Goal: Task Accomplishment & Management: Complete application form

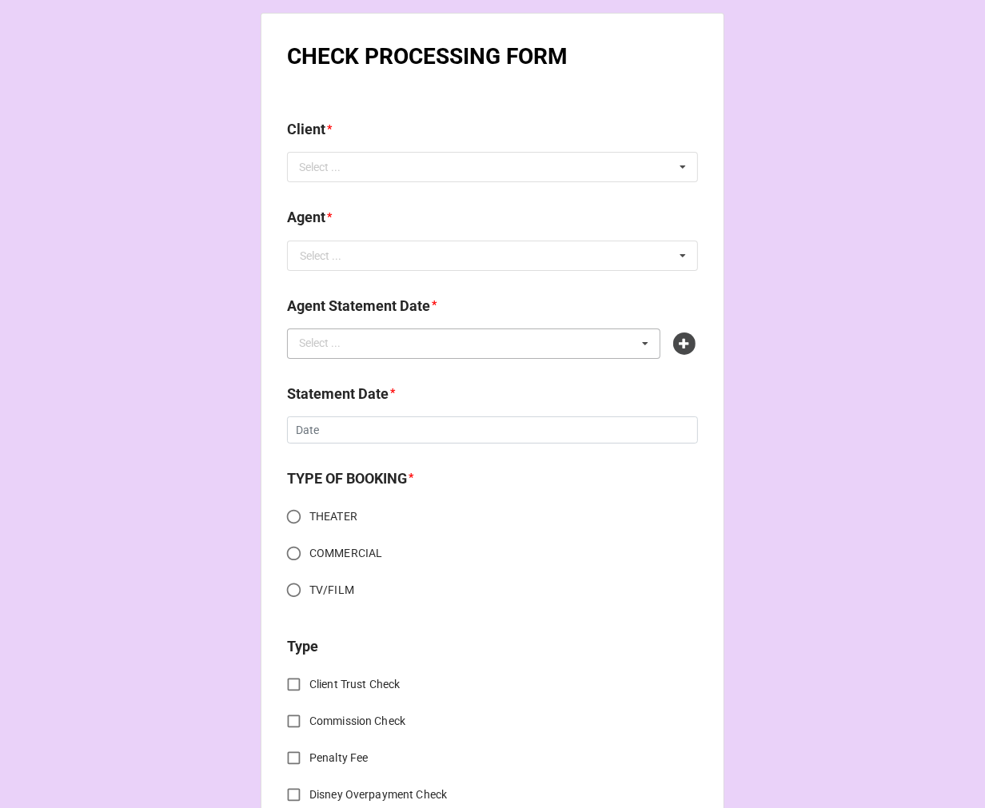
click at [585, 338] on div "Select ... No results found." at bounding box center [473, 344] width 373 height 30
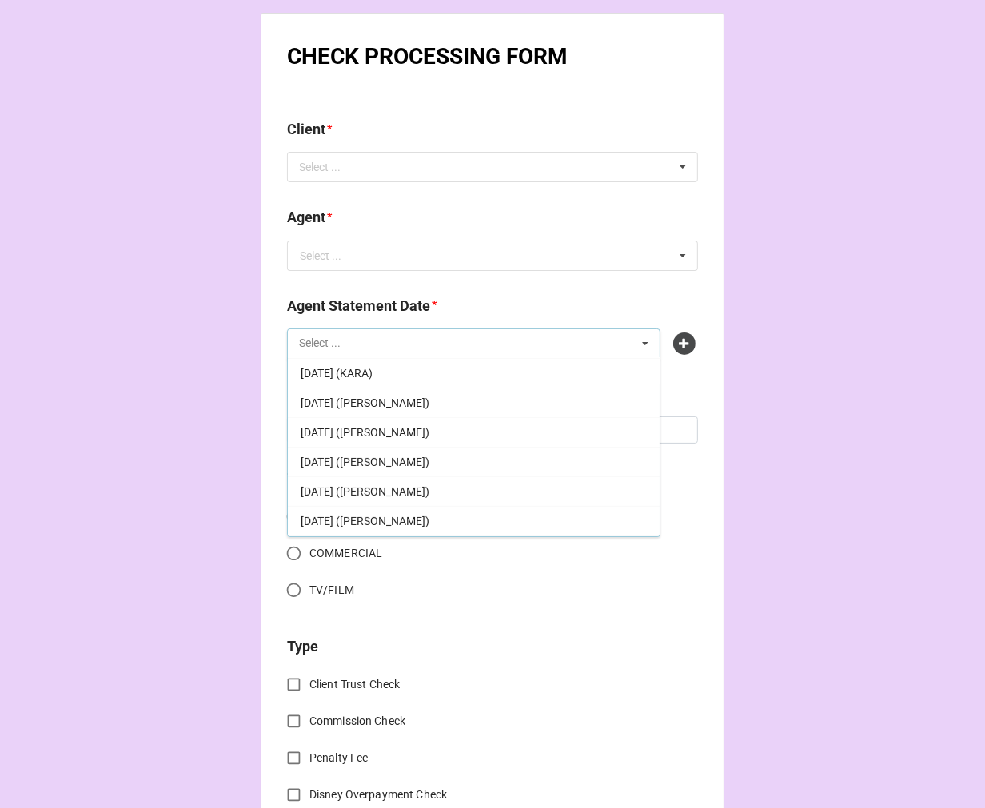
scroll to position [266, 0]
click at [470, 489] on span "SEPTEMBER 5, 2025 (REBECCA - THEATER - 60%)" at bounding box center [407, 492] width 213 height 13
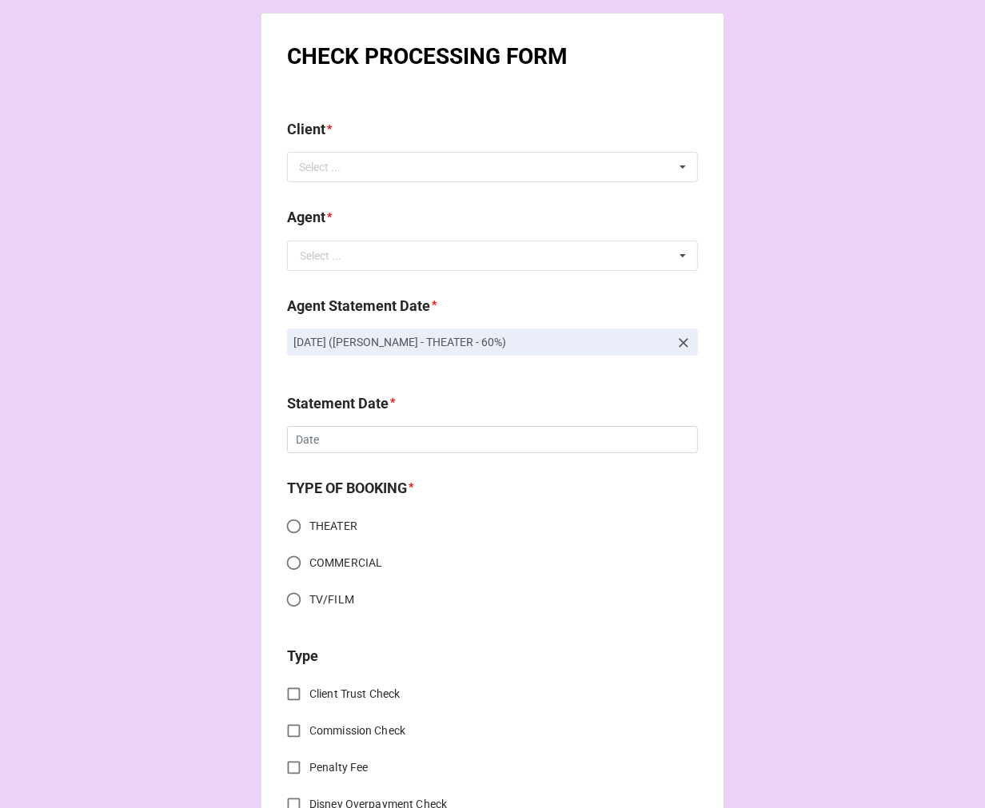
drag, startPoint x: 563, startPoint y: 340, endPoint x: 269, endPoint y: 347, distance: 294.4
copy p "SEPTEMBER 5, 2025 (REBECCA - THEATER - 60%)"
click at [681, 341] on icon at bounding box center [684, 343] width 10 height 10
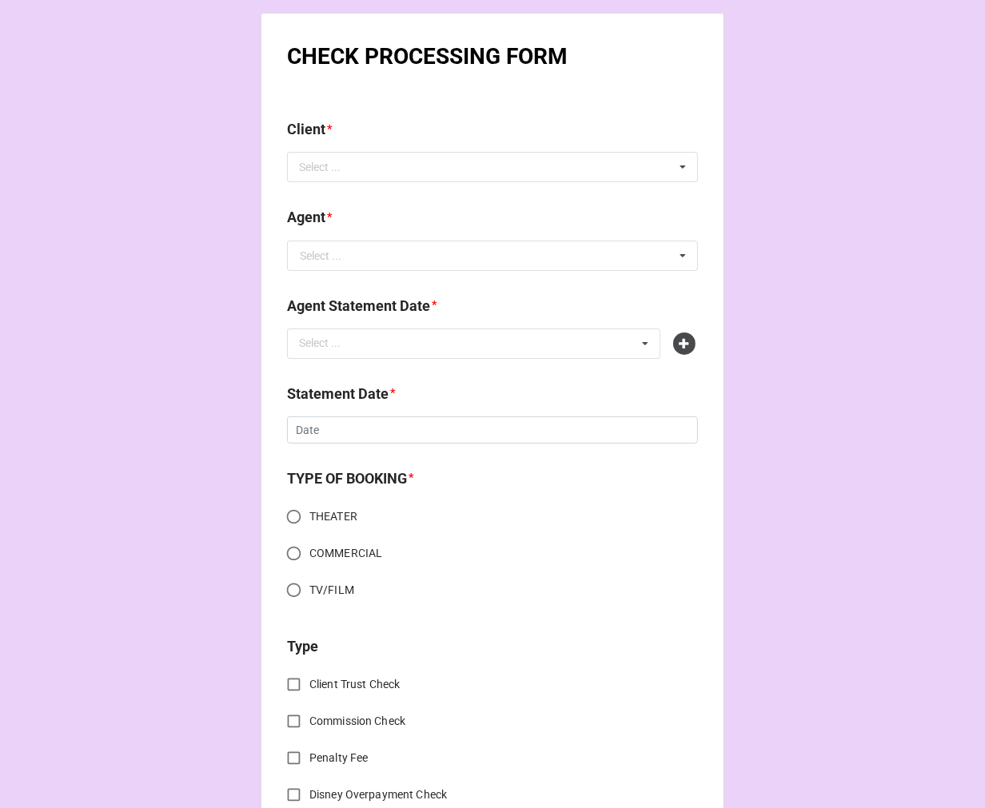
click at [686, 344] on icon at bounding box center [684, 344] width 22 height 22
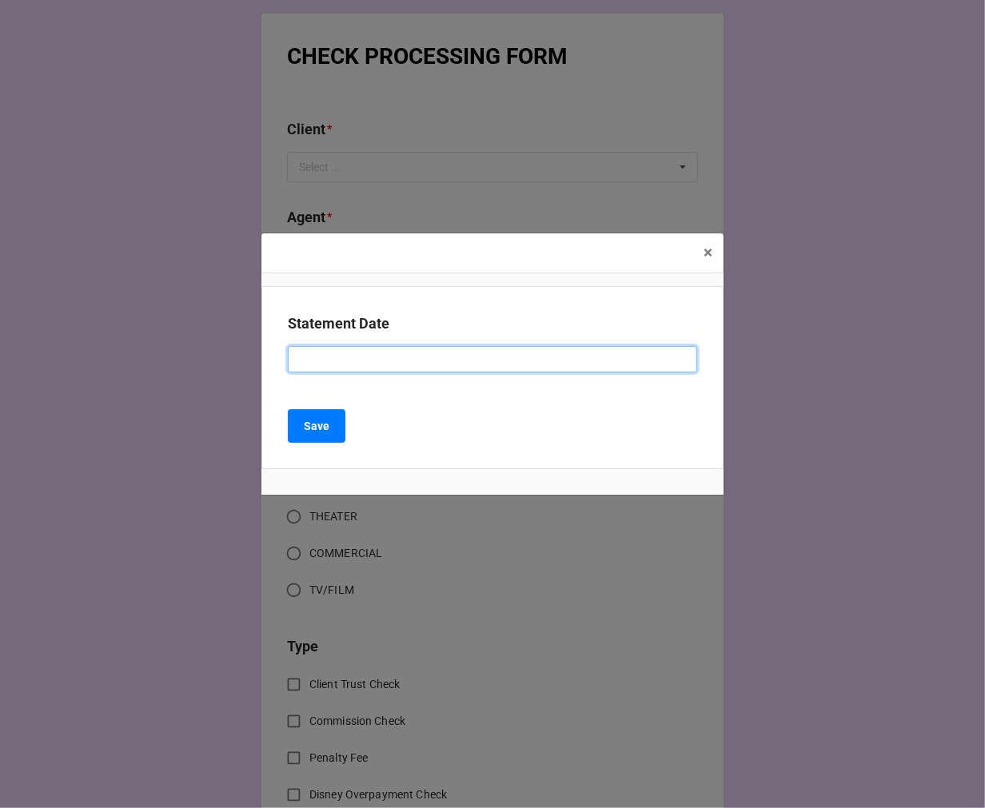
click at [353, 362] on input at bounding box center [492, 359] width 409 height 27
paste input "SEPTEMBER 5, 2025 (REBECCA - THEATER - 60%)"
drag, startPoint x: 457, startPoint y: 360, endPoint x: 1108, endPoint y: 360, distance: 650.9
click at [985, 360] on html "CHECK PROCESSING FORM Client * Select ... No results found. Agent * Select ... …" at bounding box center [492, 404] width 985 height 808
type input "SEPTEMBER 5, 2025 (REBECCA - TV/FILM)"
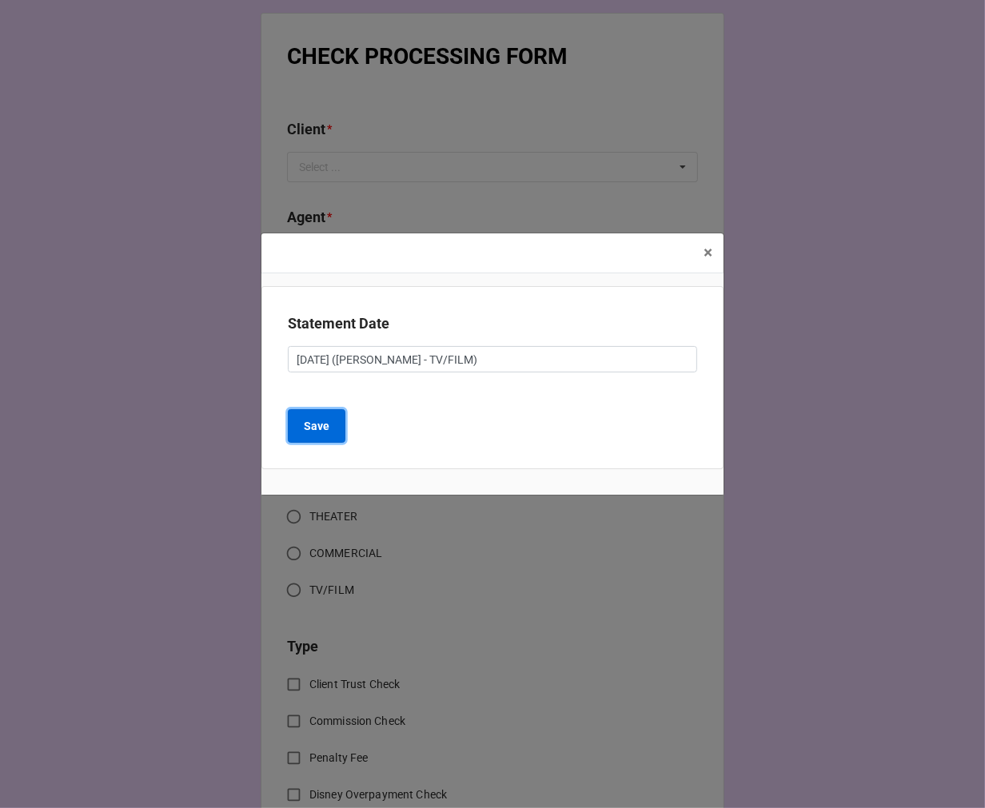
click at [328, 429] on b "Save" at bounding box center [317, 426] width 26 height 17
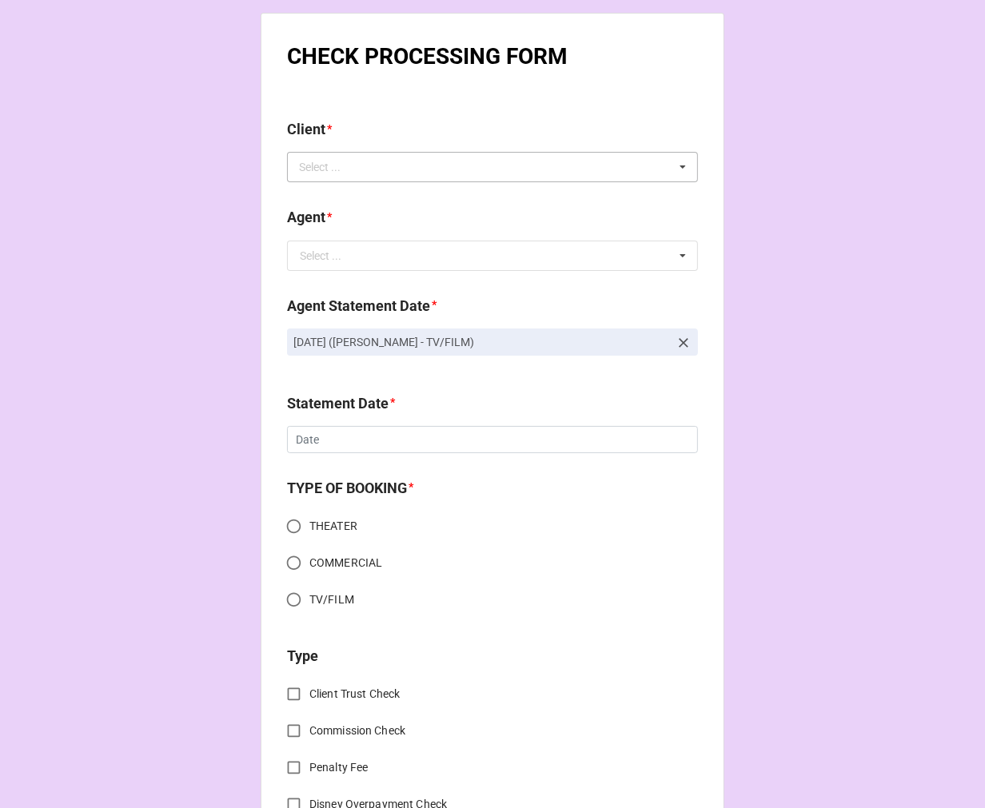
click at [364, 172] on div "Select ... No results found." at bounding box center [492, 167] width 411 height 30
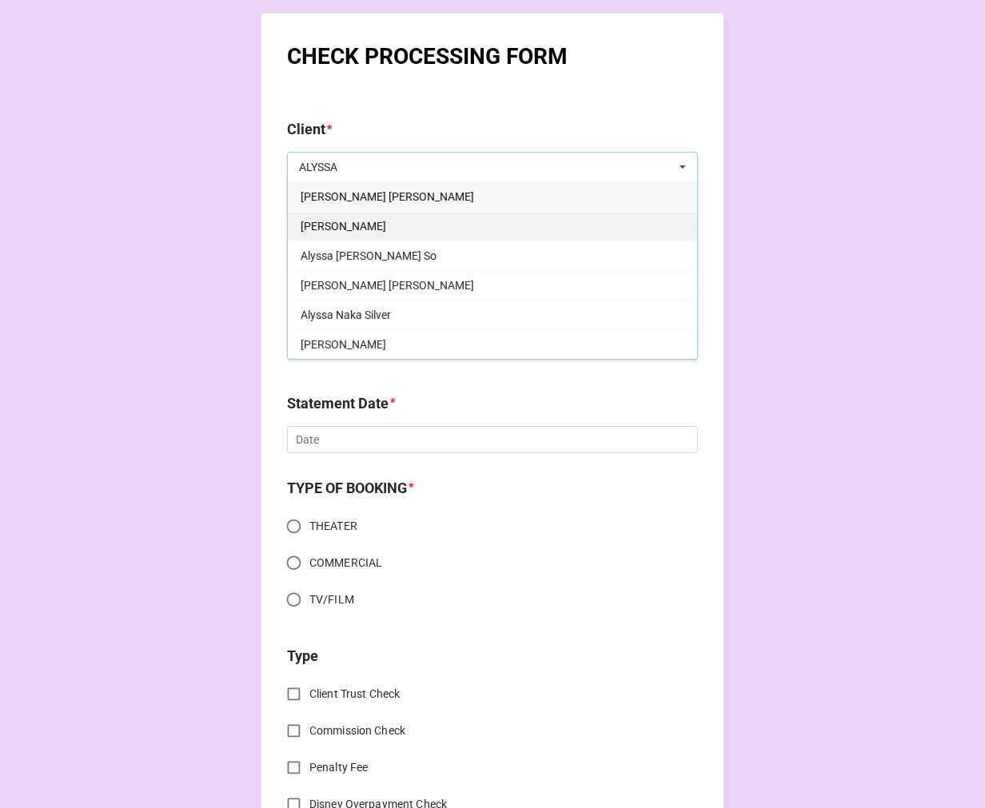
type input "ALYSSA"
click at [386, 222] on div "Alyssa Corella" at bounding box center [492, 226] width 409 height 30
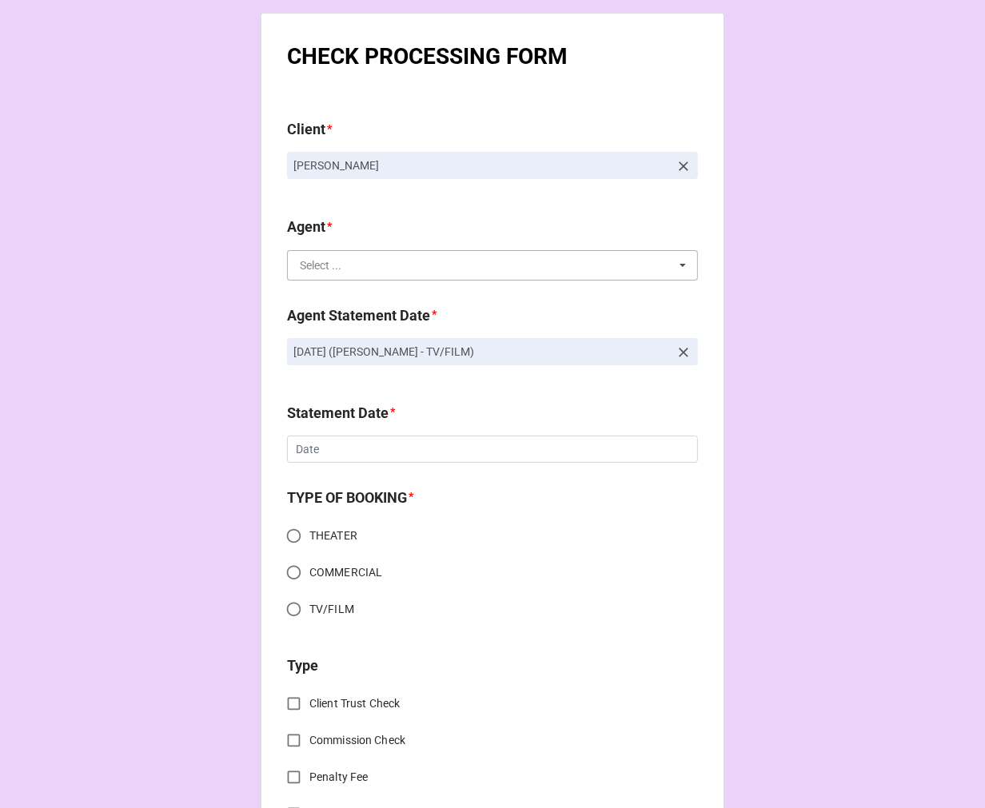
click at [342, 269] on input "text" at bounding box center [493, 265] width 409 height 29
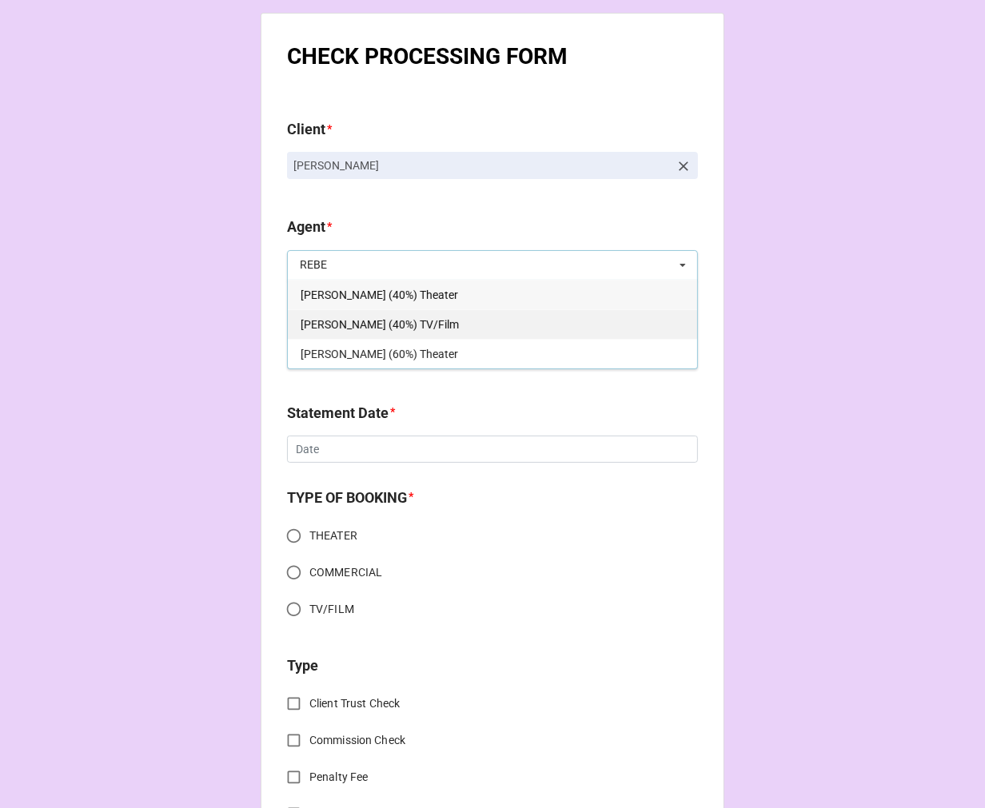
type input "REBE"
drag, startPoint x: 409, startPoint y: 320, endPoint x: 401, endPoint y: 337, distance: 19.0
click at [409, 321] on span "[PERSON_NAME] (40%) TV/Film" at bounding box center [380, 324] width 158 height 13
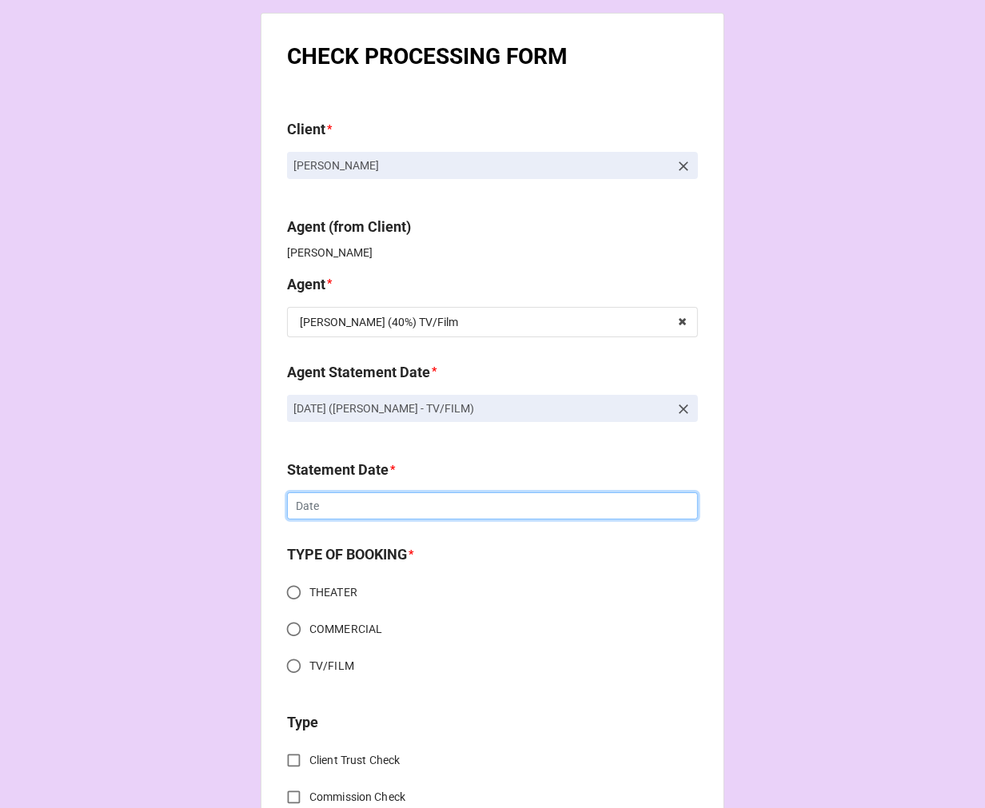
click at [337, 505] on input "text" at bounding box center [492, 506] width 411 height 27
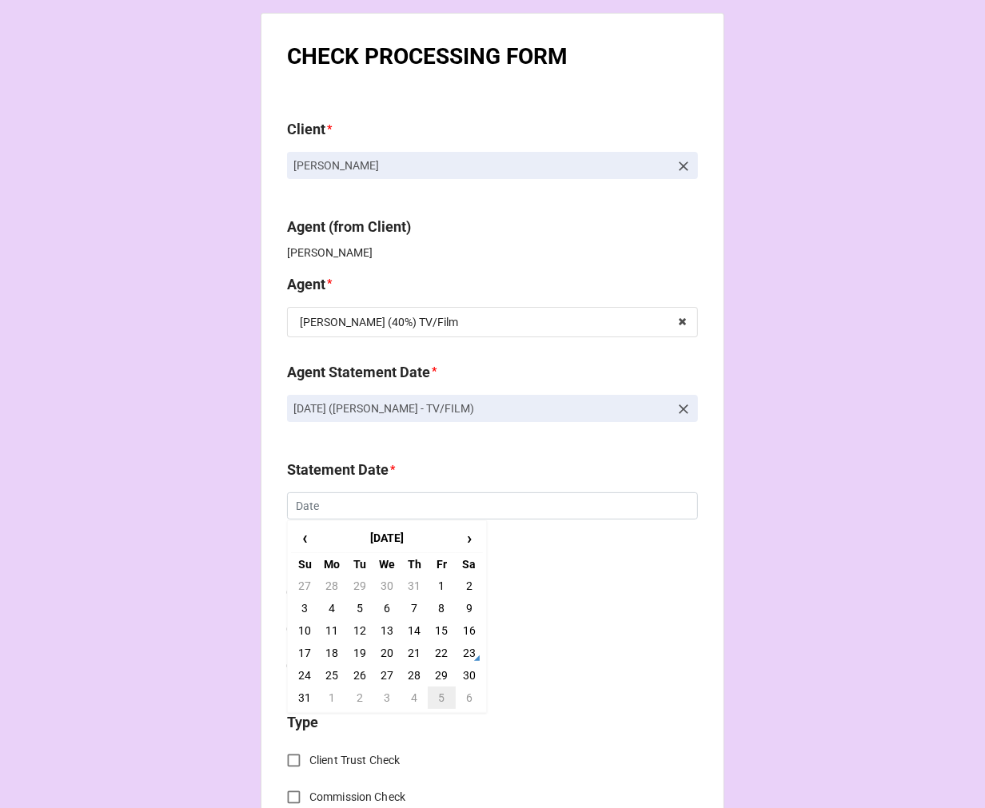
click at [436, 696] on td "5" at bounding box center [441, 698] width 27 height 22
type input "[DATE]"
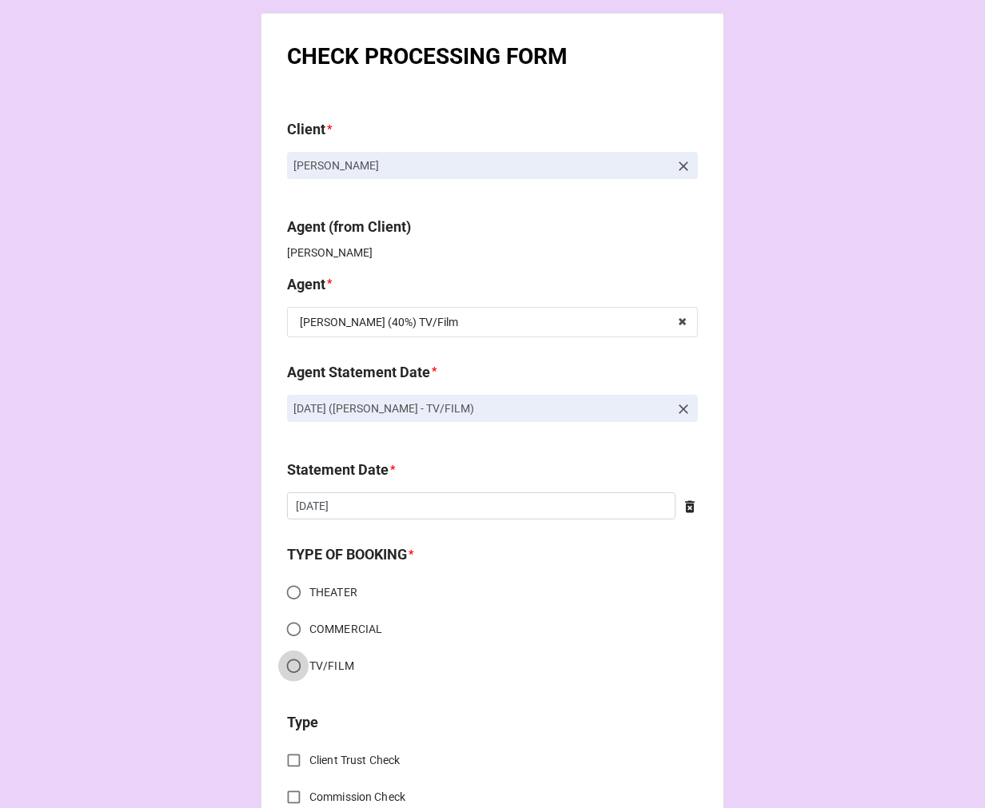
click at [286, 657] on input "TV/FILM" at bounding box center [293, 666] width 31 height 31
radio input "true"
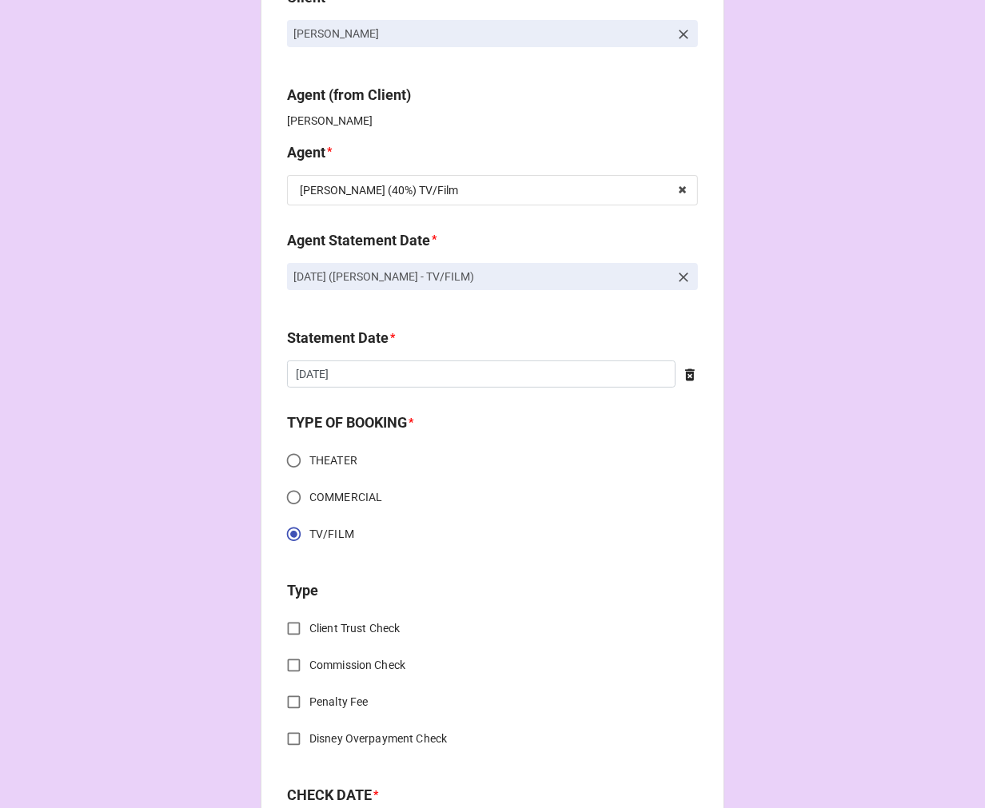
scroll to position [355, 0]
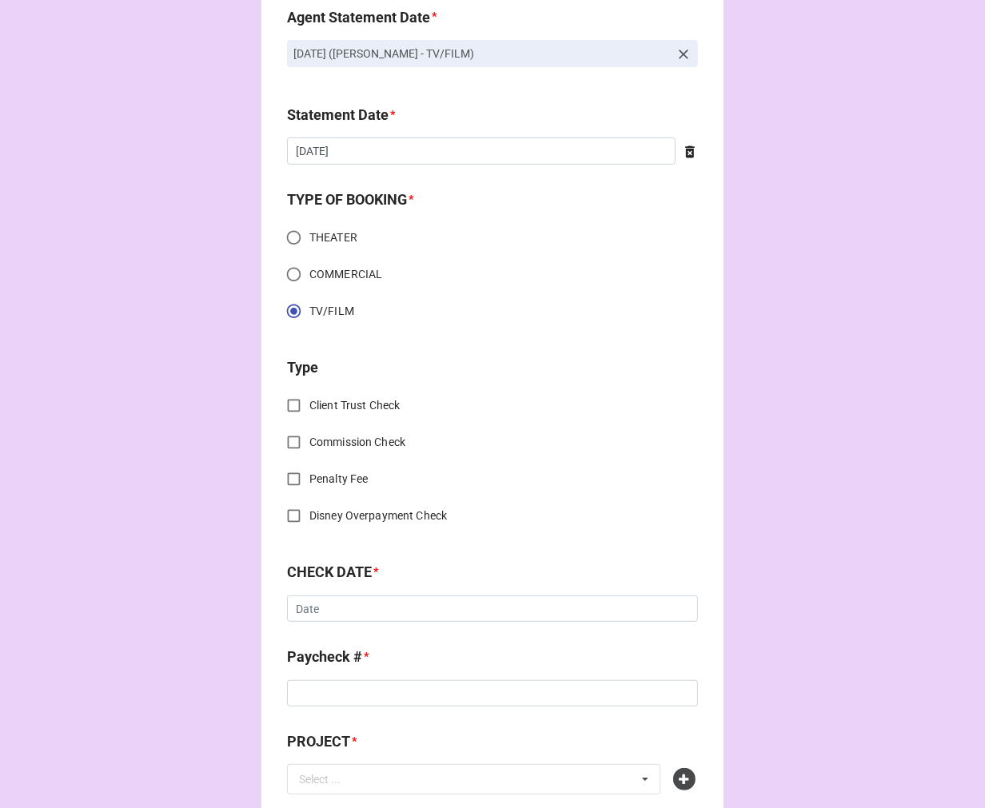
click at [288, 442] on input "Commission Check" at bounding box center [293, 442] width 31 height 31
checkbox input "true"
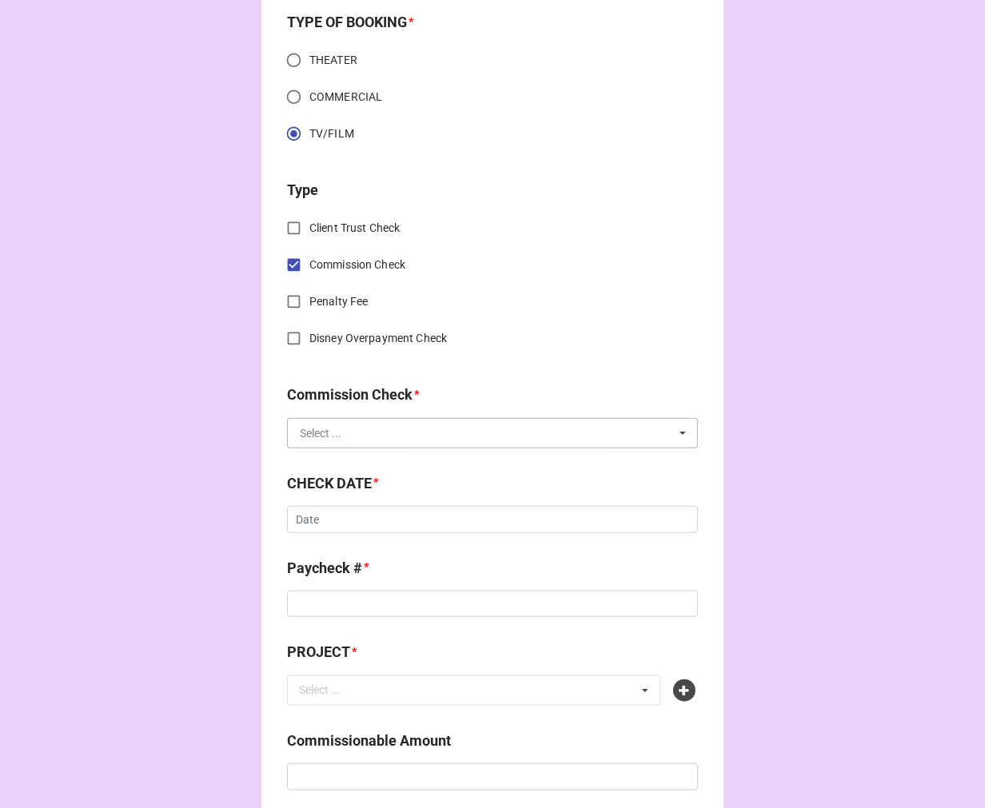
click at [345, 443] on input "text" at bounding box center [493, 433] width 409 height 29
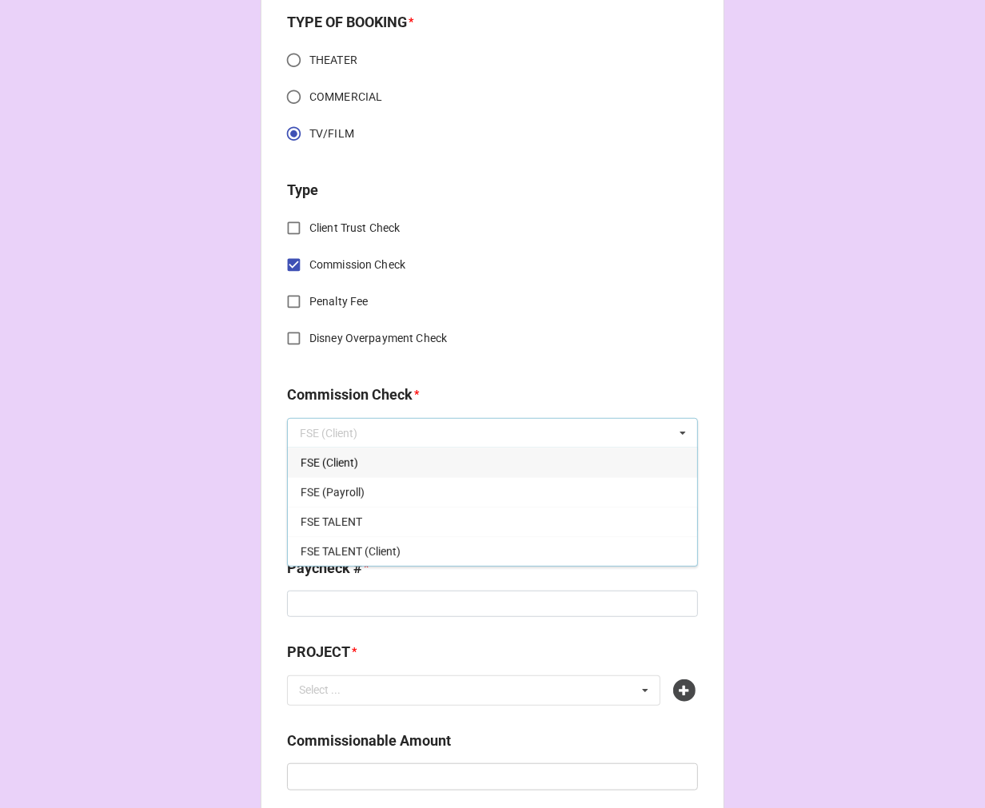
click at [354, 464] on div "FSE (Client)" at bounding box center [492, 463] width 409 height 30
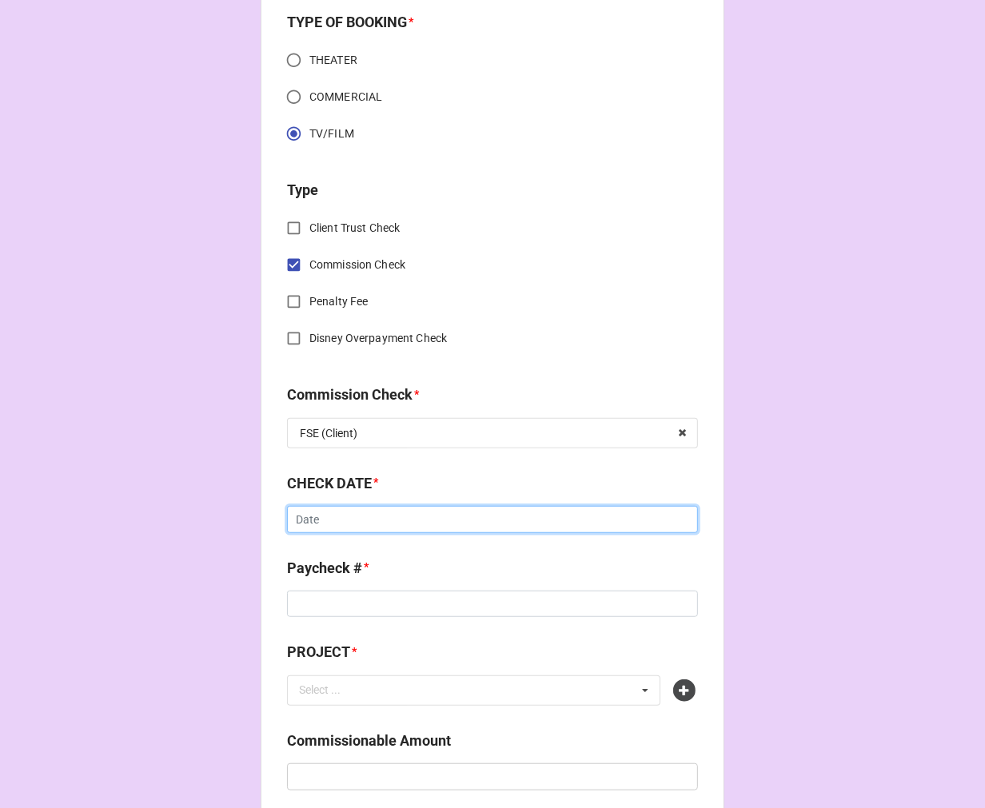
click at [345, 515] on input "text" at bounding box center [492, 519] width 411 height 27
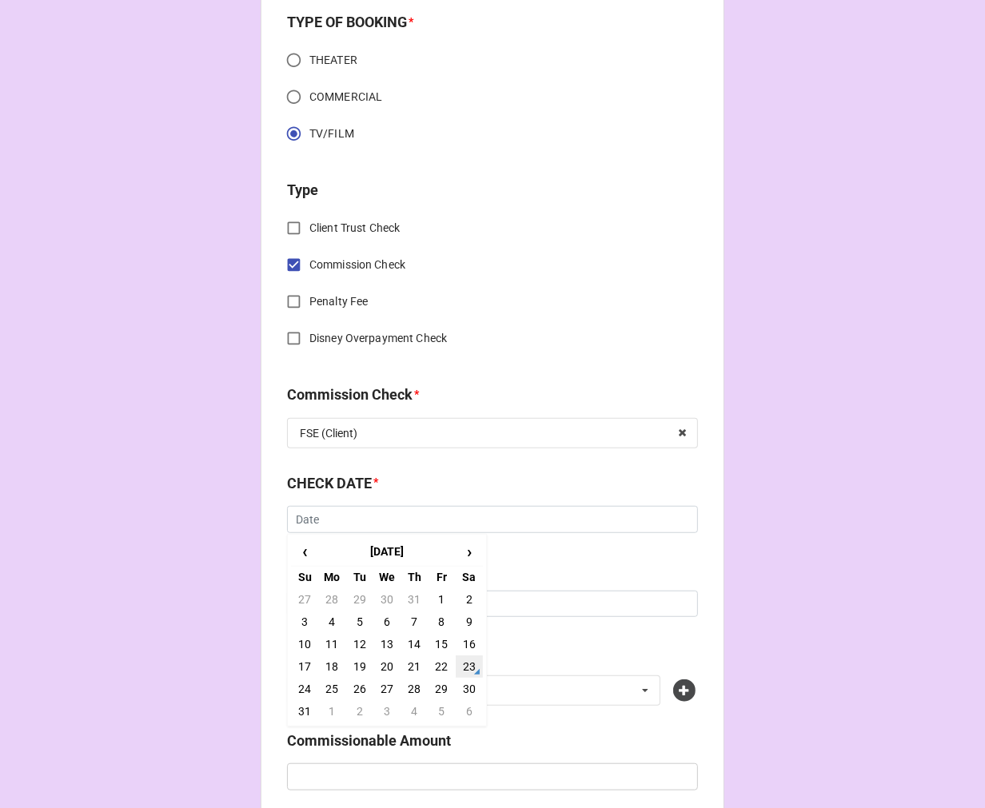
click at [457, 665] on td "23" at bounding box center [469, 667] width 27 height 22
type input "8/23/2025"
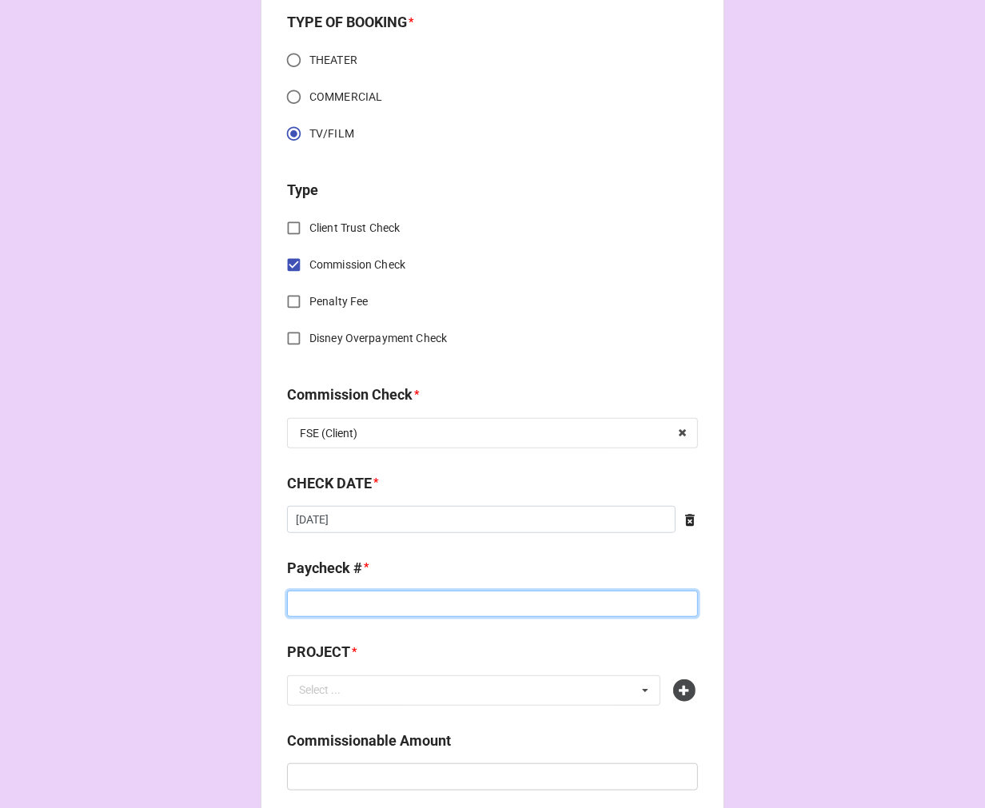
click at [389, 603] on input at bounding box center [492, 604] width 411 height 27
type input "a"
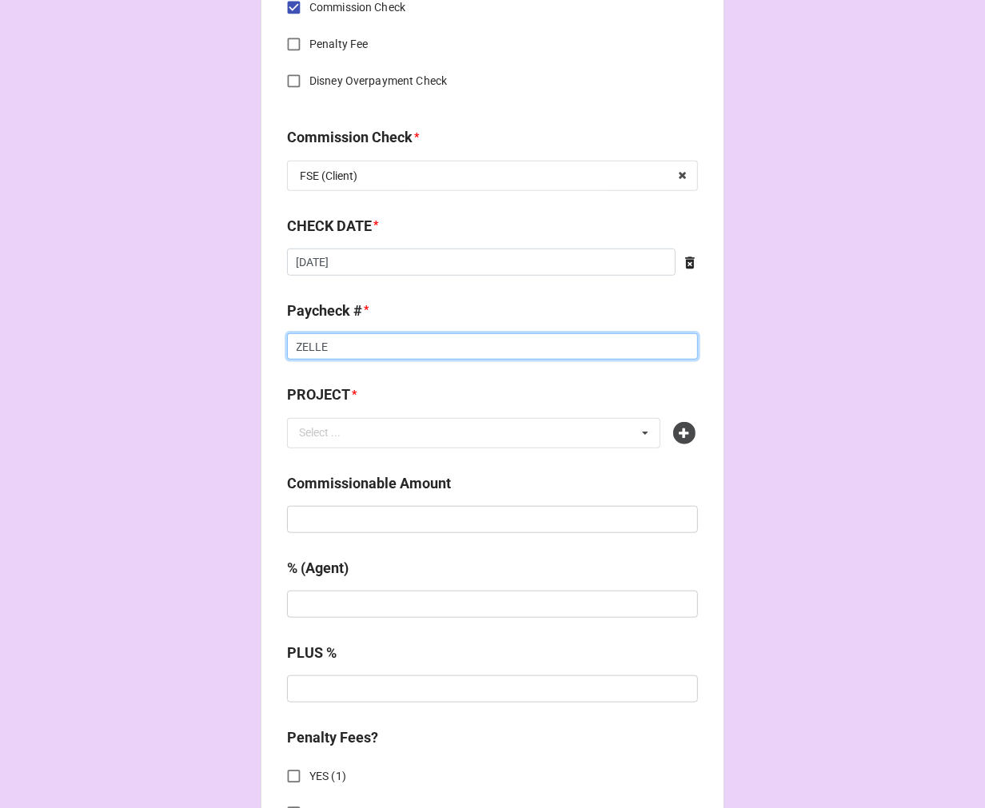
scroll to position [800, 0]
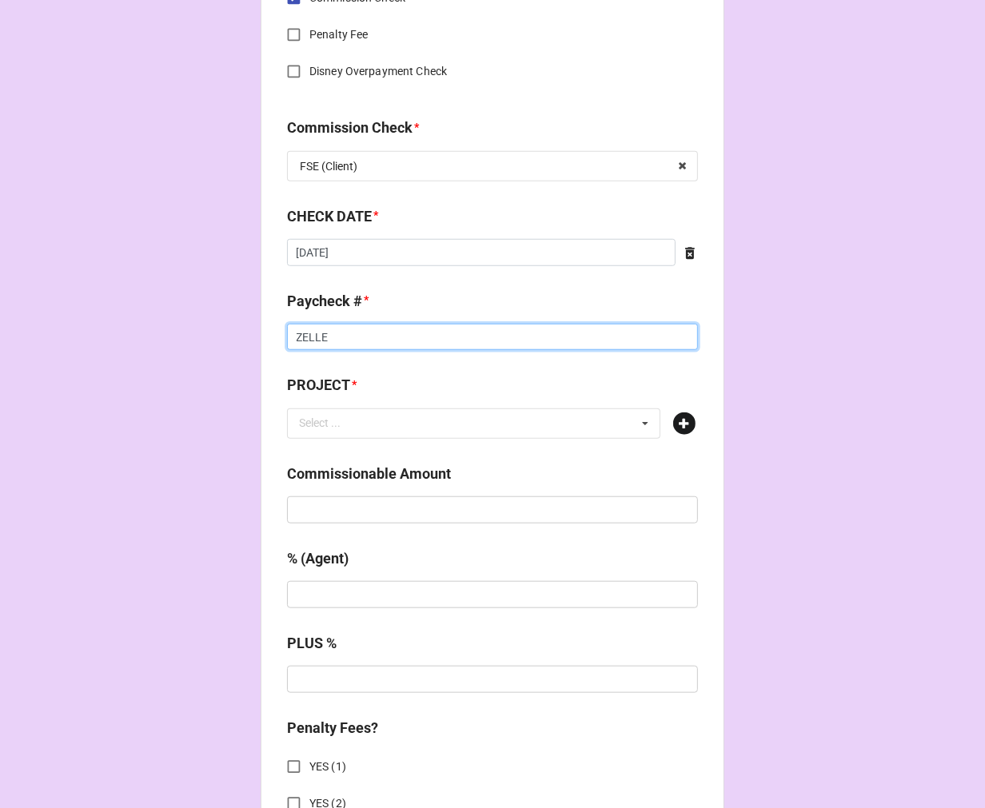
type input "ZELLE"
click at [685, 425] on icon at bounding box center [684, 424] width 22 height 22
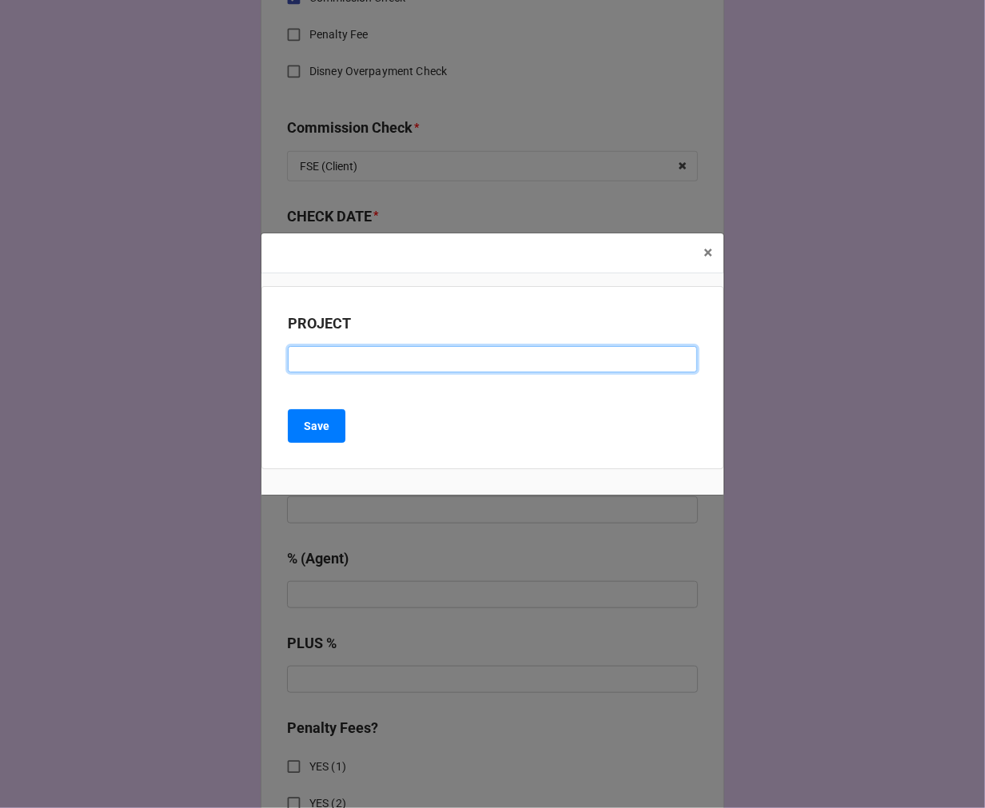
click at [344, 346] on input at bounding box center [492, 359] width 409 height 27
type input "YOU CAN'T BE HAPPY"
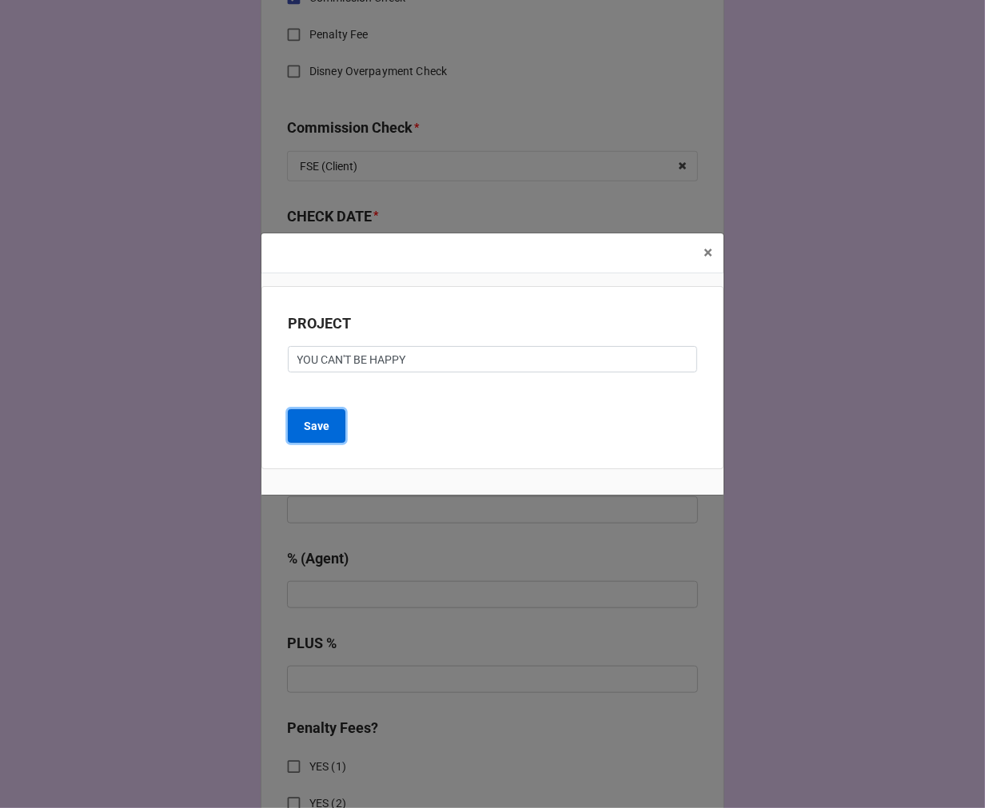
click at [302, 434] on button "Save" at bounding box center [317, 426] width 58 height 34
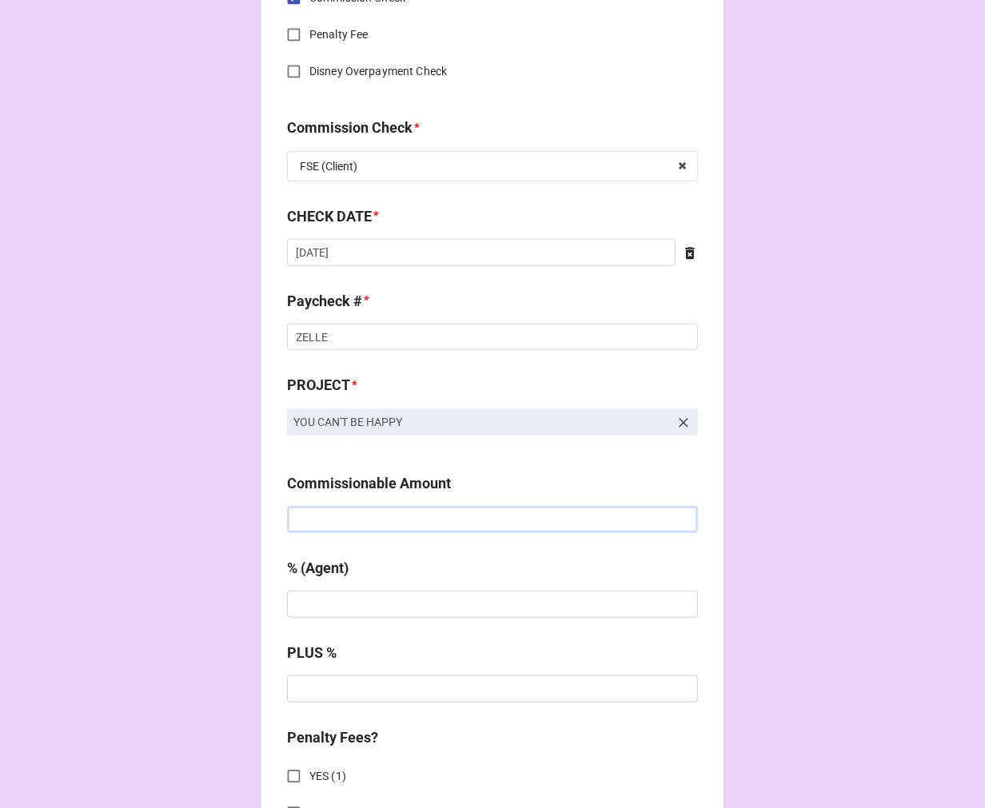
click at [347, 528] on input "text" at bounding box center [492, 519] width 411 height 27
type input "$1,875.00"
type input "10%"
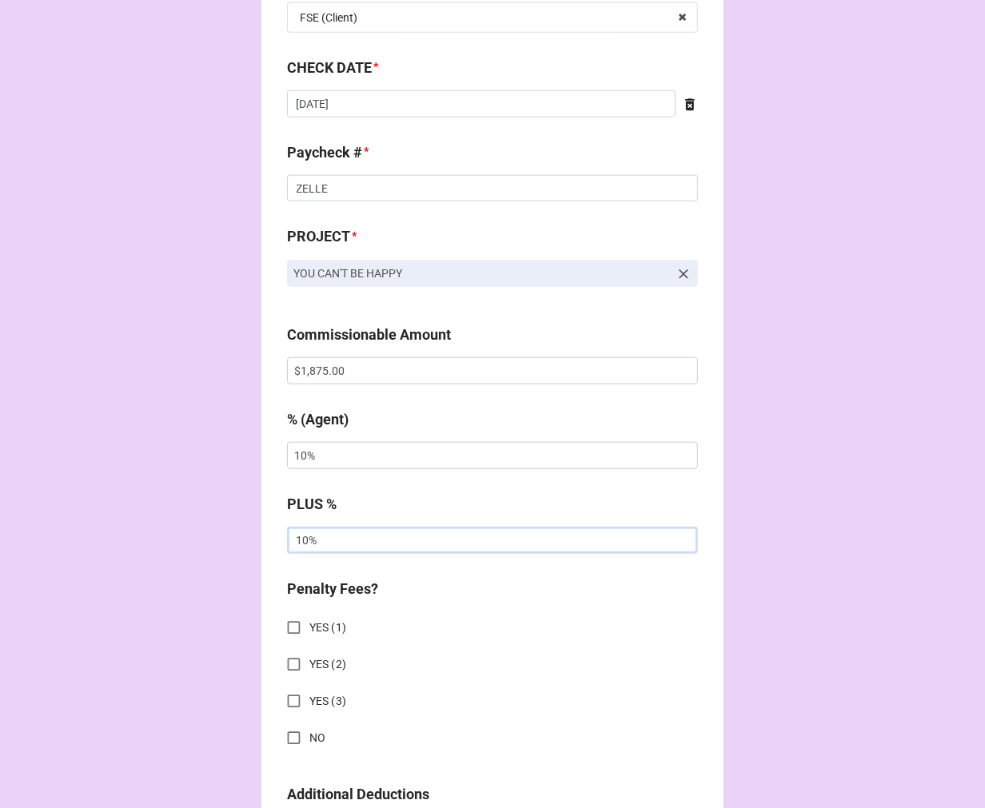
scroll to position [1155, 0]
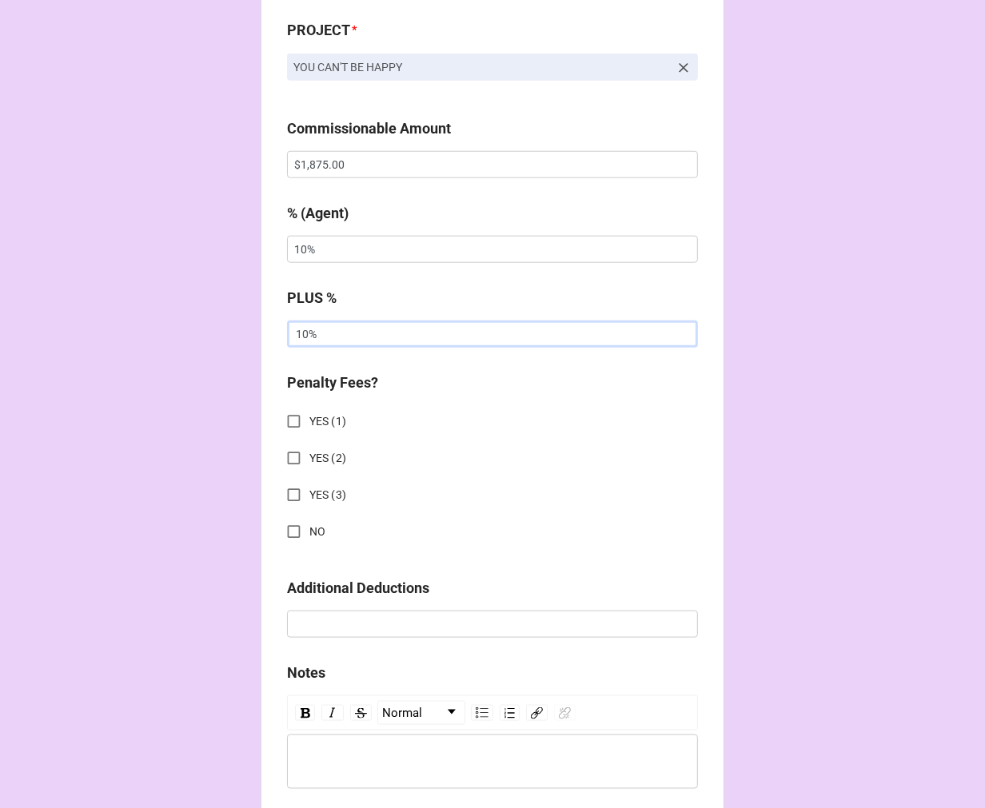
type input "10%"
click at [291, 533] on input "NO" at bounding box center [293, 532] width 31 height 31
checkbox input "true"
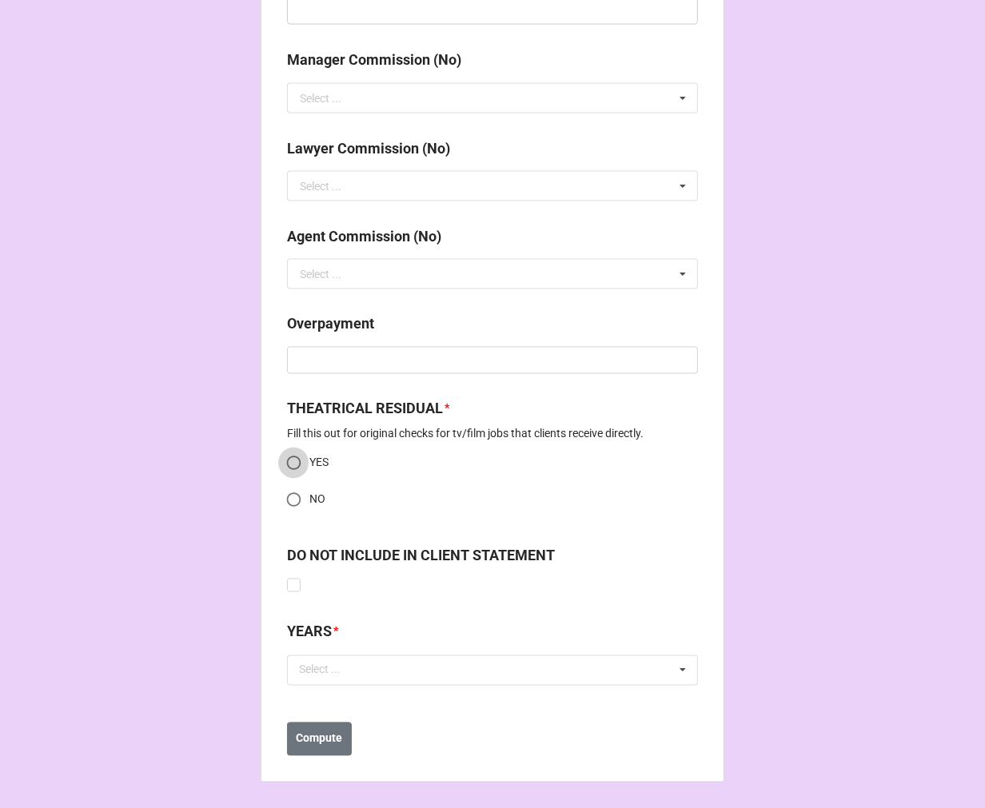
click at [282, 459] on input "YES" at bounding box center [293, 463] width 31 height 31
radio input "true"
click at [348, 670] on div "Select ..." at bounding box center [329, 670] width 69 height 18
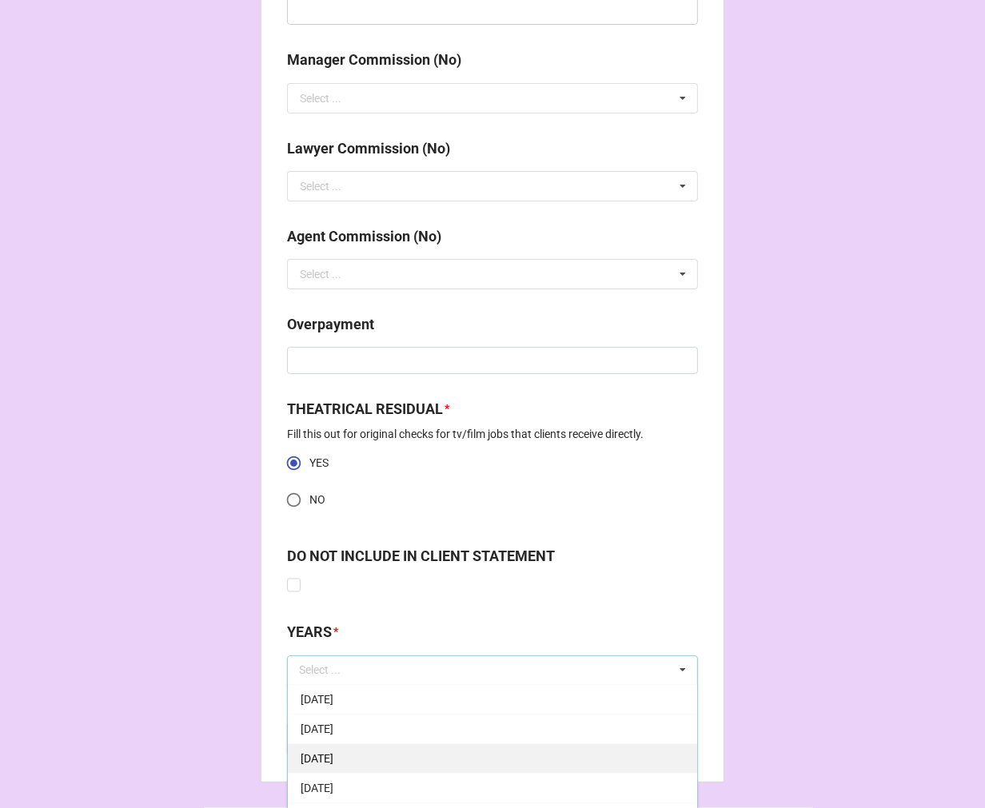
click at [401, 752] on div "[DATE]" at bounding box center [492, 759] width 409 height 30
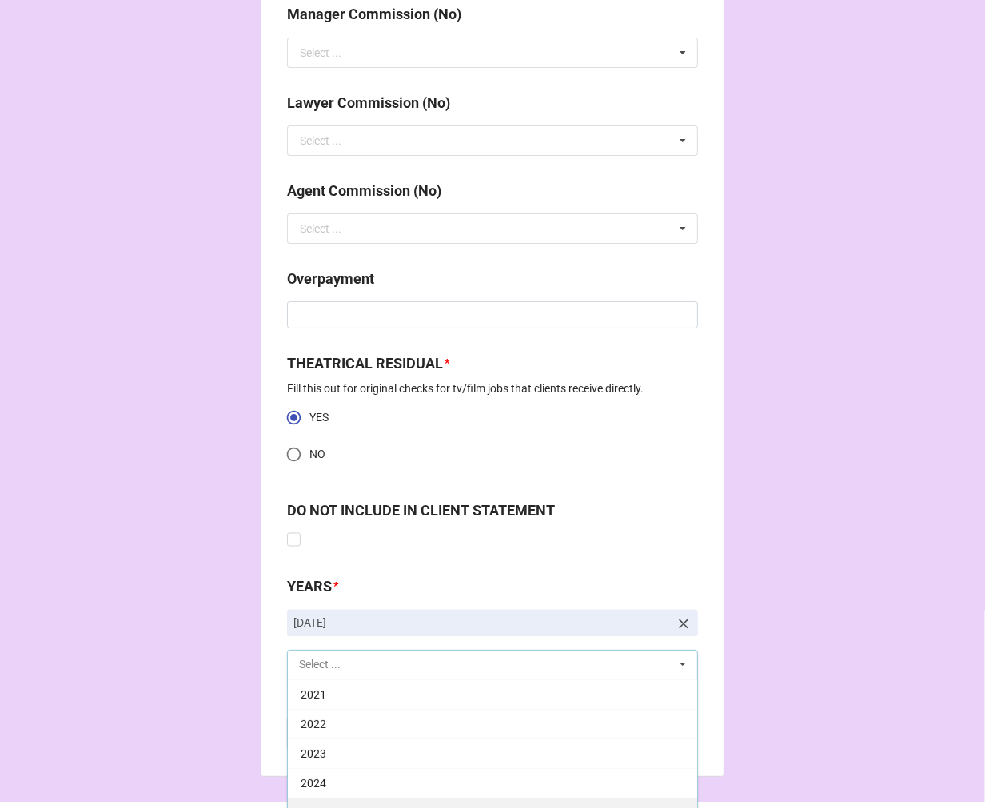
scroll to position [2008, 0]
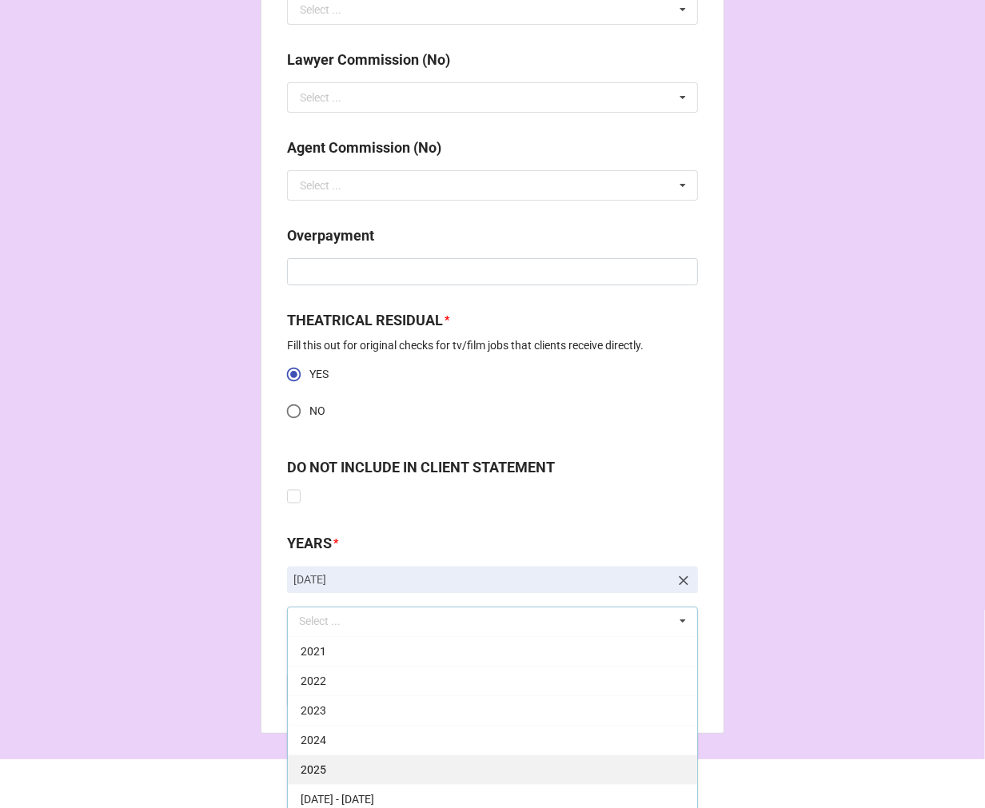
click at [349, 766] on div "2025" at bounding box center [492, 771] width 409 height 30
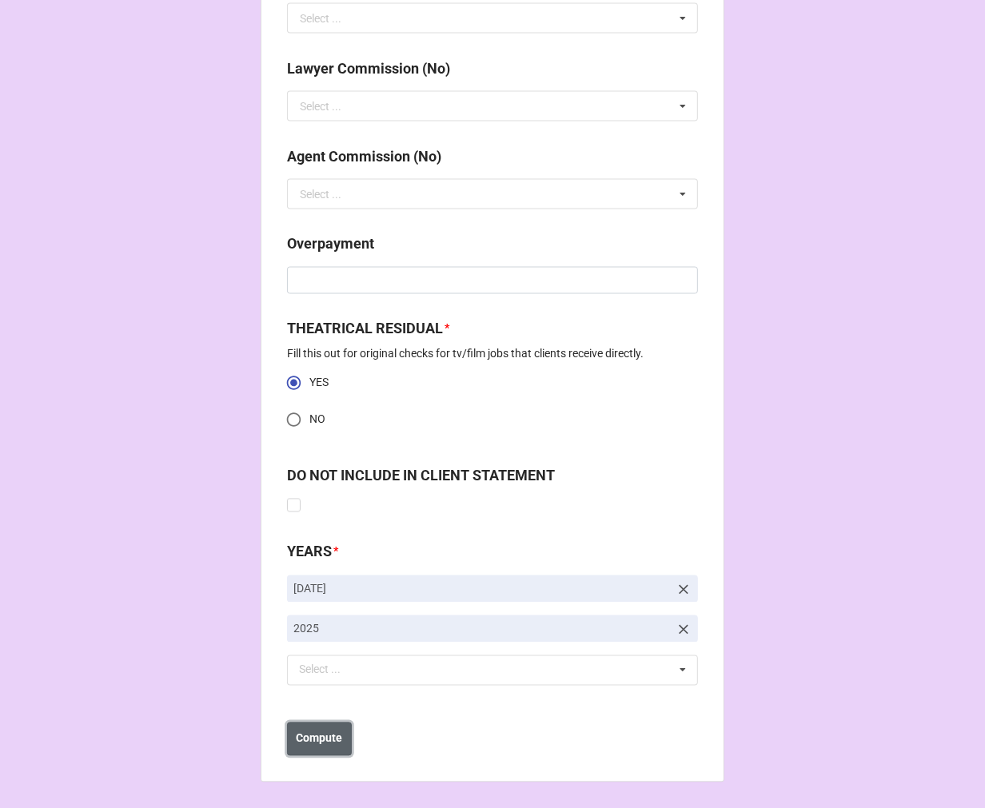
click at [325, 744] on b "Compute" at bounding box center [320, 739] width 46 height 17
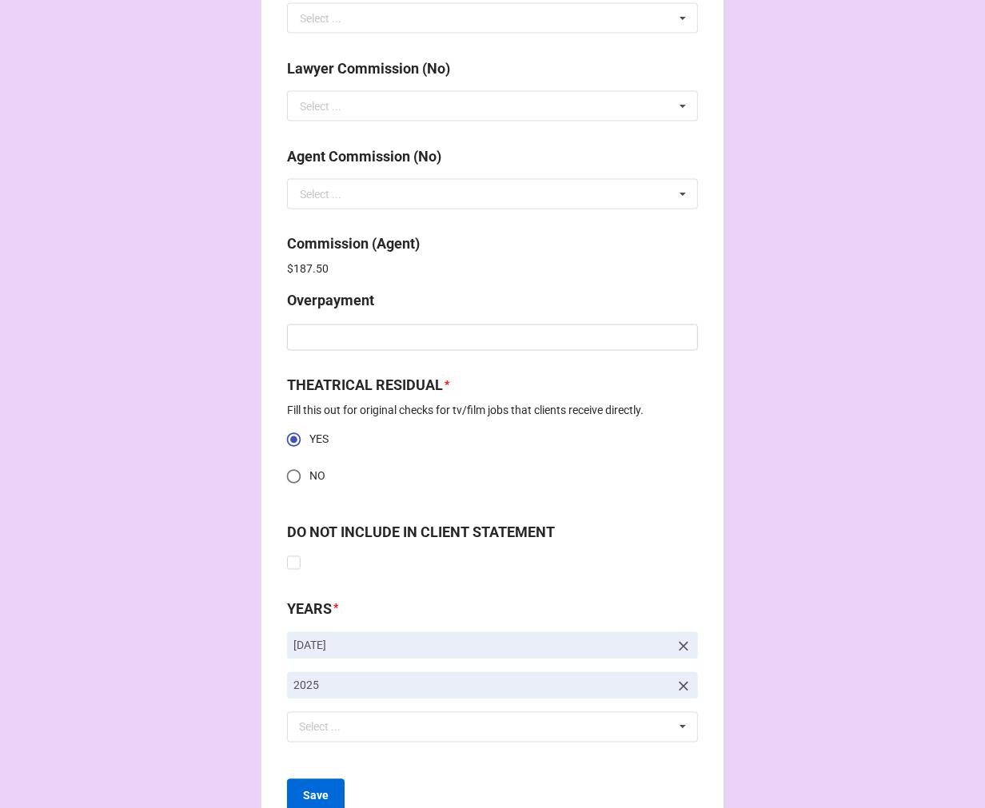
scroll to position [2056, 0]
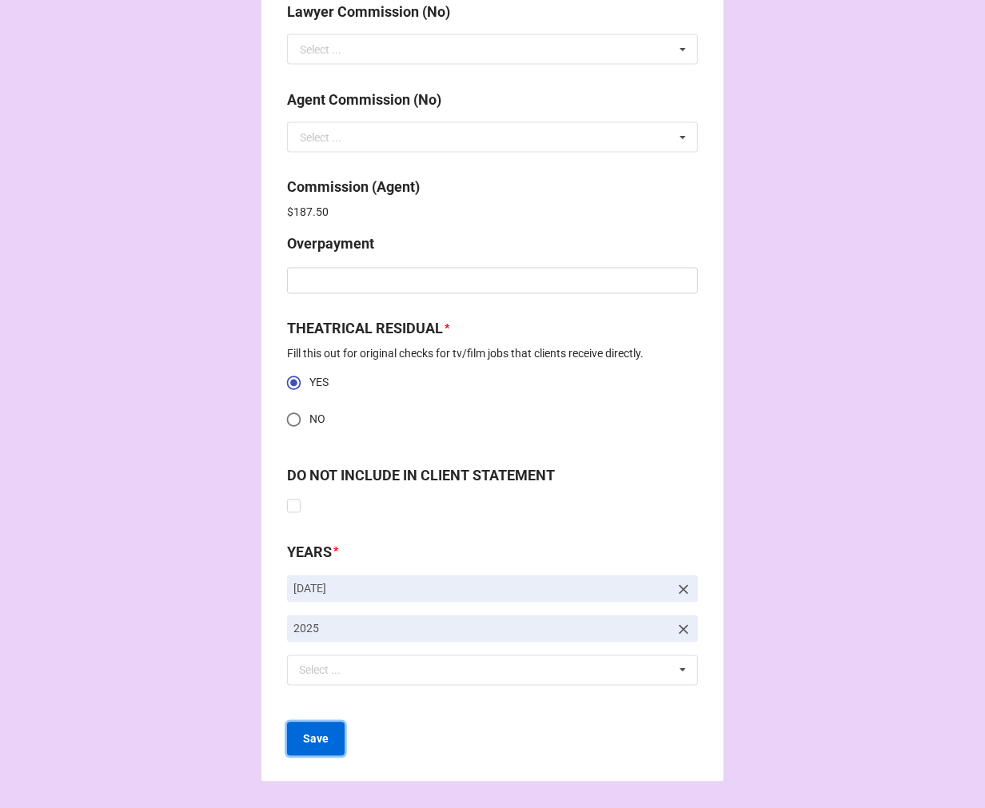
click at [314, 746] on b "Save" at bounding box center [316, 740] width 26 height 17
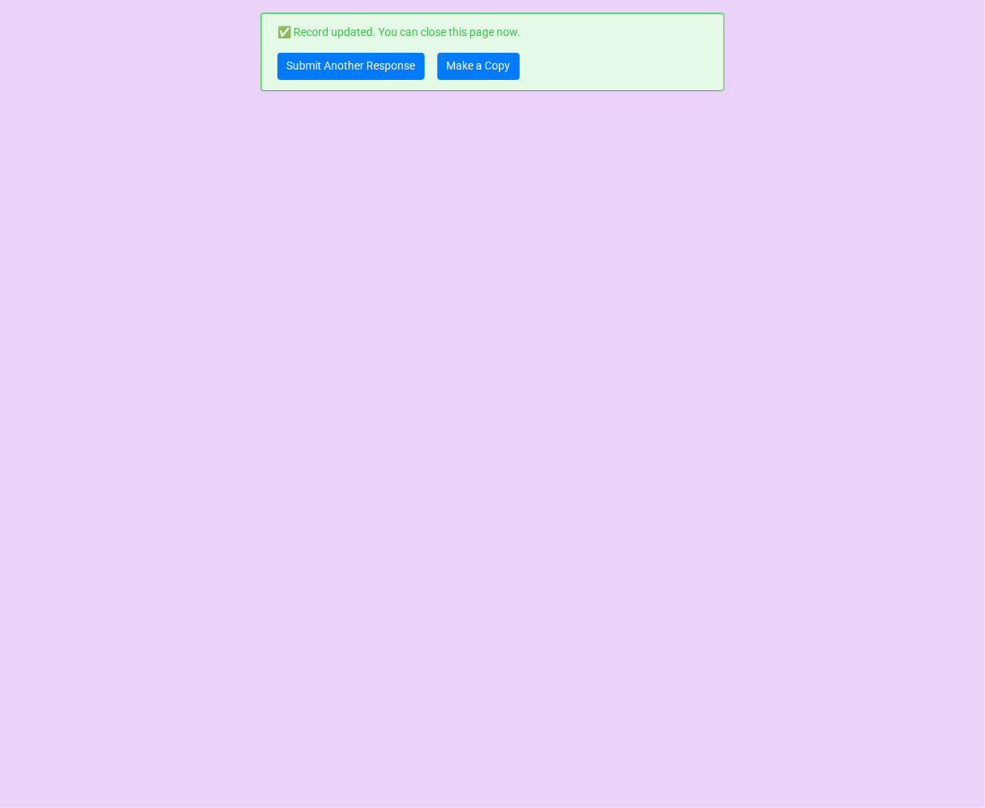
scroll to position [0, 0]
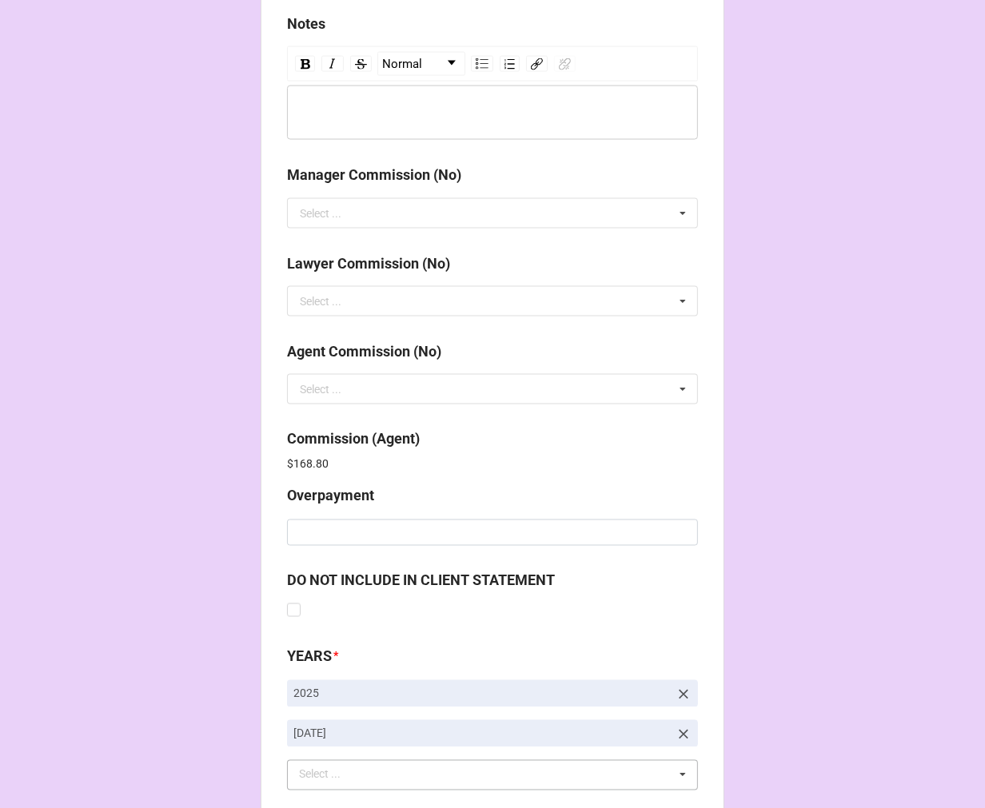
scroll to position [1908, 0]
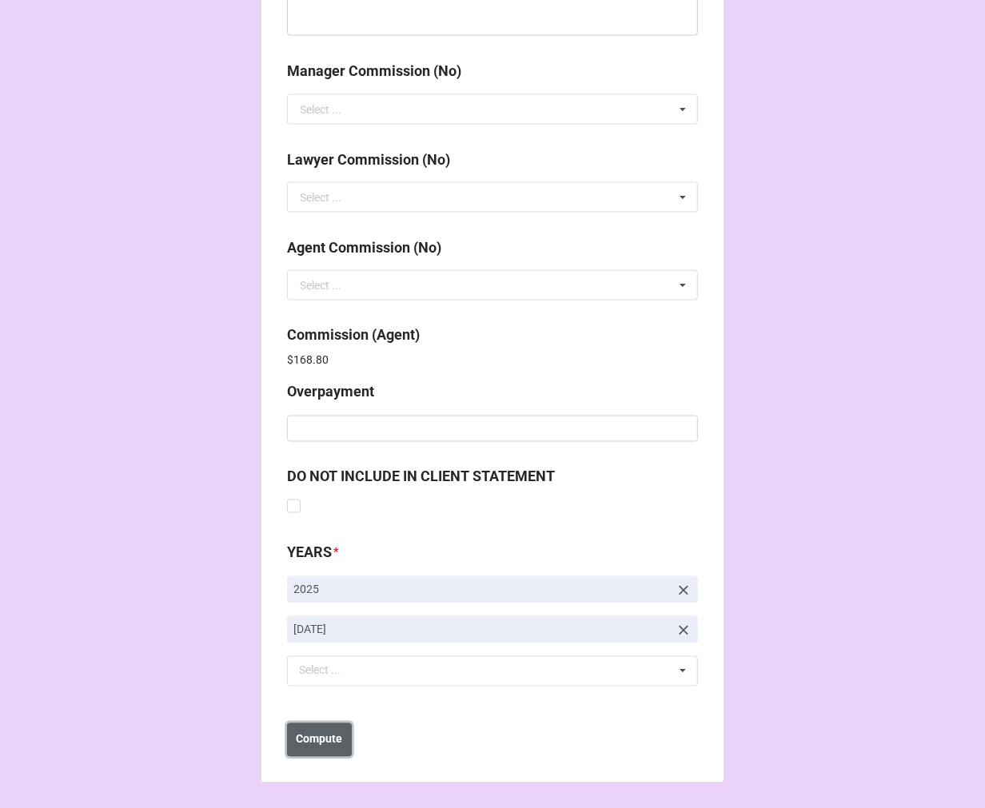
click at [318, 737] on b "Compute" at bounding box center [320, 740] width 46 height 17
click at [326, 742] on button "Save" at bounding box center [316, 741] width 58 height 34
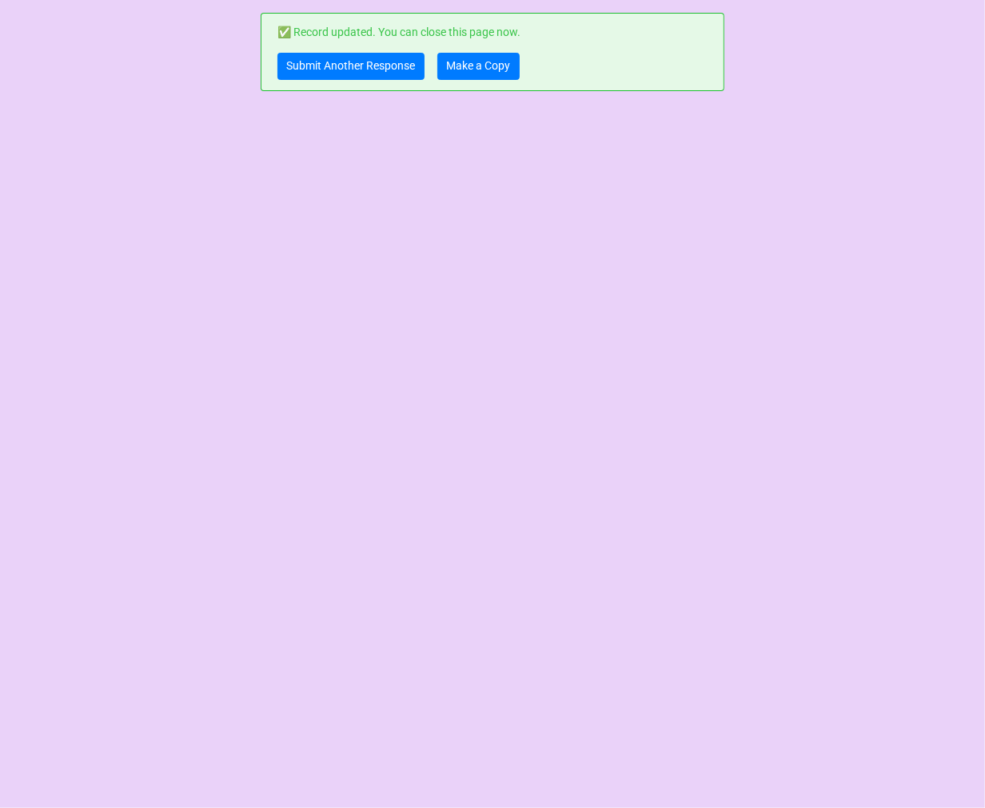
scroll to position [0, 0]
click at [476, 65] on link "Make a Copy" at bounding box center [478, 66] width 82 height 27
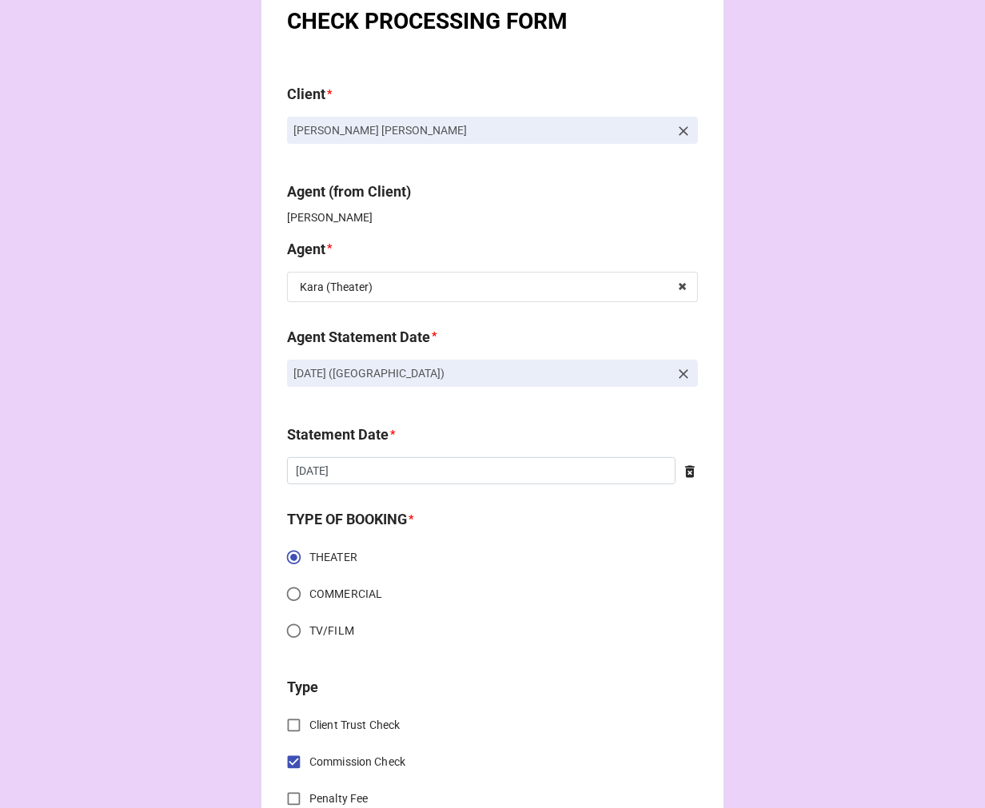
scroll to position [89, 0]
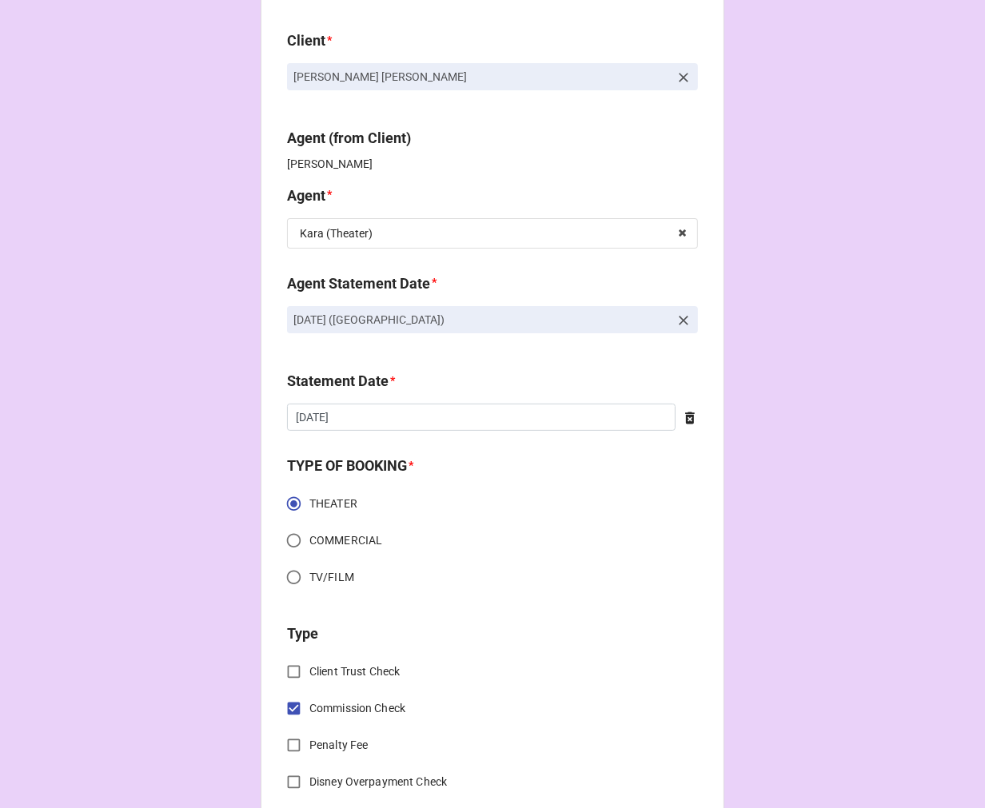
click at [681, 324] on icon at bounding box center [684, 321] width 16 height 16
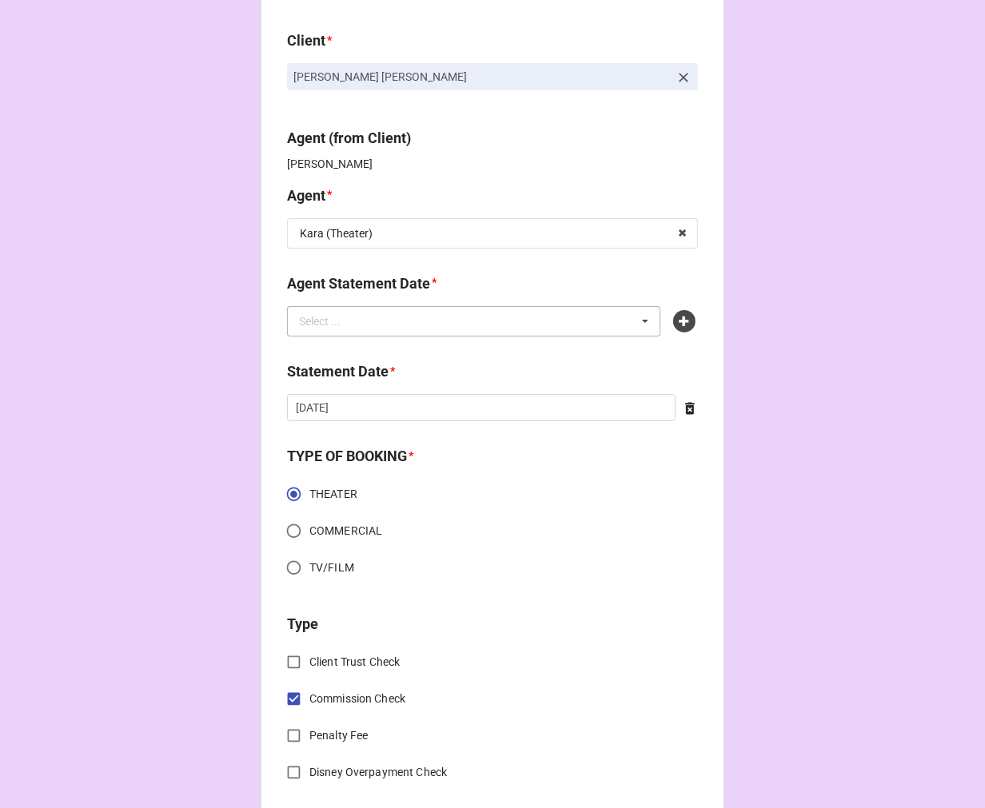
click at [514, 324] on div "Select ... No results found." at bounding box center [473, 321] width 373 height 30
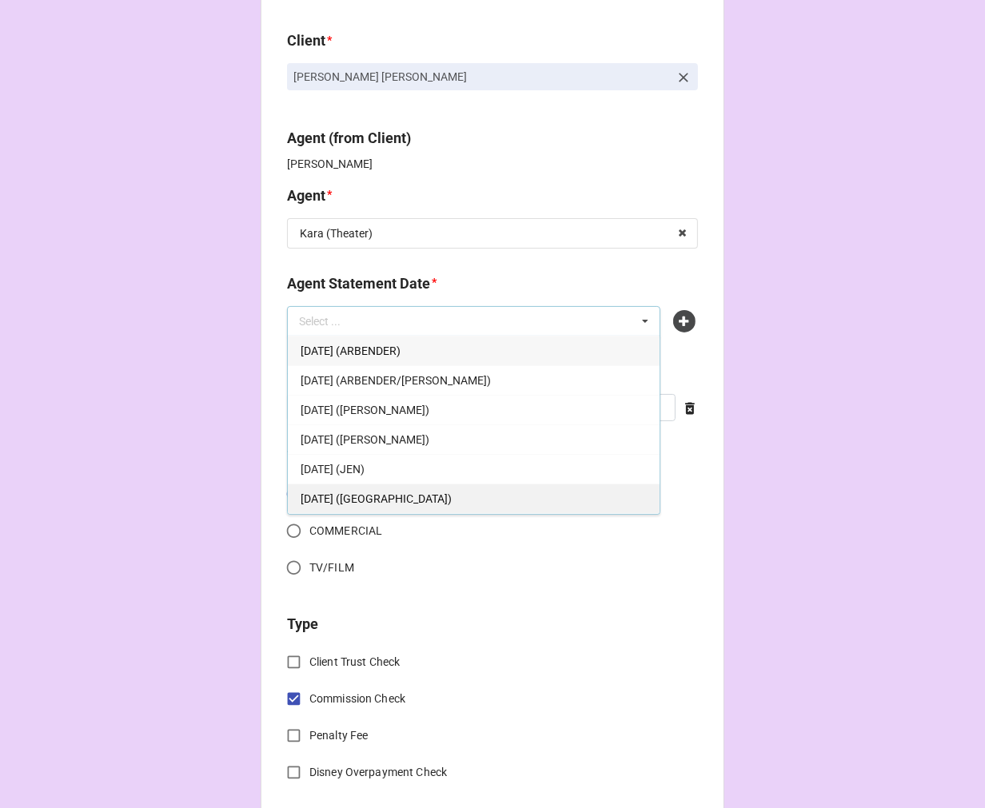
click at [458, 506] on div "SEPTEMBER 5, 2025 (KARA - THEATER)" at bounding box center [474, 499] width 372 height 30
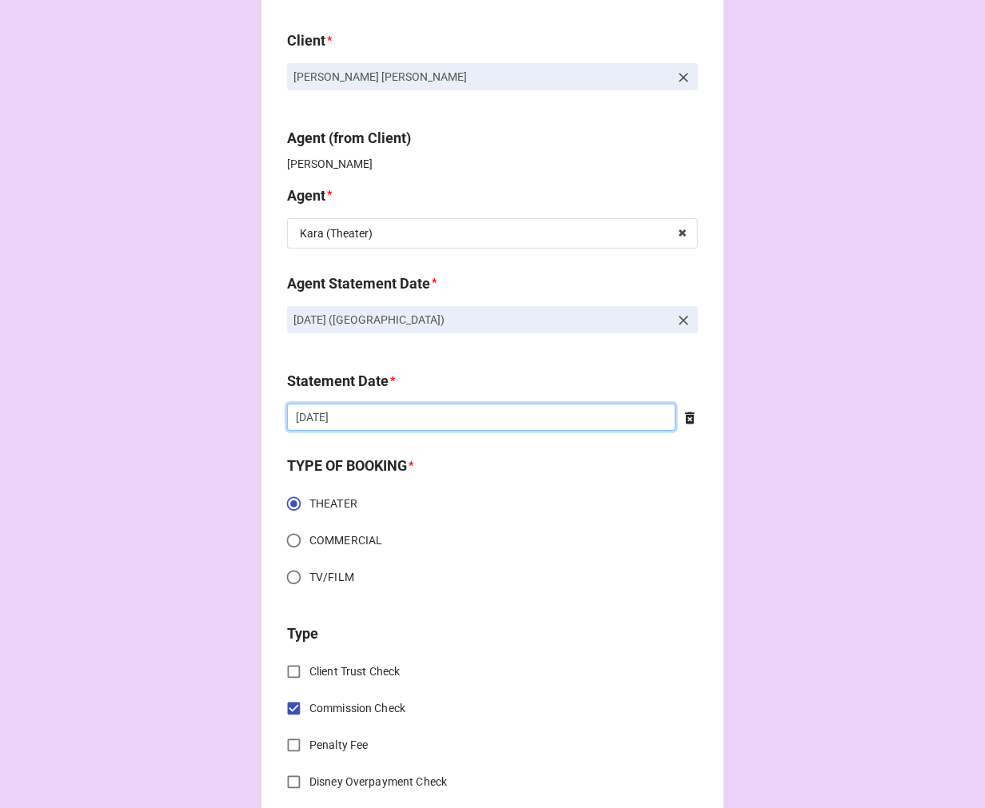
click at [374, 416] on input "8/22/2025" at bounding box center [481, 417] width 389 height 27
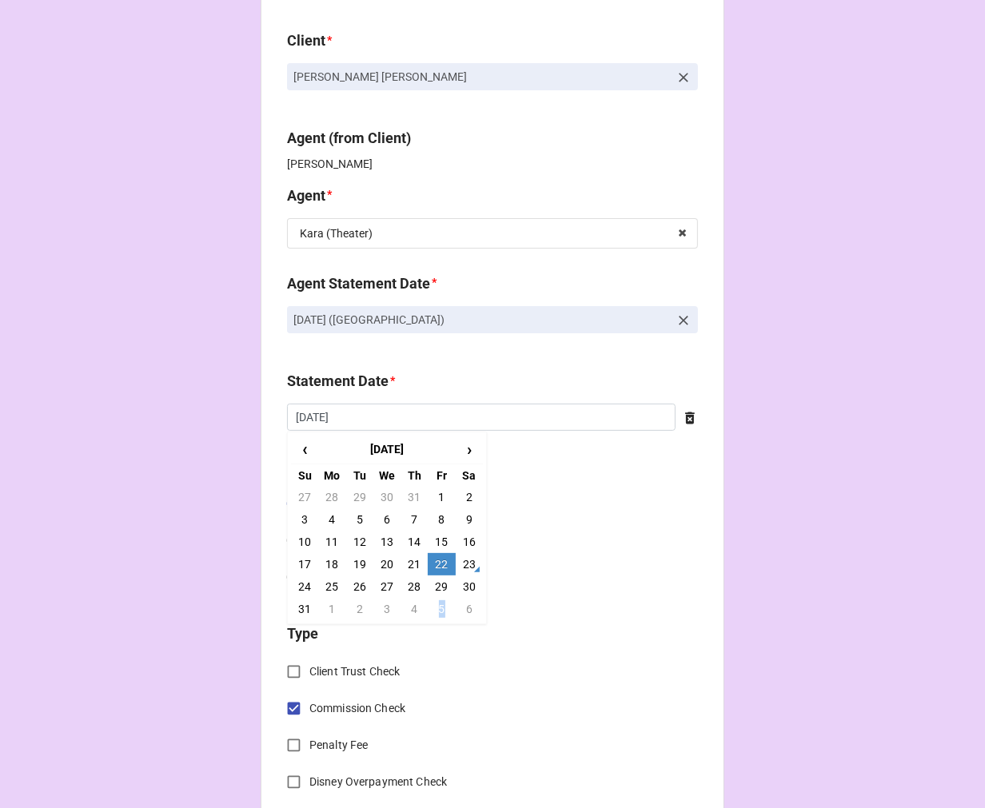
click at [437, 608] on td "5" at bounding box center [441, 609] width 27 height 22
type input "9/5/2025"
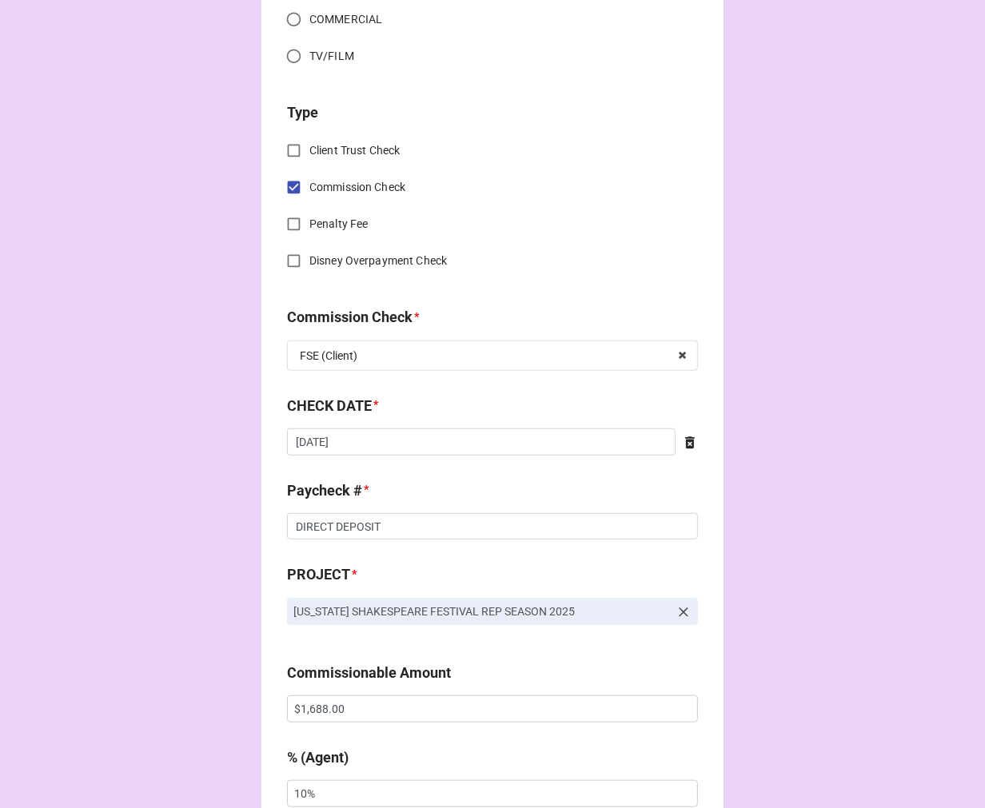
scroll to position [621, 0]
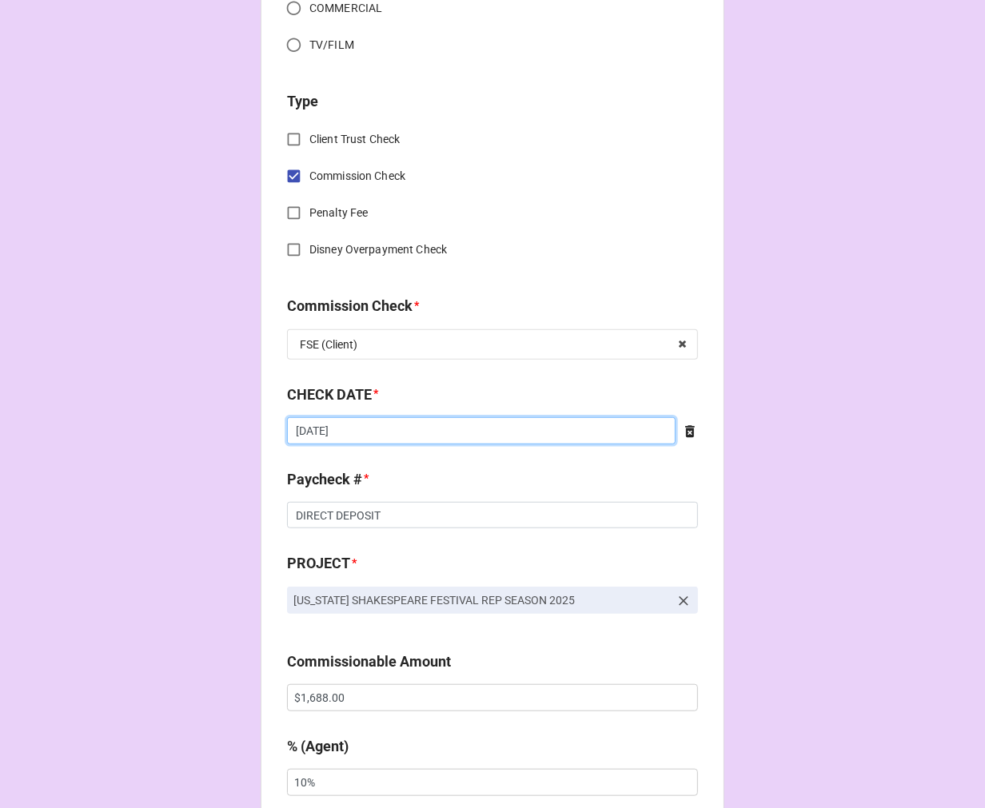
click at [376, 442] on input "8/8/2025" at bounding box center [481, 430] width 389 height 27
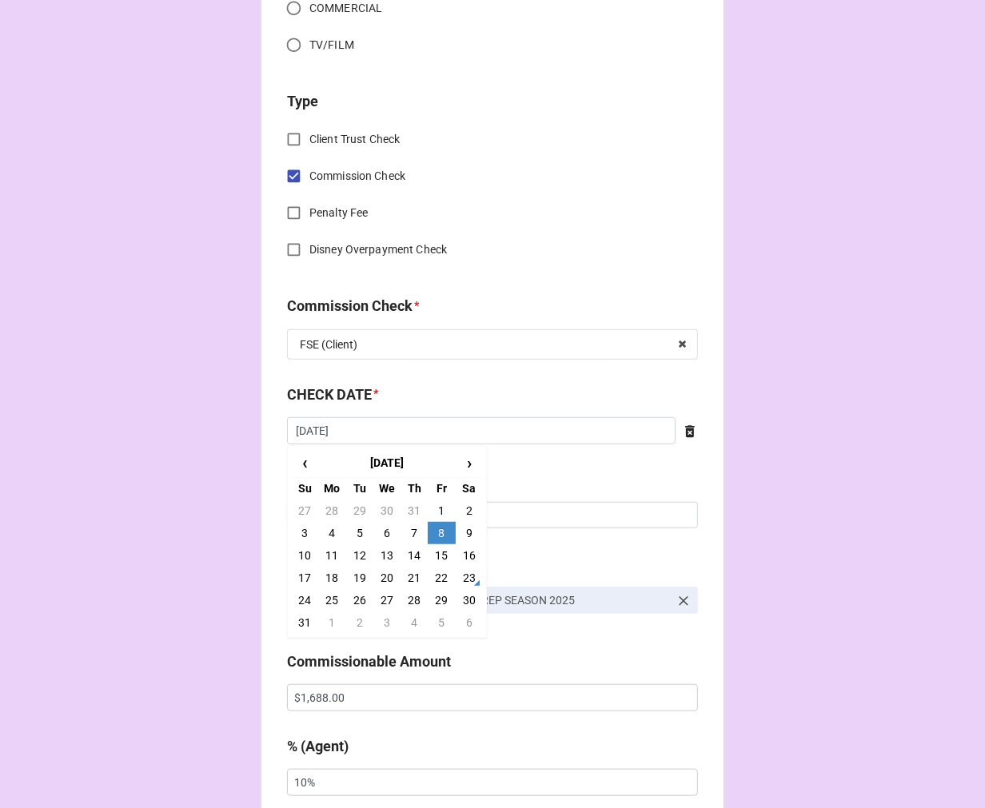
click at [441, 574] on td "22" at bounding box center [441, 578] width 27 height 22
type input "8/22/2025"
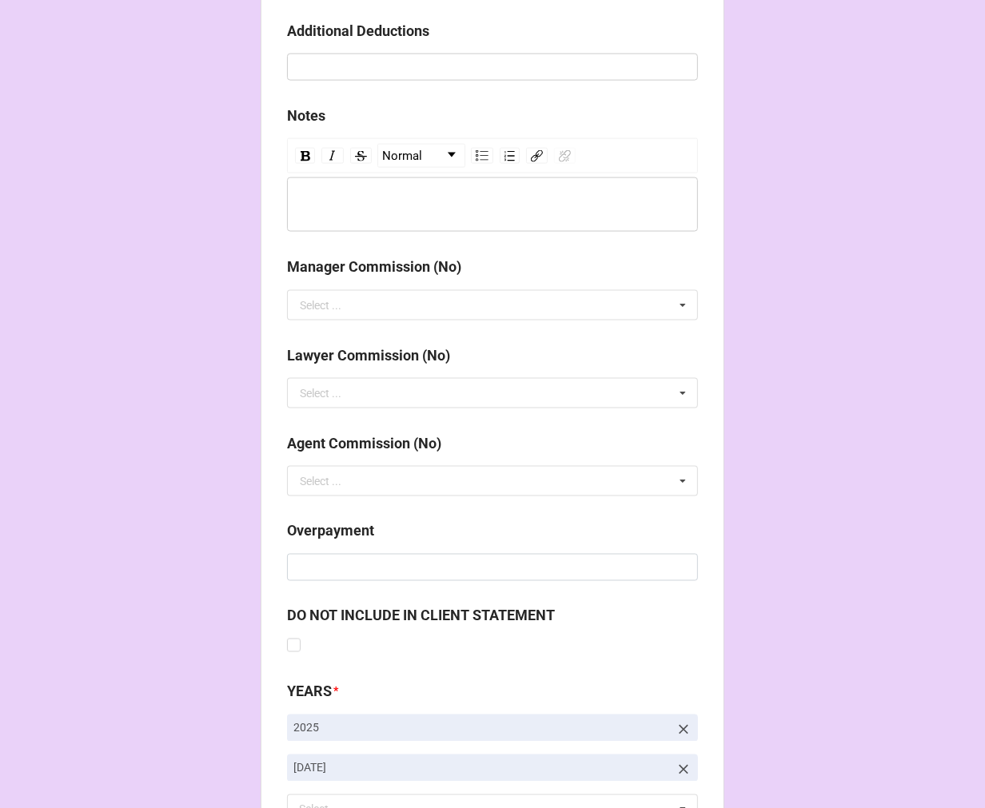
scroll to position [1851, 0]
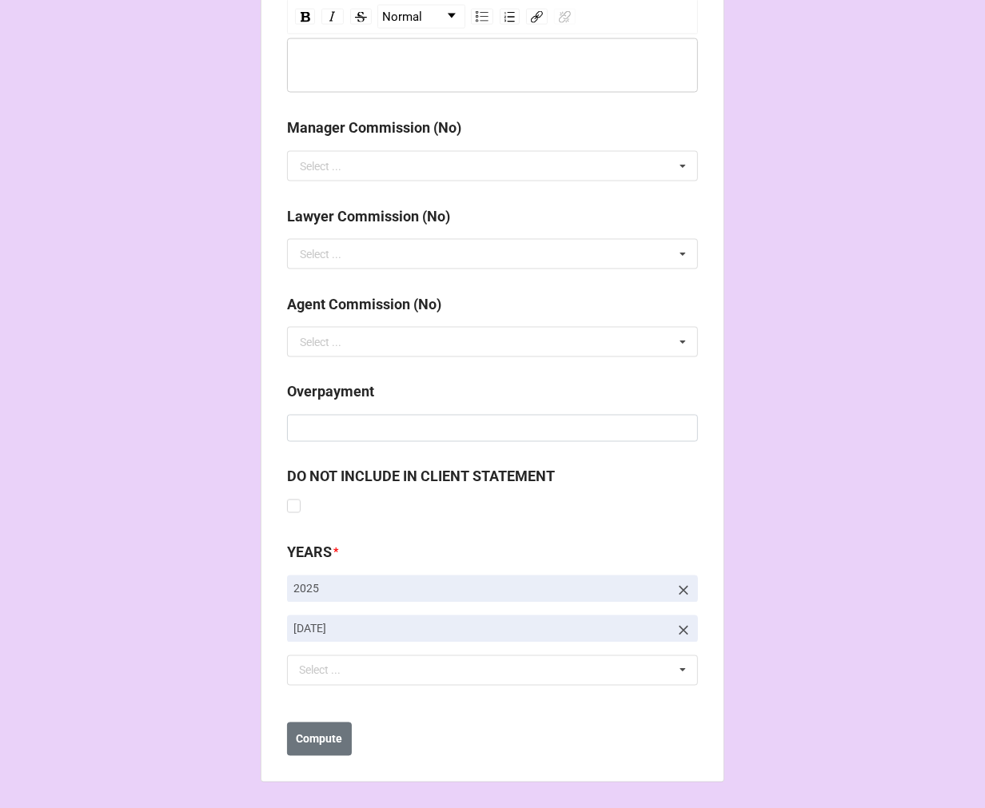
click at [682, 628] on icon at bounding box center [684, 631] width 10 height 10
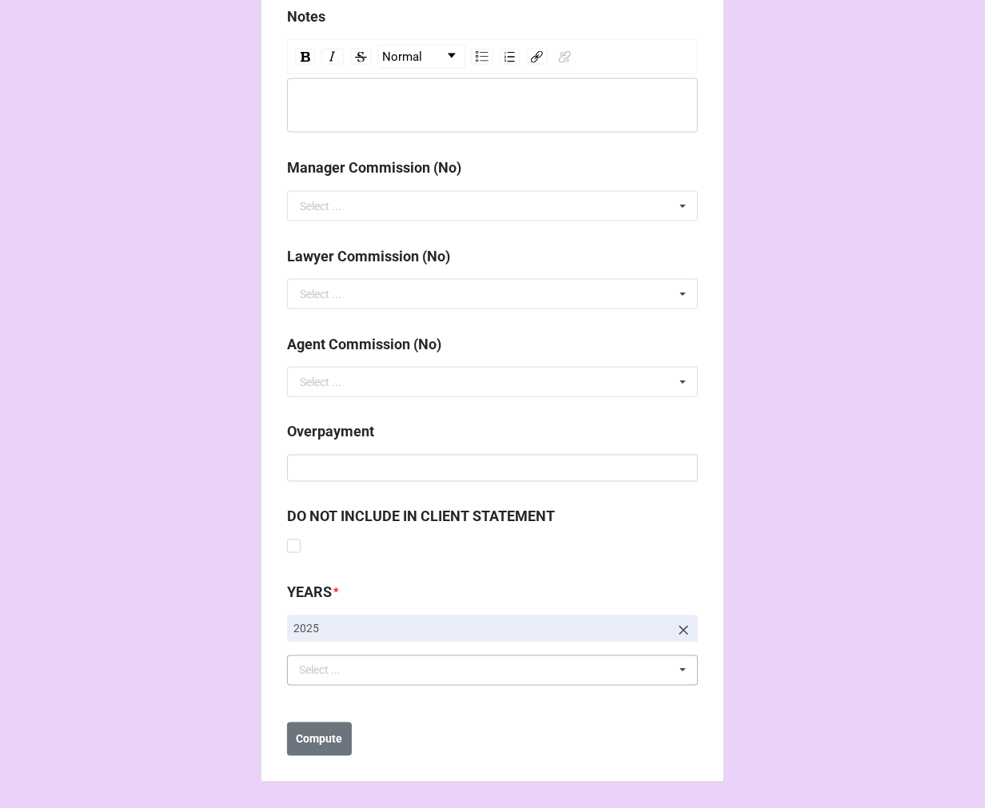
click at [499, 680] on div "Select ... No results found." at bounding box center [492, 671] width 411 height 30
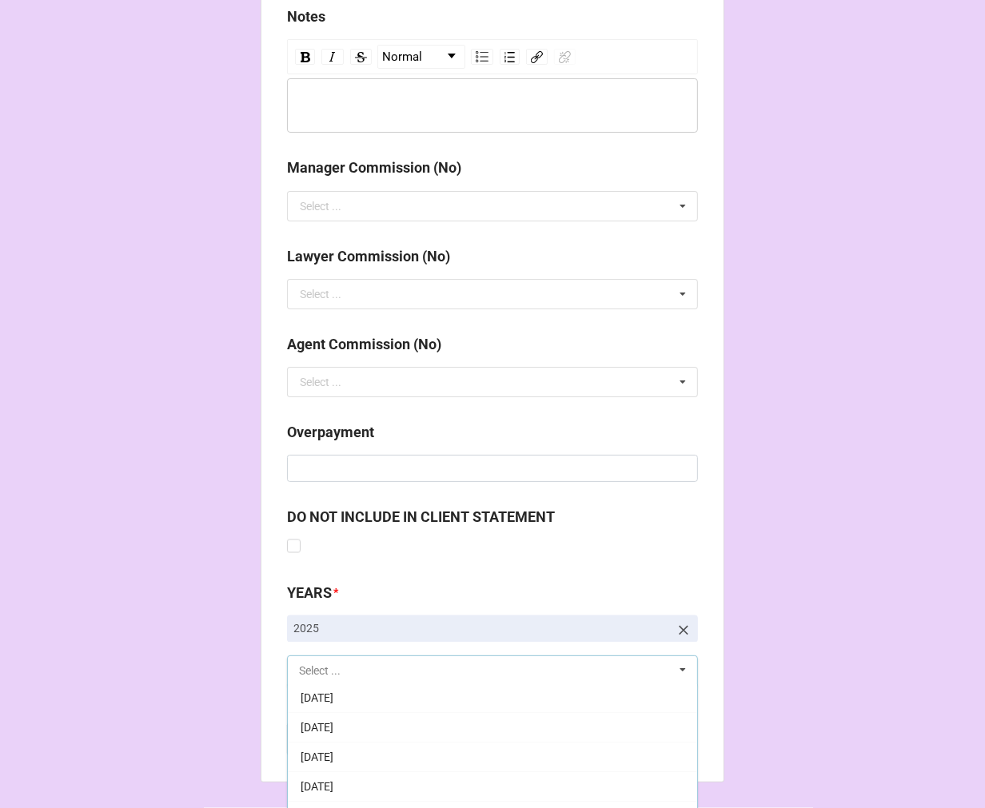
scroll to position [178, 0]
click at [398, 768] on div "9-September 2025" at bounding box center [492, 759] width 409 height 30
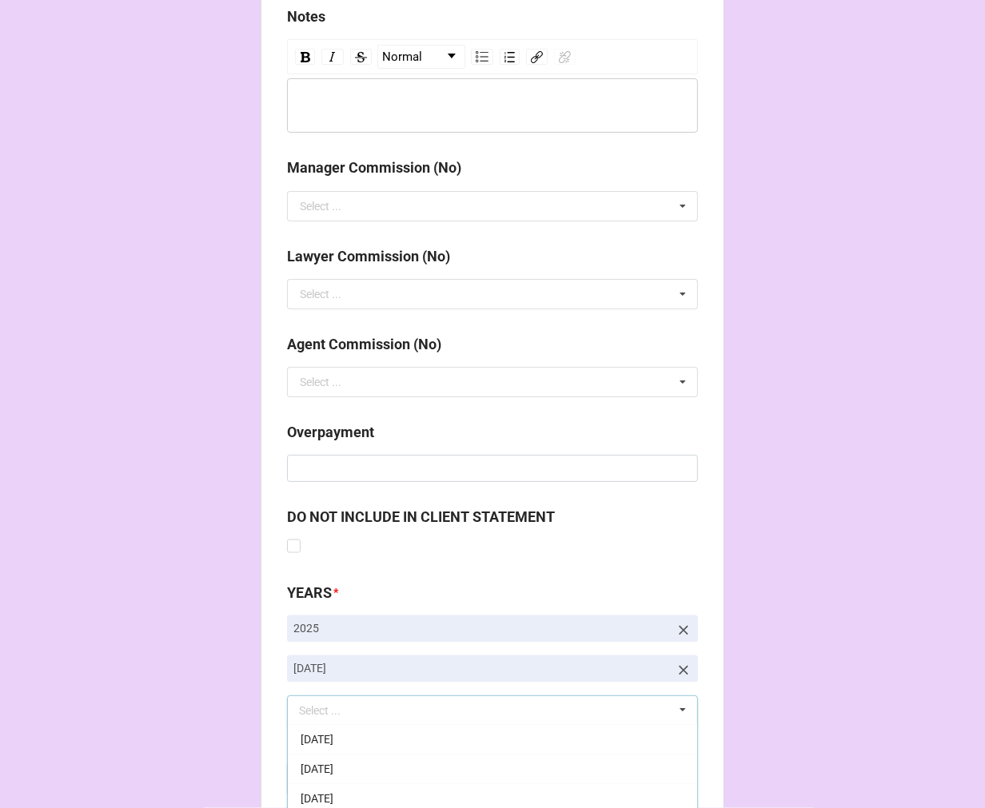
drag, startPoint x: 330, startPoint y: 779, endPoint x: 350, endPoint y: 780, distance: 20.0
click at [329, 779] on b "Compute" at bounding box center [320, 780] width 46 height 17
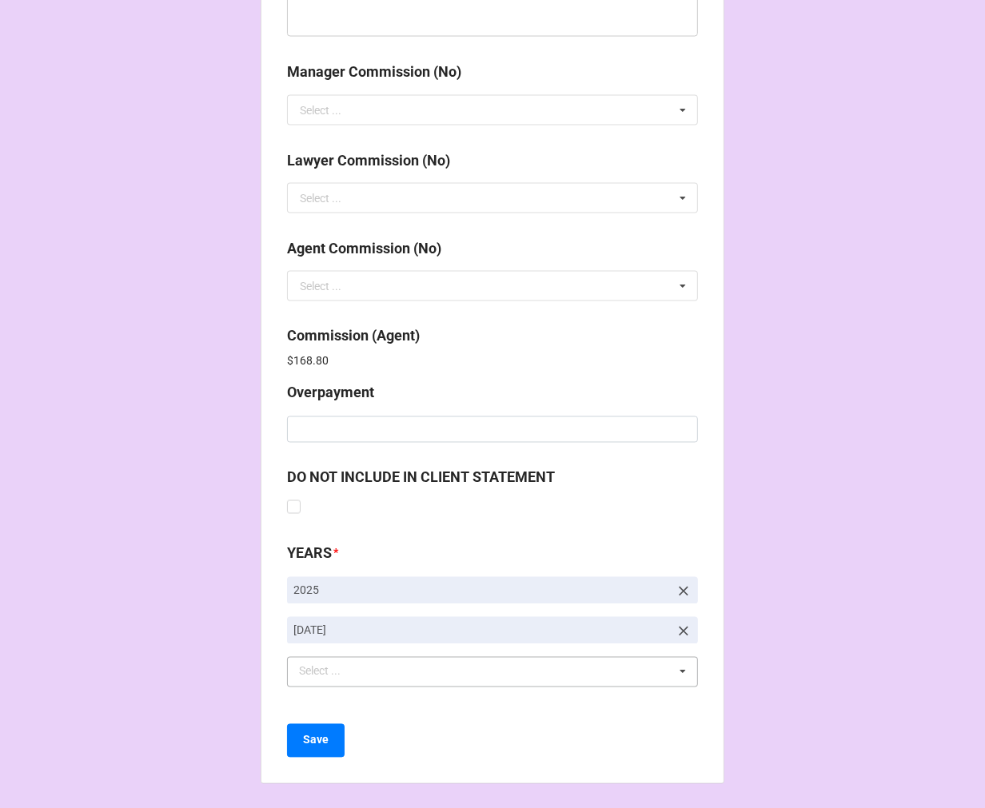
scroll to position [1908, 0]
click at [306, 739] on b "Save" at bounding box center [316, 740] width 26 height 17
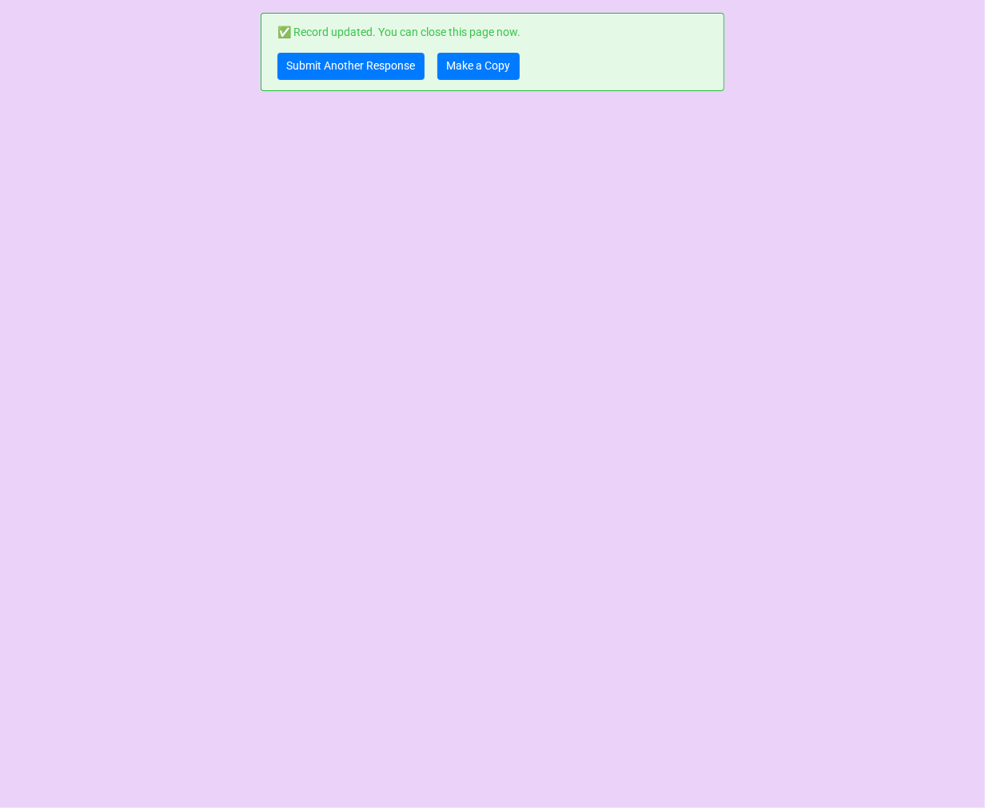
scroll to position [0, 0]
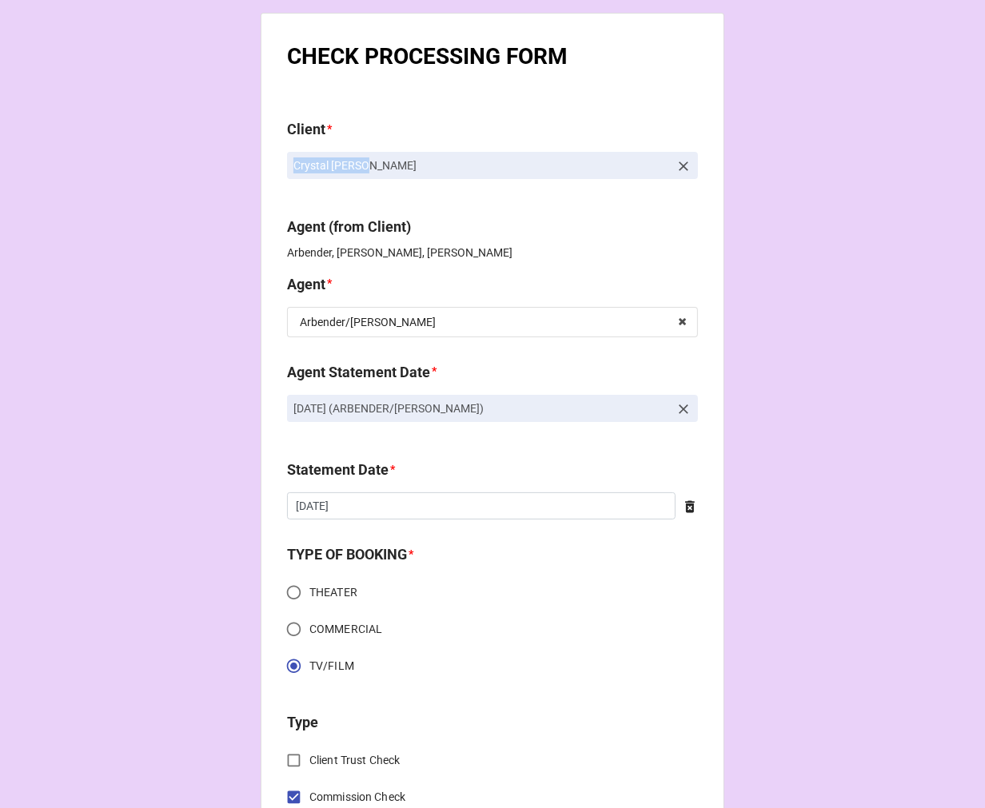
drag, startPoint x: 380, startPoint y: 169, endPoint x: 288, endPoint y: 169, distance: 92.0
click at [288, 169] on link "Crystal [PERSON_NAME]" at bounding box center [492, 165] width 411 height 27
copy p "Crystal [PERSON_NAME]"
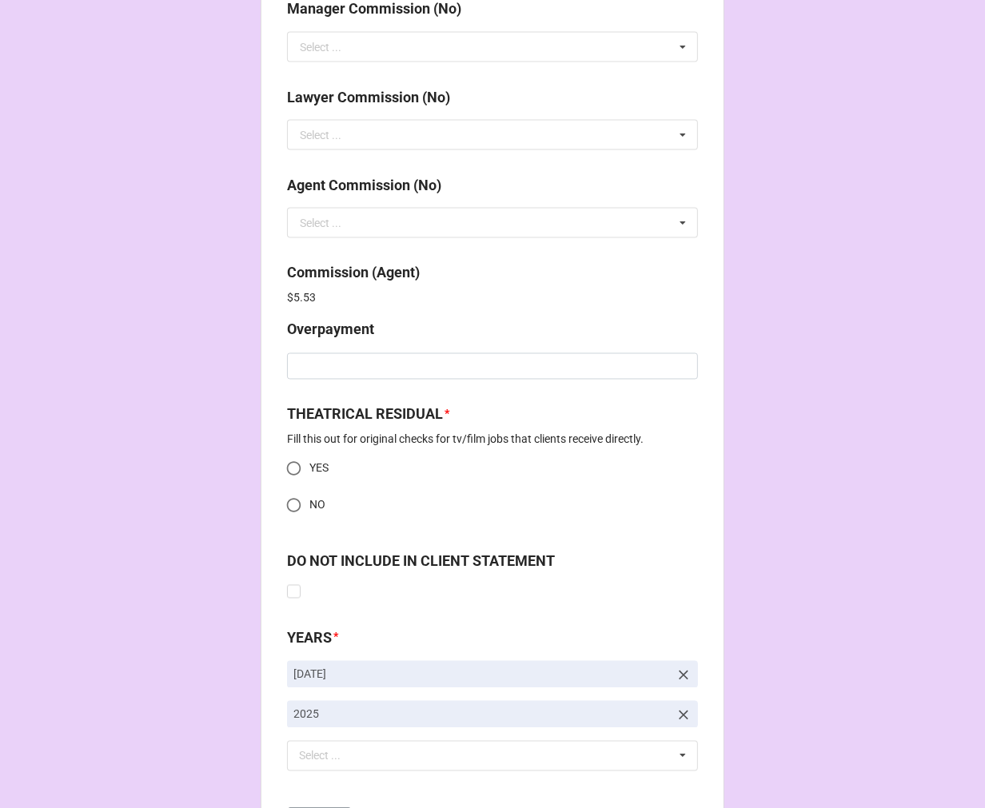
scroll to position [2056, 0]
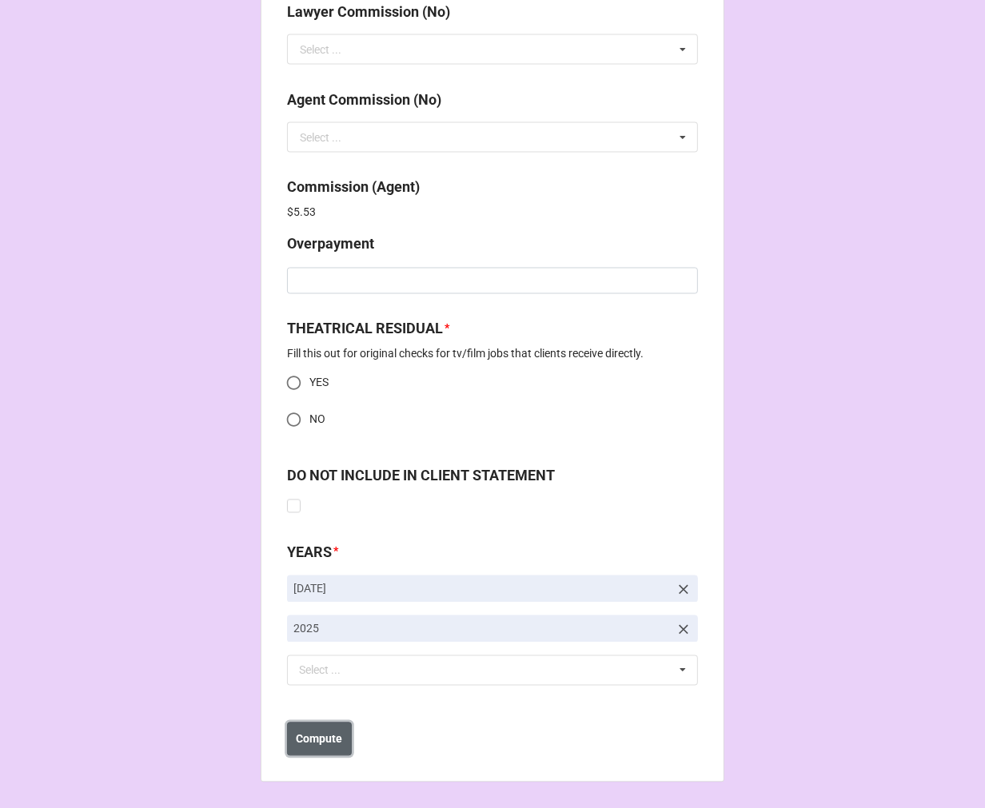
click at [317, 752] on button "Compute" at bounding box center [319, 740] width 65 height 34
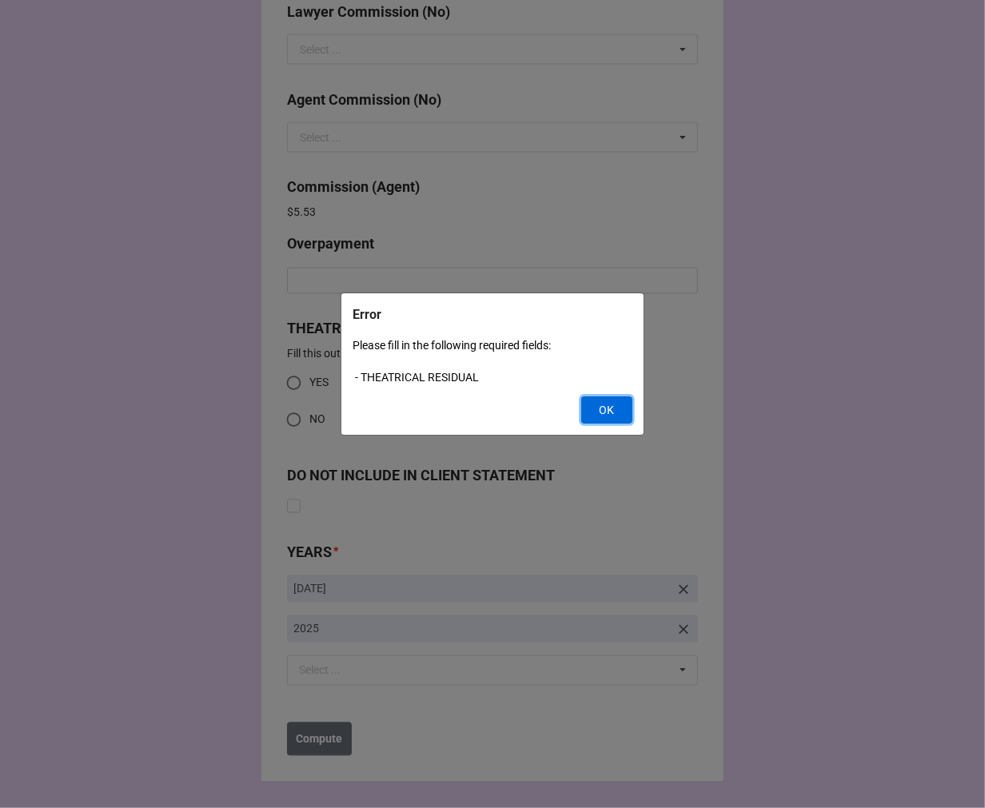
drag, startPoint x: 595, startPoint y: 412, endPoint x: 417, endPoint y: 412, distance: 177.5
click at [595, 411] on button "OK" at bounding box center [606, 410] width 51 height 27
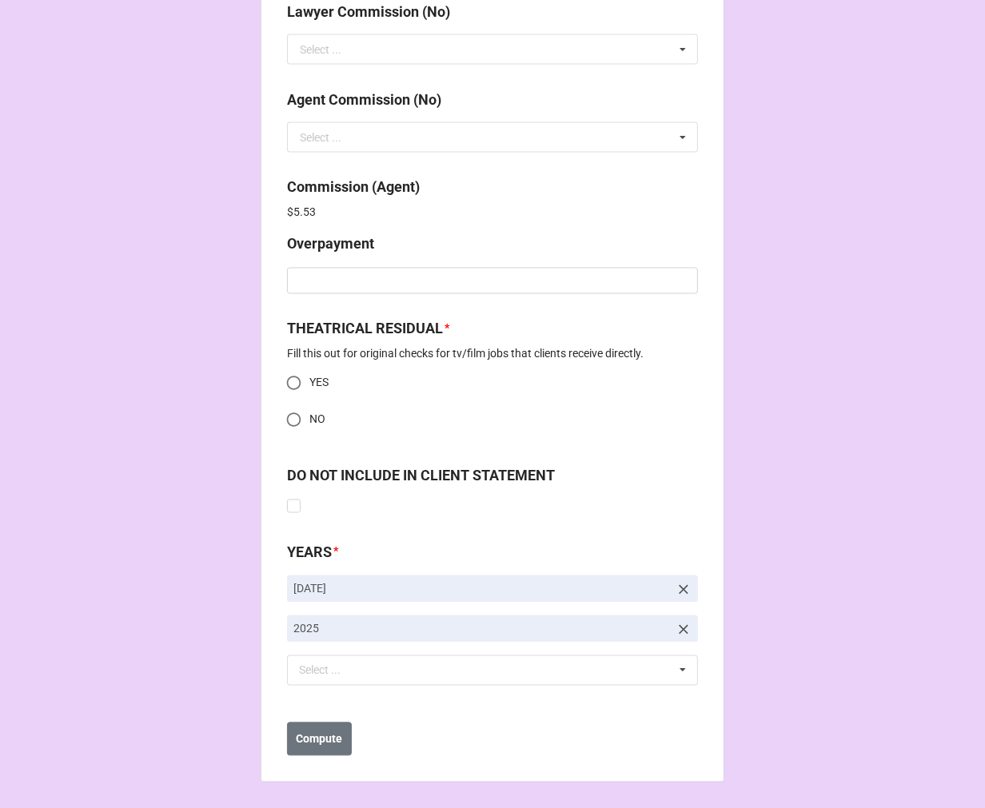
click at [291, 421] on input "NO" at bounding box center [293, 420] width 31 height 31
radio input "true"
click at [288, 740] on button "Compute" at bounding box center [319, 740] width 65 height 34
click at [324, 748] on button "Save" at bounding box center [316, 740] width 58 height 34
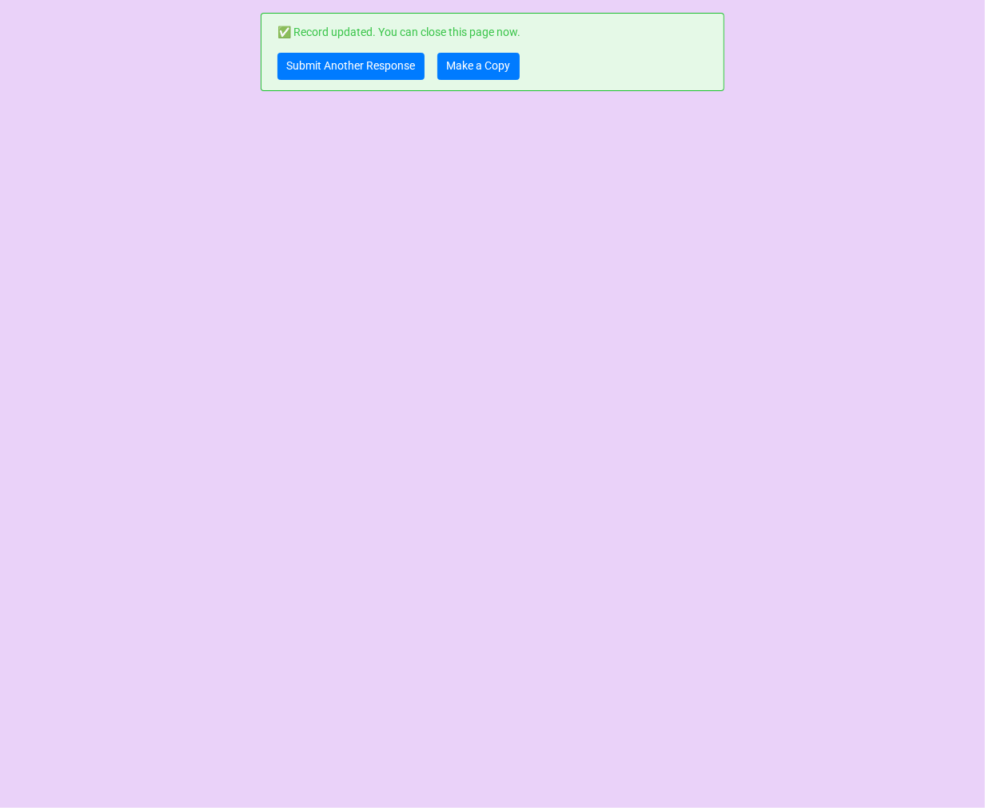
scroll to position [0, 0]
click at [483, 64] on link "Make a Copy" at bounding box center [478, 66] width 82 height 27
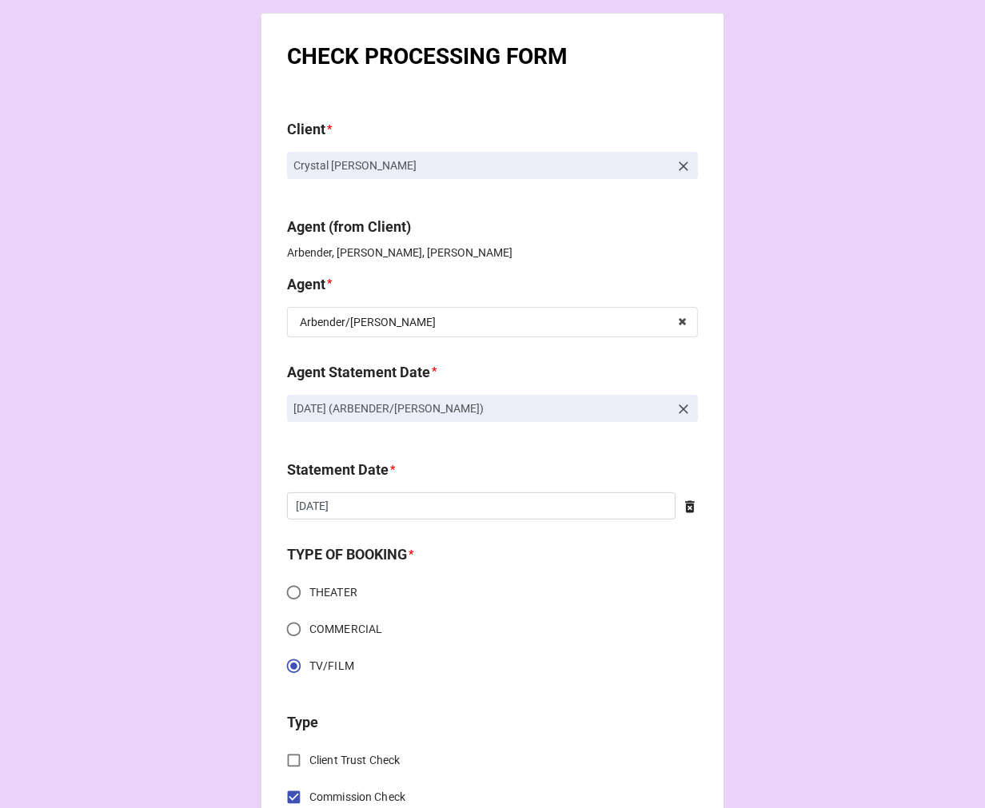
click at [681, 412] on icon at bounding box center [684, 409] width 16 height 16
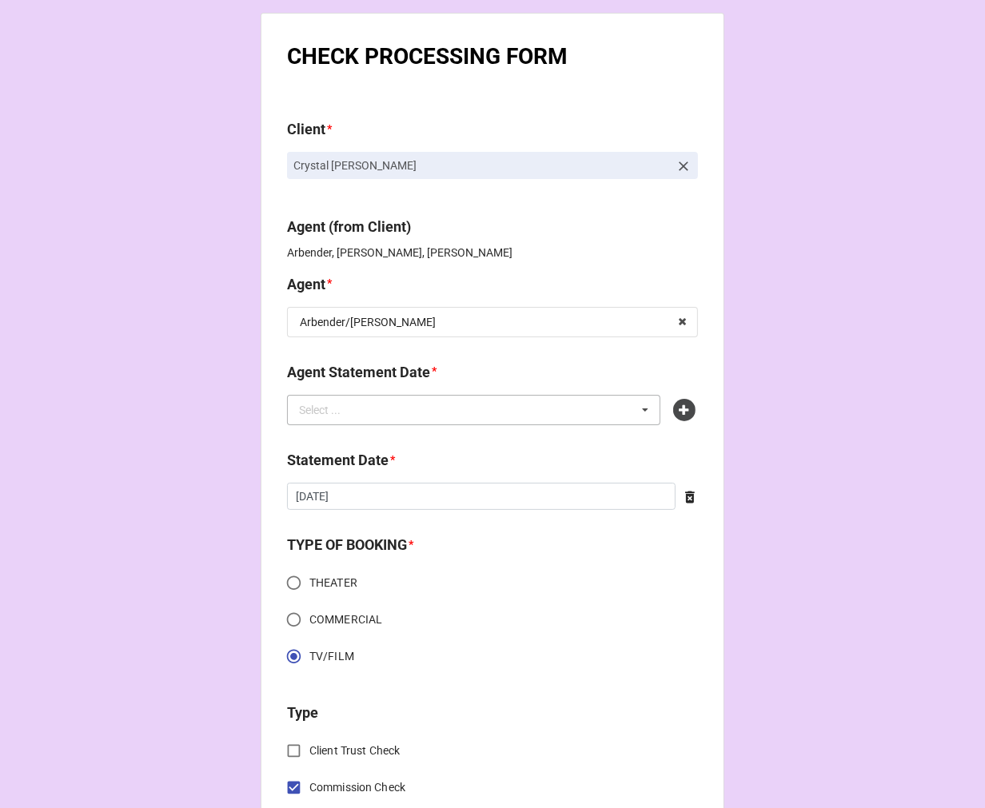
click at [581, 411] on div "Select ... No results found." at bounding box center [473, 410] width 373 height 30
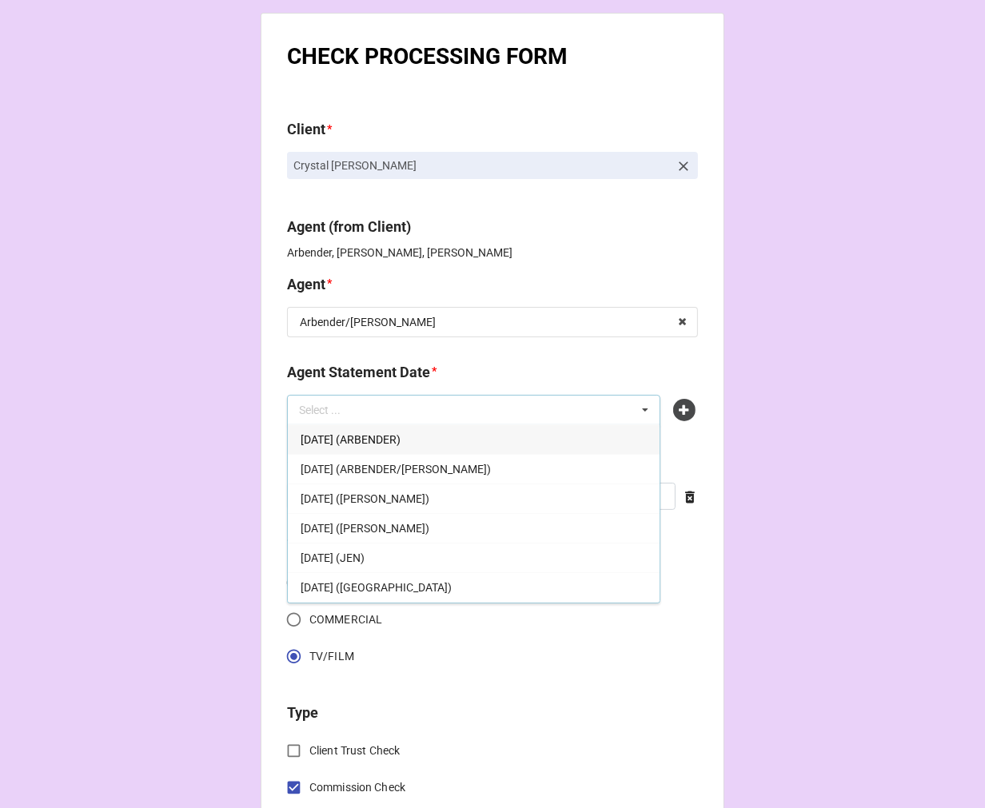
drag, startPoint x: 461, startPoint y: 469, endPoint x: 453, endPoint y: 474, distance: 9.3
click at [461, 470] on span "SEPTEMBER 5, 2025 (ARBENDER/KATIE)" at bounding box center [396, 469] width 190 height 13
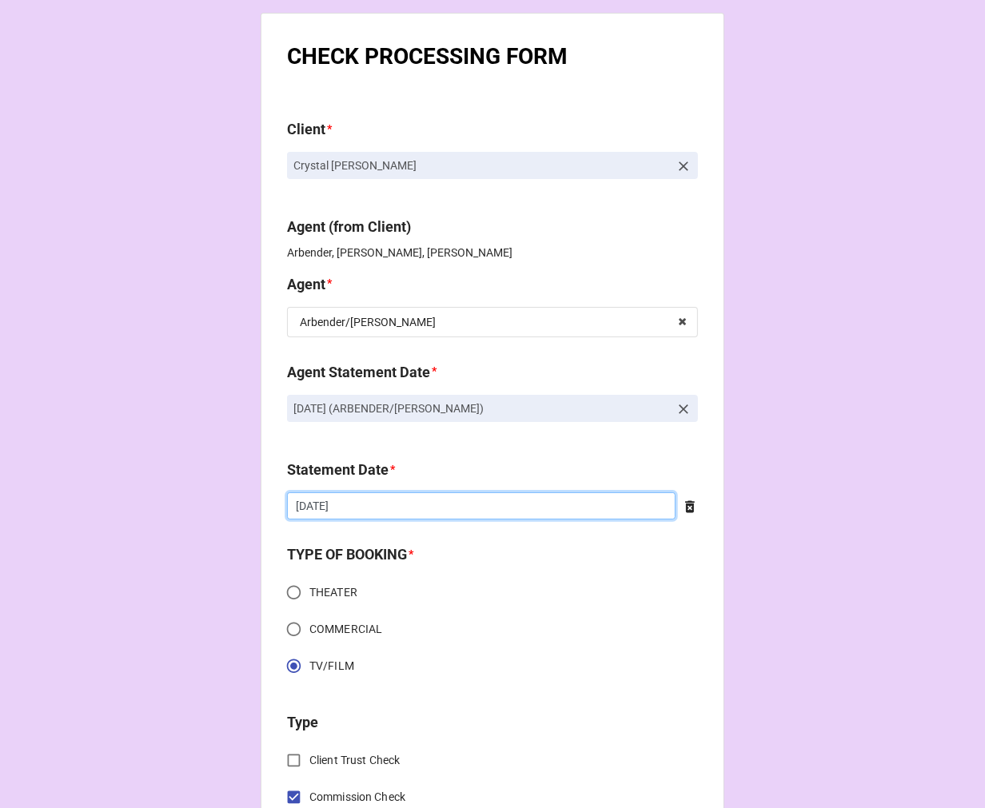
click at [392, 501] on input "5/16/2025" at bounding box center [481, 506] width 389 height 27
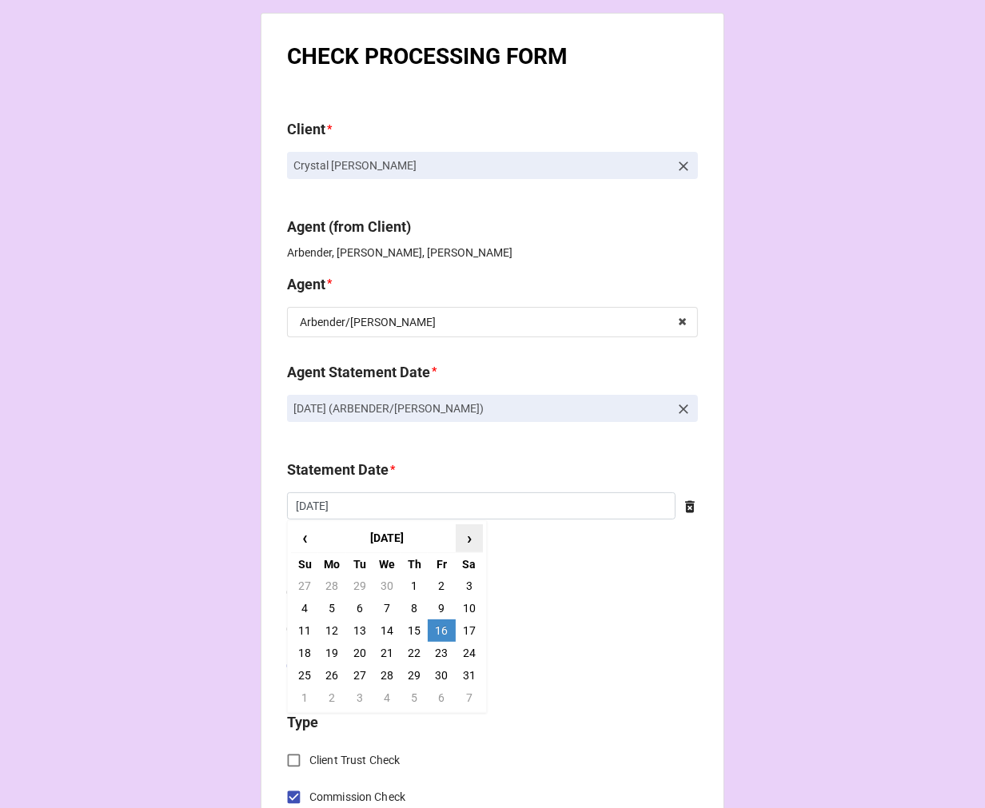
click at [466, 547] on span "›" at bounding box center [470, 538] width 26 height 26
click at [441, 585] on td "5" at bounding box center [441, 586] width 27 height 22
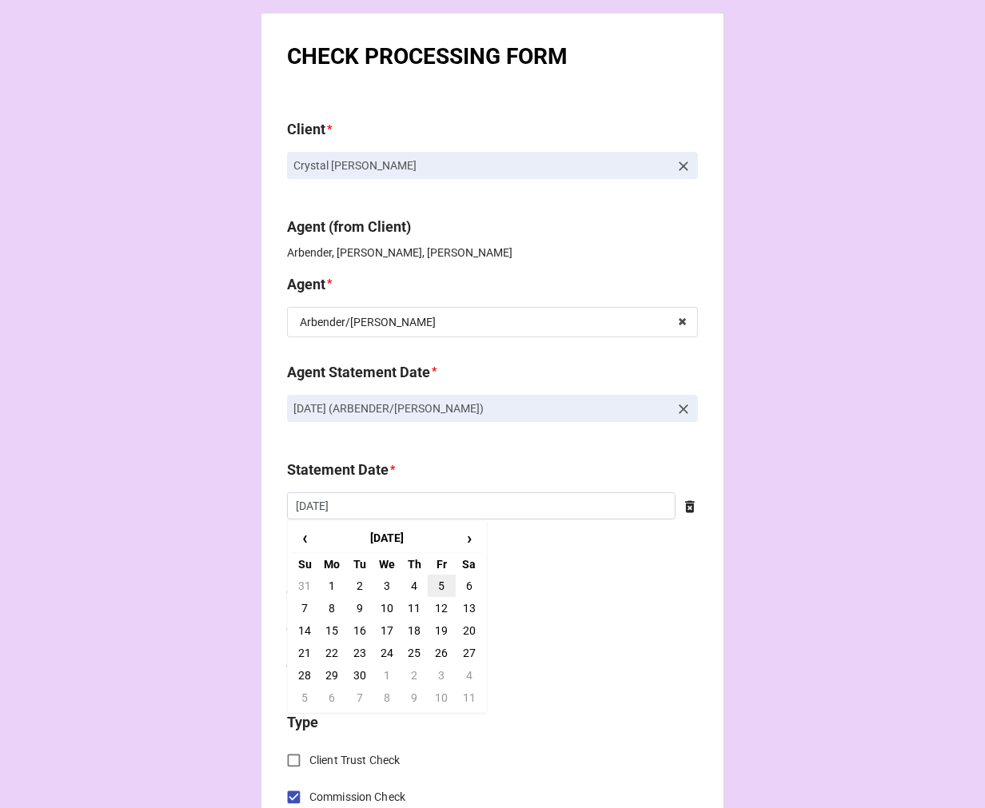
type input "9/5/2025"
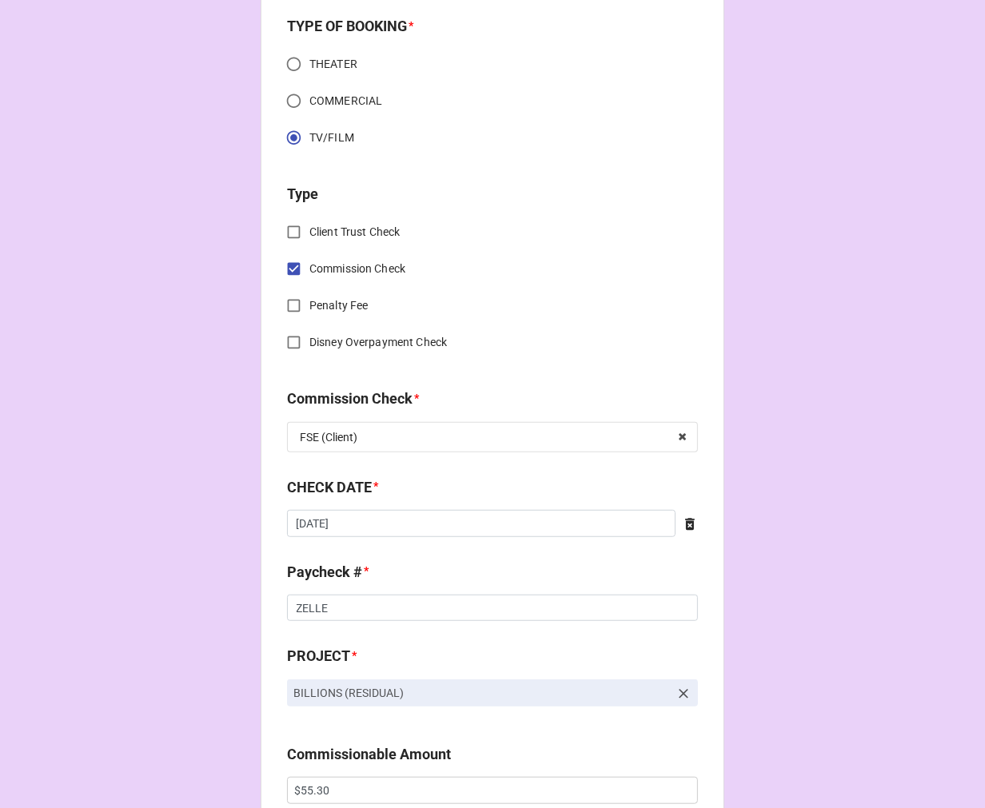
scroll to position [533, 0]
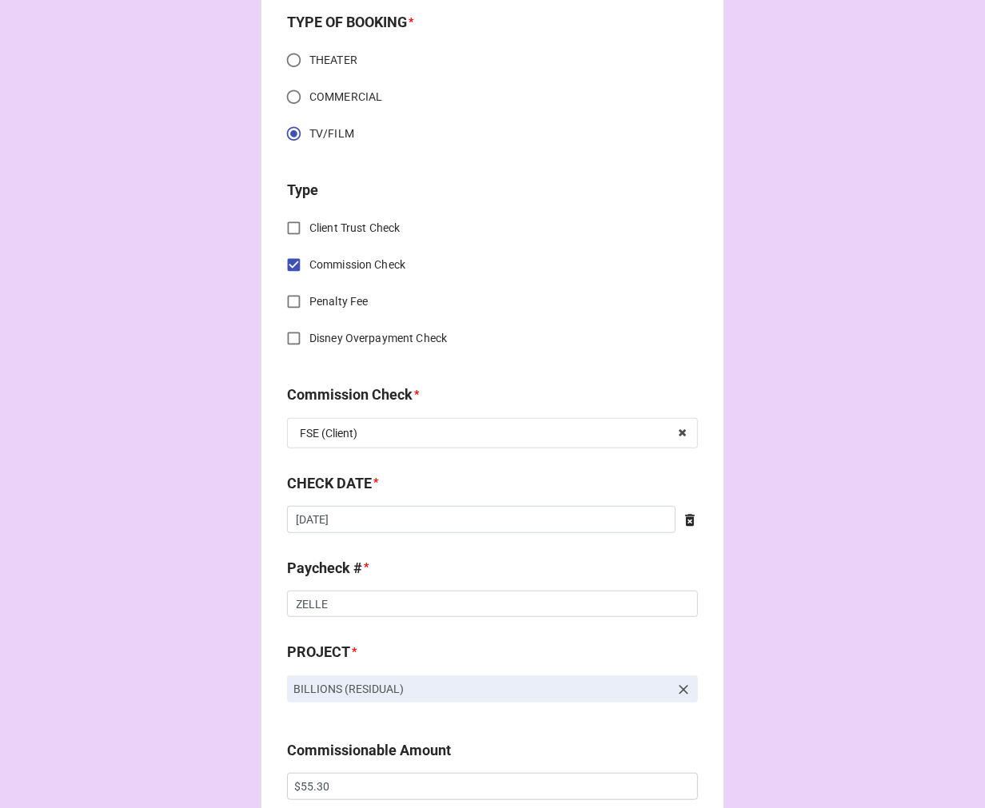
click at [685, 518] on icon at bounding box center [690, 520] width 10 height 12
click at [536, 518] on input "text" at bounding box center [492, 519] width 411 height 27
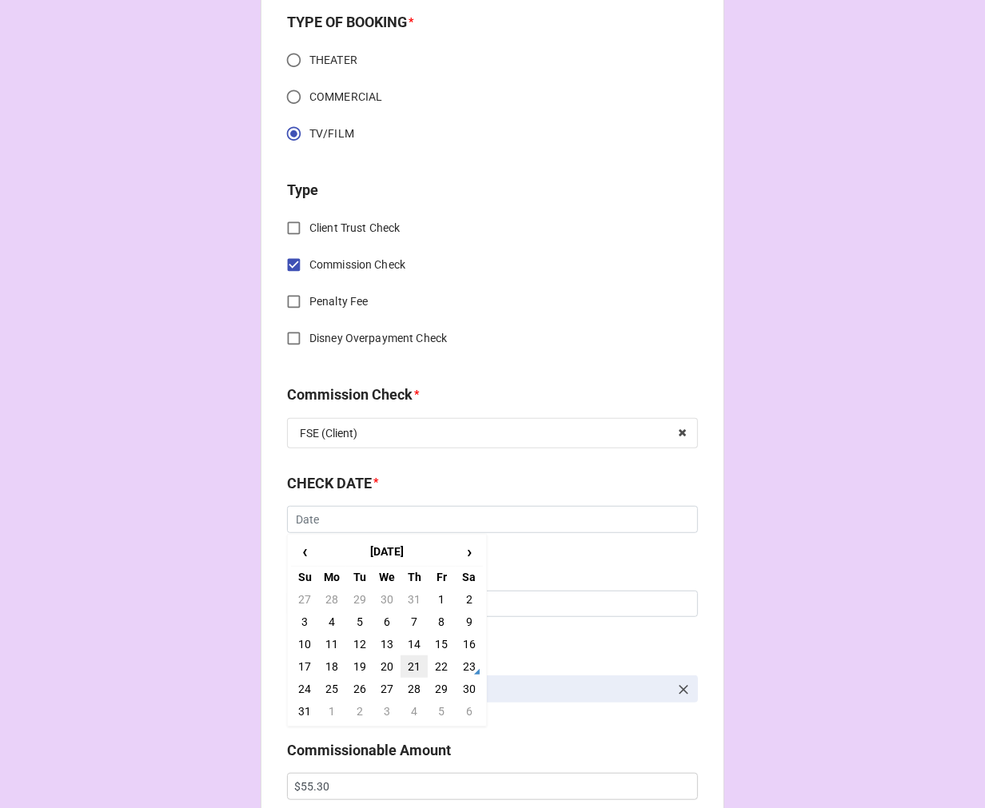
click at [414, 669] on td "21" at bounding box center [414, 667] width 27 height 22
type input "8/21/2025"
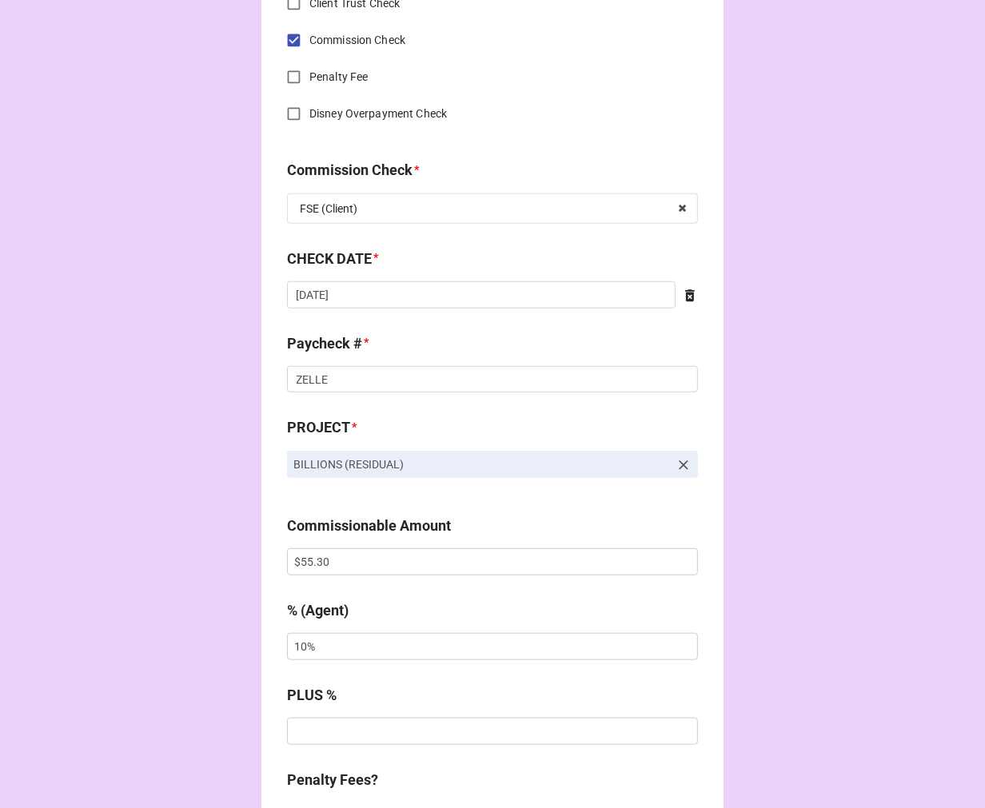
scroll to position [800, 0]
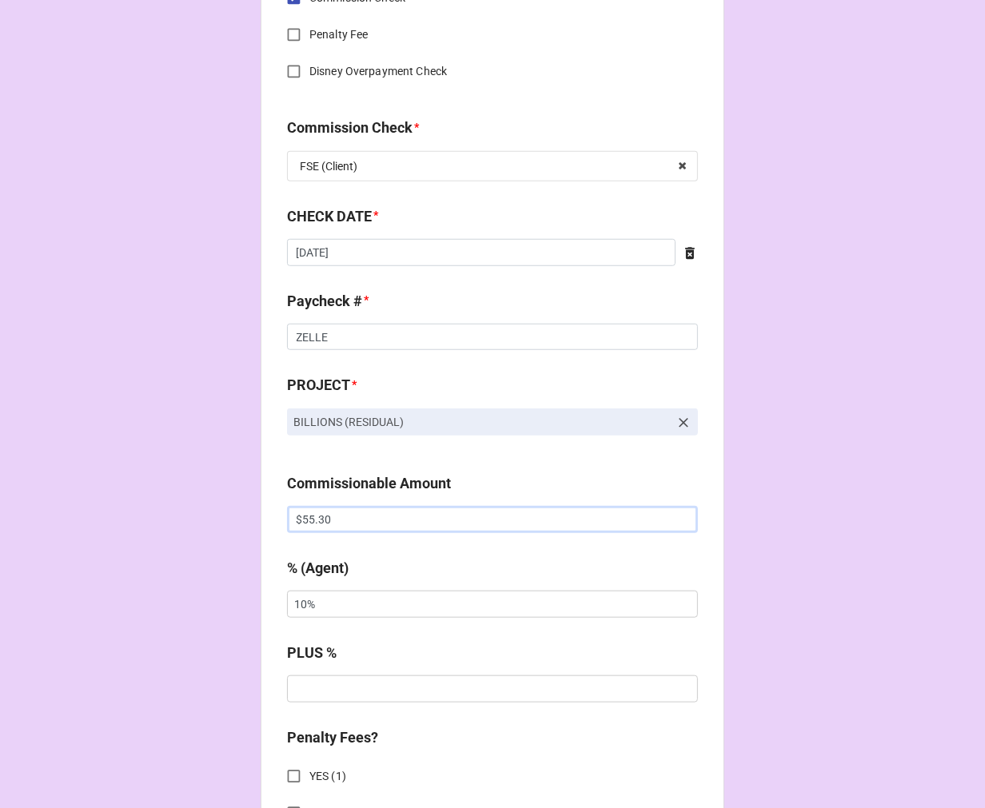
drag, startPoint x: 348, startPoint y: 522, endPoint x: 237, endPoint y: 506, distance: 112.3
click at [242, 508] on div "CHECK PROCESSING FORM Client * Crystal Coreen Agent (from Client) Arbender, Kat…" at bounding box center [492, 604] width 985 height 2808
paste input "7.4"
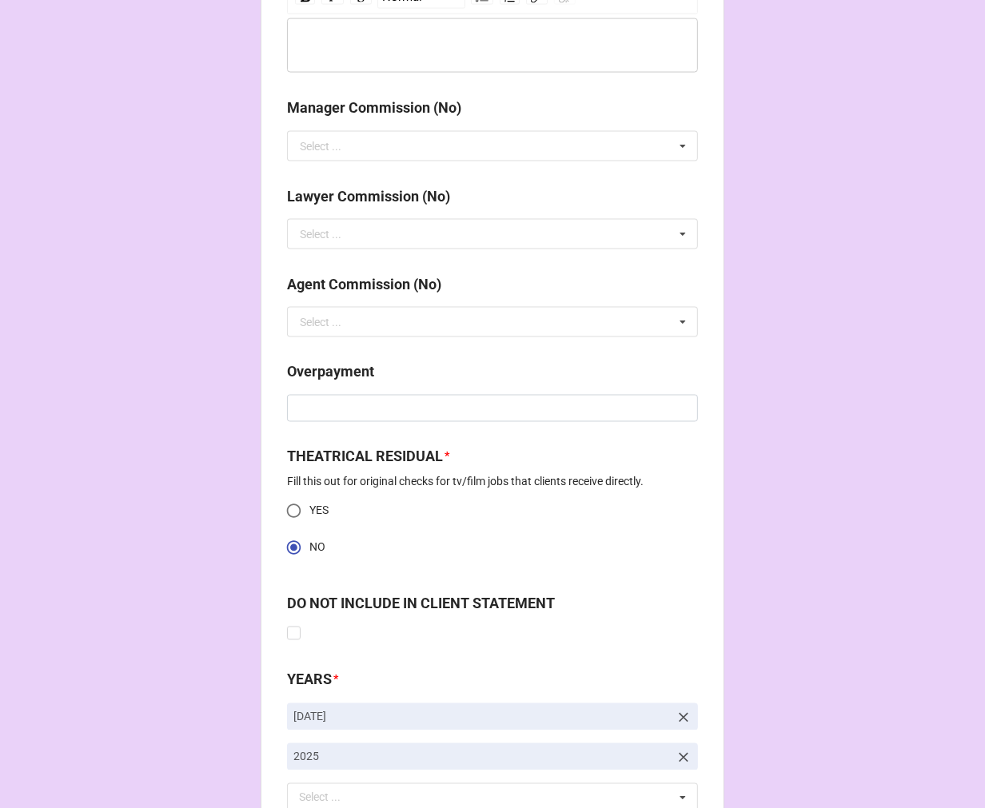
scroll to position [1999, 0]
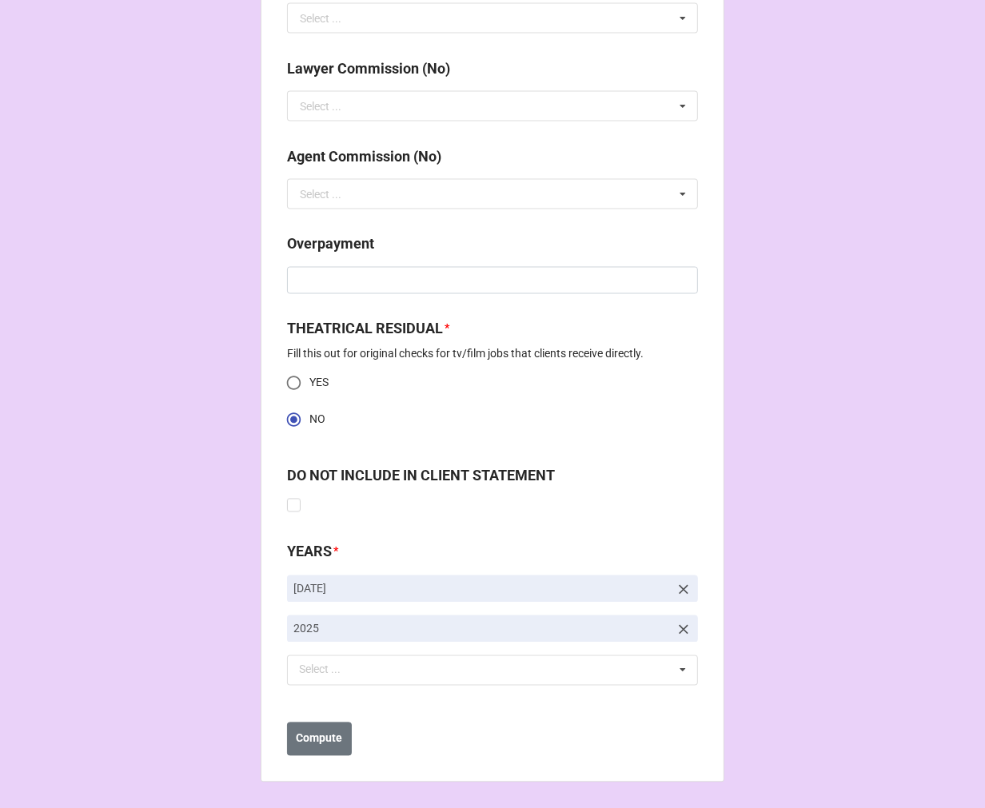
type input "$7.40"
click at [676, 586] on icon at bounding box center [684, 590] width 16 height 16
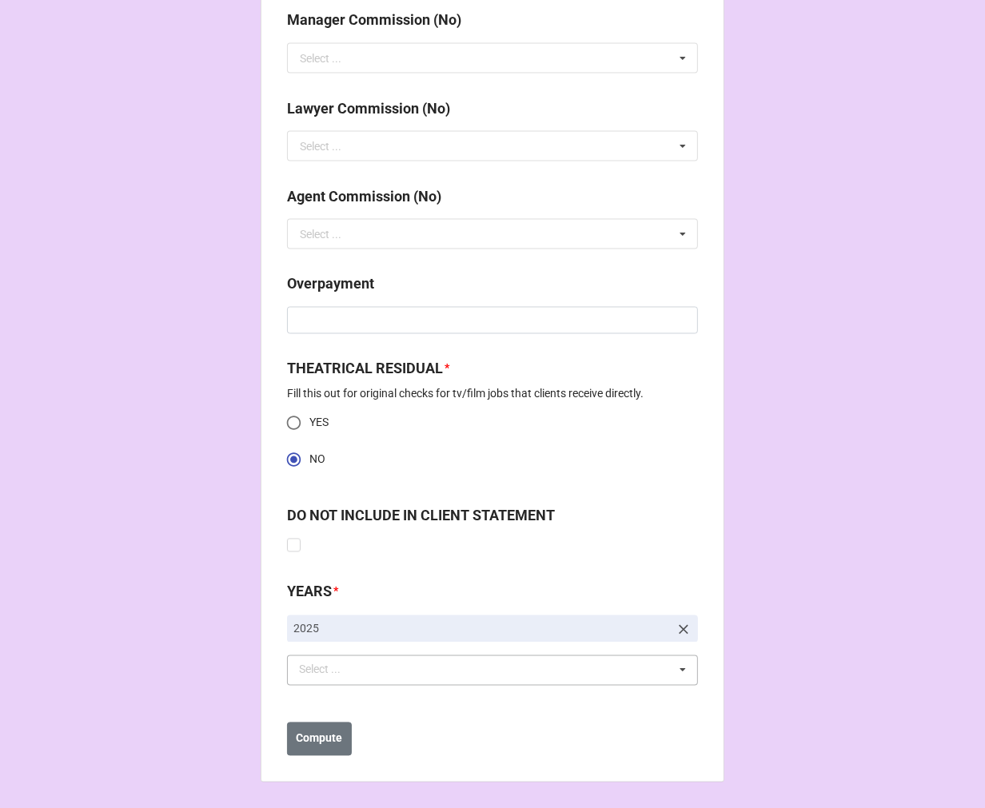
scroll to position [1959, 0]
click at [380, 674] on div "Select ... No results found." at bounding box center [492, 671] width 411 height 30
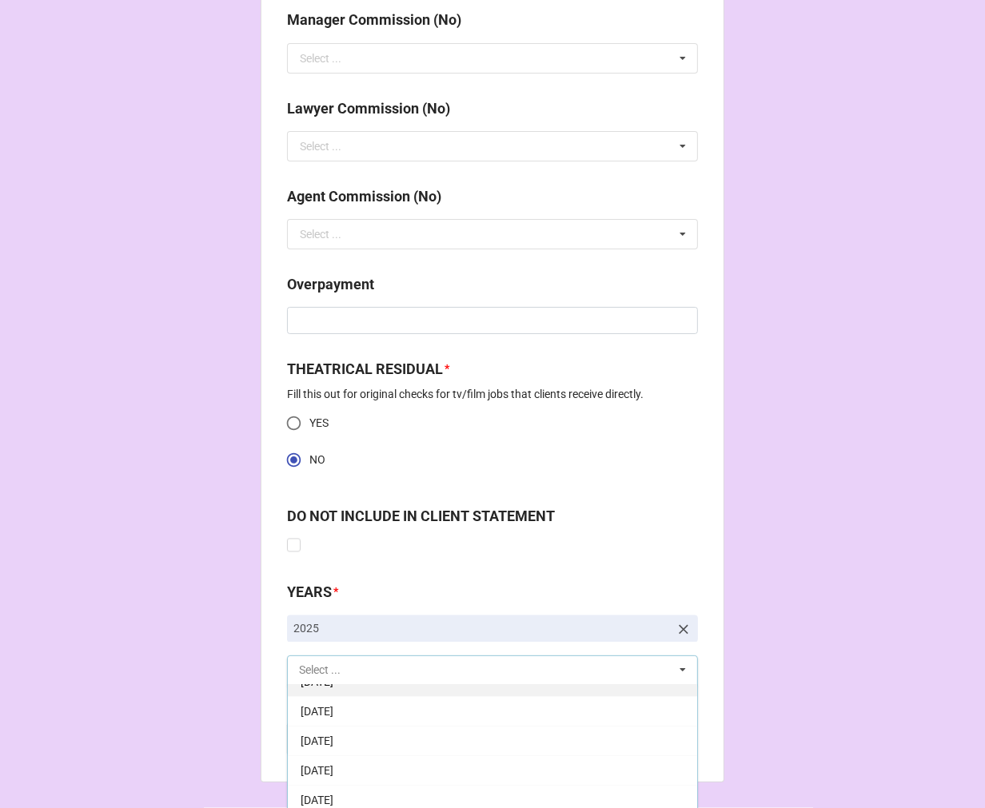
scroll to position [178, 0]
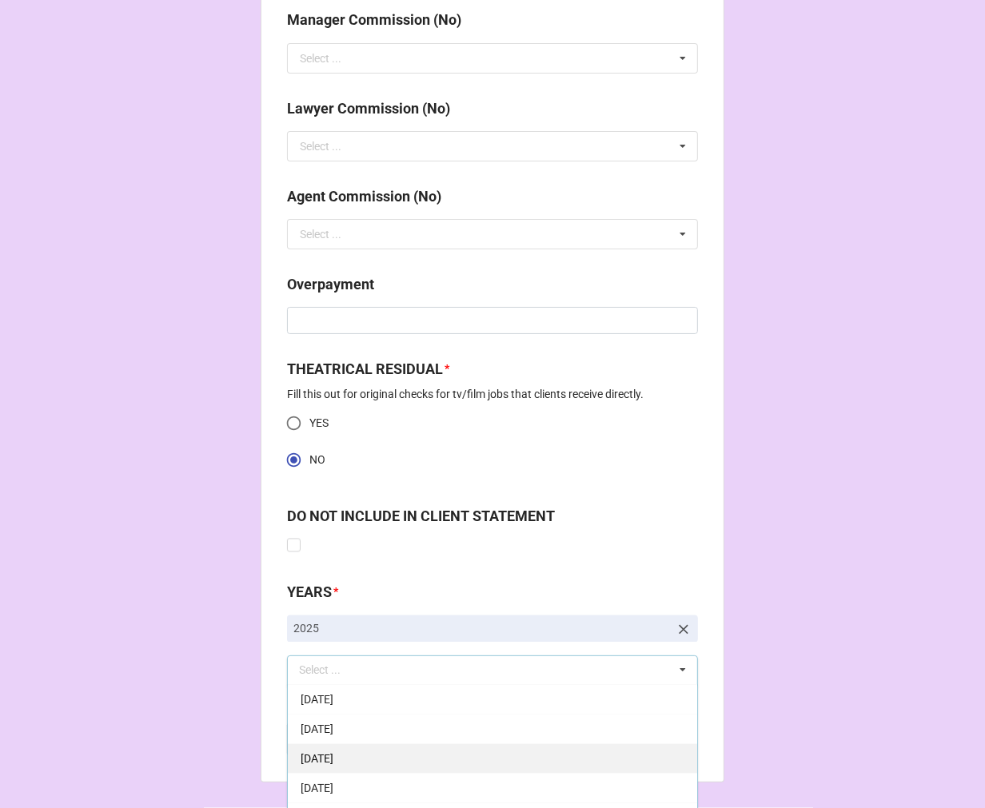
click at [333, 765] on span "9-September 2025" at bounding box center [317, 759] width 33 height 13
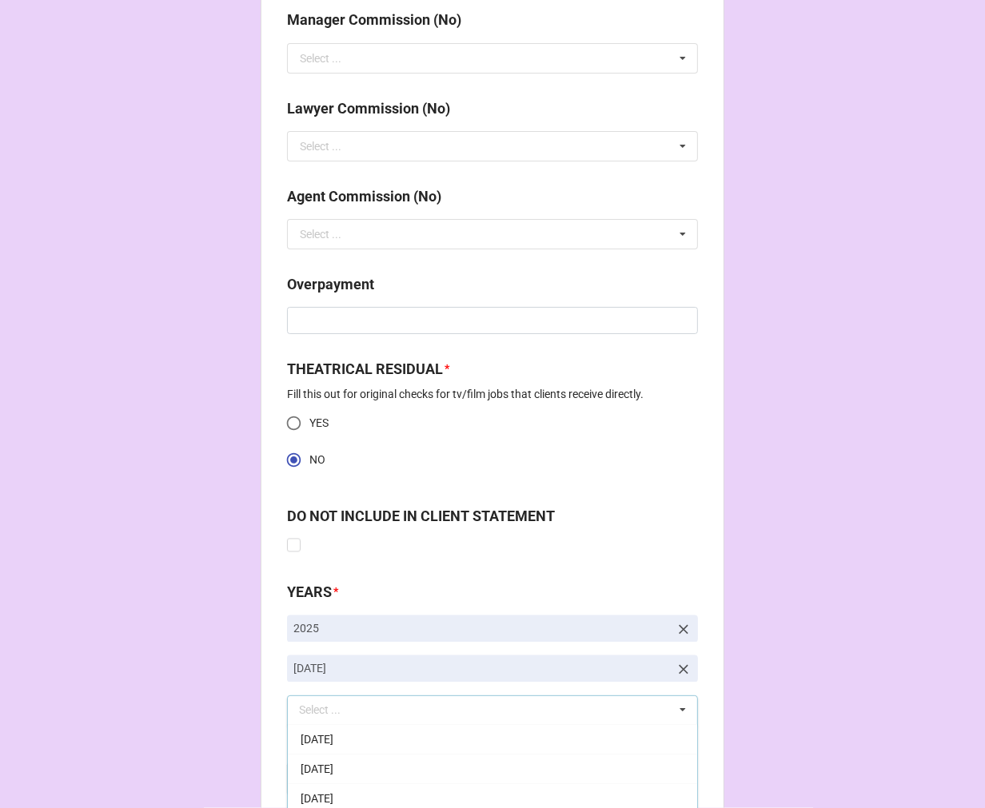
click at [289, 787] on button "Compute" at bounding box center [319, 780] width 65 height 34
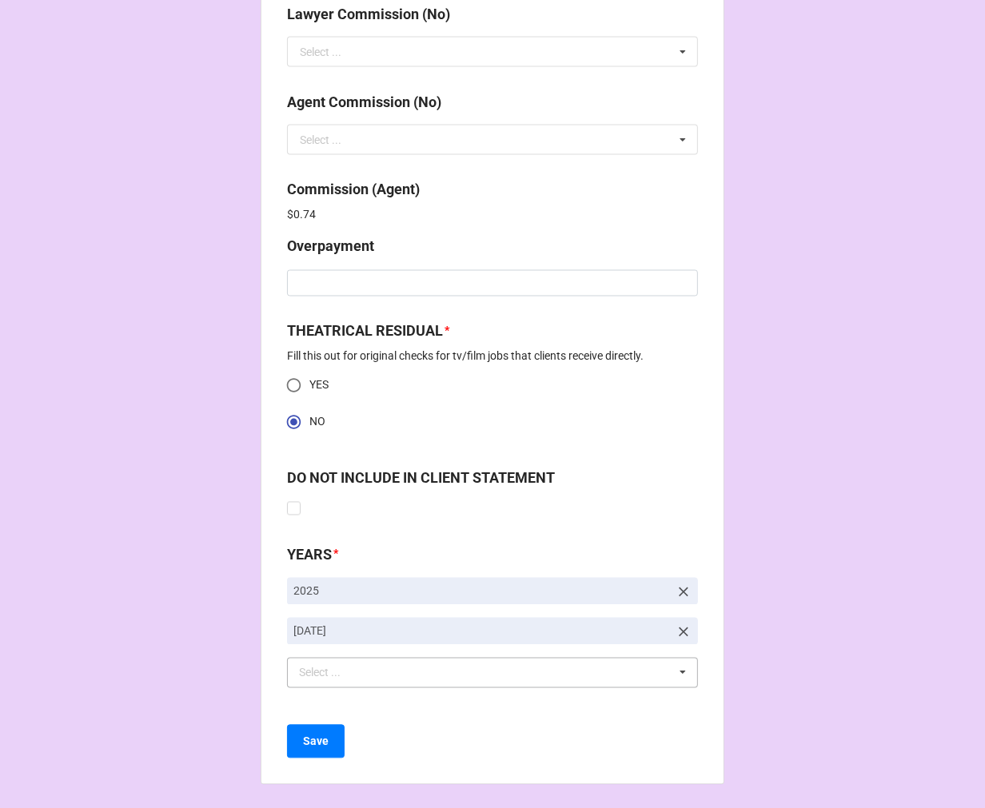
scroll to position [2056, 0]
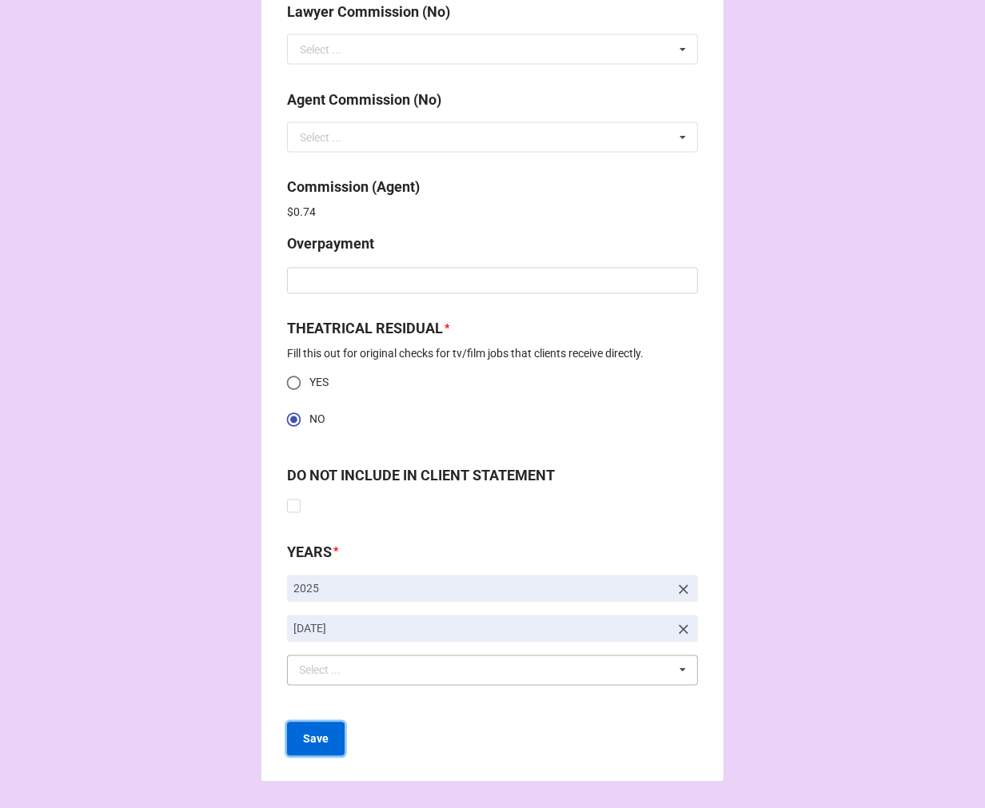
click at [321, 745] on b "Save" at bounding box center [316, 740] width 26 height 17
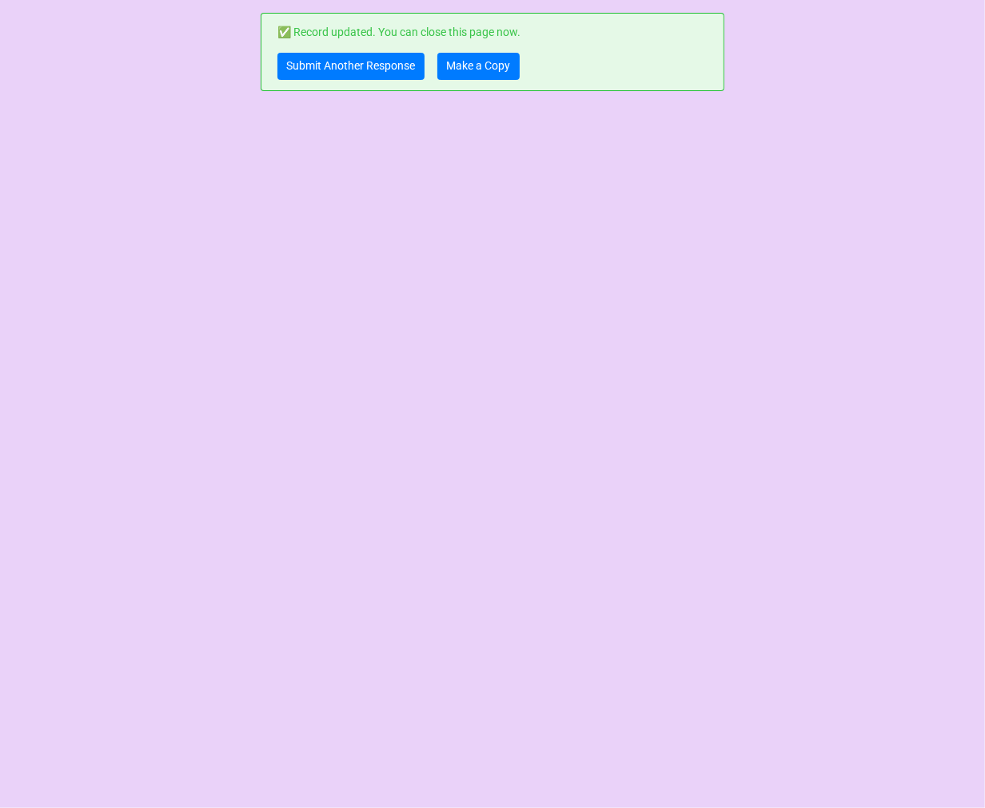
scroll to position [0, 0]
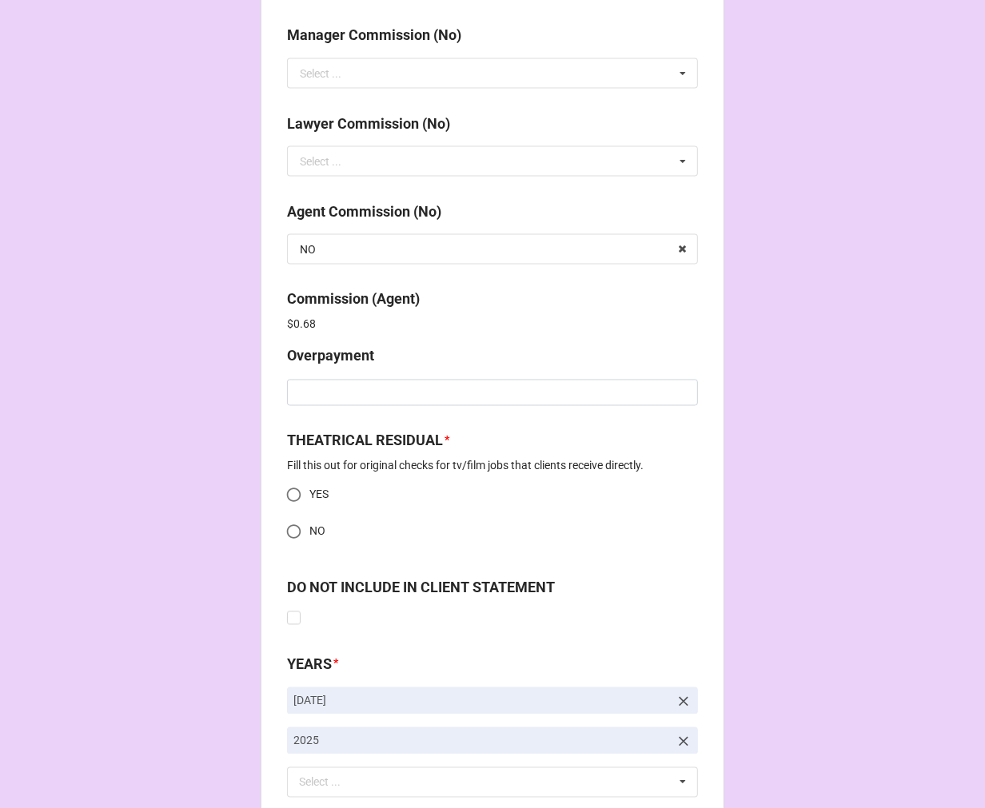
scroll to position [2056, 0]
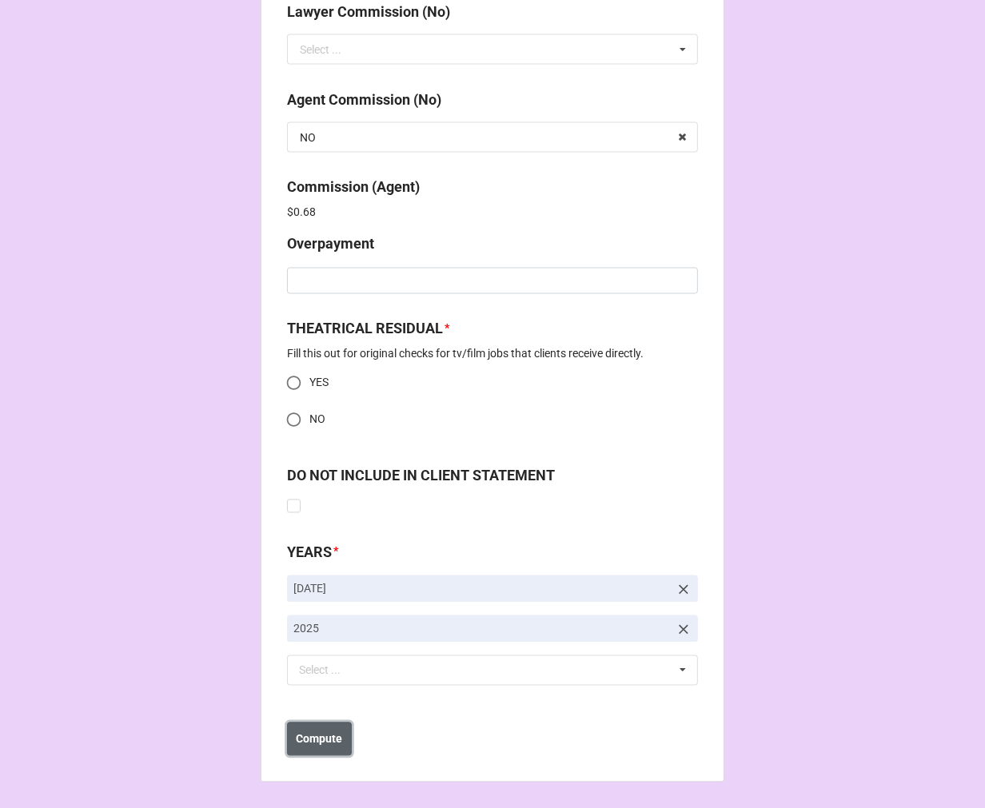
click at [323, 736] on b "Compute" at bounding box center [320, 740] width 46 height 17
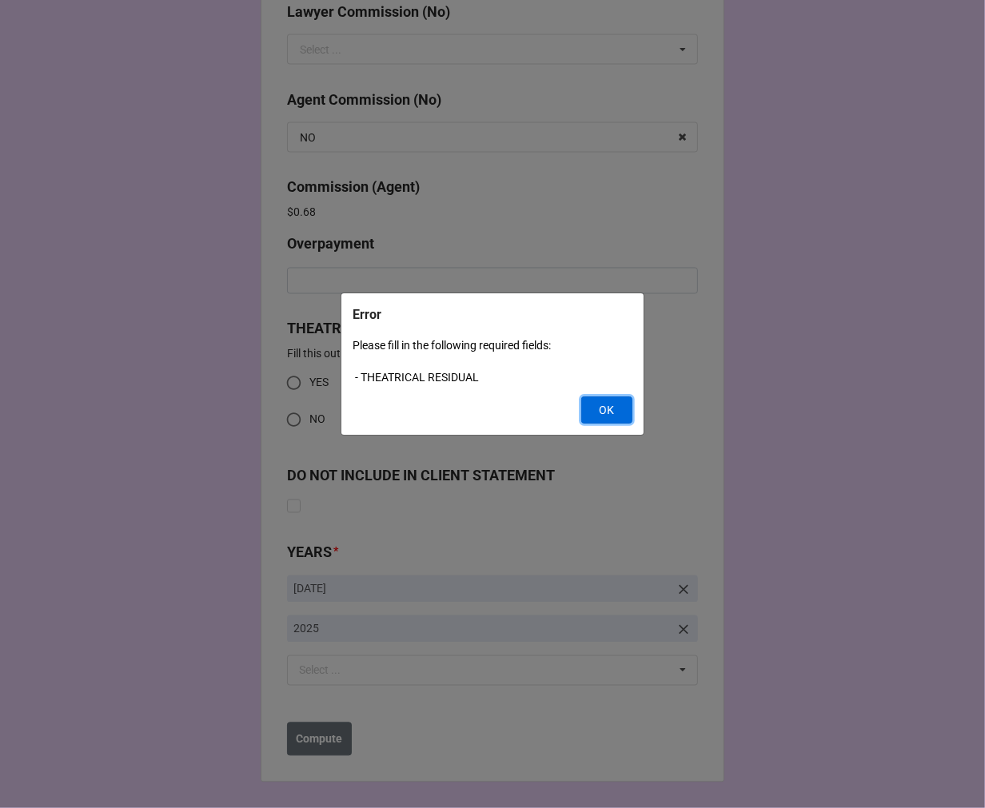
click at [601, 416] on button "OK" at bounding box center [606, 410] width 51 height 27
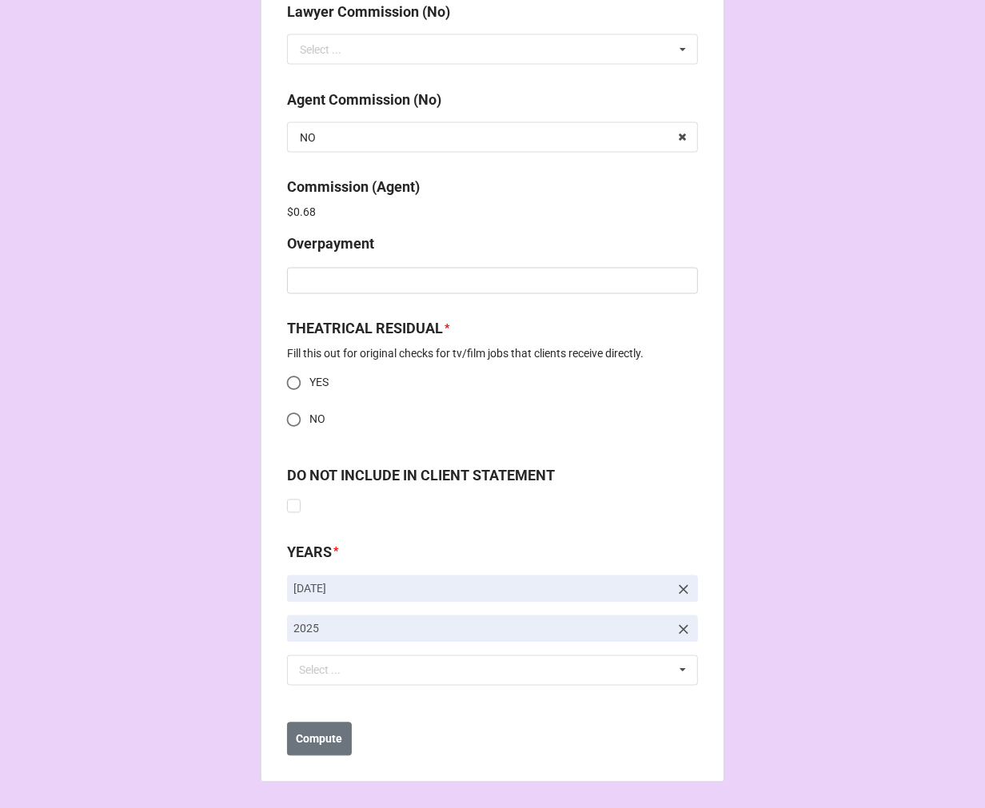
click at [289, 420] on input "NO" at bounding box center [293, 420] width 31 height 31
radio input "true"
click at [321, 749] on button "Compute" at bounding box center [319, 740] width 65 height 34
click at [322, 748] on button "Save" at bounding box center [316, 740] width 58 height 34
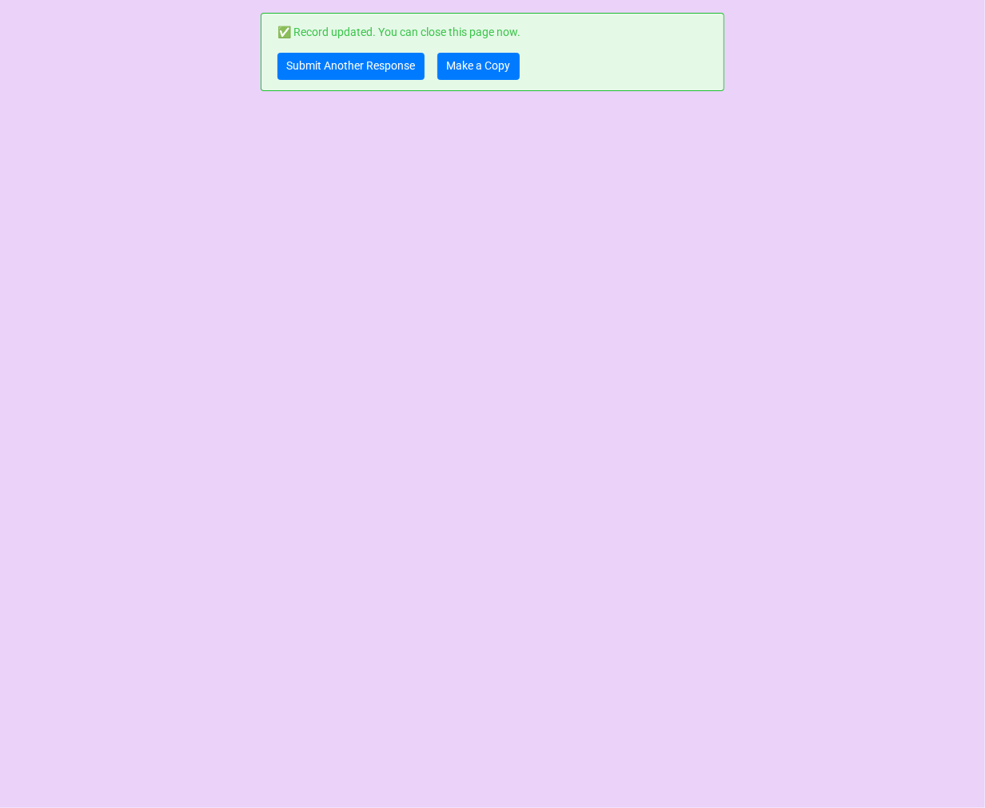
scroll to position [0, 0]
click at [478, 61] on link "Make a Copy" at bounding box center [478, 66] width 82 height 27
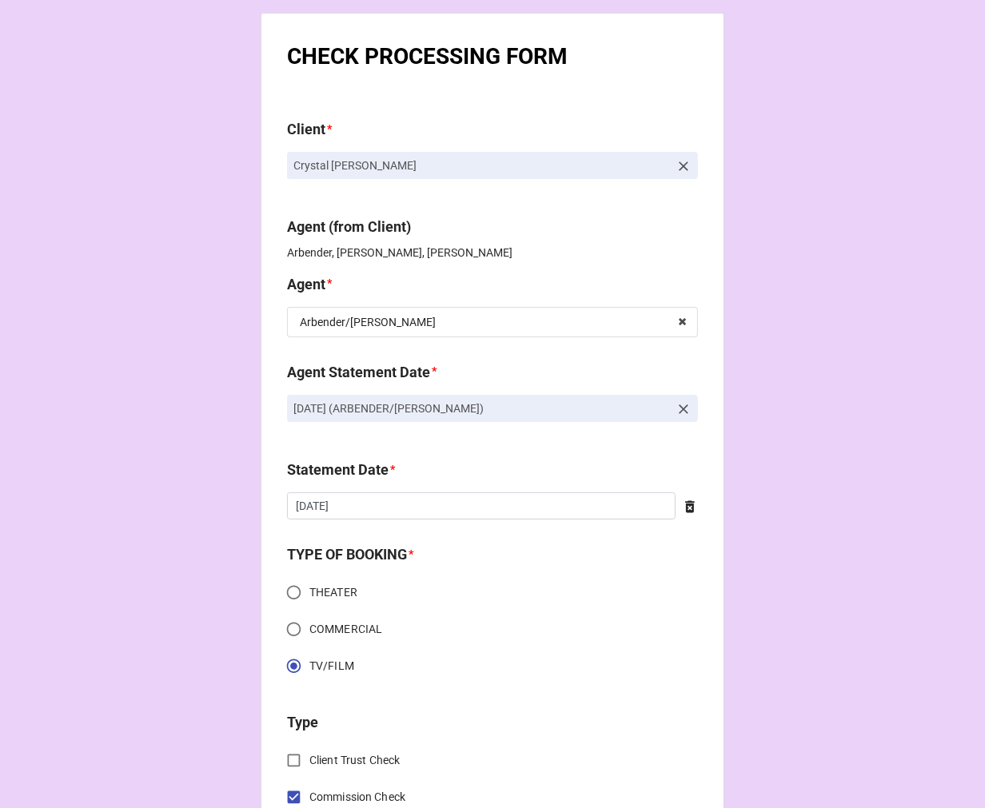
click at [680, 405] on icon at bounding box center [684, 409] width 16 height 16
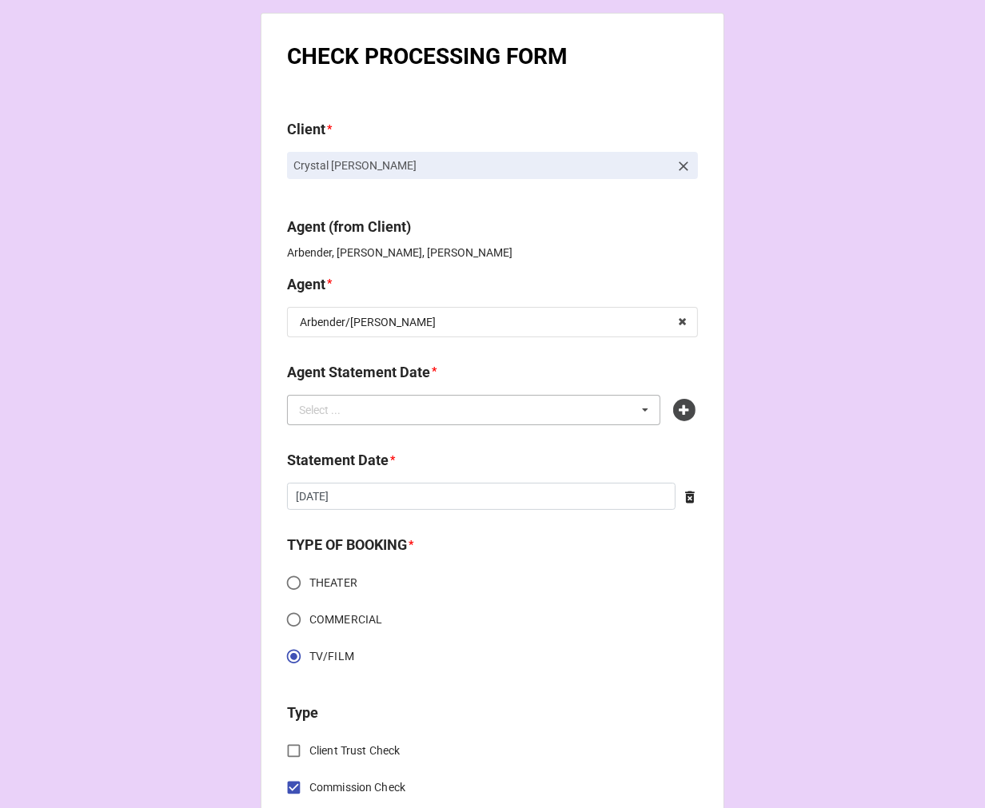
click at [608, 406] on div "Select ... No results found." at bounding box center [473, 410] width 373 height 30
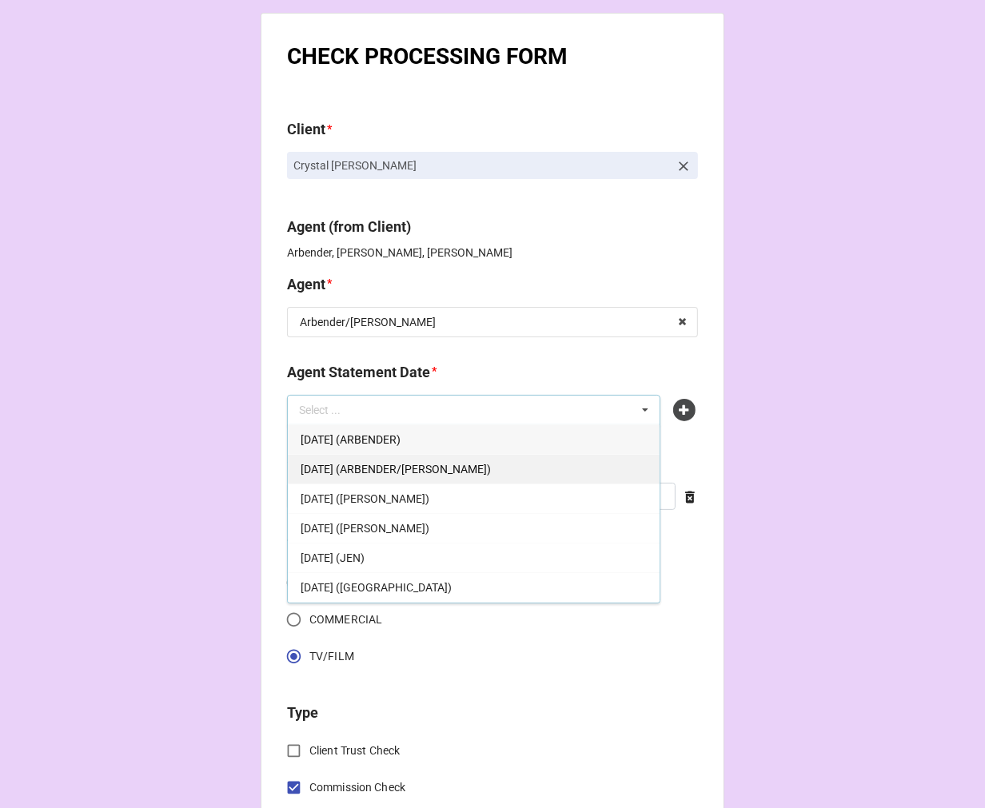
click at [473, 467] on span "[DATE] (ARBENDER/[PERSON_NAME])" at bounding box center [396, 469] width 190 height 13
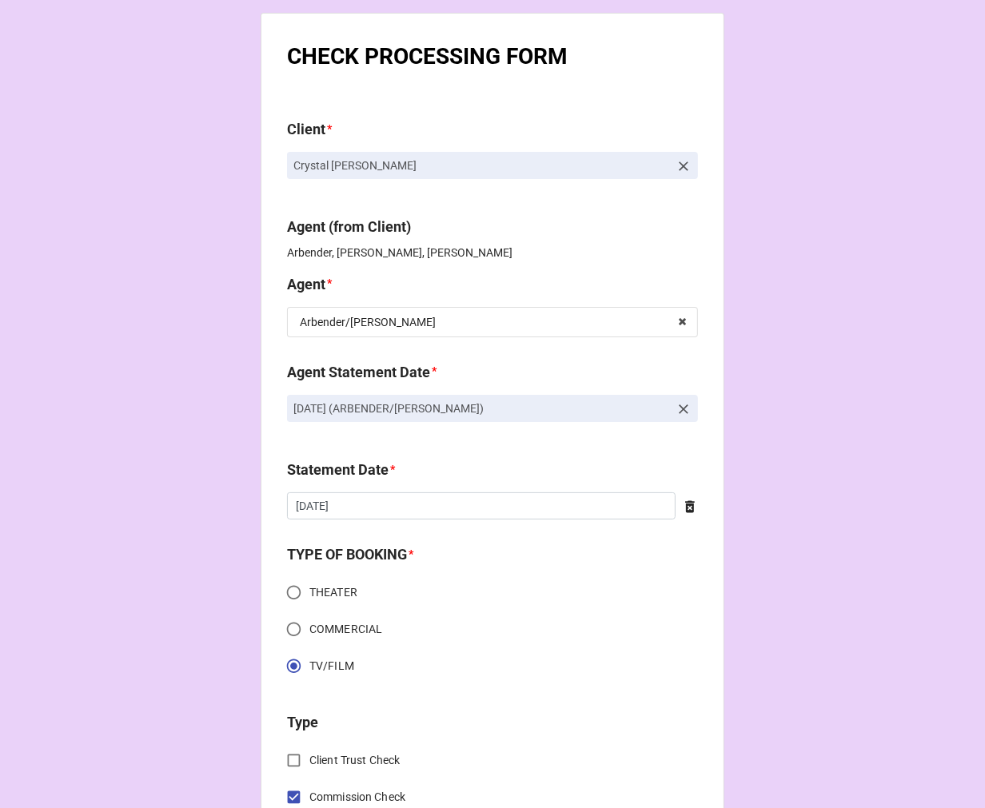
click at [685, 505] on icon at bounding box center [690, 507] width 10 height 12
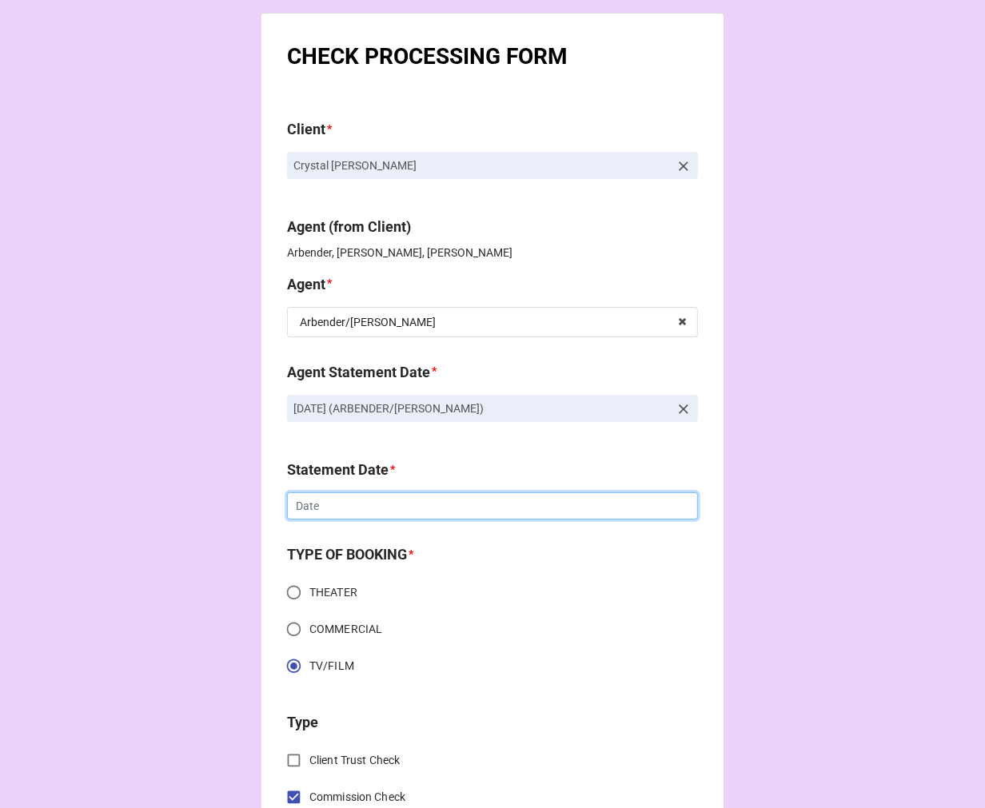
click at [561, 505] on input "text" at bounding box center [492, 506] width 411 height 27
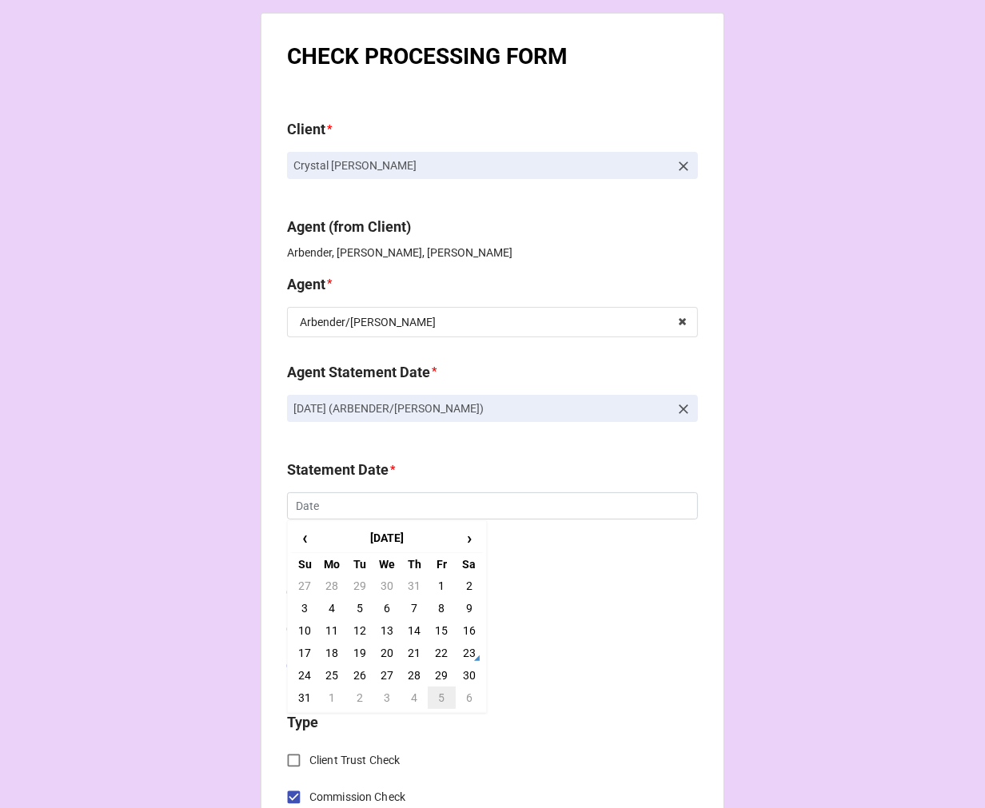
click at [437, 697] on td "5" at bounding box center [441, 698] width 27 height 22
type input "9/5/2025"
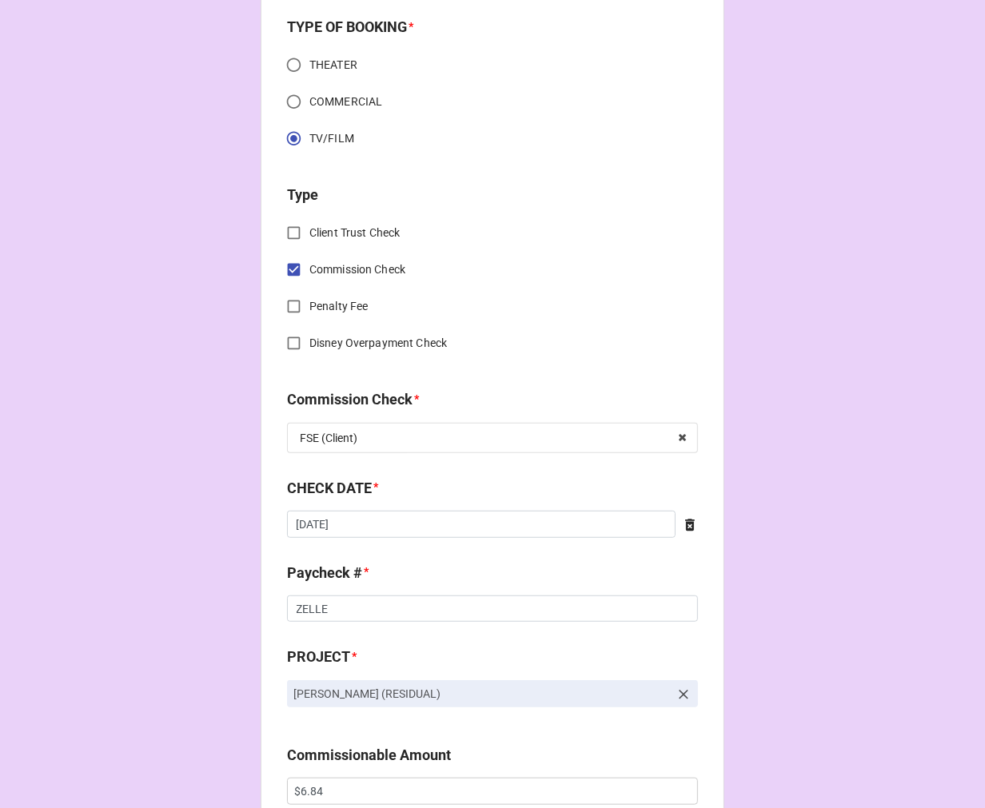
scroll to position [533, 0]
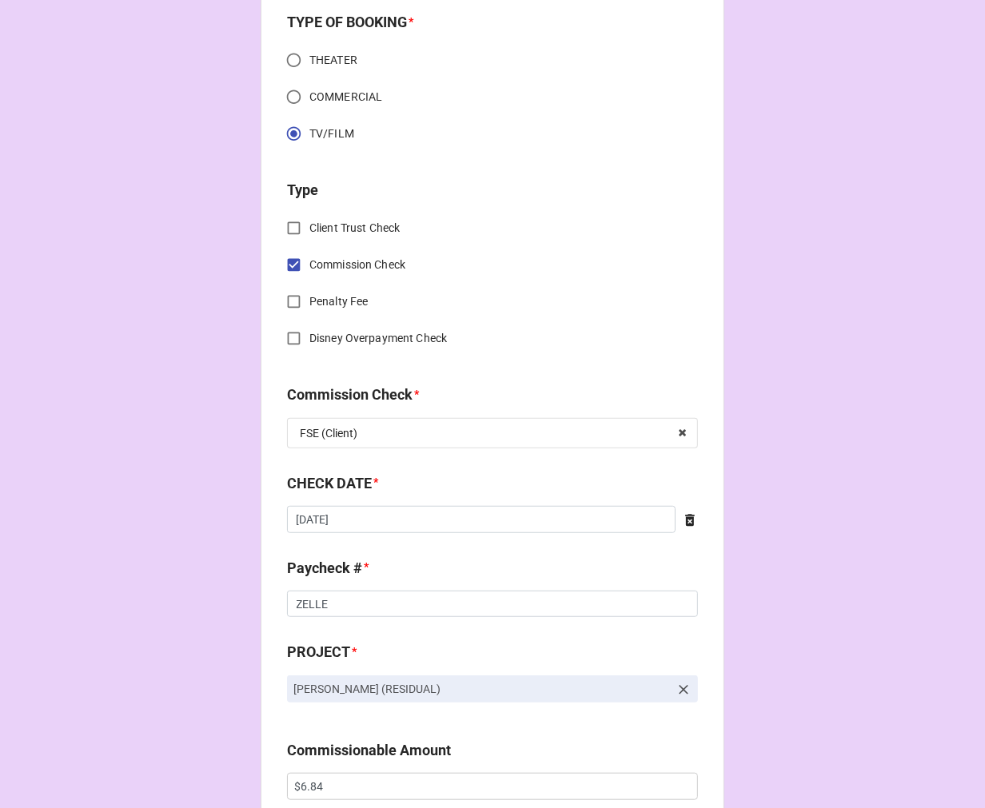
click at [682, 523] on icon at bounding box center [690, 521] width 16 height 16
click at [513, 522] on input "text" at bounding box center [492, 519] width 411 height 27
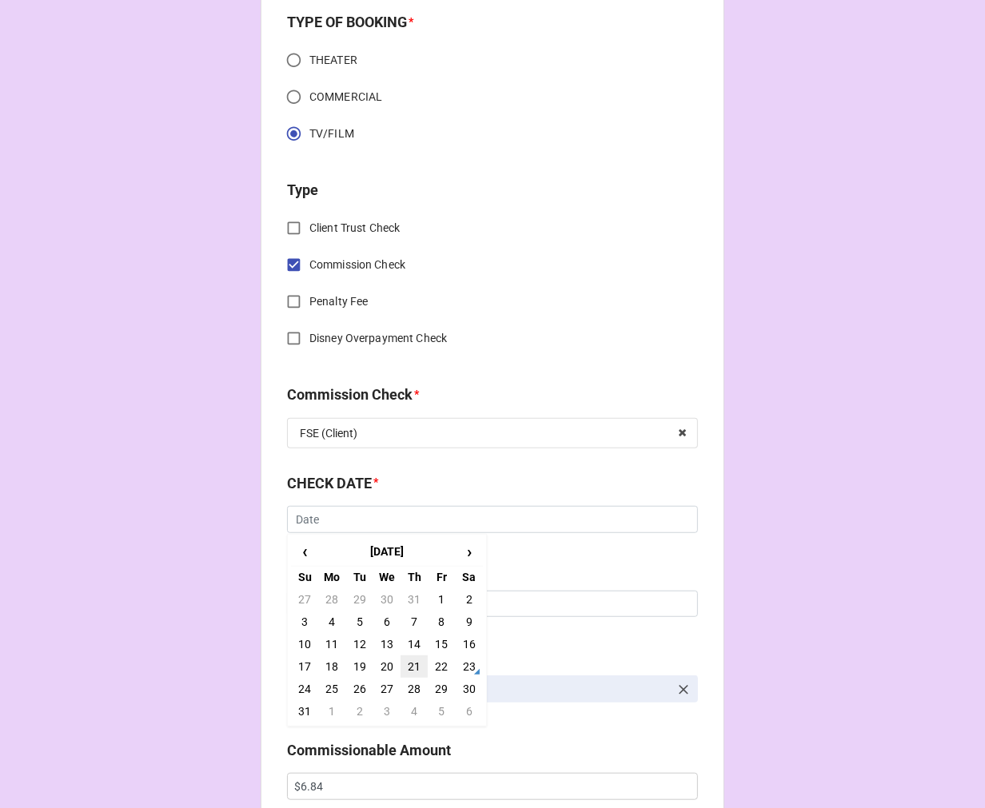
click at [410, 665] on td "21" at bounding box center [414, 667] width 27 height 22
type input "[DATE]"
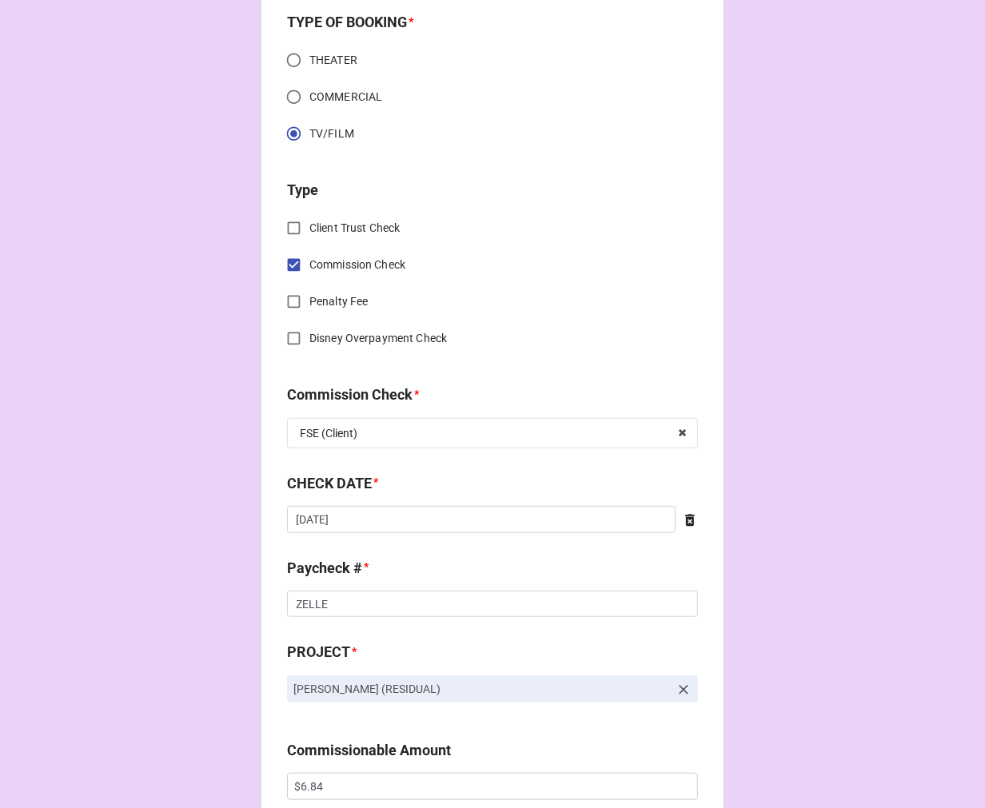
scroll to position [888, 0]
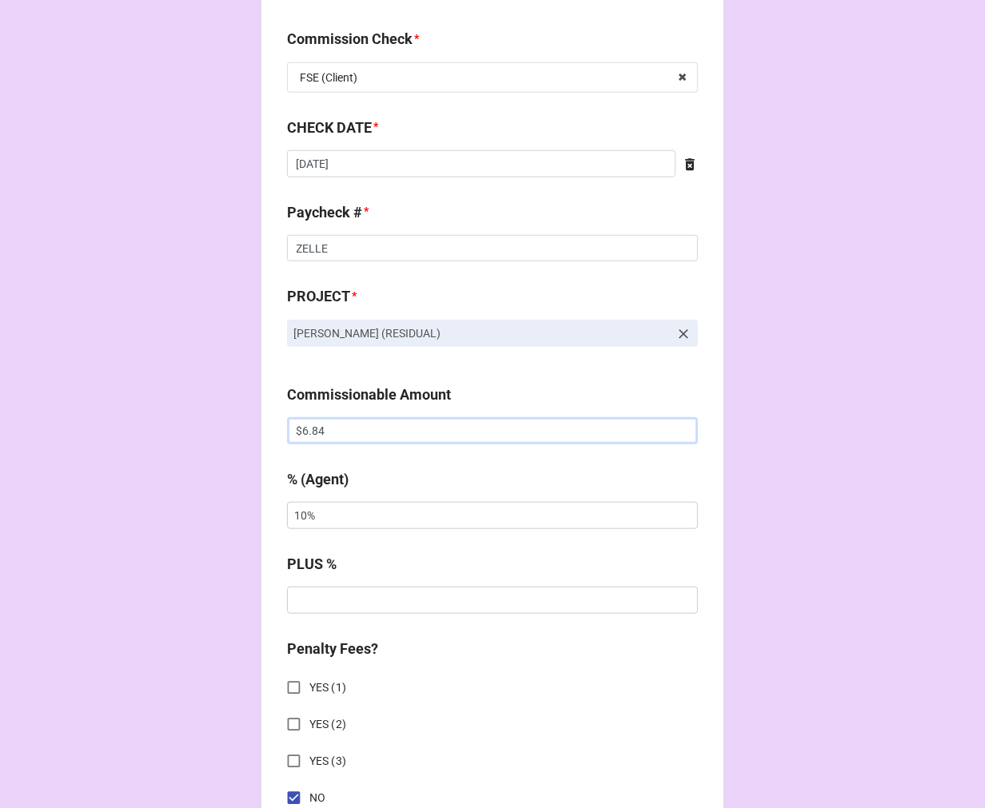
drag, startPoint x: 350, startPoint y: 425, endPoint x: 212, endPoint y: 411, distance: 139.0
click at [237, 411] on div "CHECK PROCESSING FORM Client * Crystal Coreen Agent (from Client) Arbender, Kat…" at bounding box center [492, 516] width 985 height 2808
paste input "406.56"
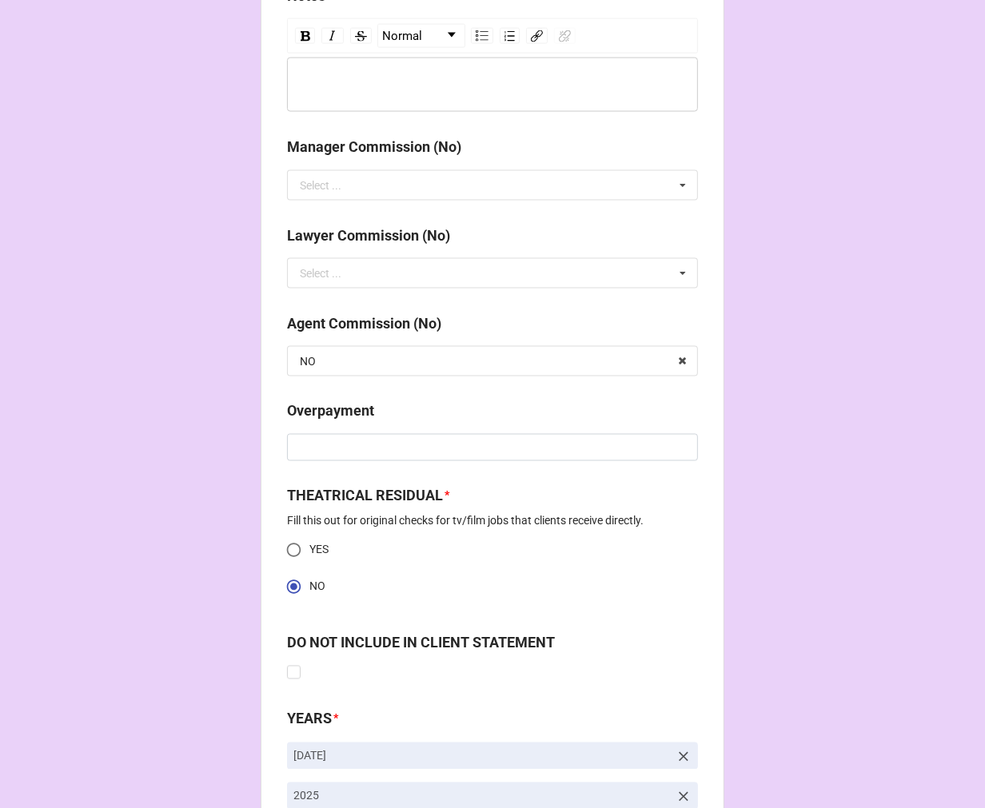
scroll to position [1999, 0]
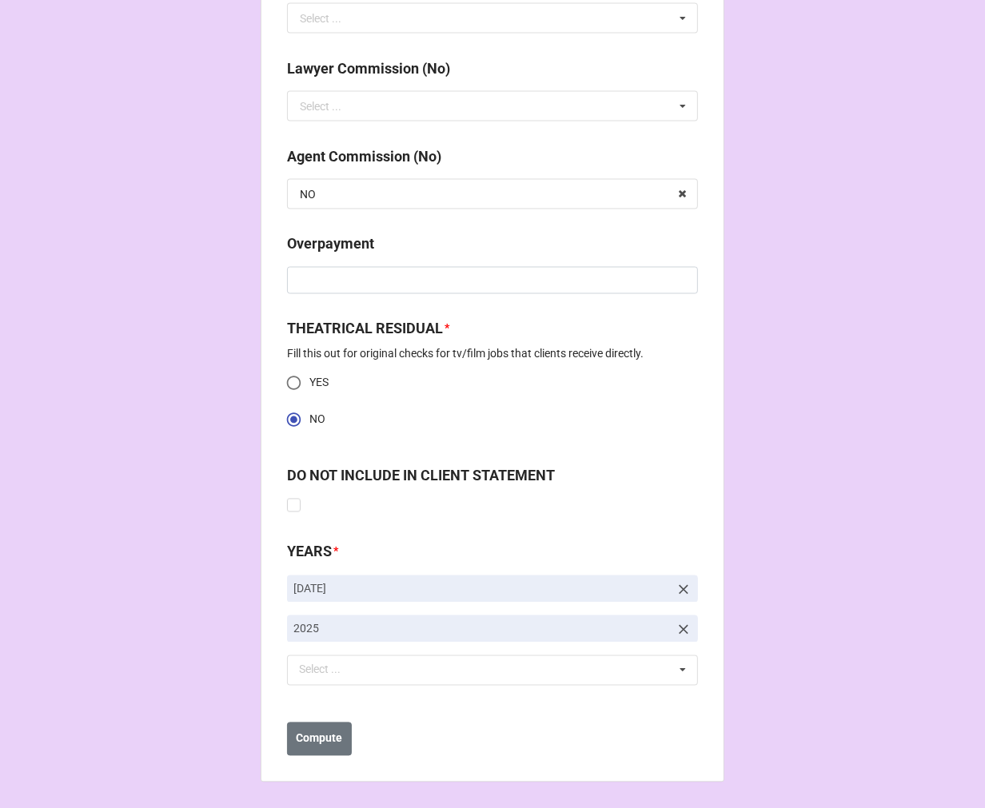
type input "$406.56"
click at [676, 589] on icon at bounding box center [684, 590] width 16 height 16
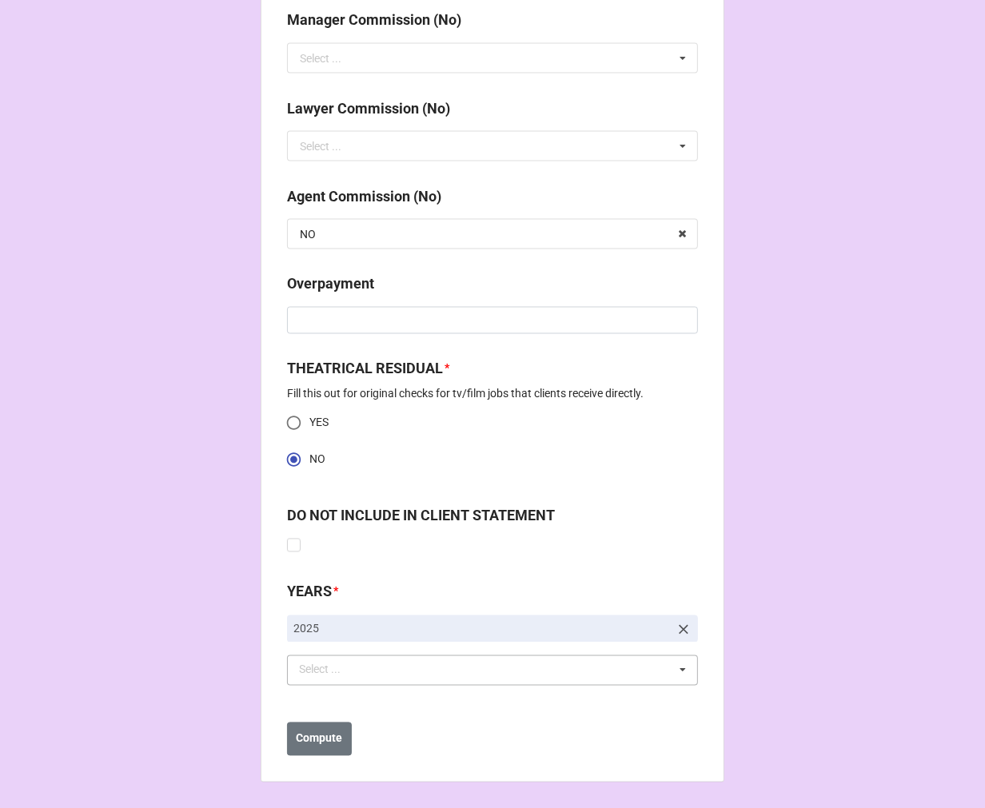
click at [298, 672] on div "Select ..." at bounding box center [329, 670] width 69 height 18
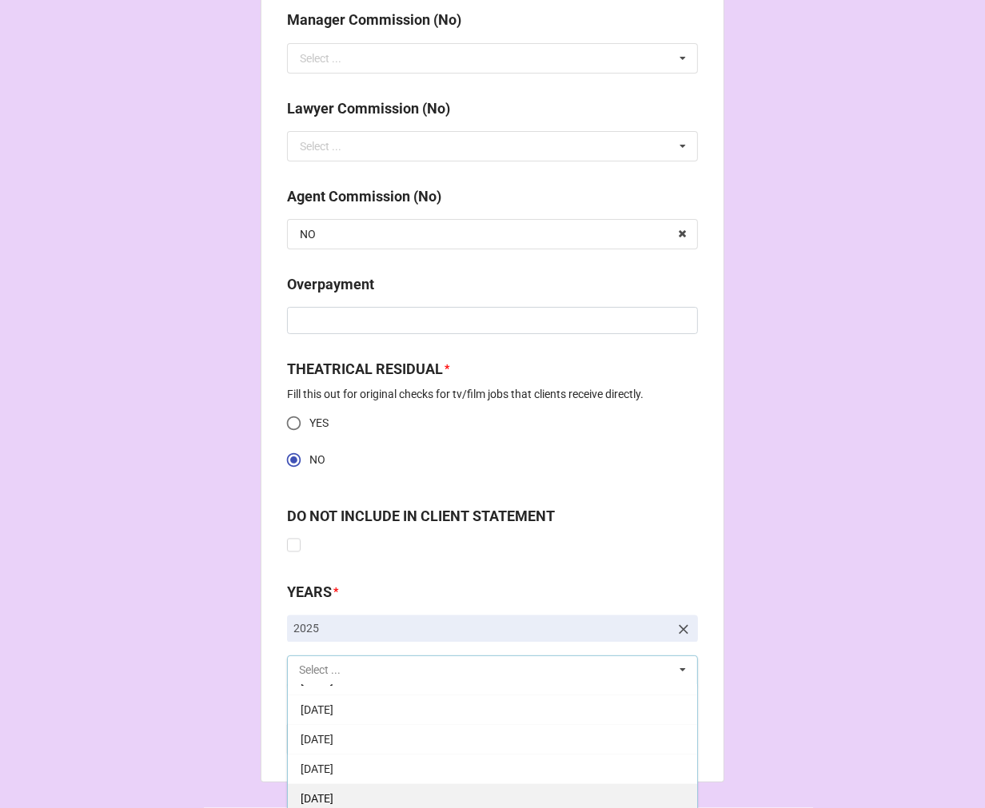
scroll to position [178, 0]
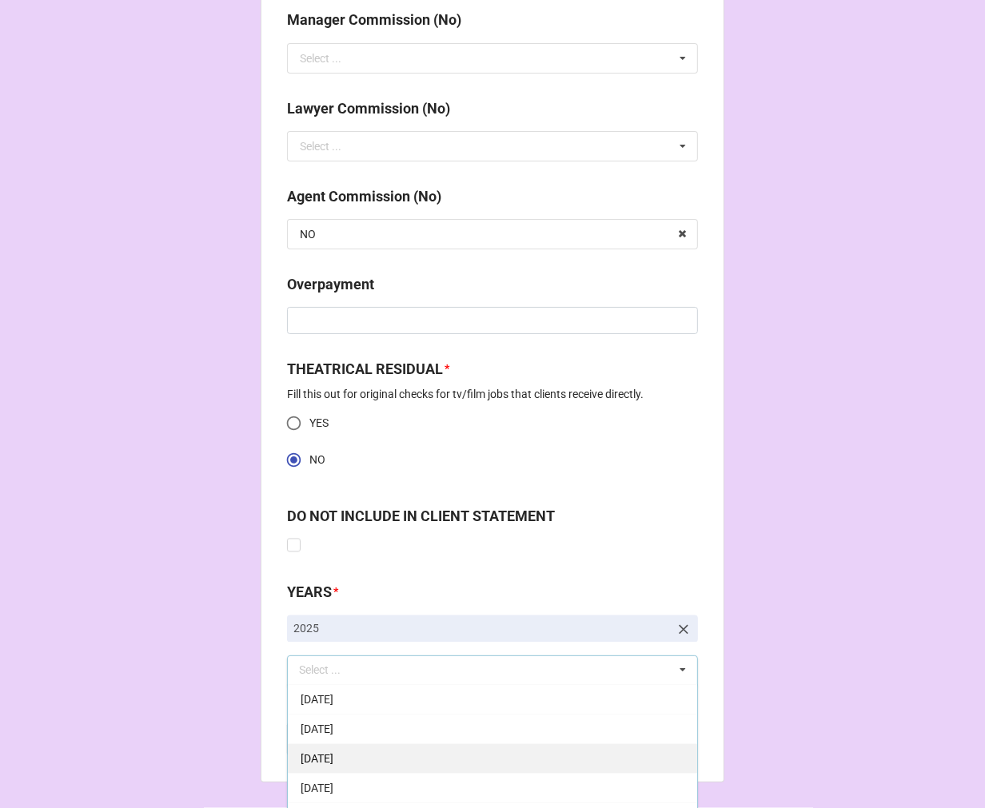
click at [409, 754] on div "[DATE]" at bounding box center [492, 759] width 409 height 30
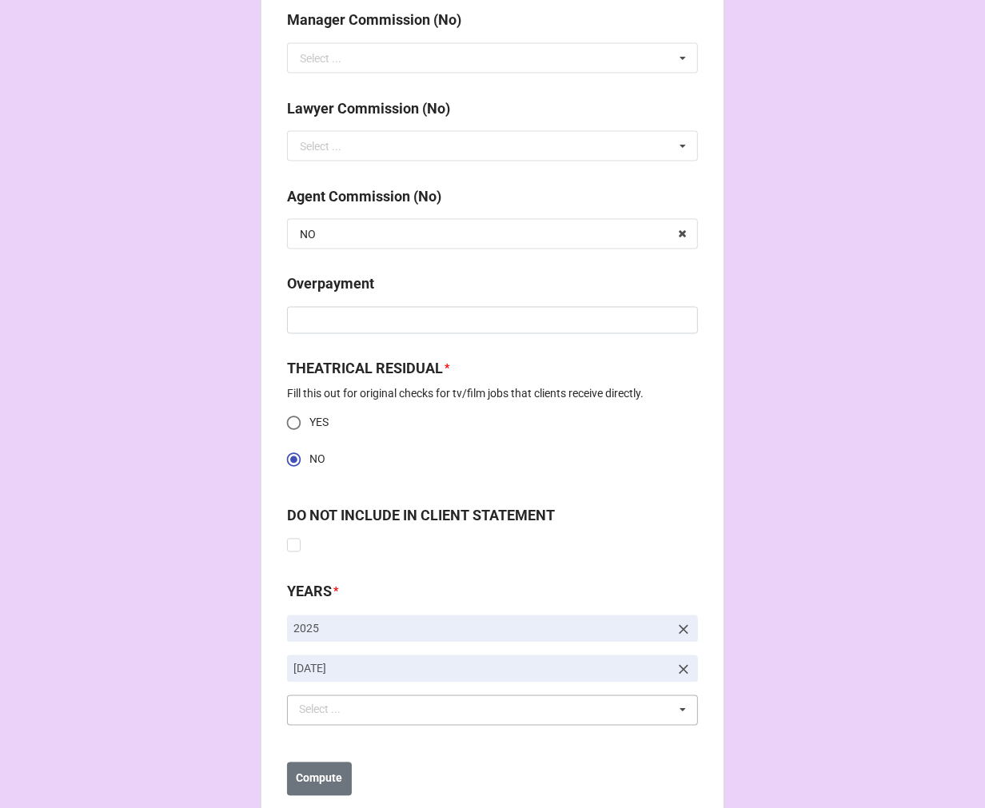
click at [314, 788] on button "Compute" at bounding box center [319, 780] width 65 height 34
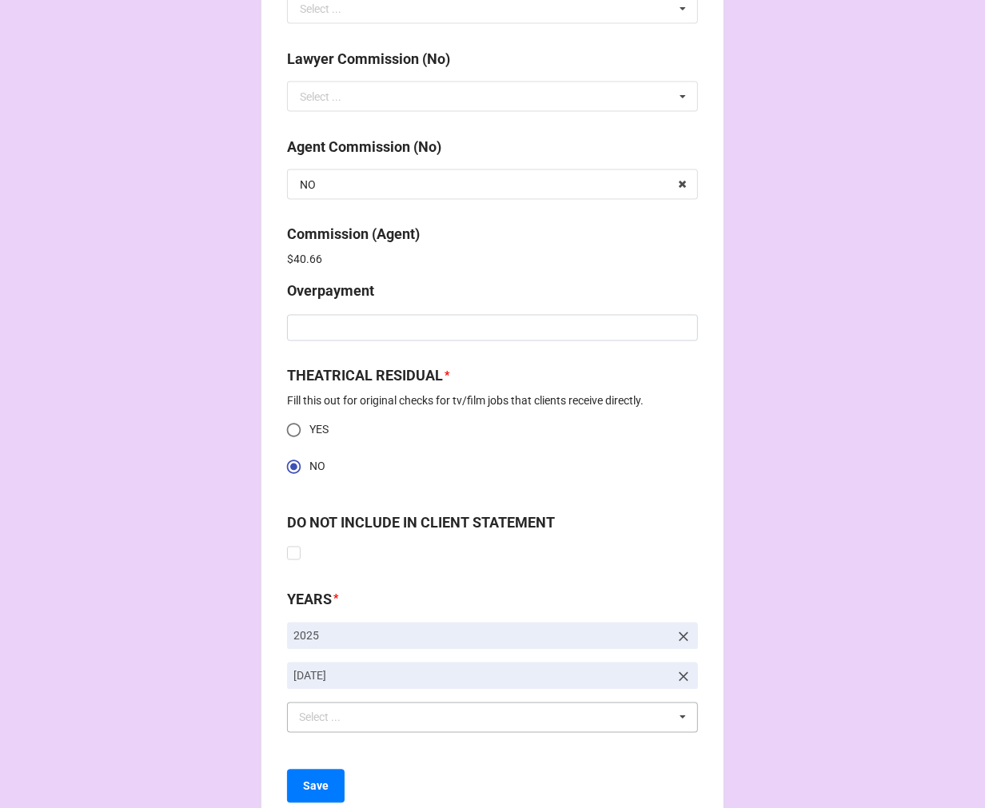
scroll to position [2056, 0]
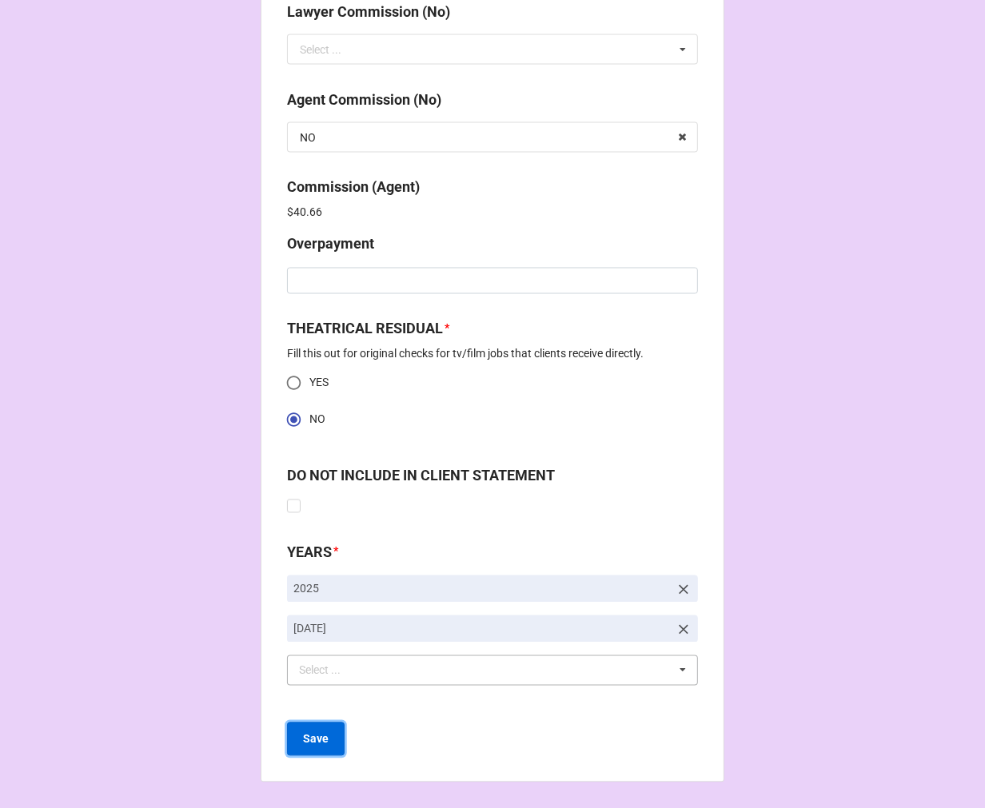
click at [317, 748] on button "Save" at bounding box center [316, 740] width 58 height 34
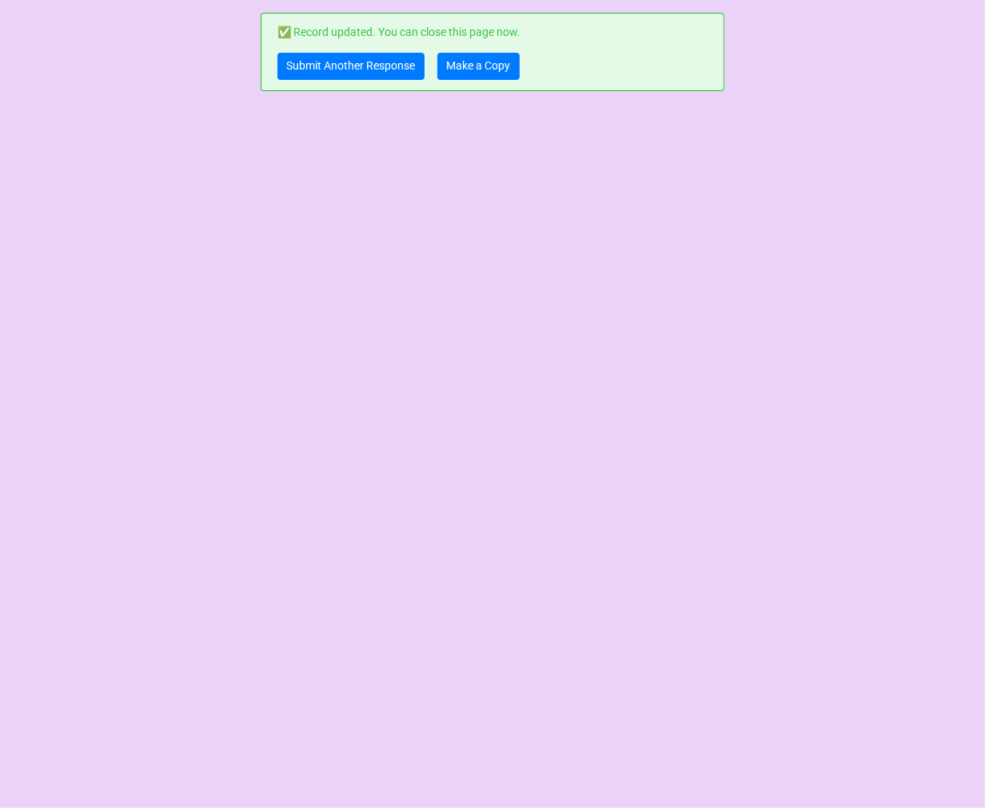
scroll to position [0, 0]
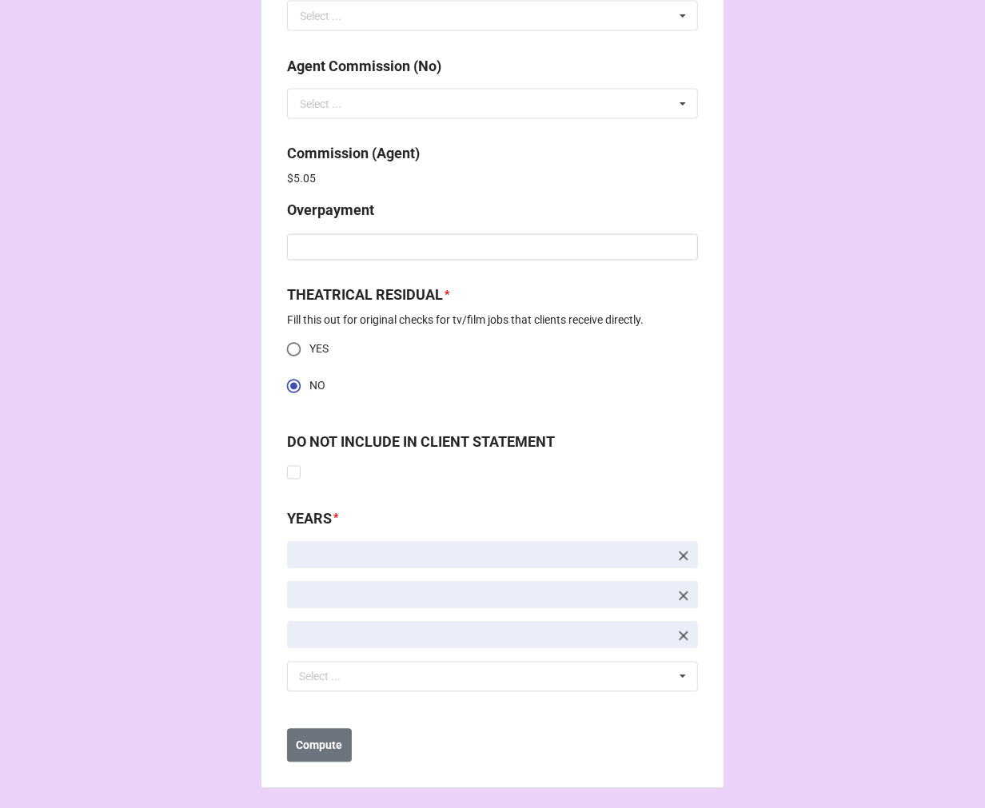
scroll to position [2096, 0]
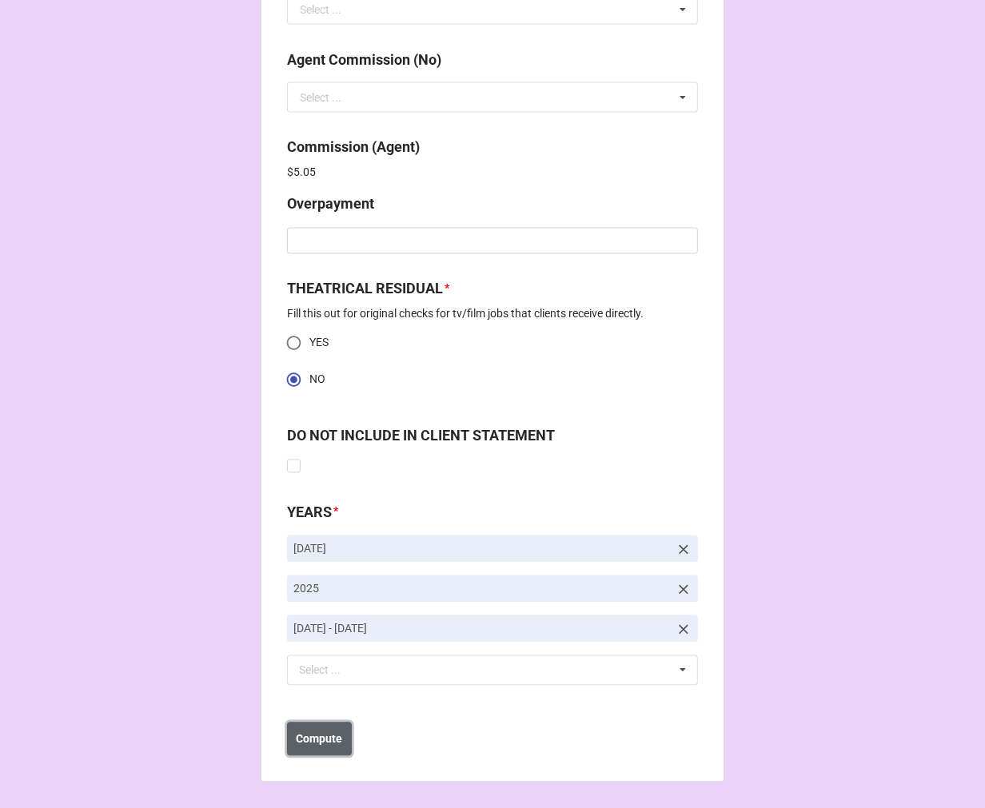
click at [329, 728] on button "Compute" at bounding box center [319, 740] width 65 height 34
click at [313, 746] on b "Save" at bounding box center [316, 740] width 26 height 17
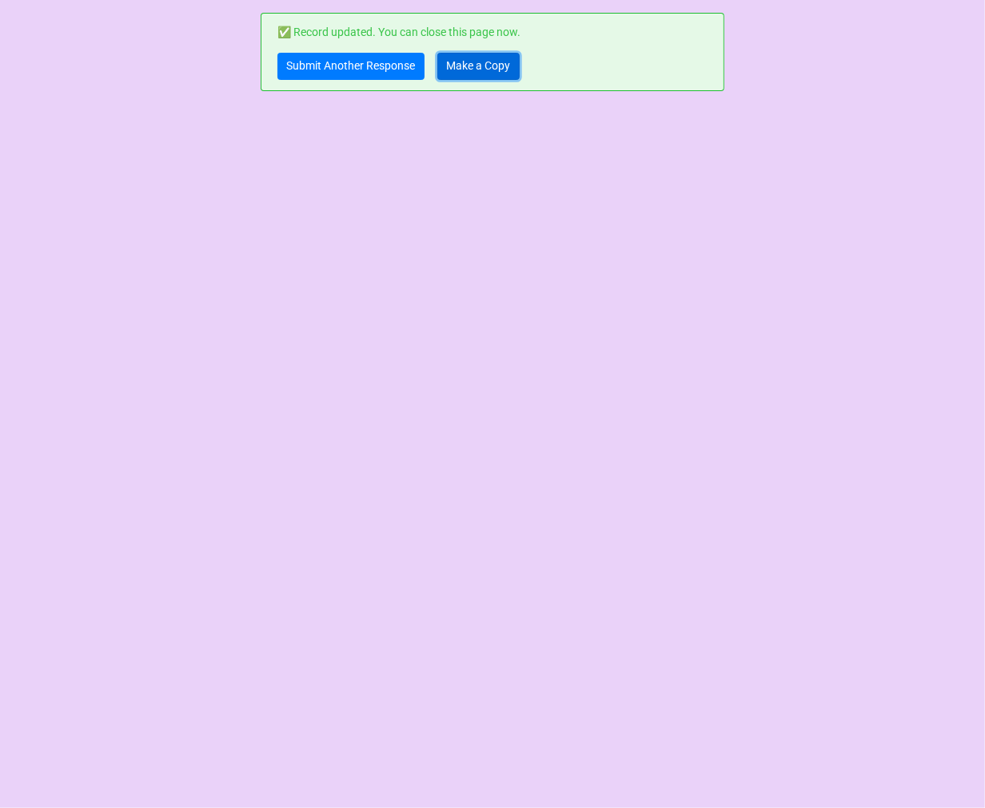
click at [468, 60] on link "Make a Copy" at bounding box center [478, 66] width 82 height 27
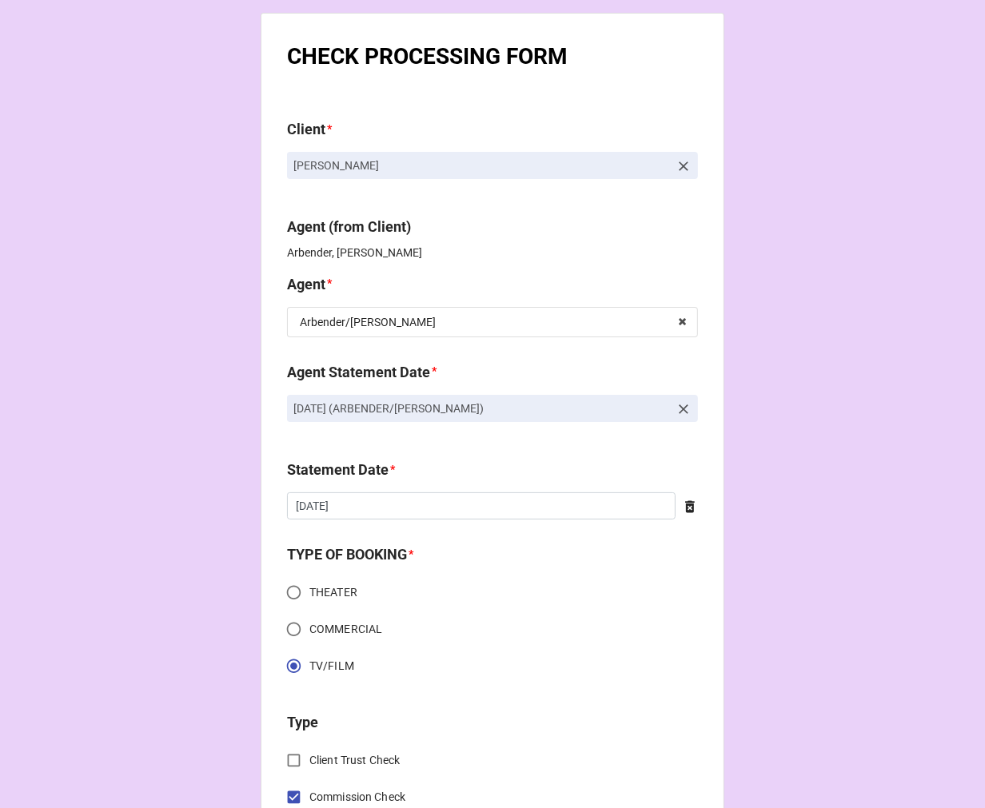
drag, startPoint x: 425, startPoint y: 162, endPoint x: 272, endPoint y: 163, distance: 153.5
copy p "[PERSON_NAME]"
click at [676, 409] on icon at bounding box center [684, 409] width 16 height 16
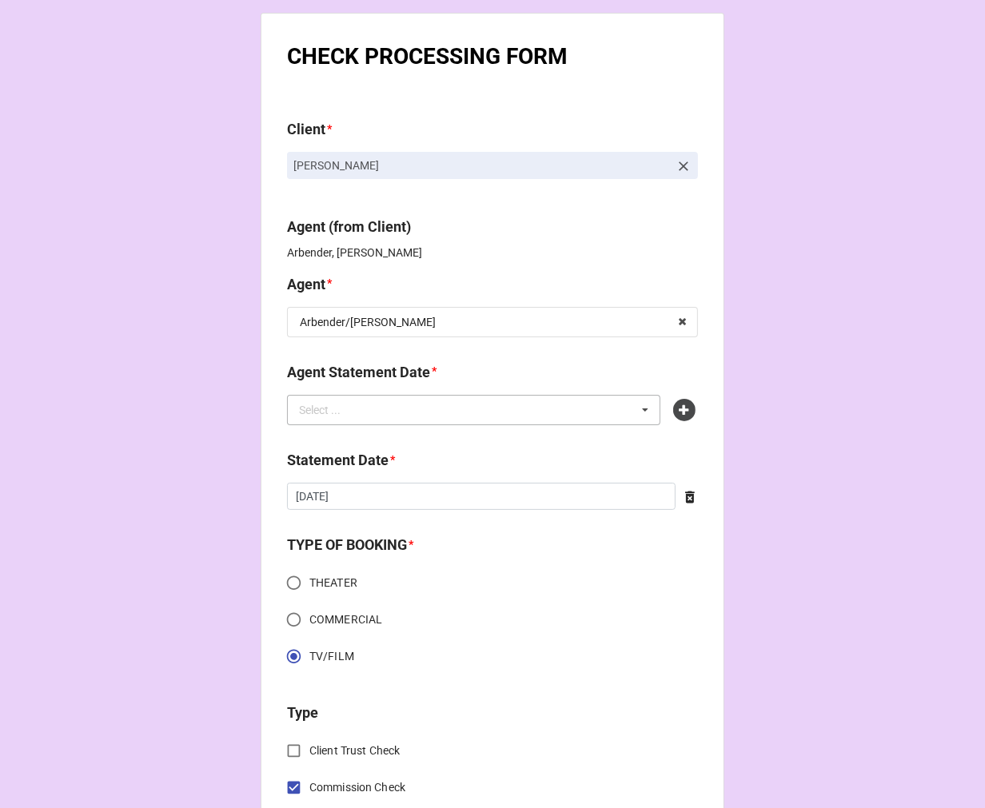
click at [485, 417] on div "Select ... No results found." at bounding box center [473, 410] width 373 height 30
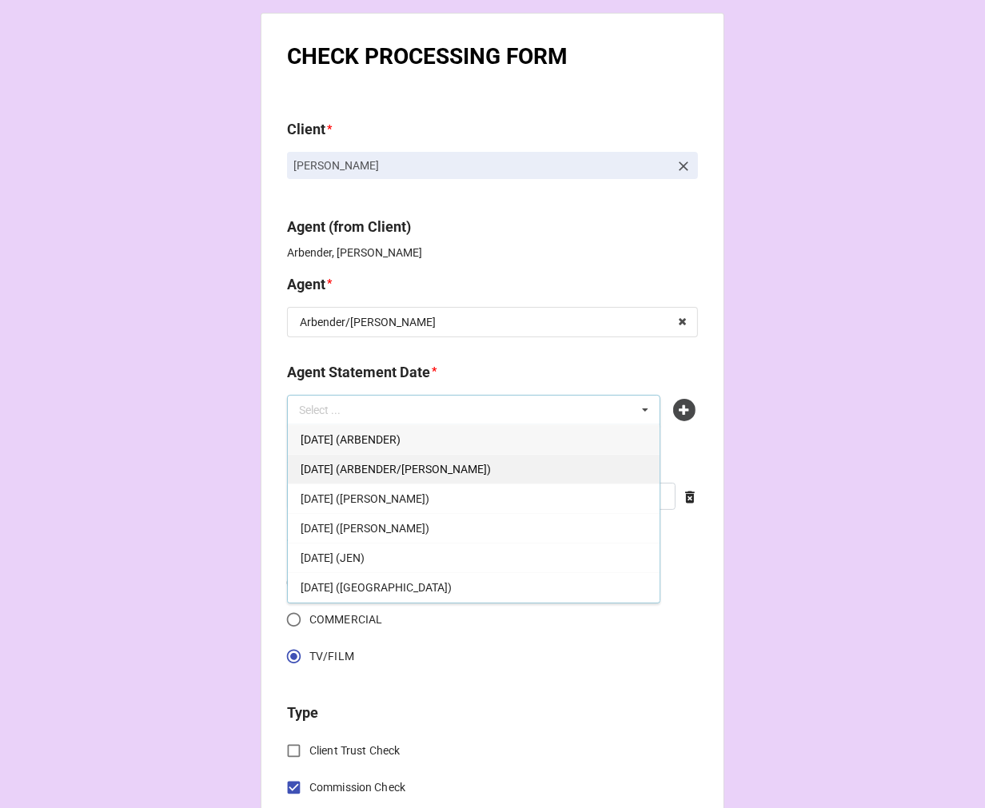
click at [476, 469] on span "[DATE] (ARBENDER/[PERSON_NAME])" at bounding box center [396, 469] width 190 height 13
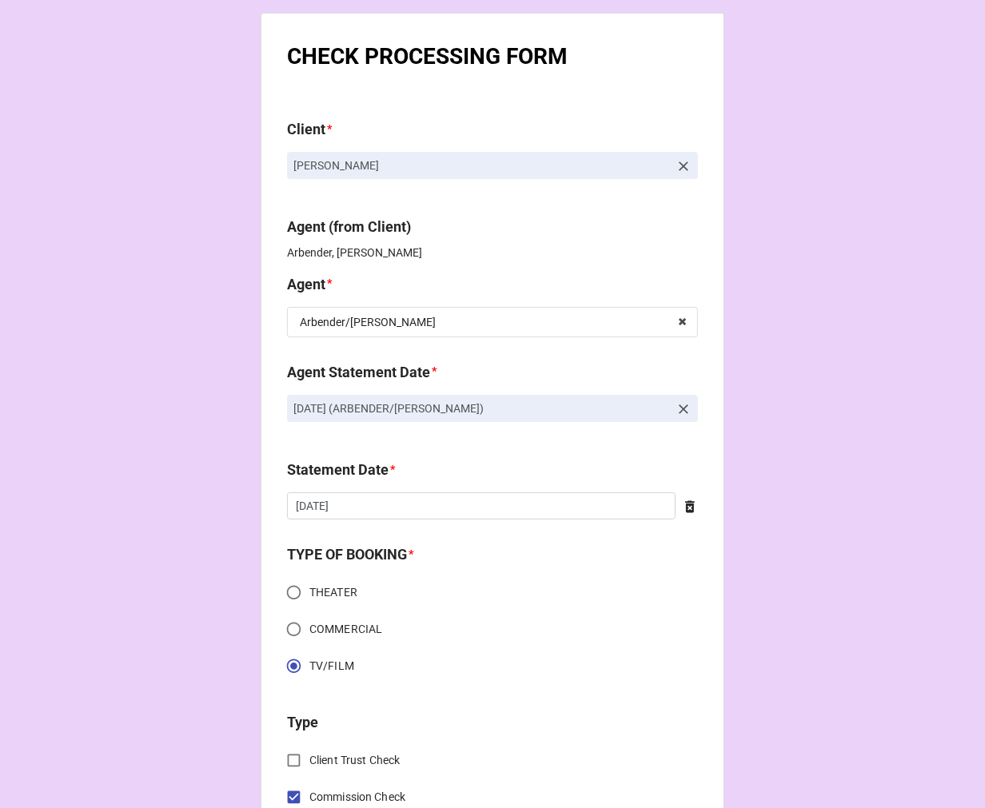
click at [685, 505] on icon at bounding box center [690, 507] width 10 height 12
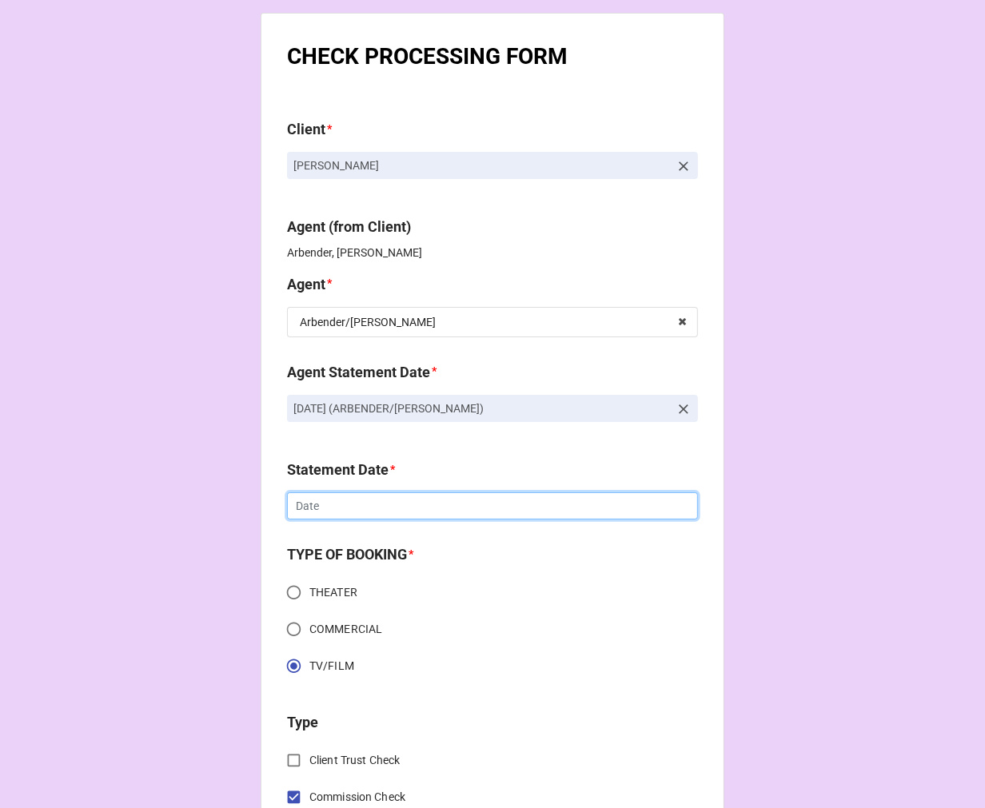
click at [457, 504] on input "text" at bounding box center [492, 506] width 411 height 27
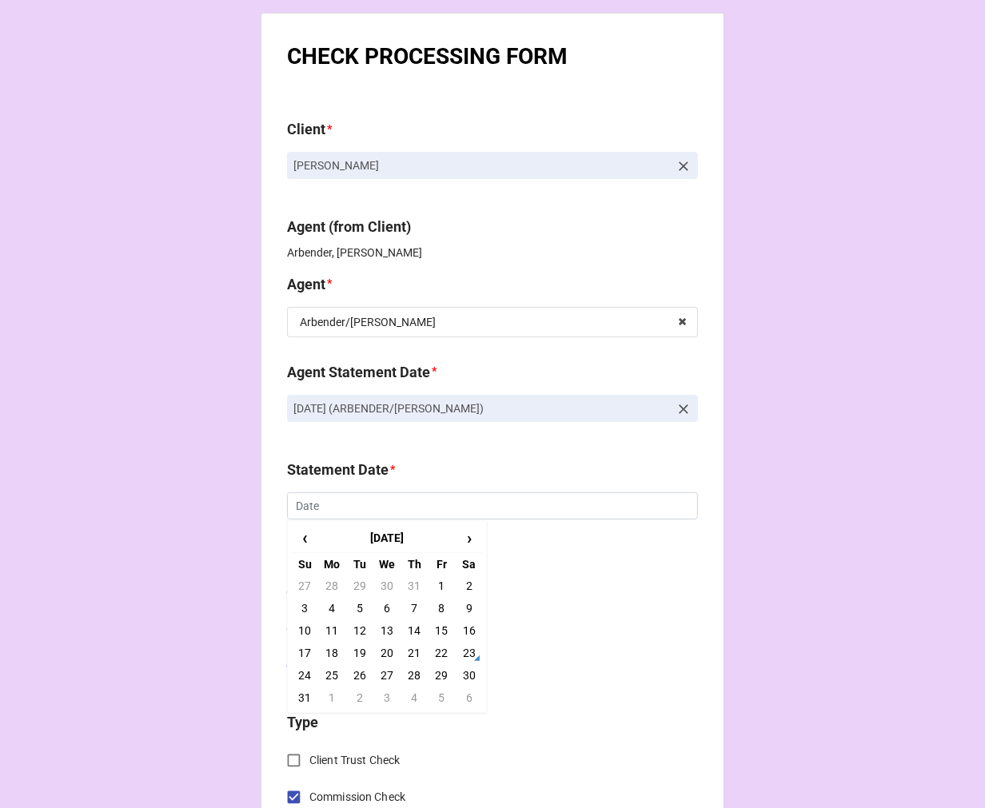
click at [436, 697] on td "5" at bounding box center [441, 698] width 27 height 22
type input "9/5/2025"
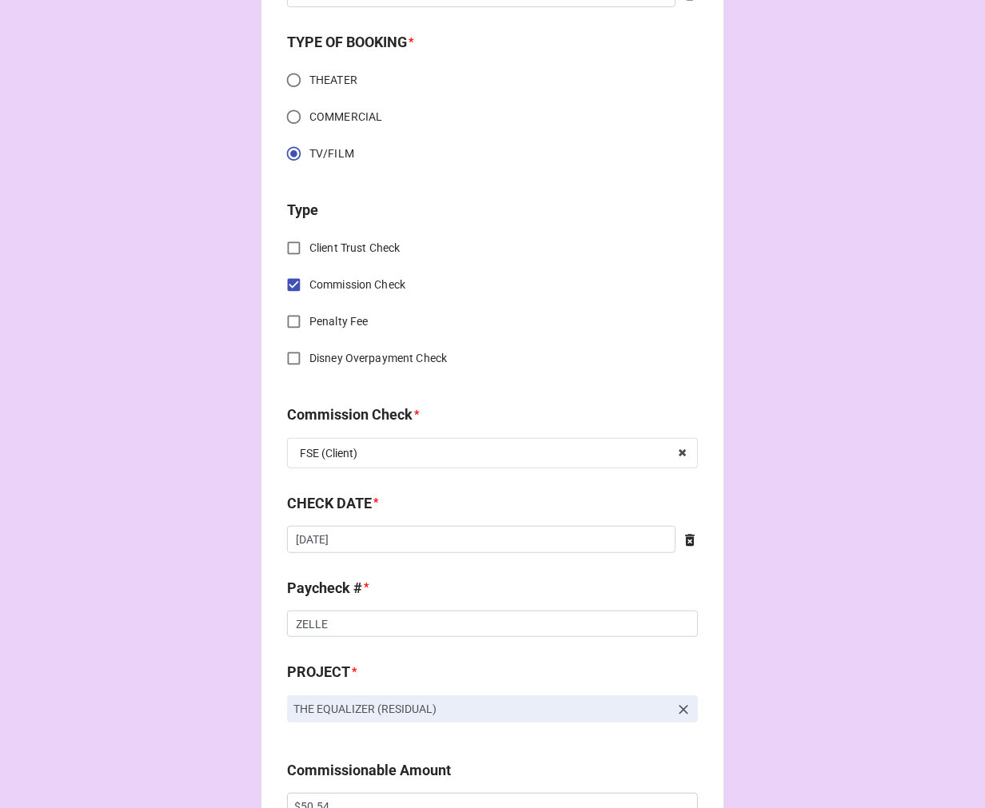
scroll to position [533, 0]
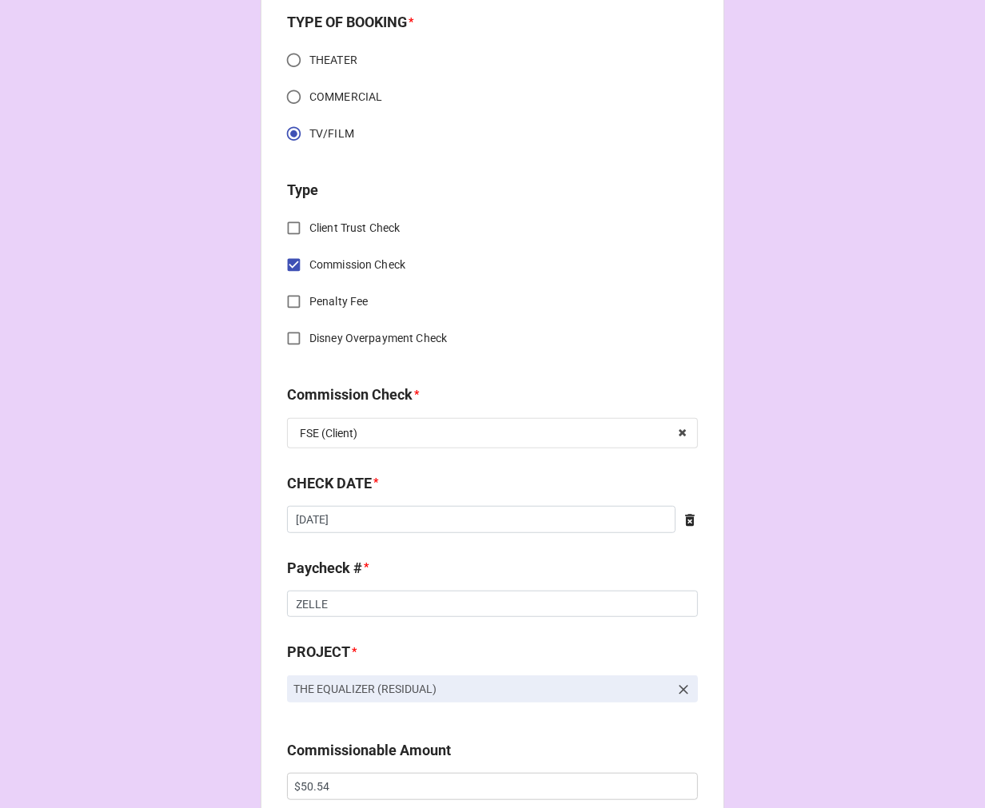
click at [684, 522] on icon at bounding box center [690, 521] width 16 height 16
click at [580, 522] on input "text" at bounding box center [492, 519] width 411 height 27
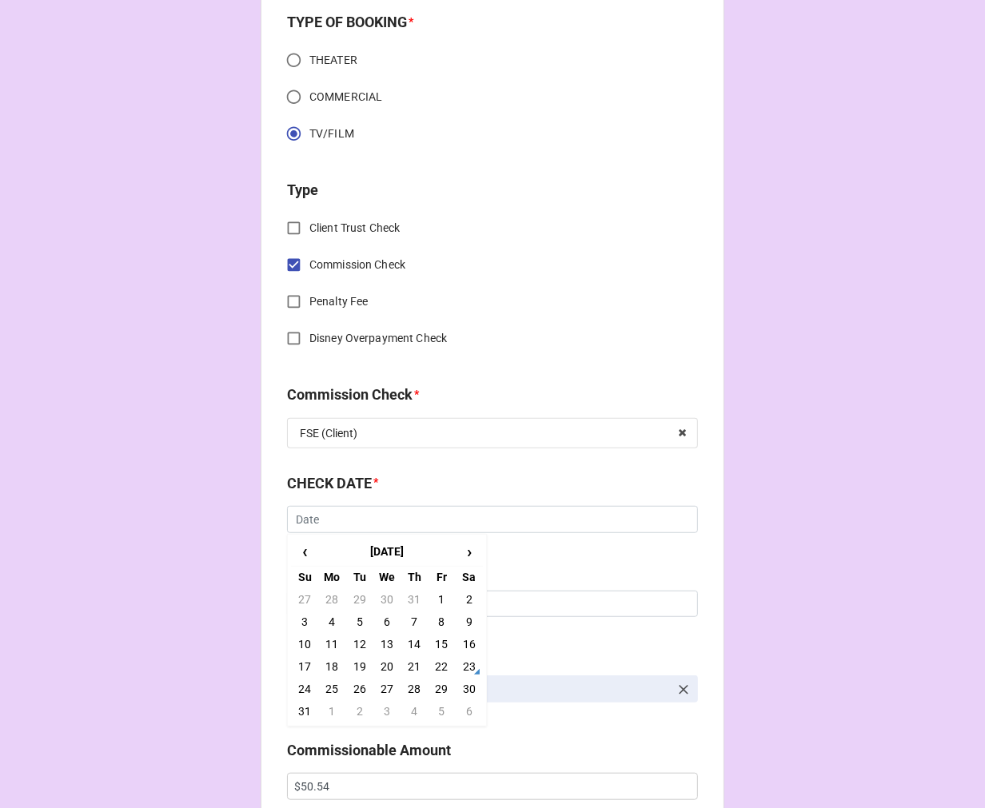
click at [408, 662] on td "21" at bounding box center [414, 667] width 27 height 22
type input "8/21/2025"
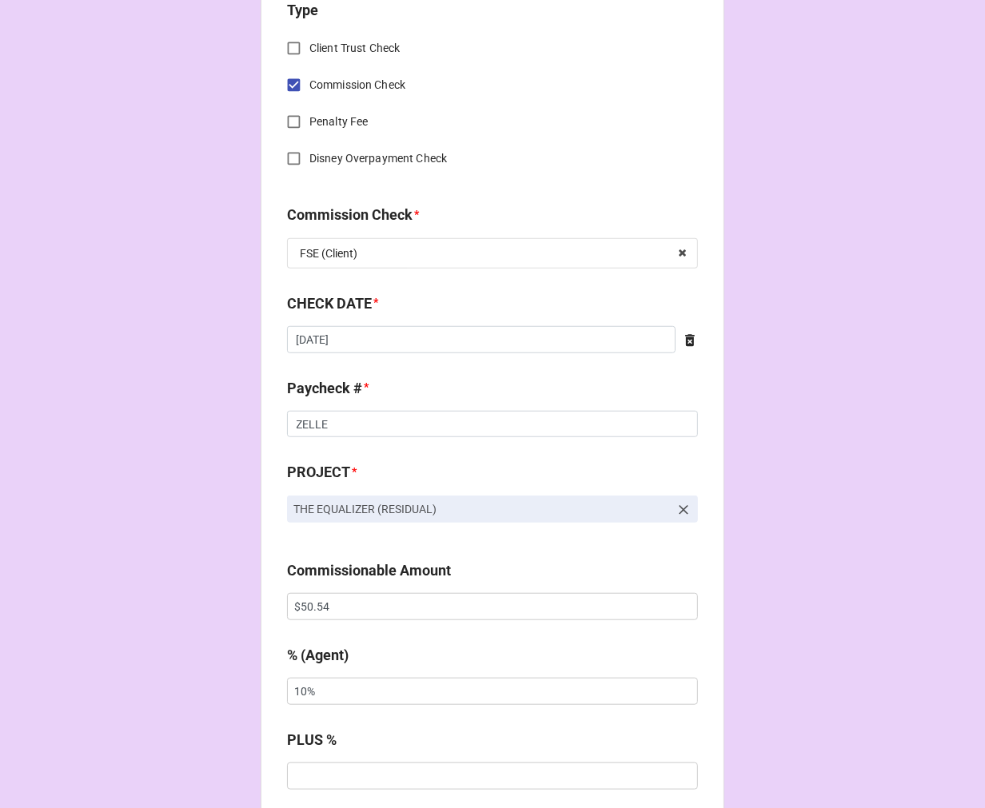
scroll to position [977, 0]
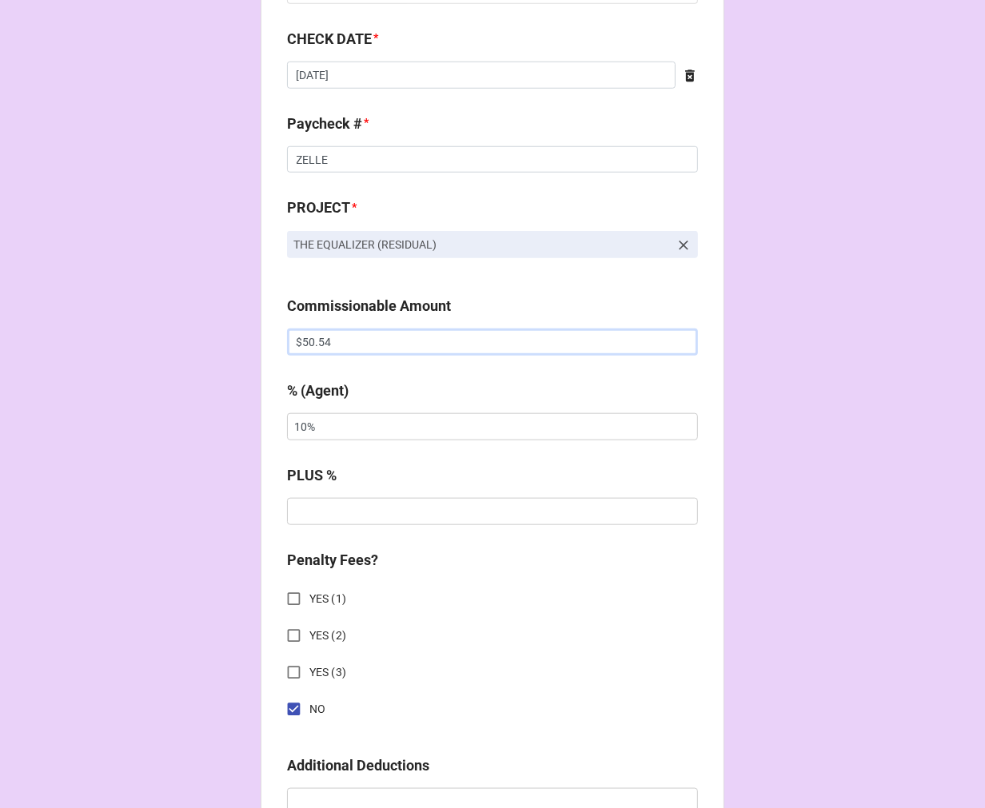
drag, startPoint x: 246, startPoint y: 326, endPoint x: 169, endPoint y: 309, distance: 79.5
click at [170, 313] on div "CHECK PROCESSING FORM Client * Natalie Kaye Clater Agent (from Client) Arbender…" at bounding box center [492, 447] width 985 height 2848
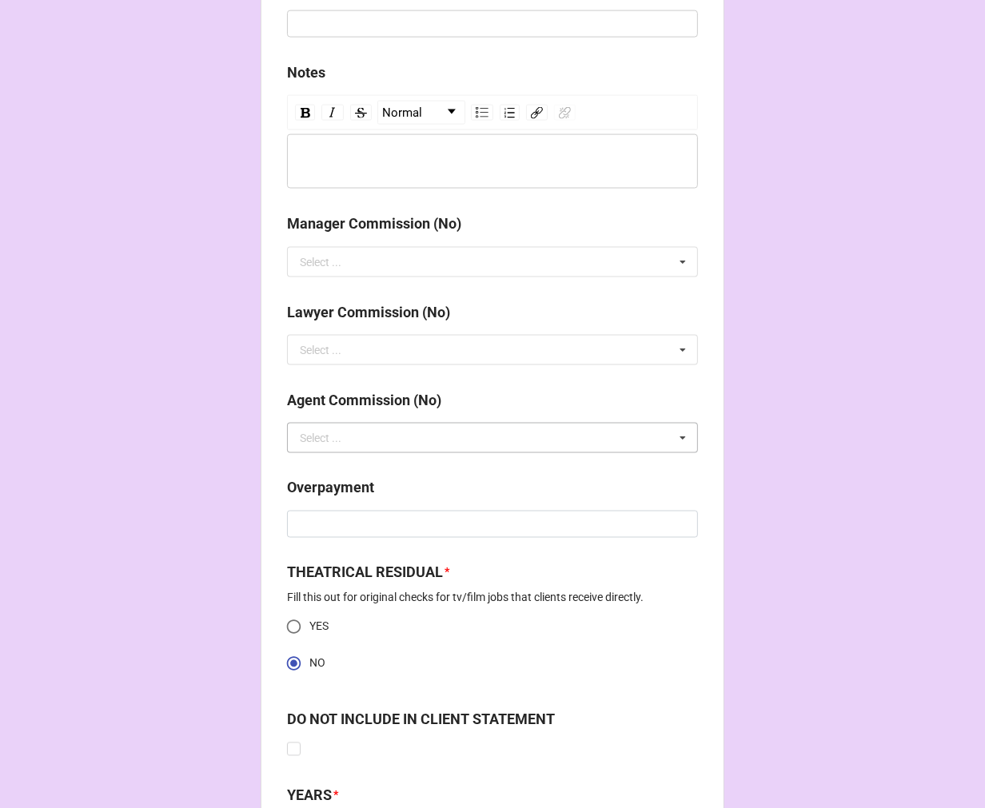
scroll to position [2039, 0]
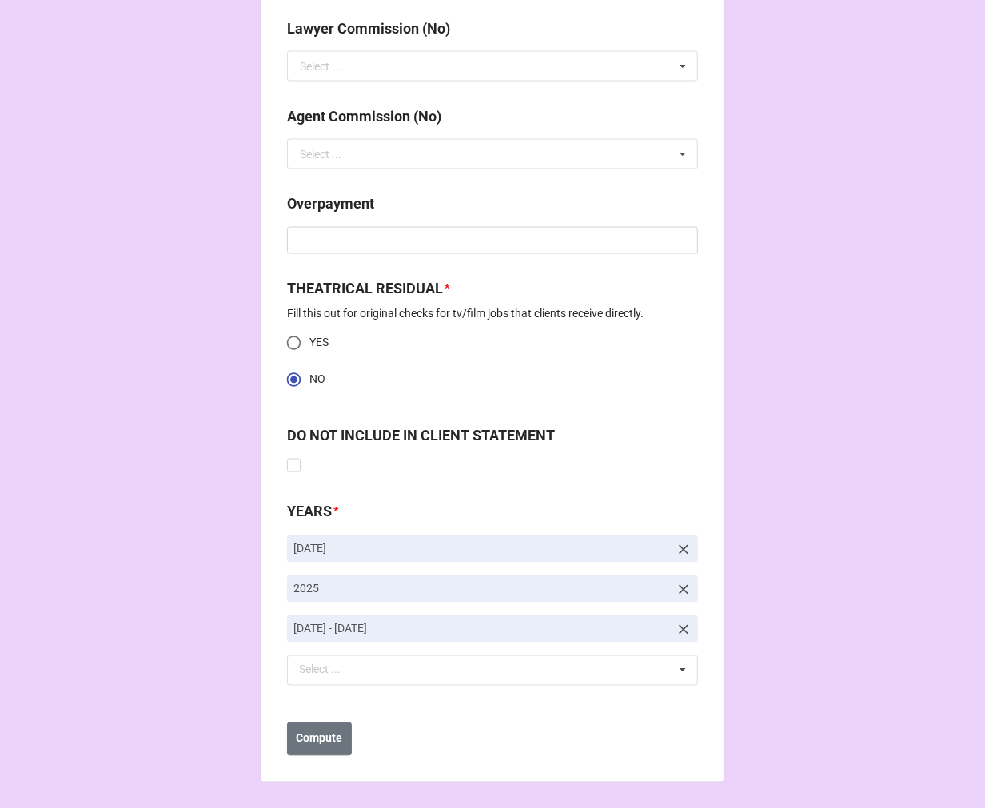
type input "$135.09"
click at [678, 628] on icon at bounding box center [684, 630] width 16 height 16
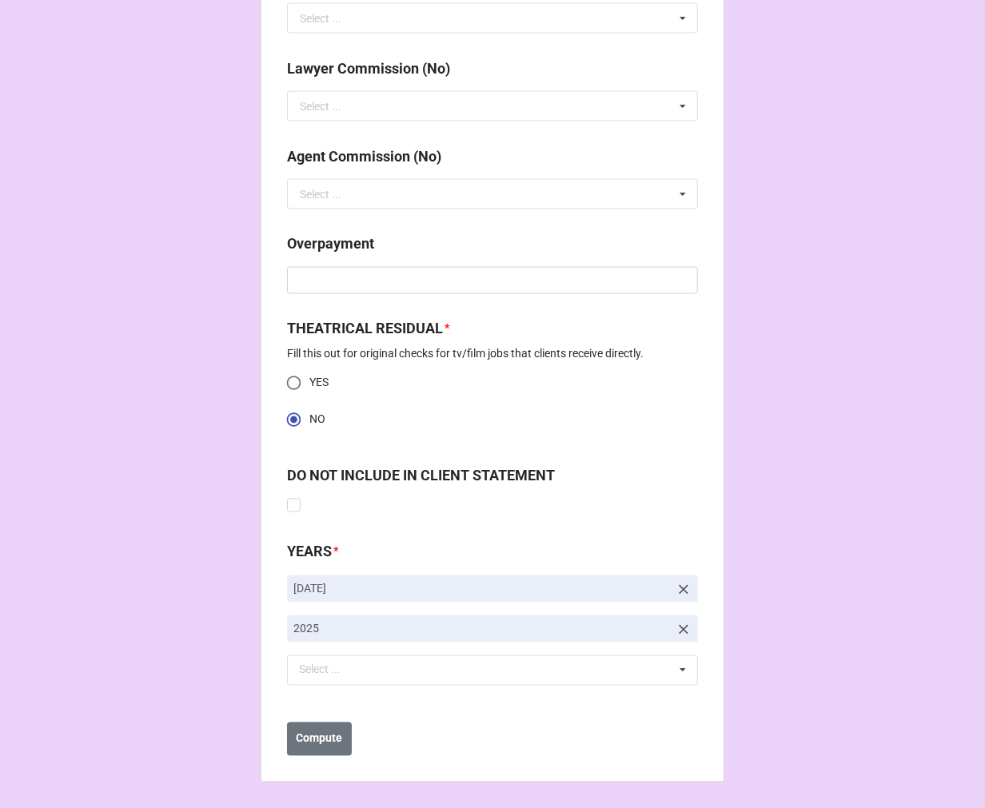
click at [677, 585] on icon at bounding box center [684, 590] width 16 height 16
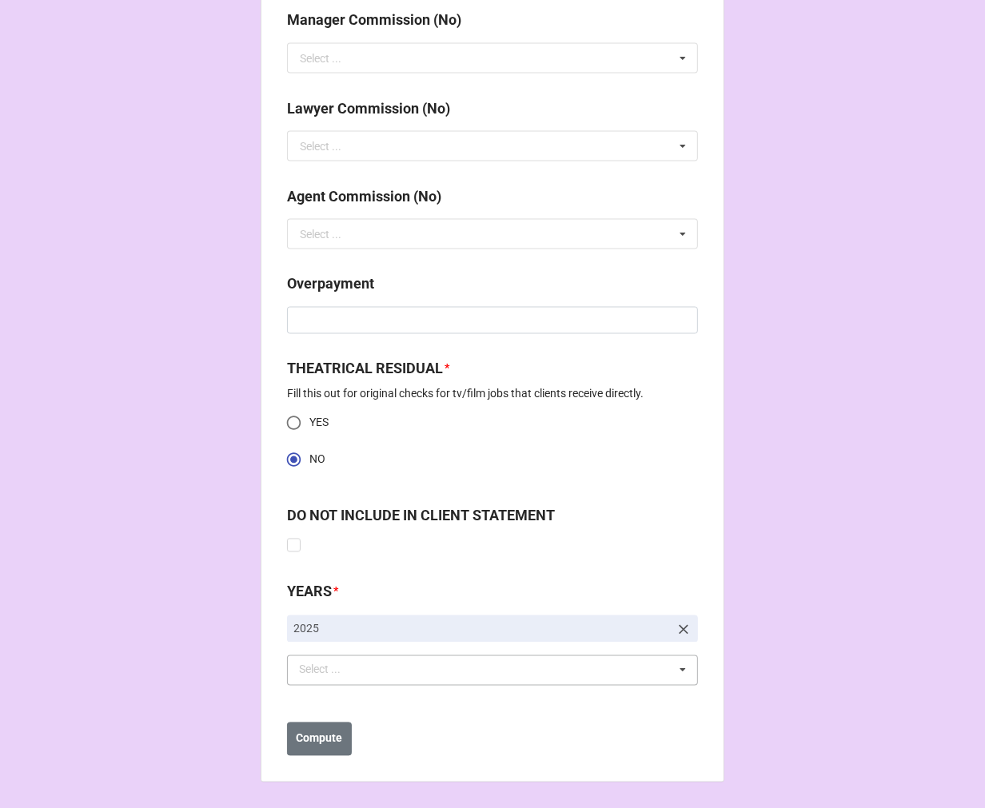
click at [357, 667] on div "Select ..." at bounding box center [329, 670] width 69 height 18
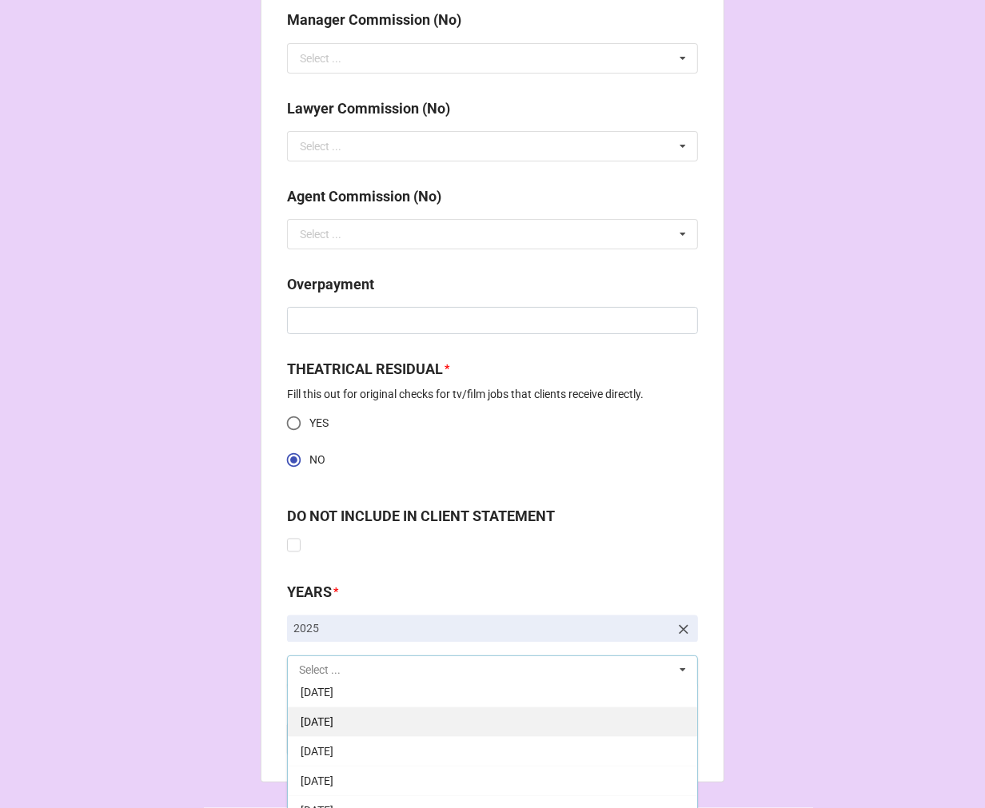
scroll to position [178, 0]
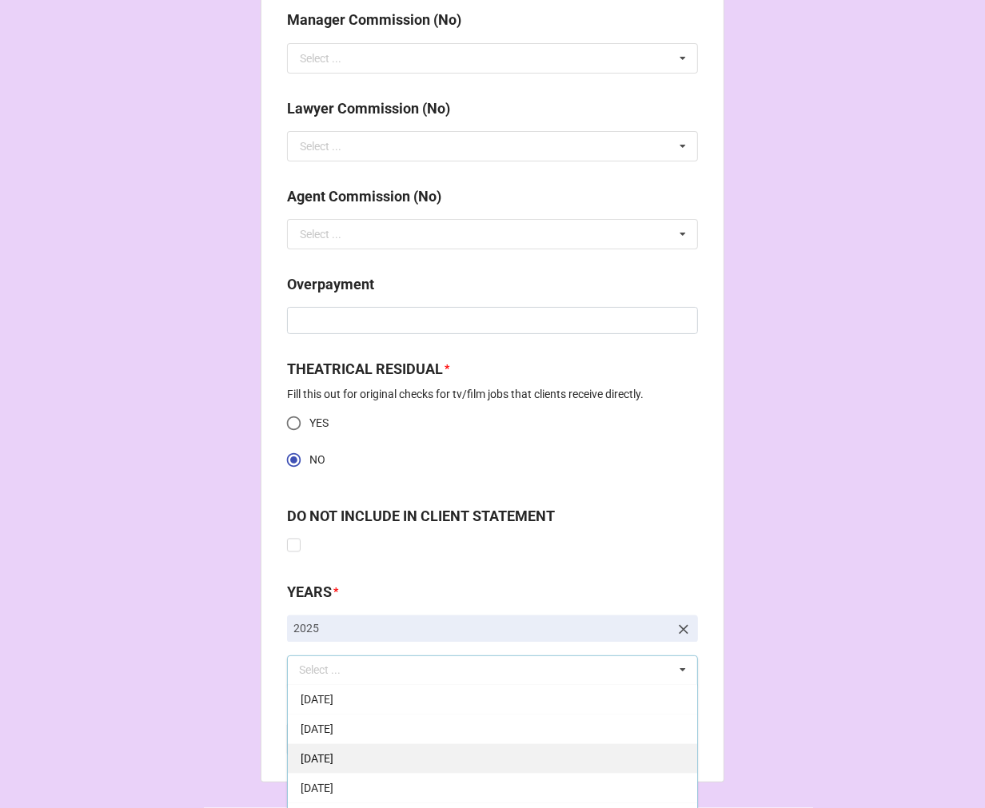
click at [397, 755] on div "[DATE]" at bounding box center [492, 759] width 409 height 30
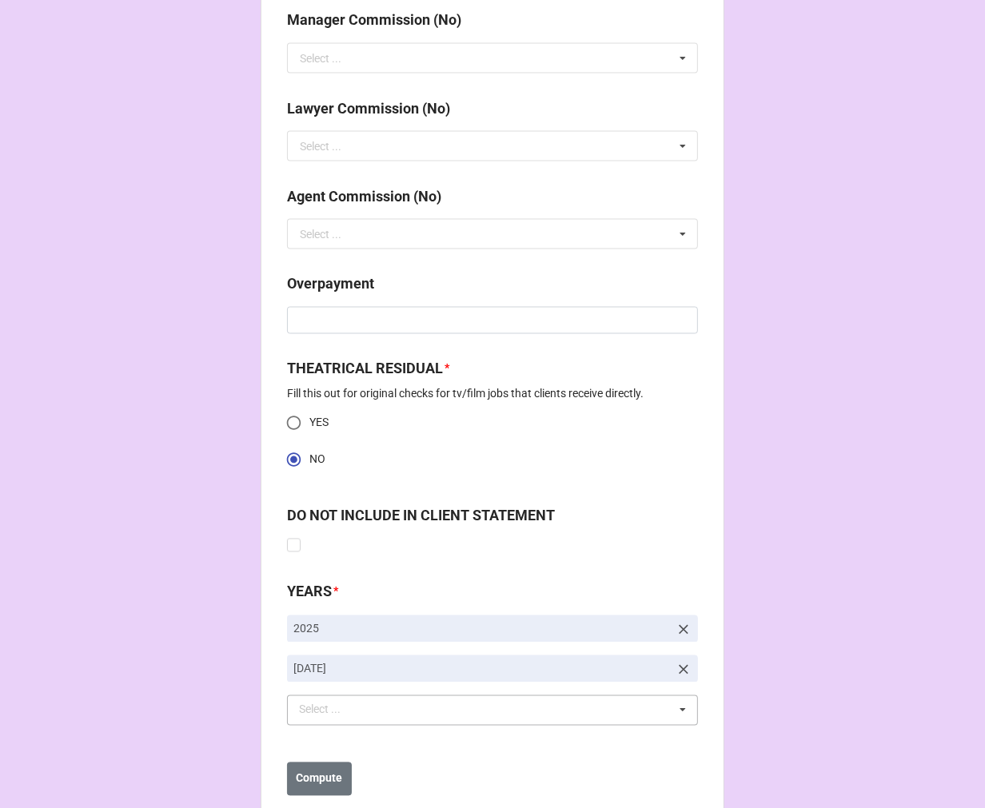
drag, startPoint x: 812, startPoint y: 594, endPoint x: 790, endPoint y: 596, distance: 21.6
click at [321, 781] on b "Compute" at bounding box center [320, 779] width 46 height 17
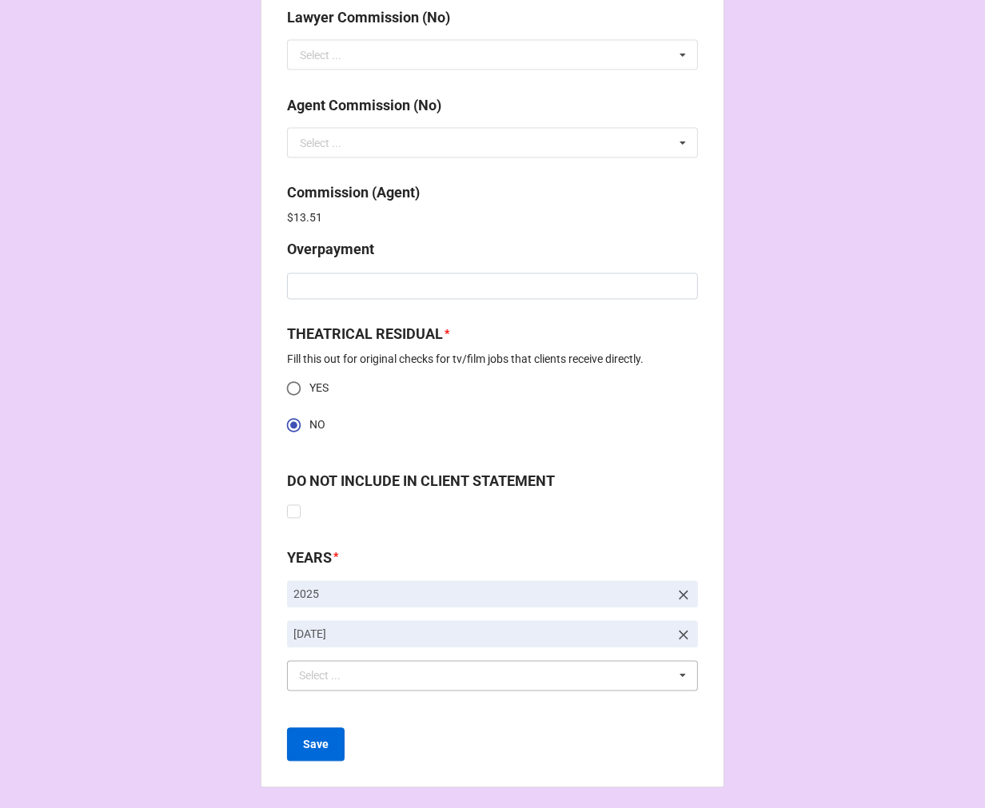
scroll to position [2056, 0]
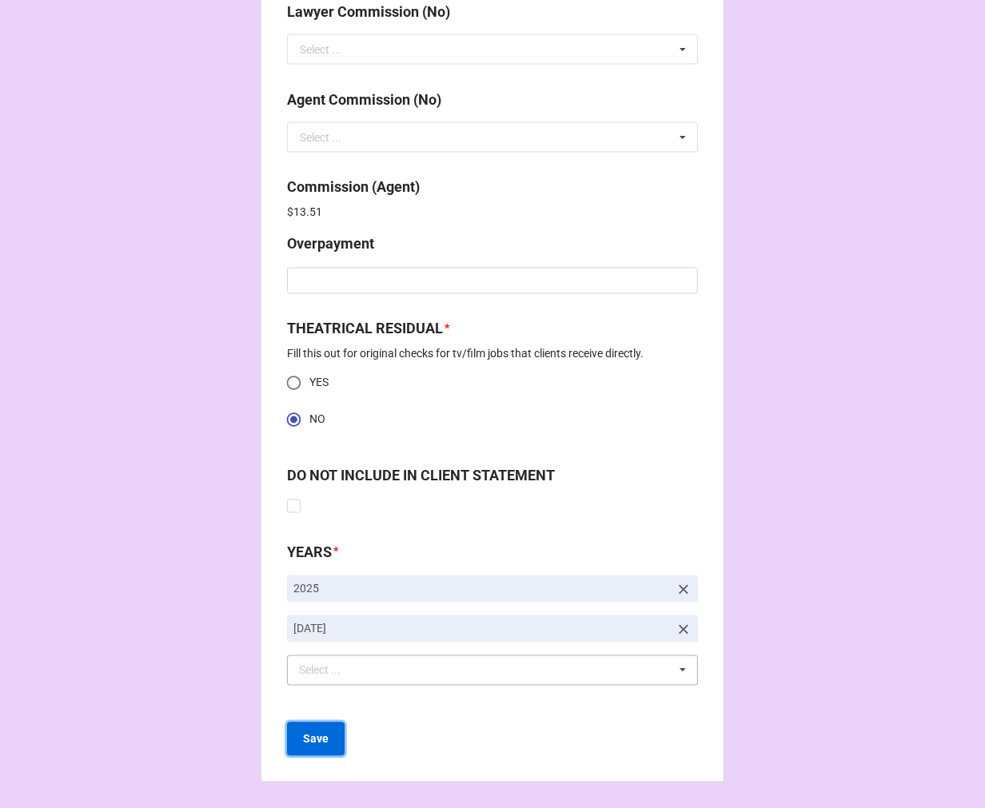
click at [318, 740] on b "Save" at bounding box center [316, 740] width 26 height 17
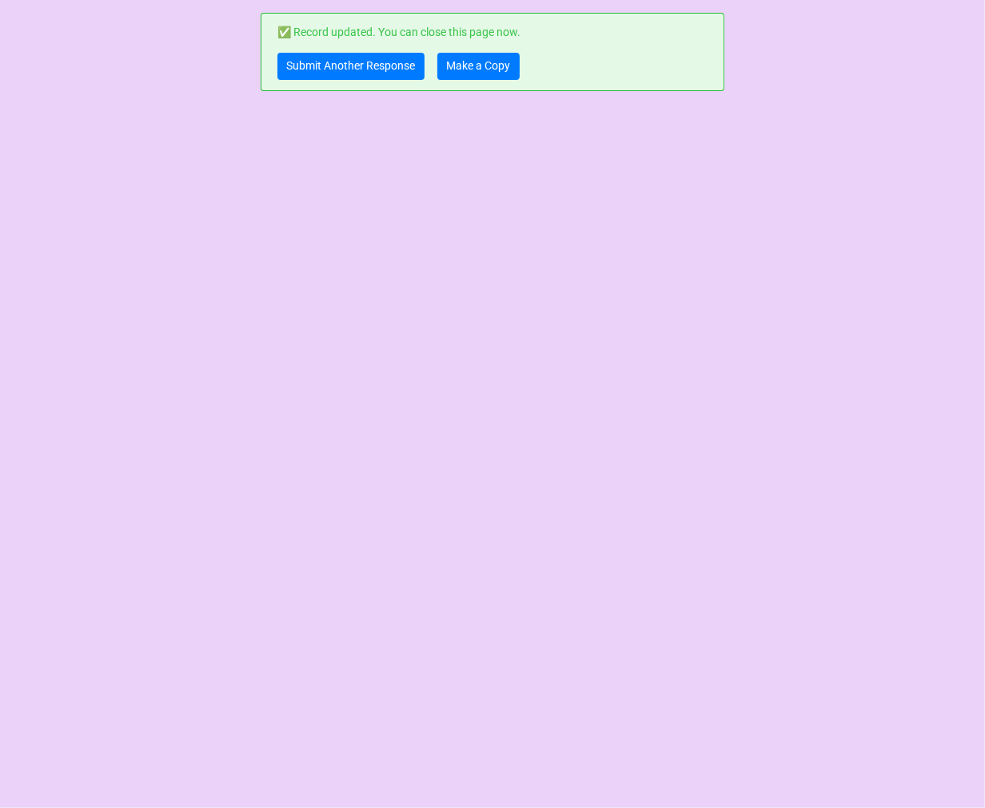
scroll to position [0, 0]
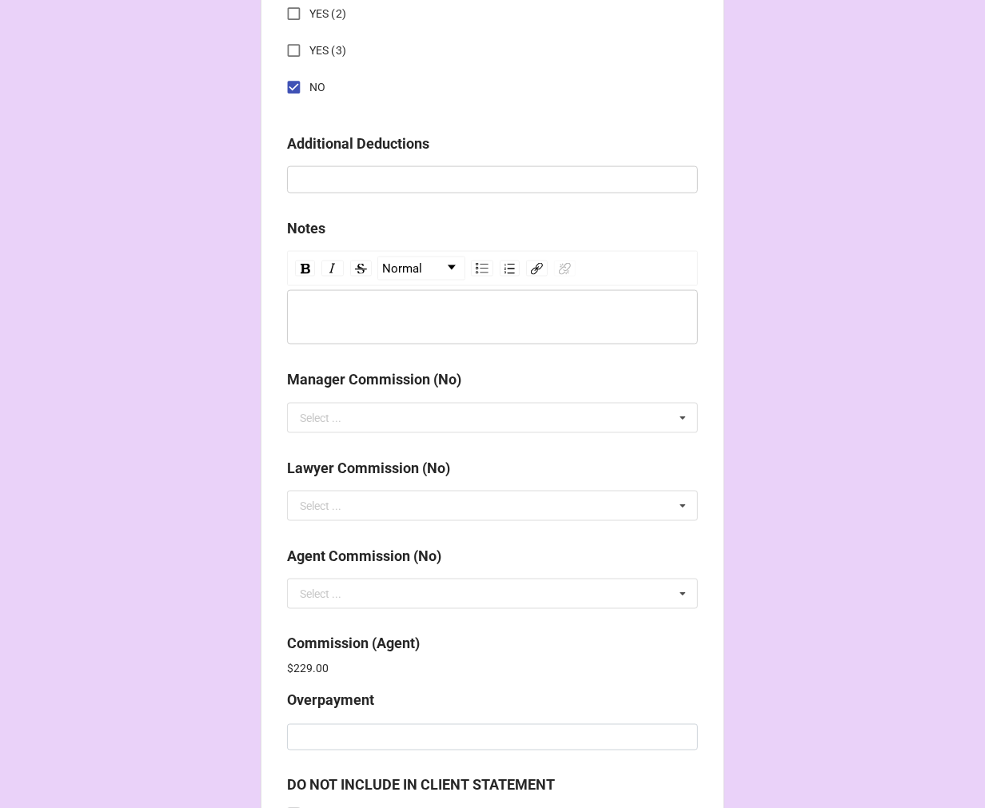
scroll to position [1908, 0]
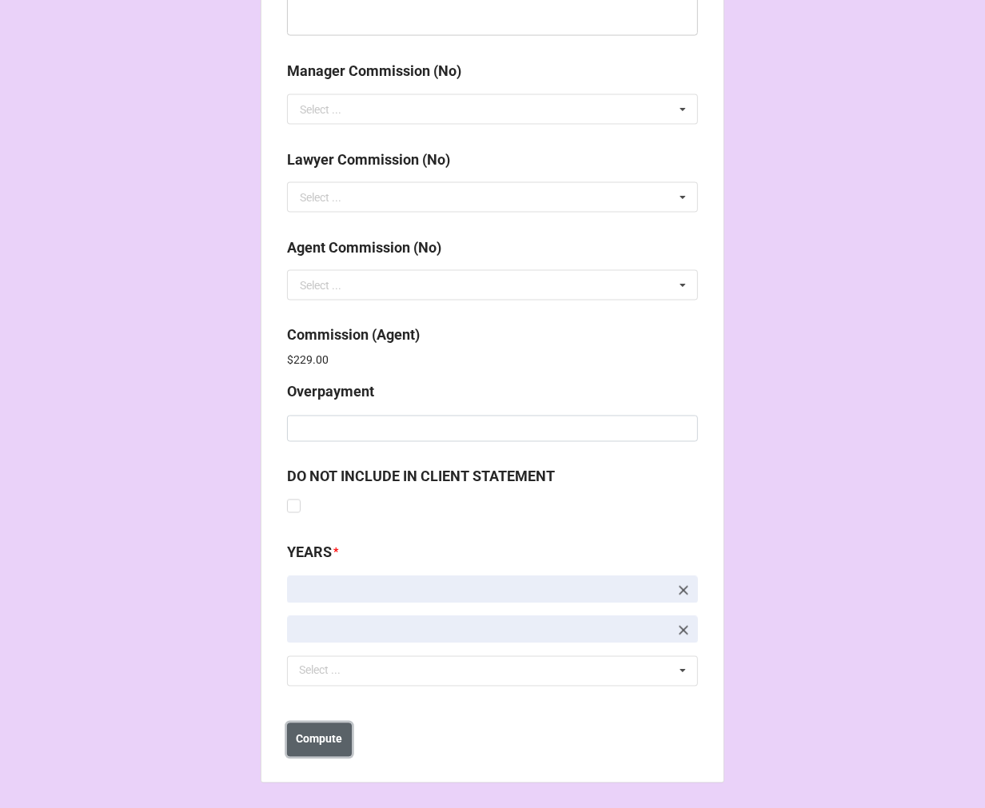
click at [337, 745] on b "Compute" at bounding box center [320, 740] width 46 height 17
click at [303, 747] on b "Save" at bounding box center [316, 740] width 26 height 17
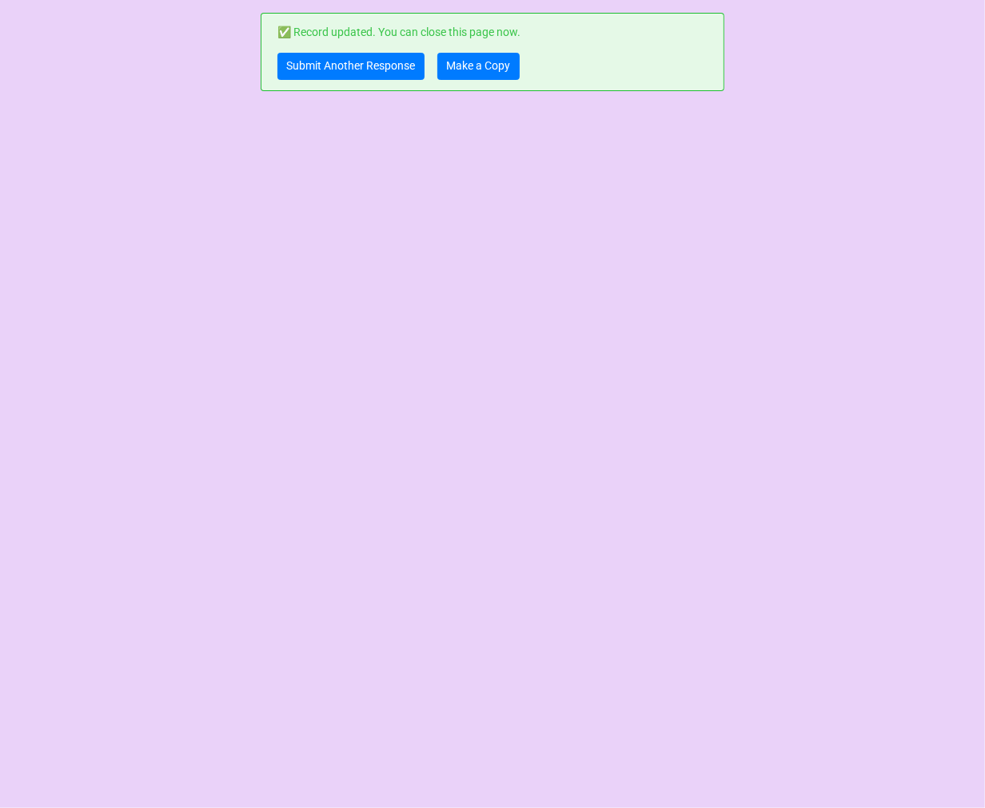
scroll to position [0, 0]
click at [496, 66] on link "Make a Copy" at bounding box center [478, 66] width 82 height 27
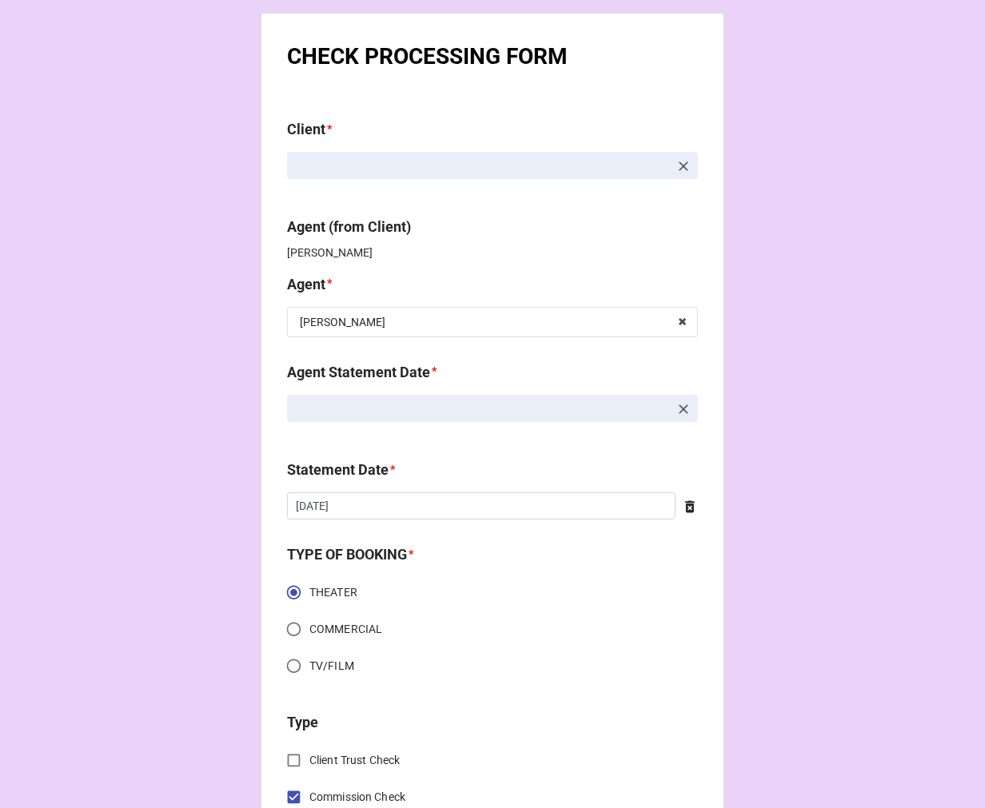
click at [681, 408] on icon at bounding box center [684, 409] width 16 height 16
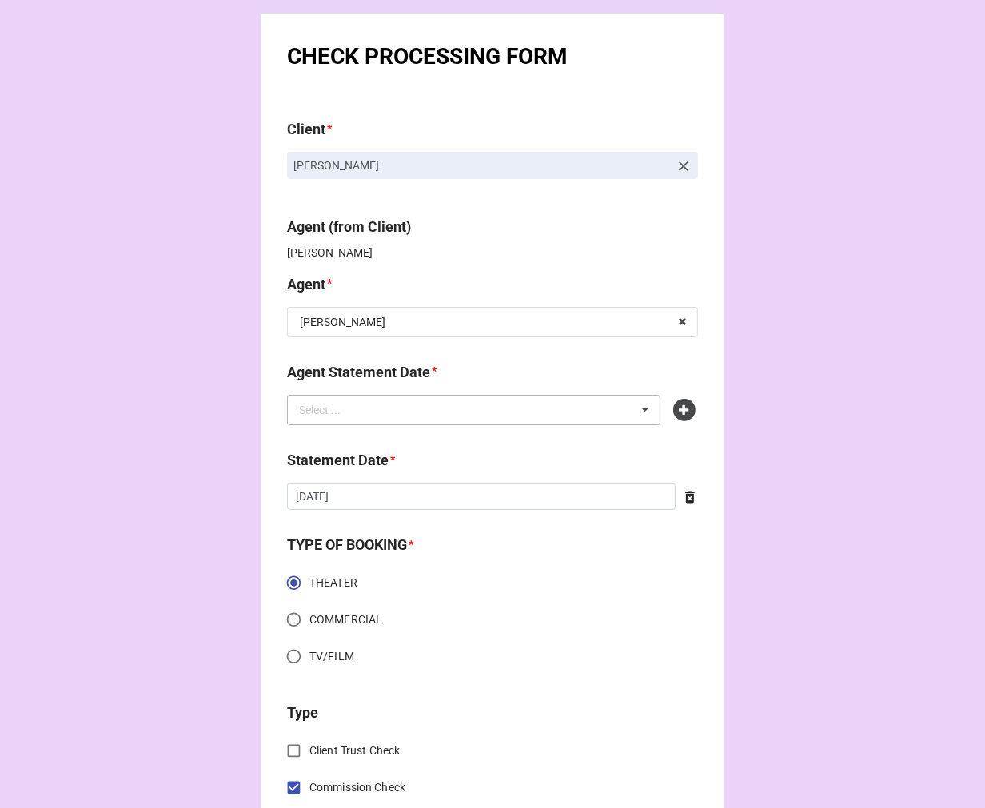
click at [521, 411] on div "Select ... No results found." at bounding box center [473, 410] width 373 height 30
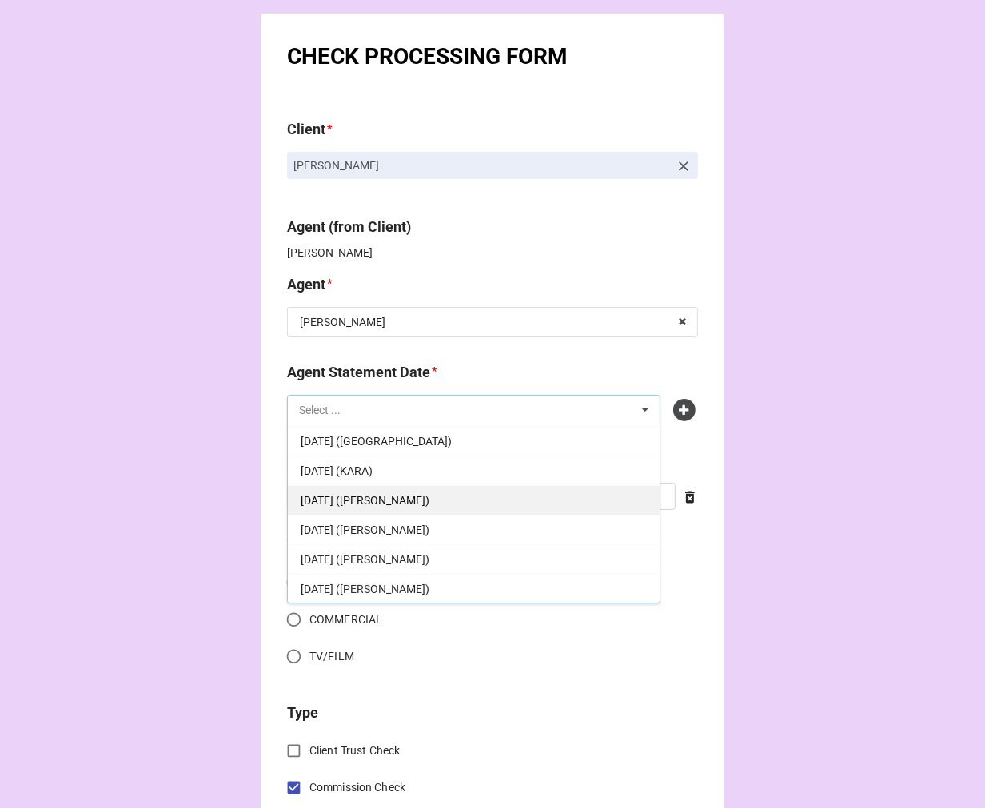
scroll to position [178, 0]
click at [429, 562] on span "[DATE] ([PERSON_NAME])" at bounding box center [365, 558] width 129 height 13
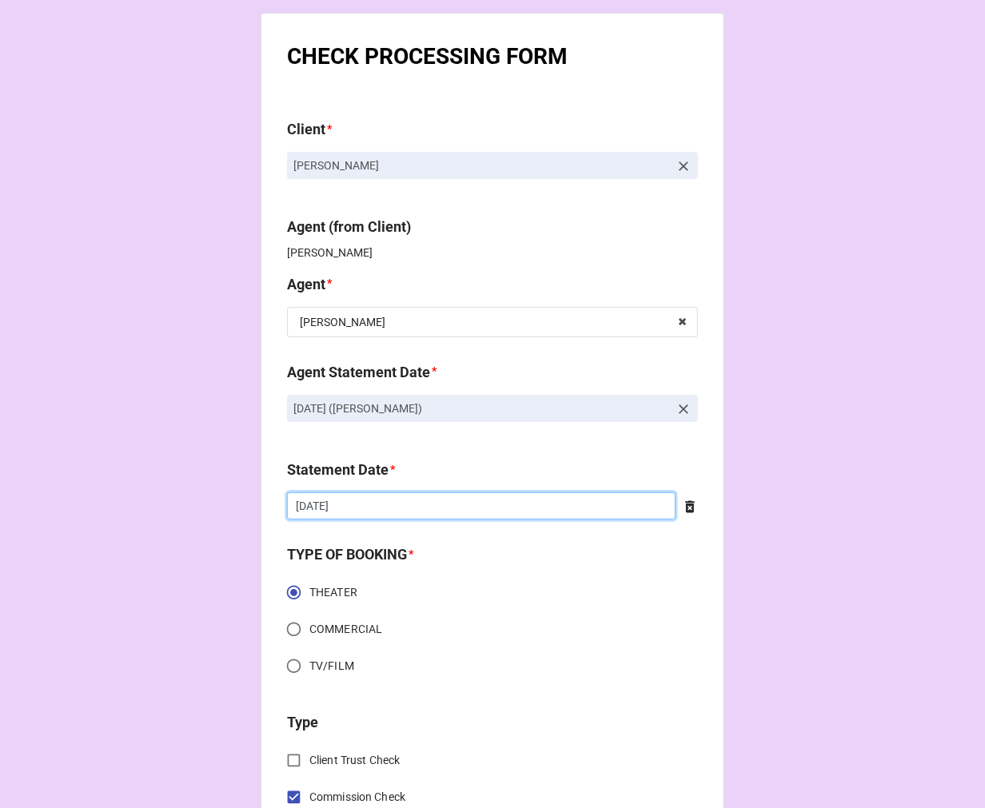
click at [400, 510] on input "[DATE]" at bounding box center [481, 506] width 389 height 27
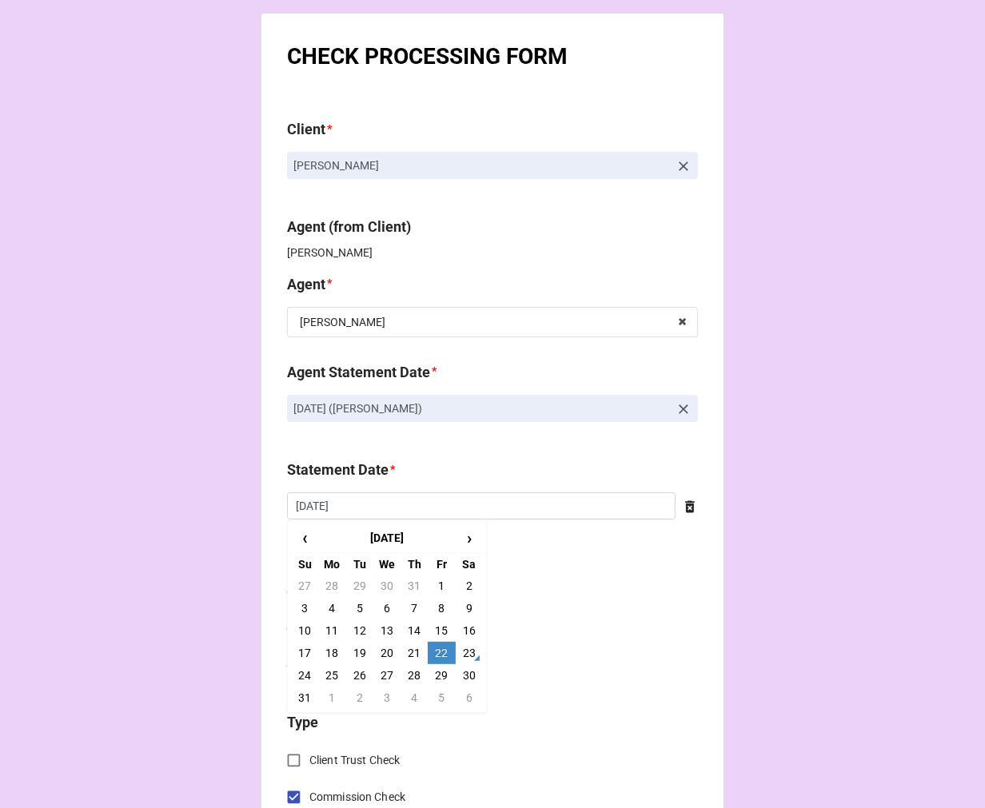
click at [438, 697] on td "5" at bounding box center [441, 698] width 27 height 22
type input "[DATE]"
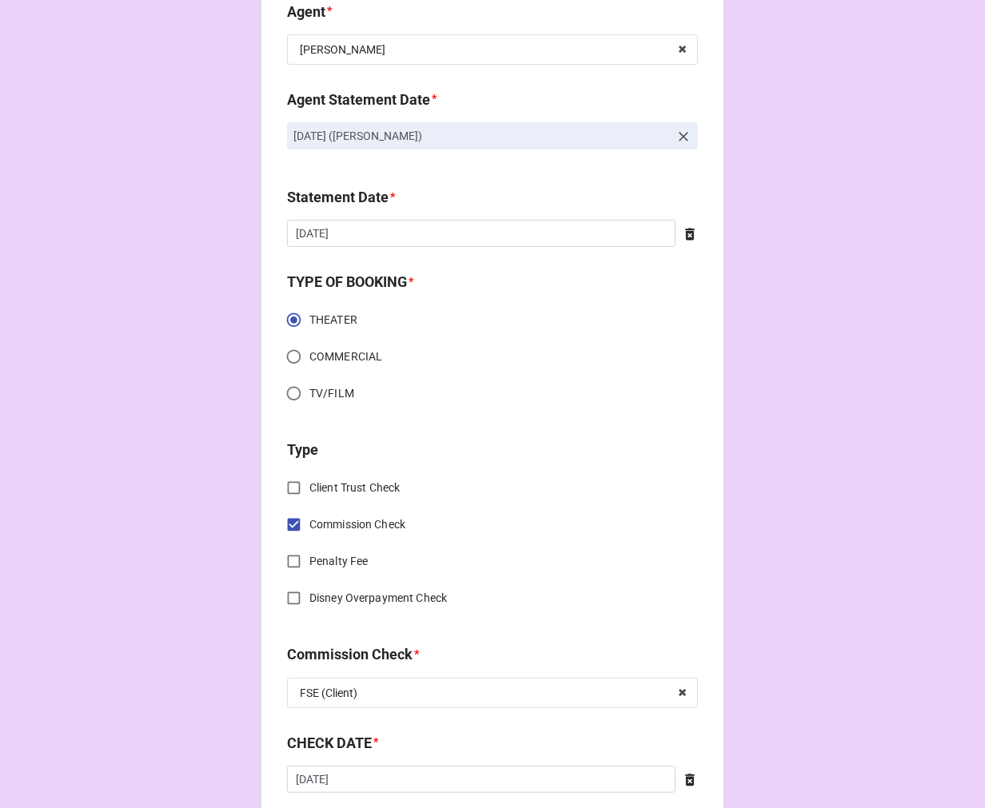
scroll to position [533, 0]
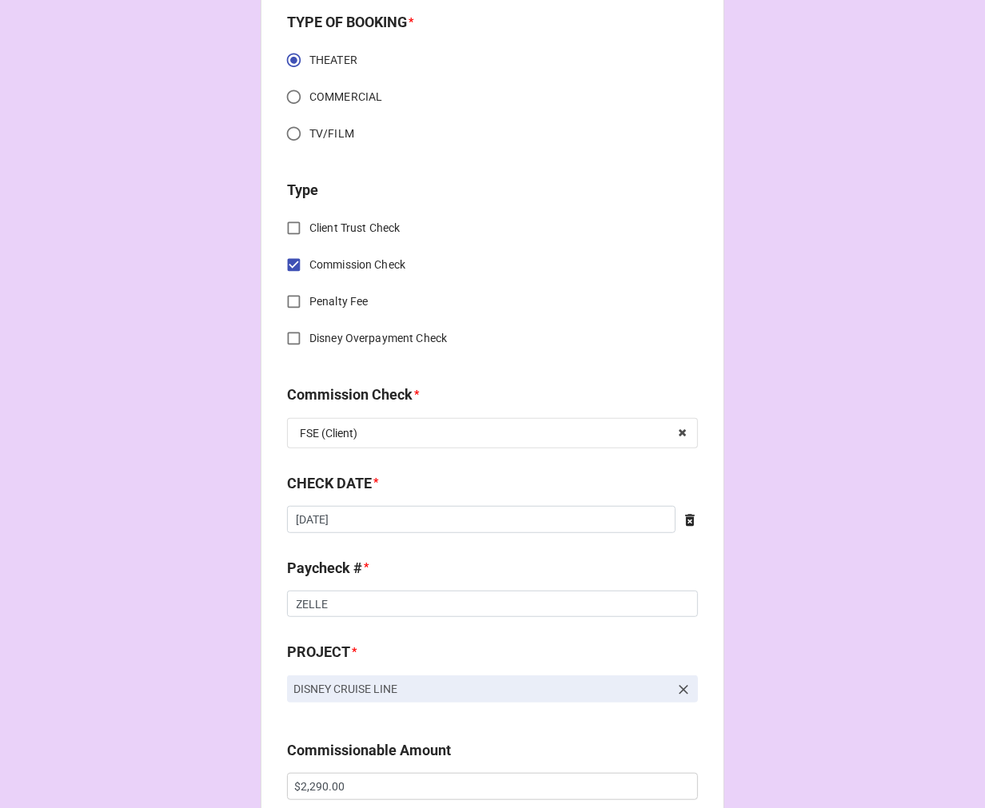
click at [685, 521] on icon at bounding box center [690, 520] width 10 height 12
click at [533, 518] on input "text" at bounding box center [492, 519] width 411 height 27
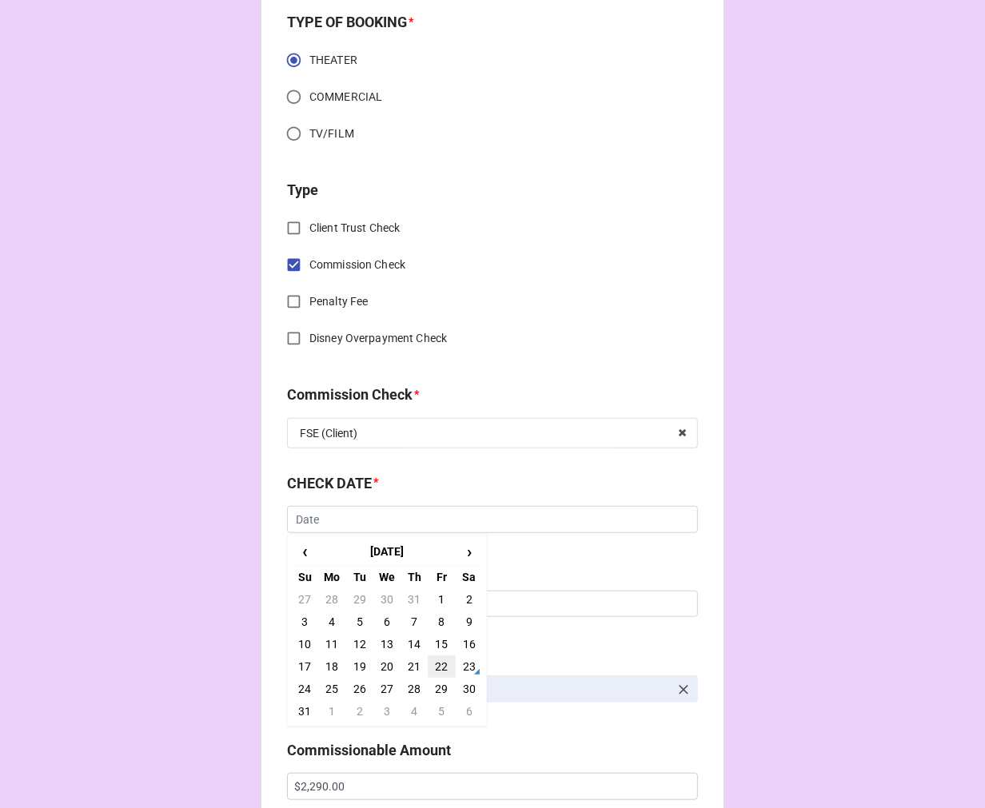
click at [443, 661] on td "22" at bounding box center [441, 667] width 27 height 22
type input "8/22/2025"
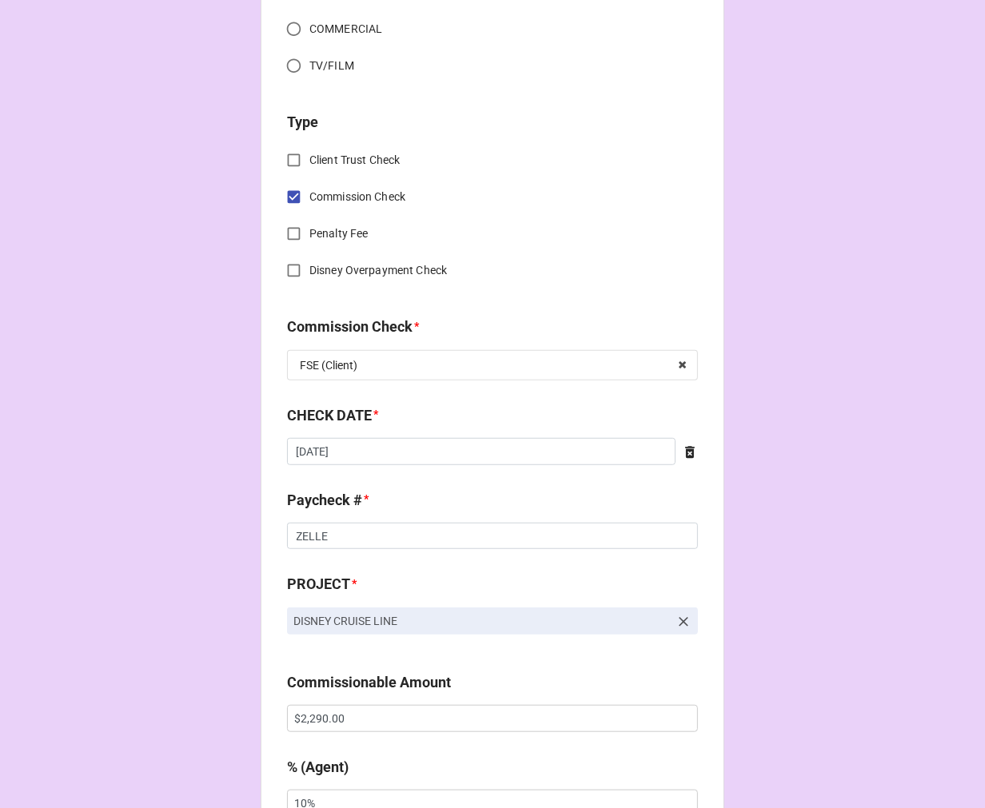
scroll to position [710, 0]
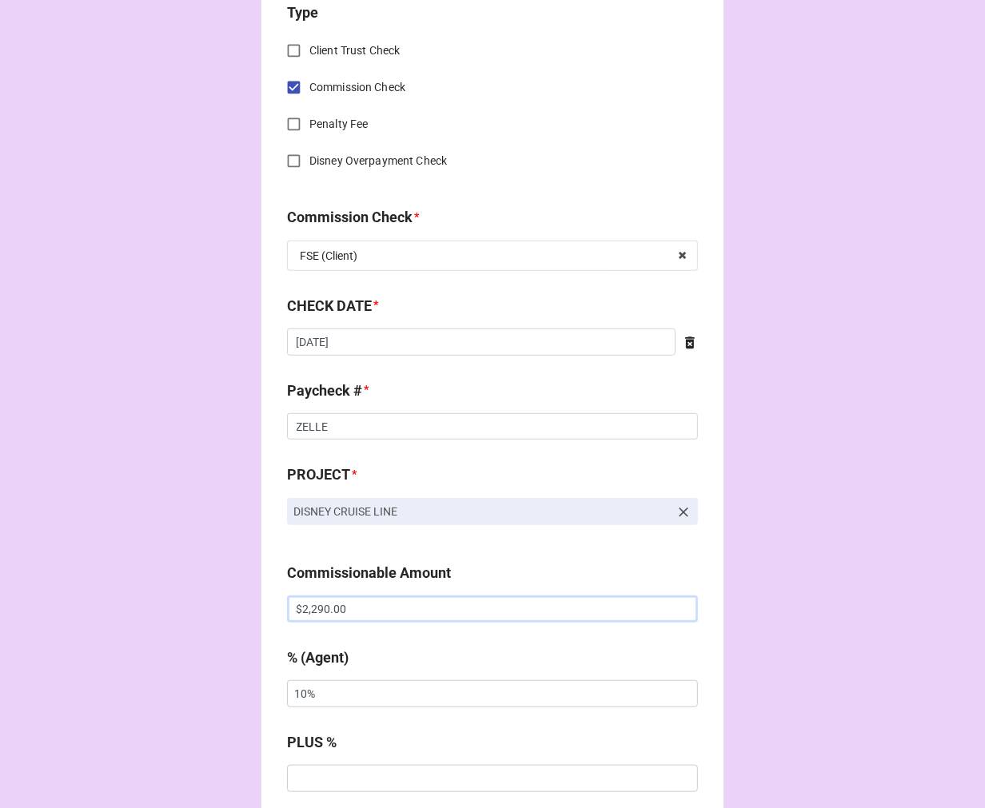
drag, startPoint x: 357, startPoint y: 616, endPoint x: 201, endPoint y: 605, distance: 156.3
click at [204, 608] on div "CHECK PROCESSING FORM Client * Faith Brooks Agent (from Client) Kellie Agent * …" at bounding box center [492, 620] width 985 height 2660
paste input "32"
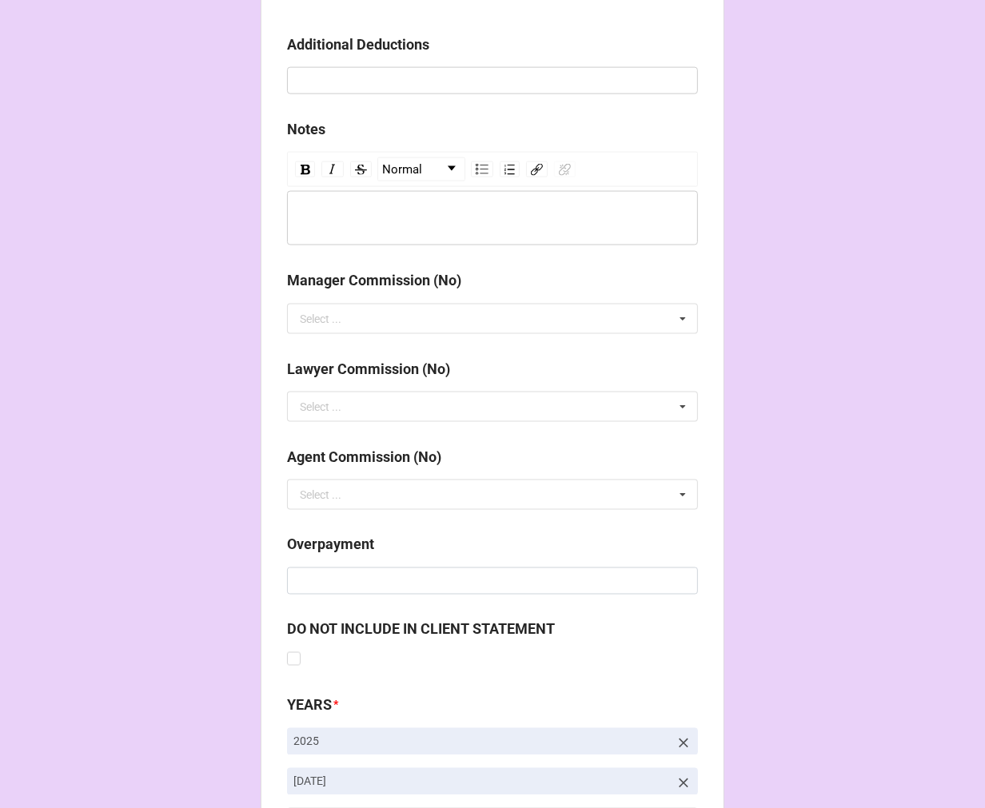
scroll to position [1851, 0]
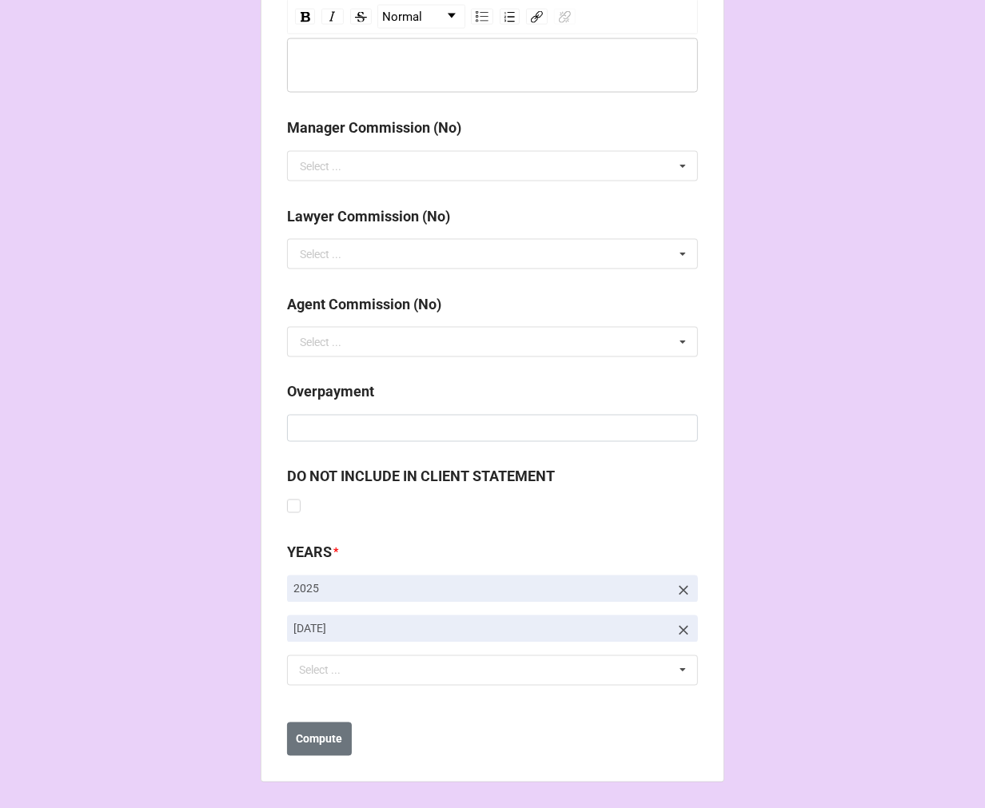
type input "$2,320.00"
click at [680, 634] on icon at bounding box center [684, 631] width 16 height 16
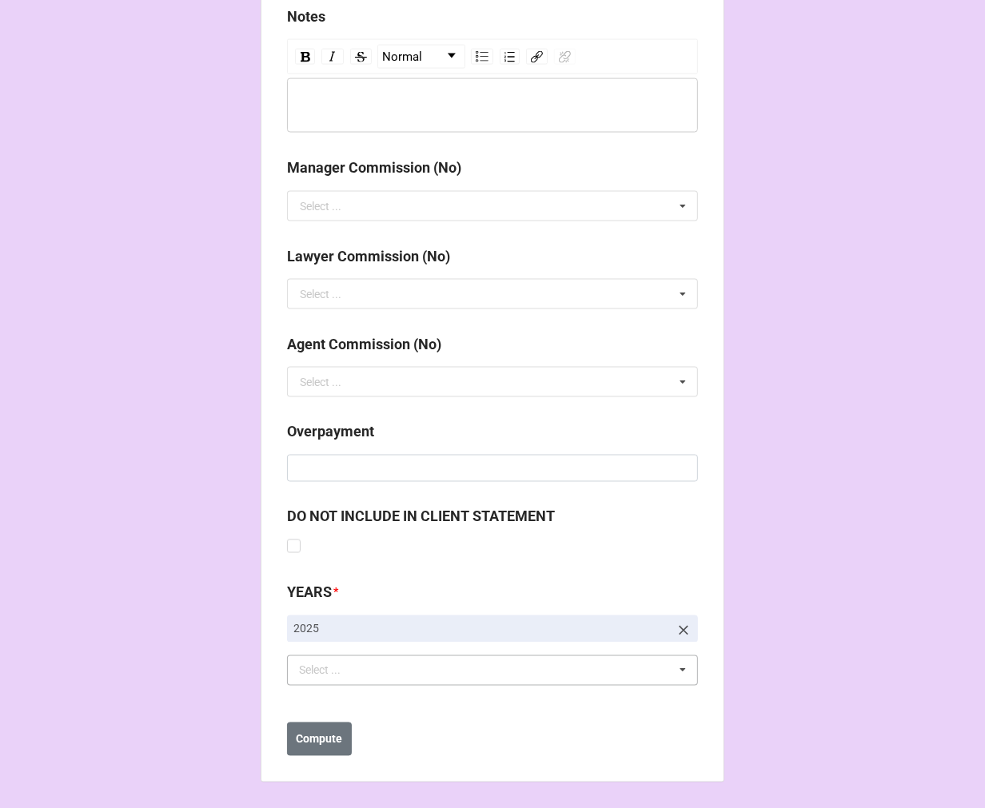
click at [408, 672] on div "Select ... No results found." at bounding box center [492, 671] width 411 height 30
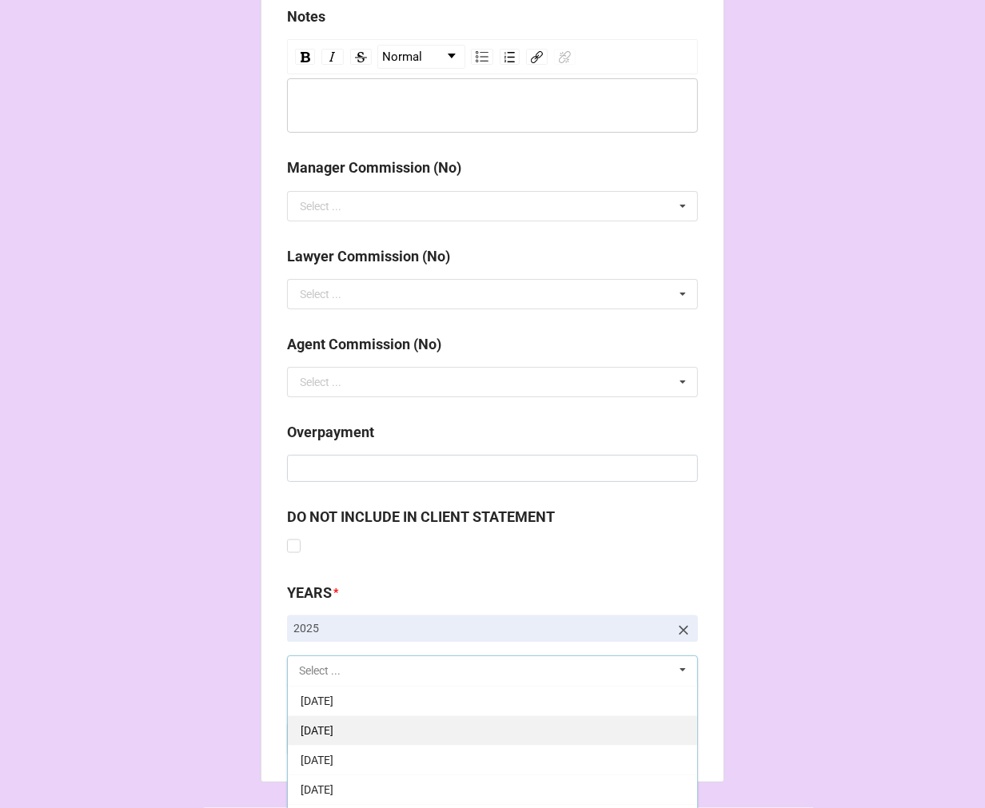
scroll to position [178, 0]
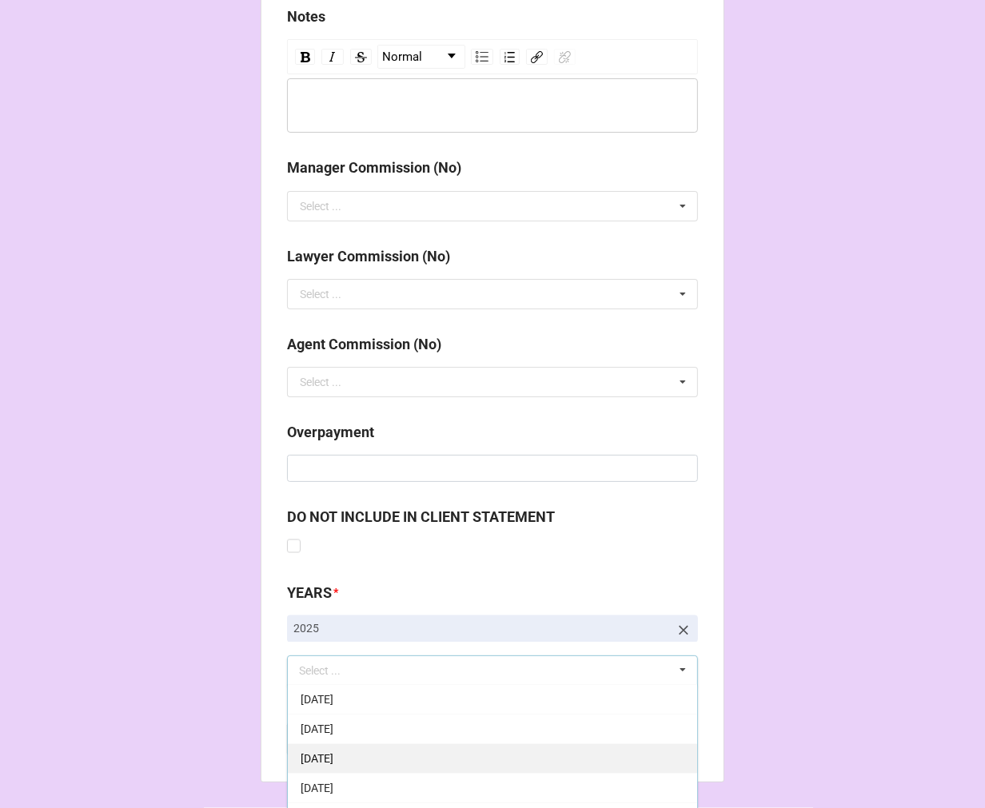
click at [412, 750] on div "9-September 2025" at bounding box center [492, 759] width 409 height 30
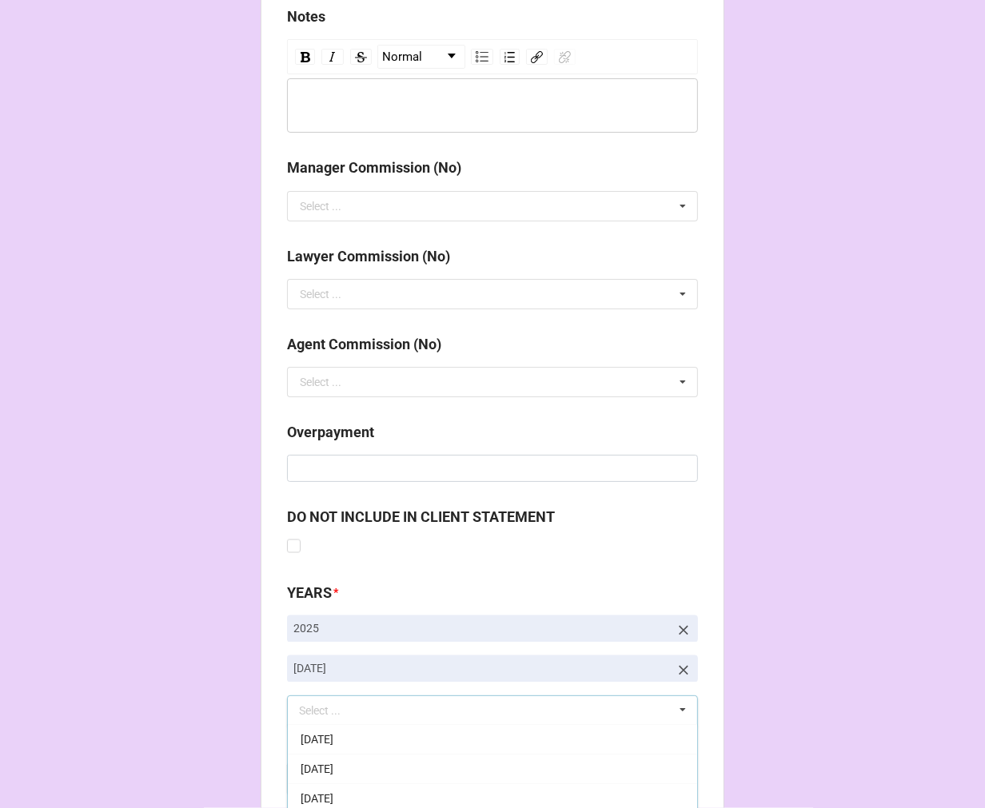
click at [322, 774] on b "Compute" at bounding box center [320, 780] width 46 height 17
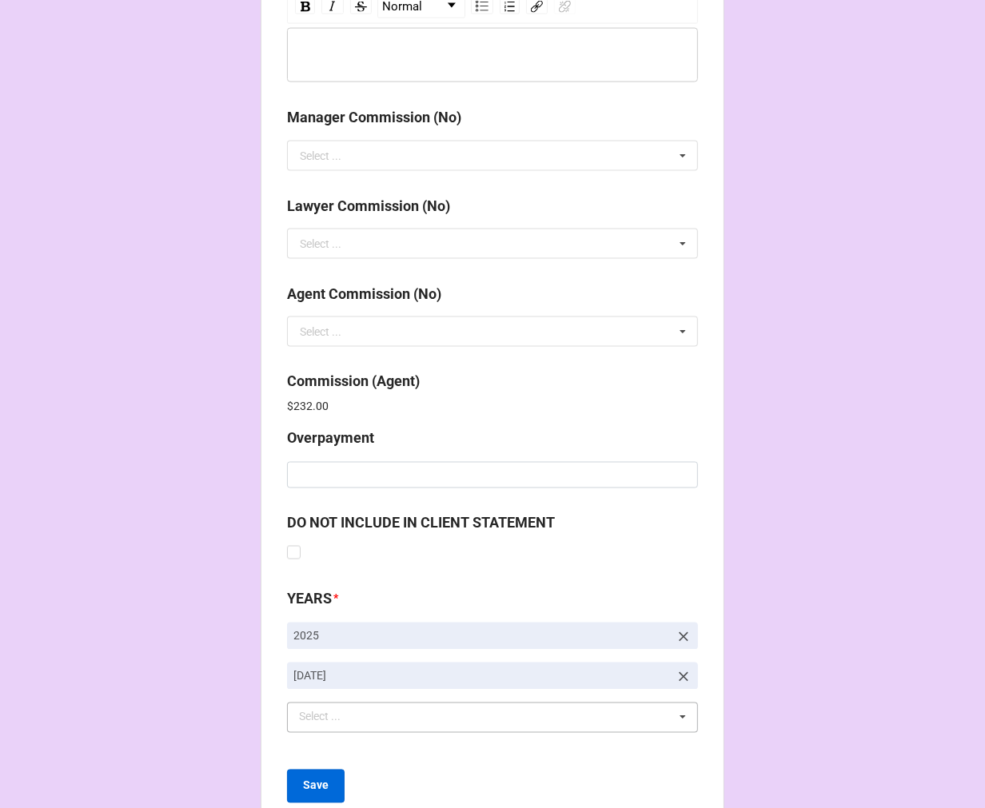
scroll to position [1908, 0]
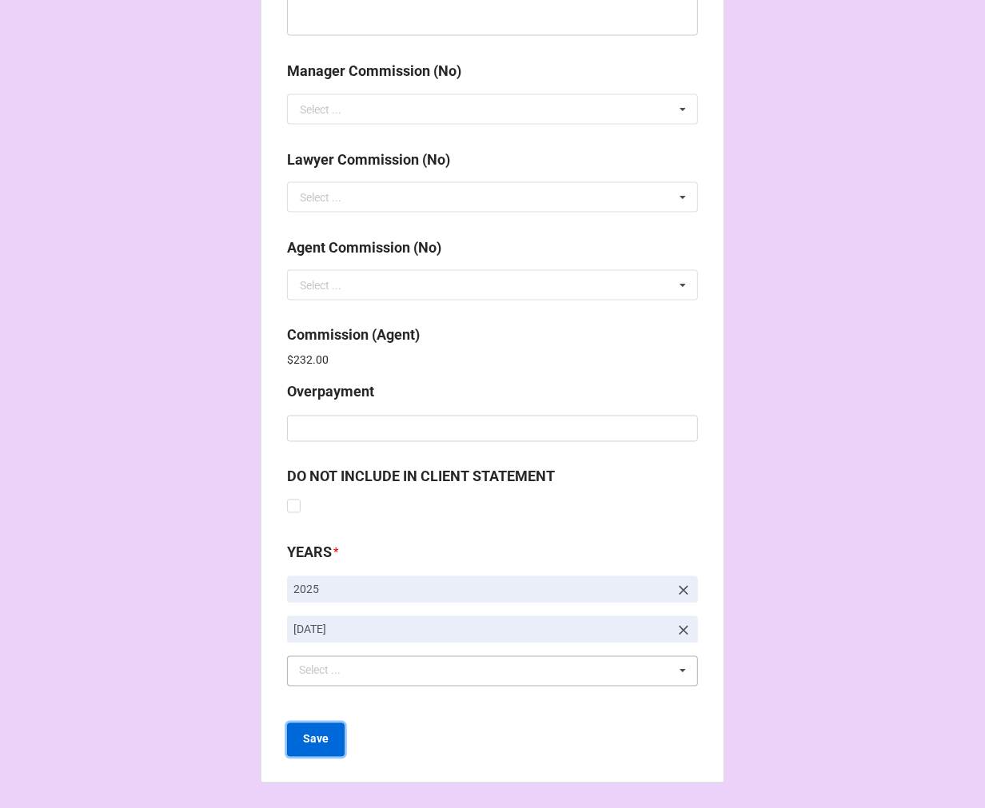
click at [318, 738] on b "Save" at bounding box center [316, 740] width 26 height 17
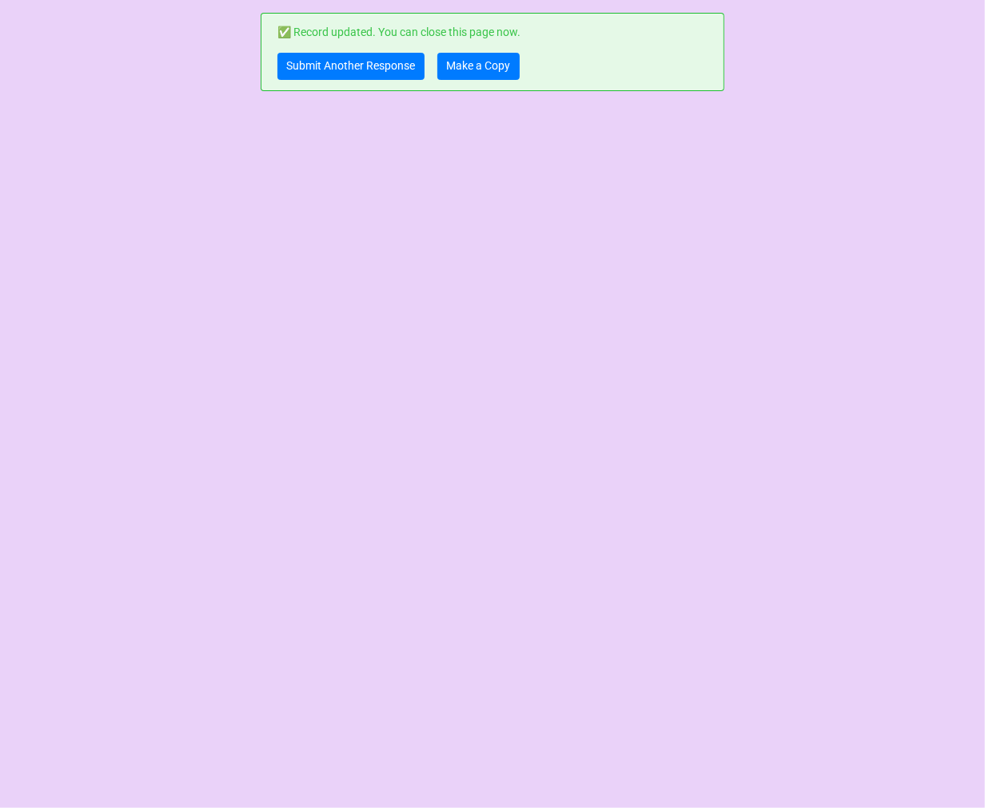
scroll to position [0, 0]
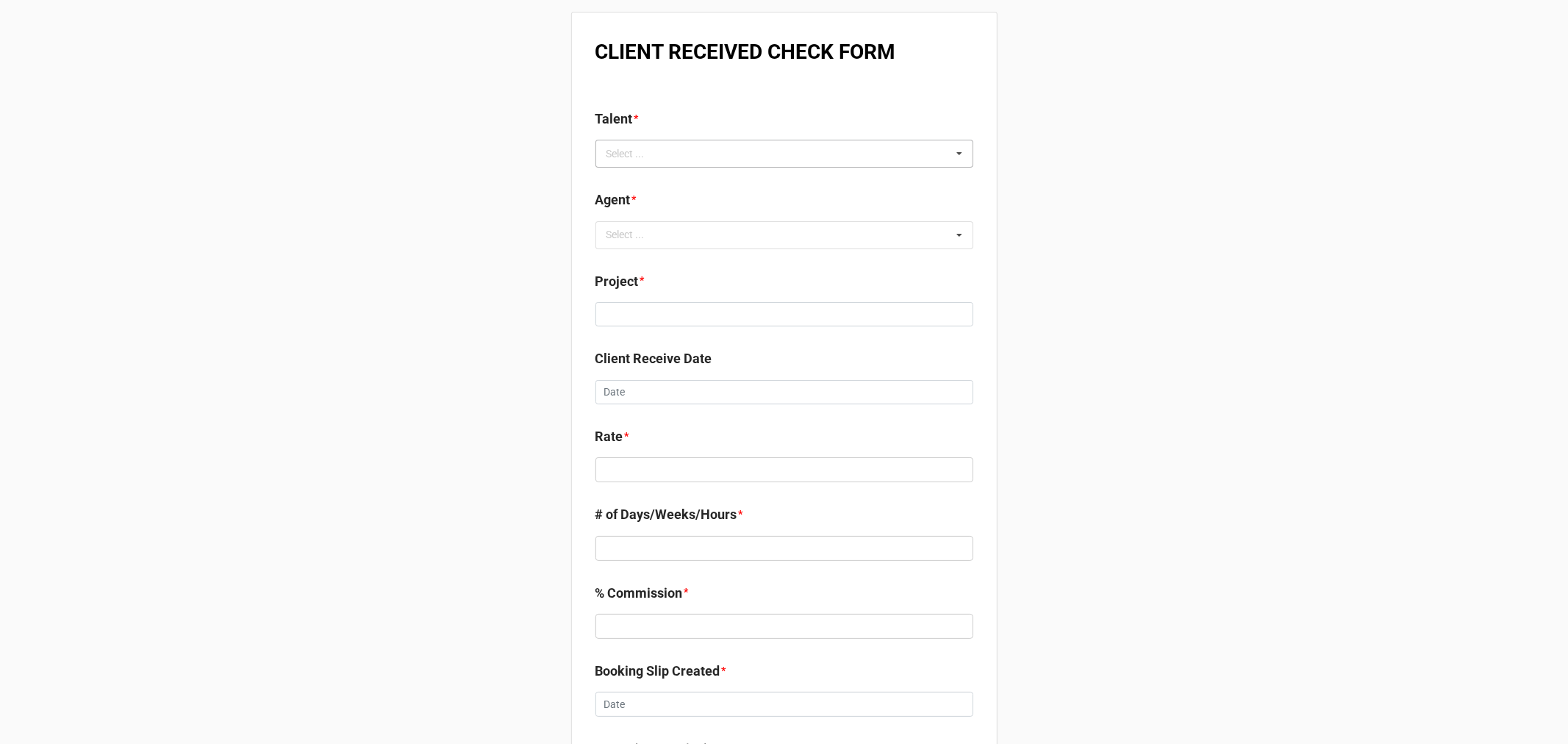
click at [645, 158] on div "Select ..." at bounding box center [634, 154] width 63 height 17
paste input "[PERSON_NAME]"
type input "[PERSON_NAME]"
drag, startPoint x: 701, startPoint y: 179, endPoint x: 694, endPoint y: 185, distance: 9.2
click at [699, 179] on div "[PERSON_NAME]" at bounding box center [784, 181] width 376 height 28
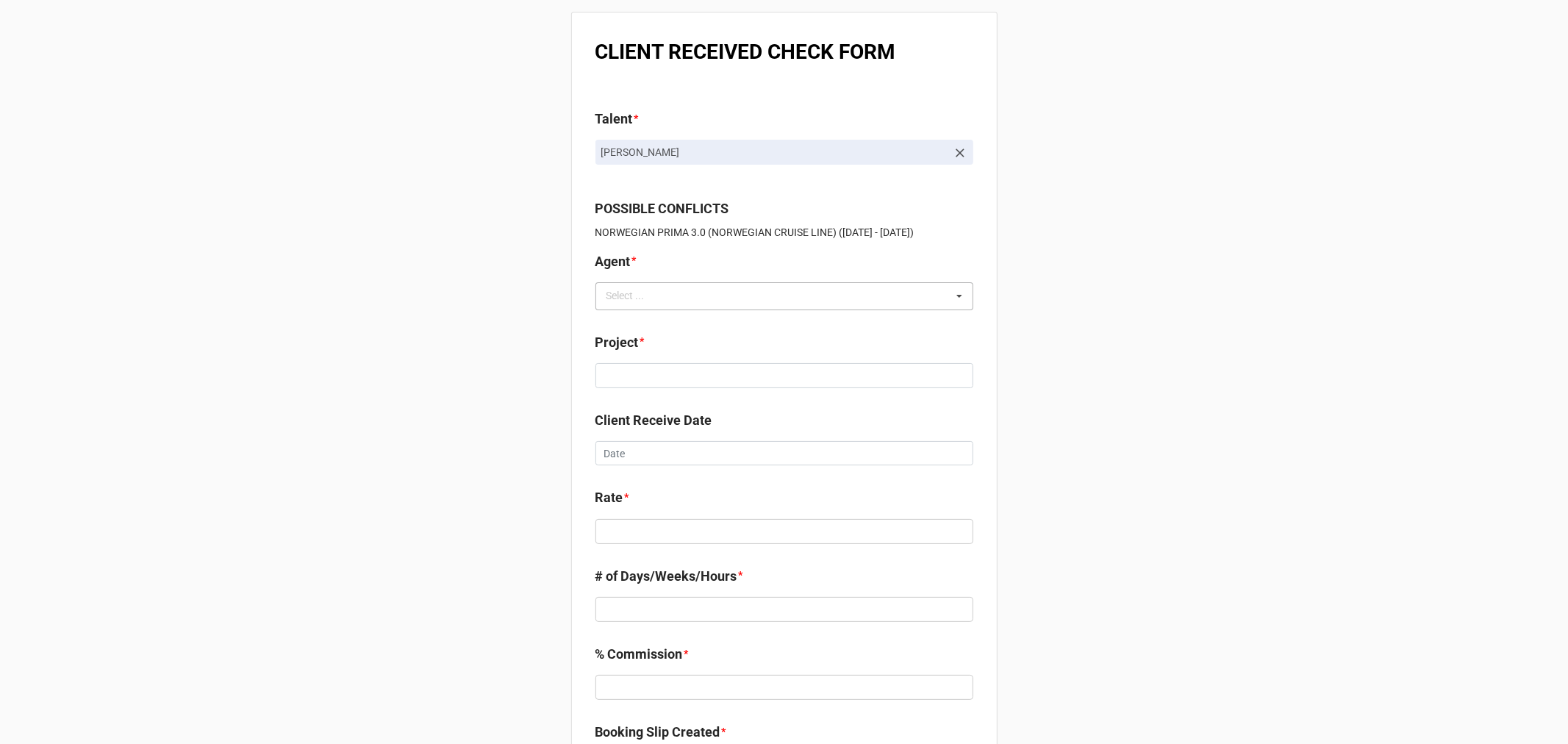
click at [626, 304] on div "Select ..." at bounding box center [634, 296] width 63 height 17
type input "kare"
click at [643, 319] on div "[PERSON_NAME]" at bounding box center [784, 324] width 376 height 28
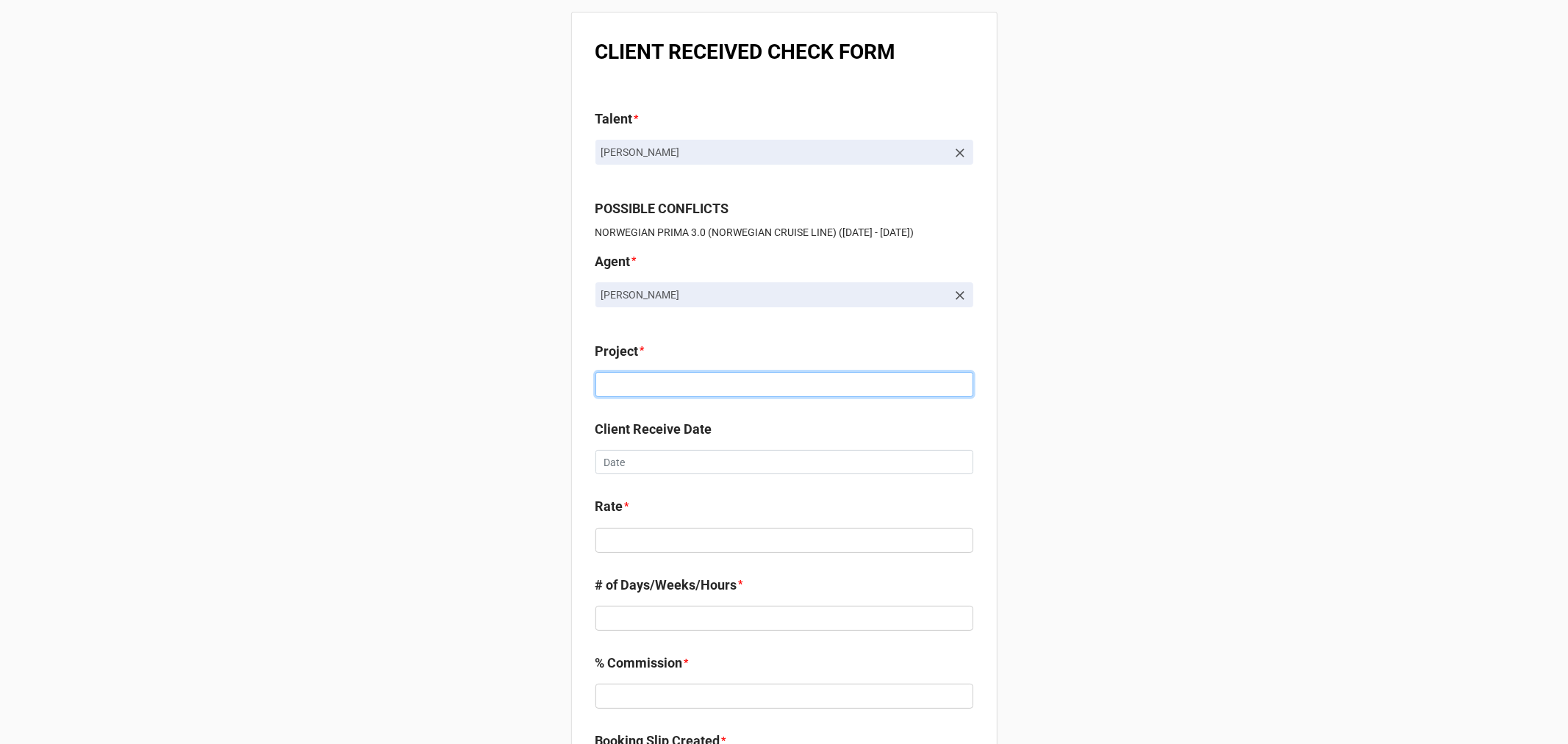
click at [662, 387] on input at bounding box center [784, 384] width 378 height 25
paste input "NORWEGIAN PRIMA 3.0 (NORWEGIAN CRUISE LINE)"
type input "NORWEGIAN PRIMA 3.0 (NORWEGIAN CRUISE LINE)"
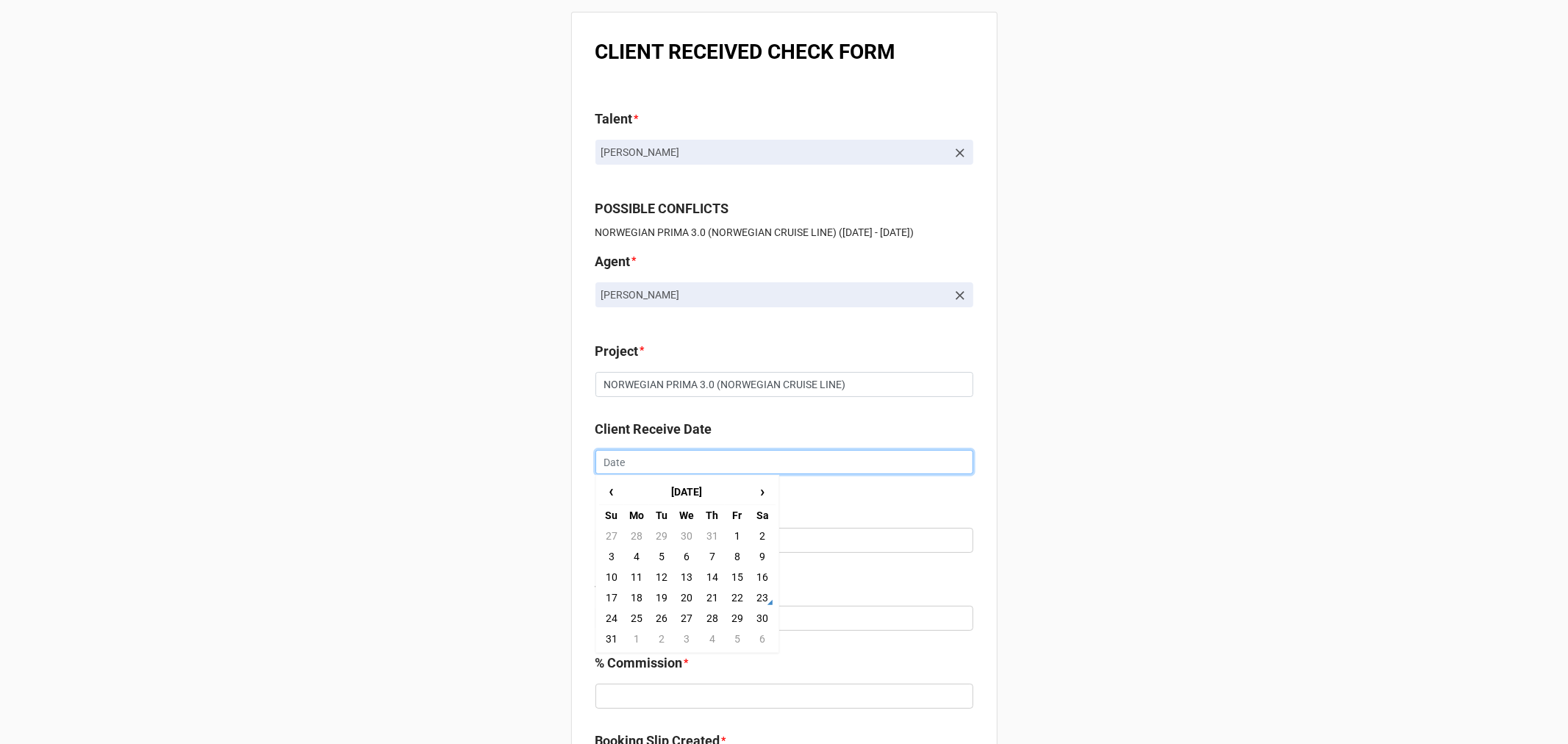
click at [635, 464] on input "text" at bounding box center [784, 462] width 378 height 25
click at [728, 554] on td "8" at bounding box center [736, 556] width 25 height 20
type input "[DATE]"
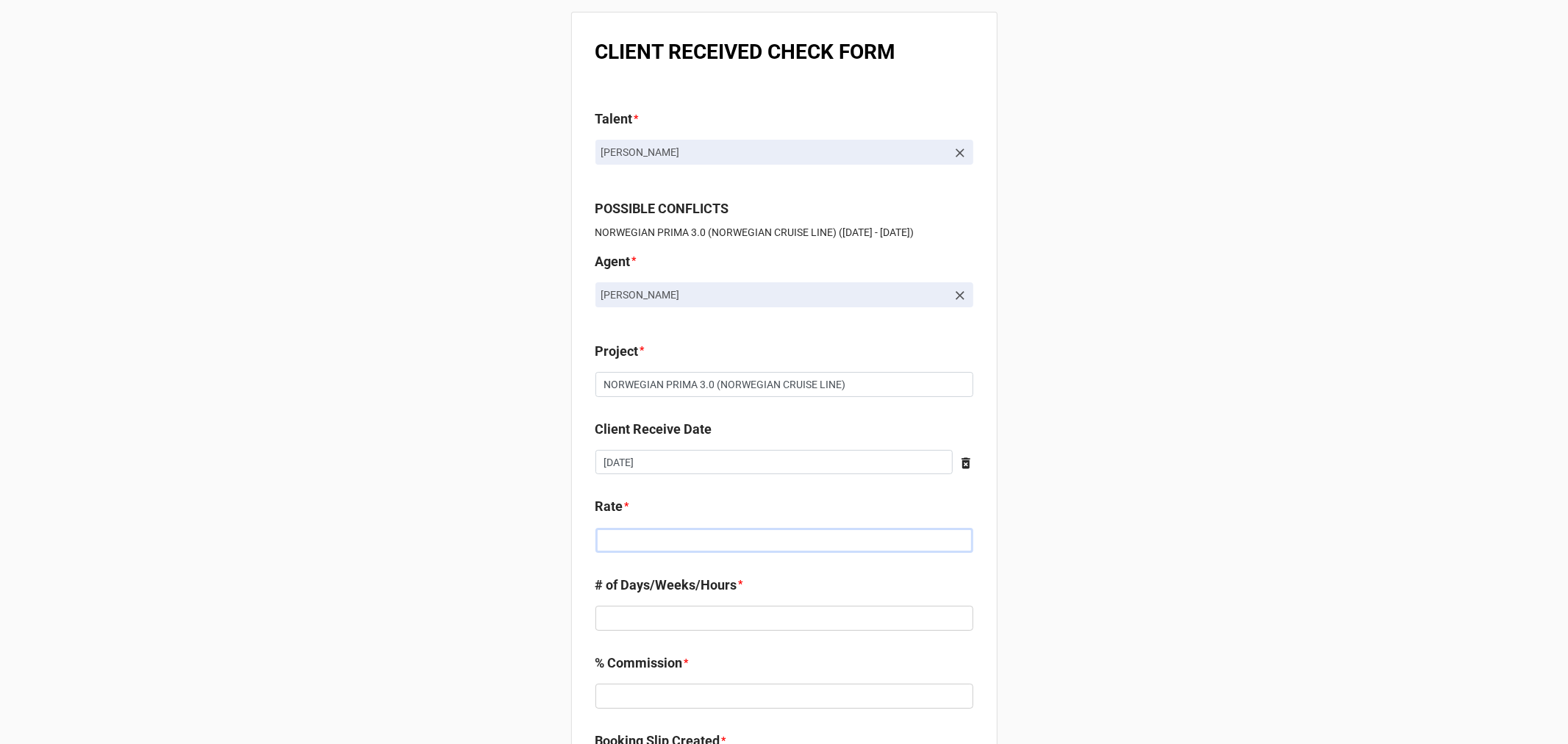
click at [663, 542] on input "text" at bounding box center [784, 540] width 378 height 25
type input "$1,120.00"
click at [665, 626] on input "text" at bounding box center [784, 618] width 378 height 25
type input "1"
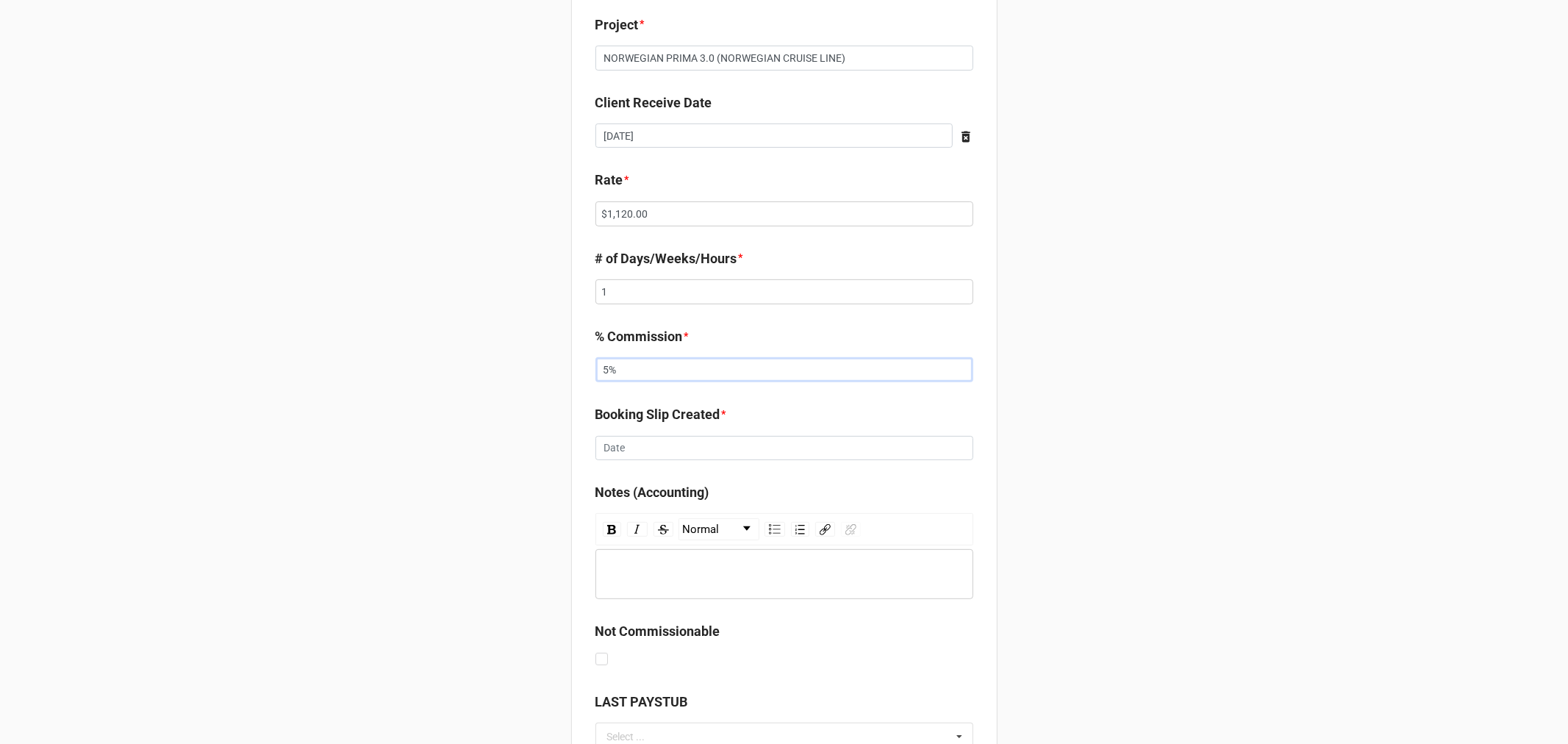
type input "5%"
click at [638, 457] on input "text" at bounding box center [784, 448] width 378 height 25
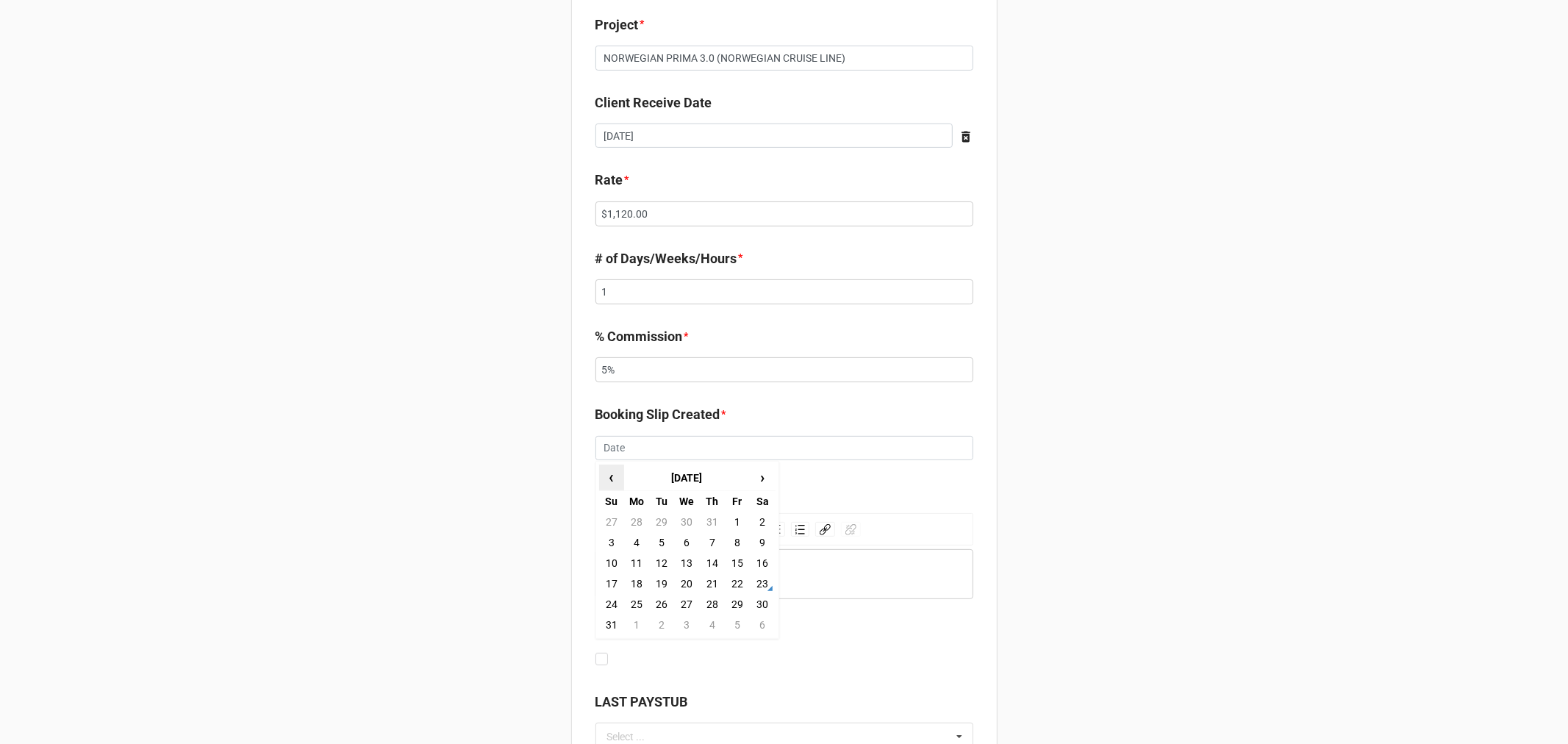
click at [608, 479] on span "‹" at bounding box center [612, 477] width 24 height 24
click at [652, 604] on td "24" at bounding box center [661, 604] width 25 height 20
type input "[DATE]"
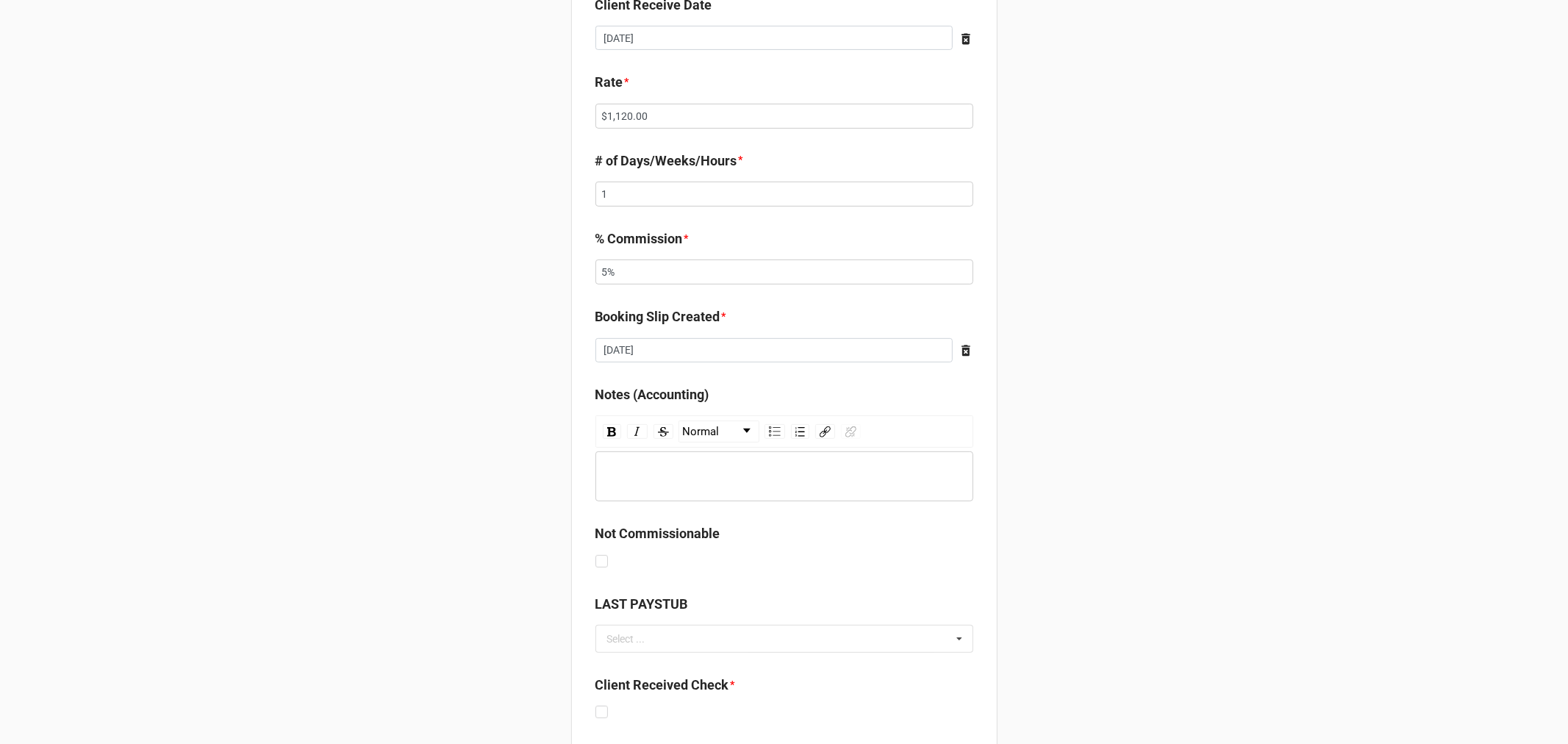
scroll to position [653, 0]
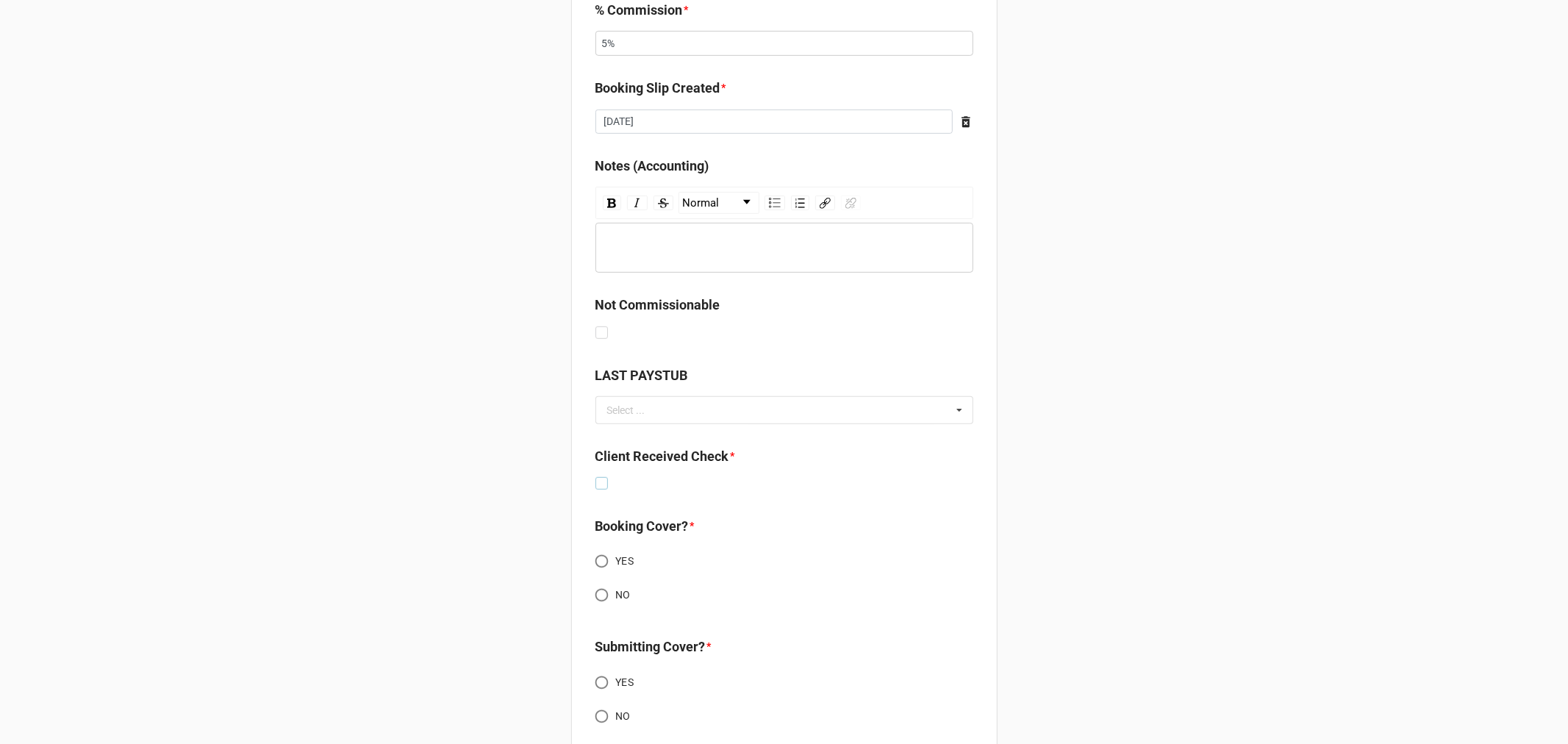
click at [599, 477] on label at bounding box center [602, 477] width 13 height 0
checkbox input "true"
click at [596, 590] on input "NO" at bounding box center [601, 595] width 28 height 29
radio input "true"
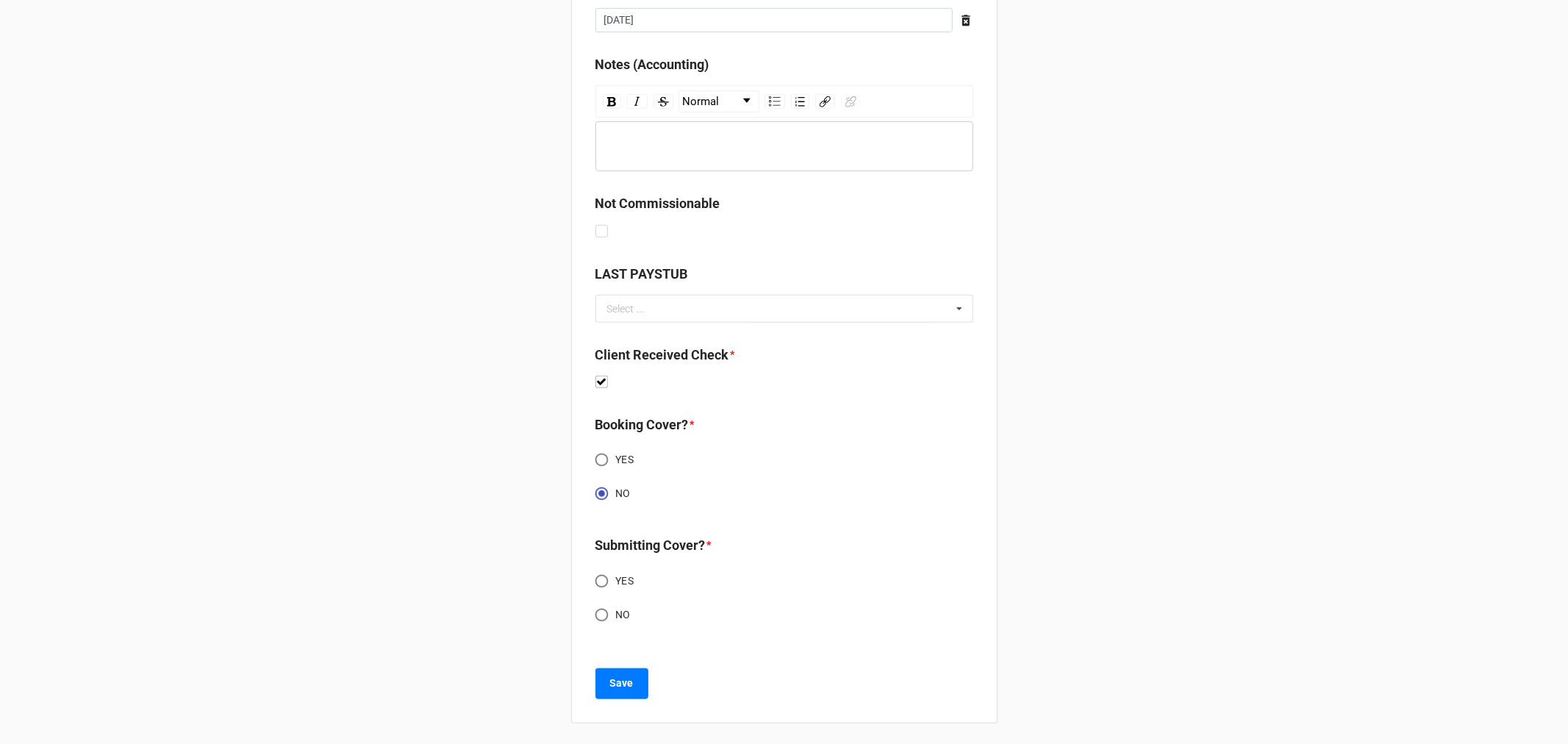
scroll to position [755, 0]
click at [593, 606] on input "NO" at bounding box center [601, 614] width 28 height 29
radio input "true"
click at [604, 684] on button "Save" at bounding box center [622, 683] width 53 height 31
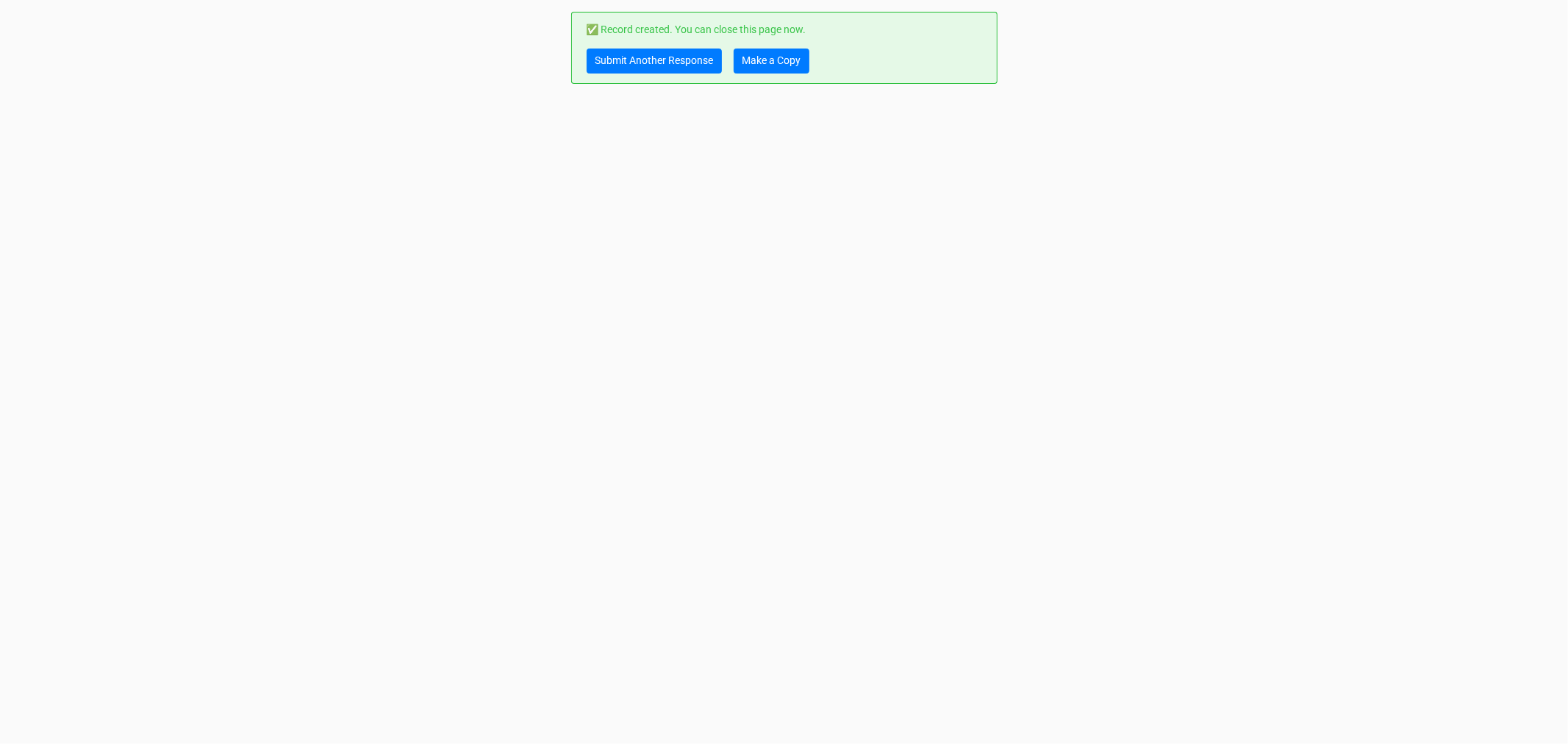
scroll to position [0, 0]
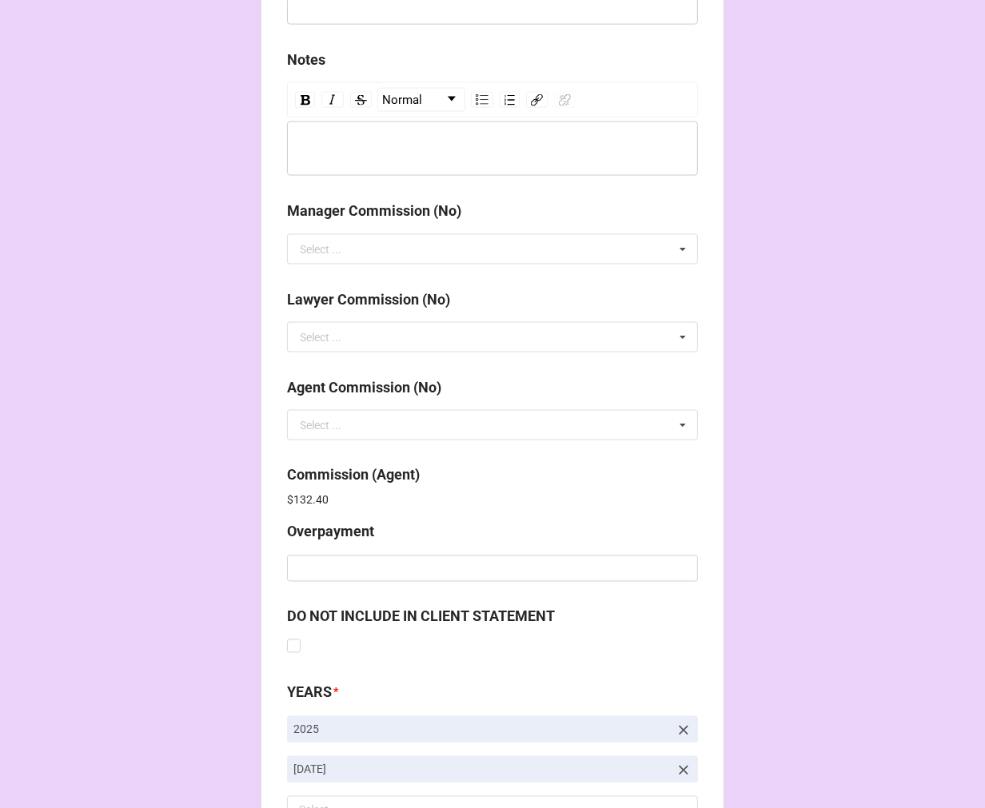
scroll to position [1908, 0]
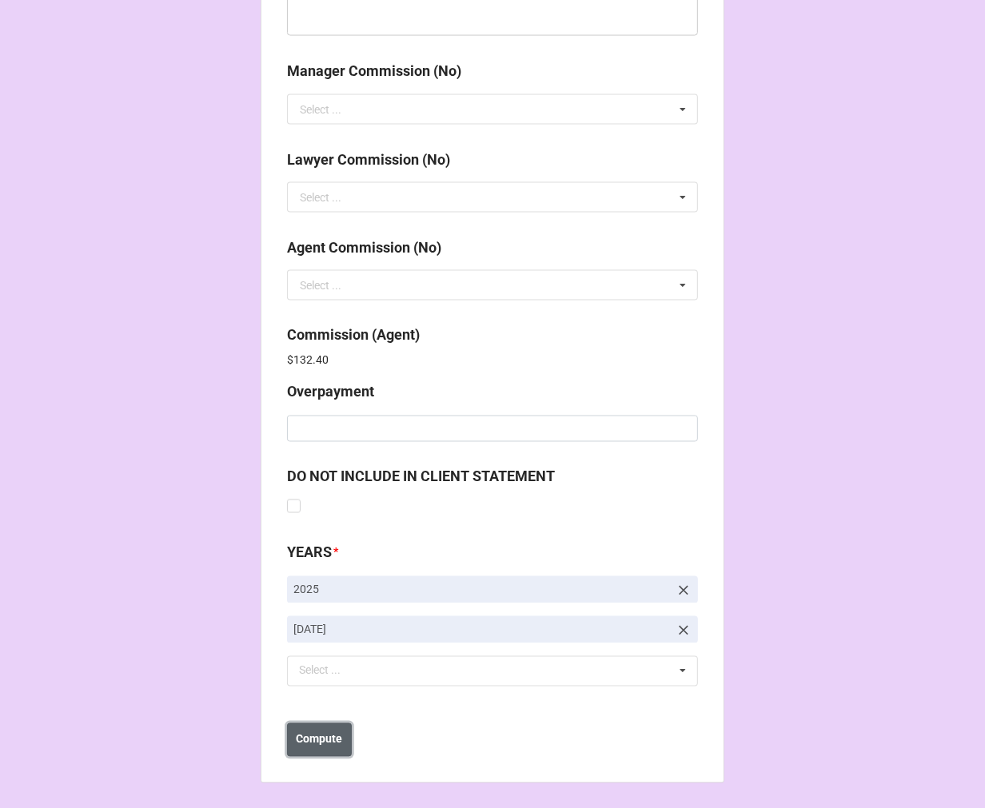
click at [331, 737] on b "Compute" at bounding box center [320, 740] width 46 height 17
drag, startPoint x: 321, startPoint y: 744, endPoint x: 334, endPoint y: 728, distance: 20.4
click at [320, 744] on b "Save" at bounding box center [316, 740] width 26 height 17
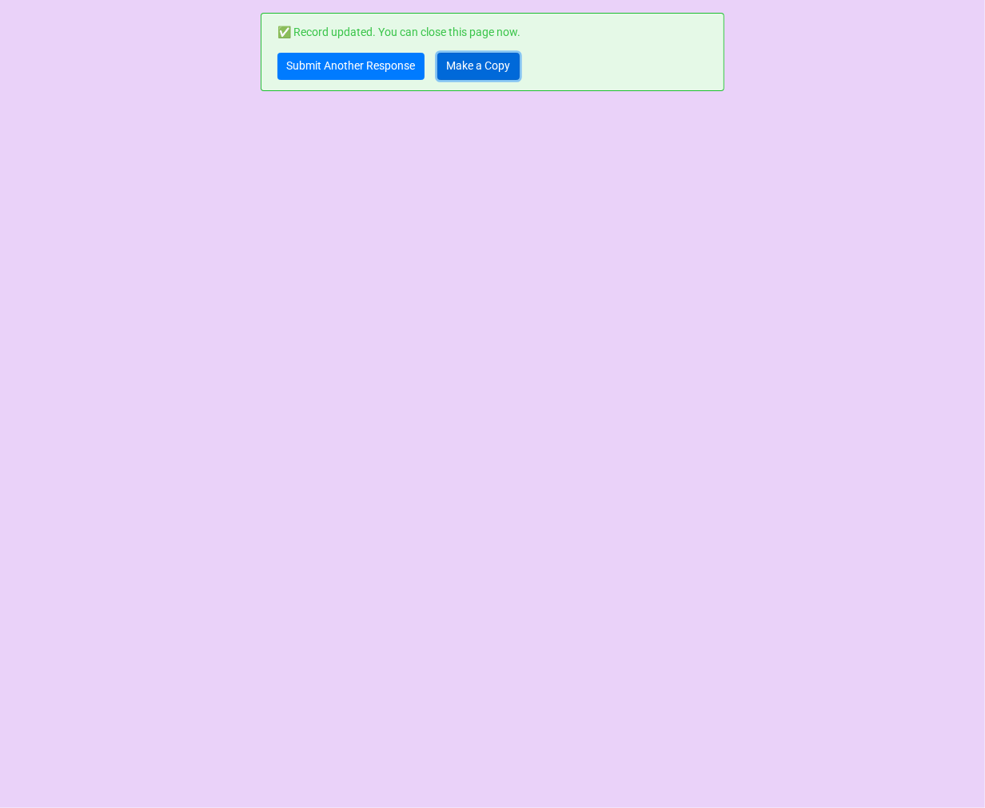
click at [476, 70] on link "Make a Copy" at bounding box center [478, 66] width 82 height 27
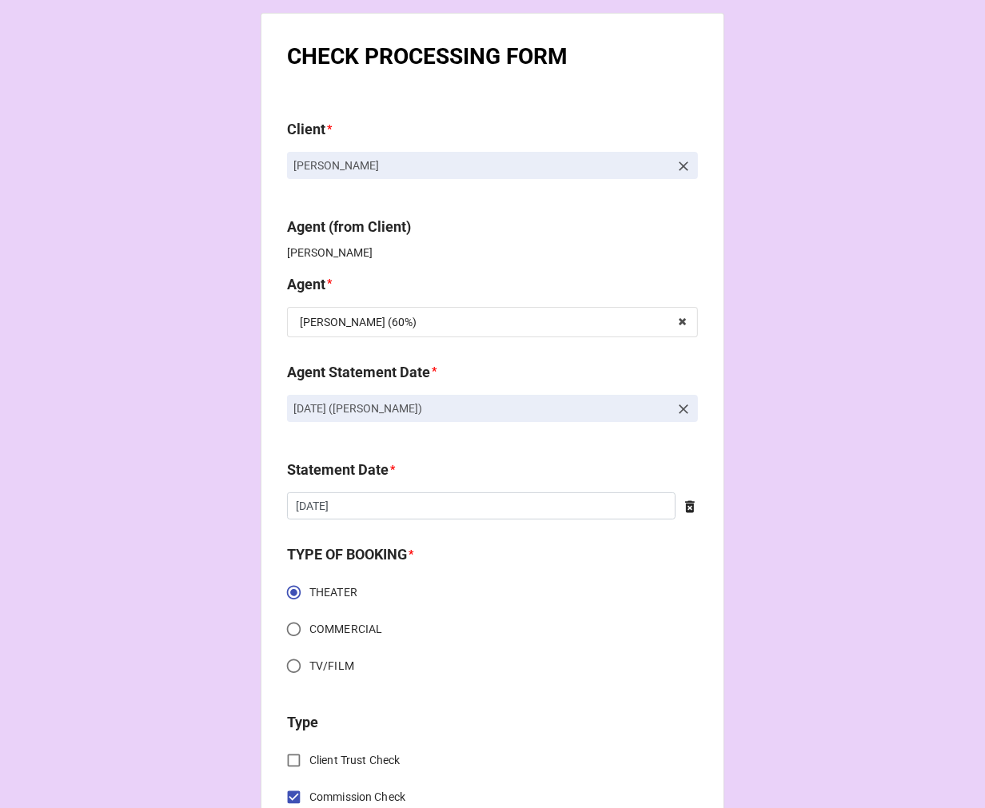
click at [681, 409] on icon at bounding box center [684, 410] width 10 height 10
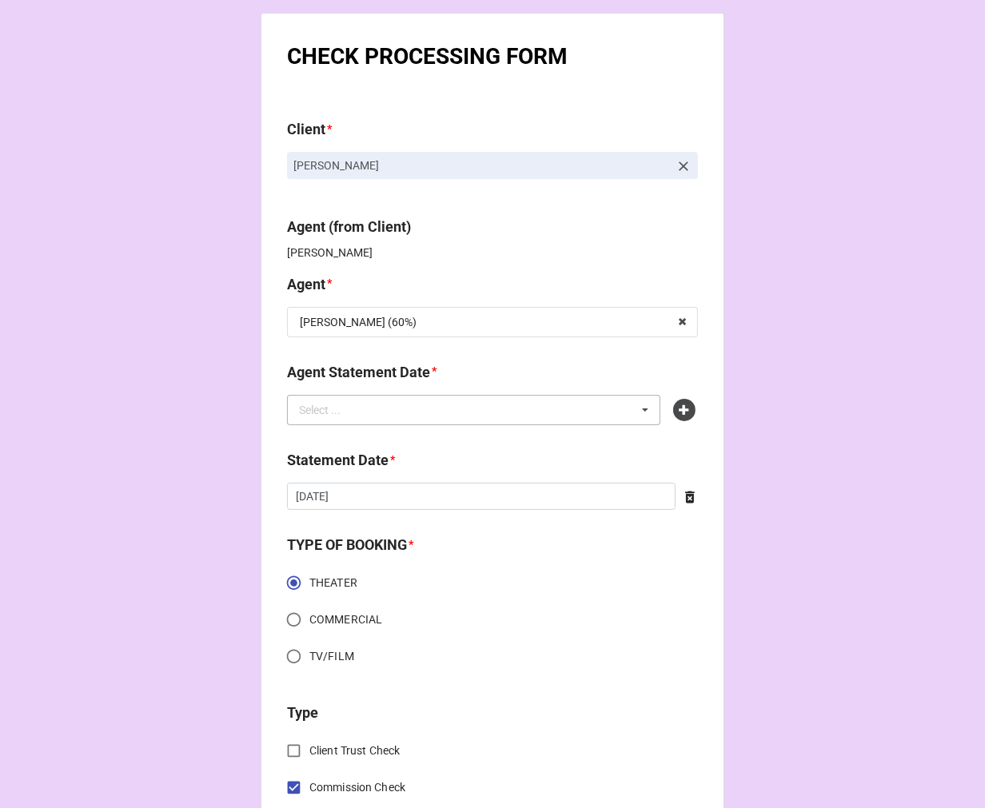
click at [601, 398] on div "Select ... No results found." at bounding box center [473, 410] width 373 height 30
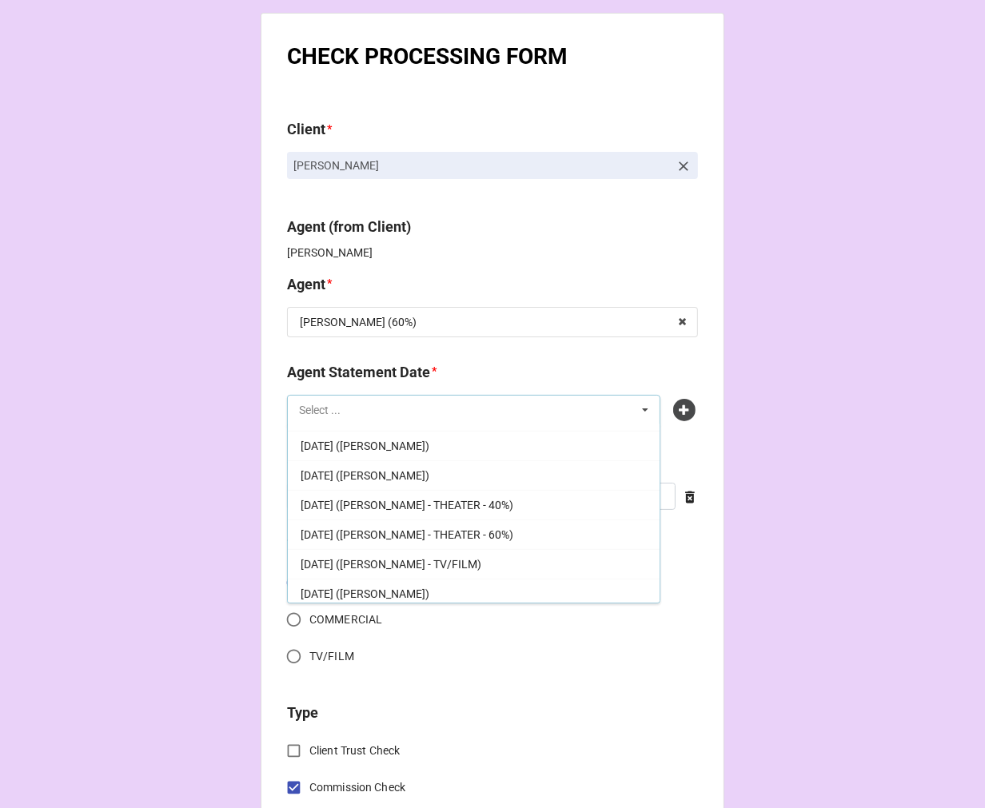
scroll to position [296, 0]
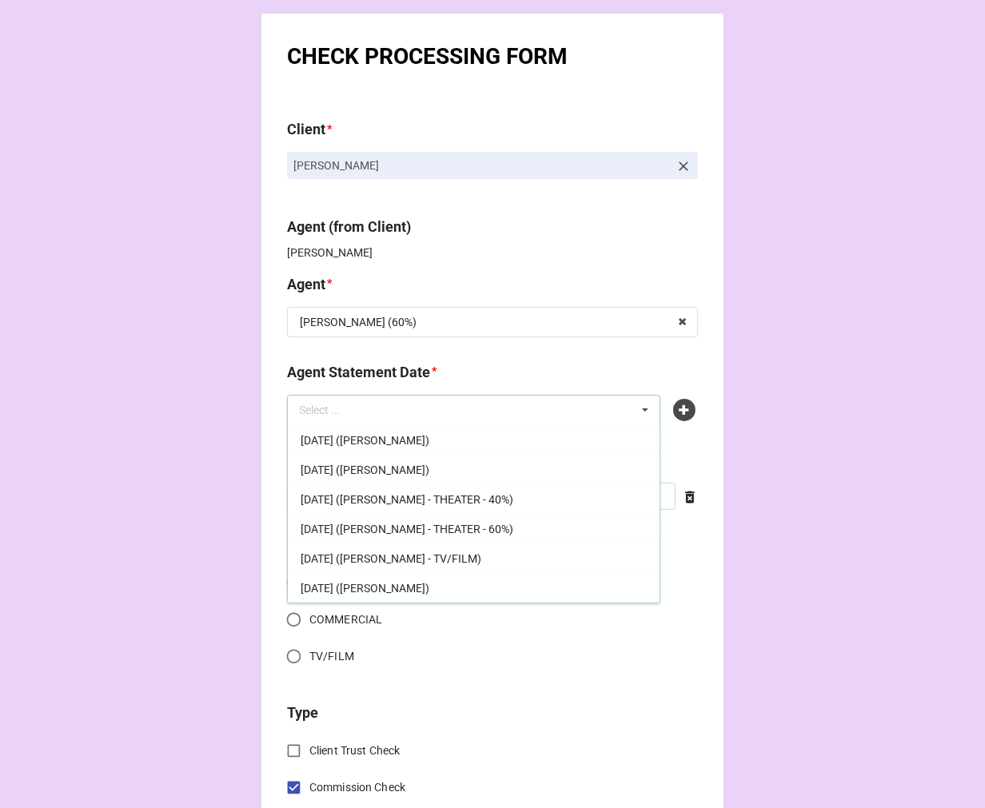
drag, startPoint x: 405, startPoint y: 592, endPoint x: 401, endPoint y: 576, distance: 16.3
click at [404, 590] on span "[DATE] ([PERSON_NAME])" at bounding box center [365, 588] width 129 height 13
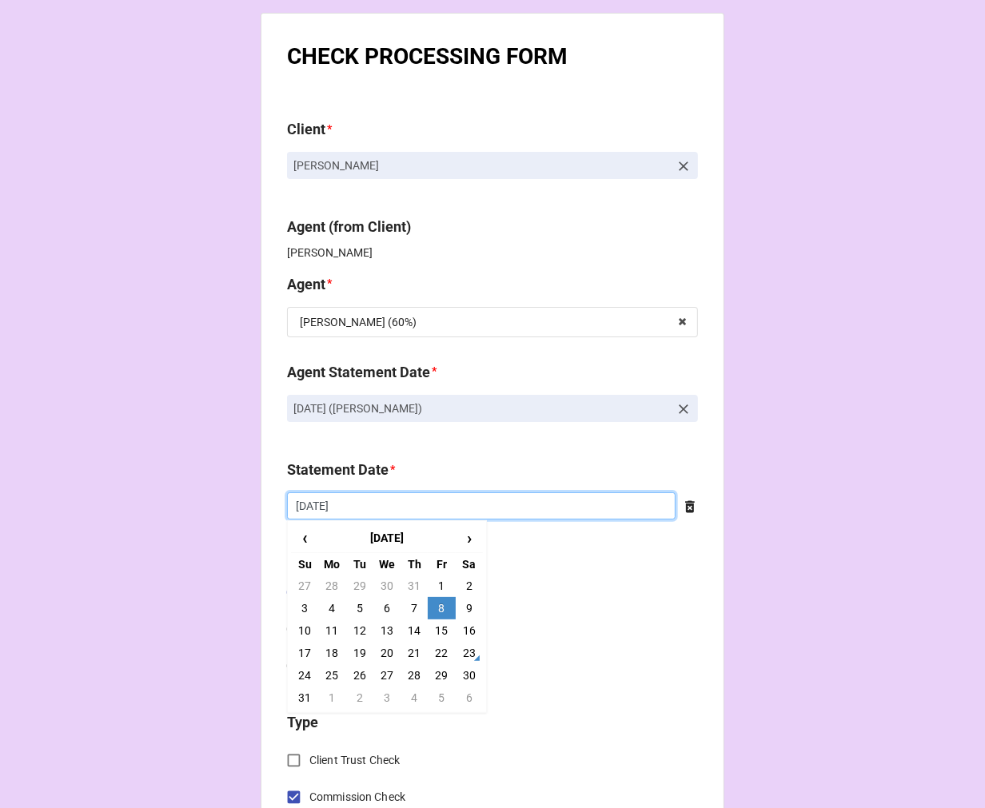
click at [381, 514] on input "[DATE]" at bounding box center [481, 506] width 389 height 27
click at [442, 692] on td "5" at bounding box center [441, 698] width 27 height 22
type input "[DATE]"
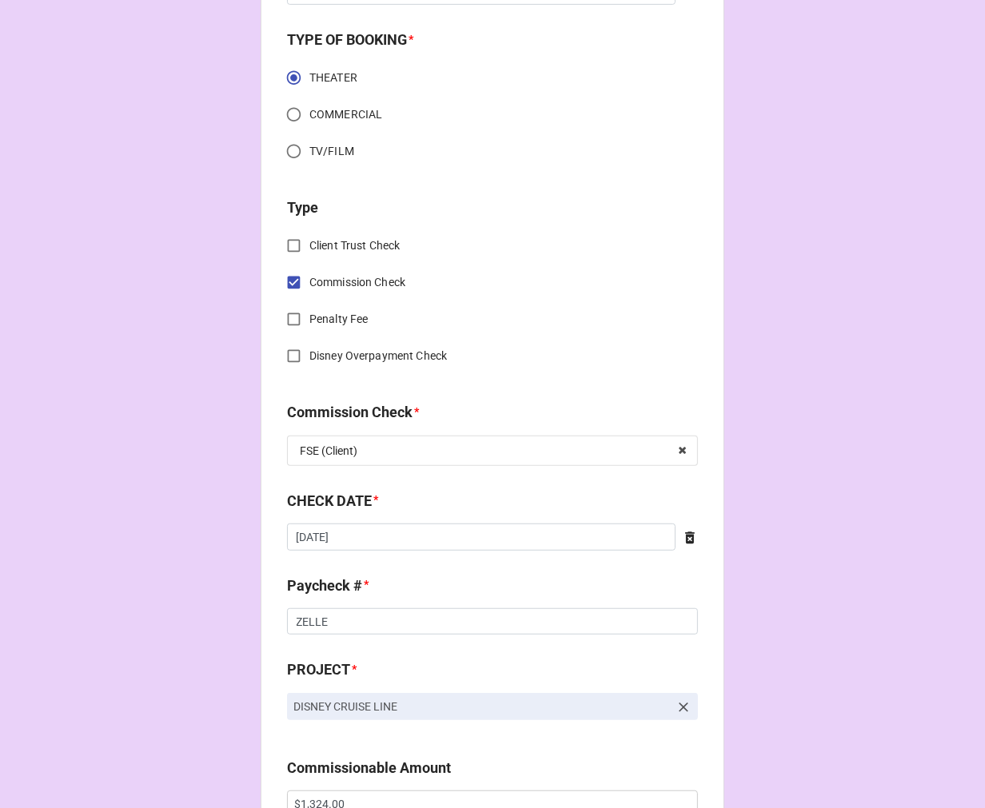
scroll to position [533, 0]
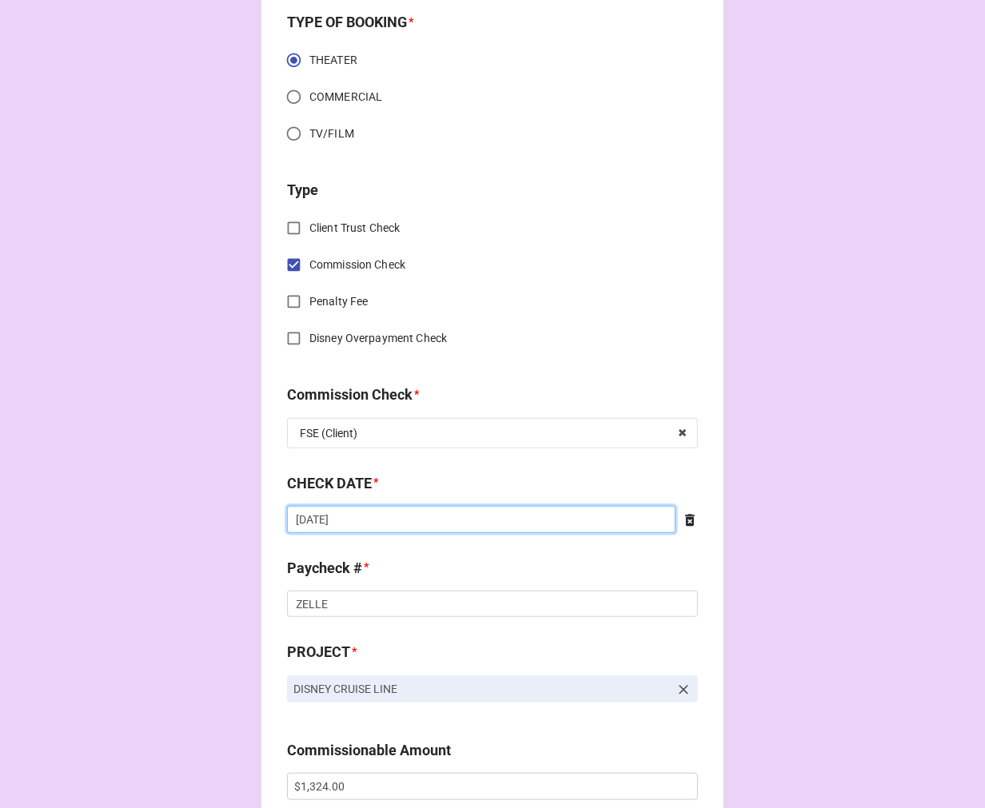
click at [381, 529] on input "[DATE]" at bounding box center [481, 519] width 389 height 27
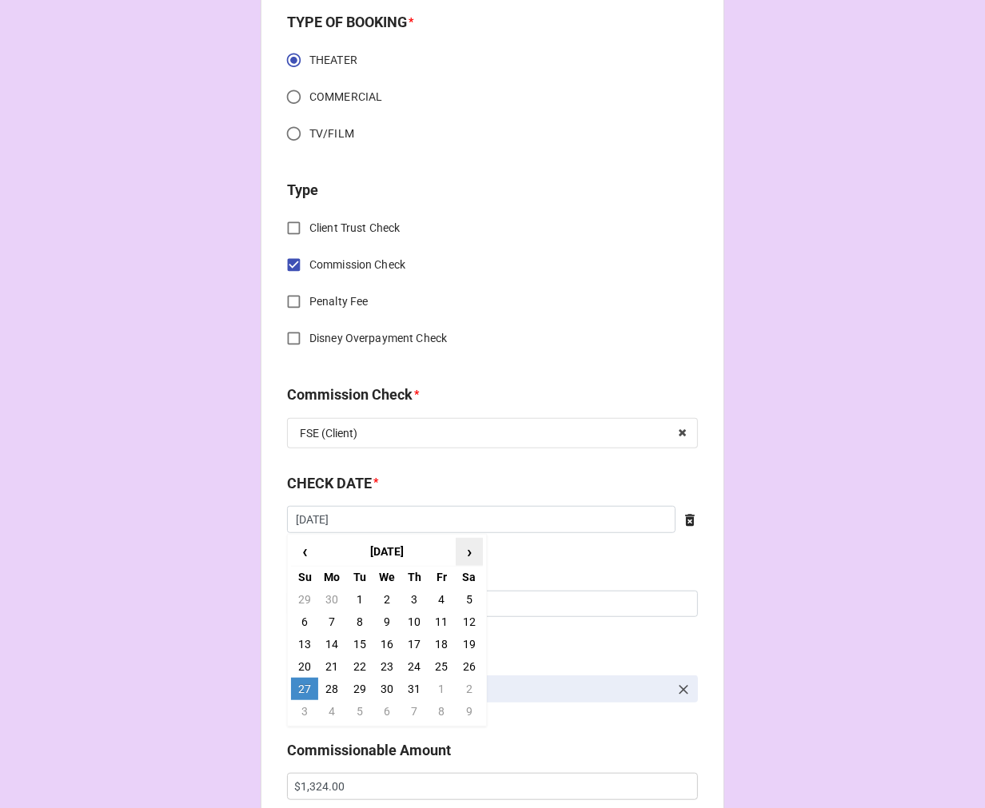
click at [459, 557] on span "›" at bounding box center [470, 552] width 26 height 26
click at [438, 664] on td "22" at bounding box center [441, 667] width 27 height 22
type input "[DATE]"
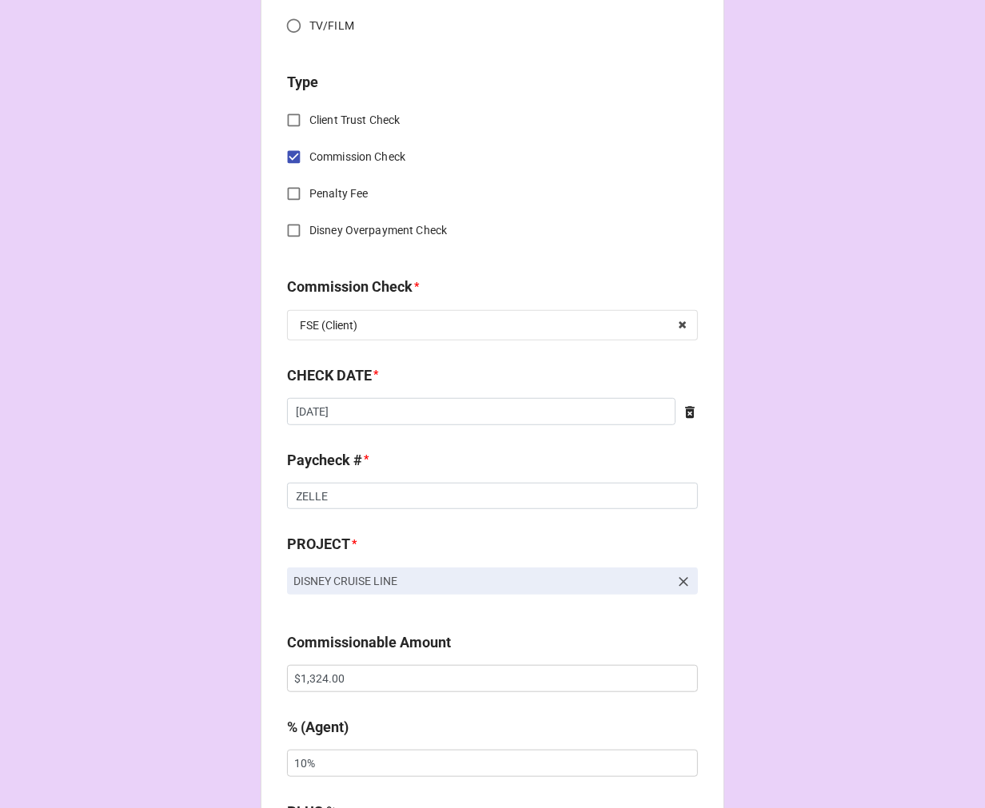
scroll to position [888, 0]
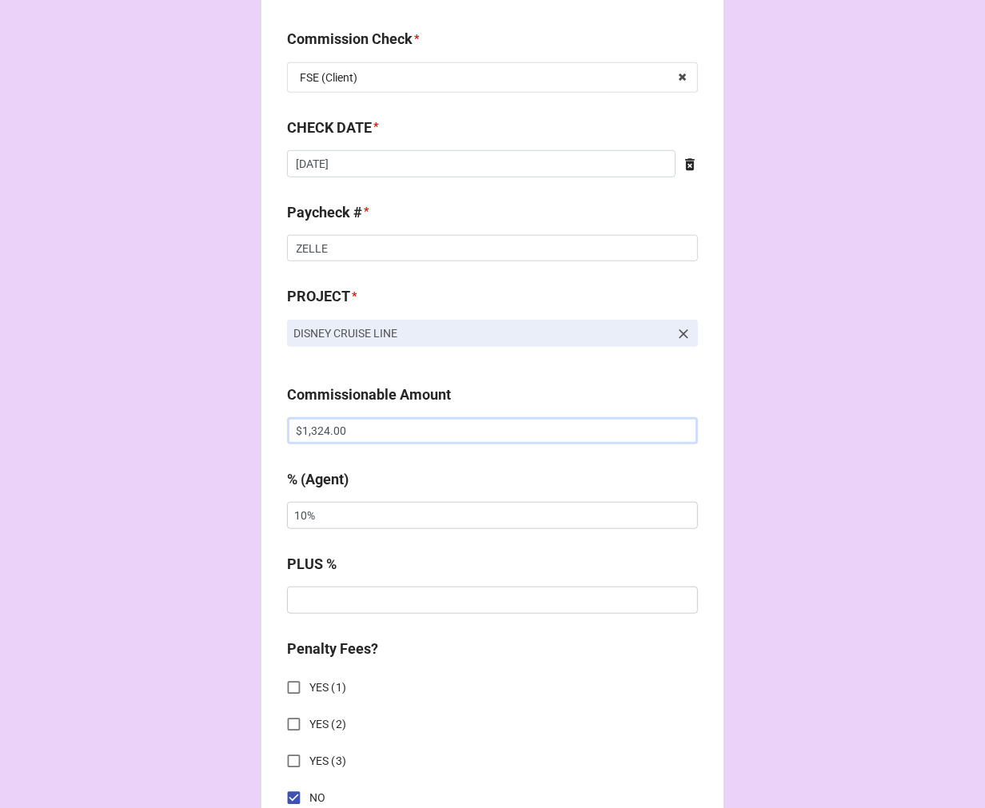
click at [329, 417] on input "$1,324.00" at bounding box center [492, 430] width 411 height 27
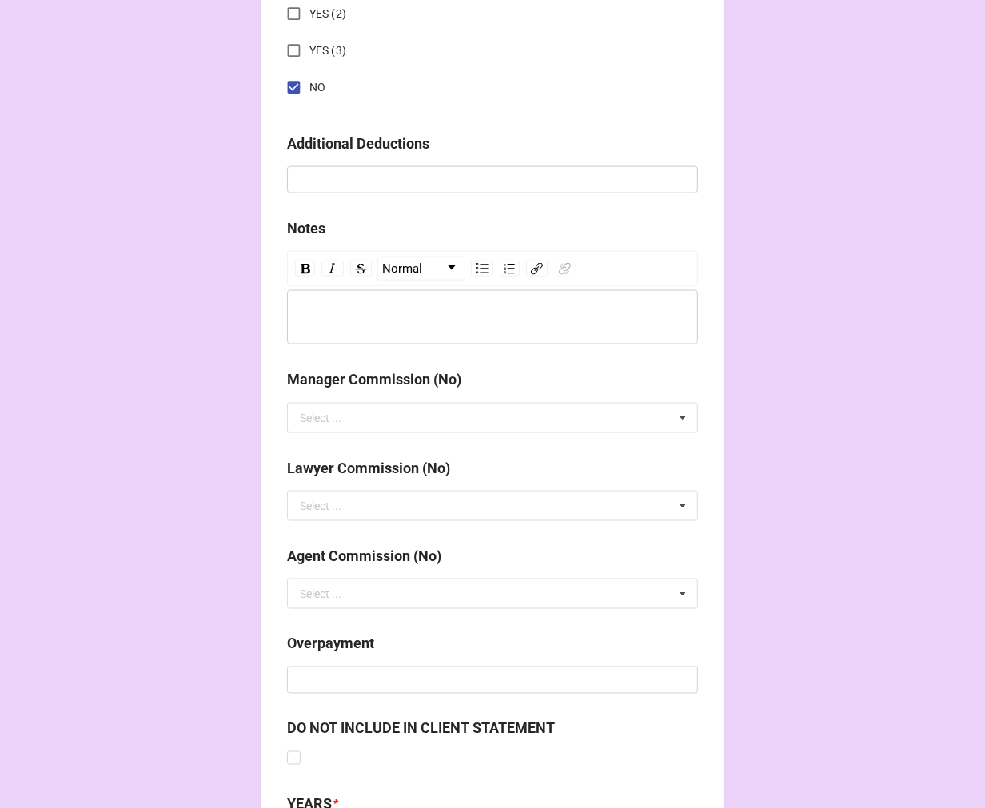
scroll to position [1851, 0]
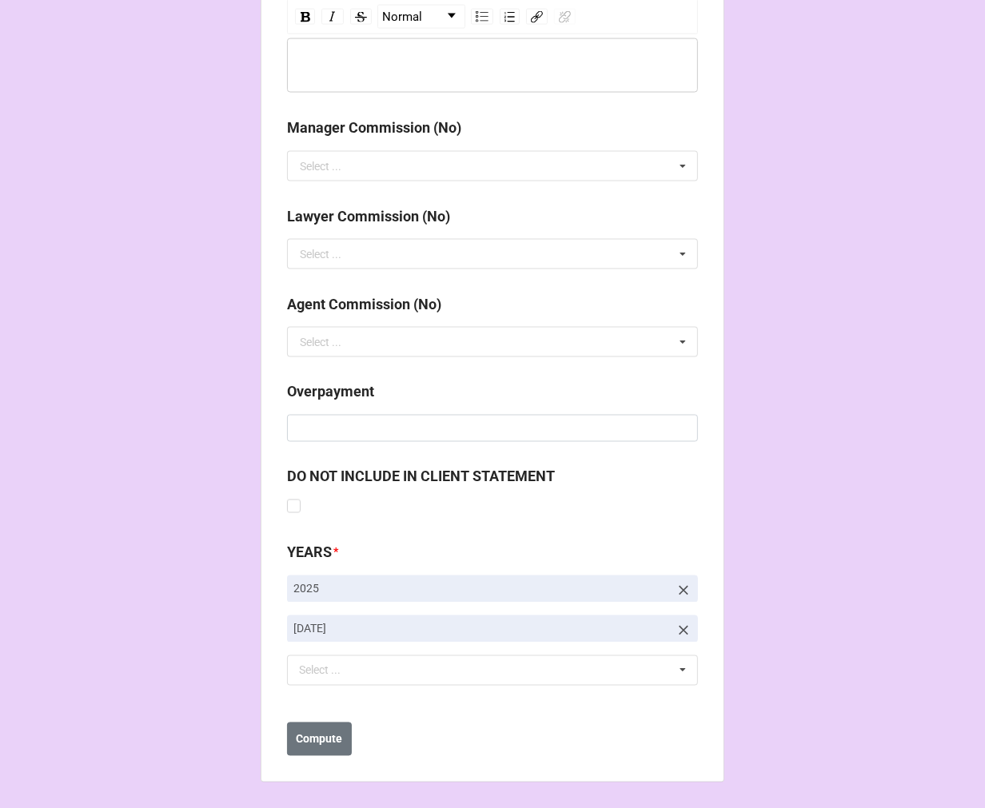
type input "$2,648.00"
click at [680, 627] on icon at bounding box center [684, 631] width 16 height 16
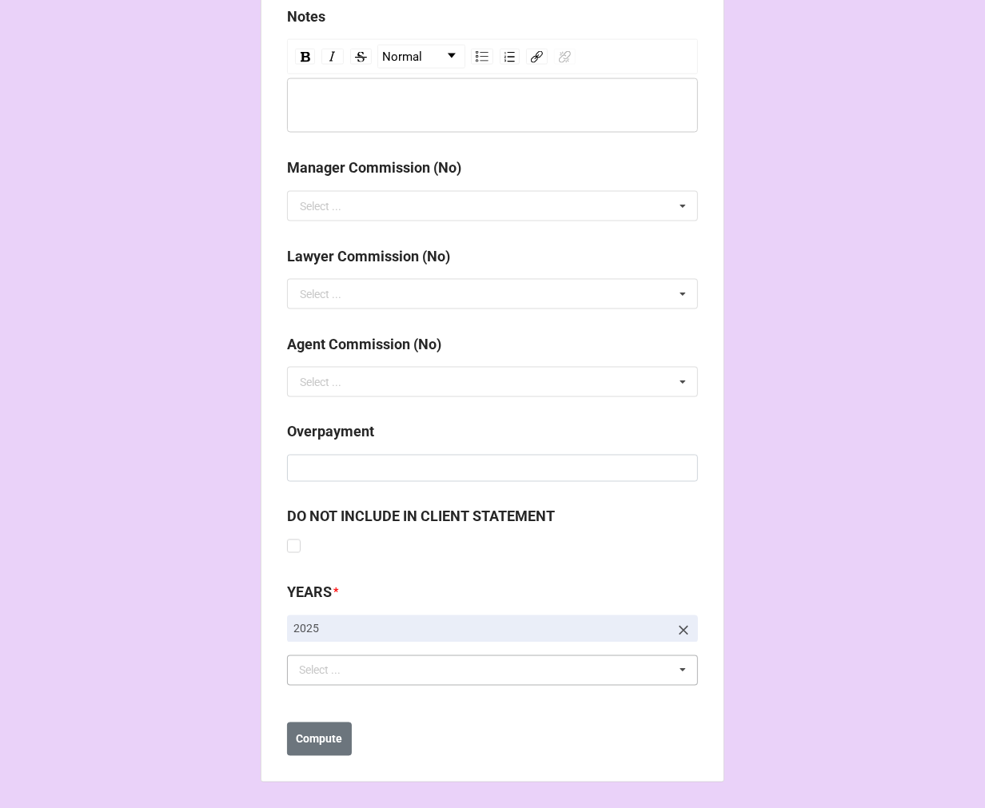
click at [372, 667] on div "Select ... No results found." at bounding box center [492, 671] width 411 height 30
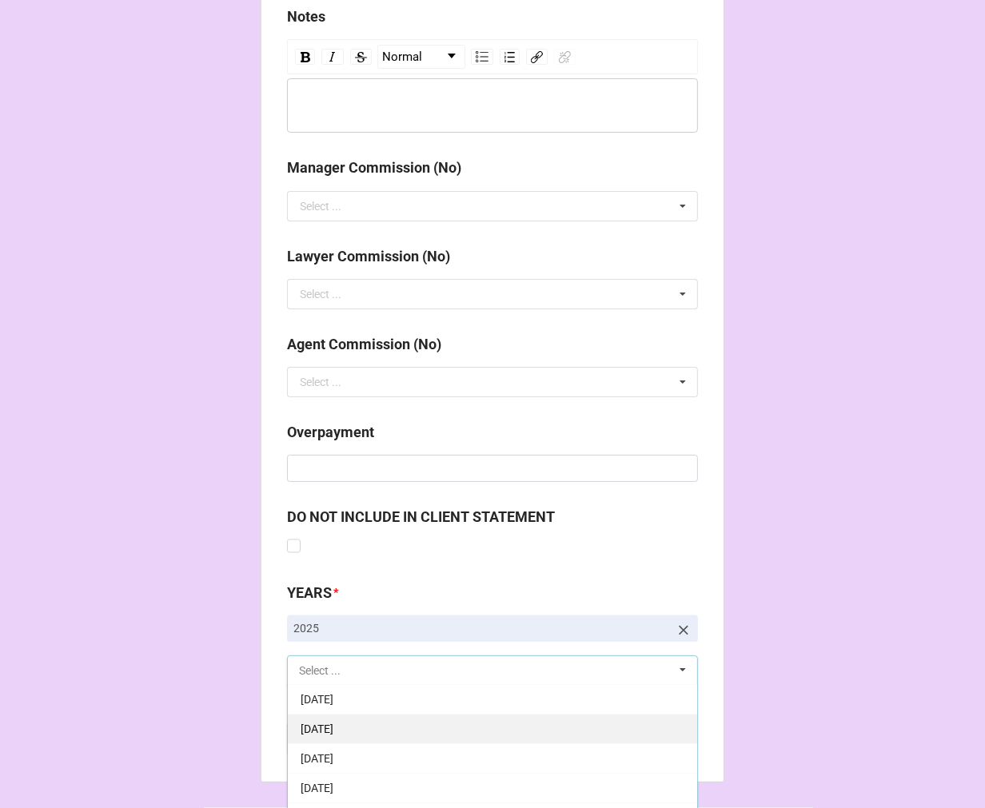
scroll to position [178, 0]
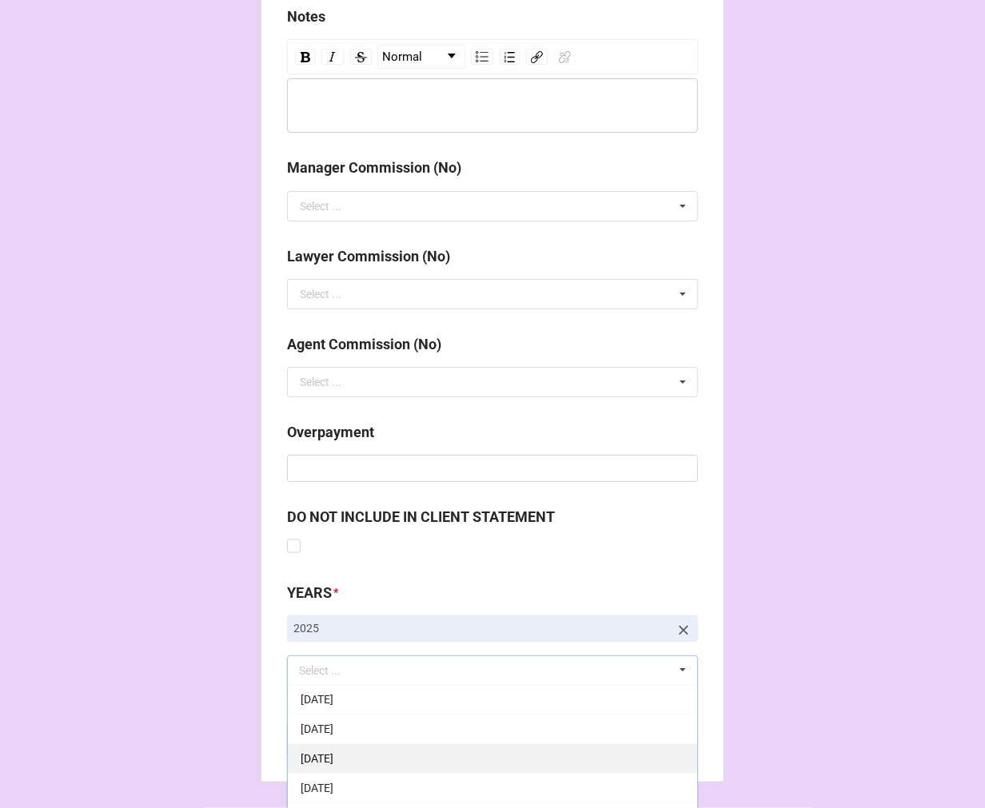
click at [404, 753] on div "[DATE]" at bounding box center [492, 759] width 409 height 30
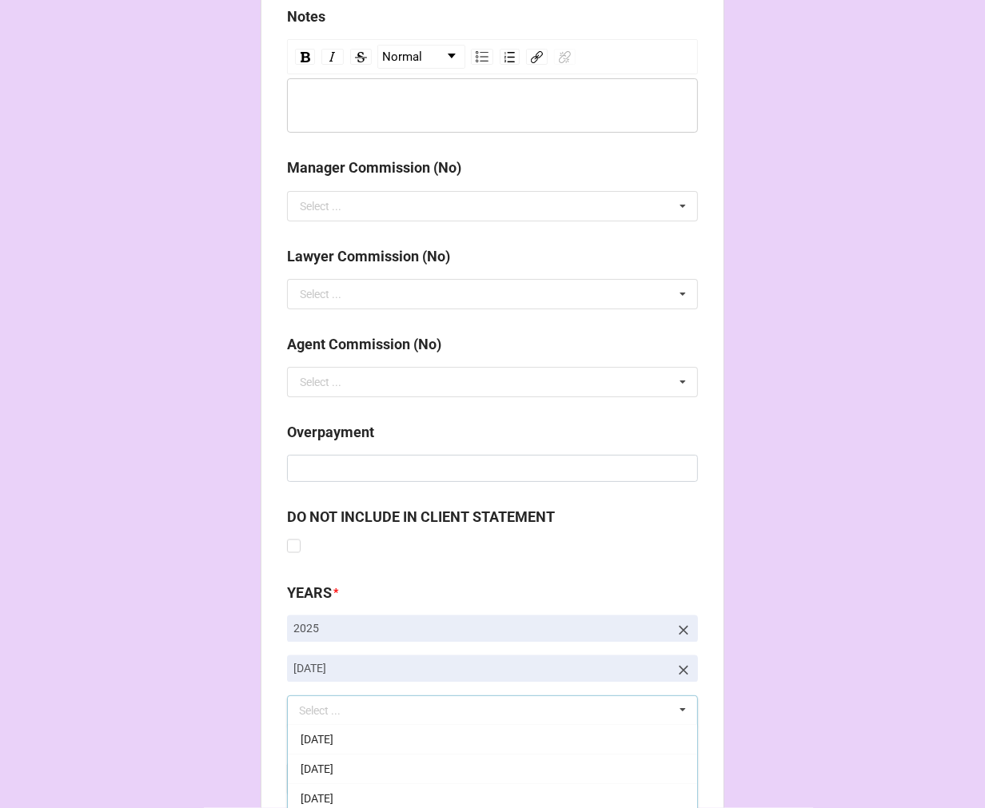
click at [325, 779] on b "Compute" at bounding box center [320, 780] width 46 height 17
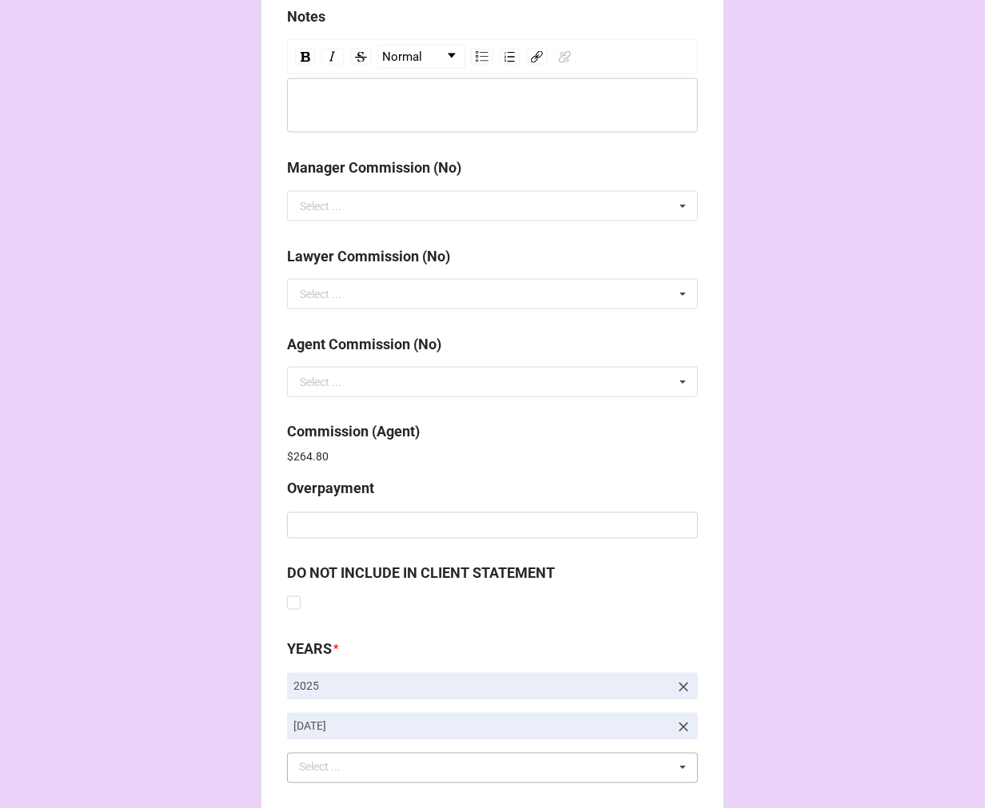
scroll to position [1908, 0]
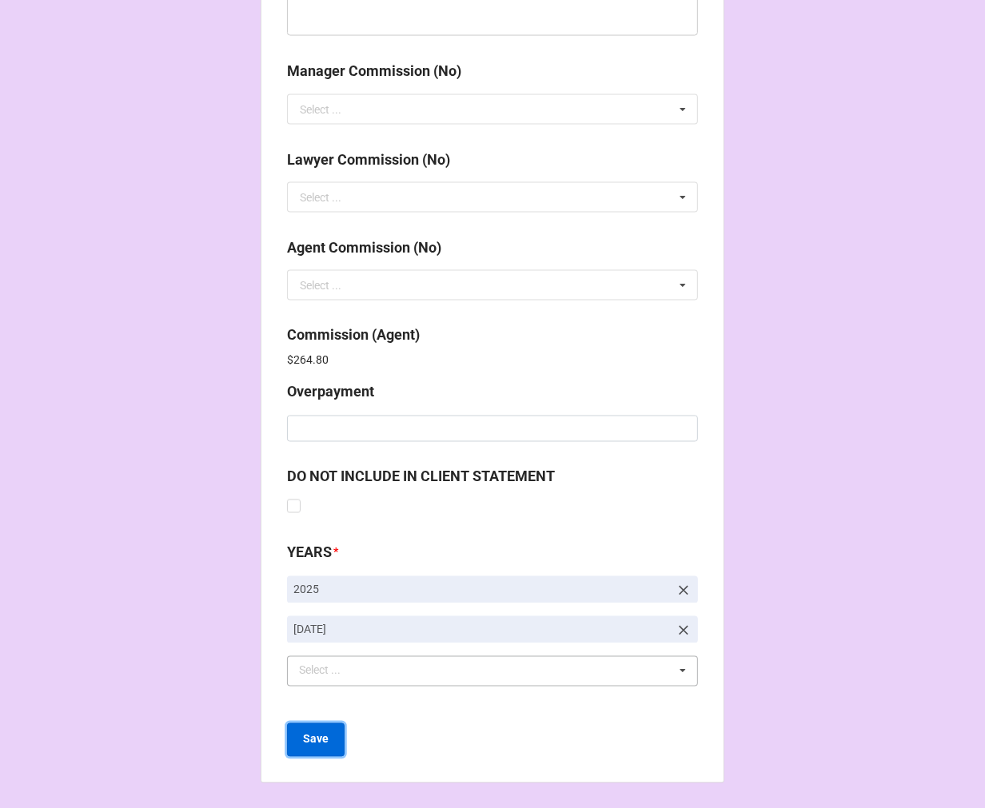
click at [325, 742] on button "Save" at bounding box center [316, 741] width 58 height 34
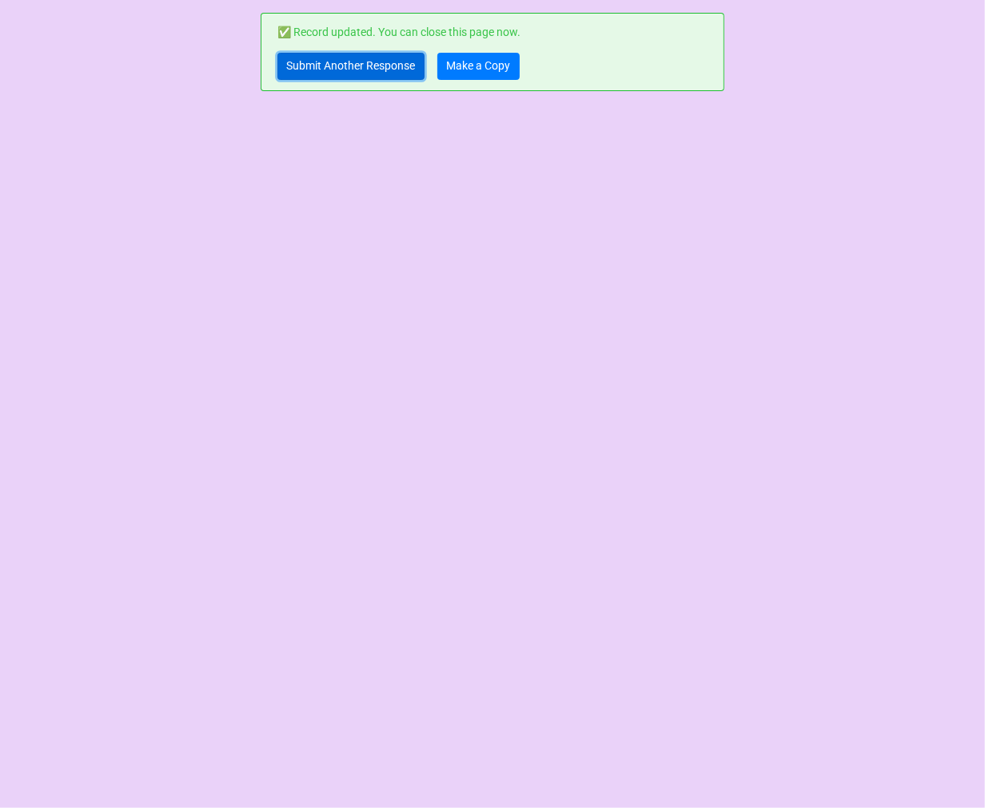
click at [349, 57] on link "Submit Another Response" at bounding box center [350, 66] width 147 height 27
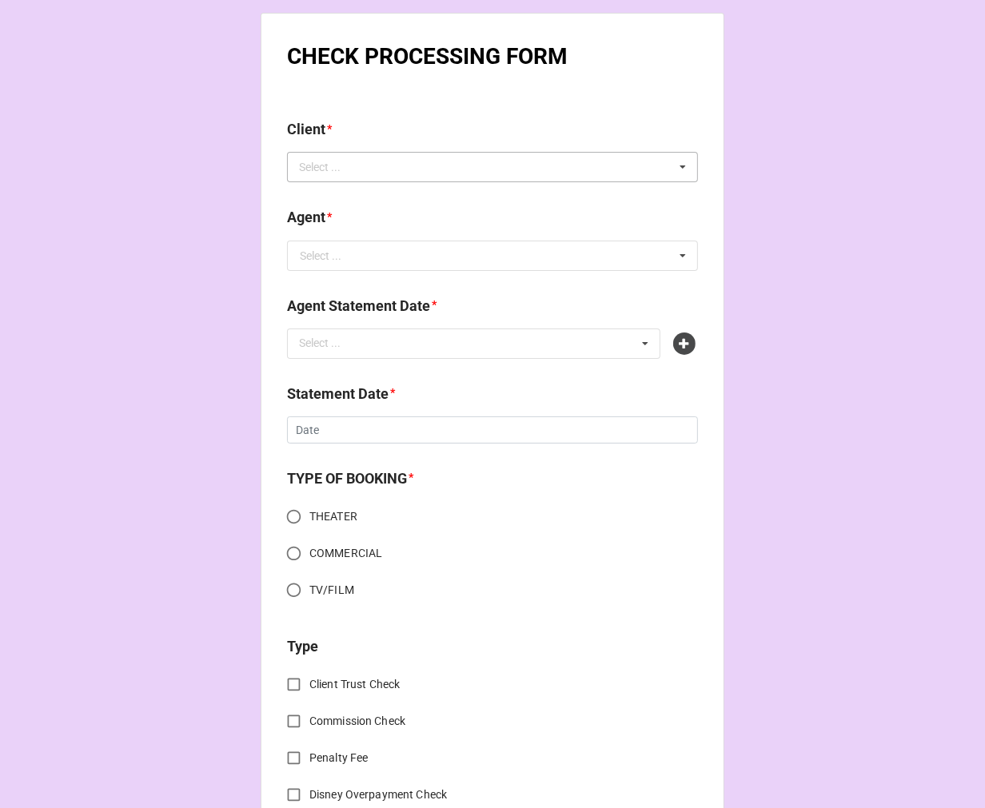
click at [356, 171] on div "Select ..." at bounding box center [329, 167] width 69 height 18
type input "[PERSON_NAME]"
click at [369, 187] on div "Ian Underhill" at bounding box center [492, 197] width 409 height 30
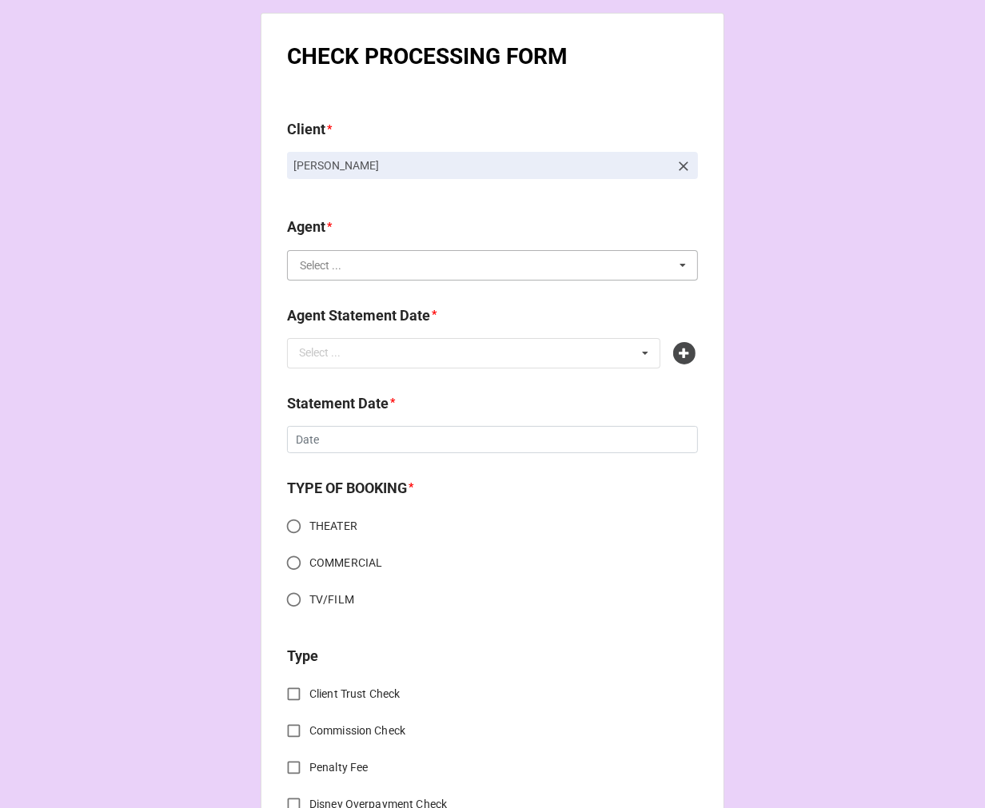
click at [352, 264] on input "text" at bounding box center [493, 265] width 409 height 29
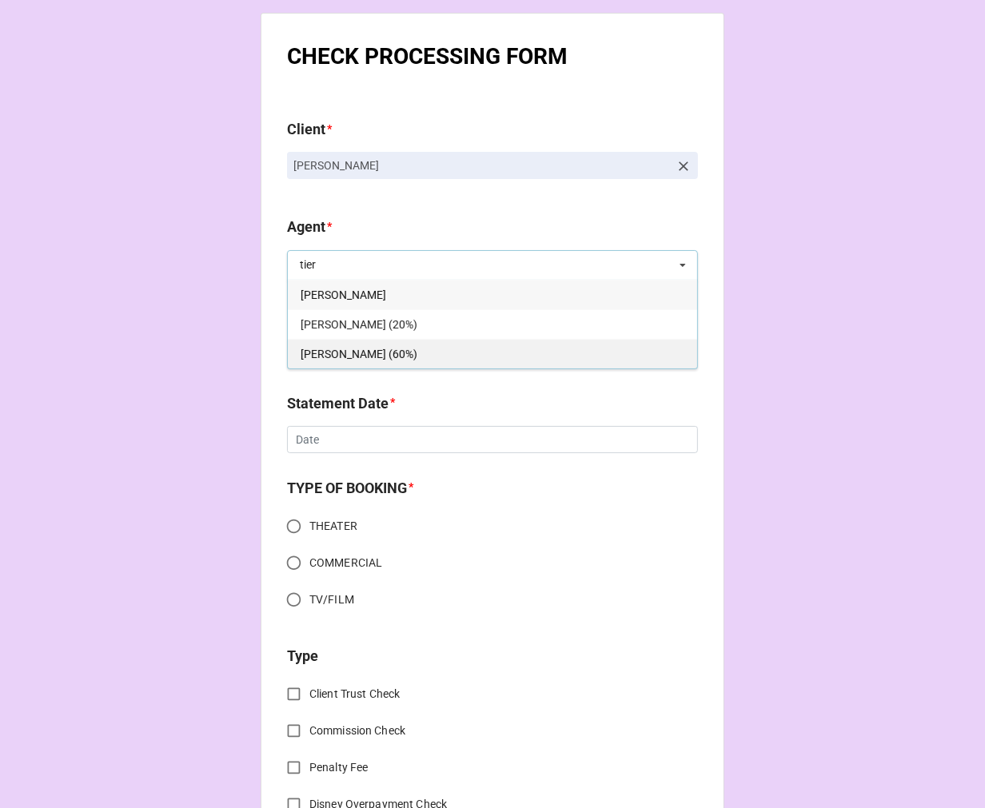
type input "tier"
click at [353, 345] on div "[PERSON_NAME] (60%)" at bounding box center [492, 354] width 409 height 30
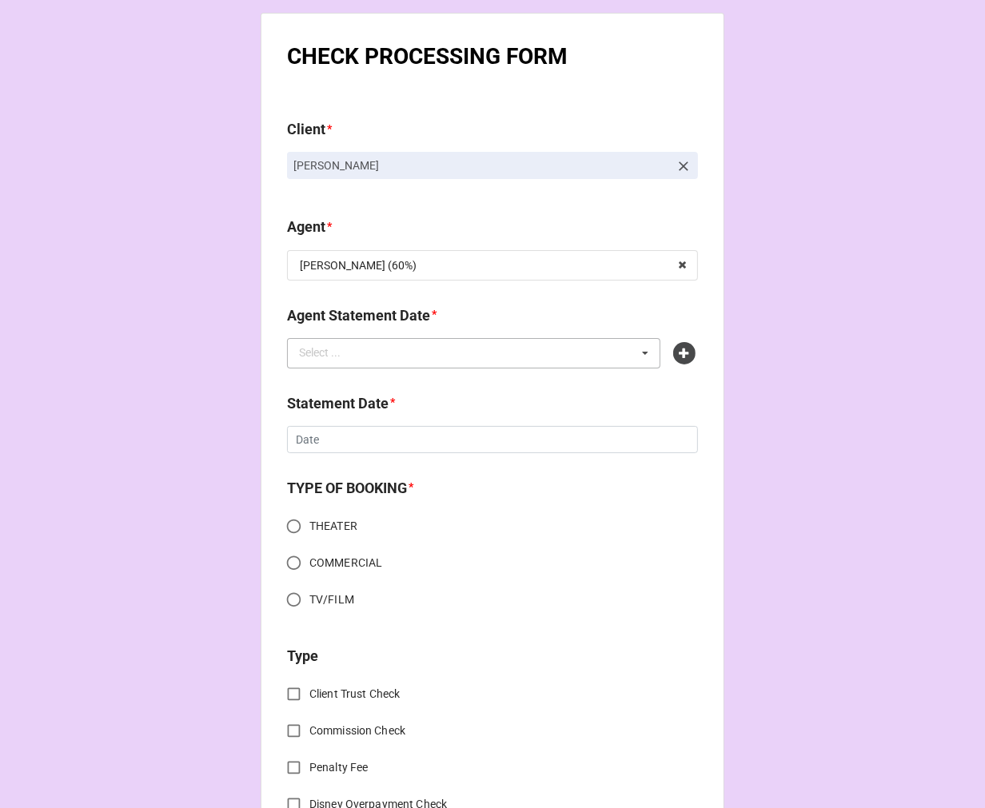
click at [356, 349] on div "Select ..." at bounding box center [329, 353] width 69 height 18
type input "tier"
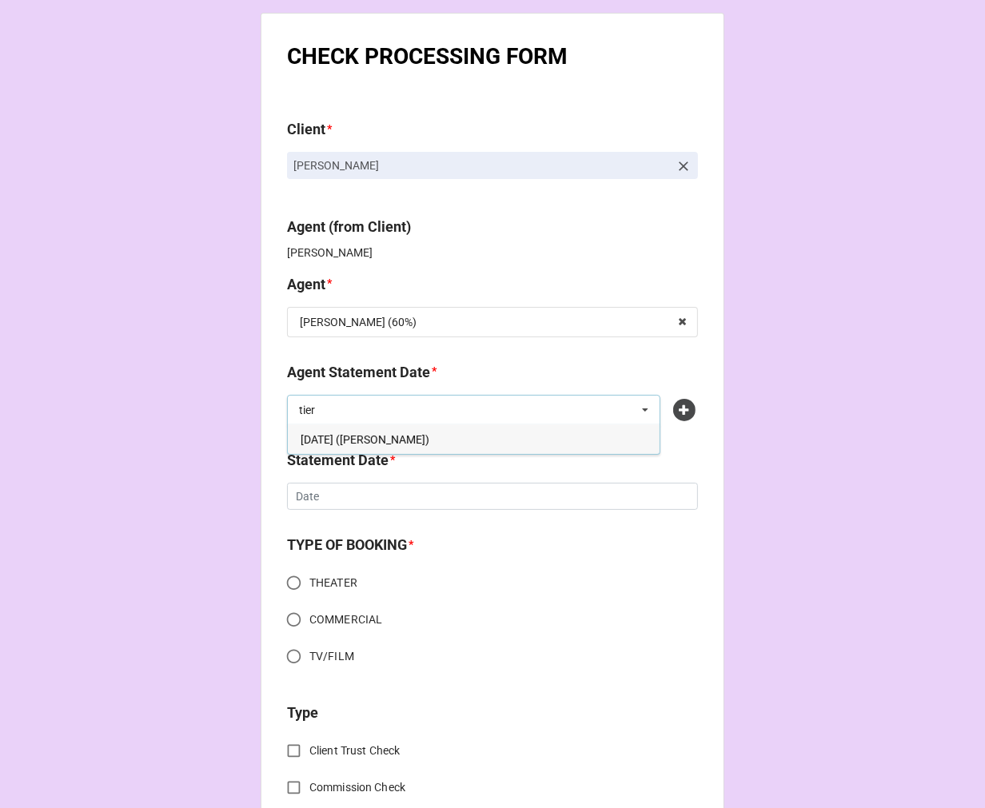
click at [427, 438] on span "SEPTEMBER 5, 2025 (TIERA)" at bounding box center [365, 439] width 129 height 13
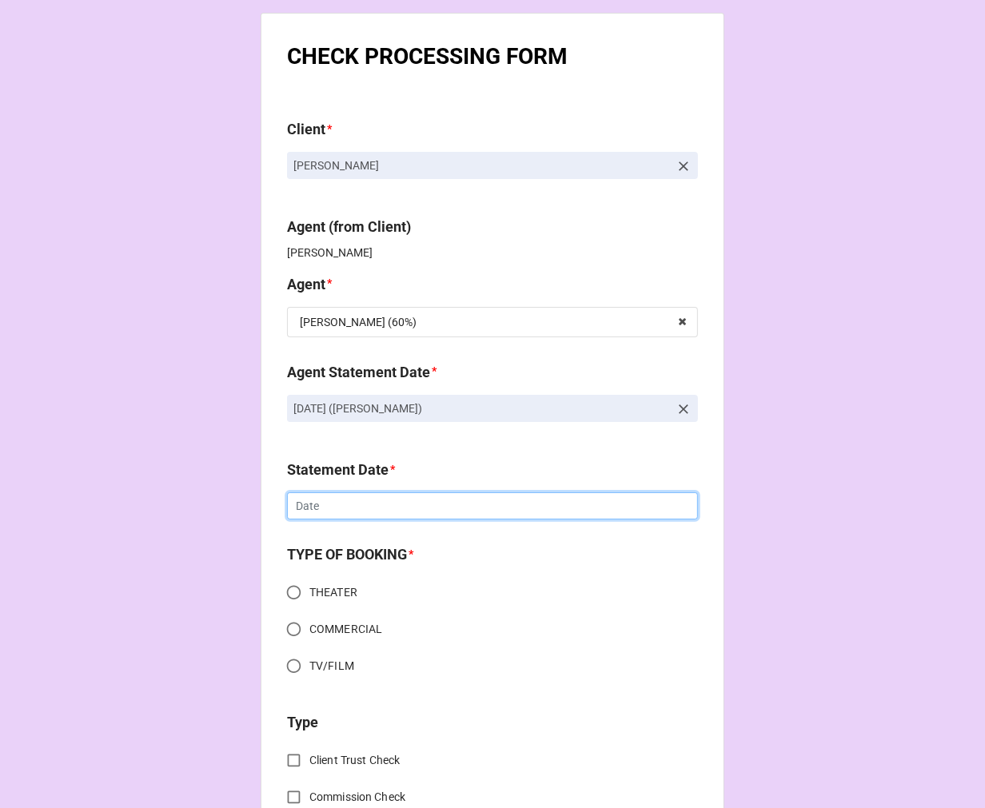
click at [369, 509] on input "text" at bounding box center [492, 506] width 411 height 27
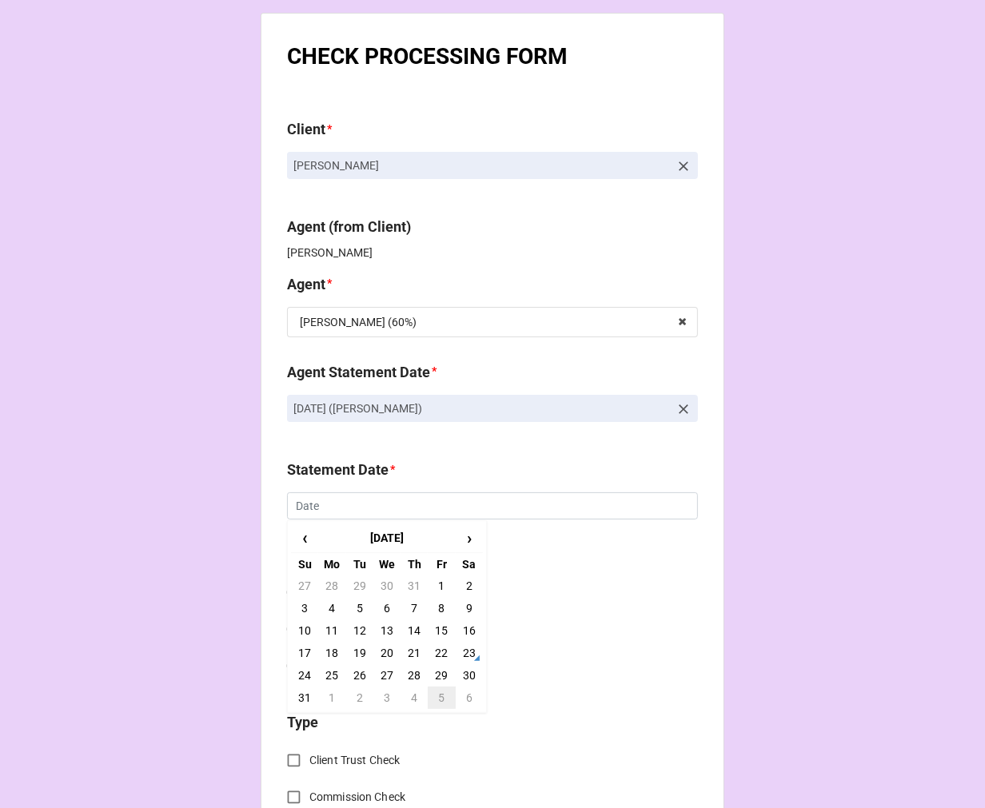
click at [435, 696] on td "5" at bounding box center [441, 698] width 27 height 22
type input "9/5/2025"
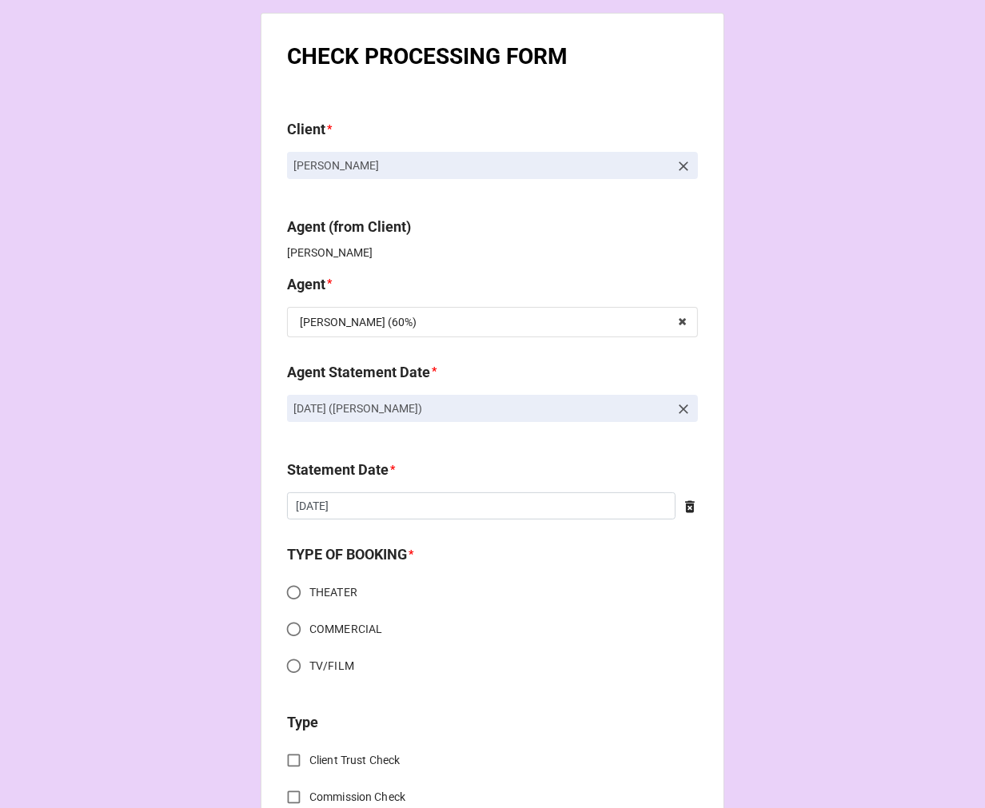
click at [281, 588] on input "THEATER" at bounding box center [293, 592] width 31 height 31
radio input "true"
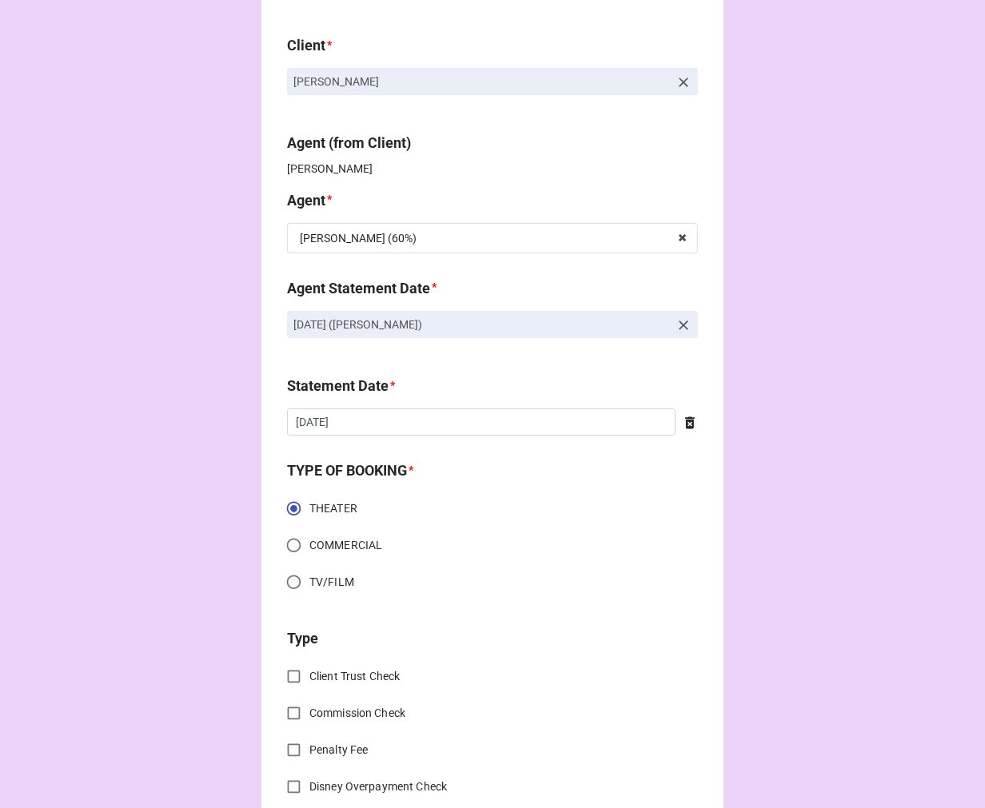
scroll to position [444, 0]
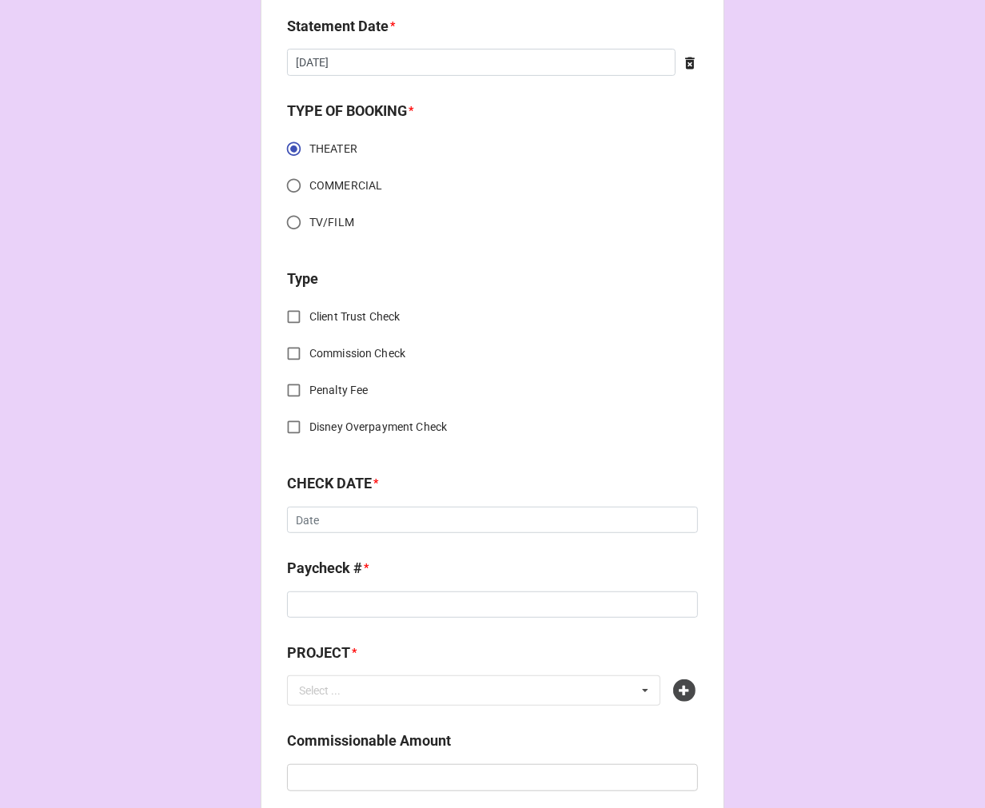
click at [283, 345] on input "Commission Check" at bounding box center [293, 353] width 31 height 31
checkbox input "true"
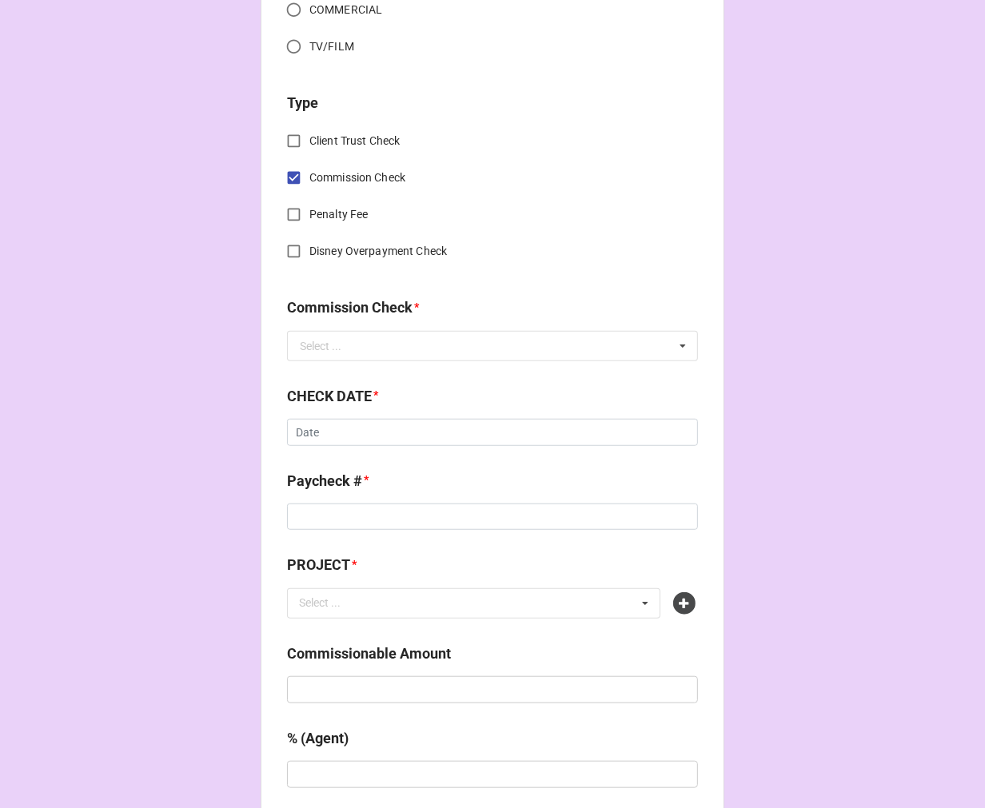
scroll to position [621, 0]
click at [341, 333] on input "text" at bounding box center [493, 344] width 409 height 29
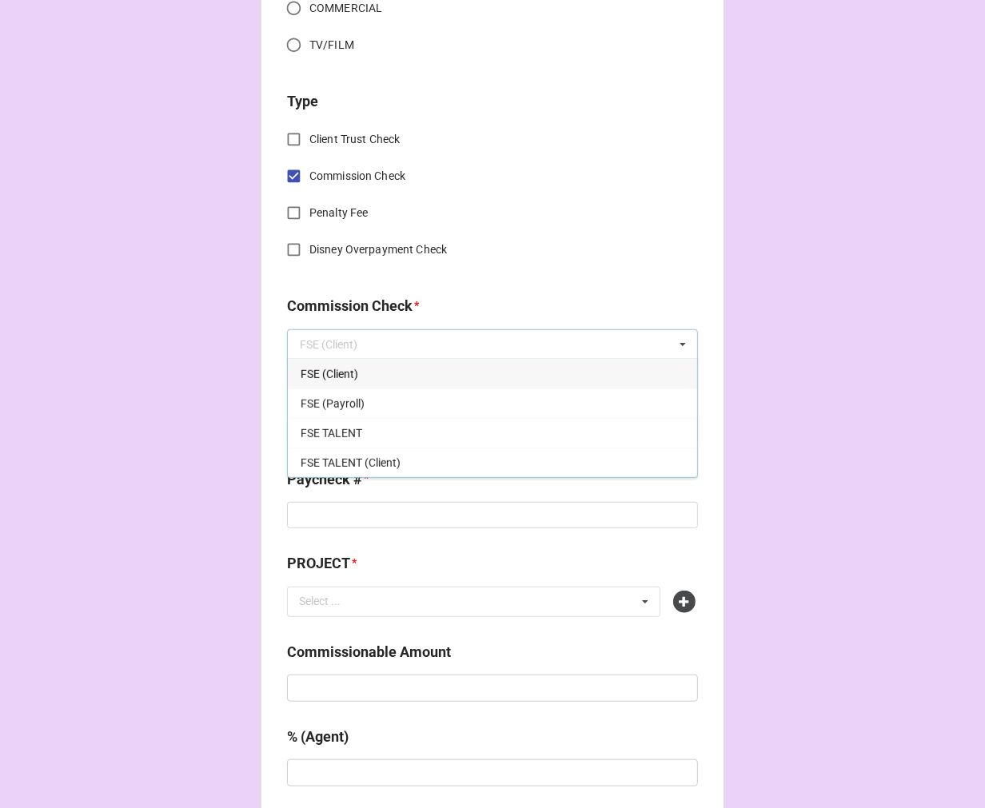
click at [341, 368] on span "FSE (Client)" at bounding box center [330, 374] width 58 height 13
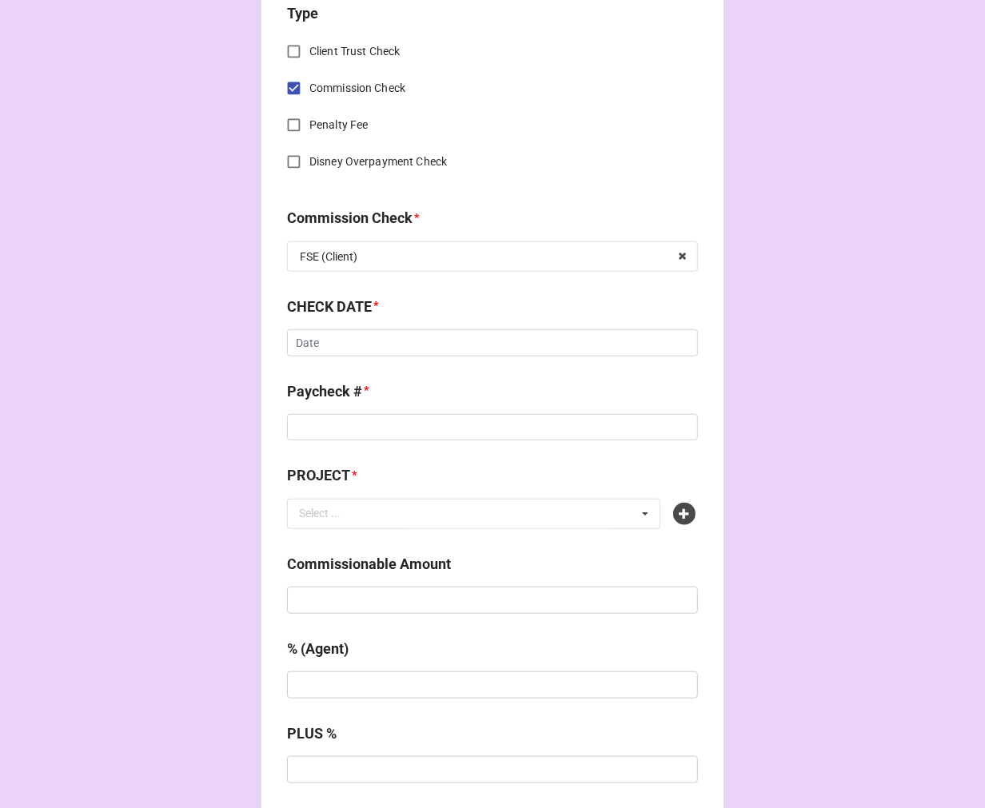
scroll to position [710, 0]
click at [349, 339] on input "text" at bounding box center [492, 342] width 411 height 27
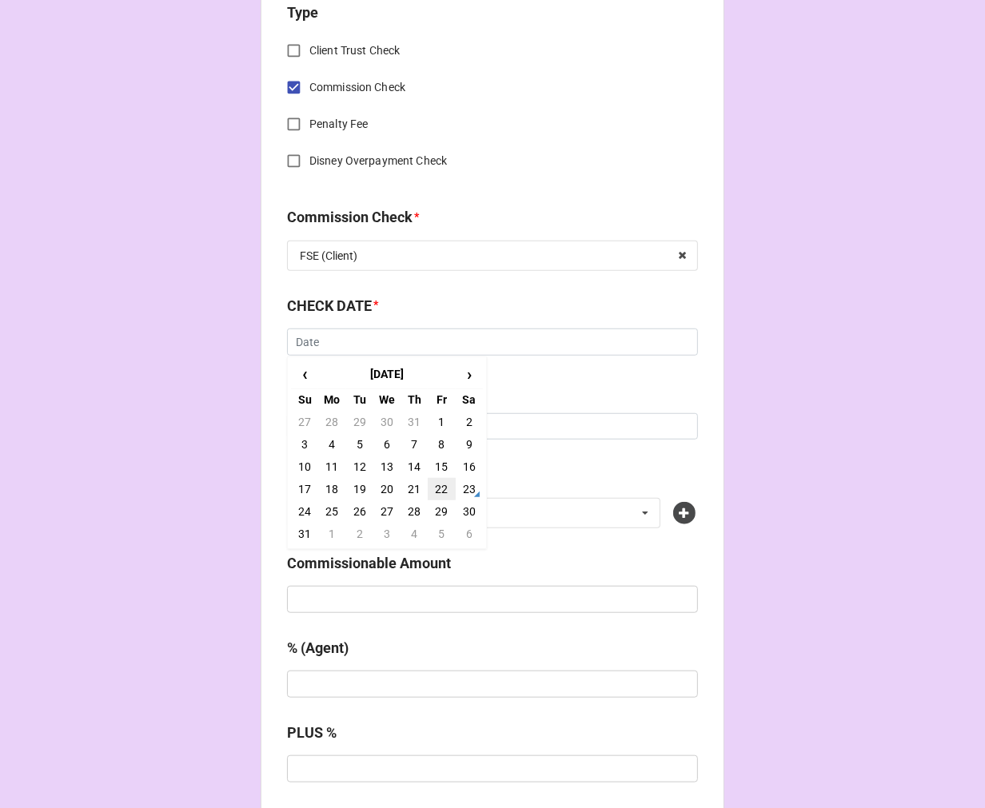
click at [435, 483] on td "22" at bounding box center [441, 489] width 27 height 22
type input "[DATE]"
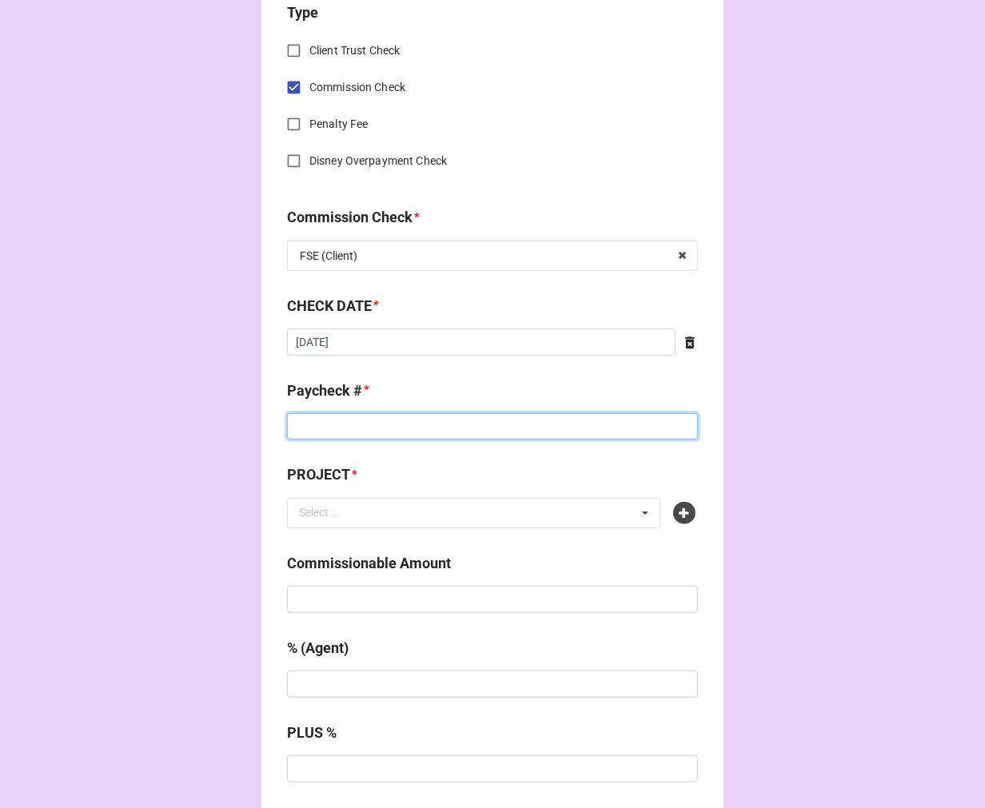
click at [341, 430] on input at bounding box center [492, 426] width 411 height 27
type input "ZELLE"
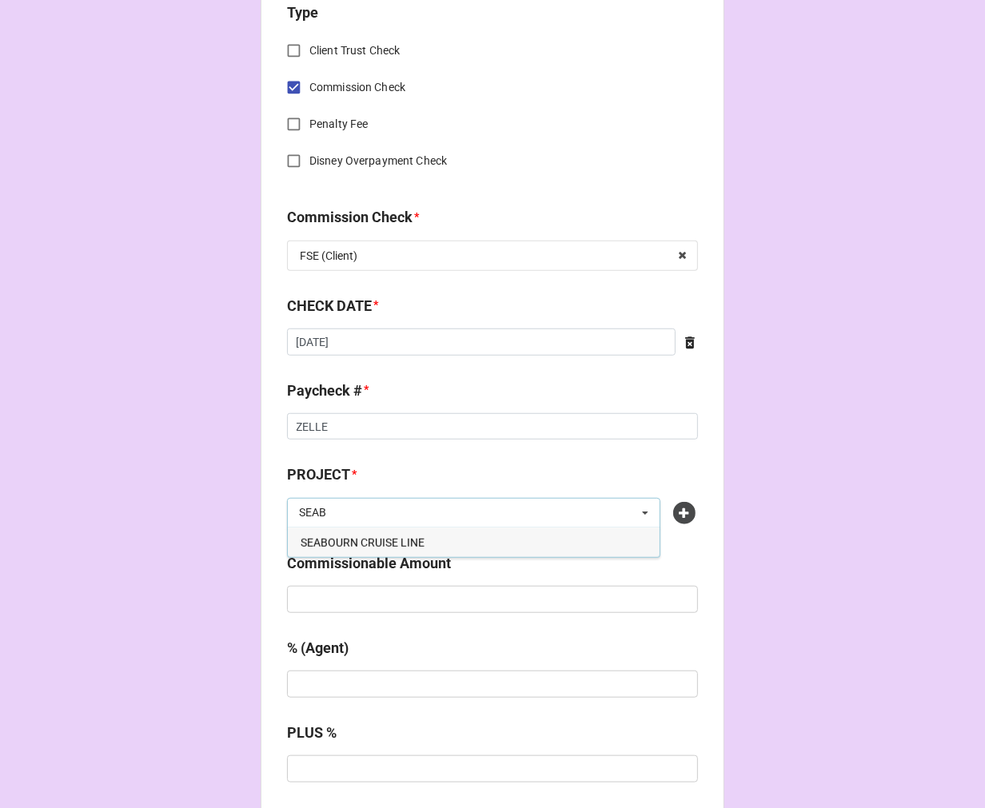
type input "SEAB"
click at [397, 545] on span "SEABOURN CRUISE LINE" at bounding box center [363, 543] width 124 height 13
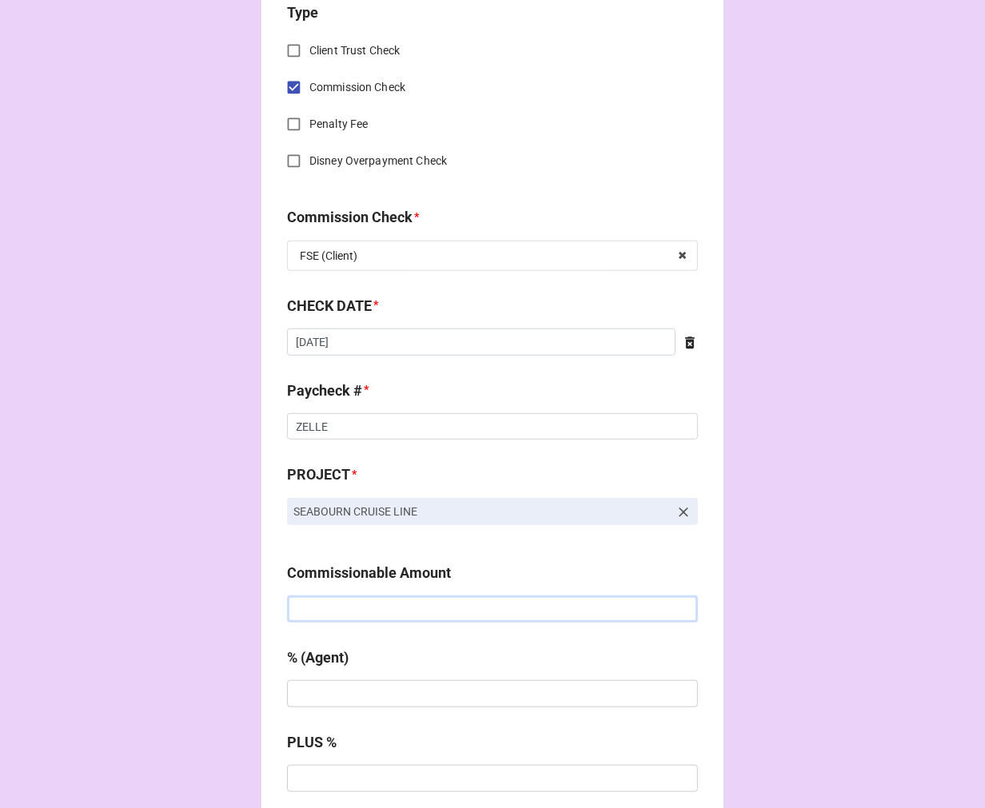
click at [377, 608] on input "text" at bounding box center [492, 609] width 411 height 27
paste input "$1,899.84"
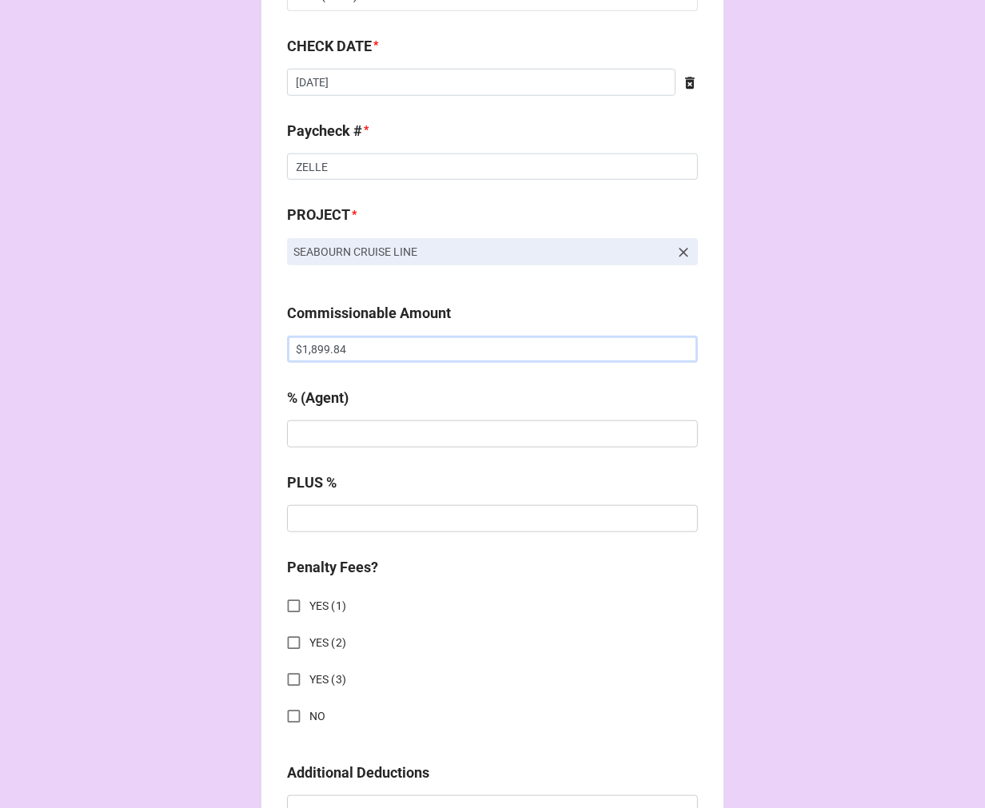
scroll to position [977, 0]
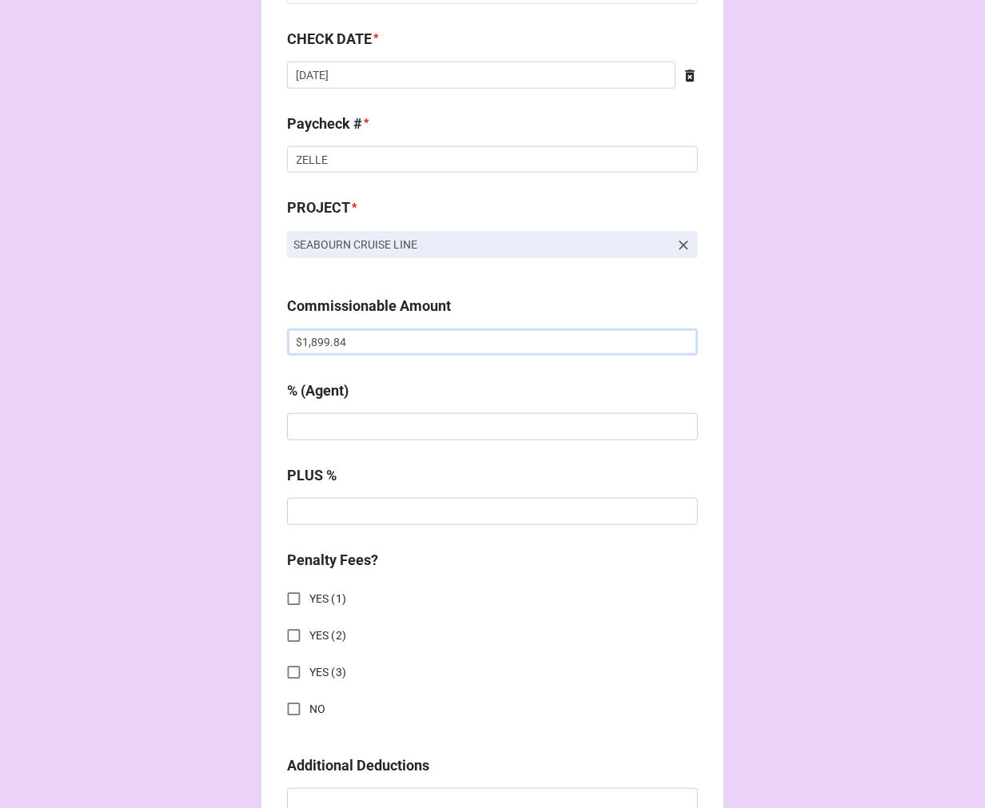
type input "$1,899.84"
click at [333, 433] on input "text" at bounding box center [492, 426] width 411 height 27
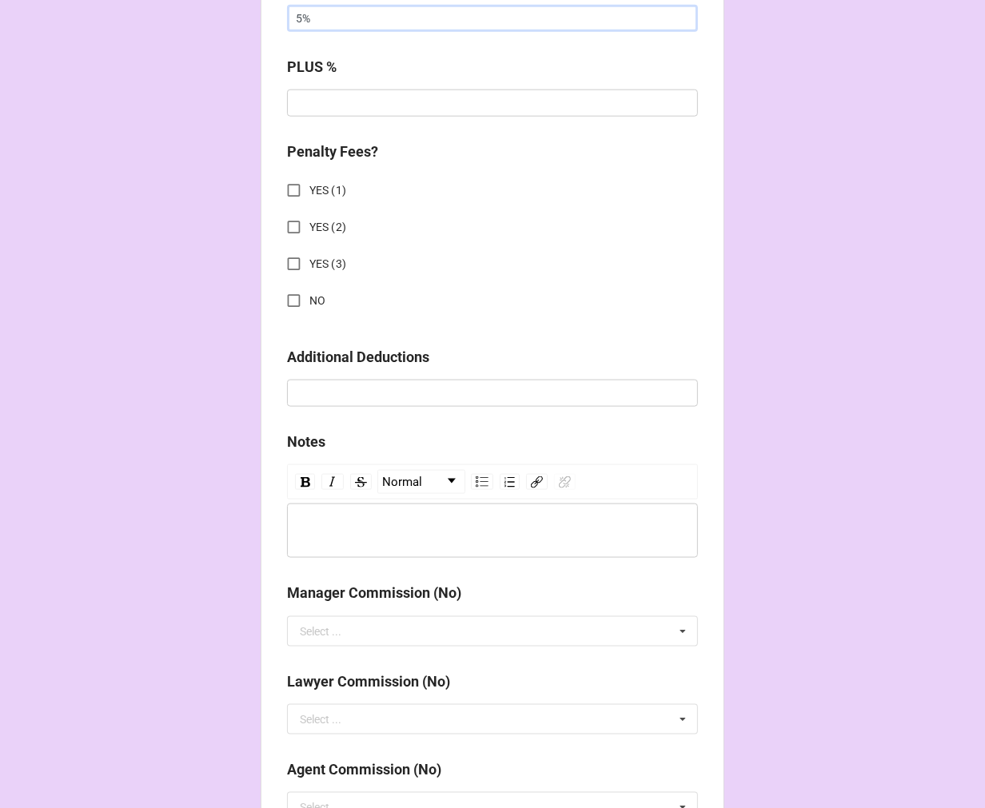
scroll to position [1421, 0]
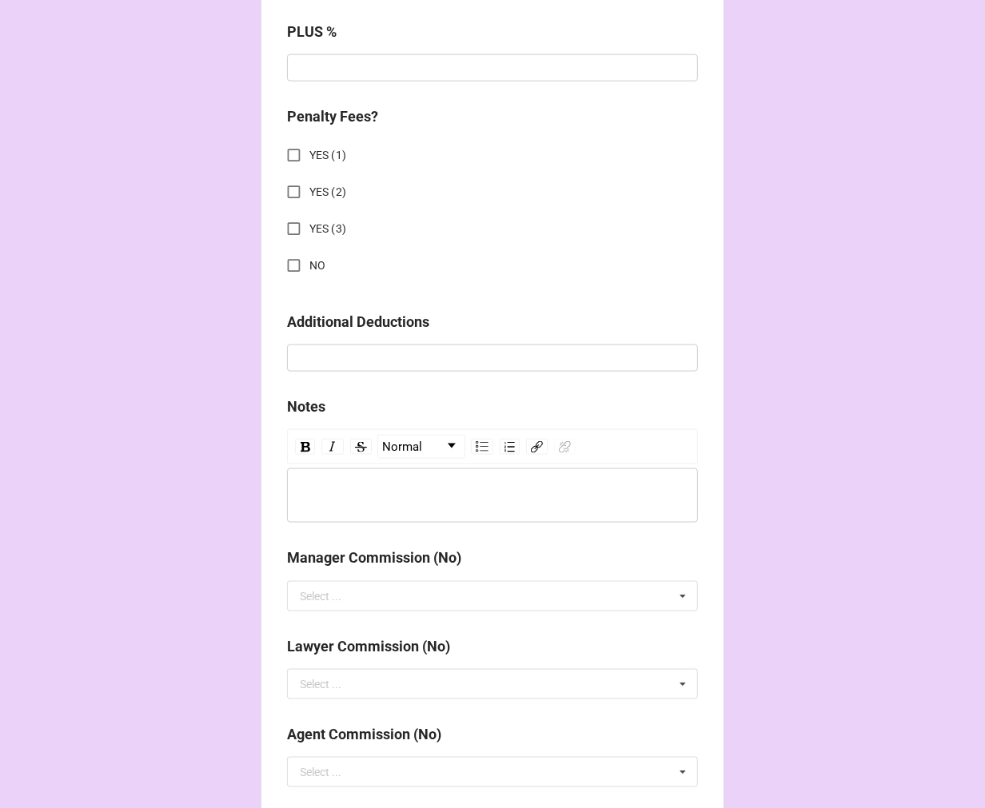
type input "5%"
click at [290, 257] on input "NO" at bounding box center [293, 265] width 31 height 31
checkbox input "true"
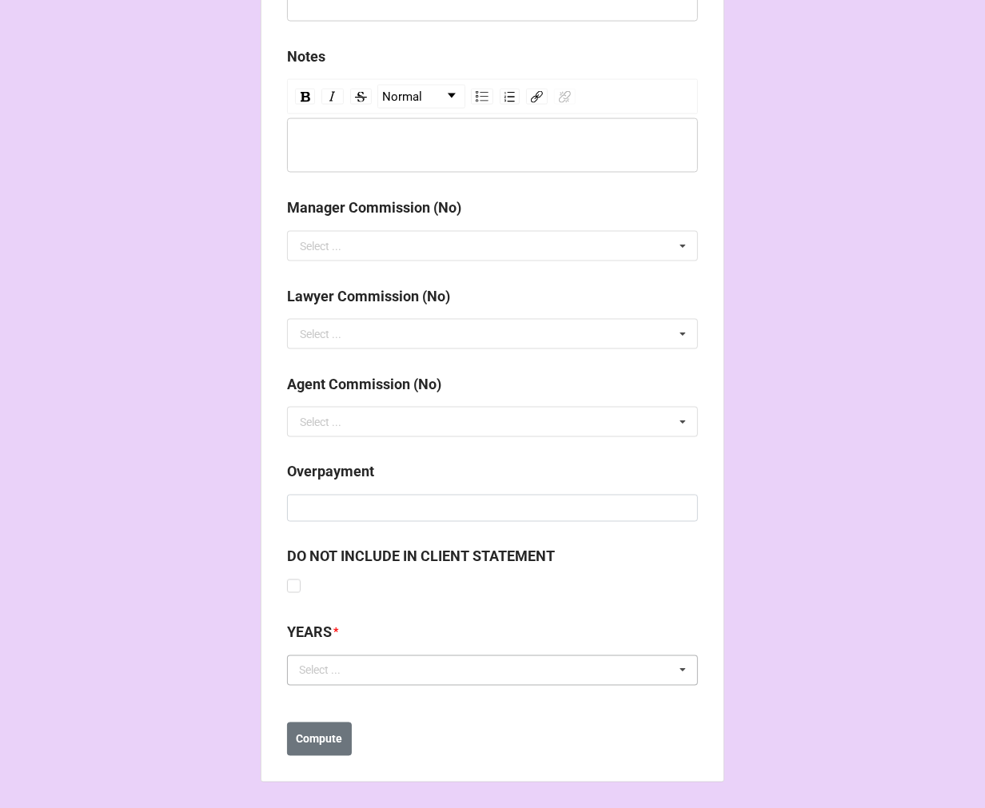
click at [336, 676] on div "Select ..." at bounding box center [329, 671] width 69 height 18
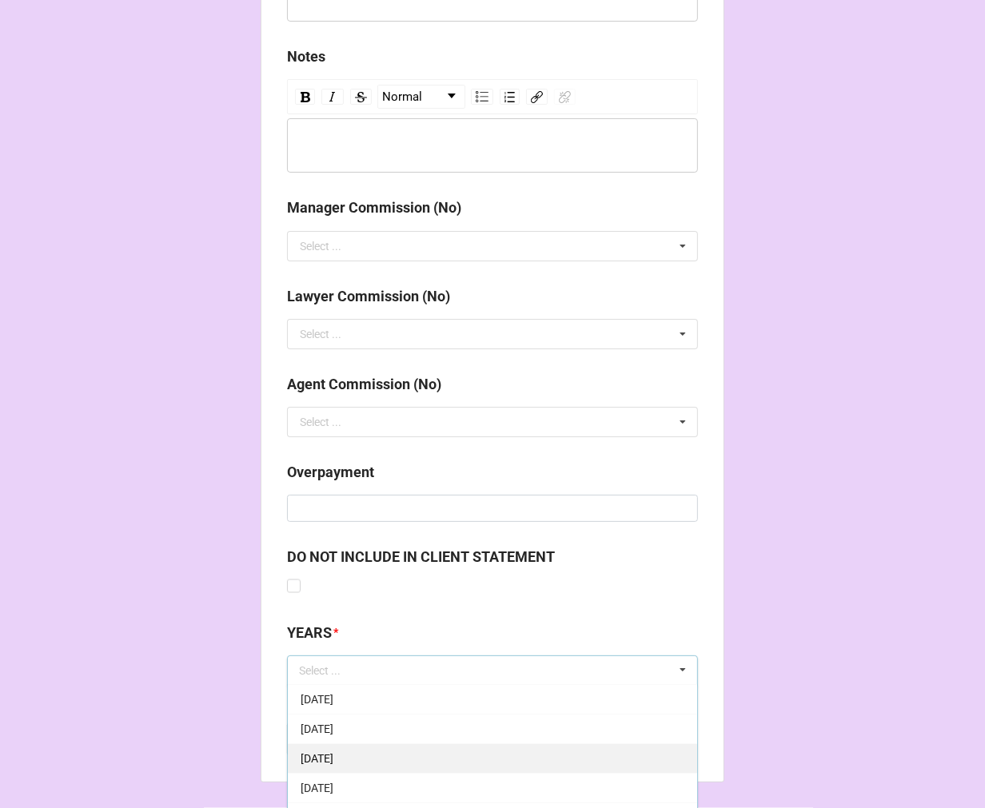
click at [333, 760] on span "[DATE]" at bounding box center [317, 759] width 33 height 13
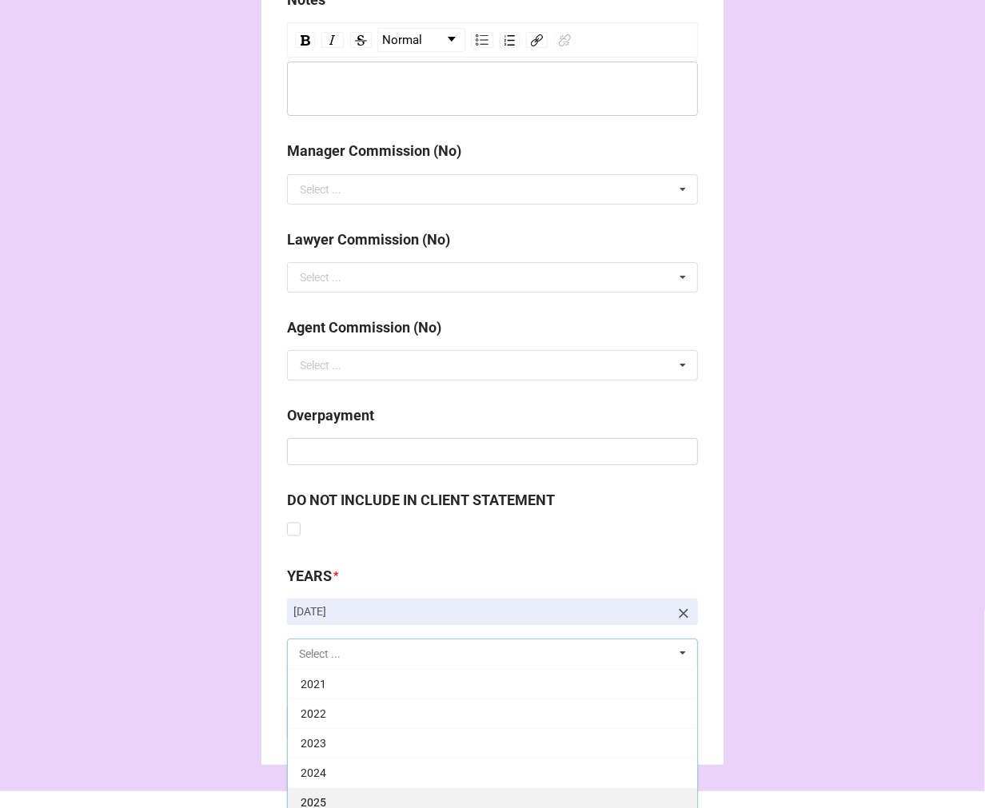
scroll to position [1860, 0]
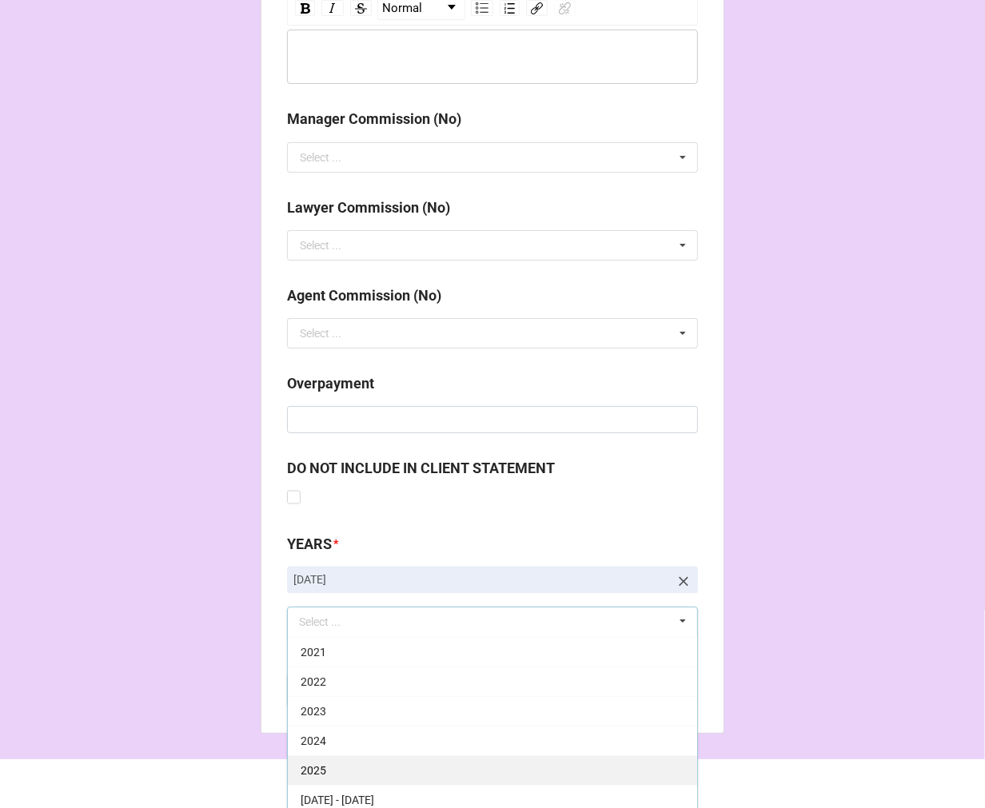
click at [345, 772] on div "2025" at bounding box center [492, 771] width 409 height 30
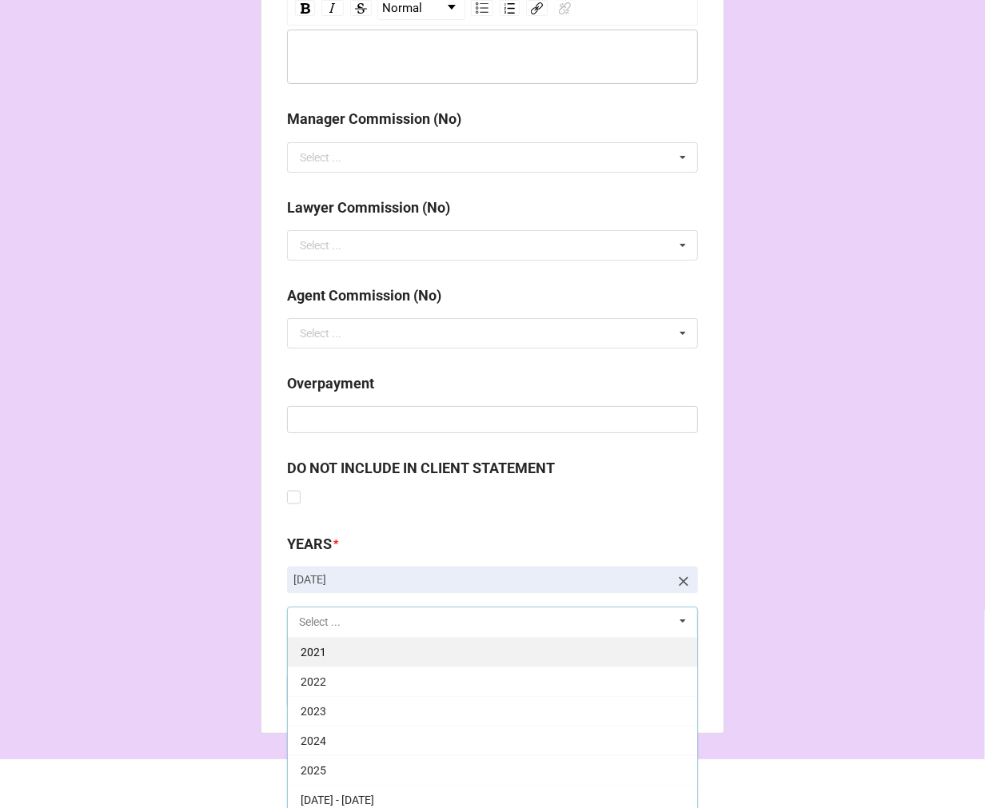
scroll to position [325, 0]
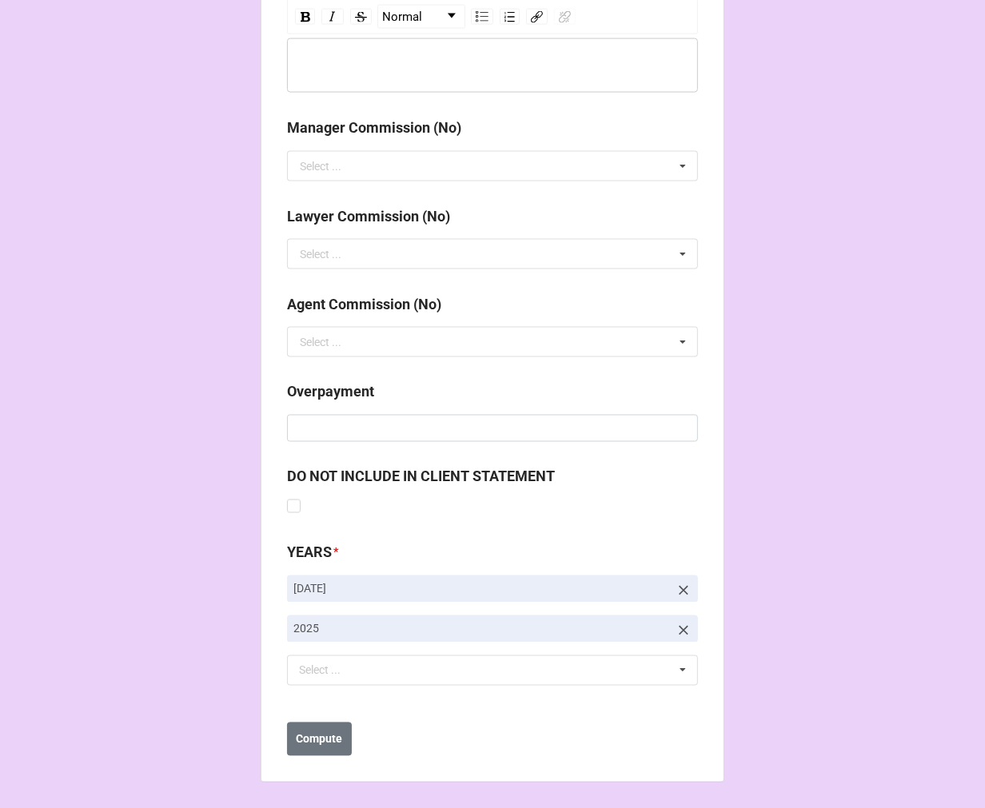
drag, startPoint x: 780, startPoint y: 557, endPoint x: 584, endPoint y: 669, distance: 225.6
click at [333, 737] on b "Compute" at bounding box center [320, 740] width 46 height 17
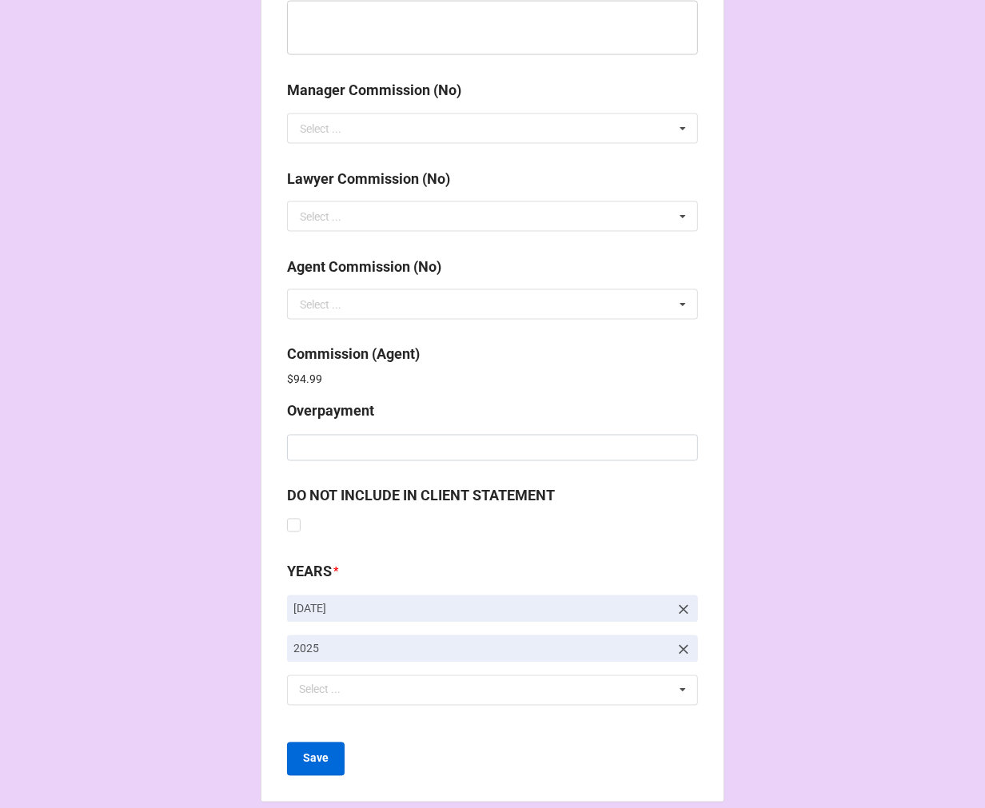
scroll to position [1908, 0]
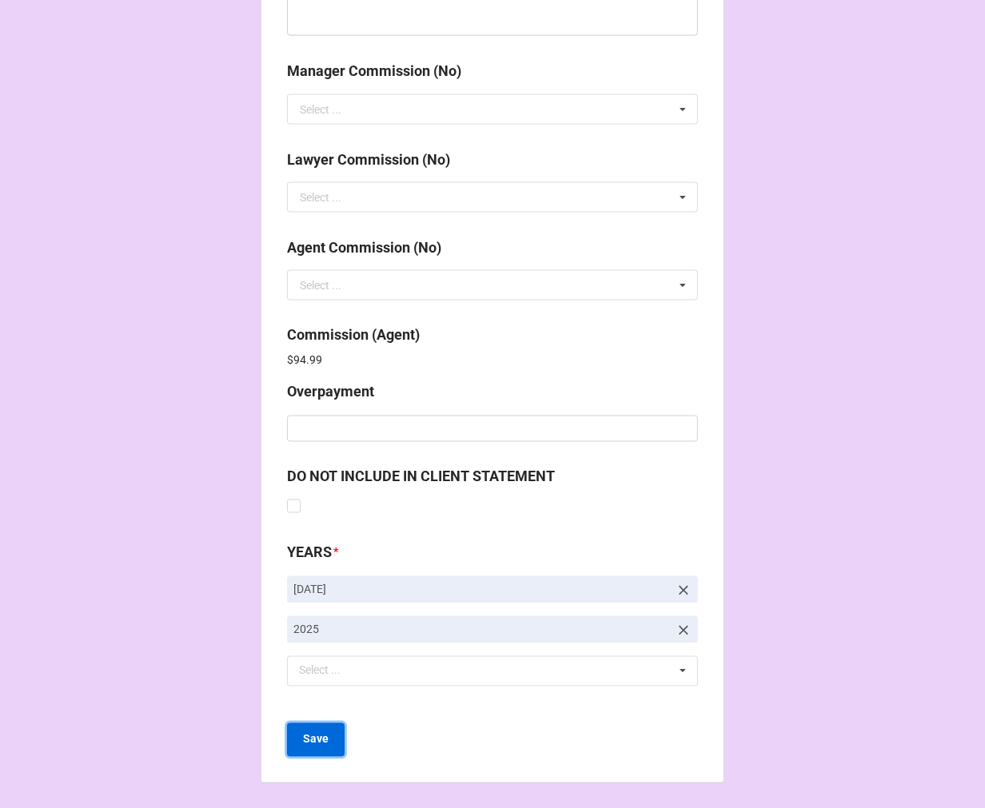
click at [321, 738] on b "Save" at bounding box center [316, 740] width 26 height 17
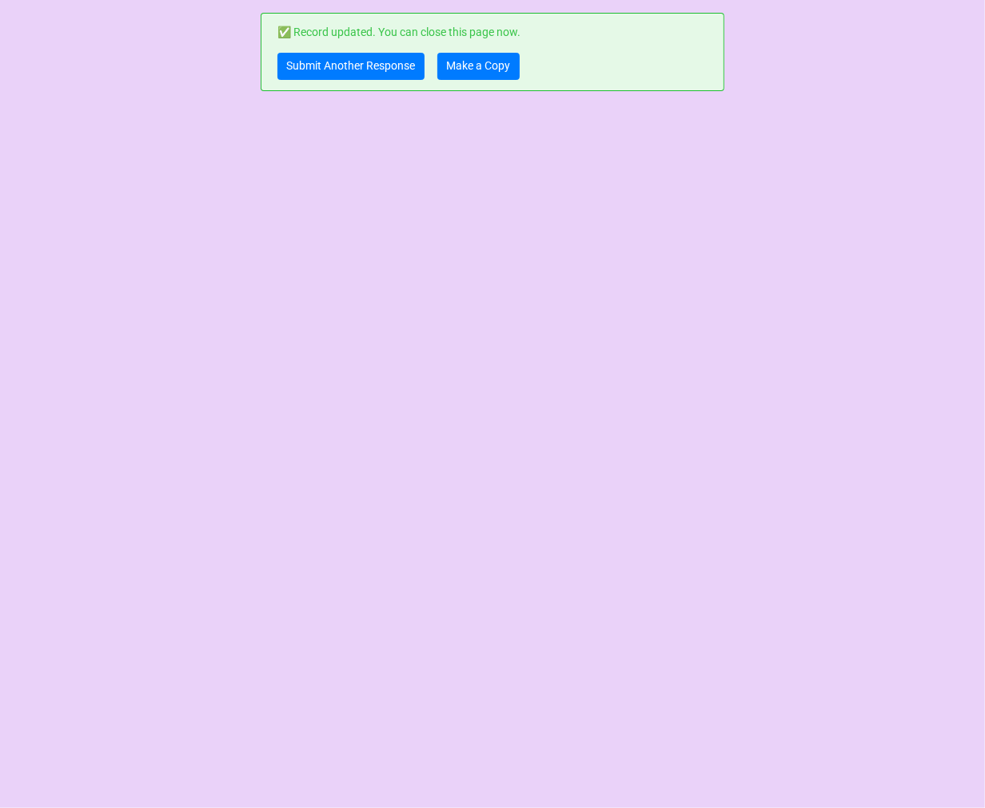
scroll to position [0, 0]
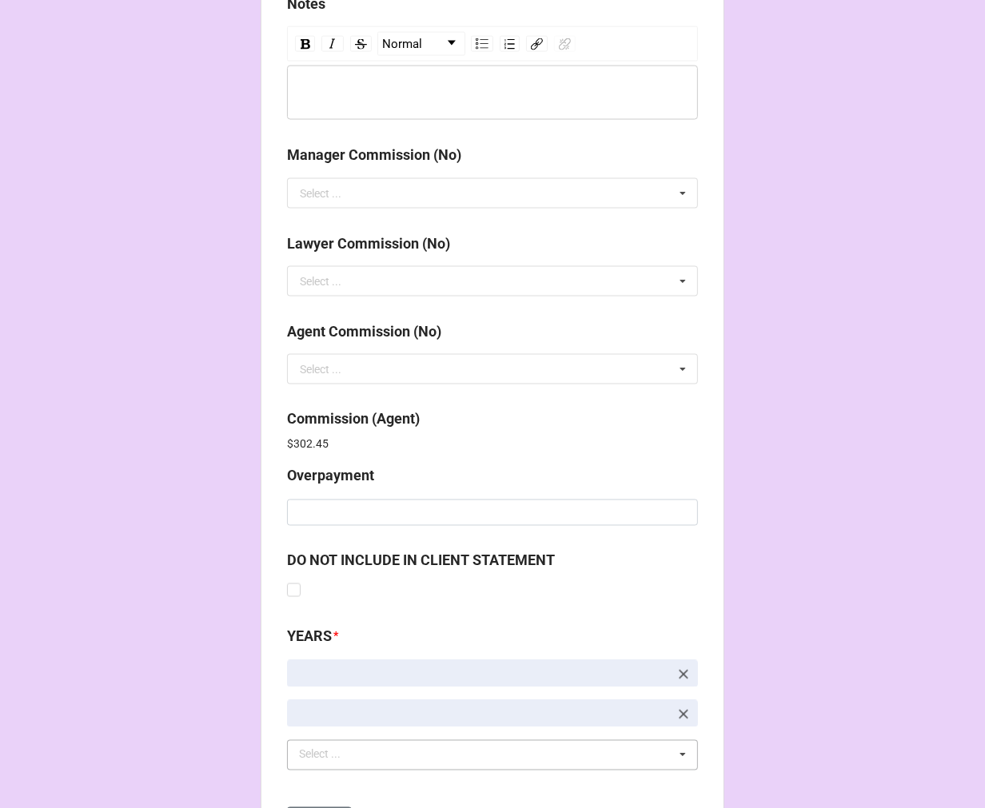
scroll to position [1908, 0]
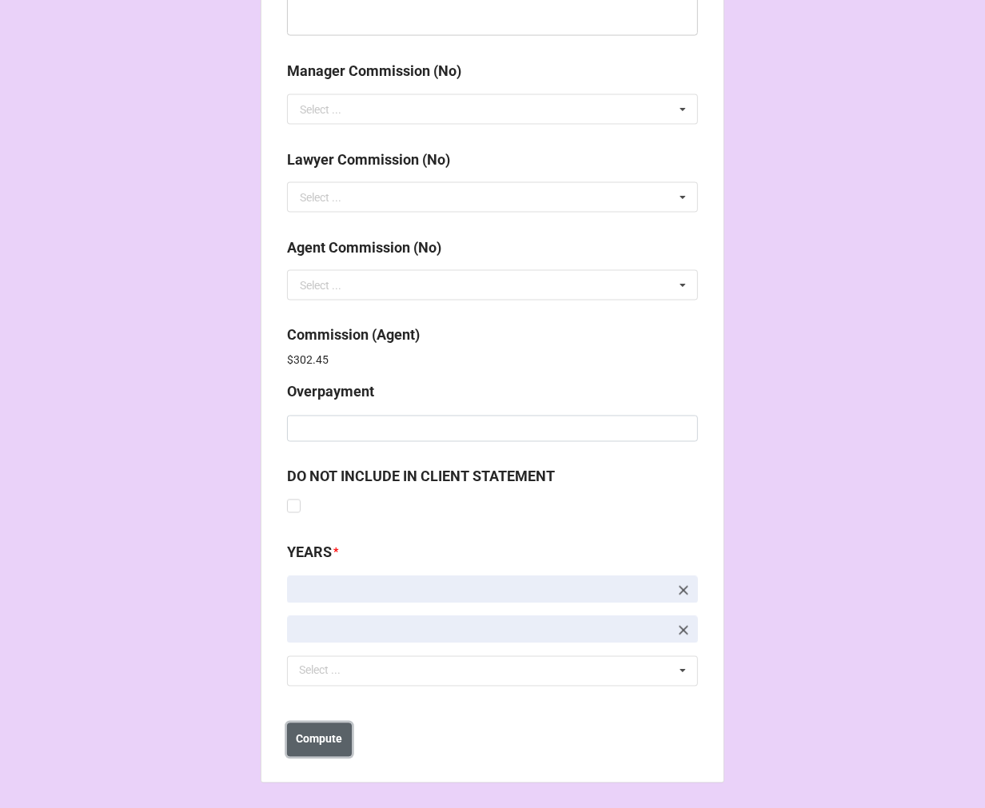
click at [317, 733] on b "Compute" at bounding box center [320, 740] width 46 height 17
click at [305, 739] on b "Save" at bounding box center [316, 740] width 26 height 17
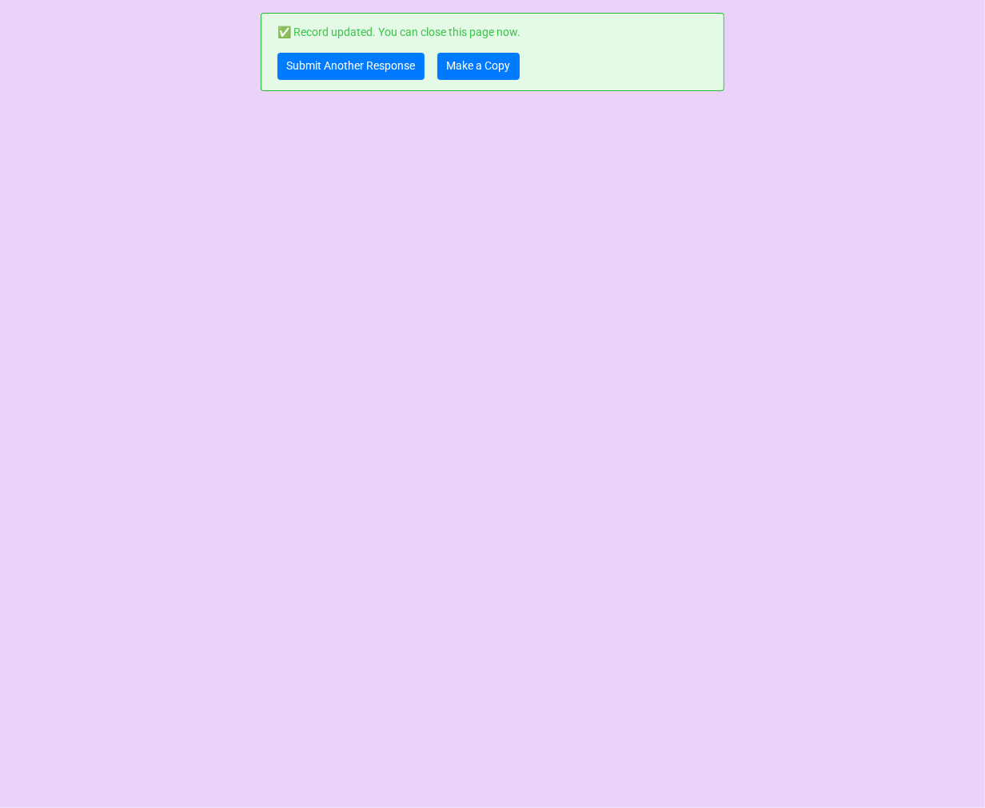
scroll to position [0, 0]
click at [459, 67] on link "Make a Copy" at bounding box center [478, 66] width 82 height 27
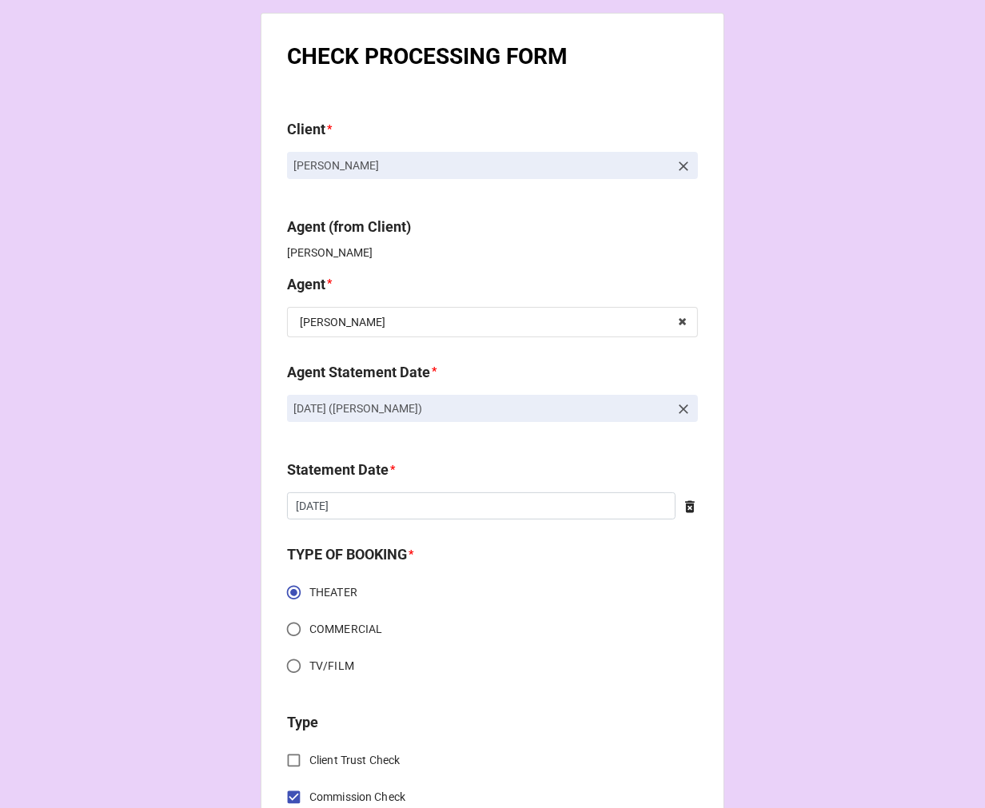
click at [680, 409] on icon at bounding box center [684, 409] width 16 height 16
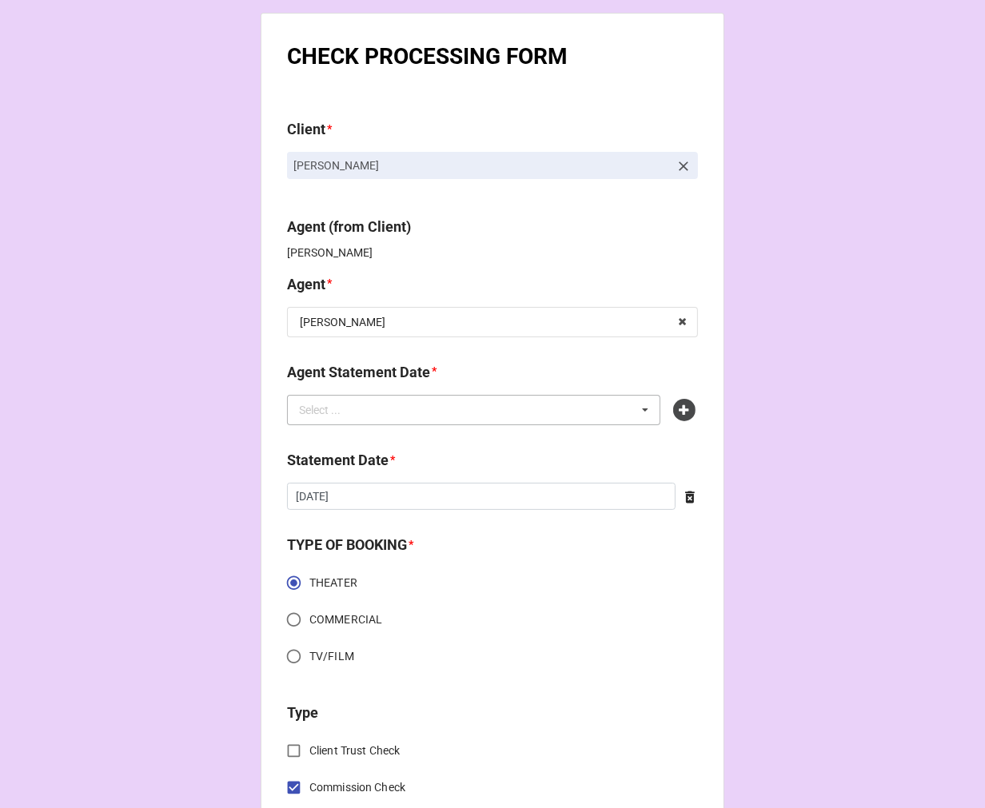
click at [579, 410] on div "Select ... No results found." at bounding box center [473, 410] width 373 height 30
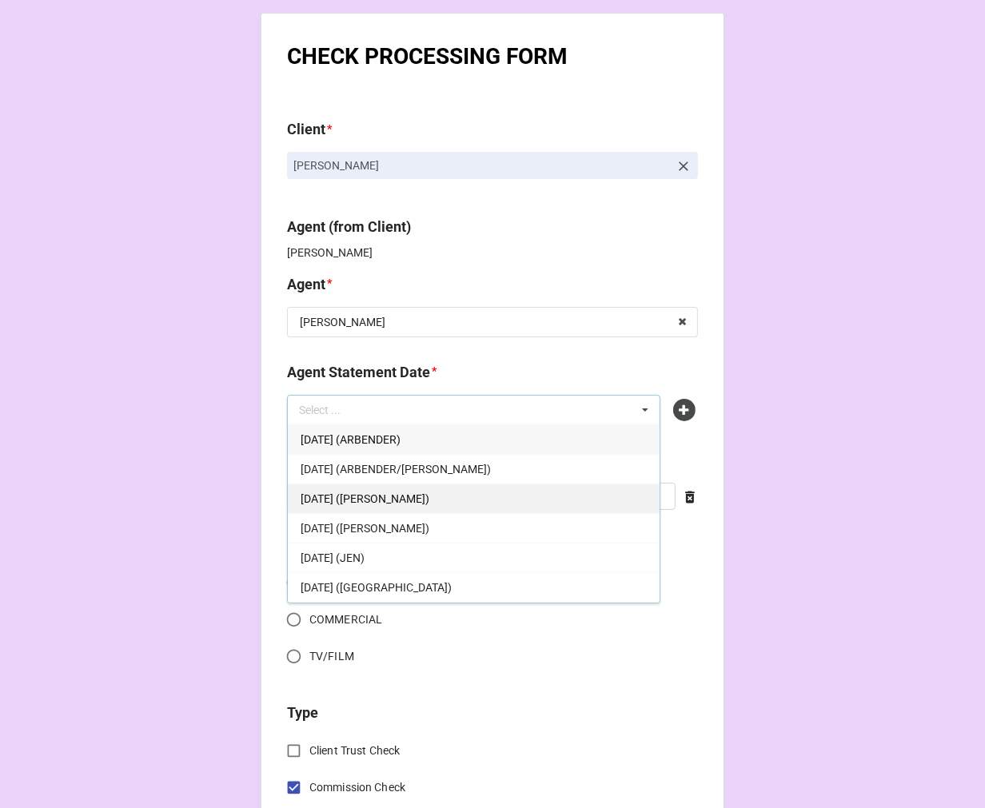
click at [429, 496] on span "SEPTEMBER 5, 2025 (CHONDRA)" at bounding box center [365, 499] width 129 height 13
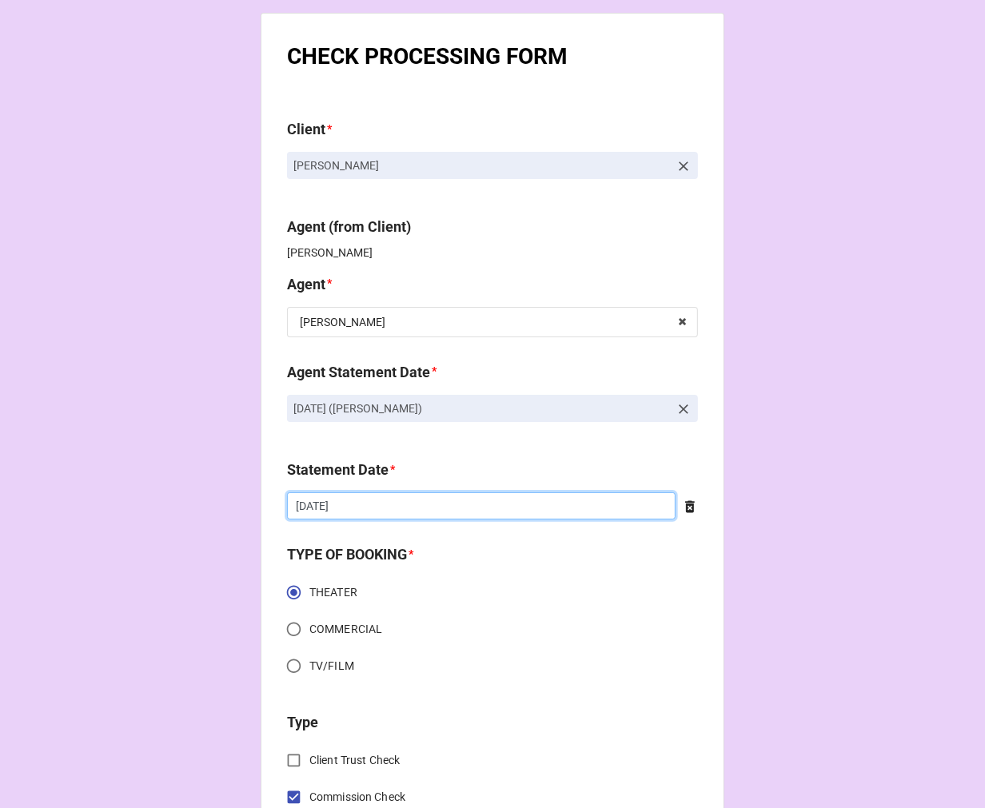
click at [376, 505] on input "8/22/2025" at bounding box center [481, 506] width 389 height 27
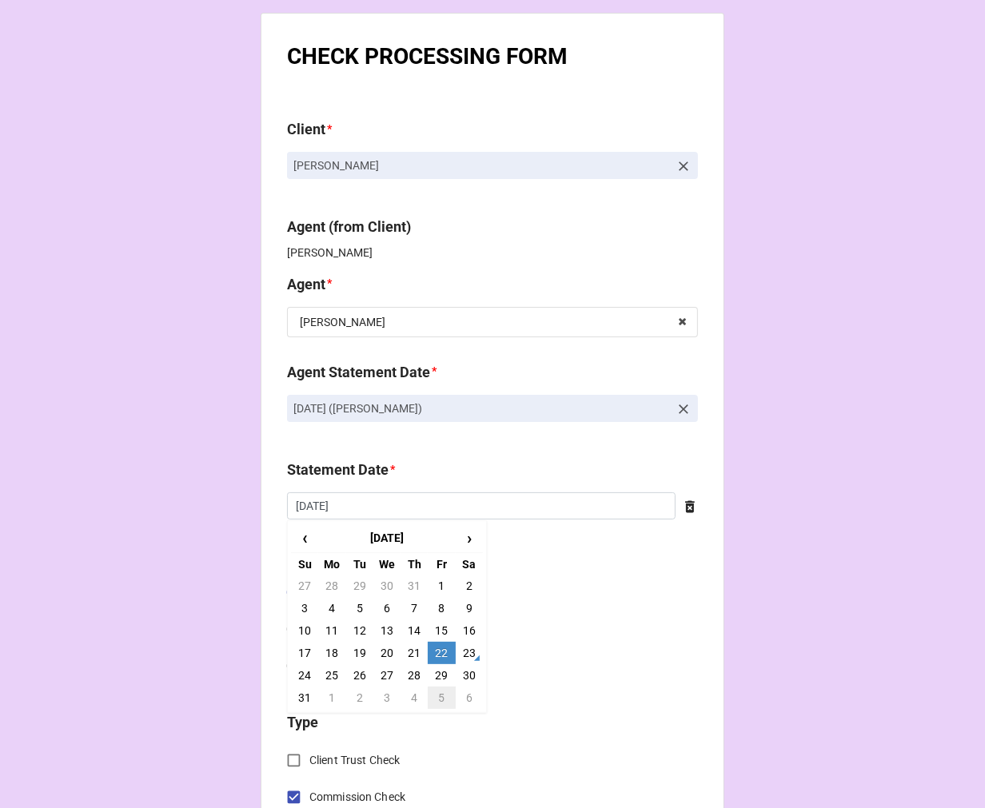
click at [437, 699] on td "5" at bounding box center [441, 698] width 27 height 22
type input "9/5/2025"
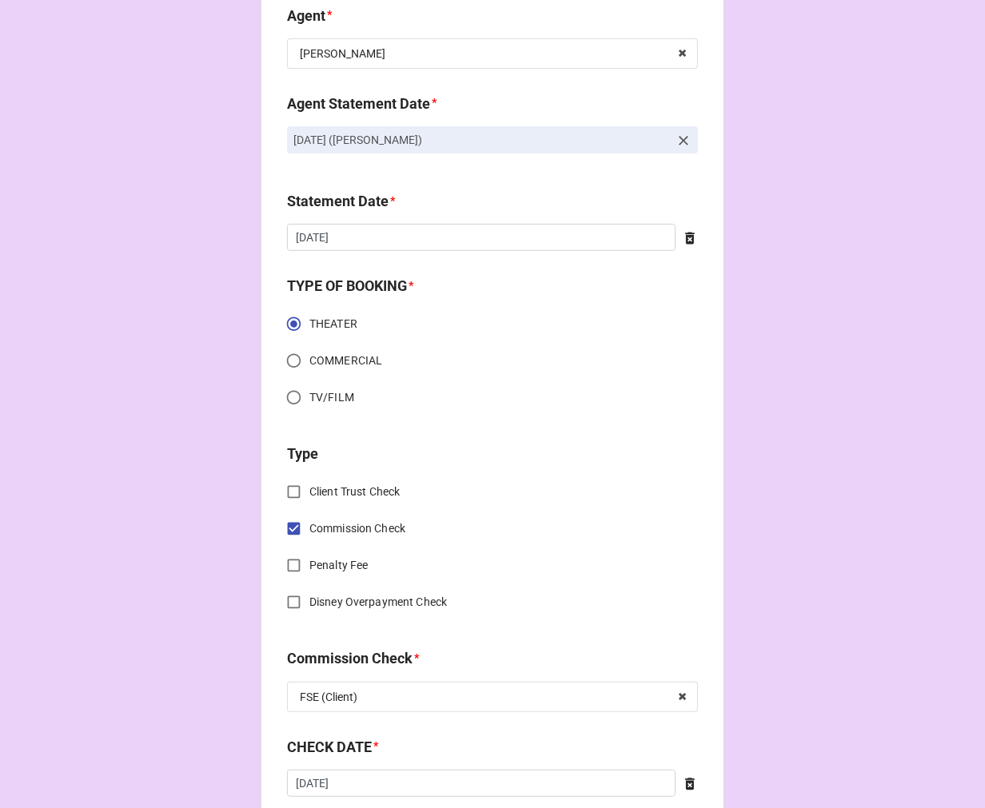
scroll to position [533, 0]
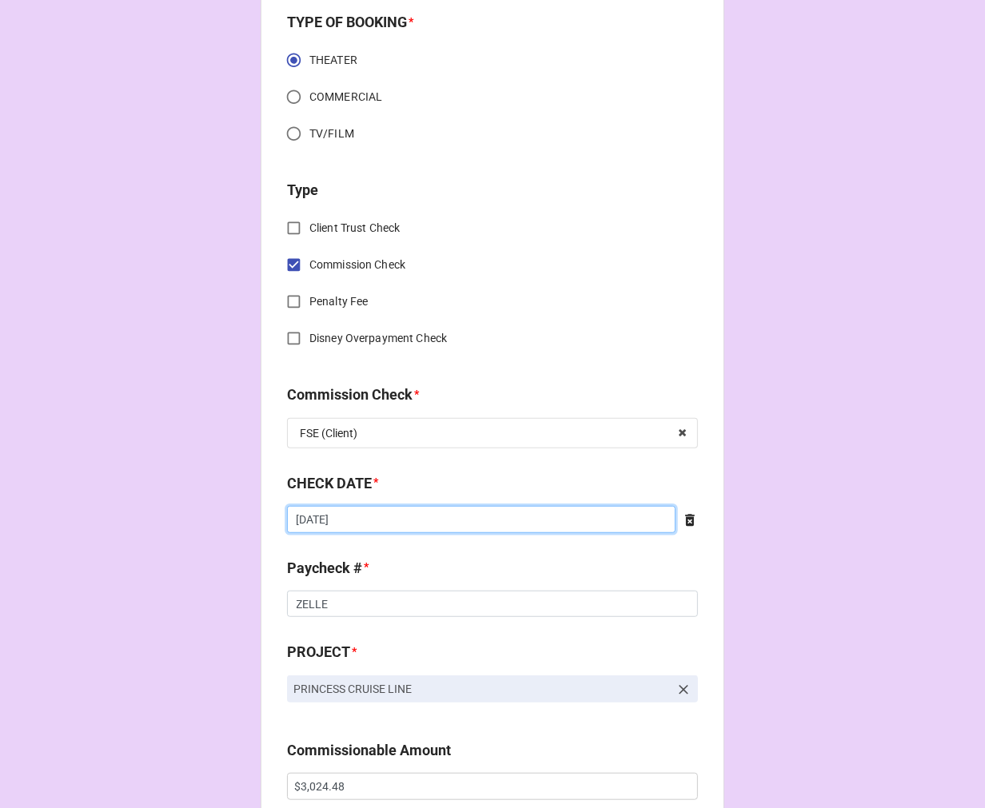
click at [398, 523] on input "8/6/2025" at bounding box center [481, 519] width 389 height 27
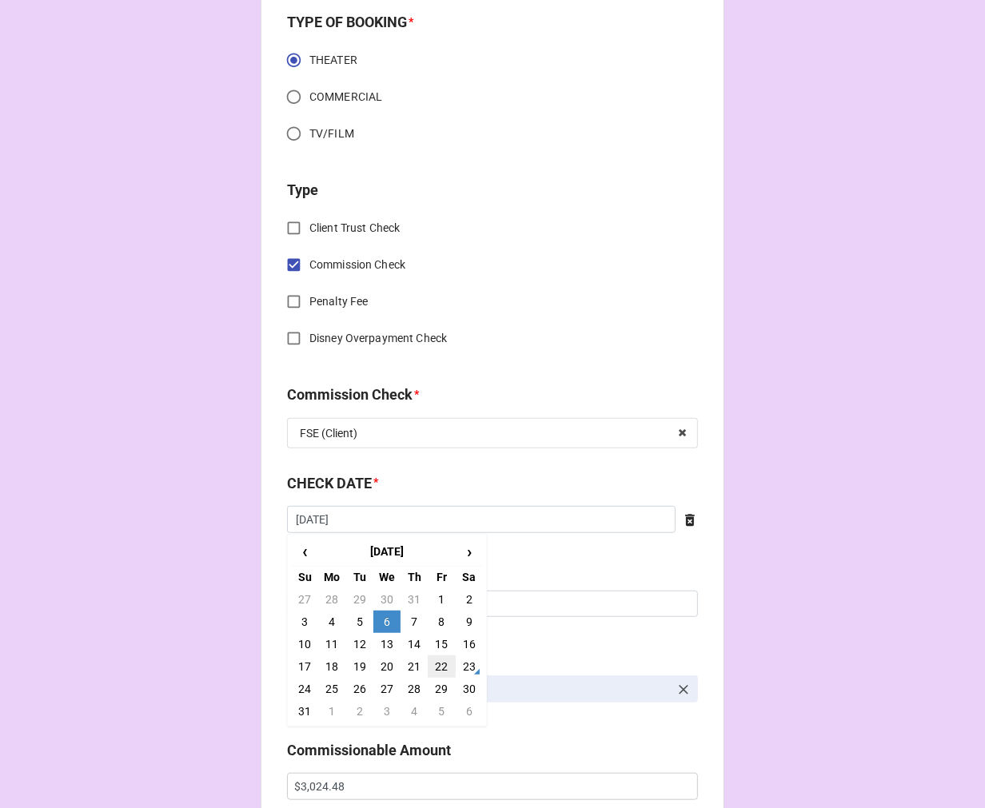
click at [435, 669] on td "22" at bounding box center [441, 667] width 27 height 22
type input "[DATE]"
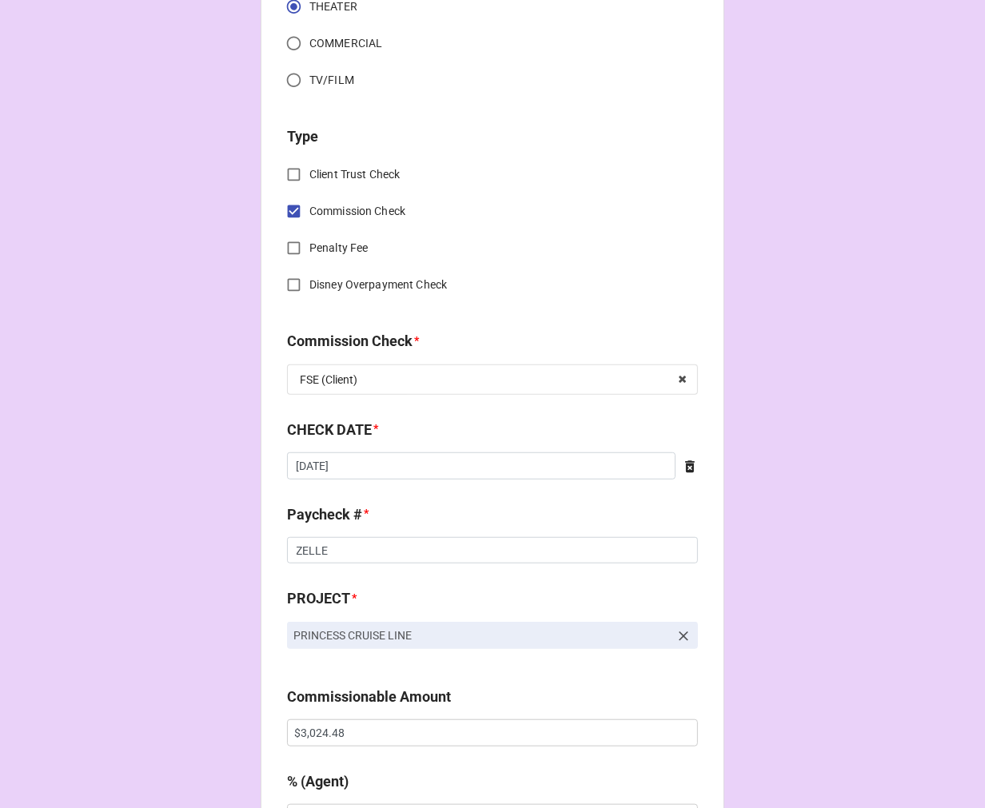
scroll to position [710, 0]
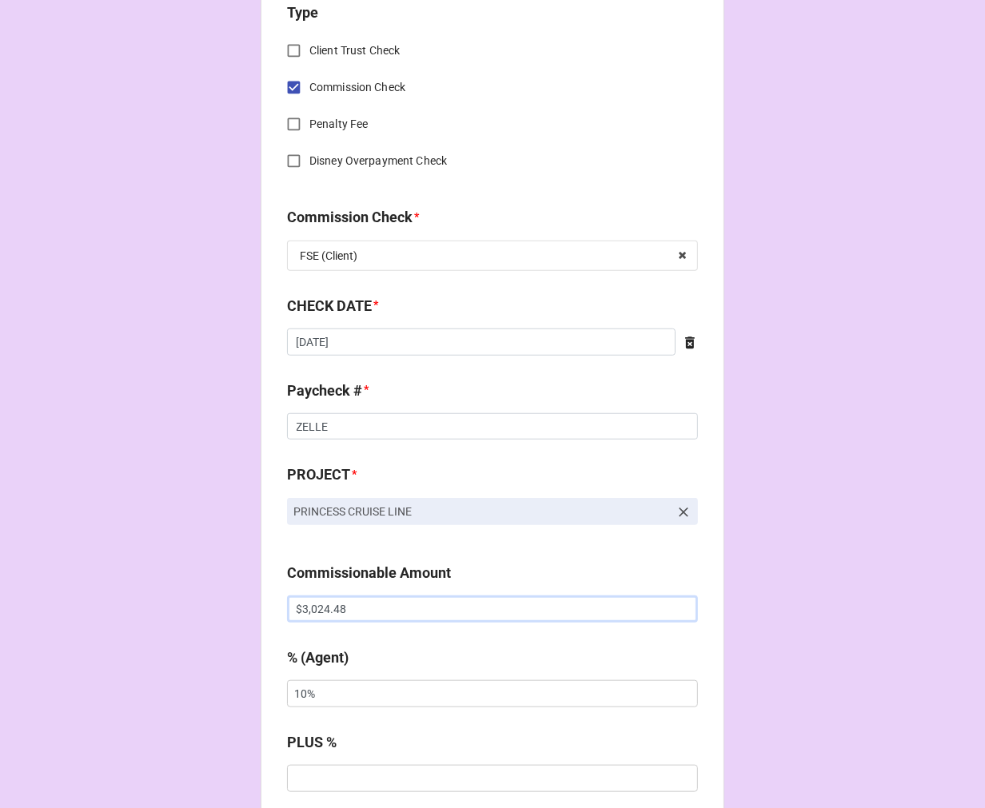
drag, startPoint x: 357, startPoint y: 610, endPoint x: 173, endPoint y: 601, distance: 185.0
click at [173, 601] on div "CHECK PROCESSING FORM Client * Kimi Galang Villegas Agent (from Client) Chondra…" at bounding box center [492, 620] width 985 height 2660
paste input "2,816.70"
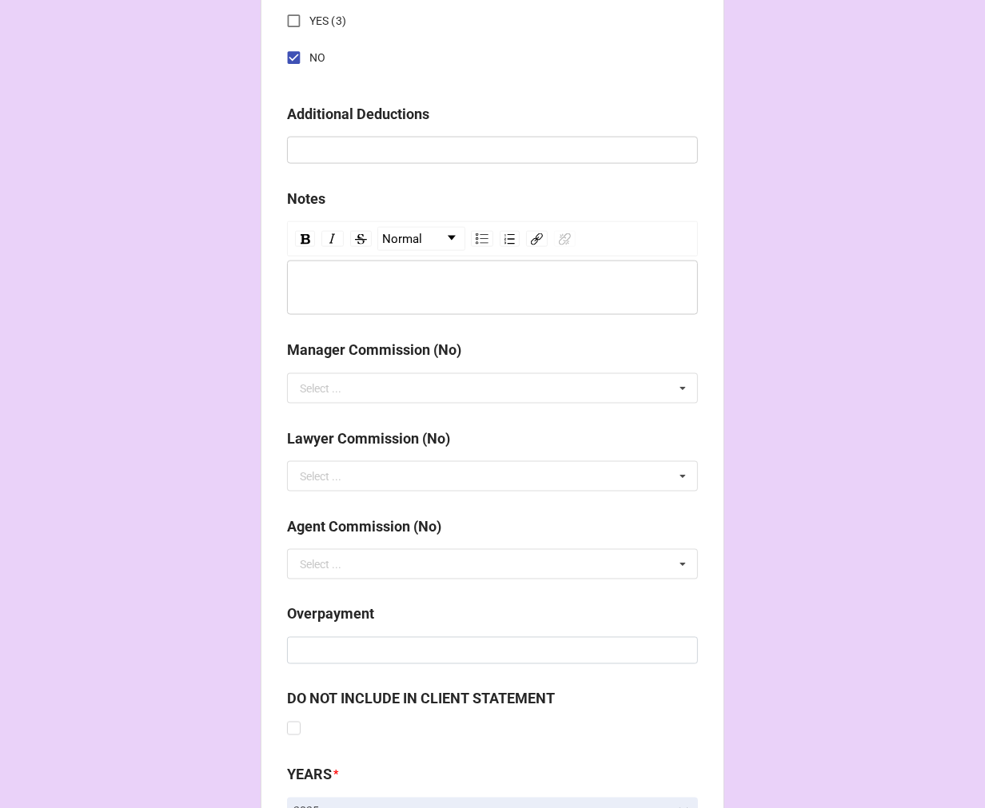
scroll to position [1851, 0]
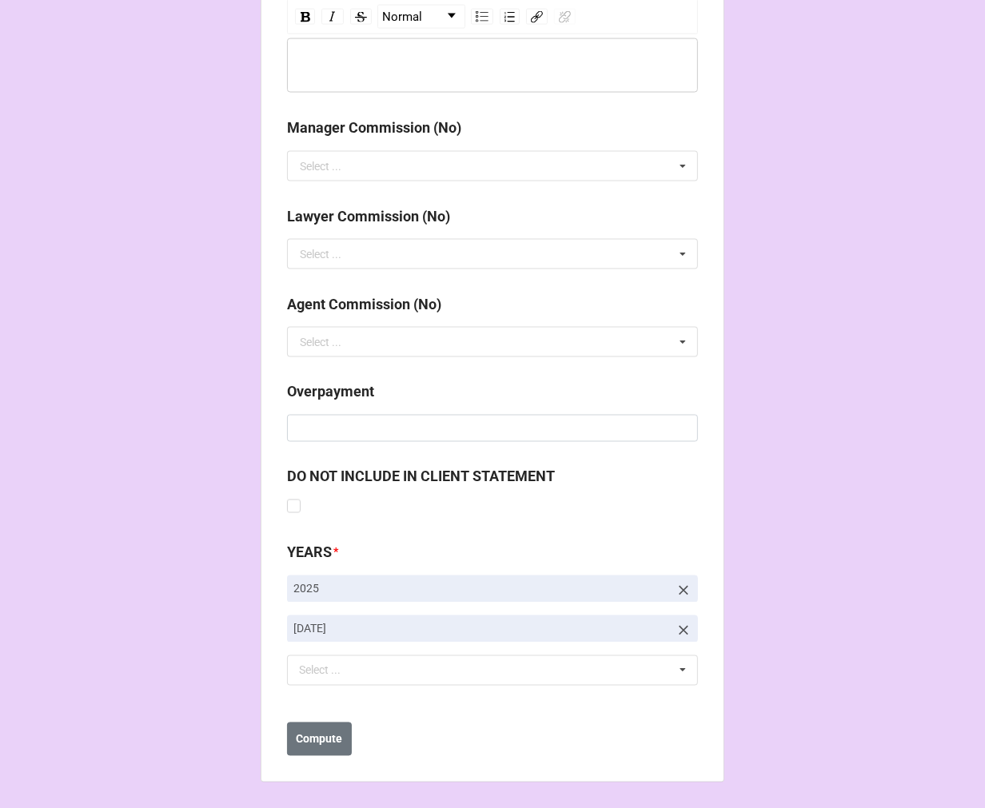
type input "$2,816.70"
drag, startPoint x: 674, startPoint y: 633, endPoint x: 460, endPoint y: 669, distance: 217.3
click at [676, 633] on icon at bounding box center [684, 631] width 16 height 16
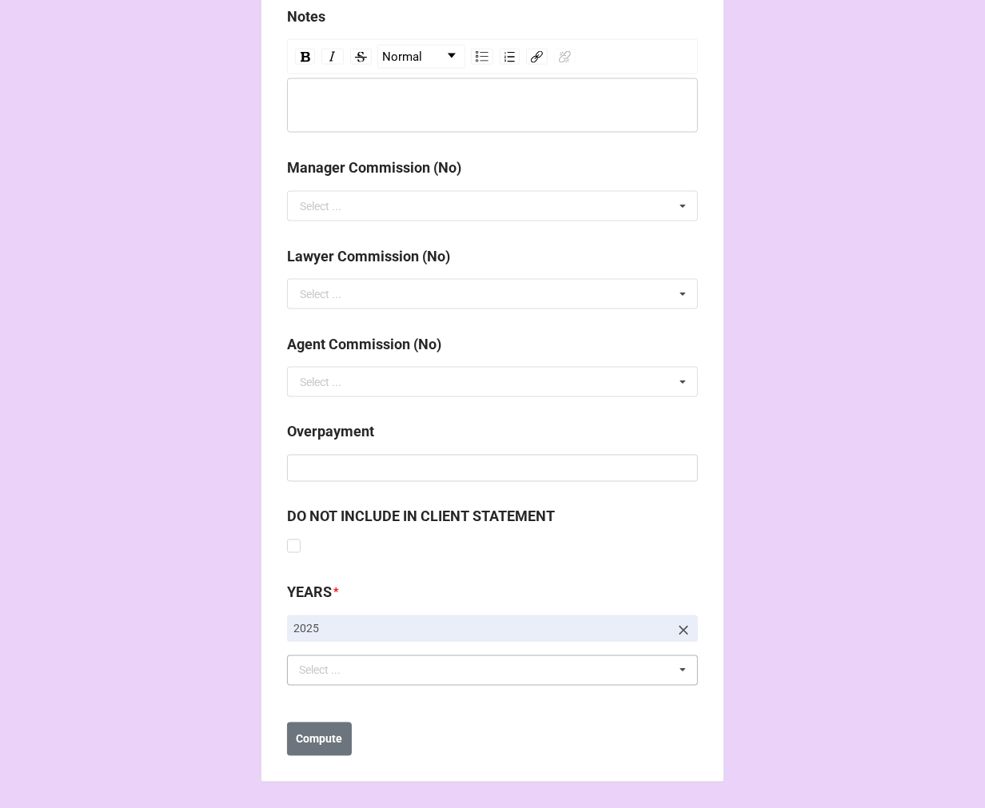
click at [389, 678] on div "Select ... No results found." at bounding box center [492, 671] width 411 height 30
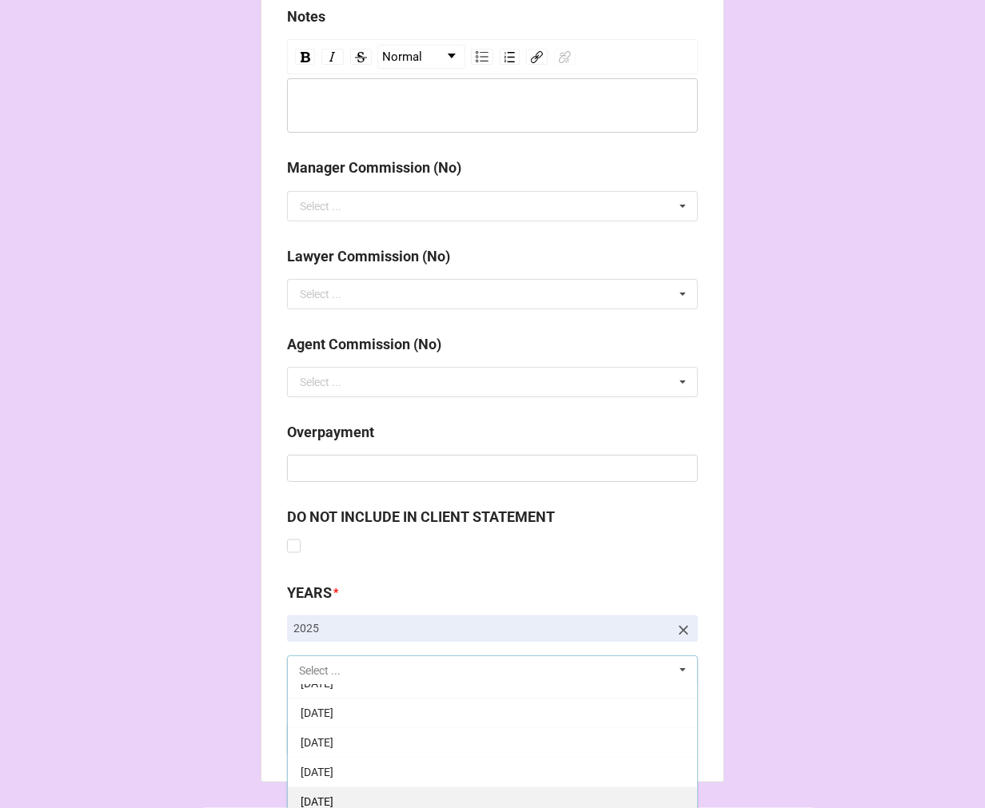
scroll to position [178, 0]
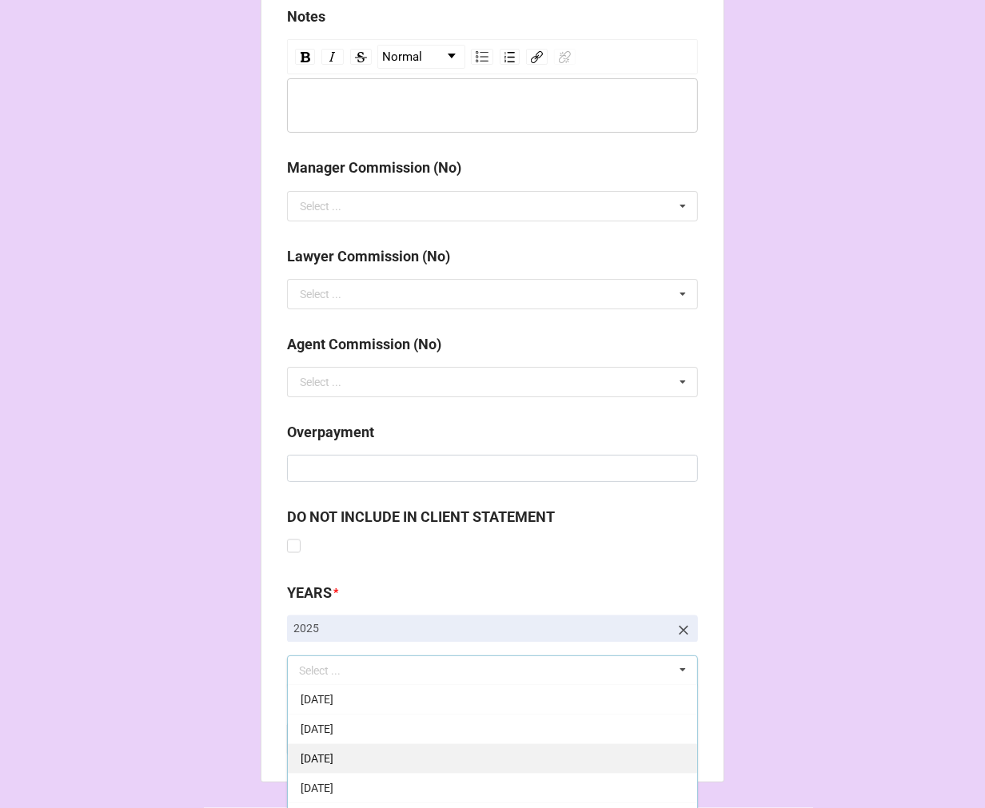
click at [333, 761] on span "[DATE]" at bounding box center [317, 759] width 33 height 13
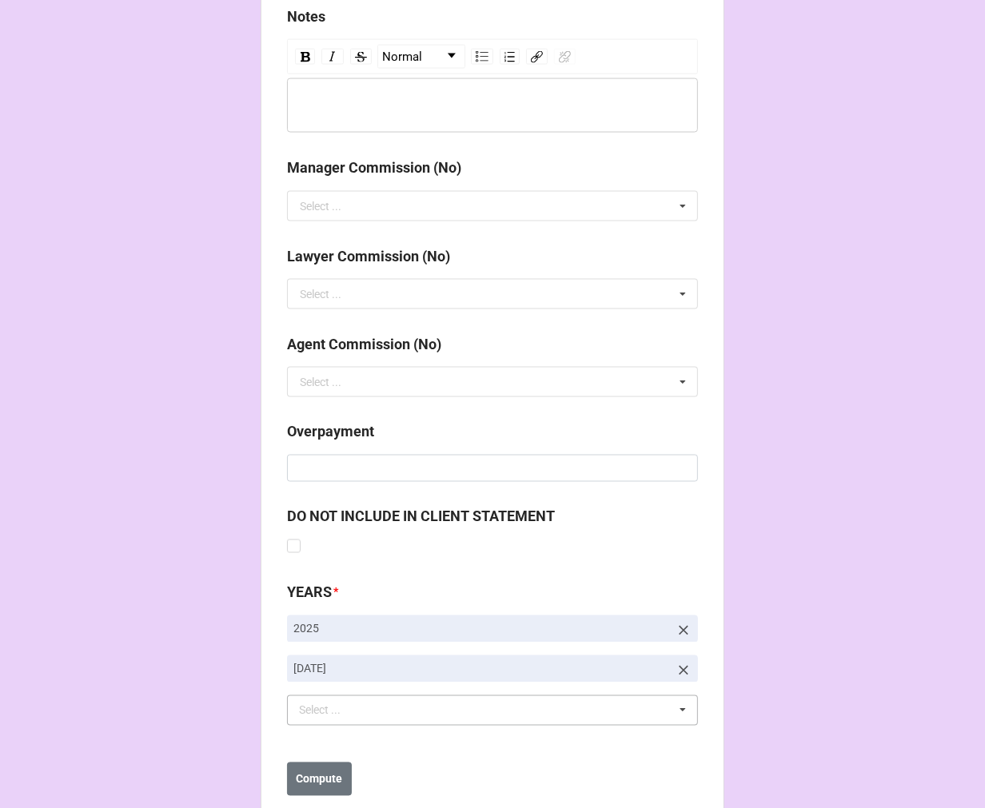
click at [305, 794] on button "Compute" at bounding box center [319, 780] width 65 height 34
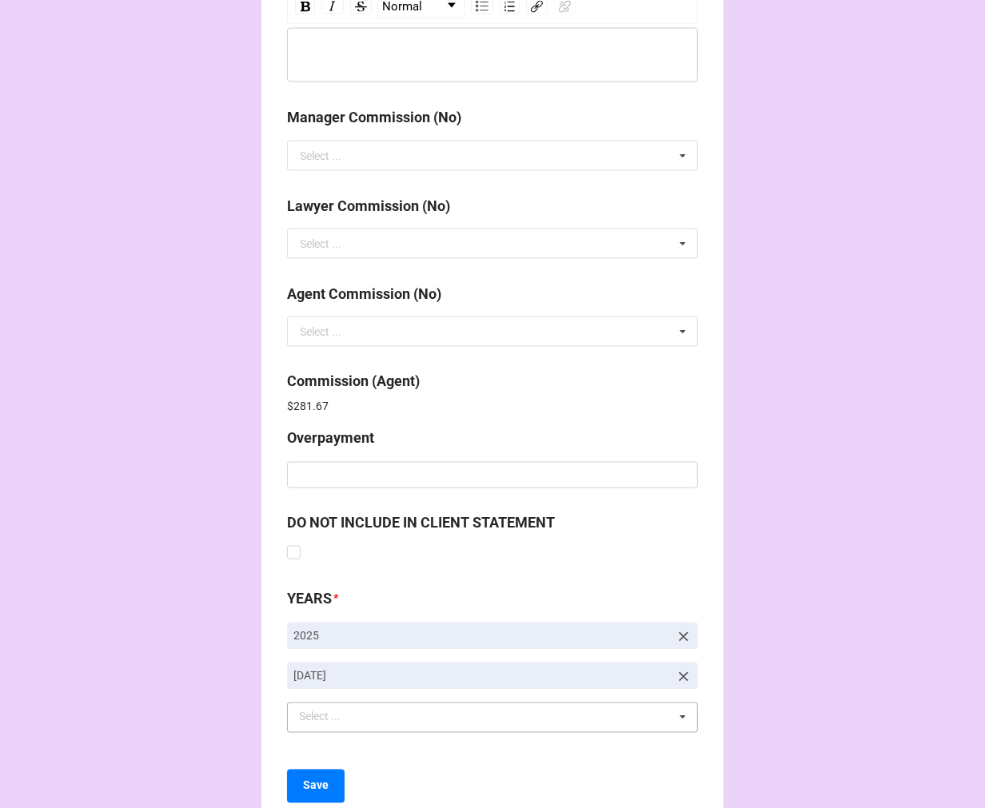
scroll to position [1908, 0]
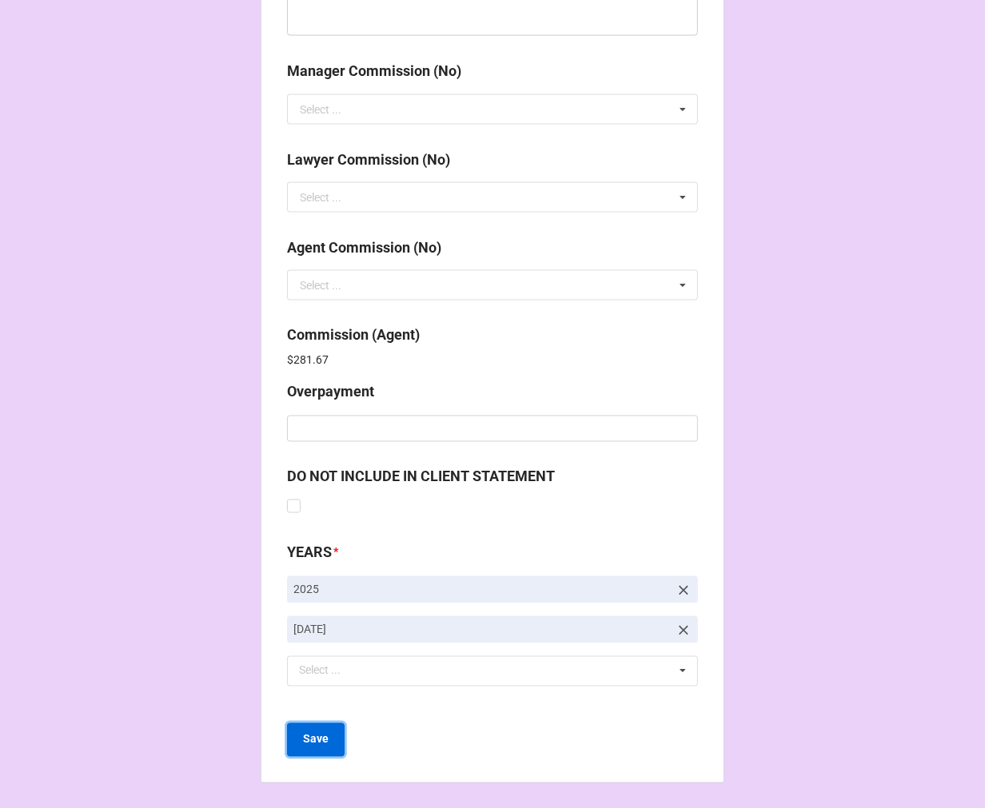
click at [323, 738] on b "Save" at bounding box center [316, 740] width 26 height 17
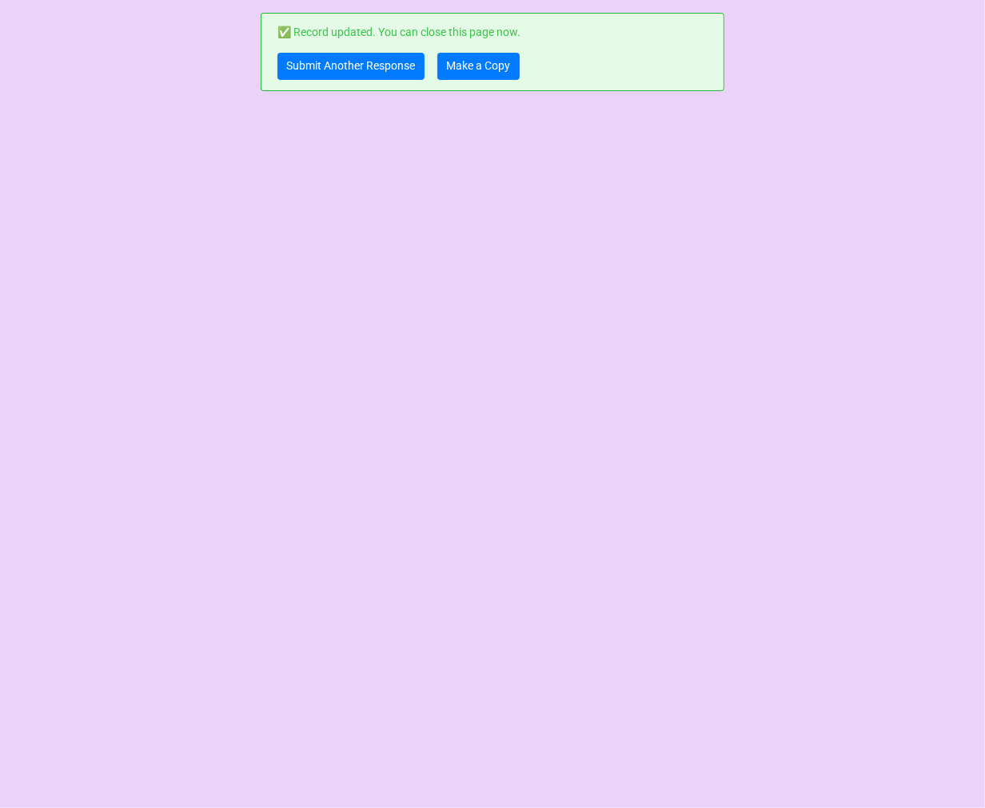
scroll to position [0, 0]
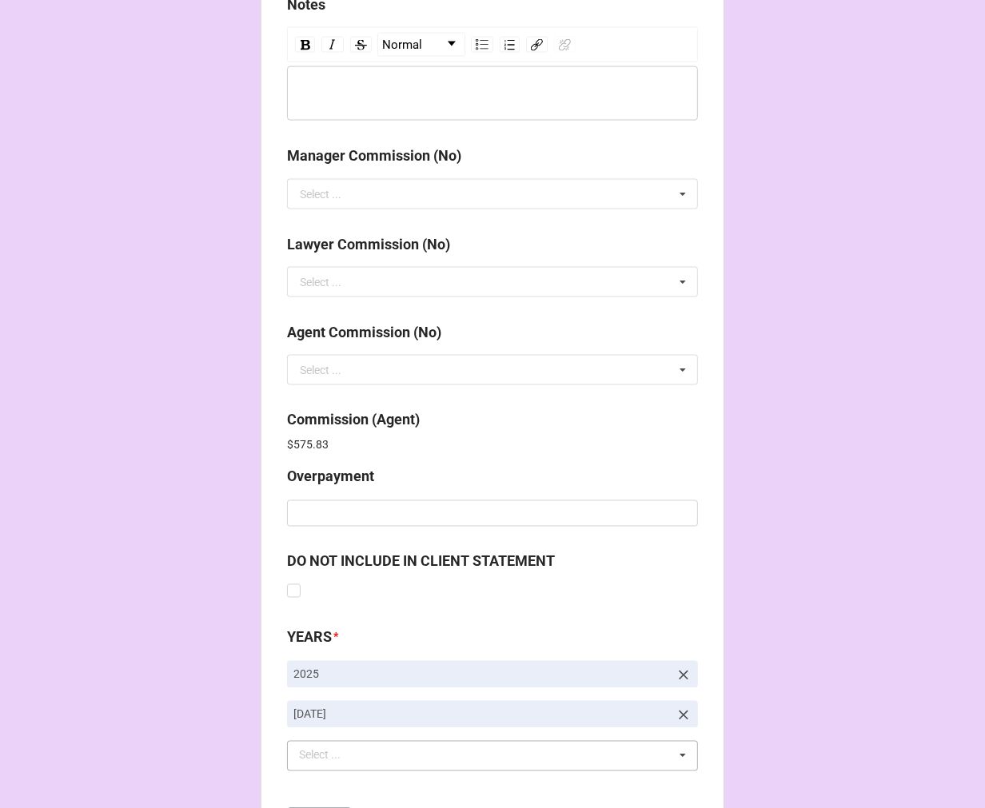
scroll to position [1908, 0]
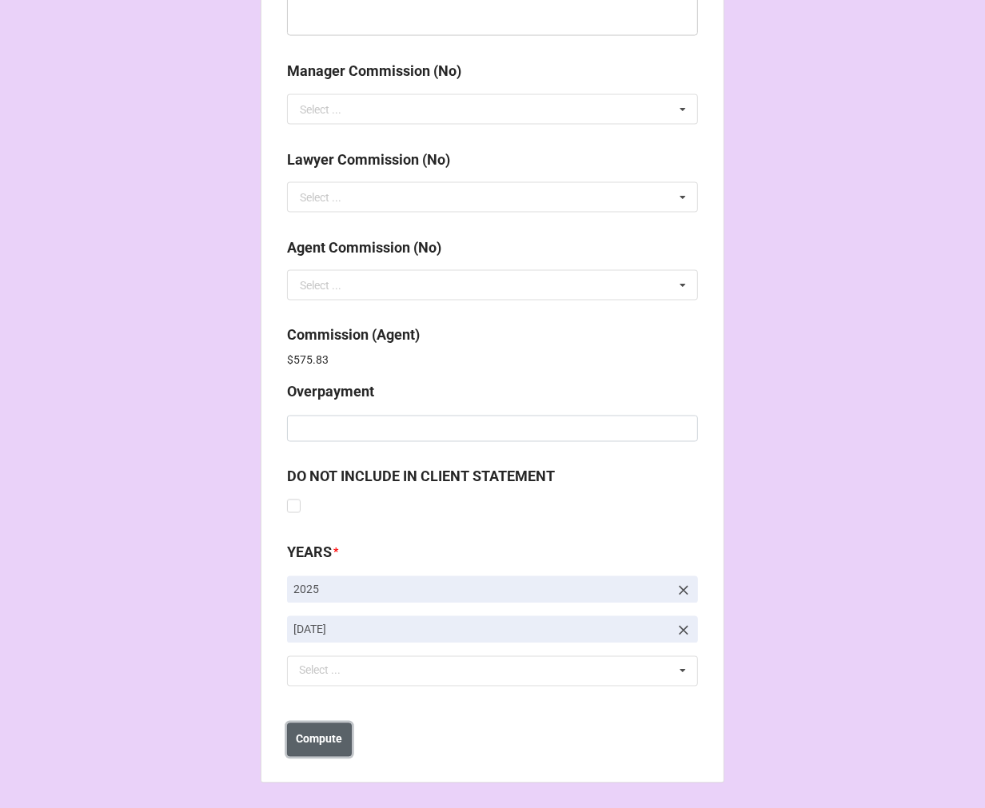
click at [331, 746] on b "Compute" at bounding box center [320, 740] width 46 height 17
click at [309, 748] on button "Save" at bounding box center [316, 741] width 58 height 34
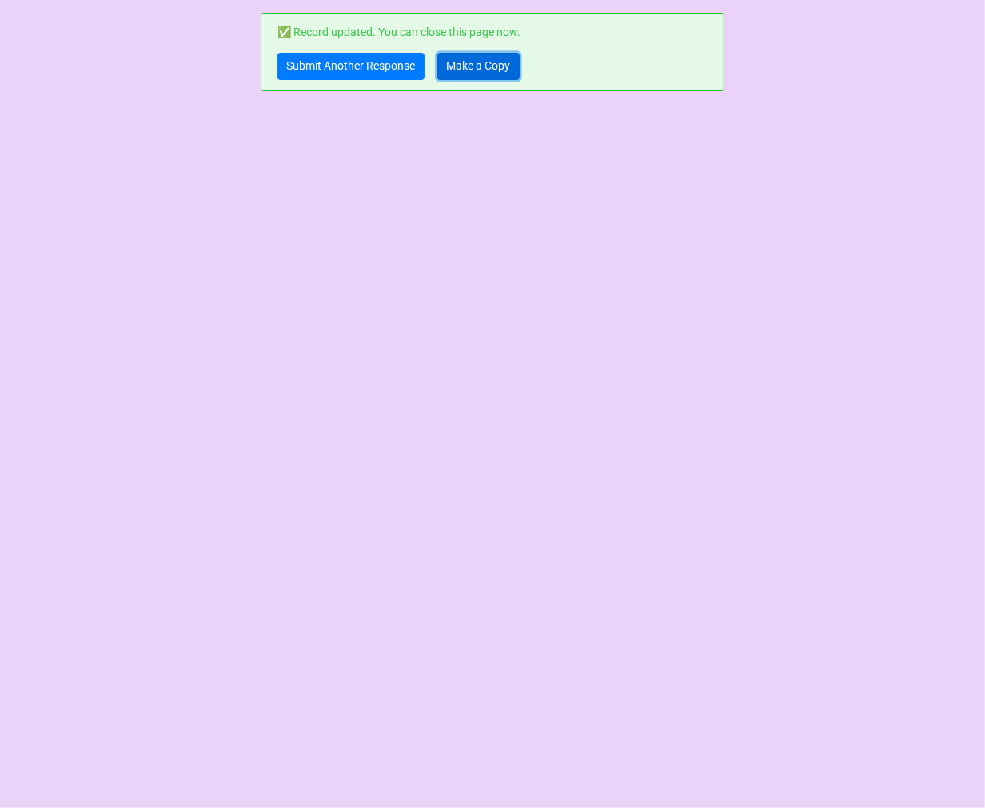
click at [459, 66] on link "Make a Copy" at bounding box center [478, 66] width 82 height 27
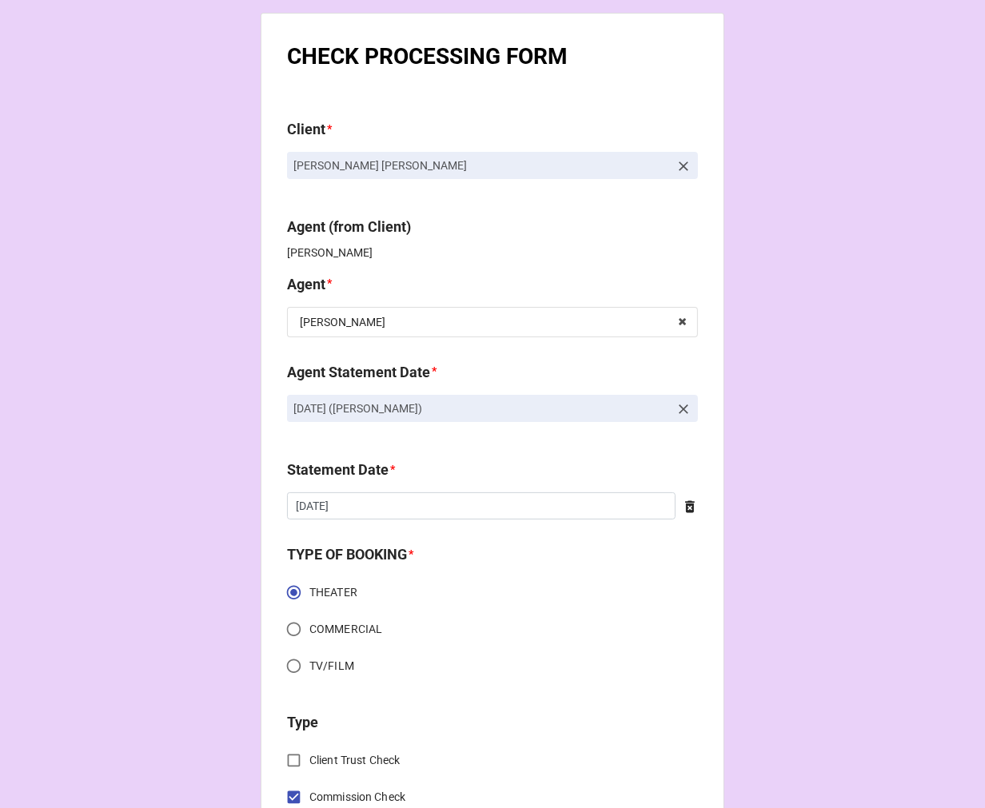
click at [677, 406] on icon at bounding box center [684, 409] width 16 height 16
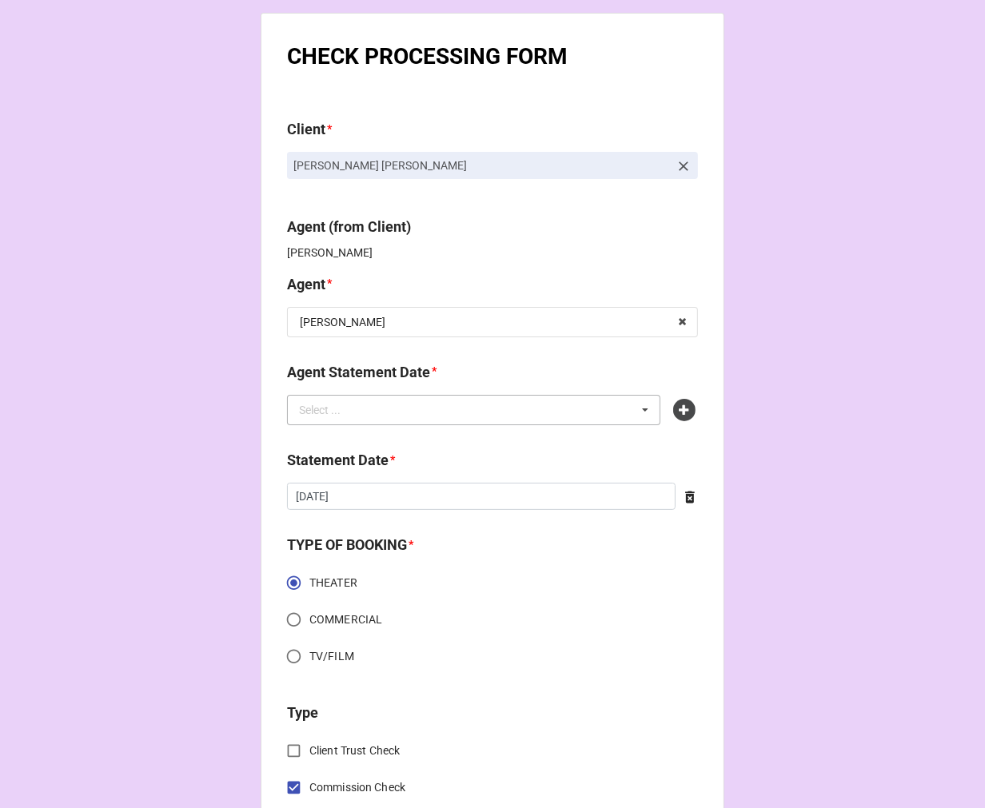
click at [493, 412] on div "Select ... No results found." at bounding box center [473, 410] width 373 height 30
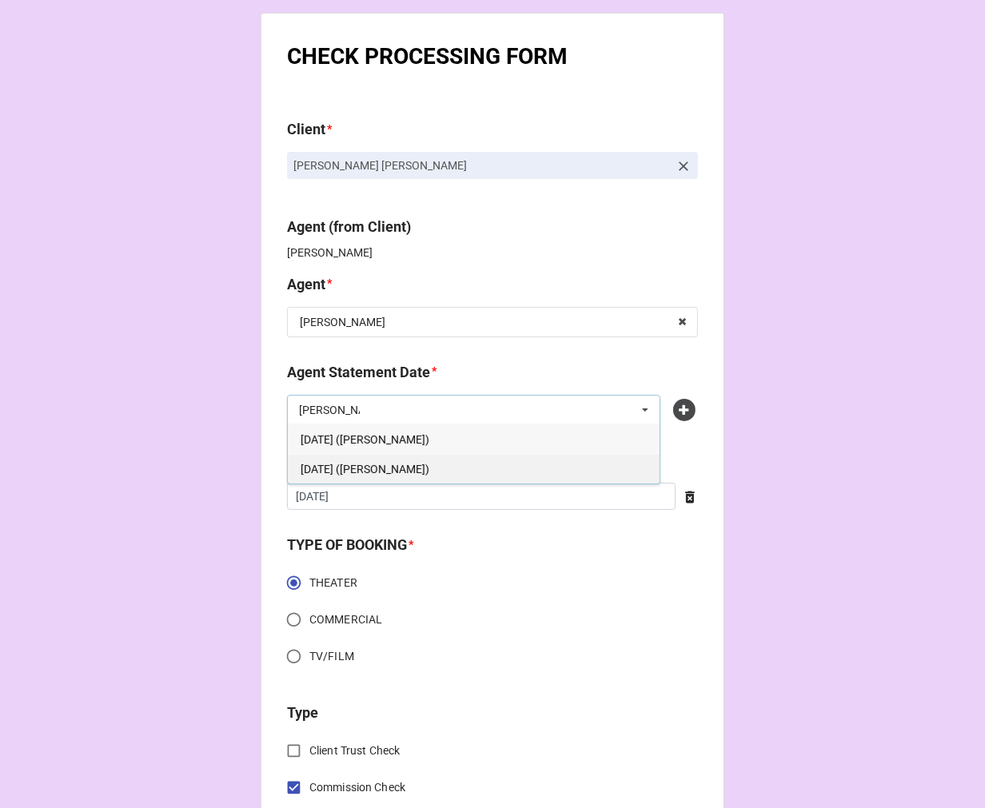
type input "[PERSON_NAME]"
click at [421, 465] on span "[DATE] ([PERSON_NAME])" at bounding box center [365, 469] width 129 height 13
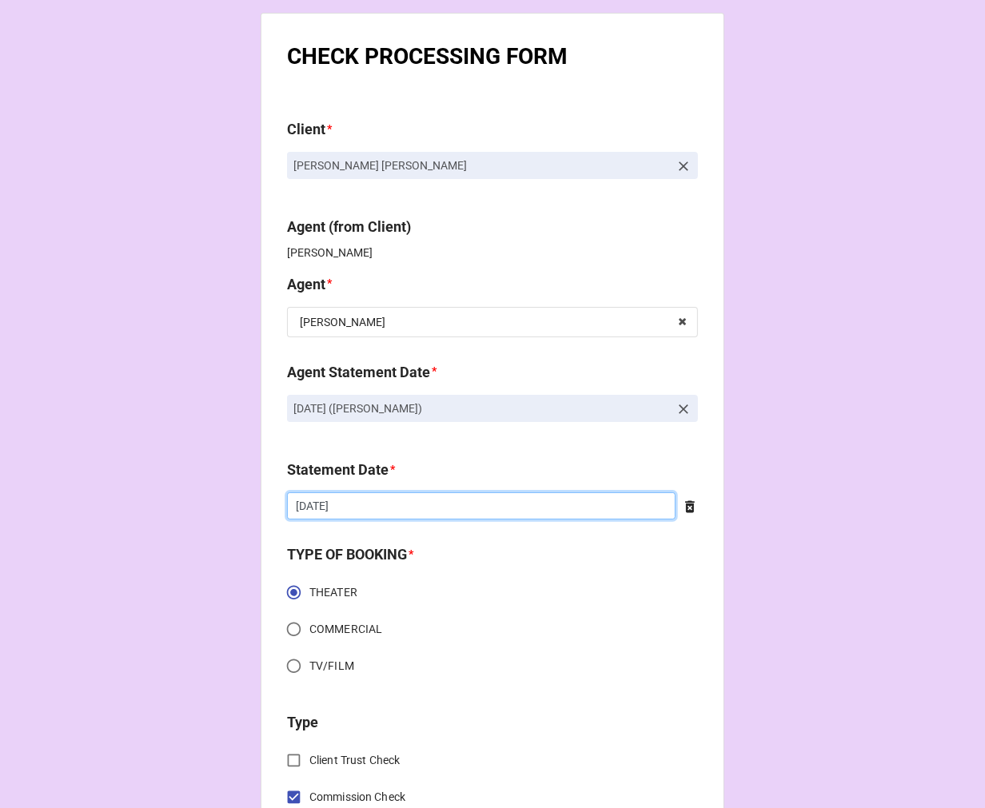
click at [372, 499] on input "[DATE]" at bounding box center [481, 506] width 389 height 27
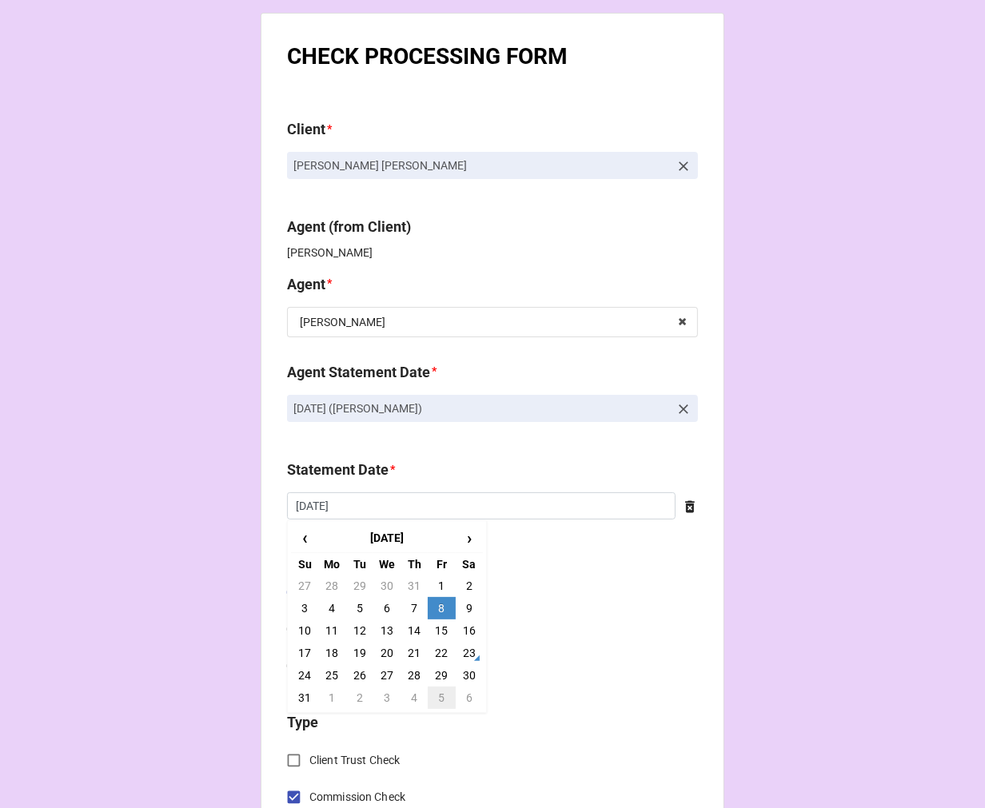
click at [442, 700] on td "5" at bounding box center [441, 698] width 27 height 22
type input "[DATE]"
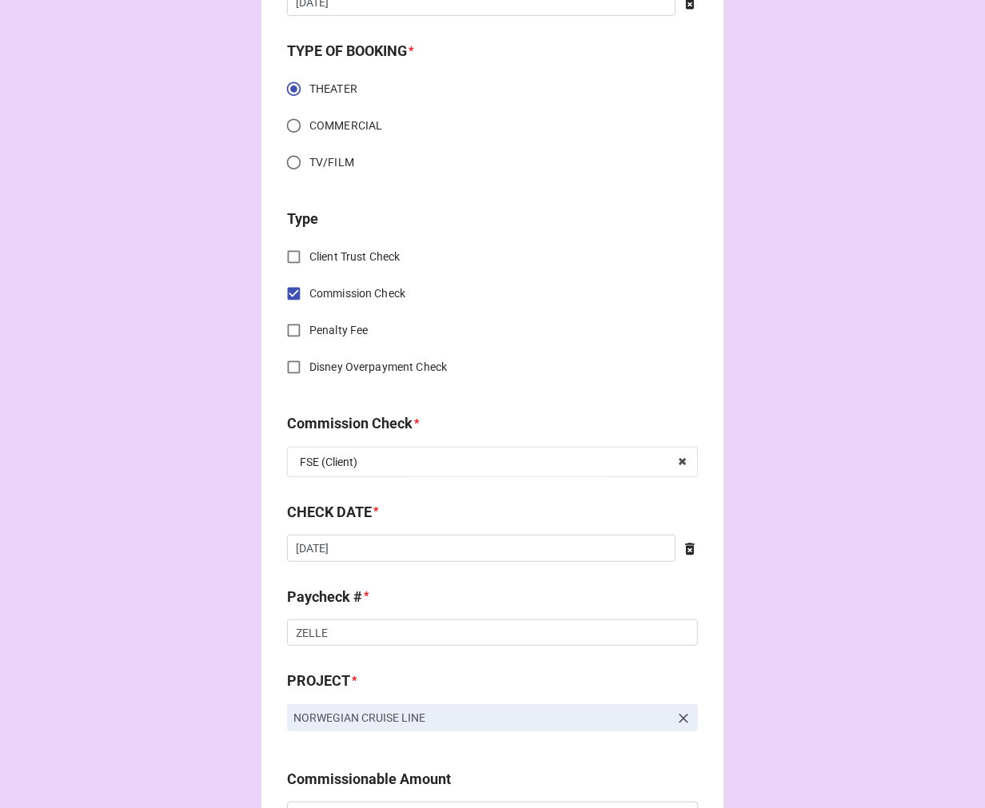
scroll to position [533, 0]
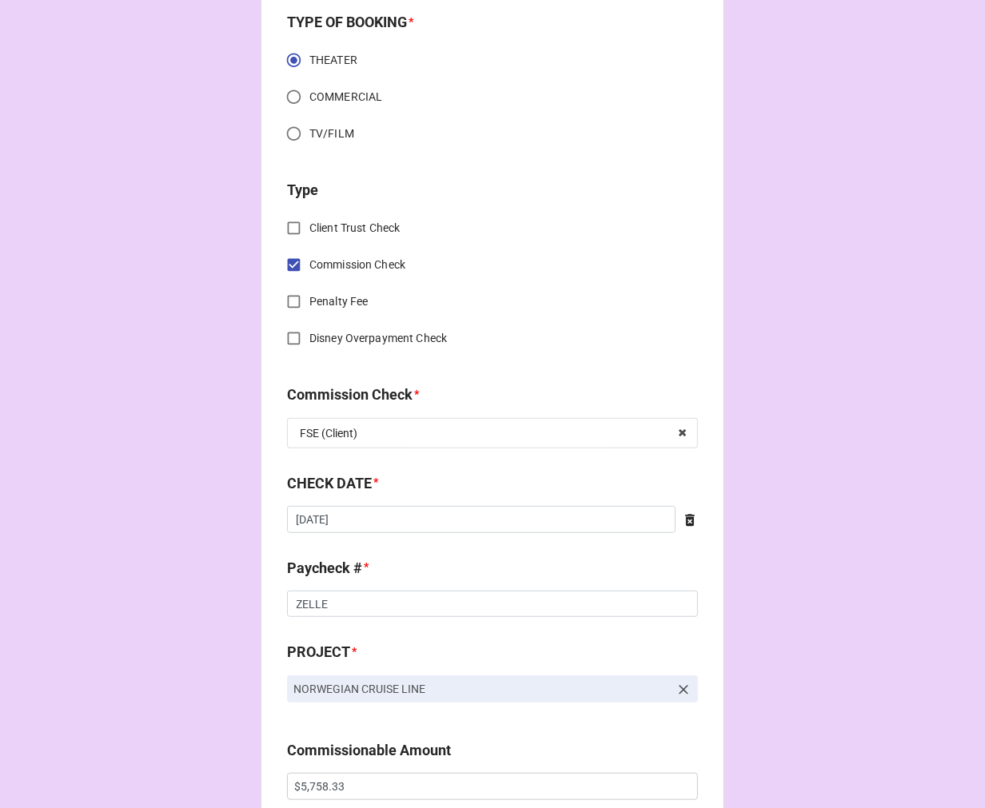
click at [682, 522] on icon at bounding box center [690, 521] width 16 height 16
click at [545, 522] on input "text" at bounding box center [492, 519] width 411 height 27
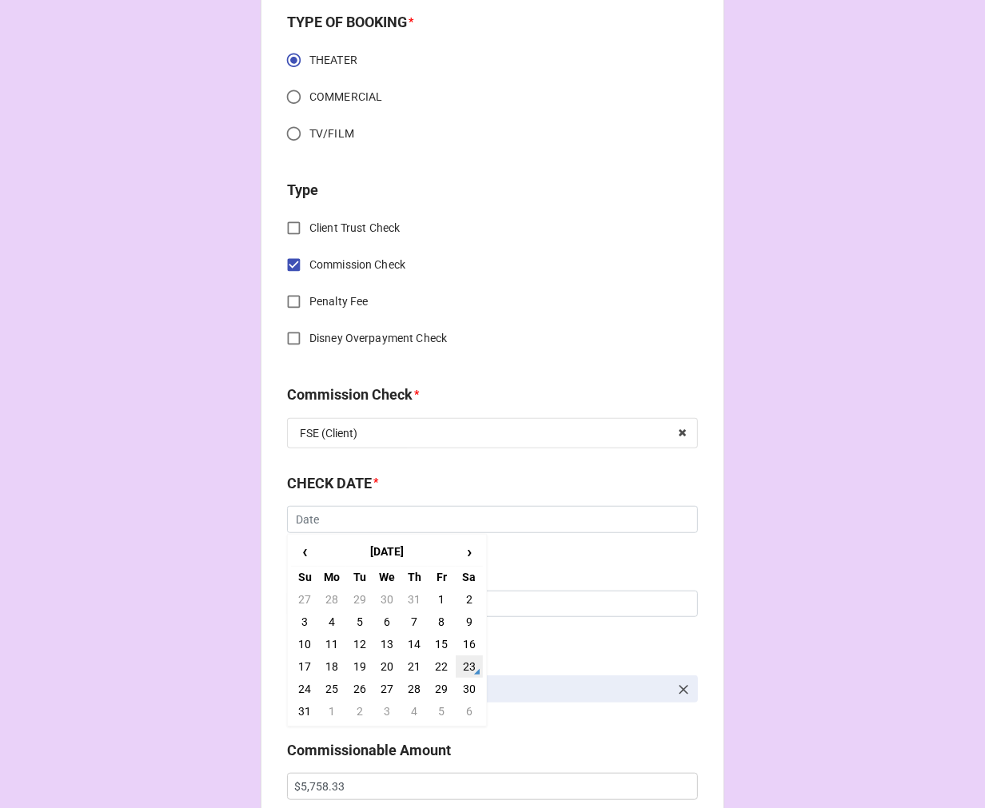
click at [467, 662] on td "23" at bounding box center [469, 667] width 27 height 22
type input "[DATE]"
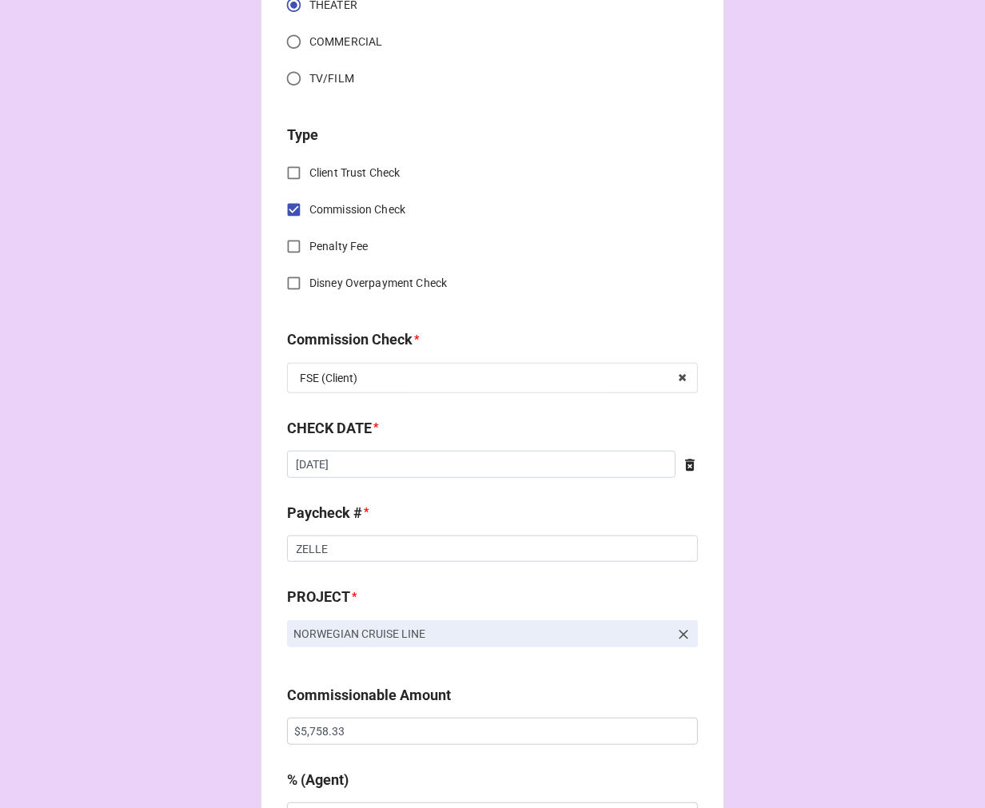
scroll to position [800, 0]
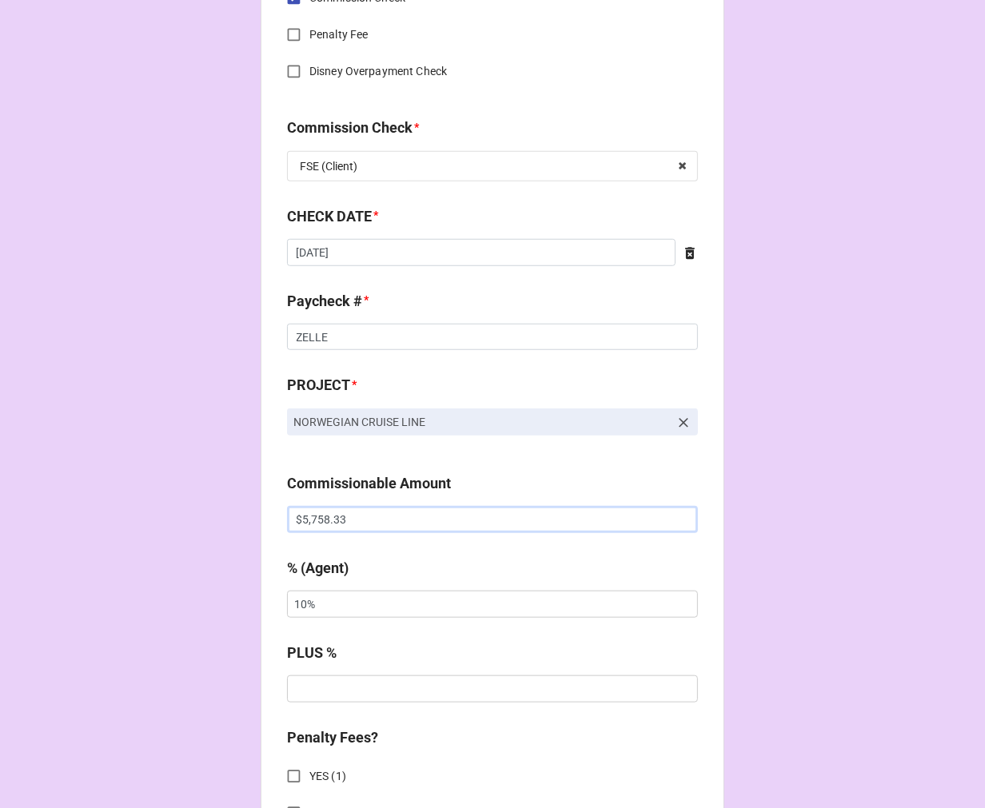
drag, startPoint x: 369, startPoint y: 515, endPoint x: 76, endPoint y: 513, distance: 292.7
click at [86, 513] on div "CHECK PROCESSING FORM Client * Kayla Renee Santos Agent (from Client) Kellie Ag…" at bounding box center [492, 530] width 985 height 2660
paste input "3,071.11"
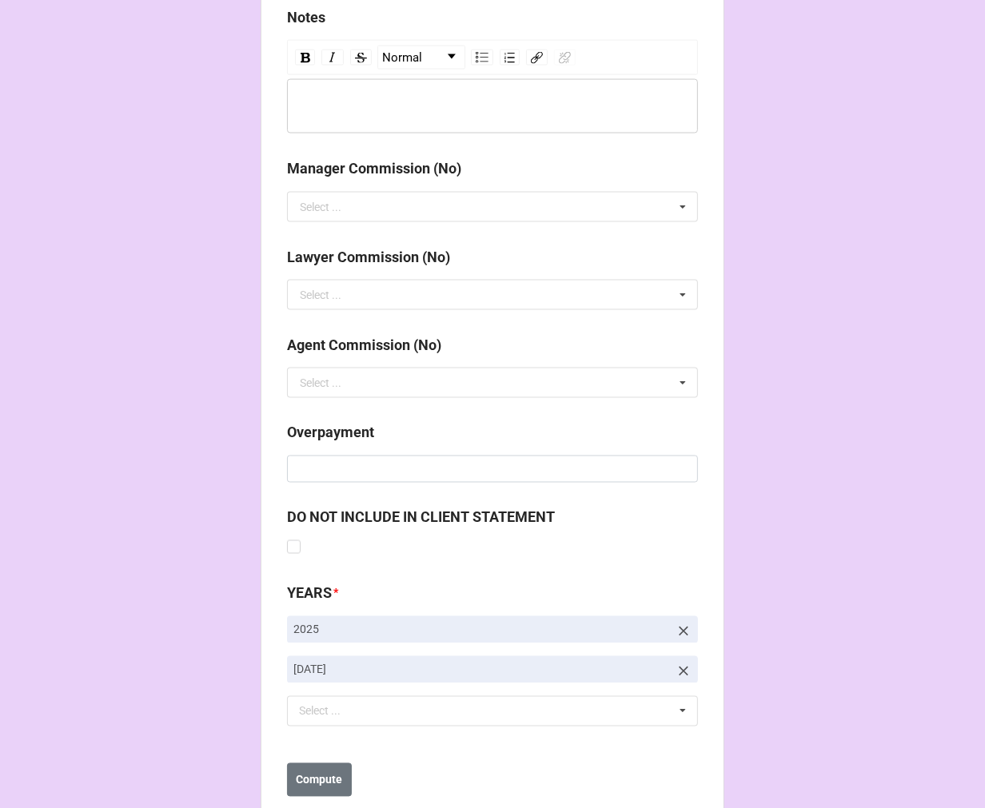
scroll to position [1851, 0]
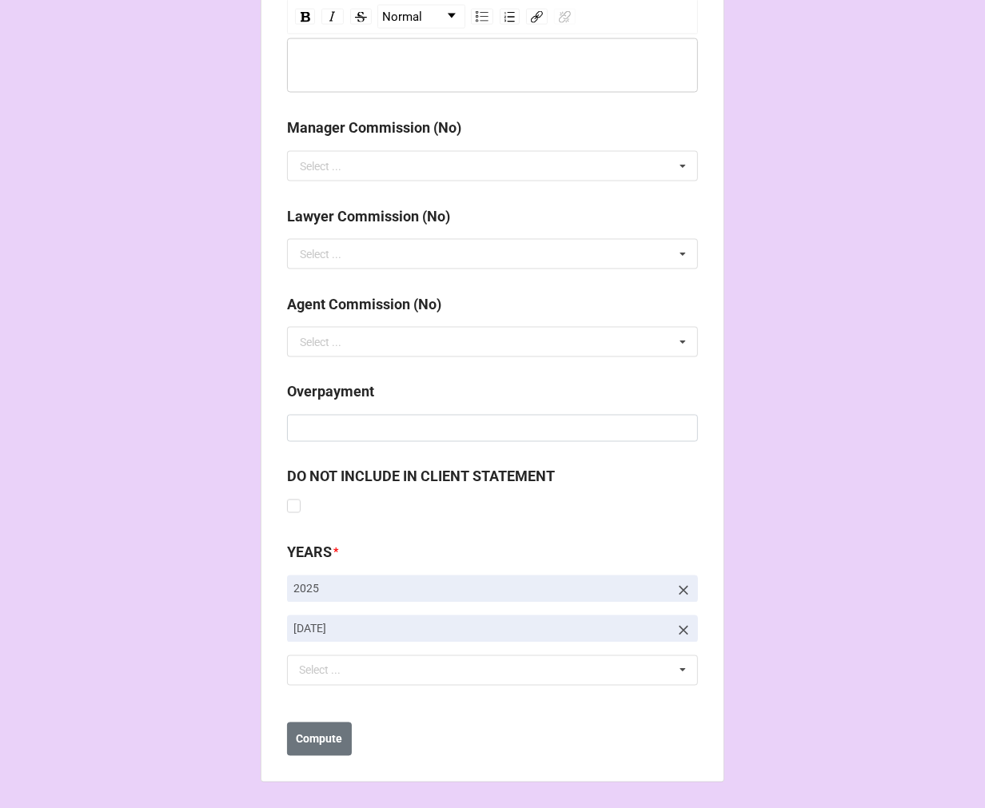
type input "$3,071.11"
click at [681, 625] on icon at bounding box center [684, 631] width 16 height 16
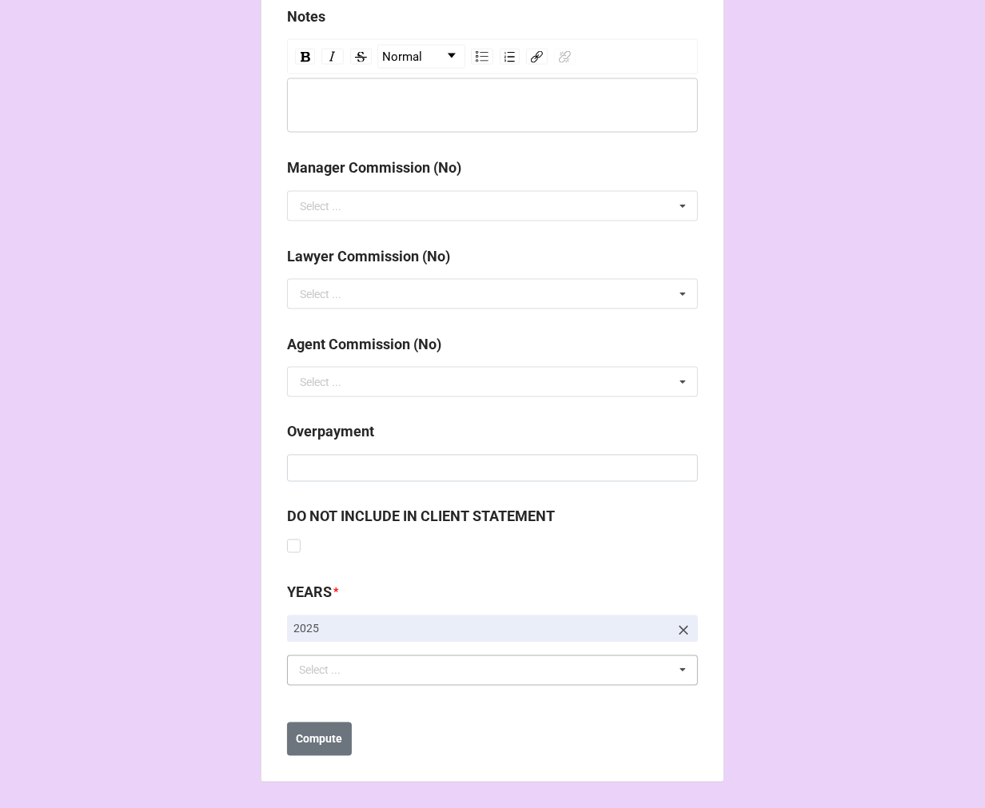
click at [454, 672] on div "Select ... No results found." at bounding box center [492, 671] width 411 height 30
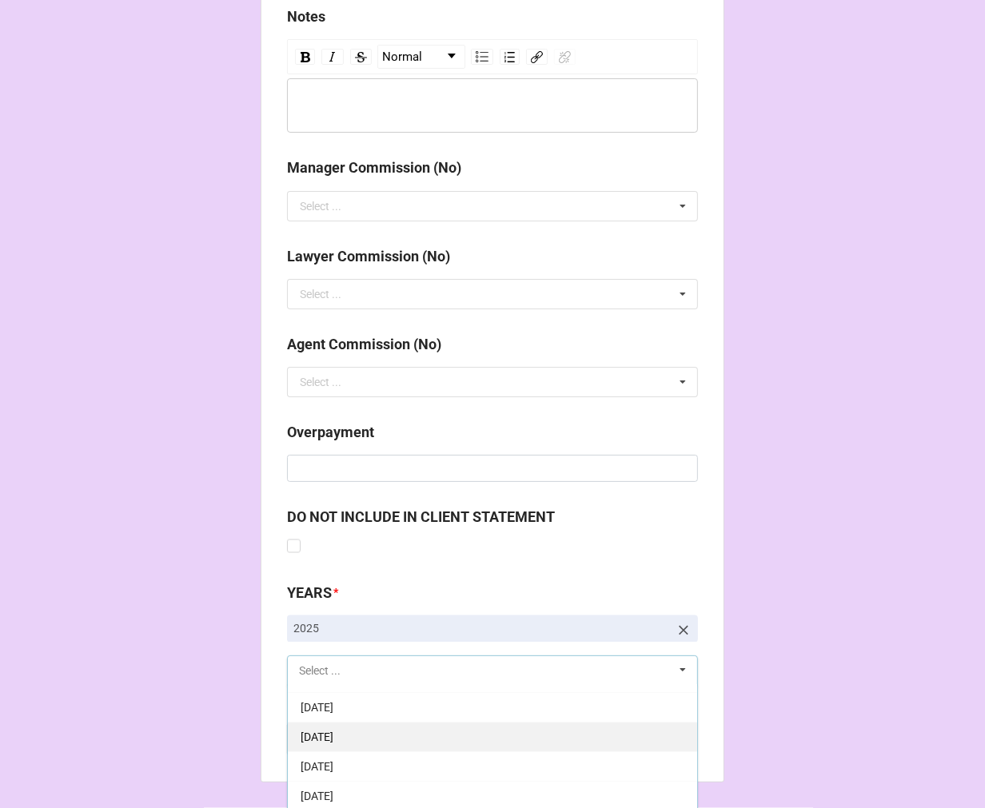
scroll to position [178, 0]
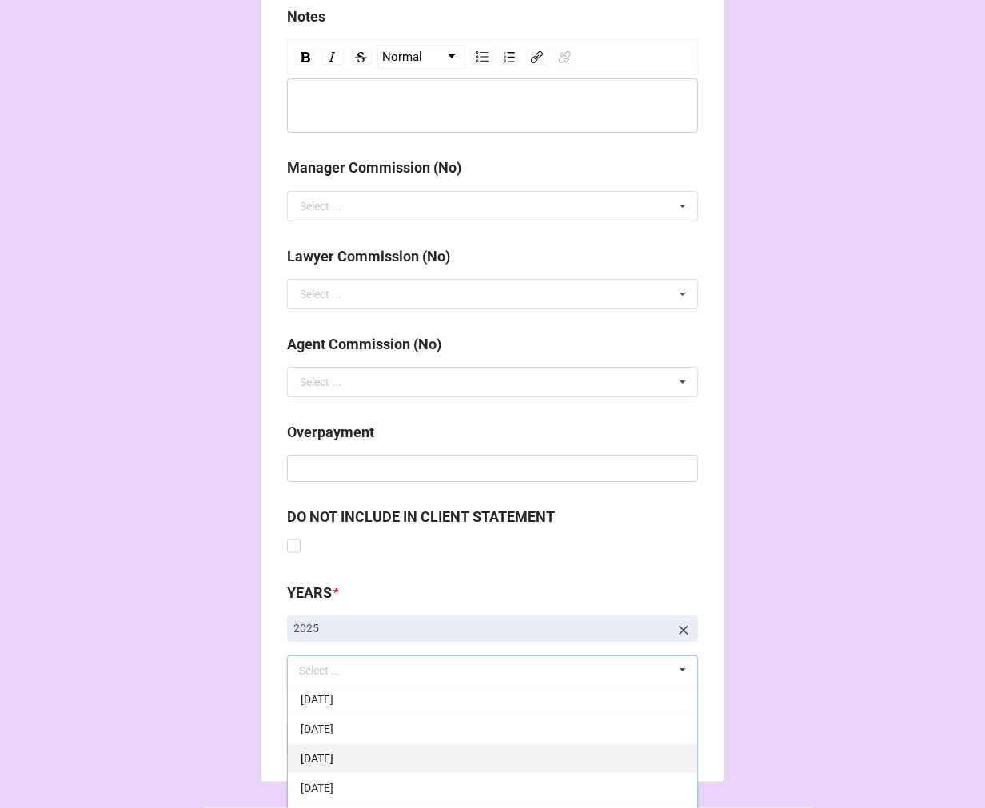
click at [402, 752] on div "[DATE]" at bounding box center [492, 759] width 409 height 30
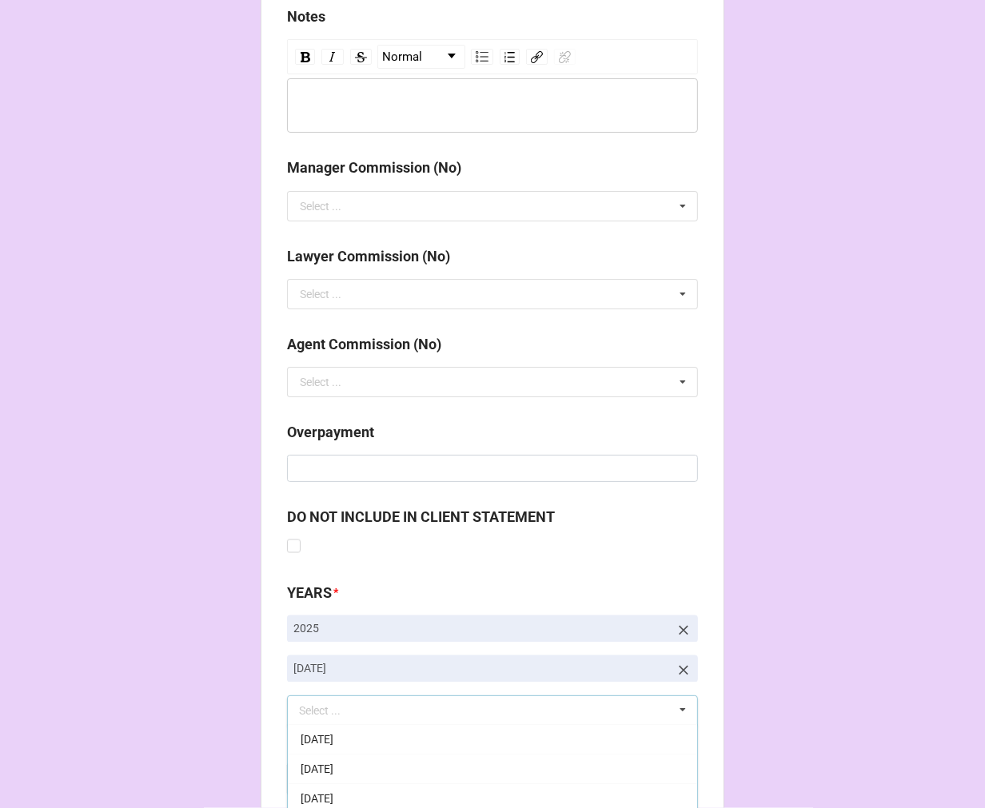
click at [323, 772] on b "Compute" at bounding box center [320, 780] width 46 height 17
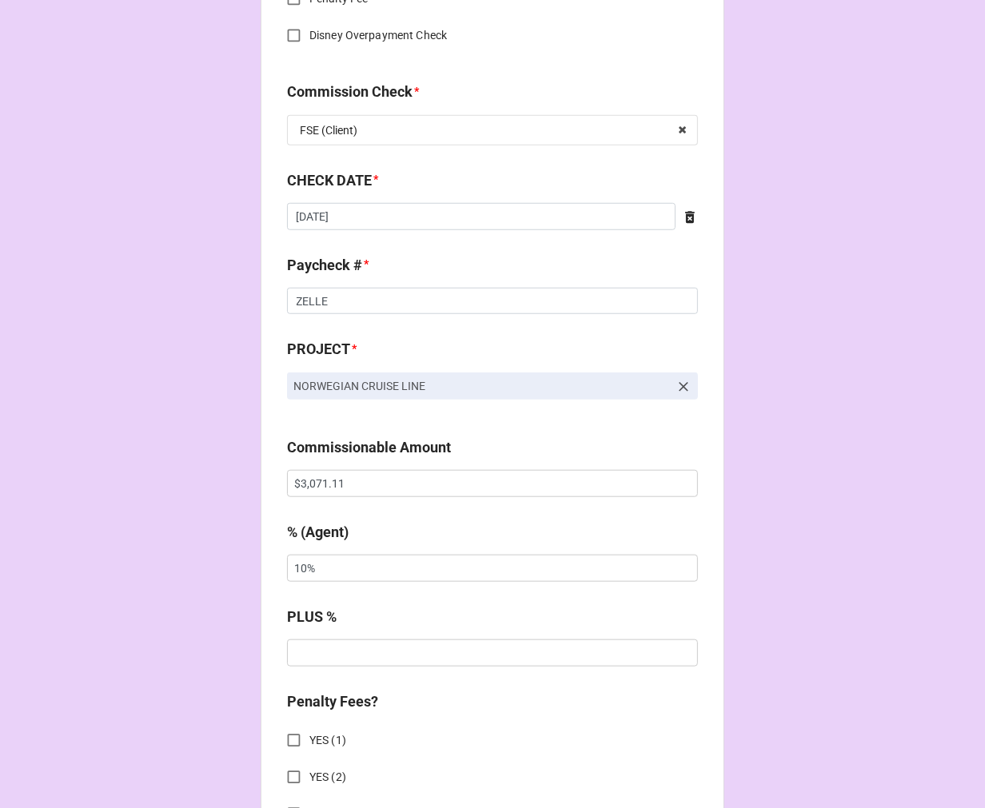
scroll to position [834, 0]
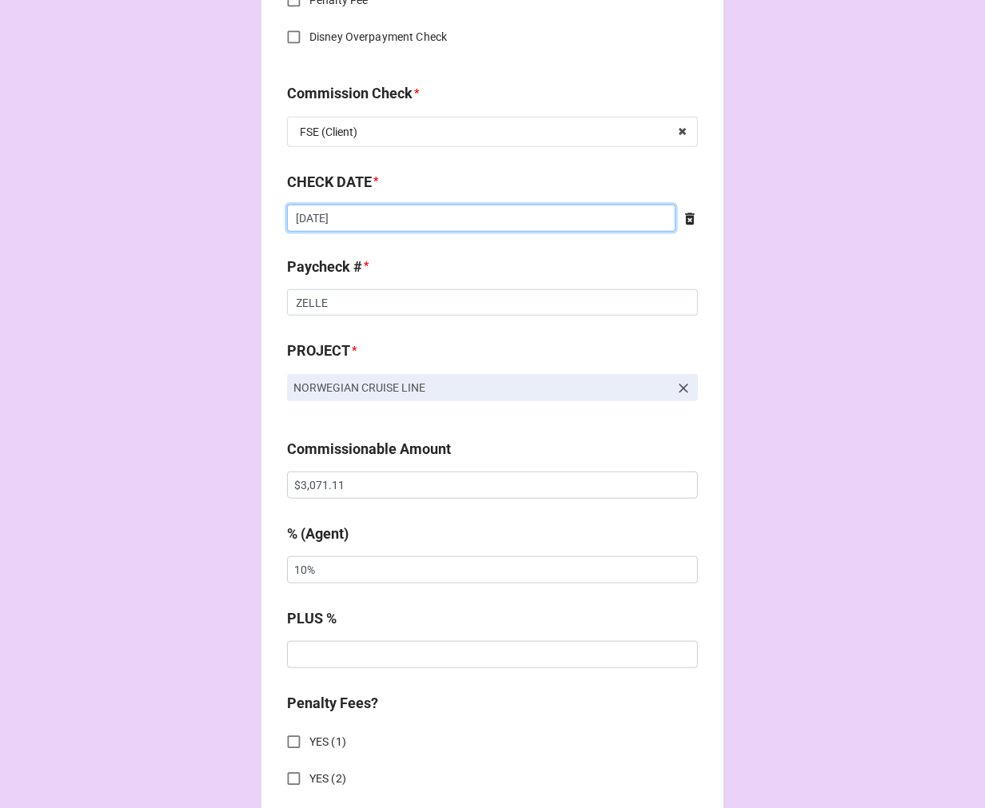
click at [349, 217] on input "8/23/2025" at bounding box center [481, 218] width 389 height 27
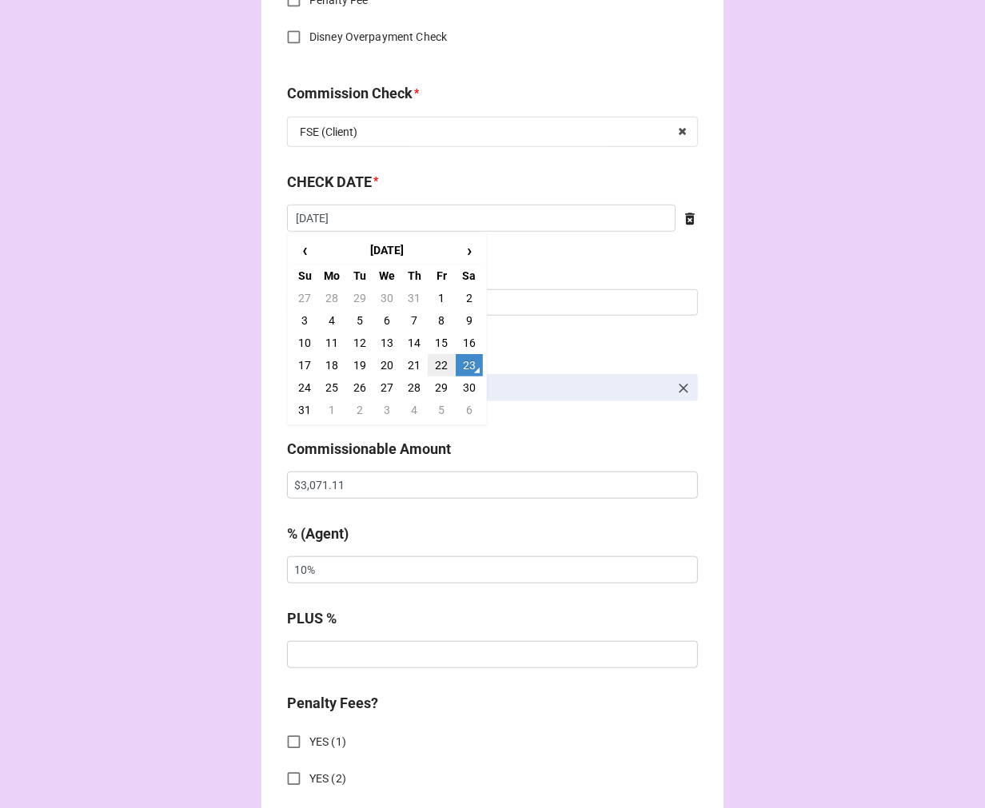
click at [432, 364] on td "22" at bounding box center [441, 365] width 27 height 22
type input "[DATE]"
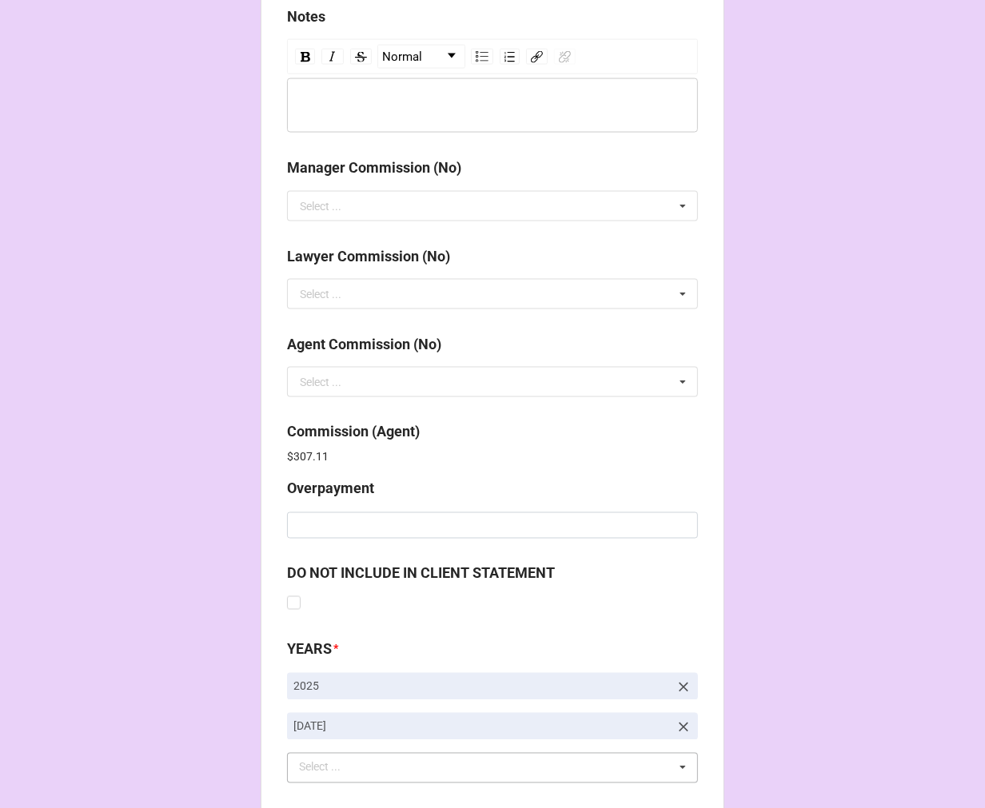
scroll to position [1908, 0]
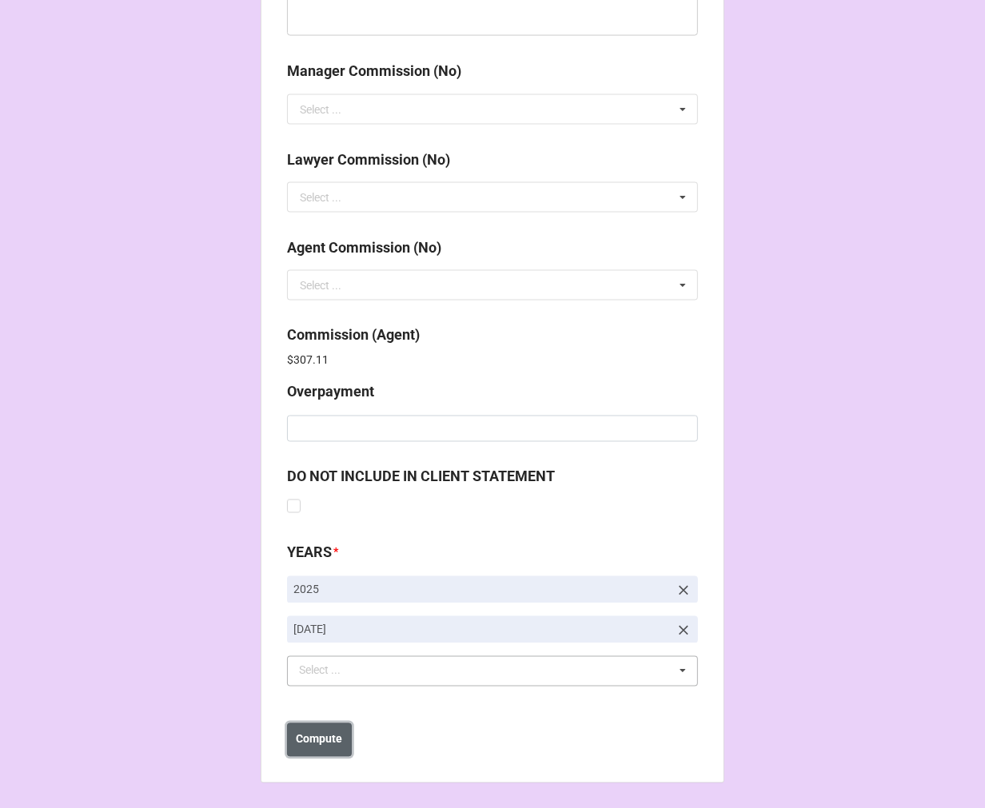
click at [321, 740] on b "Compute" at bounding box center [320, 740] width 46 height 17
click at [312, 737] on b "Save" at bounding box center [316, 740] width 26 height 17
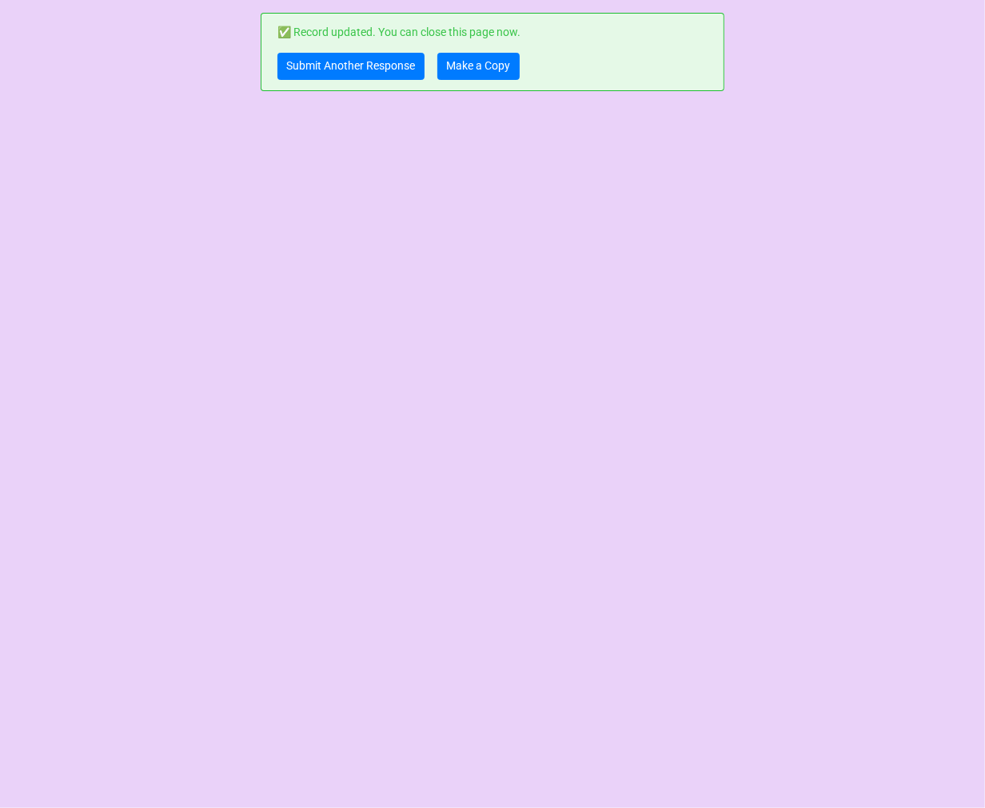
scroll to position [0, 0]
click at [337, 61] on link "Submit Another Response" at bounding box center [350, 66] width 147 height 27
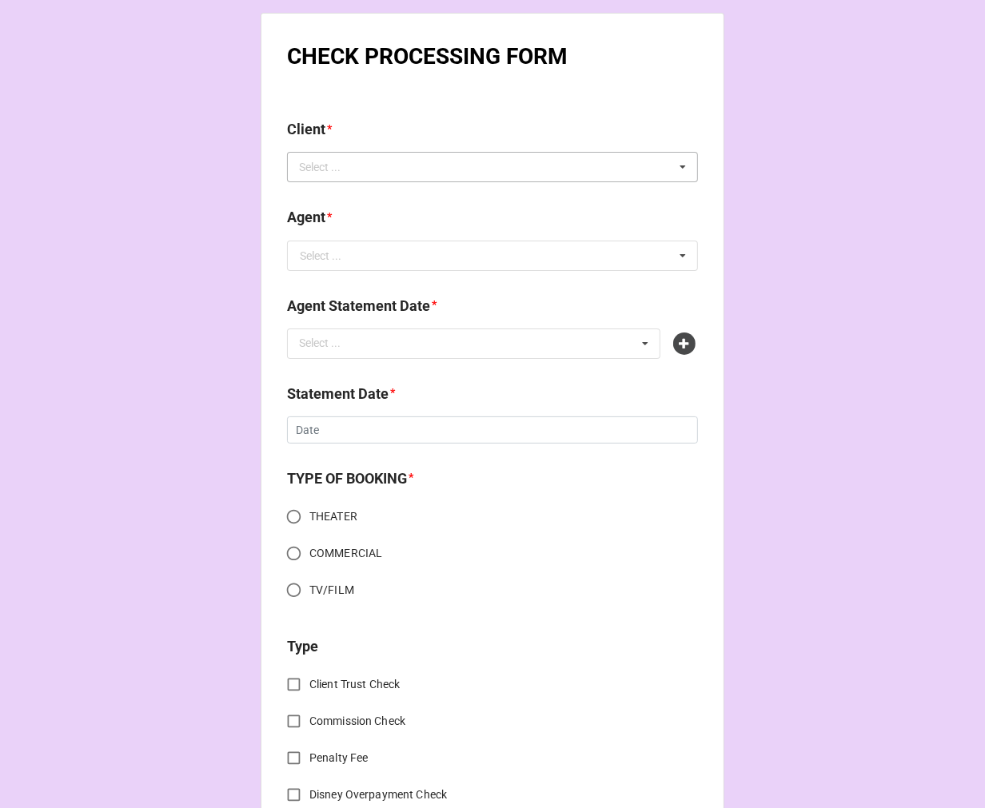
click at [374, 174] on div "Select ... No results found." at bounding box center [492, 167] width 411 height 30
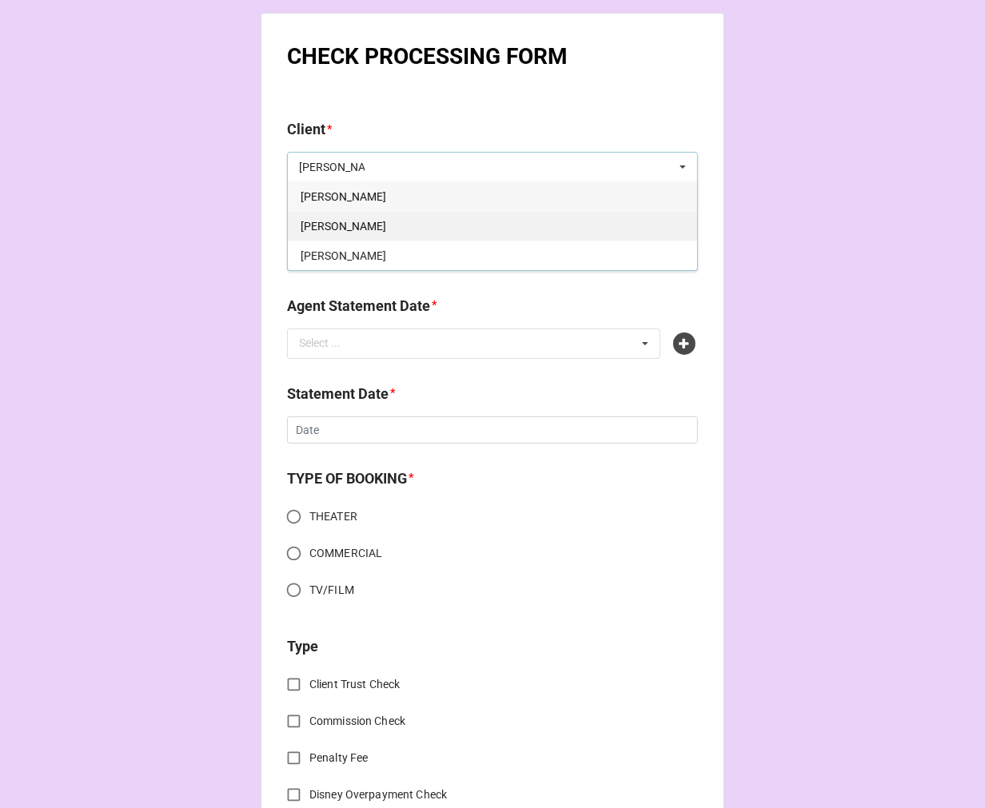
type input "[PERSON_NAME]"
click at [374, 232] on span "[PERSON_NAME]" at bounding box center [344, 226] width 86 height 13
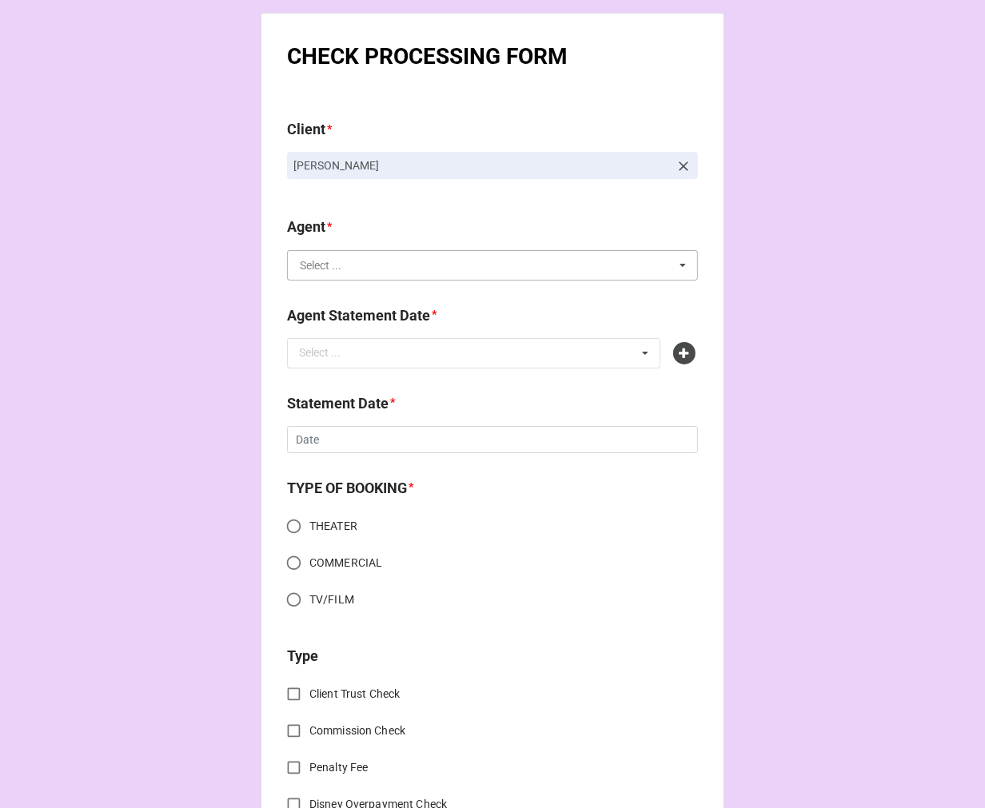
click at [369, 272] on input "text" at bounding box center [493, 265] width 409 height 29
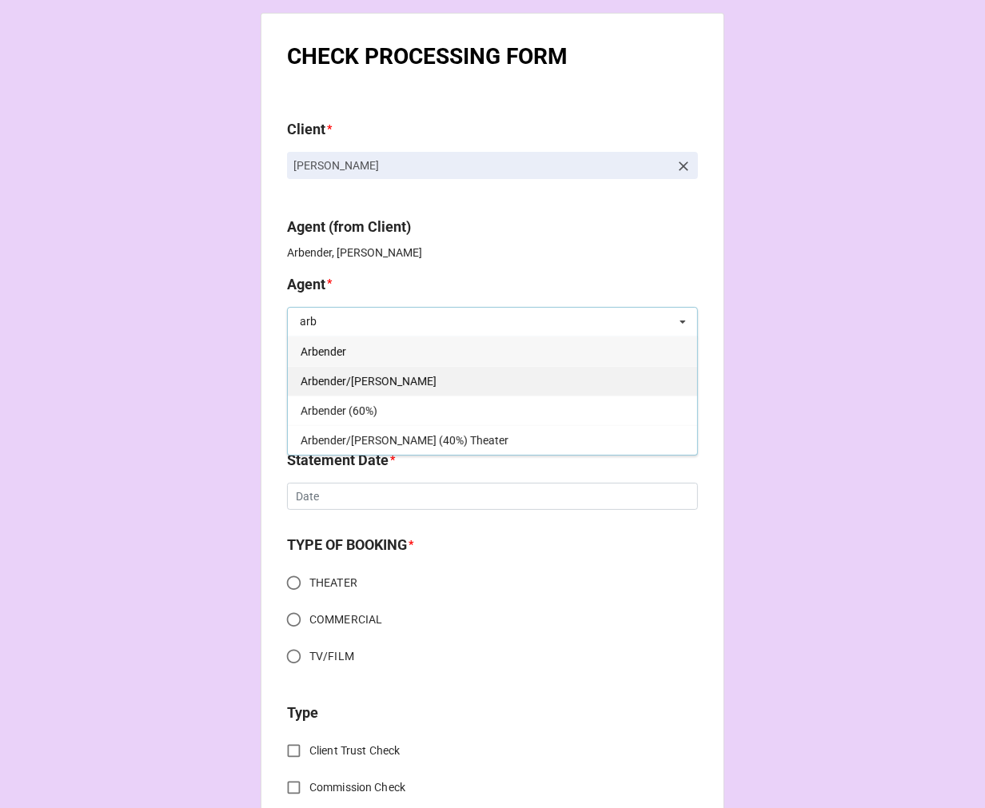
type input "arb"
click at [377, 374] on div "Arbender/[PERSON_NAME]" at bounding box center [492, 381] width 409 height 30
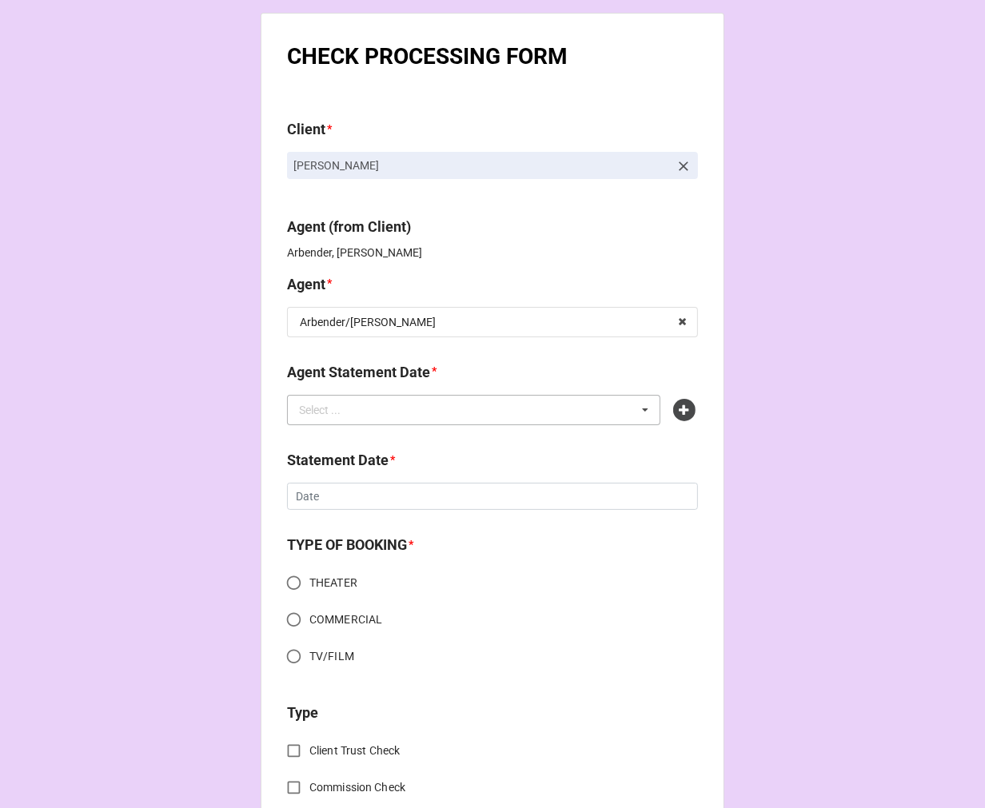
click at [381, 417] on div "Select ... No results found." at bounding box center [473, 410] width 373 height 30
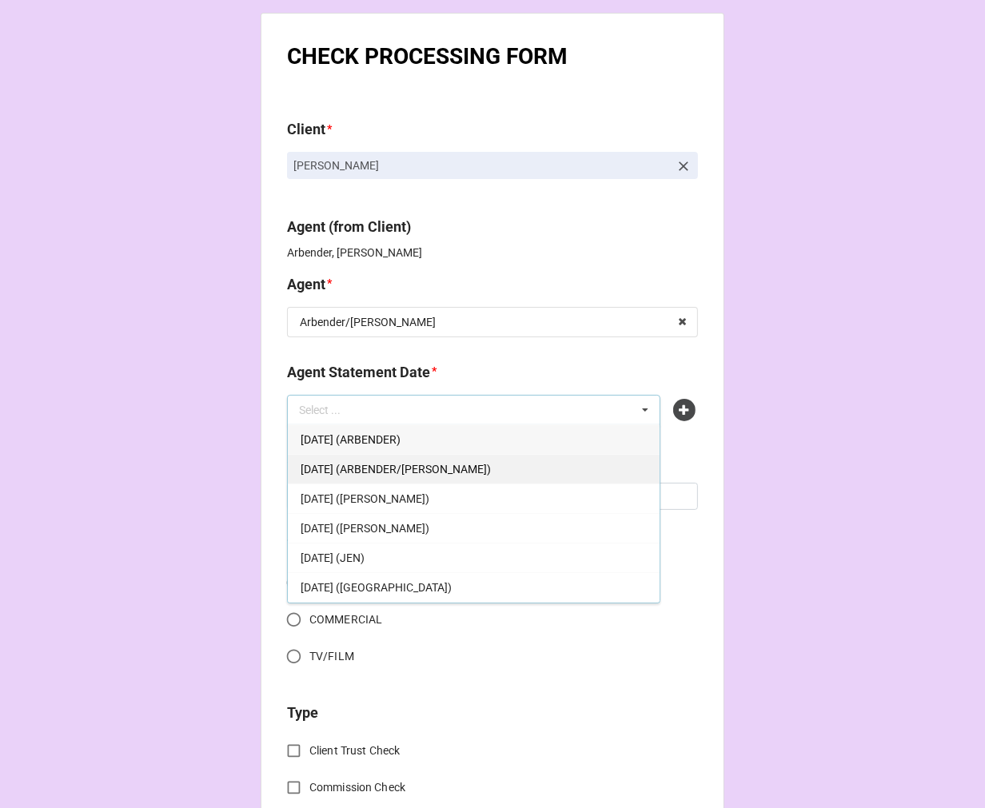
click at [461, 473] on span "[DATE] (ARBENDER/[PERSON_NAME])" at bounding box center [396, 469] width 190 height 13
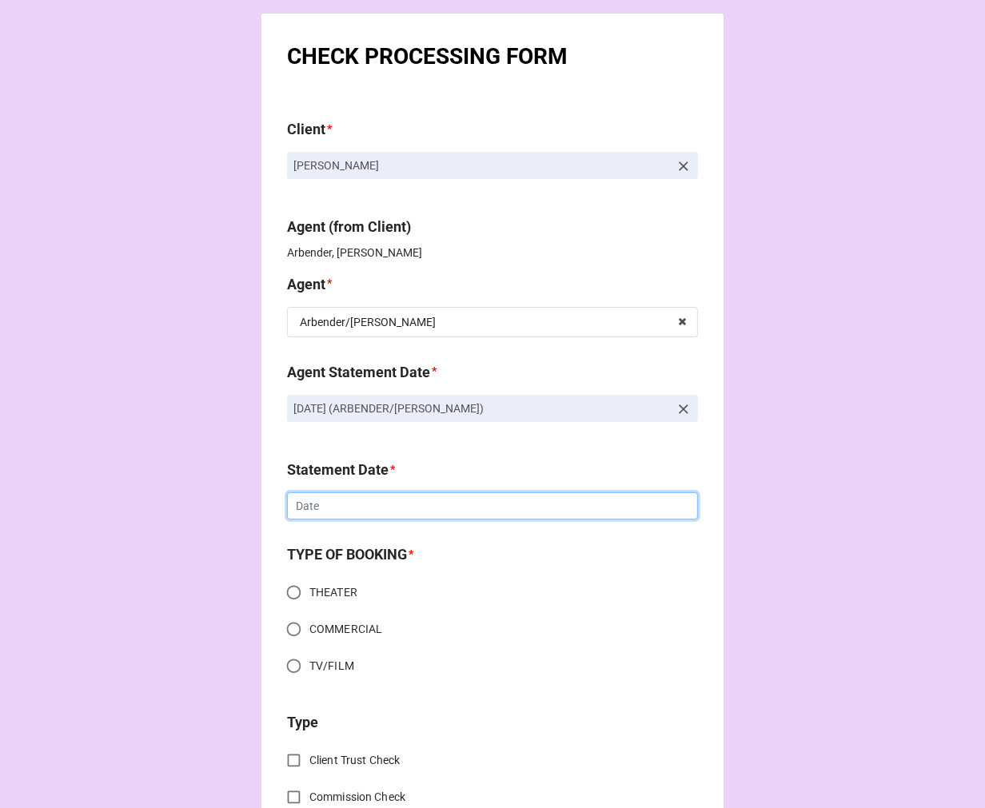
click at [353, 508] on input "text" at bounding box center [492, 506] width 411 height 27
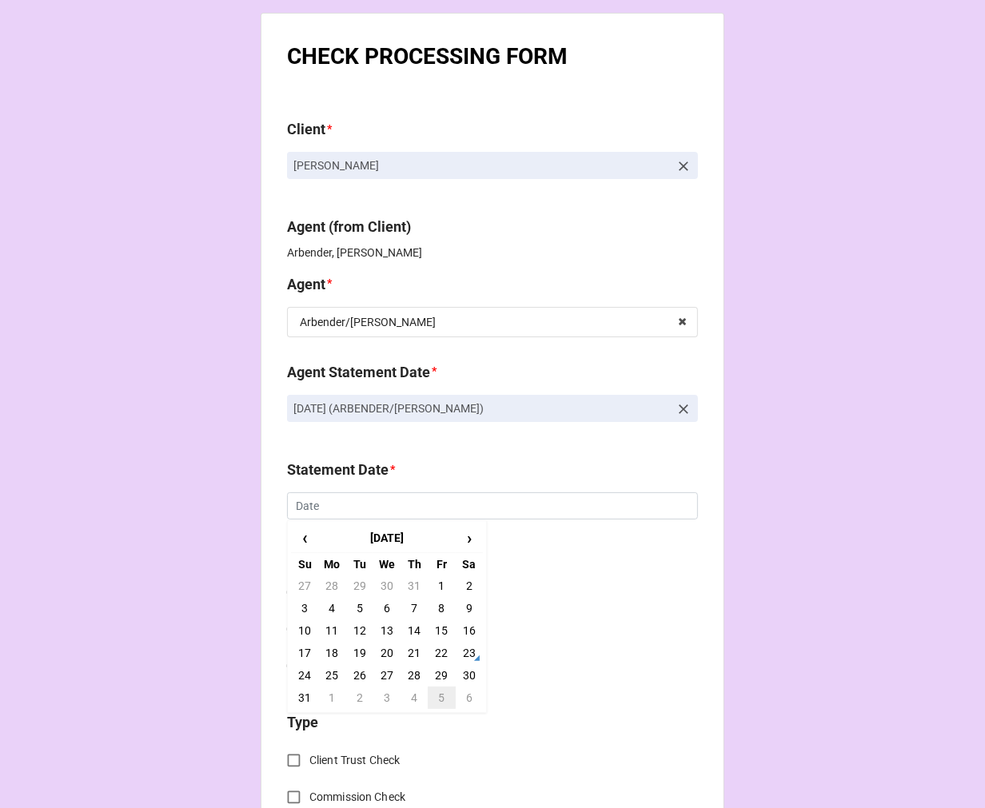
drag, startPoint x: 438, startPoint y: 696, endPoint x: 428, endPoint y: 689, distance: 13.1
click at [437, 697] on td "5" at bounding box center [441, 698] width 27 height 22
type input "[DATE]"
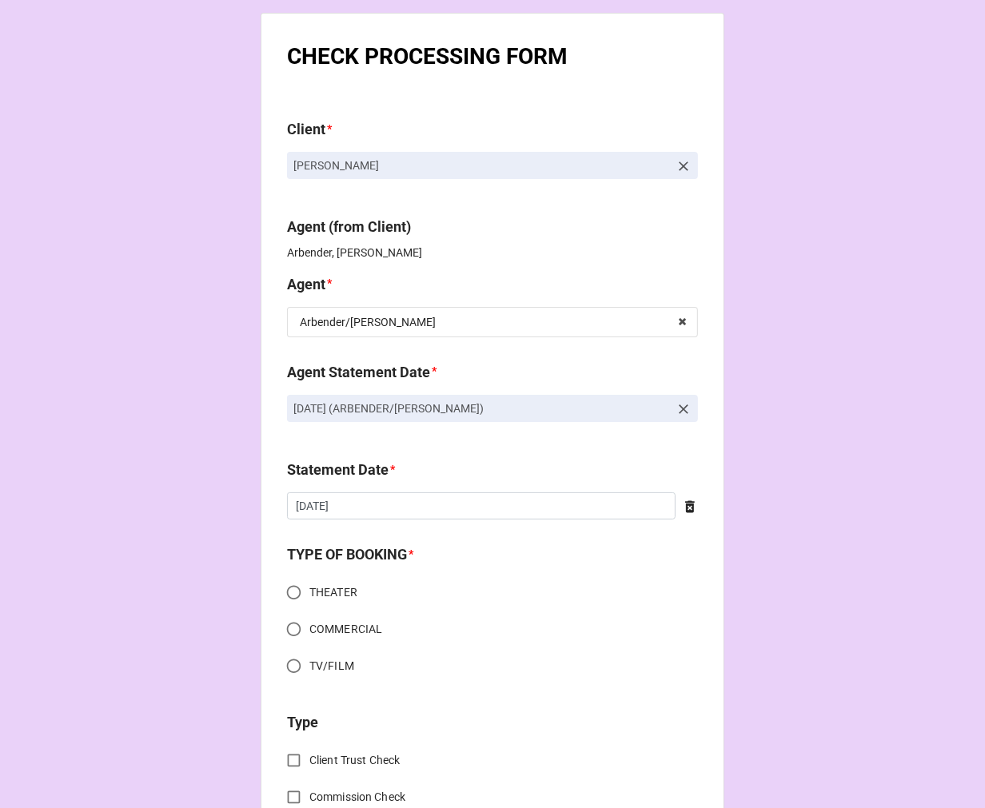
click at [281, 670] on input "TV/FILM" at bounding box center [293, 666] width 31 height 31
radio input "true"
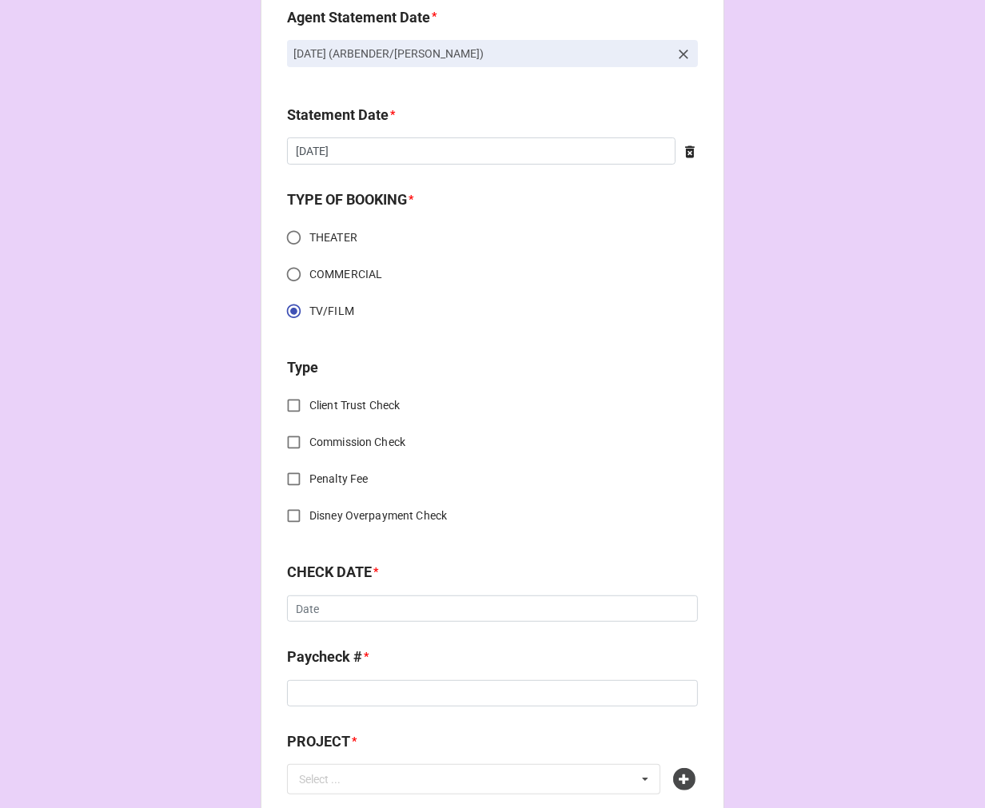
click at [288, 443] on input "Commission Check" at bounding box center [293, 442] width 31 height 31
checkbox input "true"
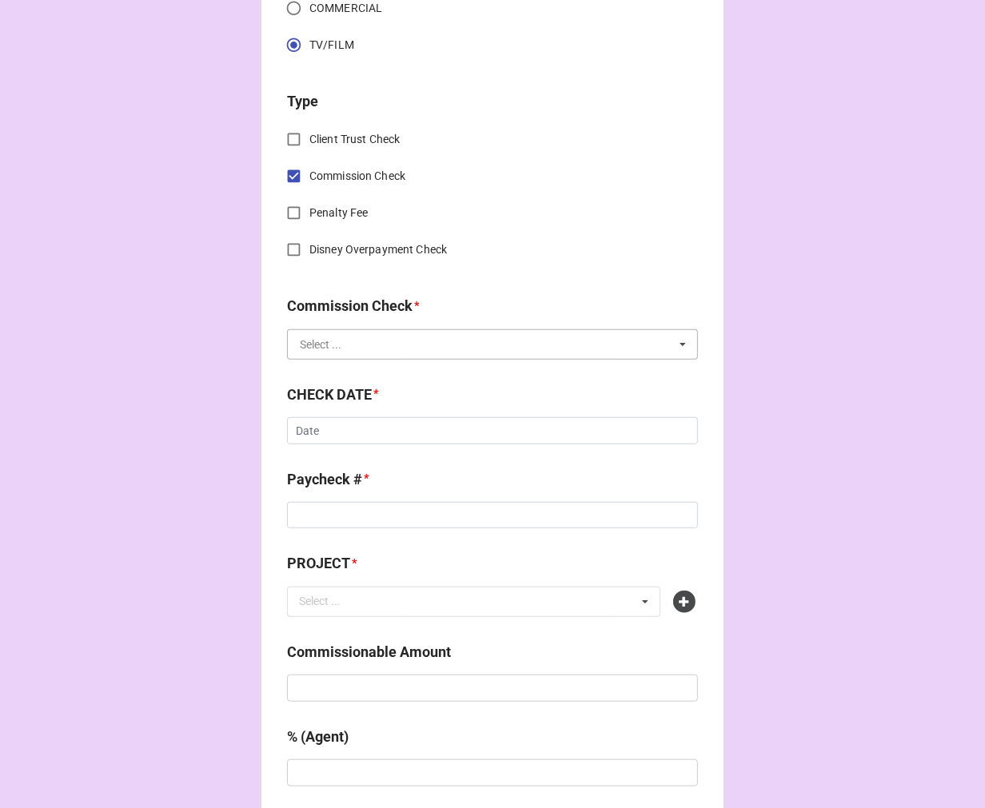
click at [314, 352] on input "text" at bounding box center [493, 344] width 409 height 29
click at [329, 372] on span "FSE (Client)" at bounding box center [330, 374] width 58 height 13
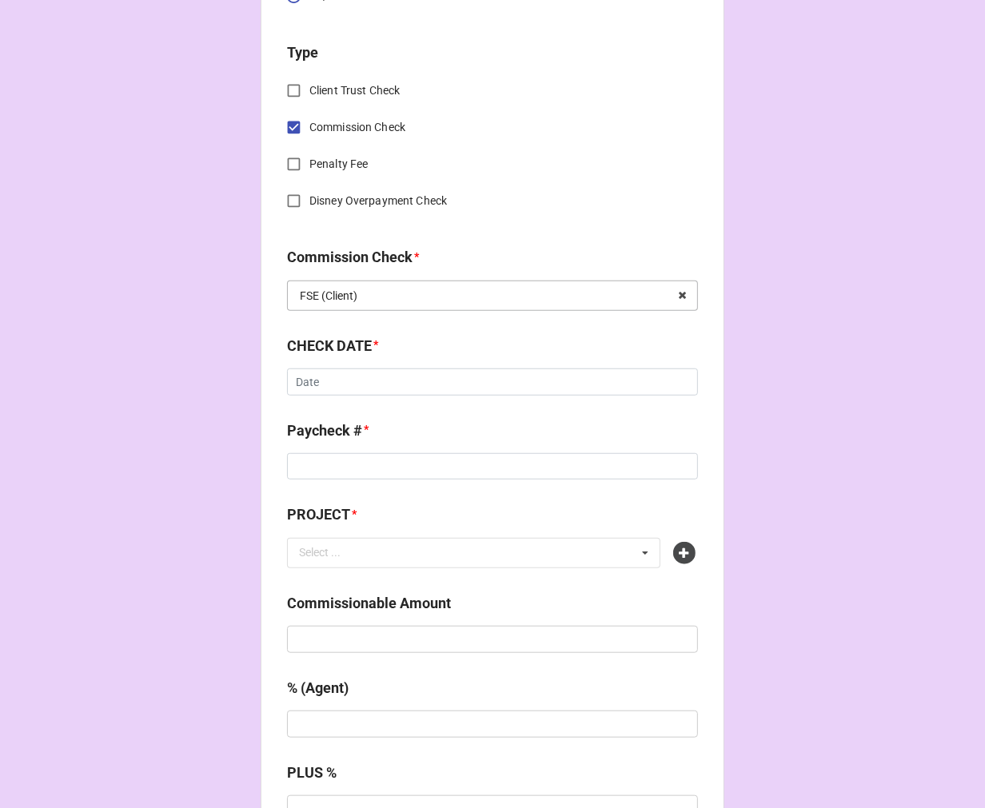
scroll to position [710, 0]
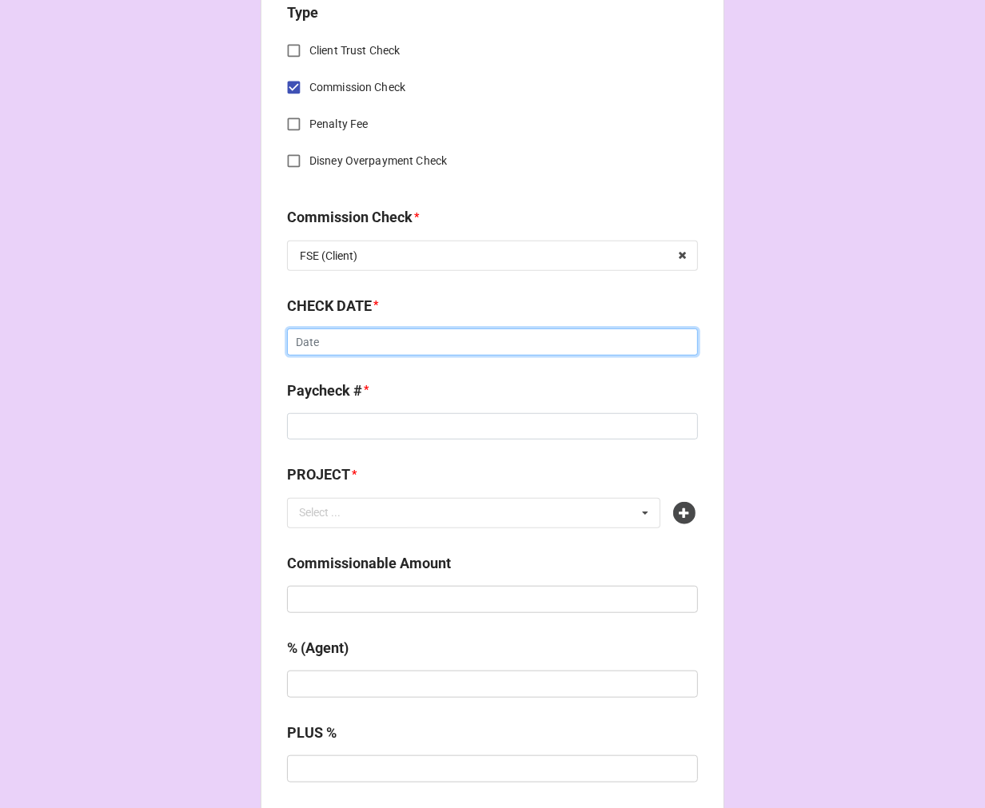
click at [330, 341] on input "text" at bounding box center [492, 342] width 411 height 27
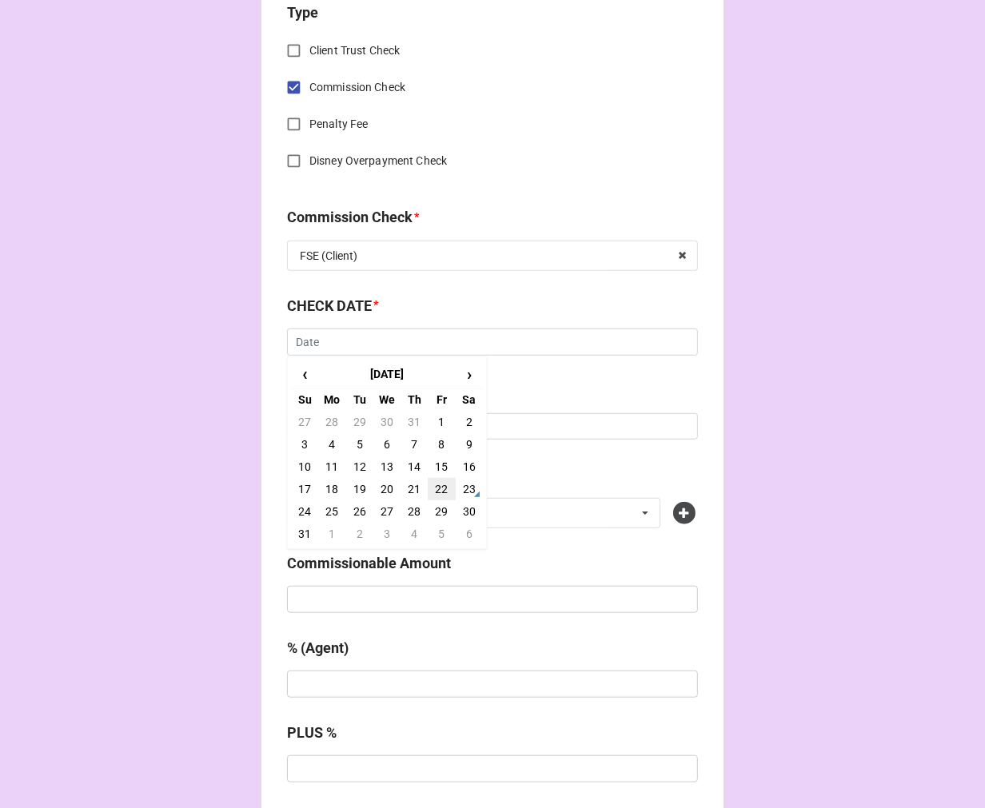
click at [437, 485] on td "22" at bounding box center [441, 489] width 27 height 22
type input "8/22/2025"
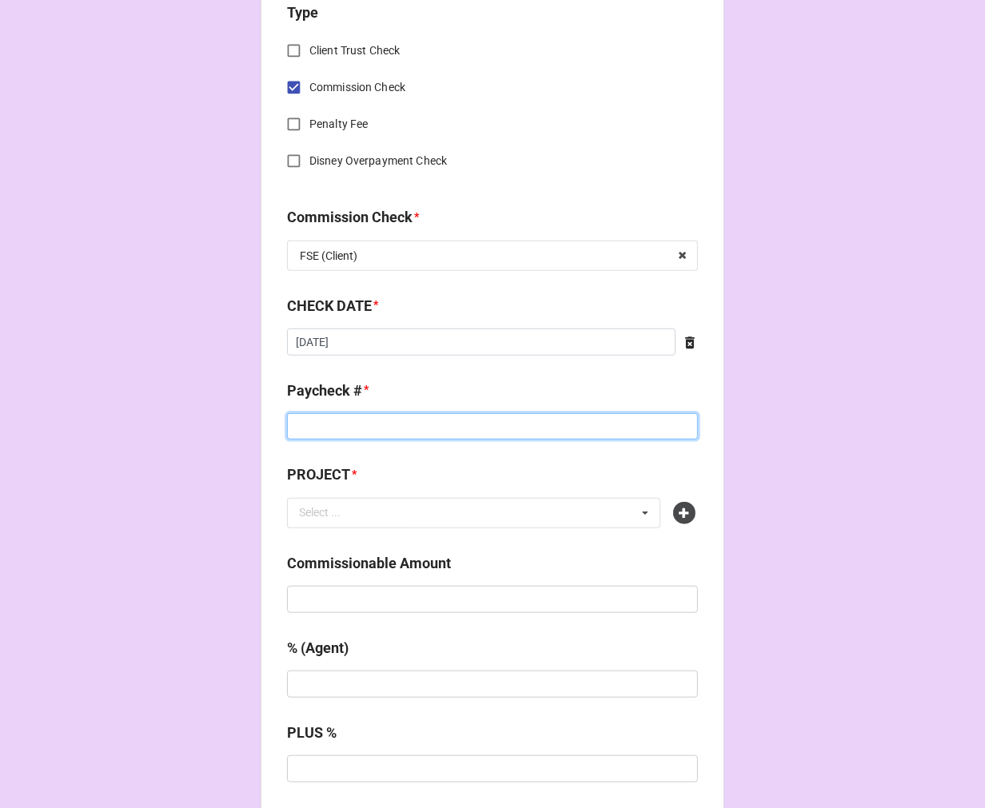
click at [329, 421] on input at bounding box center [492, 426] width 411 height 27
type input "ZELLE"
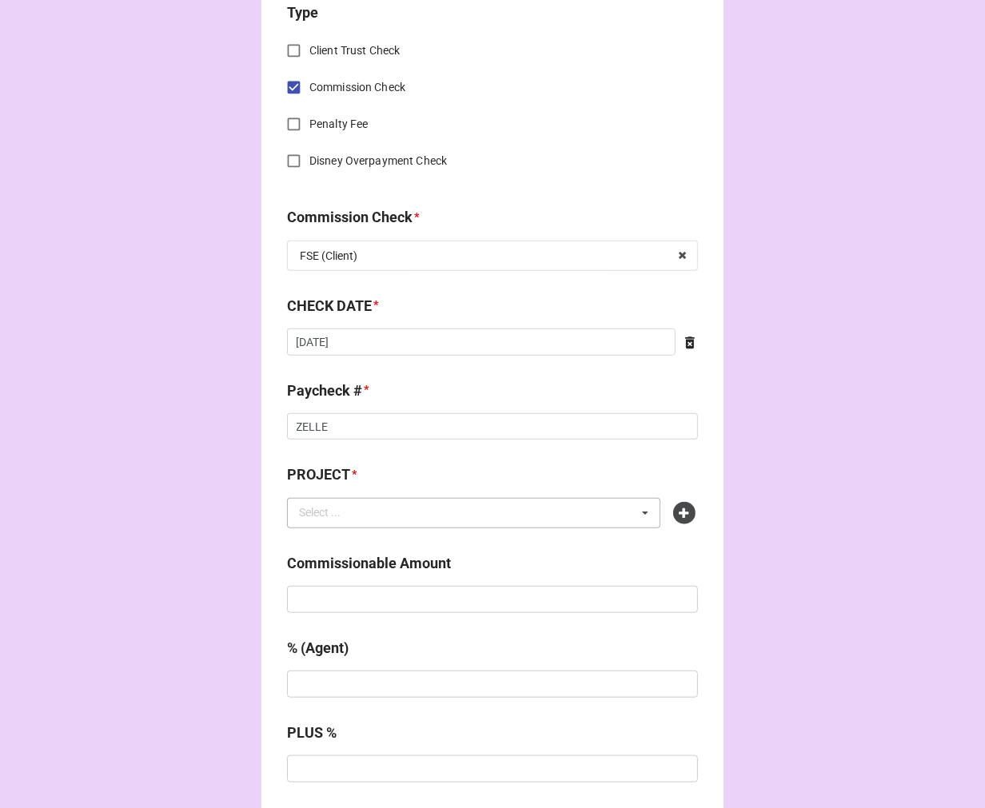
click at [299, 513] on div "Select ..." at bounding box center [329, 513] width 69 height 18
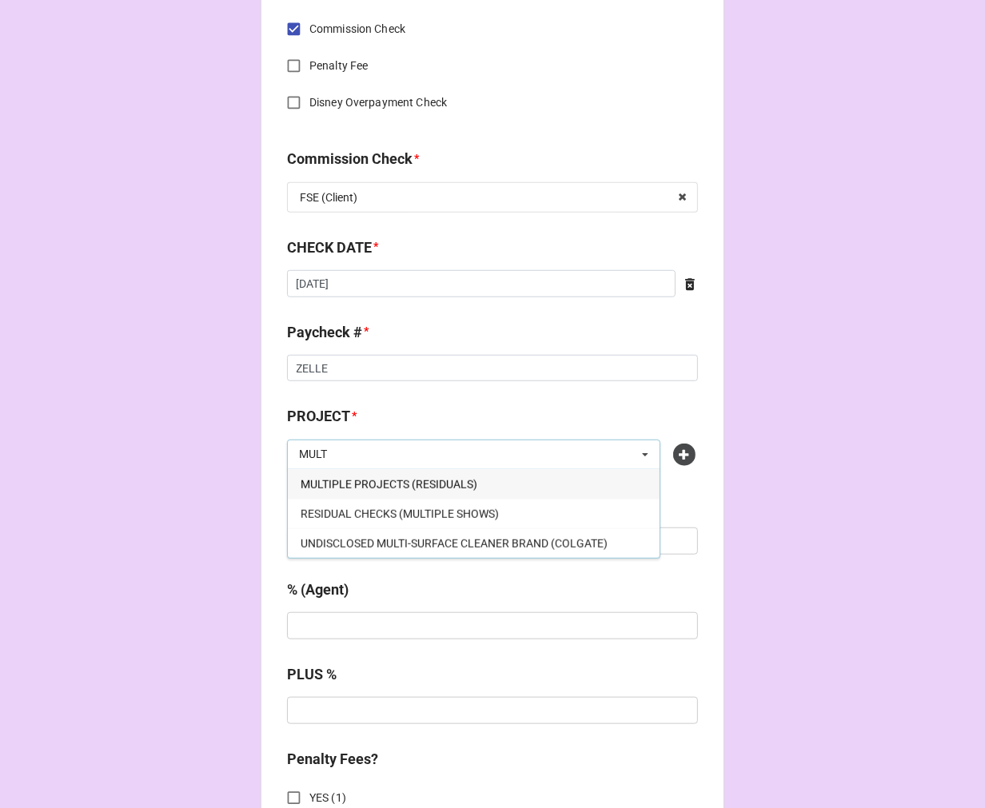
scroll to position [800, 0]
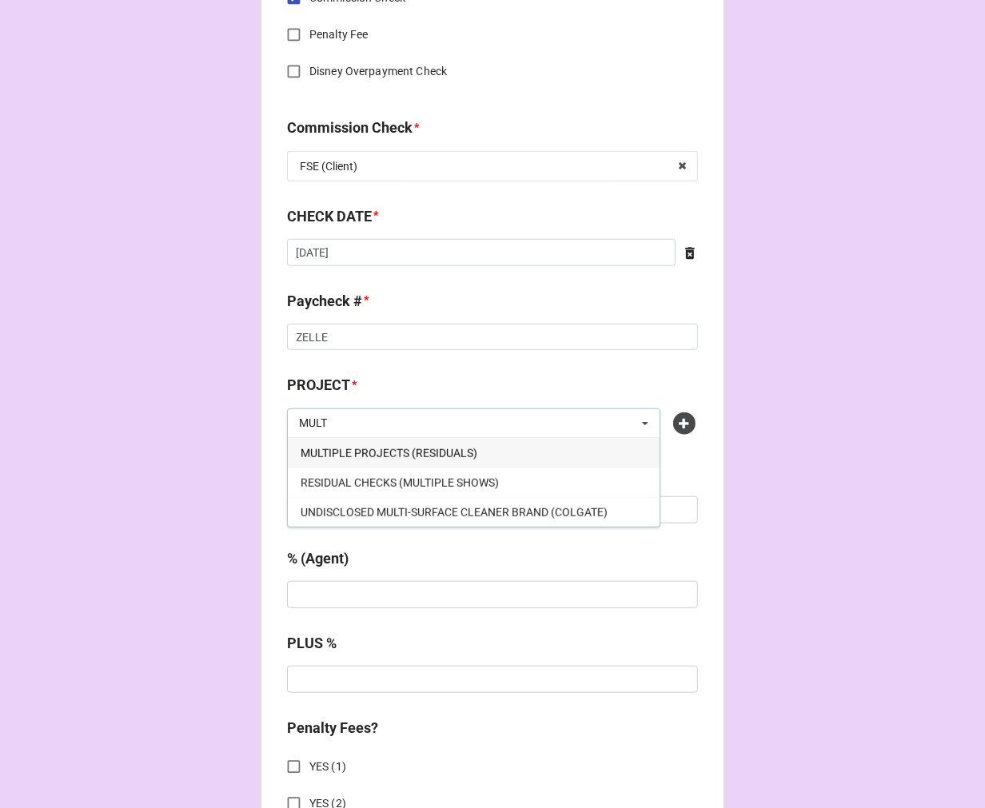
type input "MULT"
click at [416, 453] on span "MULTIPLE PROJECTS (RESIDUALS)" at bounding box center [389, 453] width 177 height 13
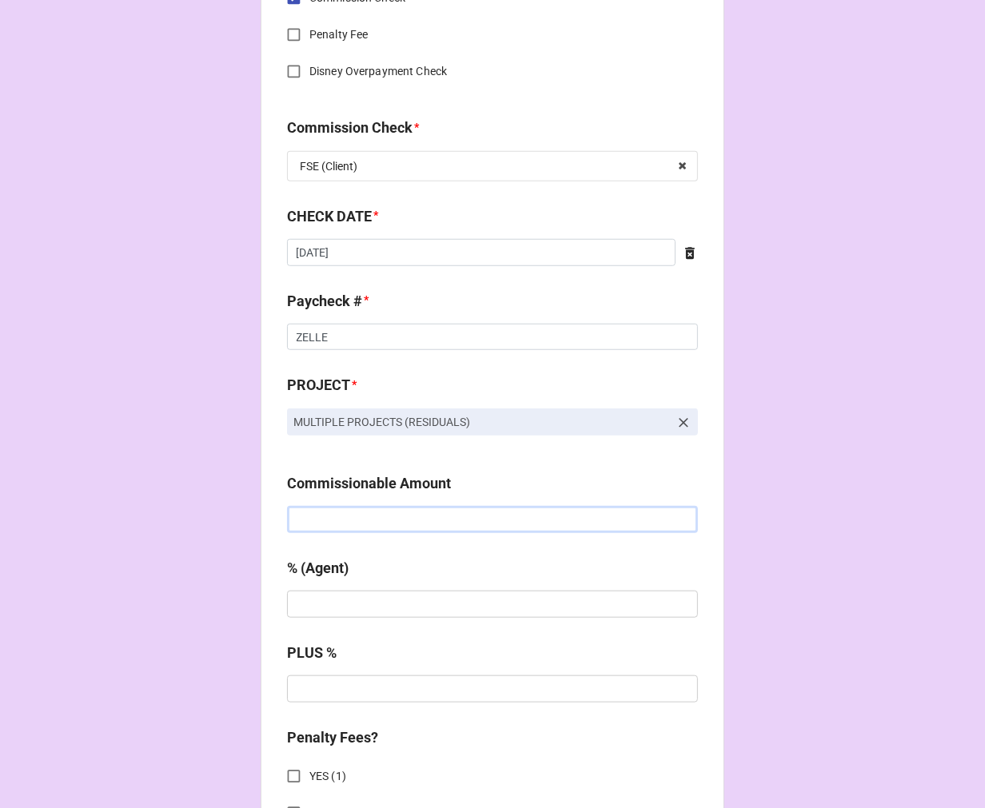
click at [387, 521] on input "text" at bounding box center [492, 519] width 411 height 27
paste input "$1,165.07"
type input "$1,165.07"
click at [369, 604] on input "text" at bounding box center [492, 604] width 411 height 27
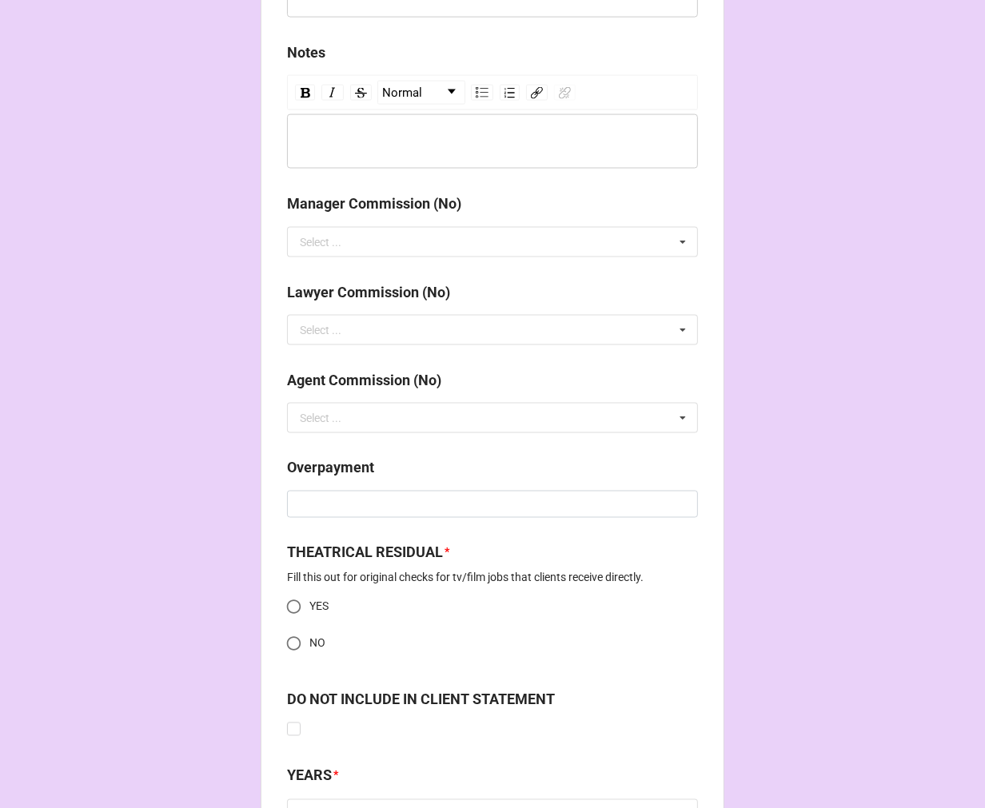
scroll to position [1777, 0]
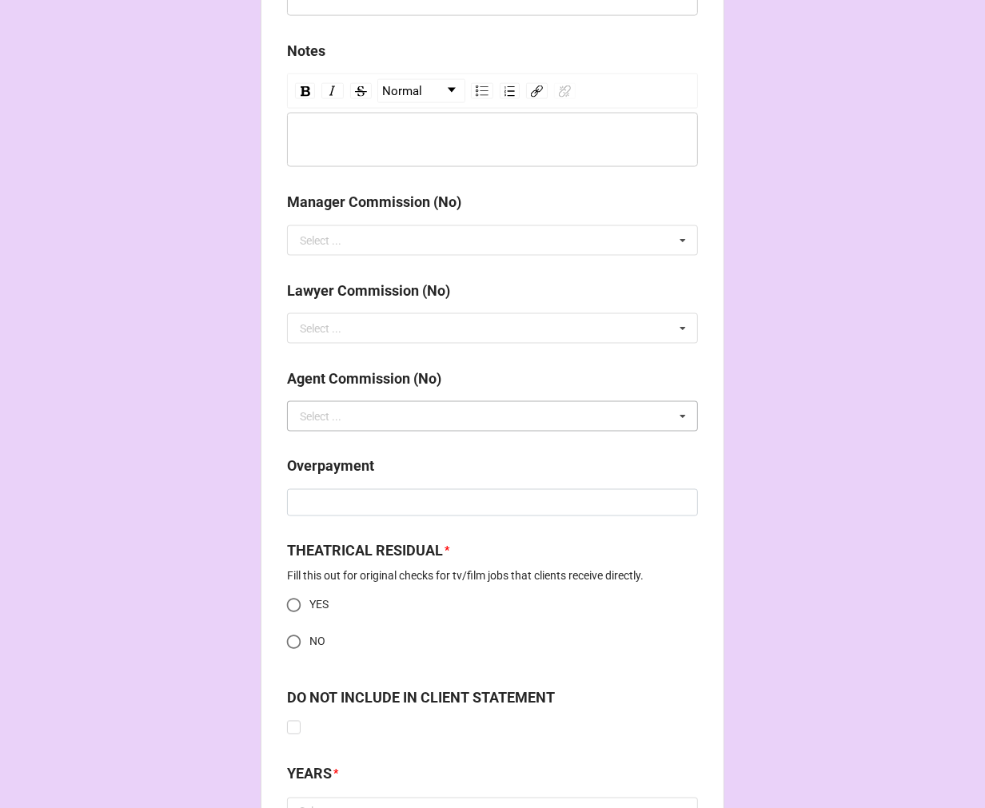
type input "10%"
click at [365, 419] on input "text" at bounding box center [493, 416] width 409 height 29
click at [325, 441] on div "NO" at bounding box center [492, 446] width 409 height 30
drag, startPoint x: 289, startPoint y: 638, endPoint x: 300, endPoint y: 640, distance: 10.5
click at [289, 640] on input "NO" at bounding box center [293, 642] width 31 height 31
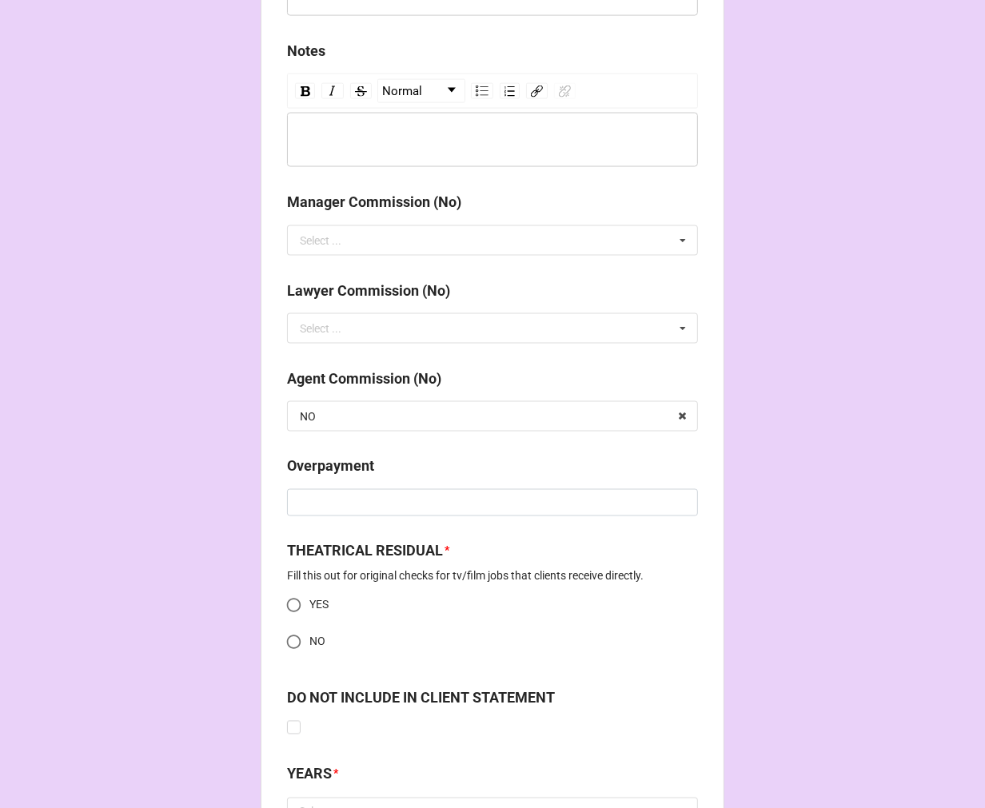
radio input "true"
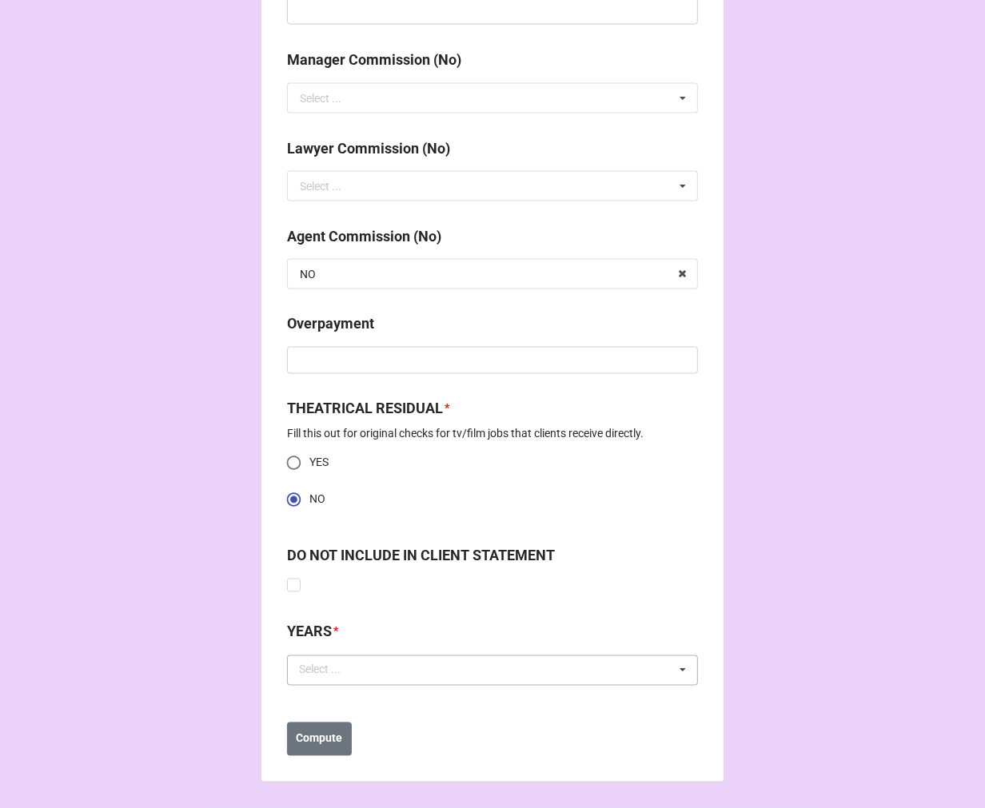
click at [330, 681] on div "Select ... No results found." at bounding box center [492, 671] width 411 height 30
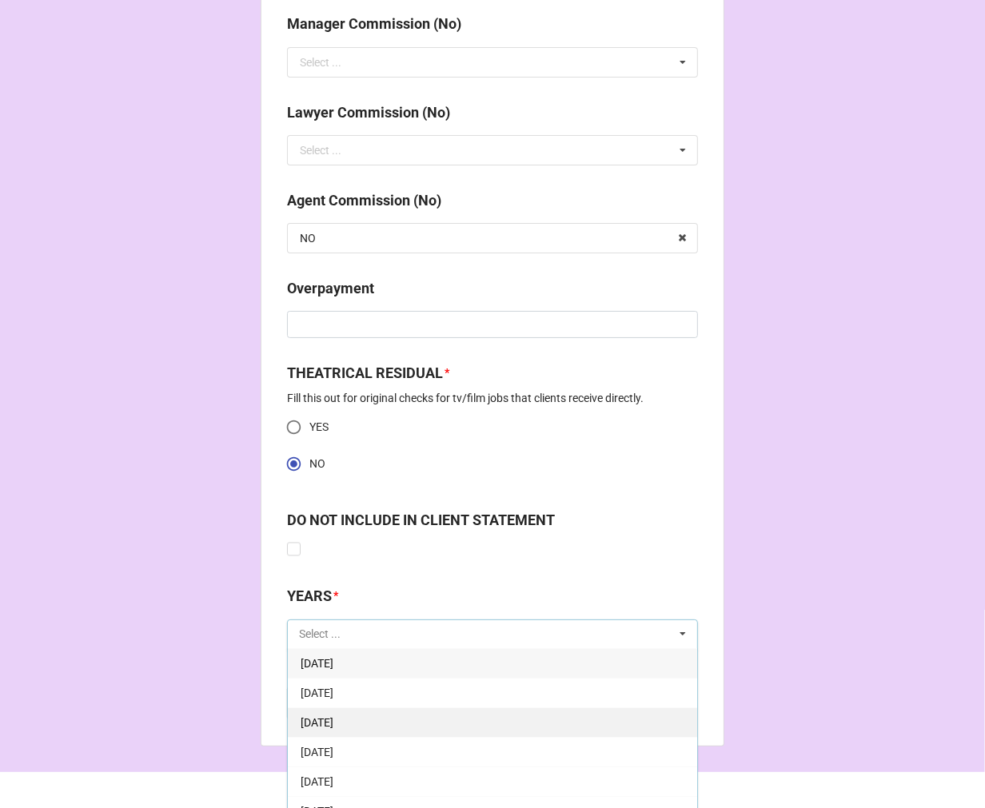
scroll to position [1975, 0]
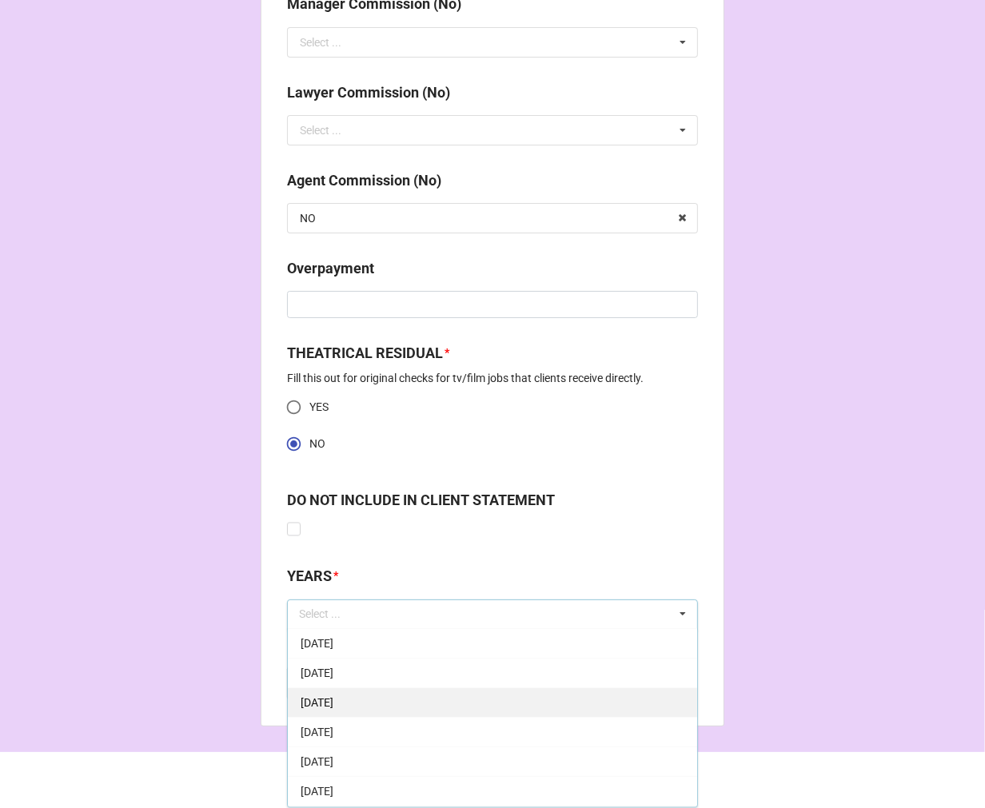
click at [333, 700] on span "[DATE]" at bounding box center [317, 703] width 33 height 13
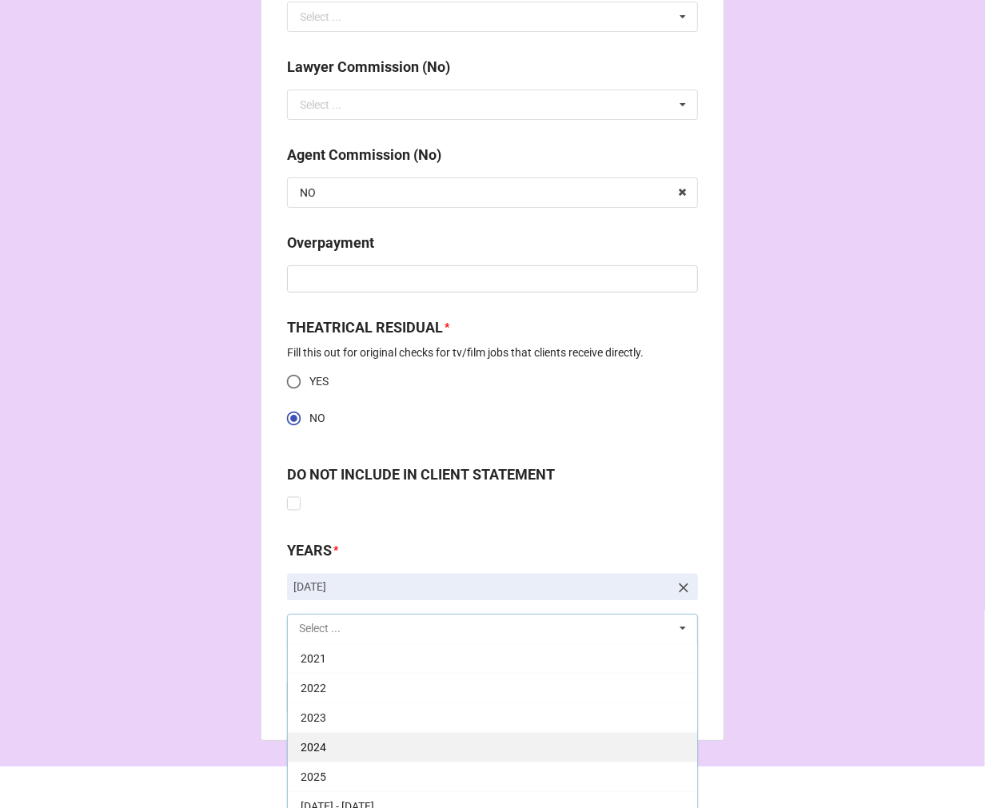
scroll to position [2015, 0]
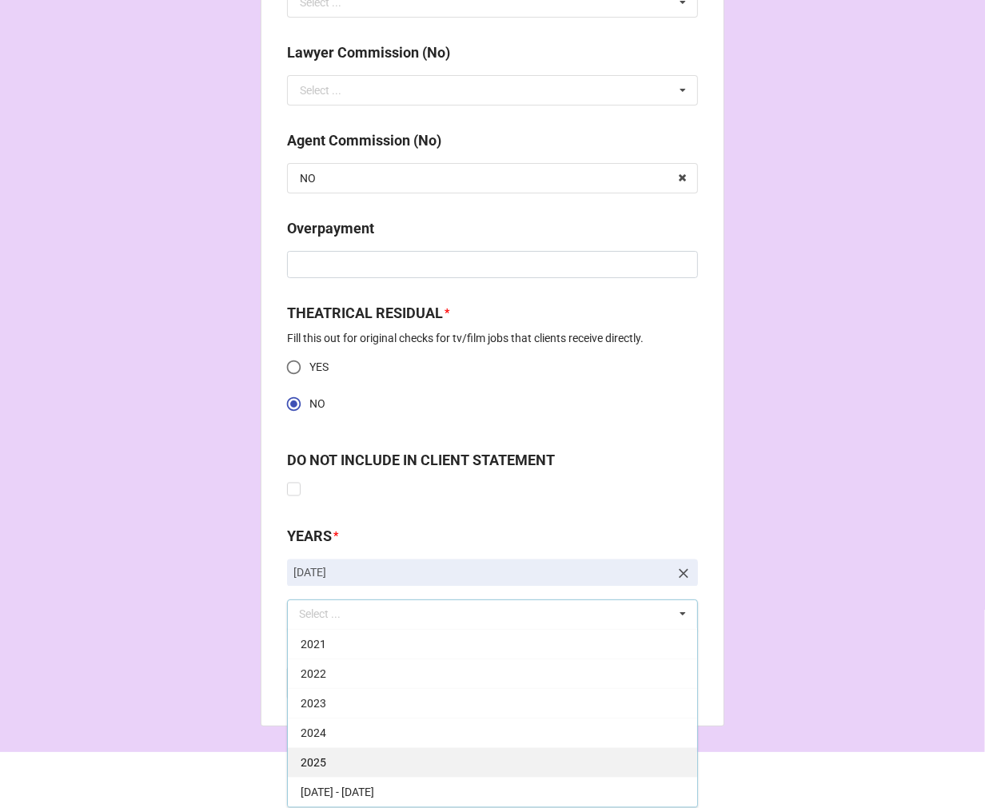
click at [337, 756] on div "2025" at bounding box center [492, 763] width 409 height 30
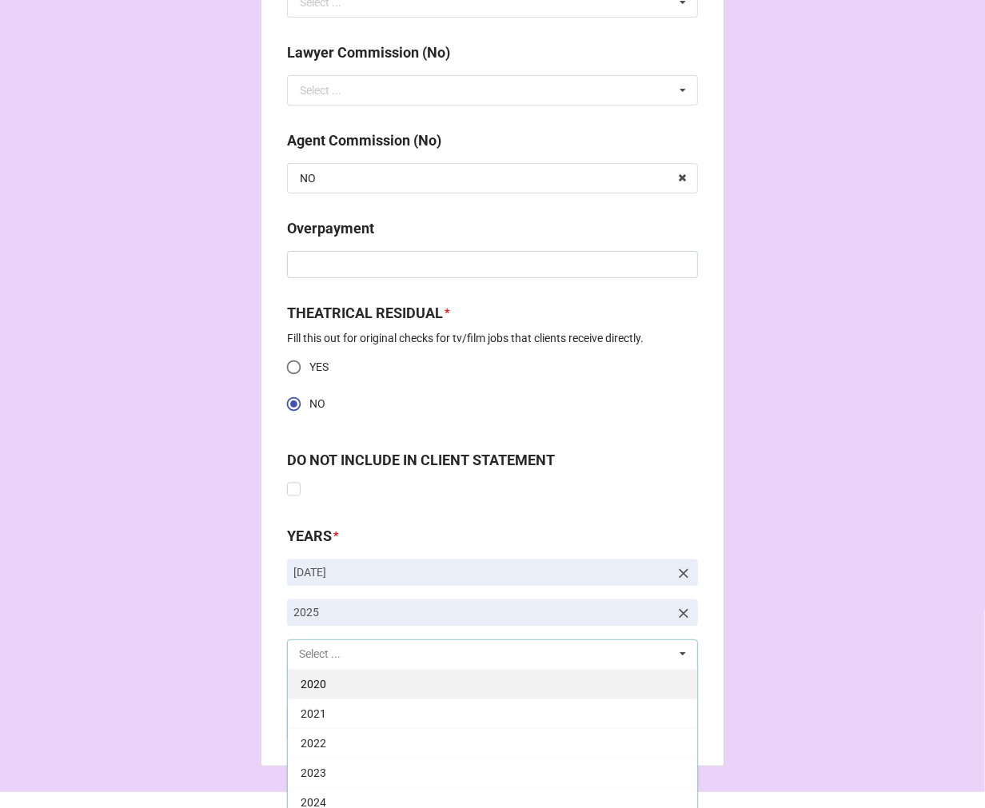
scroll to position [325, 0]
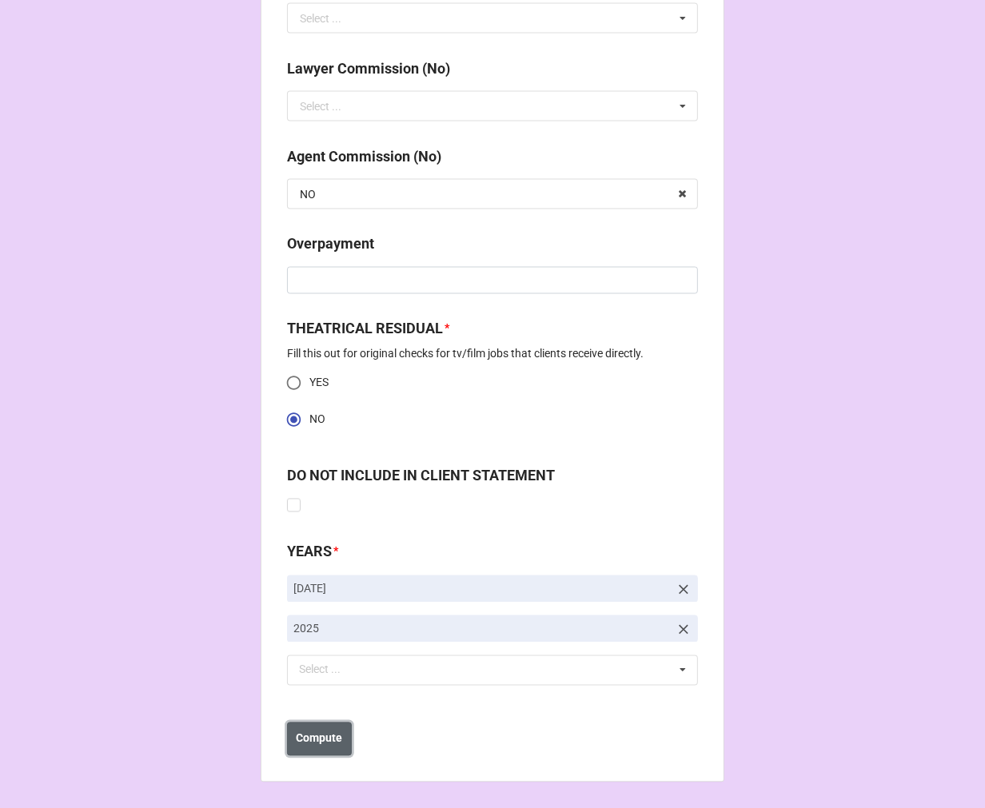
click at [317, 739] on b "Compute" at bounding box center [320, 739] width 46 height 17
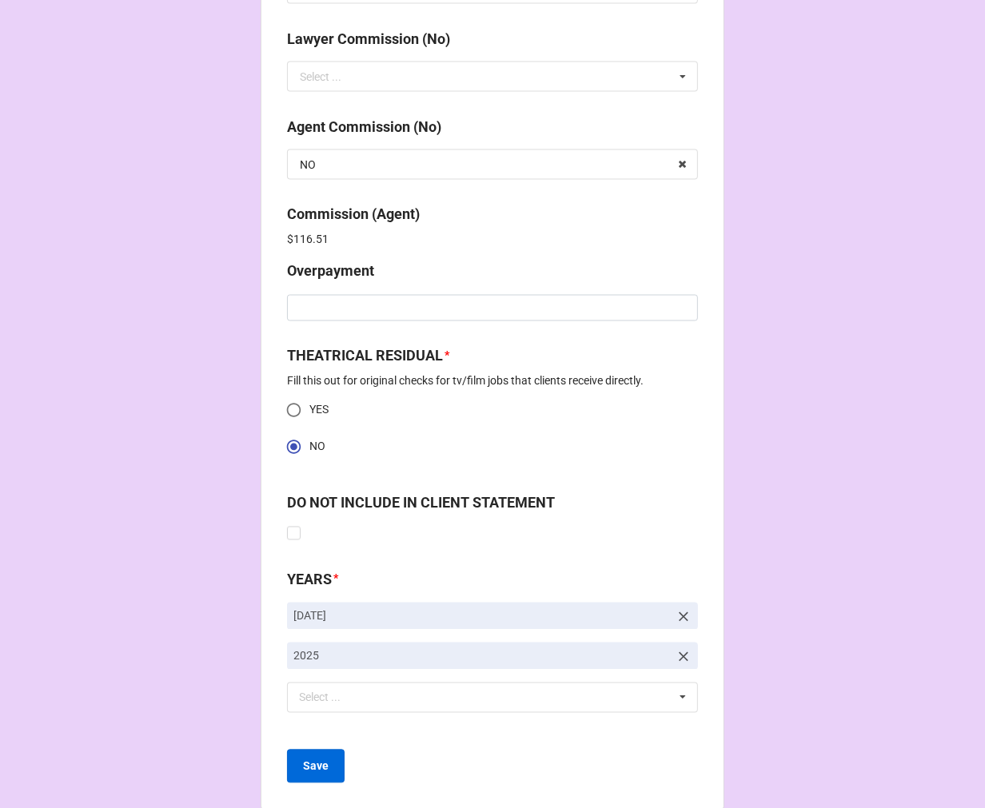
scroll to position [2056, 0]
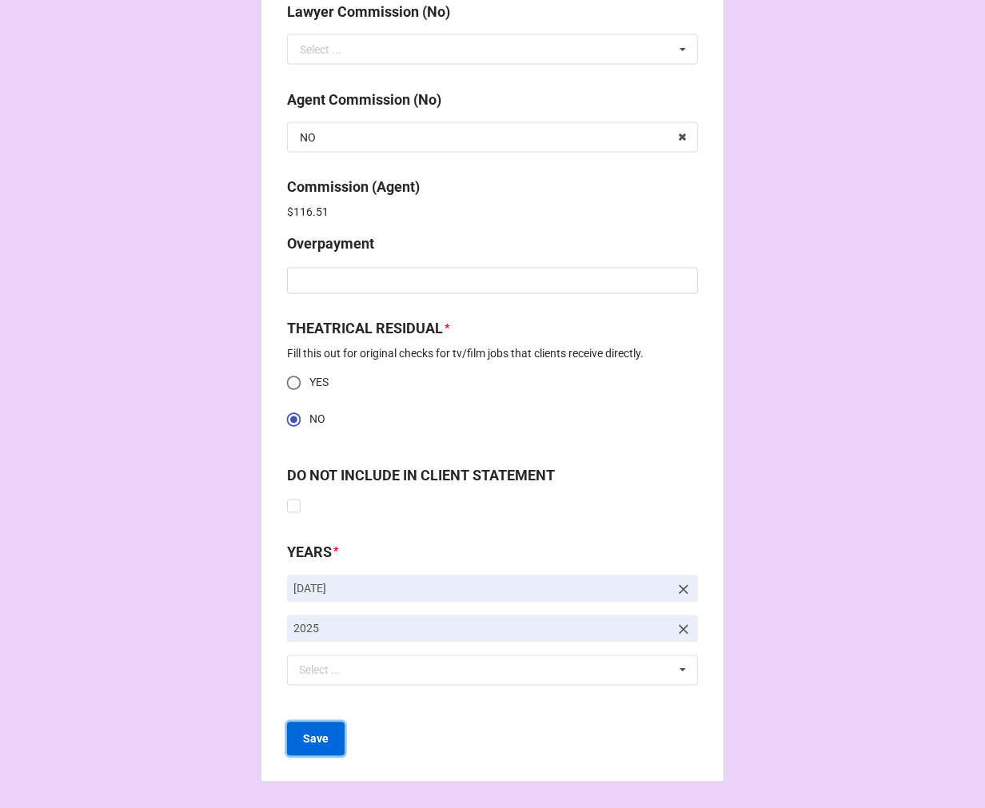
drag, startPoint x: 316, startPoint y: 737, endPoint x: 353, endPoint y: 691, distance: 59.7
click at [316, 737] on b "Save" at bounding box center [316, 740] width 26 height 17
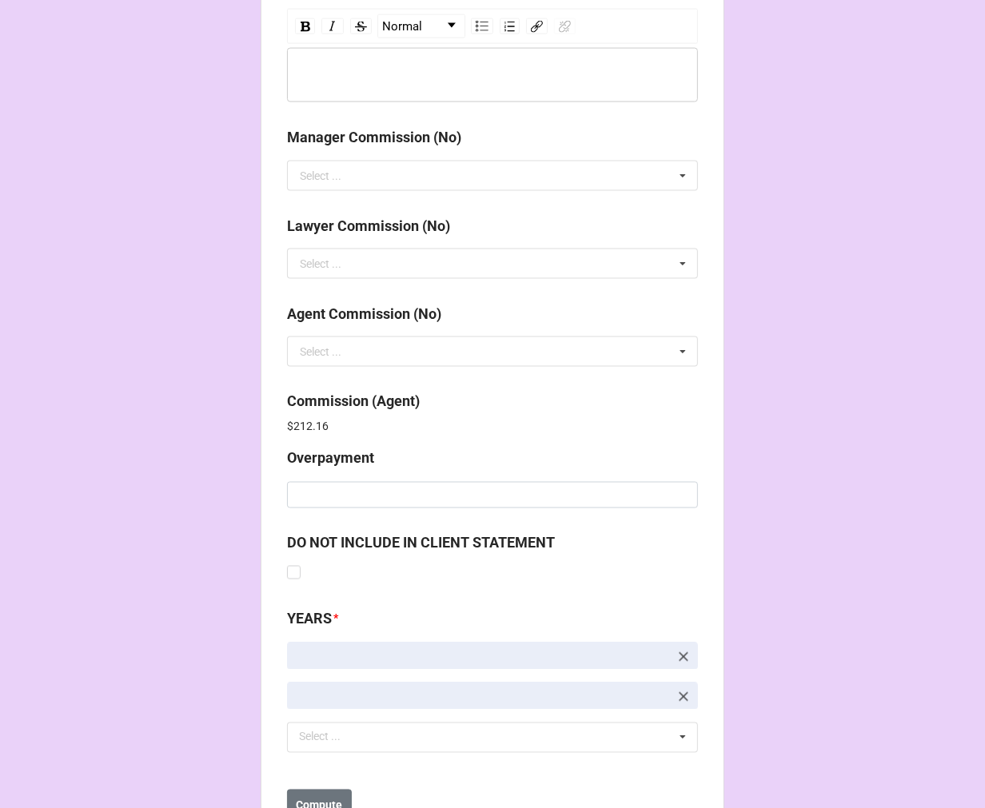
scroll to position [1908, 0]
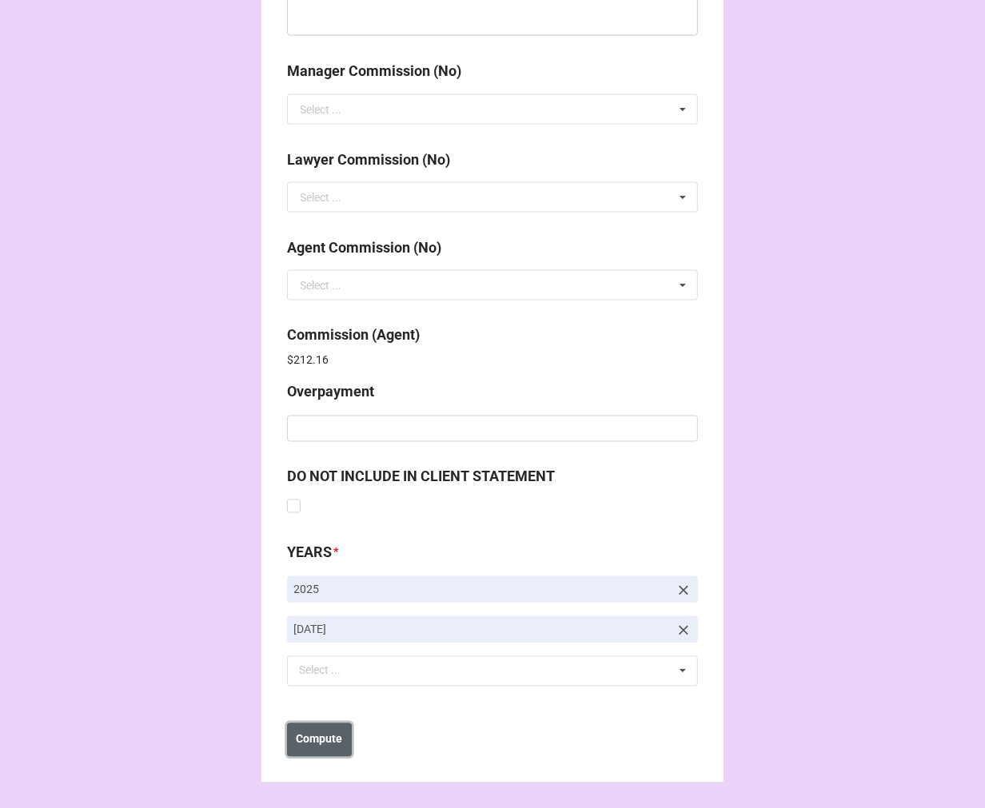
click at [340, 736] on button "Compute" at bounding box center [319, 741] width 65 height 34
click at [316, 745] on b "Save" at bounding box center [316, 740] width 26 height 17
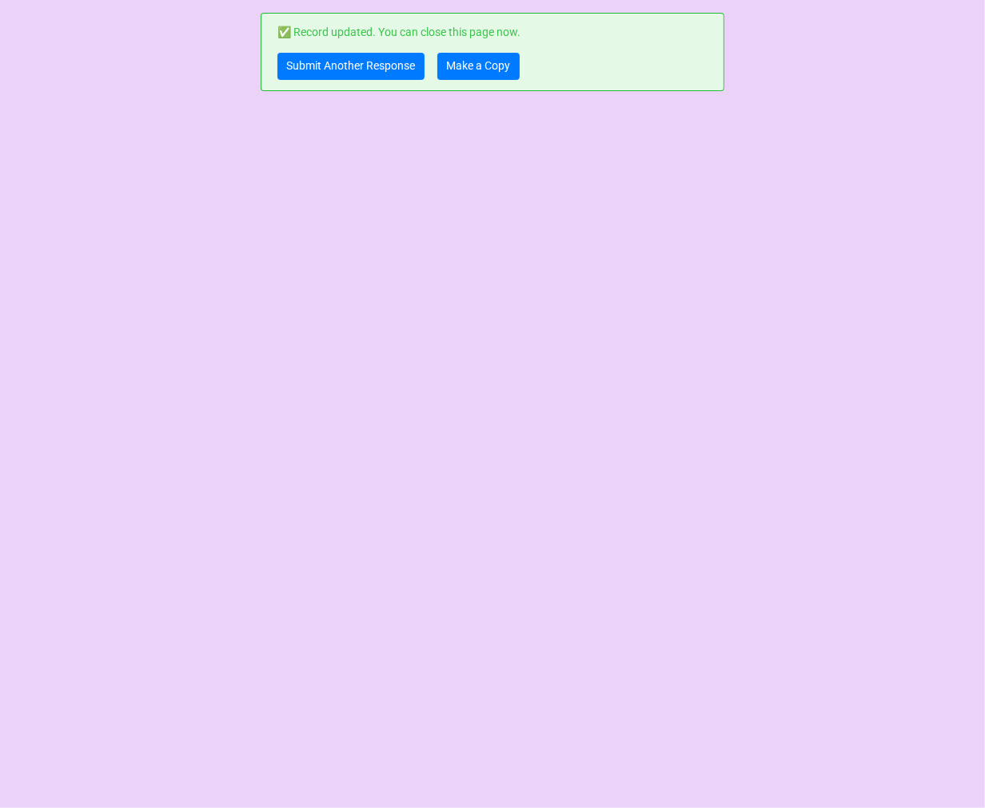
scroll to position [0, 0]
click at [475, 72] on link "Make a Copy" at bounding box center [478, 66] width 82 height 27
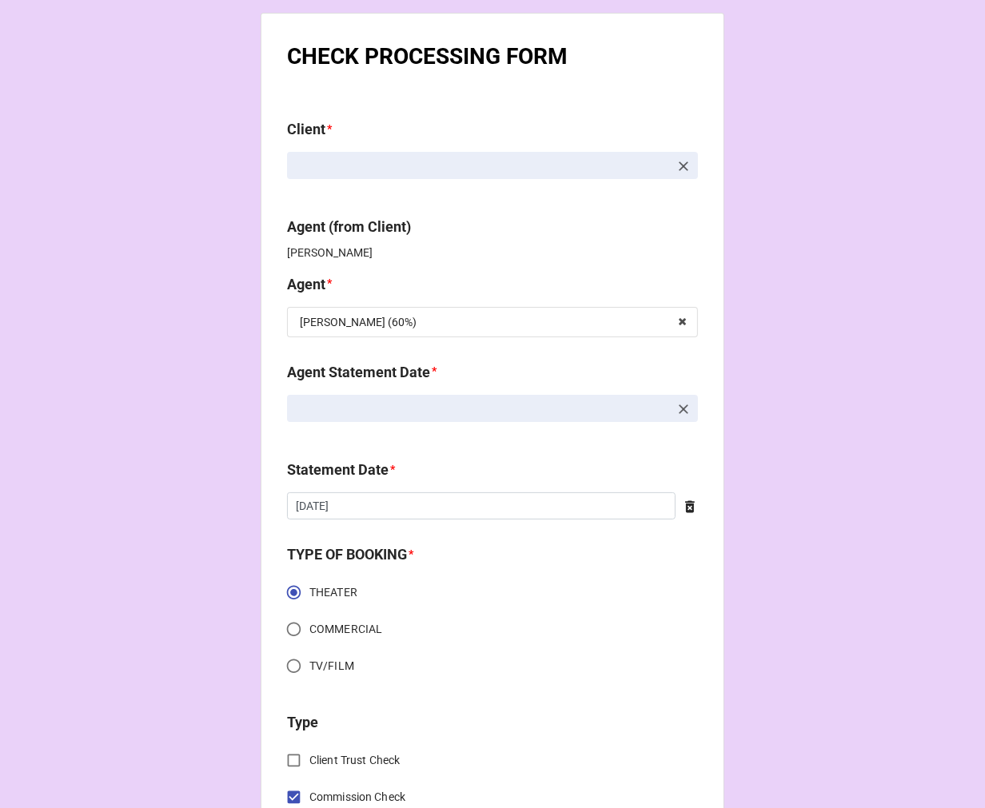
click at [681, 406] on icon at bounding box center [684, 409] width 16 height 16
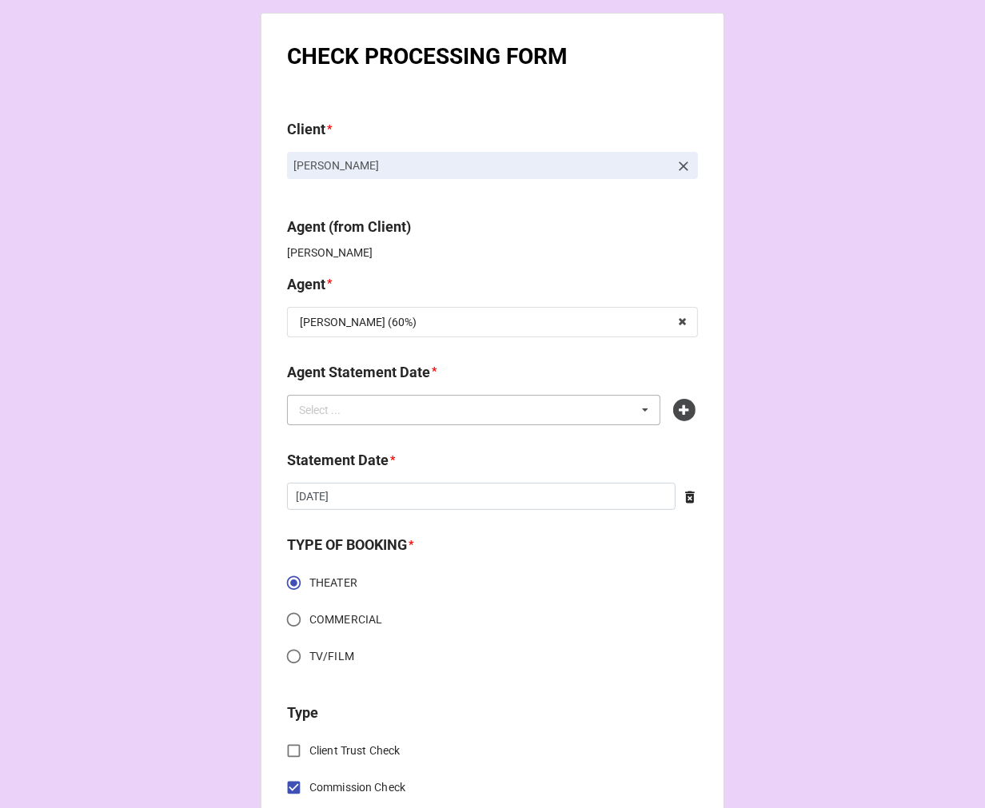
click at [542, 409] on div "Select ... No results found." at bounding box center [473, 410] width 373 height 30
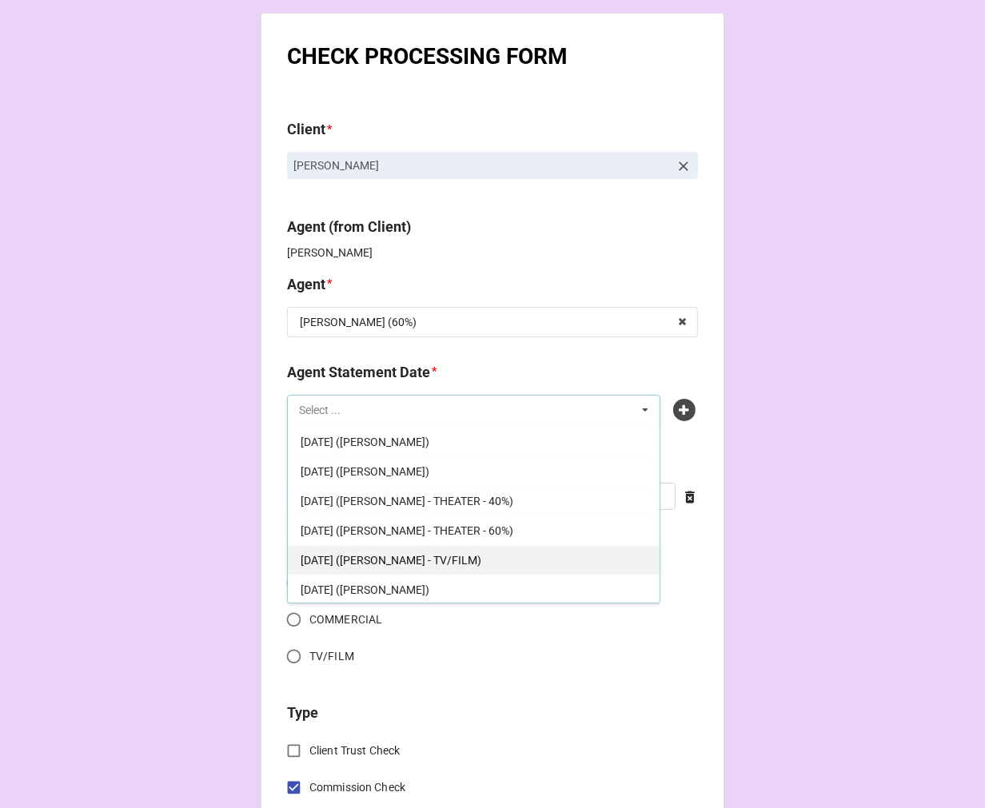
scroll to position [296, 0]
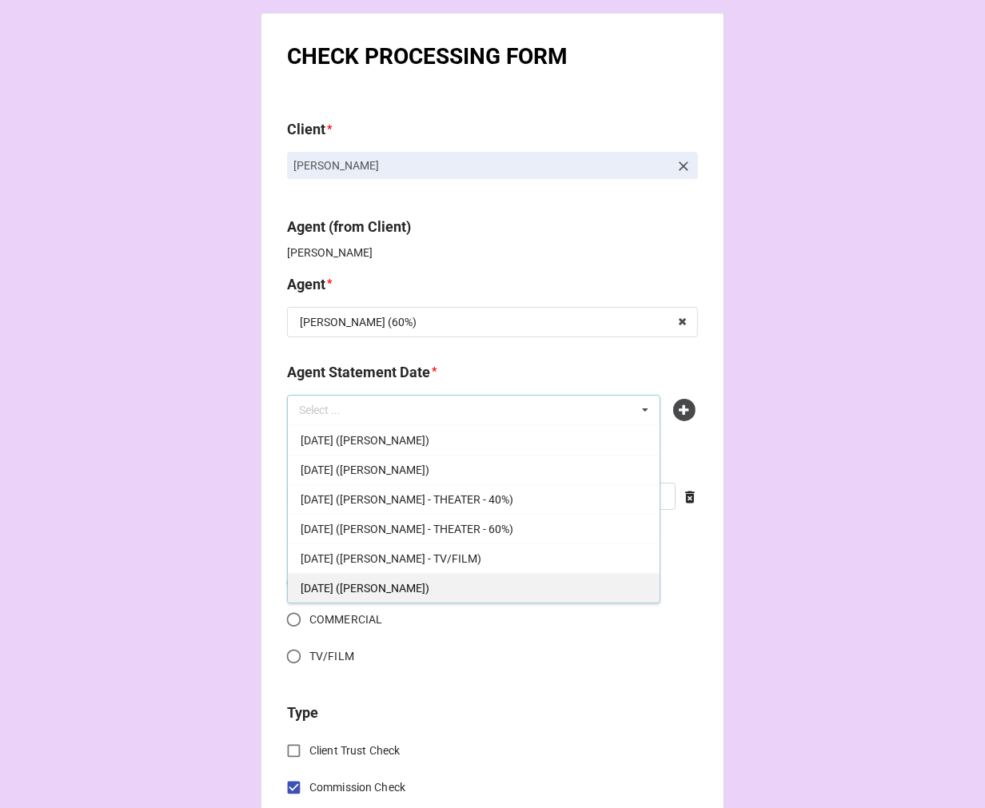
click at [417, 593] on span "[DATE] ([PERSON_NAME])" at bounding box center [365, 588] width 129 height 13
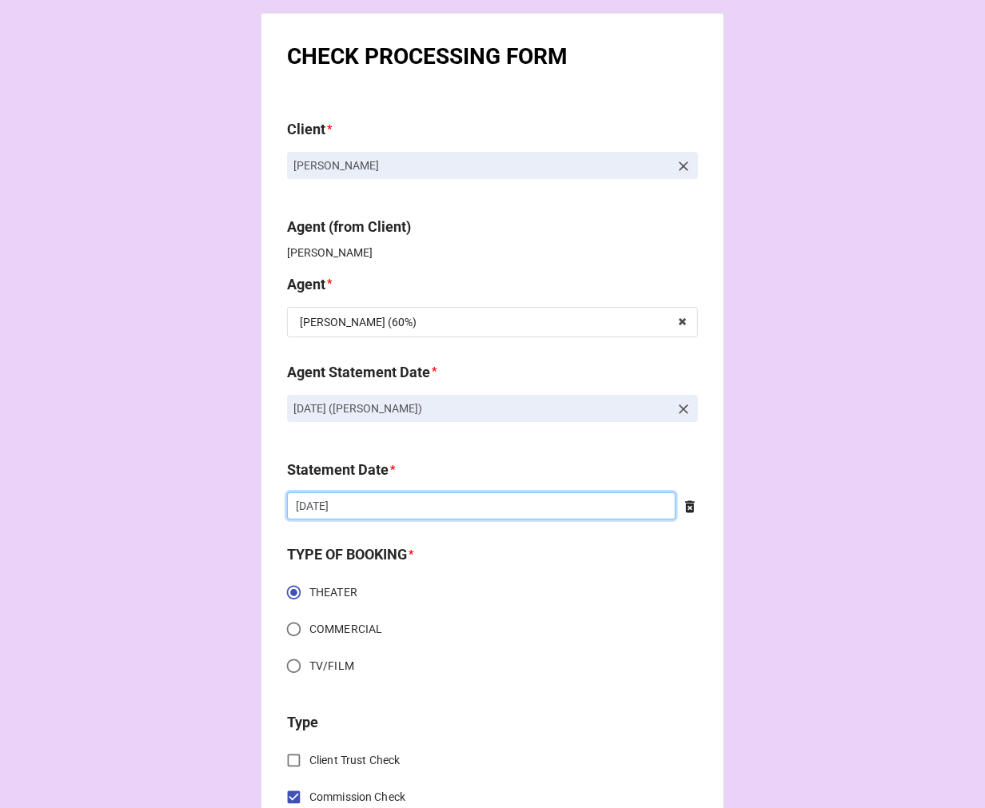
click at [373, 509] on input "[DATE]" at bounding box center [481, 506] width 389 height 27
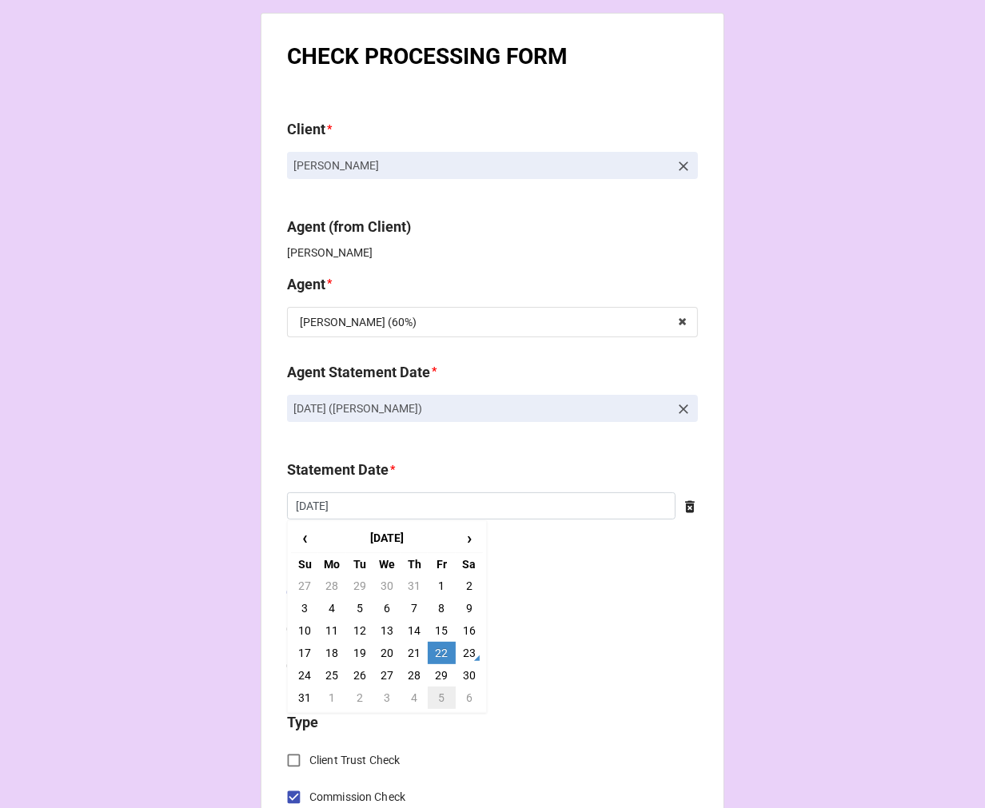
click at [441, 696] on td "5" at bounding box center [441, 698] width 27 height 22
type input "[DATE]"
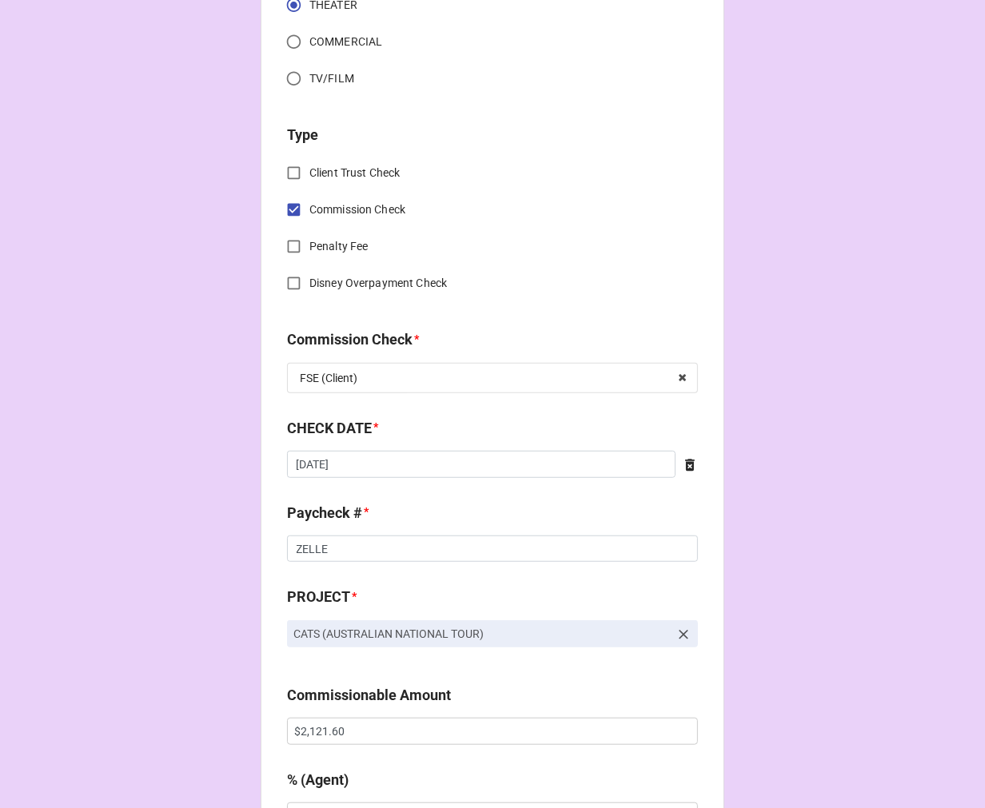
scroll to position [621, 0]
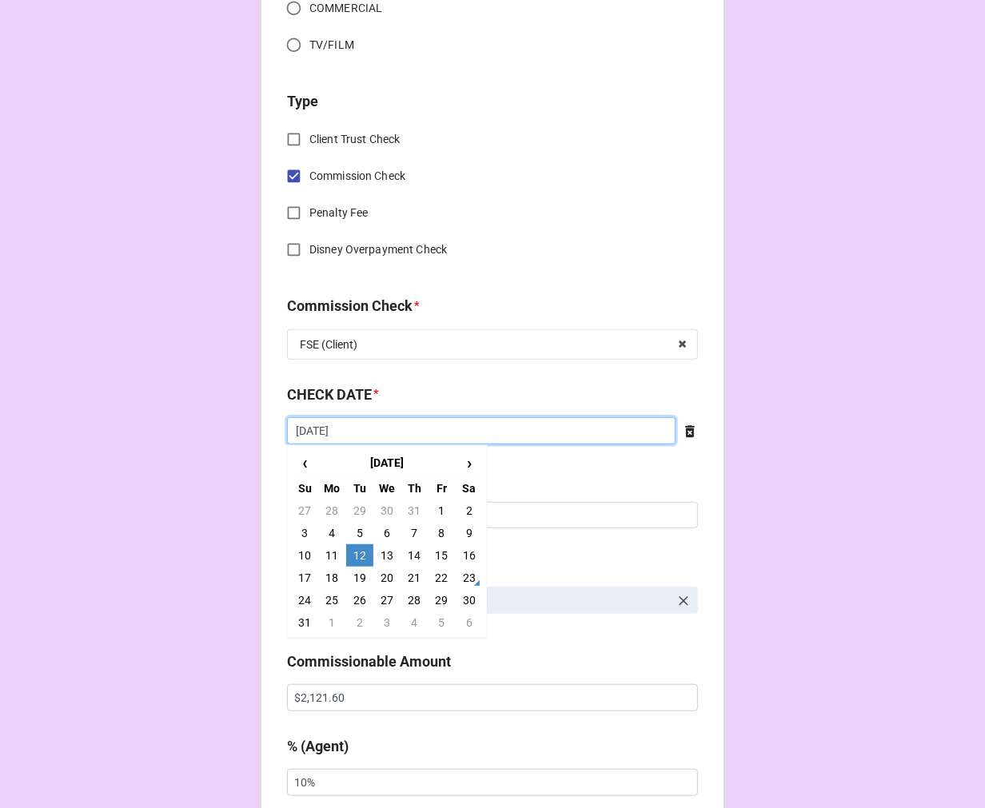
click at [381, 417] on input "[DATE]" at bounding box center [481, 430] width 389 height 27
click at [460, 580] on td "23" at bounding box center [469, 578] width 27 height 22
type input "[DATE]"
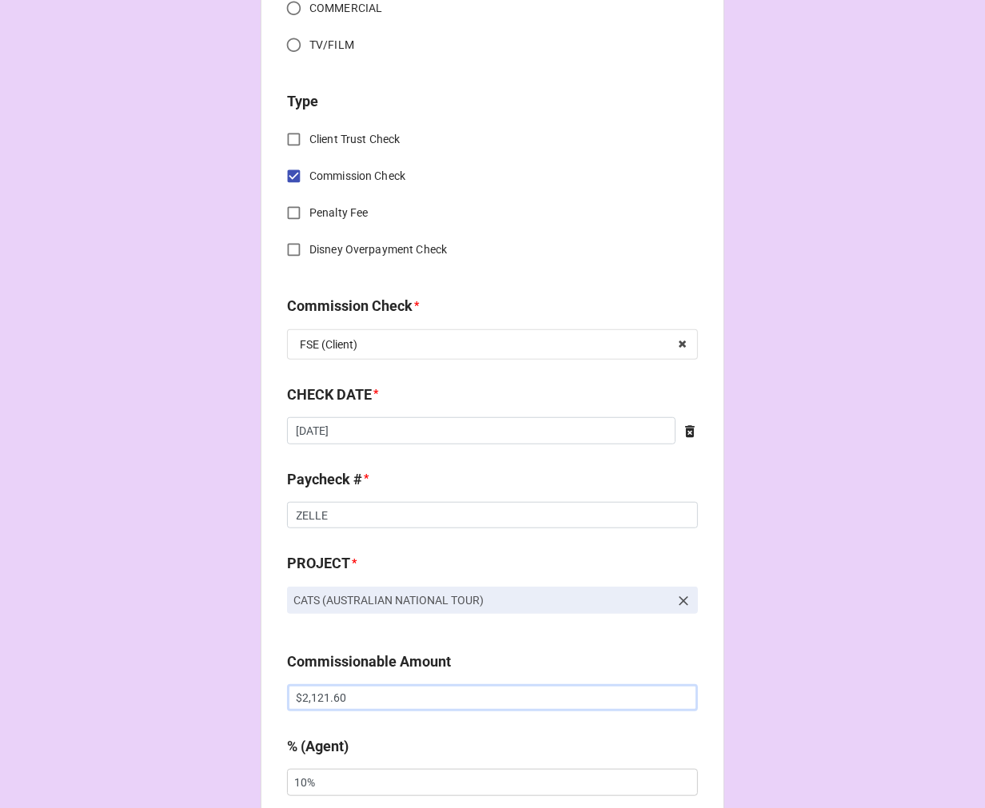
drag, startPoint x: 353, startPoint y: 698, endPoint x: 202, endPoint y: 675, distance: 153.7
click at [216, 675] on div "CHECK PROCESSING FORM Client * Gabriyel Thomas Agent (from Client) Tiera Agent …" at bounding box center [492, 709] width 985 height 2660
paste input "1,862.94"
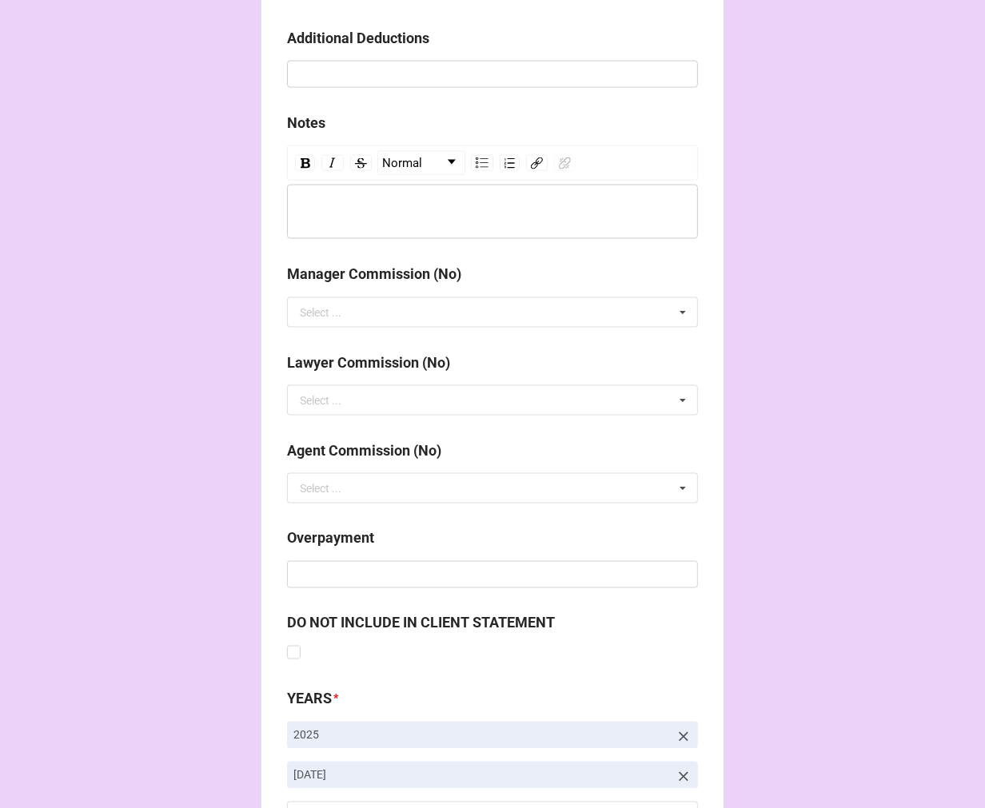
scroll to position [1851, 0]
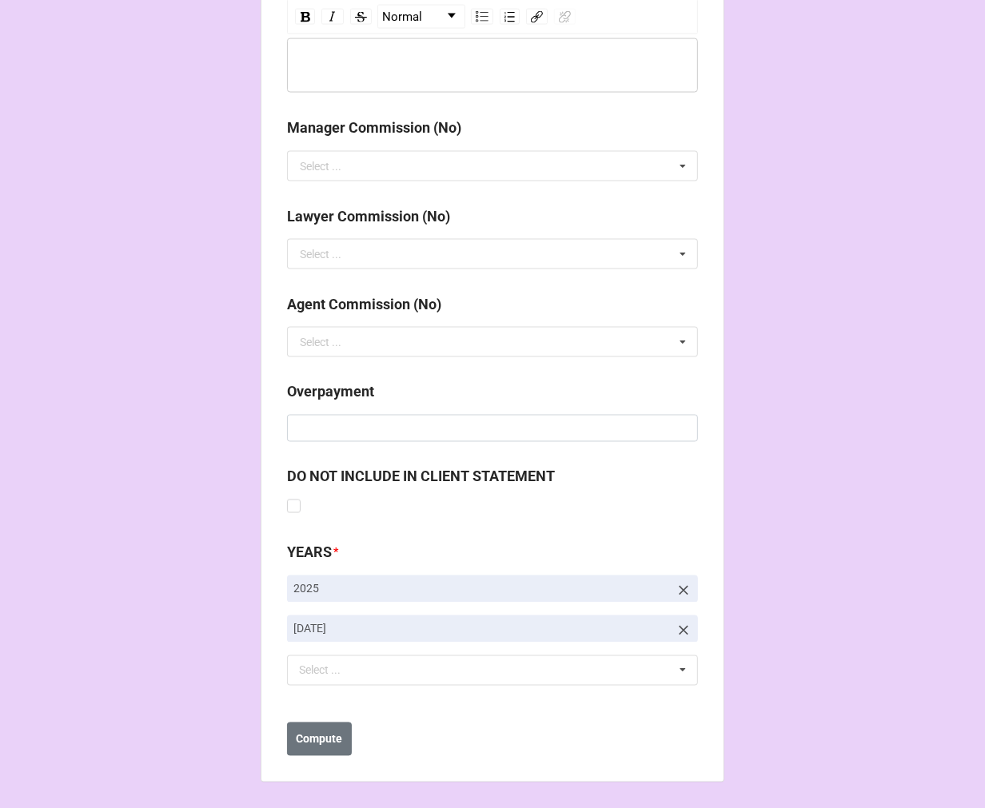
type input "$1,862.94"
click at [676, 627] on icon at bounding box center [684, 631] width 16 height 16
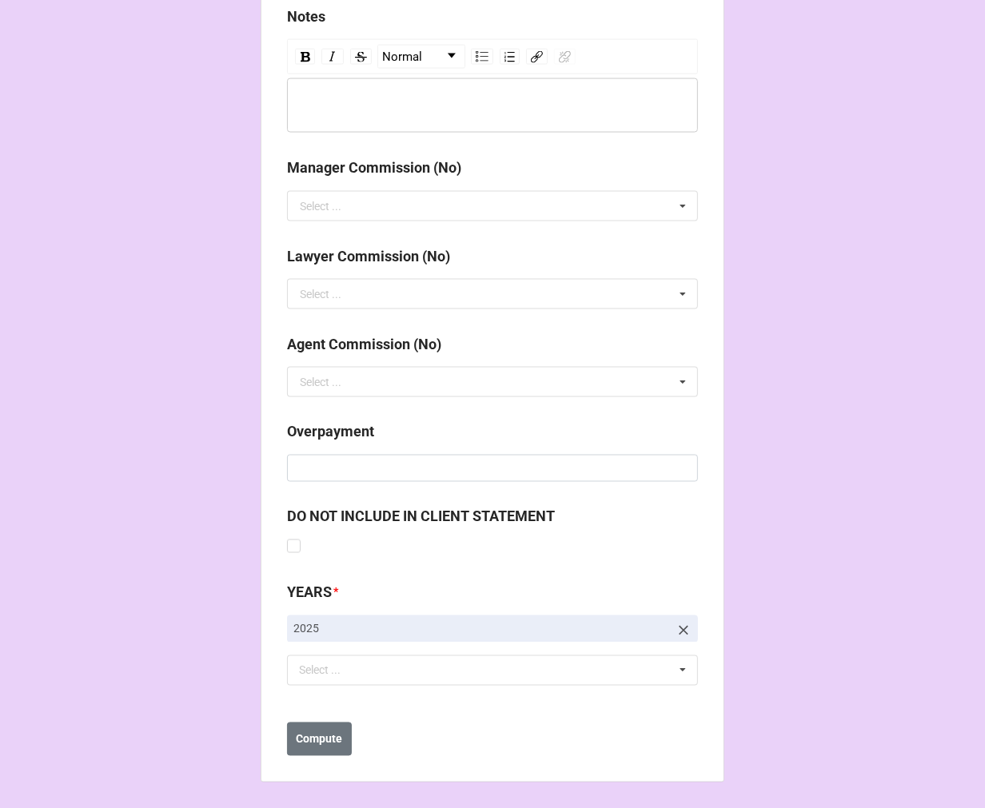
scroll to position [1811, 0]
click at [337, 674] on div "Select ..." at bounding box center [329, 671] width 69 height 18
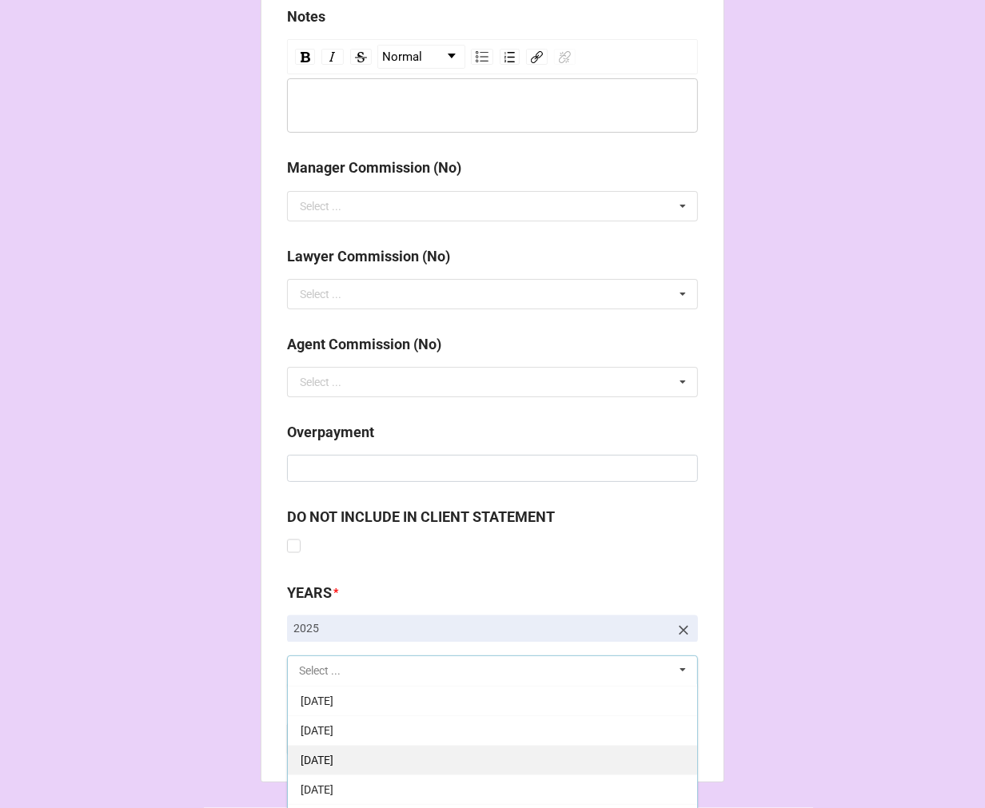
scroll to position [178, 0]
click at [404, 752] on div "[DATE]" at bounding box center [492, 759] width 409 height 30
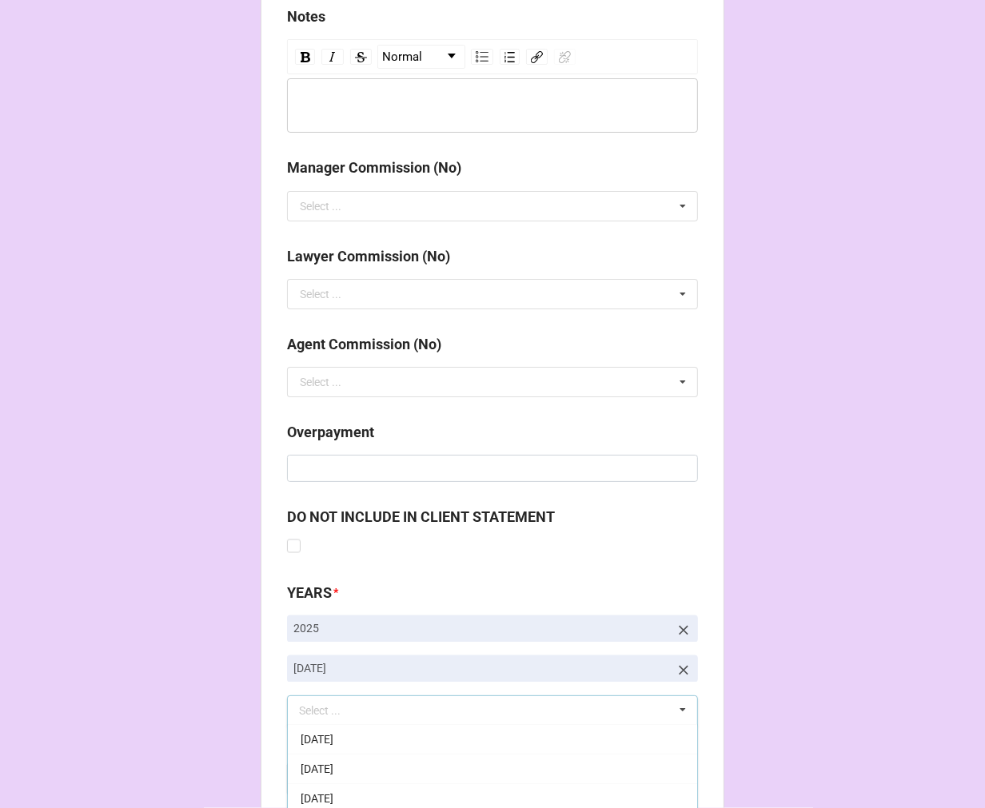
click at [314, 772] on b "Compute" at bounding box center [320, 780] width 46 height 17
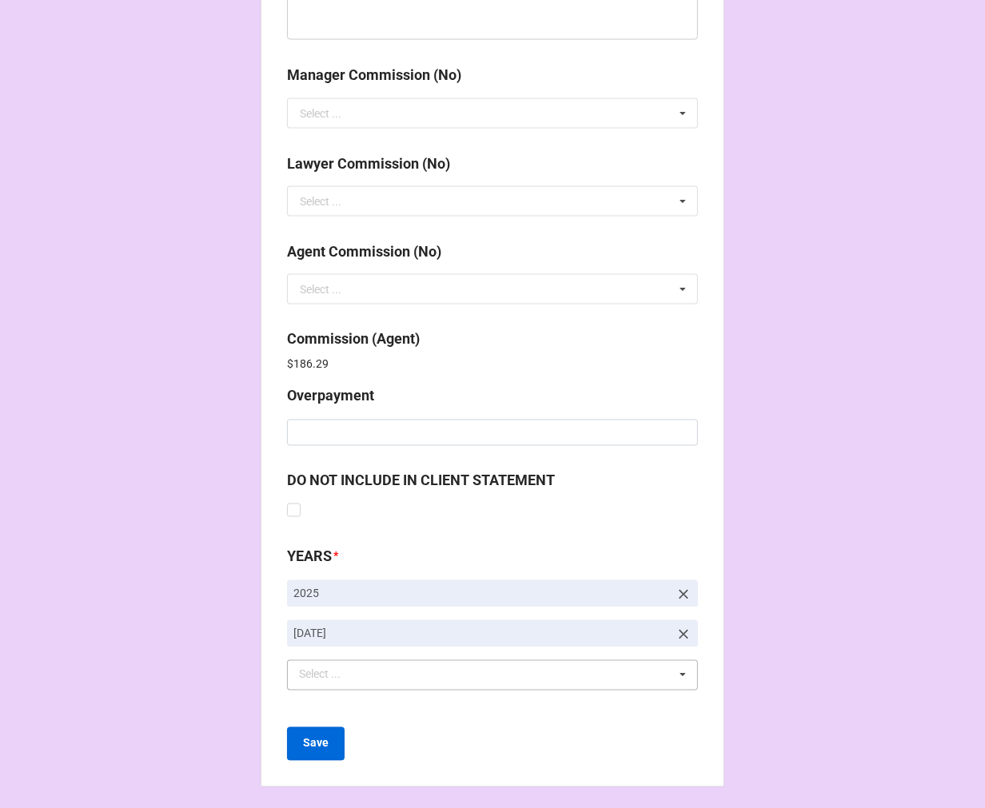
scroll to position [1908, 0]
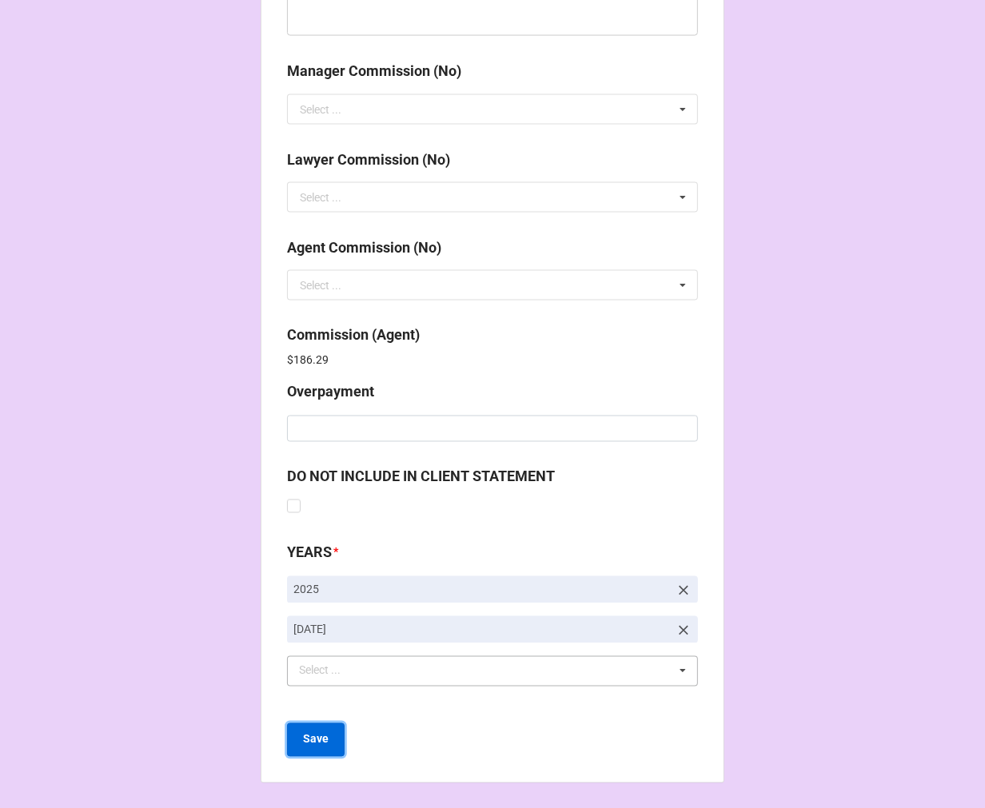
click at [317, 748] on button "Save" at bounding box center [316, 741] width 58 height 34
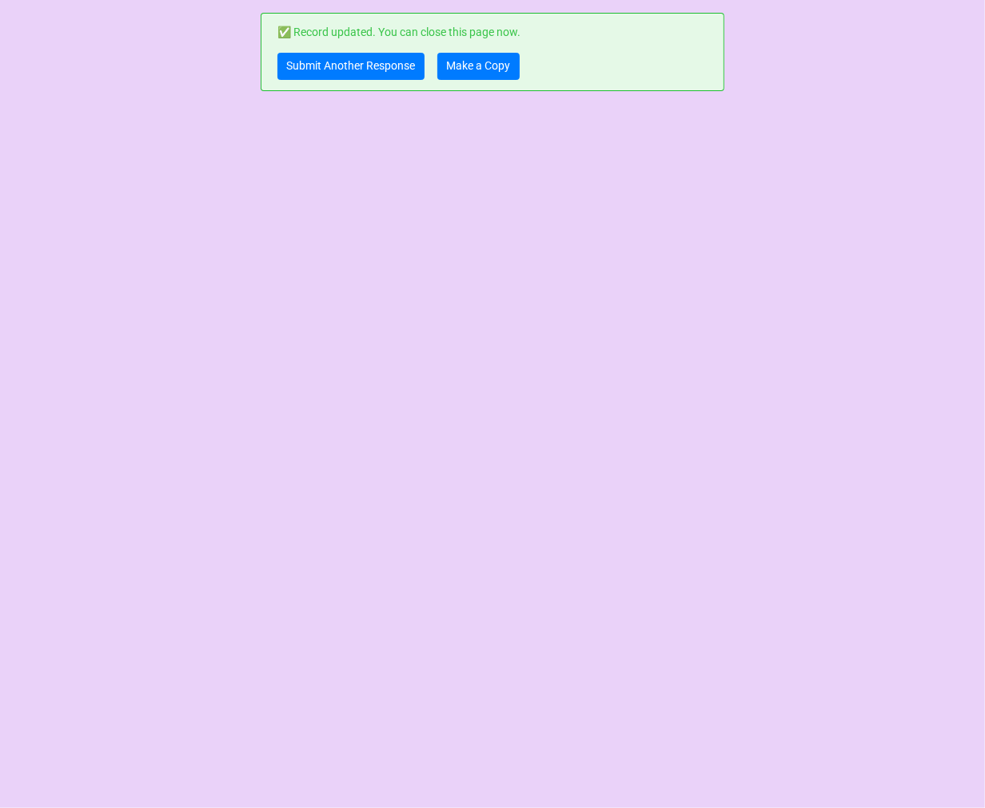
scroll to position [0, 0]
click at [321, 70] on link "Submit Another Response" at bounding box center [350, 66] width 147 height 27
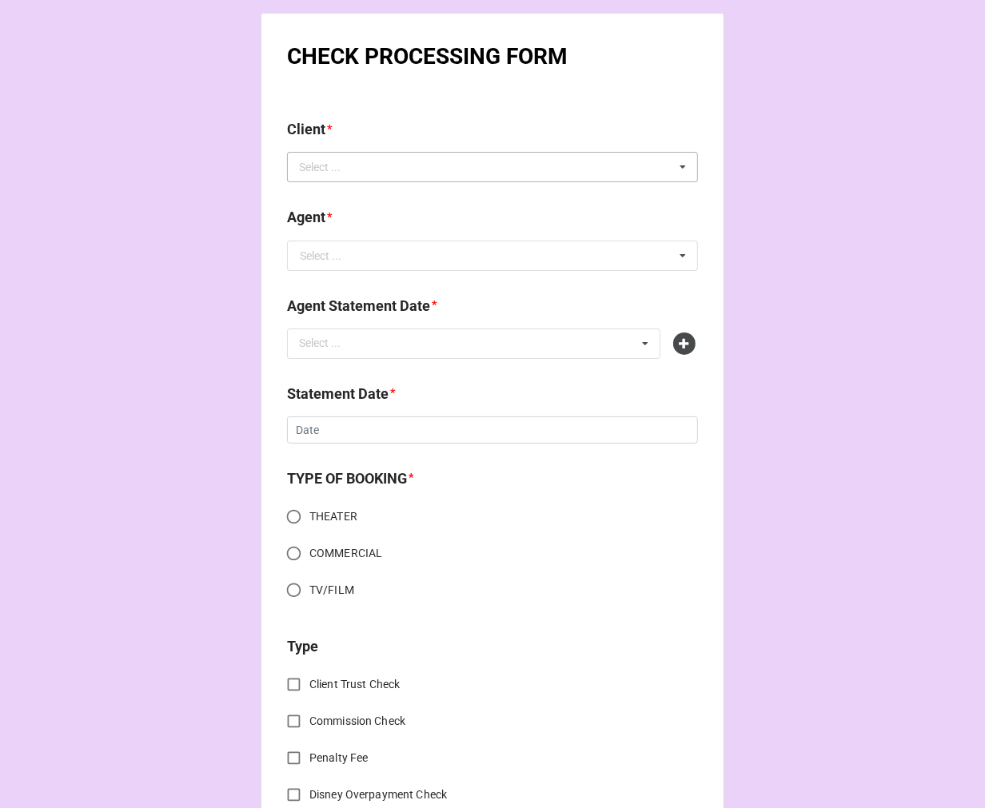
click at [395, 170] on div "Select ... No results found." at bounding box center [492, 167] width 411 height 30
type input "[PERSON_NAME]"
drag, startPoint x: 361, startPoint y: 200, endPoint x: 353, endPoint y: 262, distance: 62.9
click at [361, 200] on div "[PERSON_NAME]" at bounding box center [492, 197] width 409 height 30
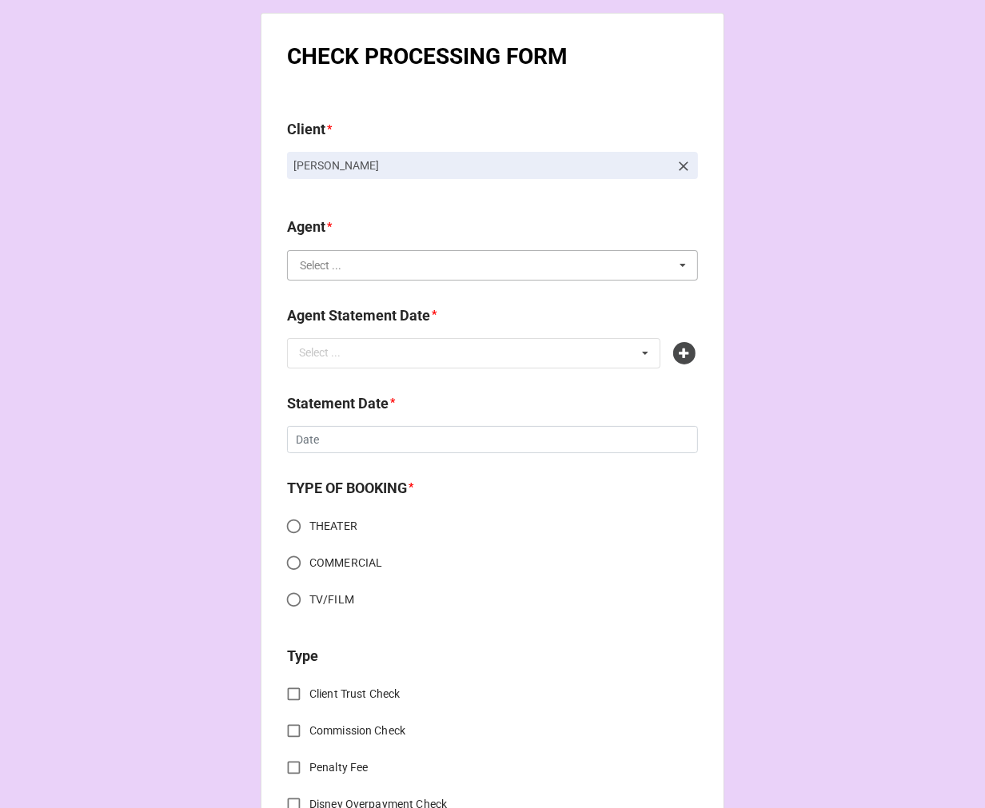
click at [345, 273] on input "text" at bounding box center [493, 265] width 409 height 29
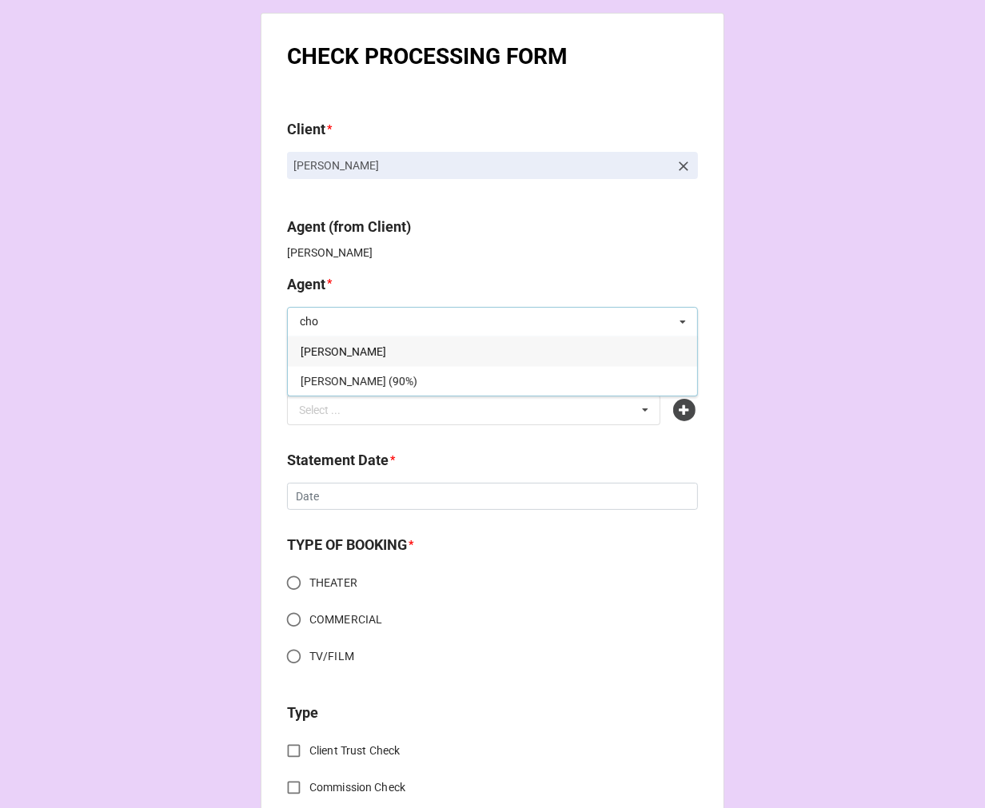
type input "cho"
click at [353, 350] on div "[PERSON_NAME]" at bounding box center [492, 352] width 409 height 30
click at [341, 417] on div "Select ..." at bounding box center [329, 410] width 69 height 18
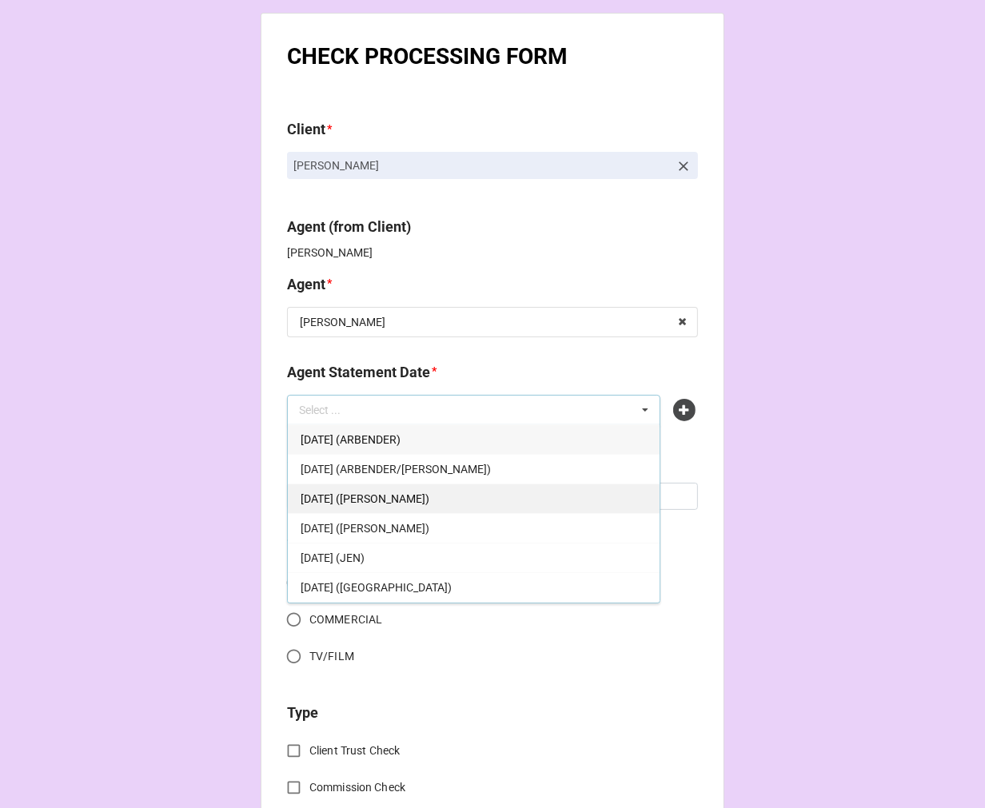
click at [422, 505] on span "SEPTEMBER 5, 2025 (CHONDRA)" at bounding box center [365, 499] width 129 height 13
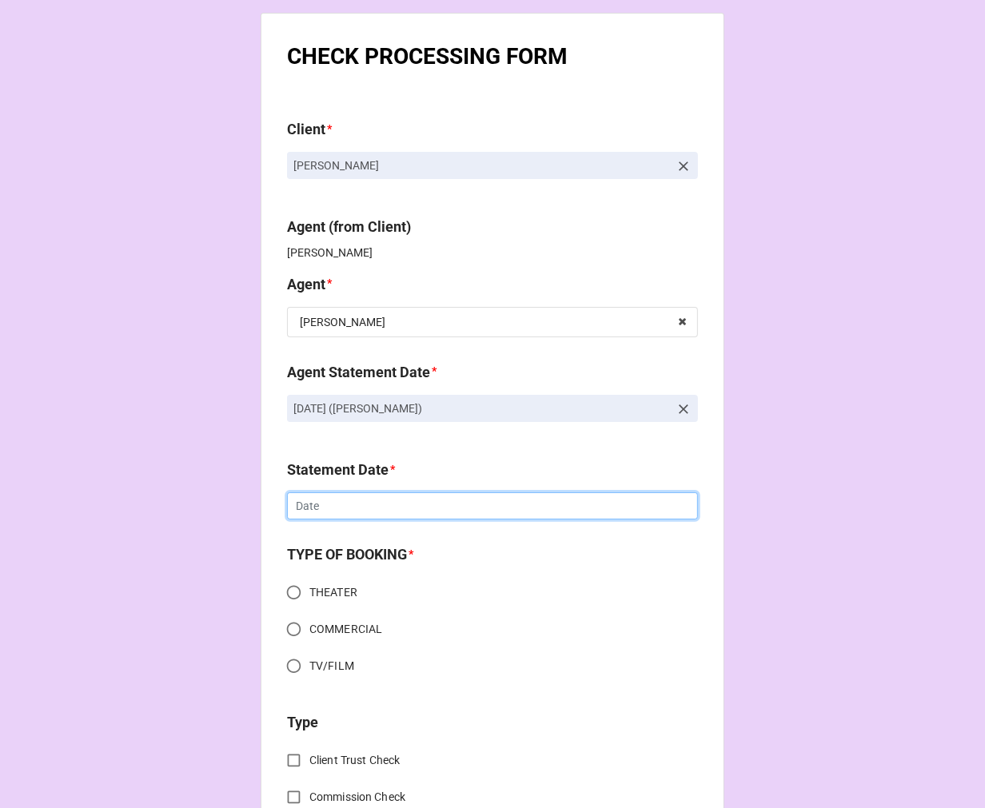
click at [337, 509] on input "text" at bounding box center [492, 506] width 411 height 27
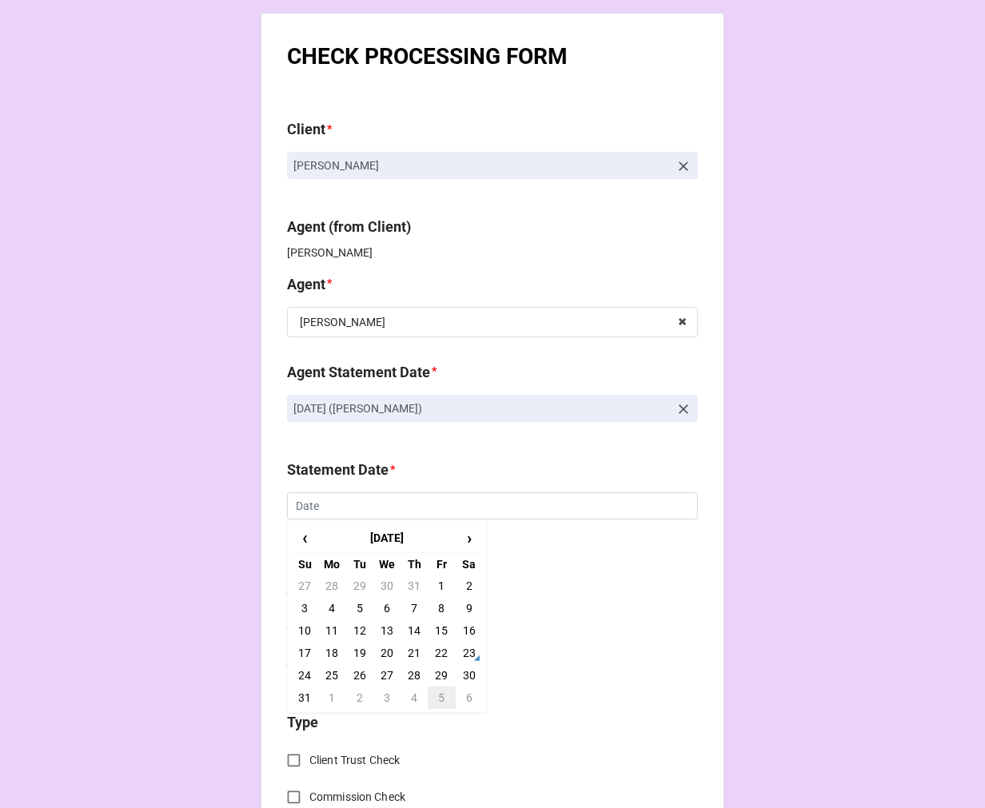
click at [438, 700] on td "5" at bounding box center [441, 698] width 27 height 22
type input "9/5/2025"
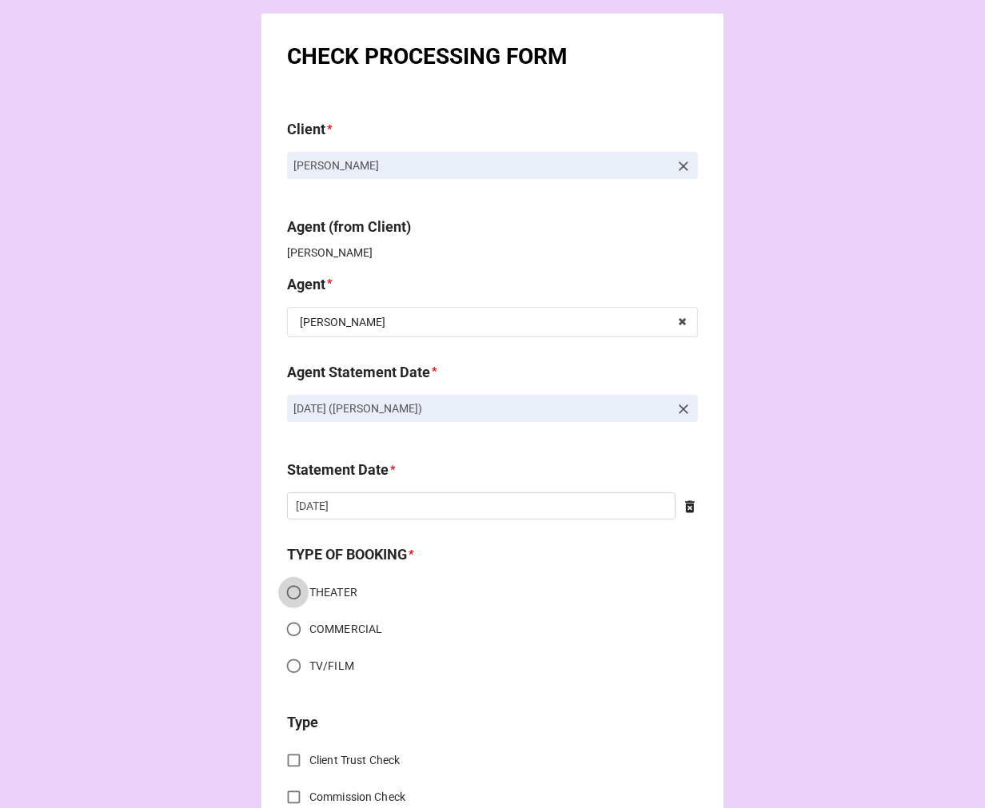
click at [289, 593] on input "THEATER" at bounding box center [293, 592] width 31 height 31
radio input "true"
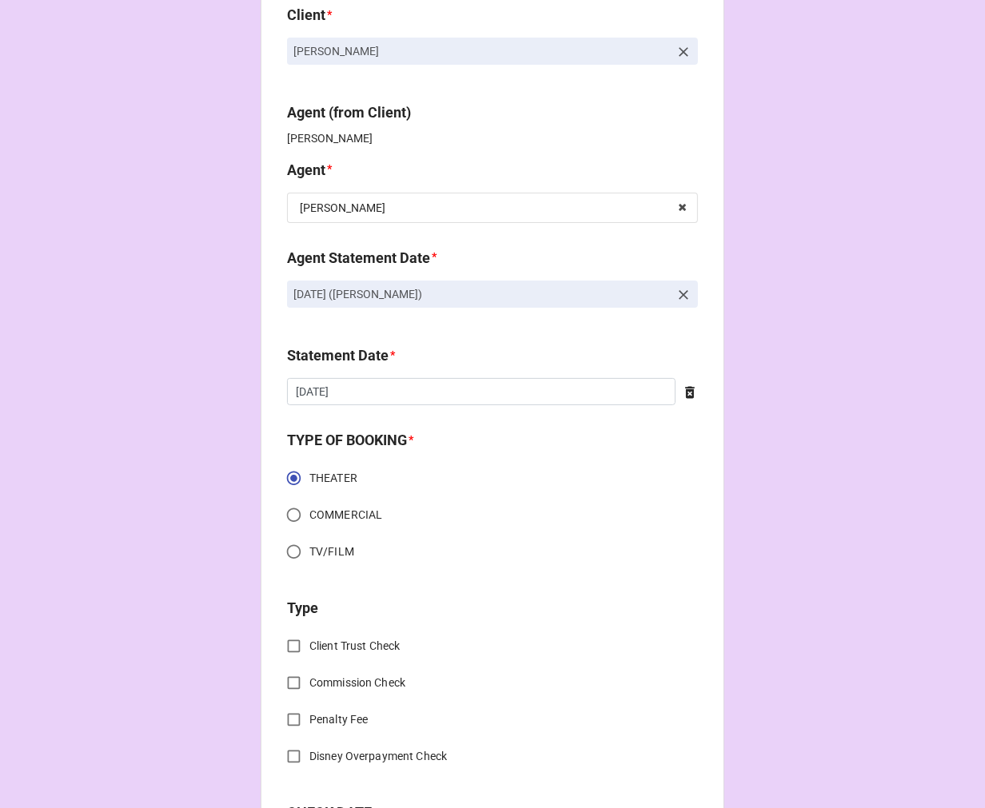
scroll to position [266, 0]
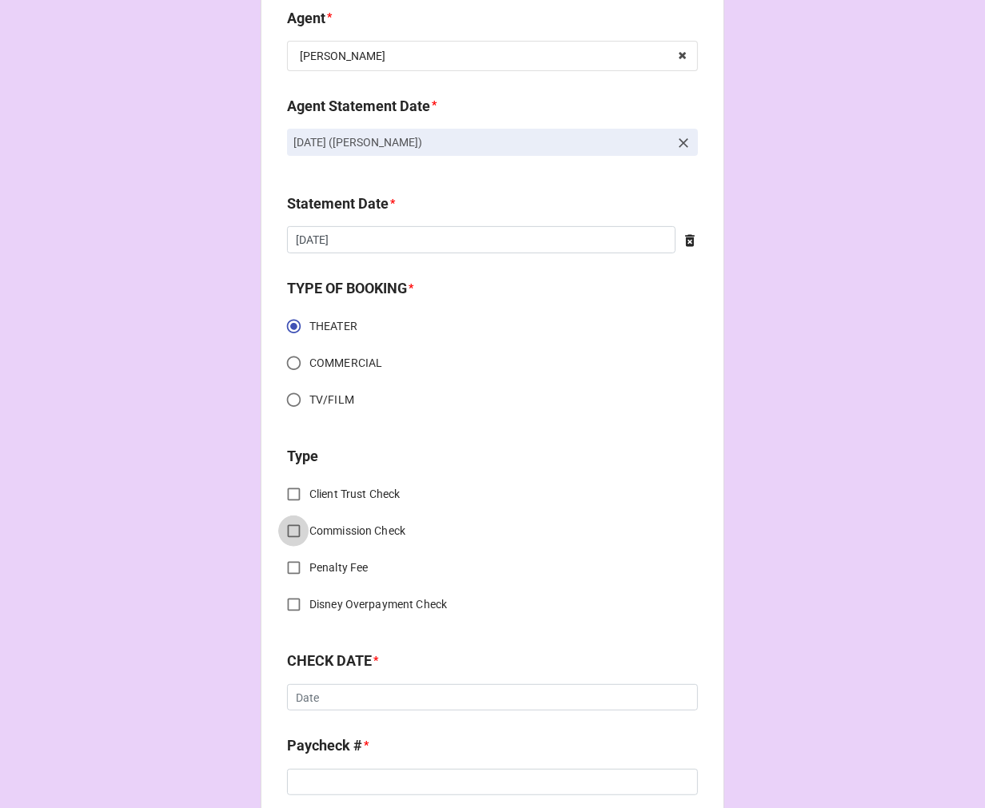
click at [294, 532] on input "Commission Check" at bounding box center [293, 531] width 31 height 31
checkbox input "true"
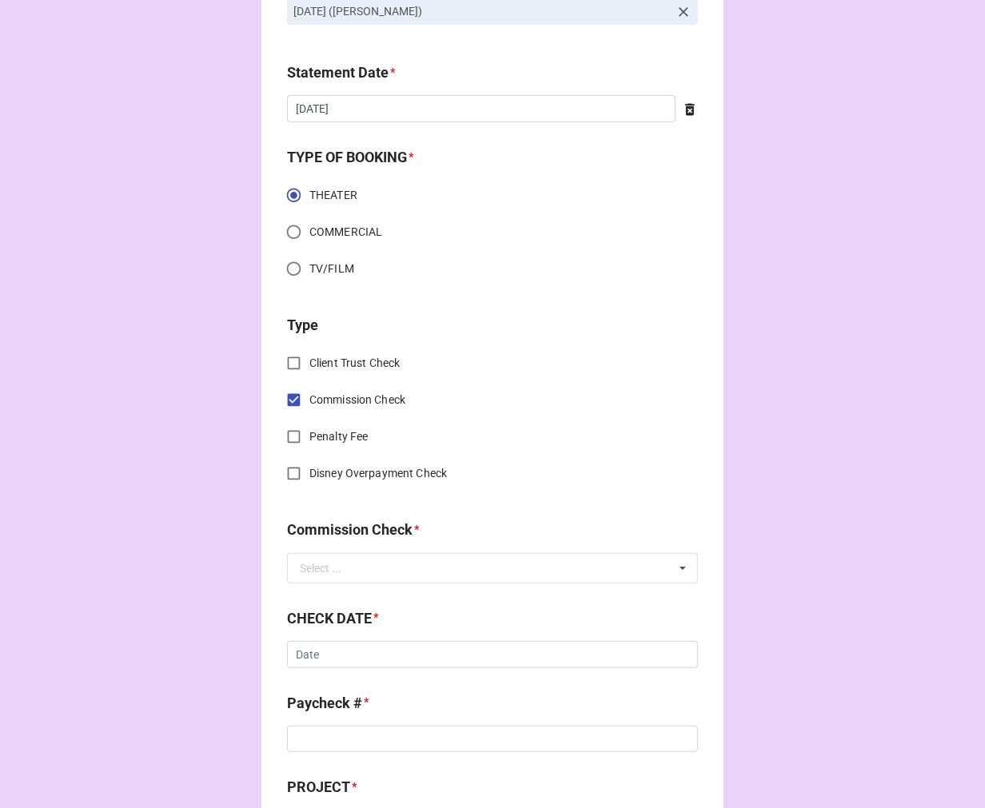
scroll to position [533, 0]
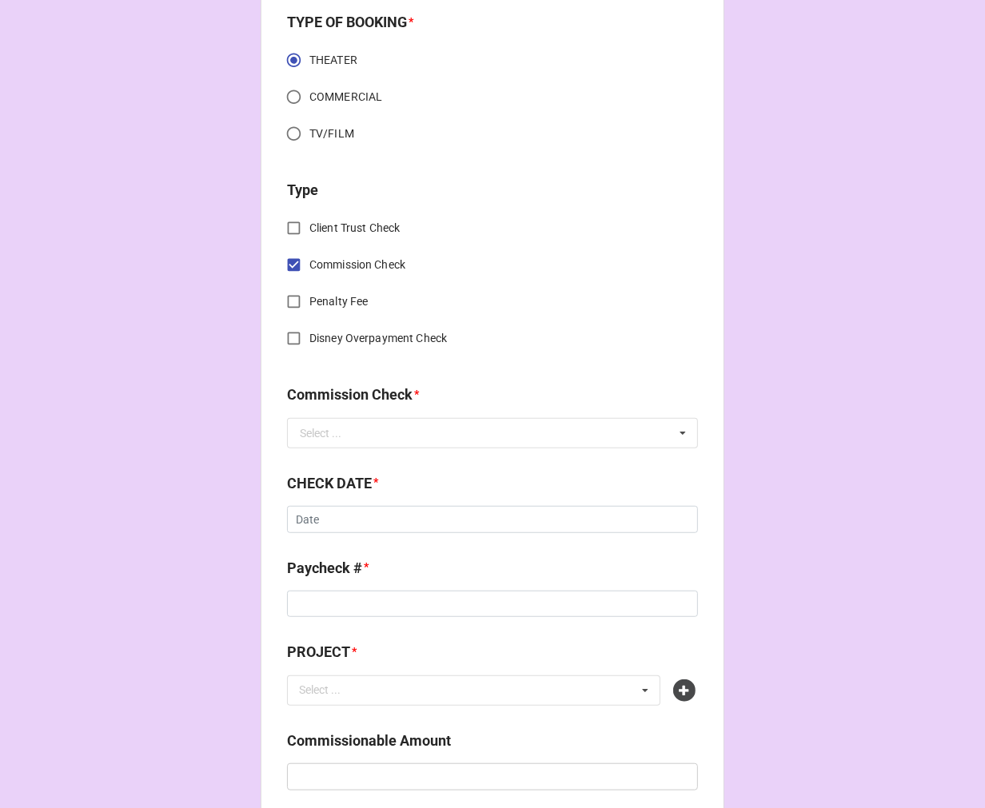
drag, startPoint x: 329, startPoint y: 449, endPoint x: 321, endPoint y: 437, distance: 14.0
click at [328, 448] on div "Commission Check * Select ... FSE (Client) FSE (Payroll) FSE TALENT FSE TALENT …" at bounding box center [492, 421] width 411 height 75
click at [321, 437] on div "Select ..." at bounding box center [321, 433] width 42 height 11
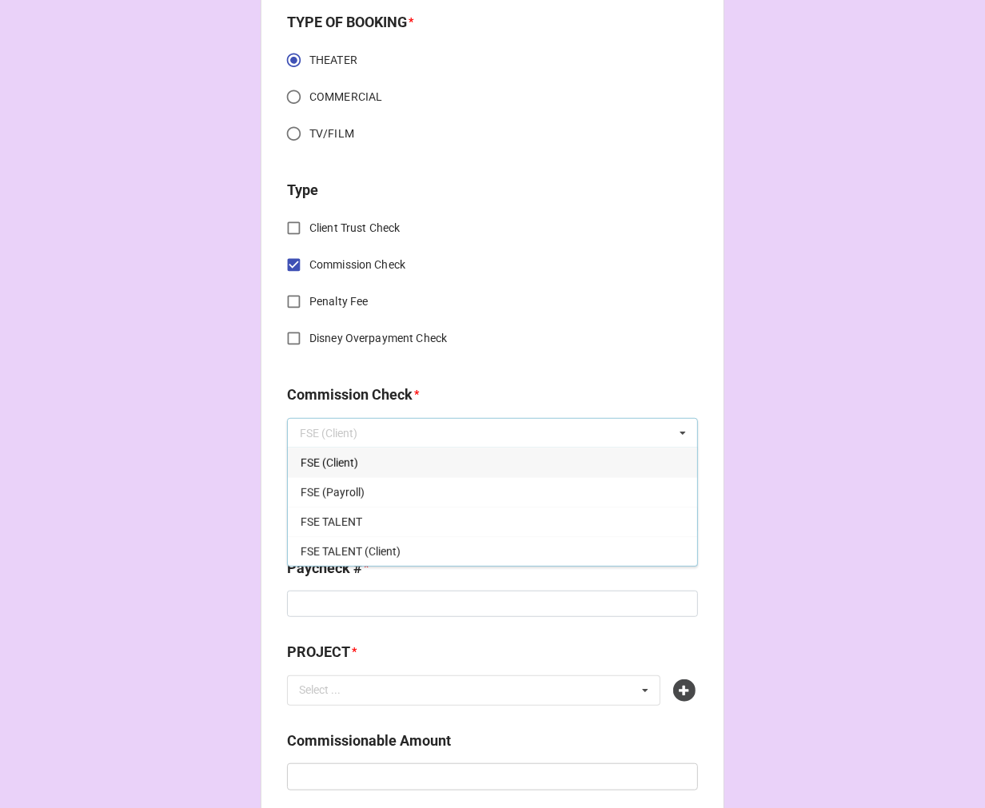
click at [320, 462] on span "FSE (Client)" at bounding box center [330, 463] width 58 height 13
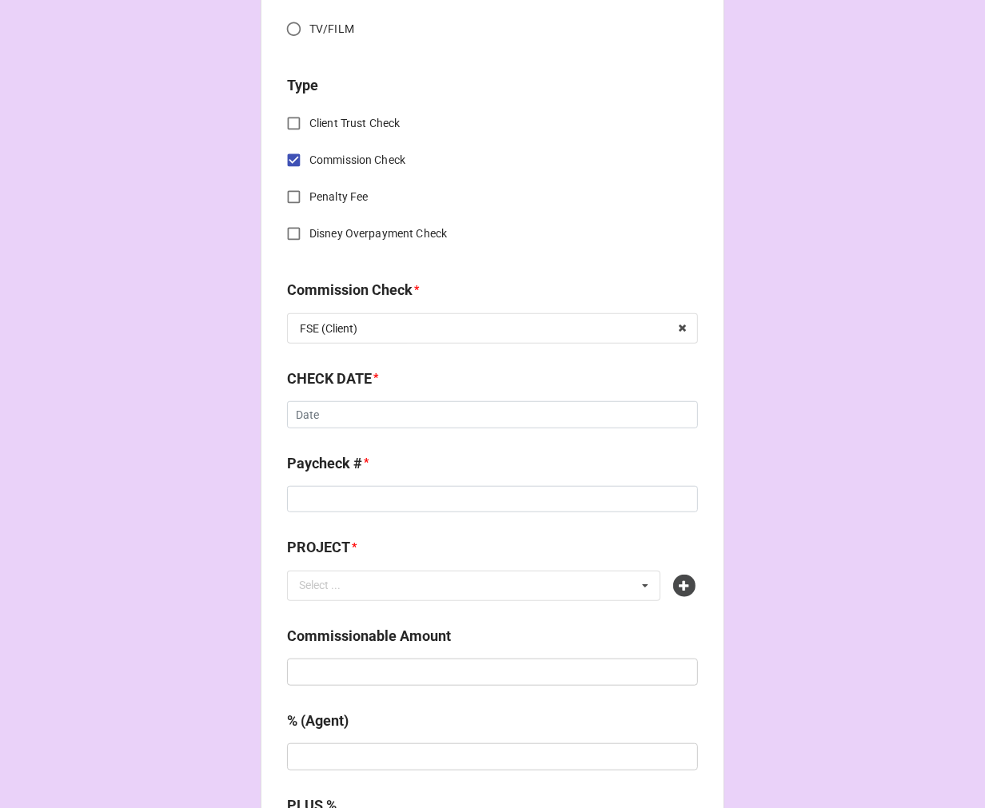
scroll to position [800, 0]
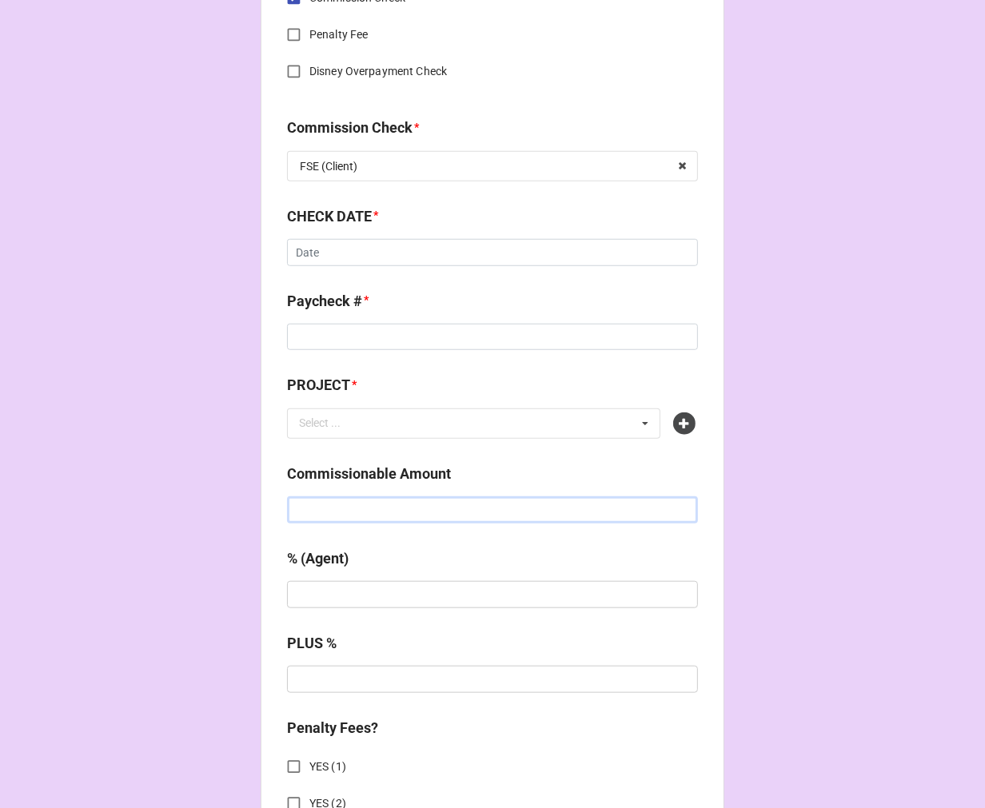
click at [352, 507] on input "text" at bounding box center [492, 510] width 411 height 27
paste input "$1,650.00"
type input "$1,650.00"
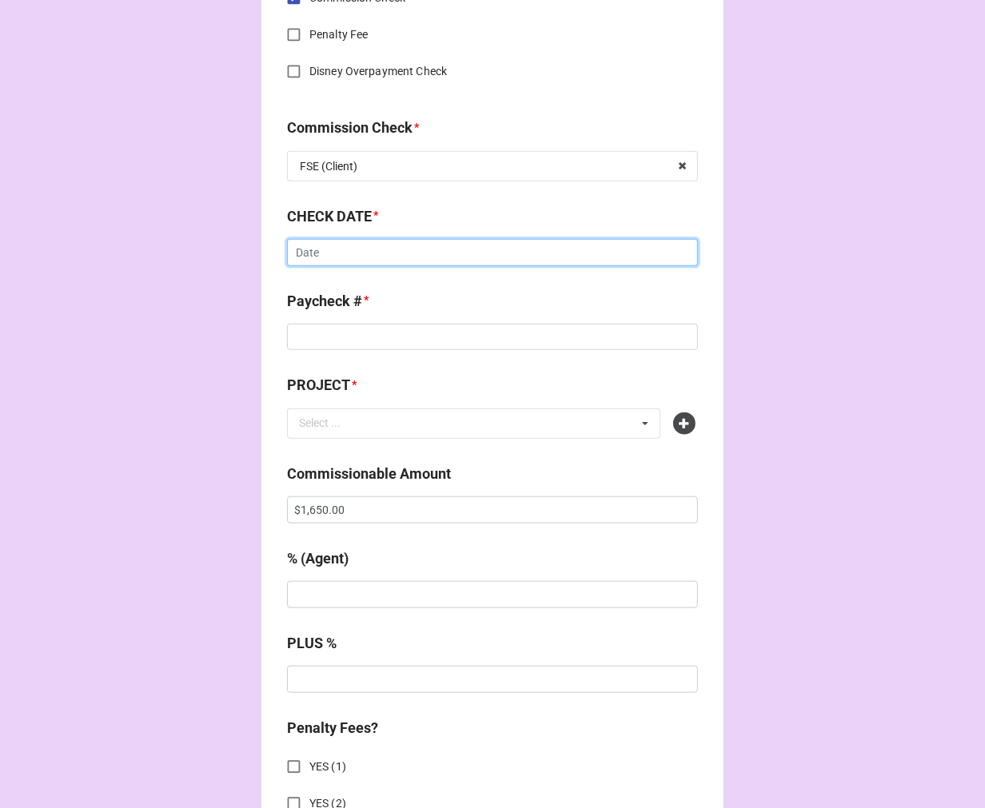
click at [330, 253] on input "text" at bounding box center [492, 252] width 411 height 27
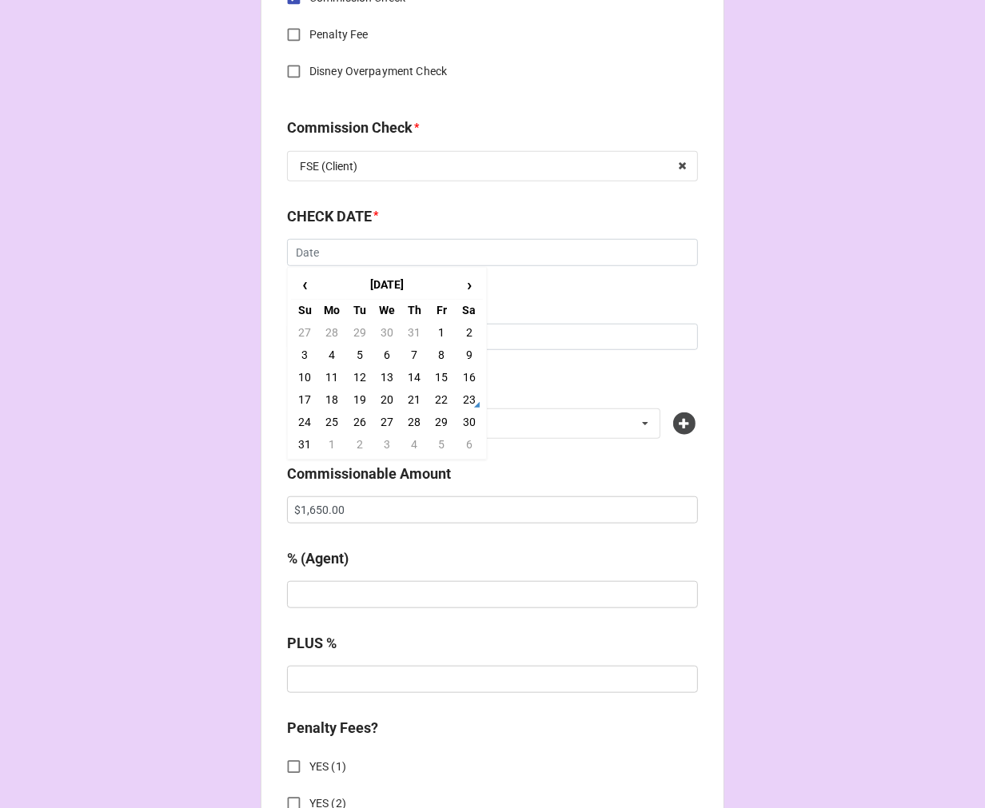
drag, startPoint x: 472, startPoint y: 402, endPoint x: 444, endPoint y: 385, distance: 33.1
click at [472, 401] on td "23" at bounding box center [469, 400] width 27 height 22
type input "8/23/2025"
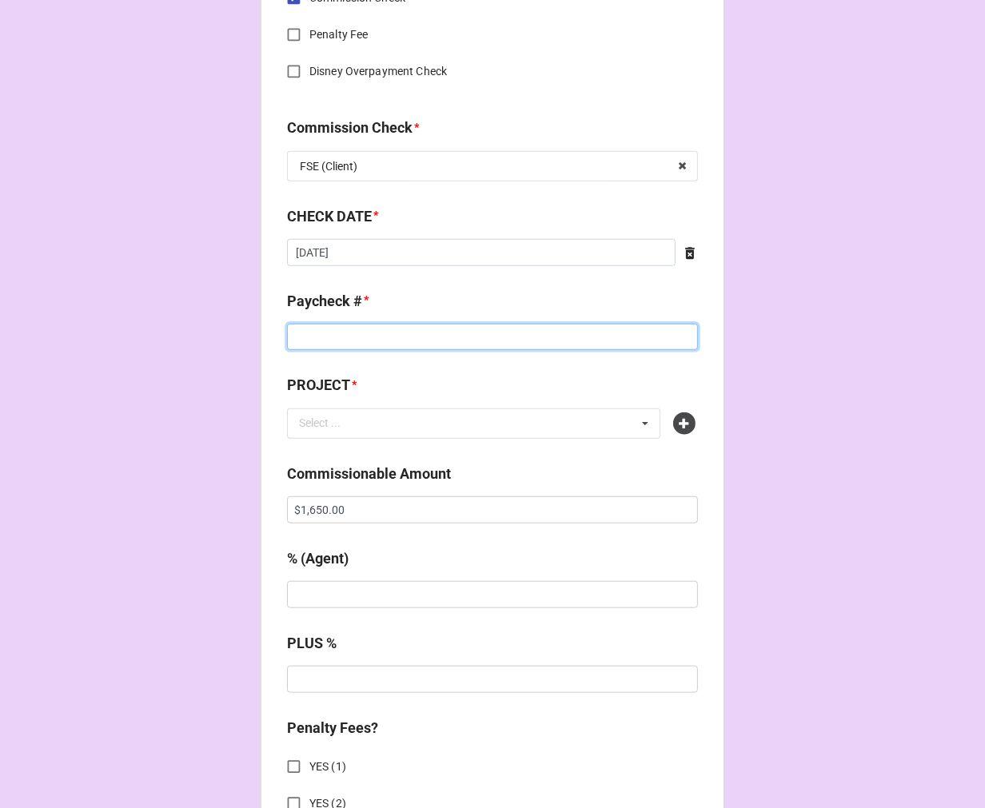
click at [354, 325] on input at bounding box center [492, 337] width 411 height 27
type input "ZELLE"
click at [676, 377] on b "PROJECT *" at bounding box center [492, 388] width 411 height 28
click at [677, 422] on icon at bounding box center [684, 424] width 22 height 22
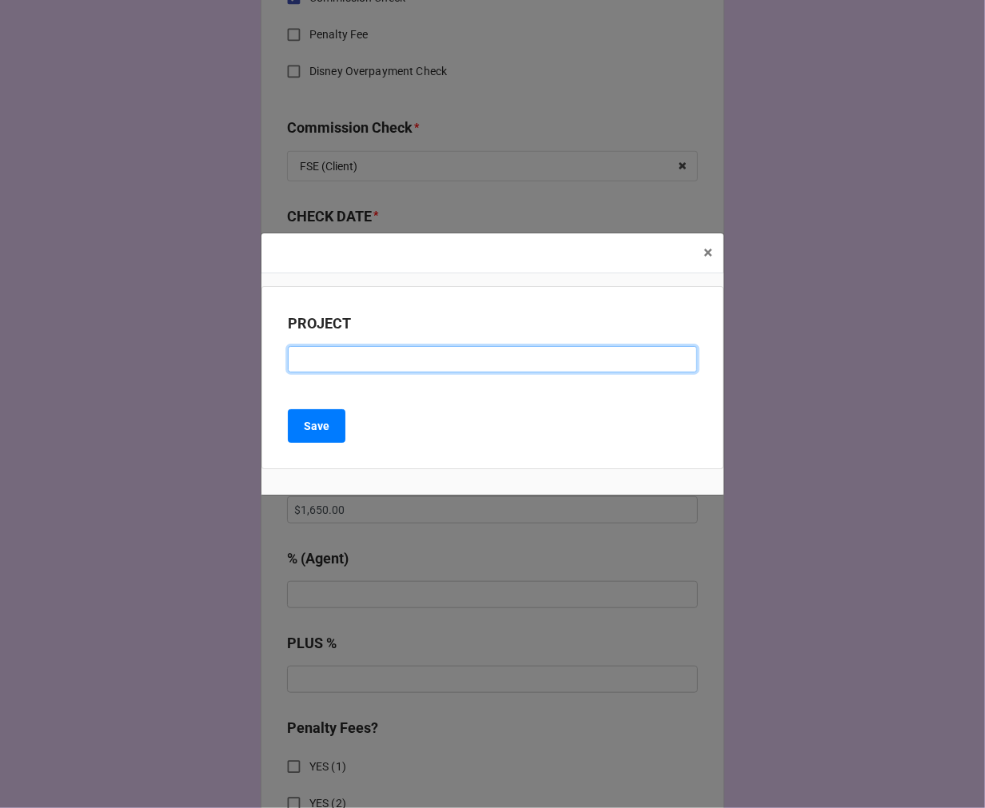
click at [329, 363] on input at bounding box center [492, 359] width 409 height 27
paste input "ANNIE (BROADWAY PALM FL)"
type input "ANNIE (BROADWAY PALM FL)"
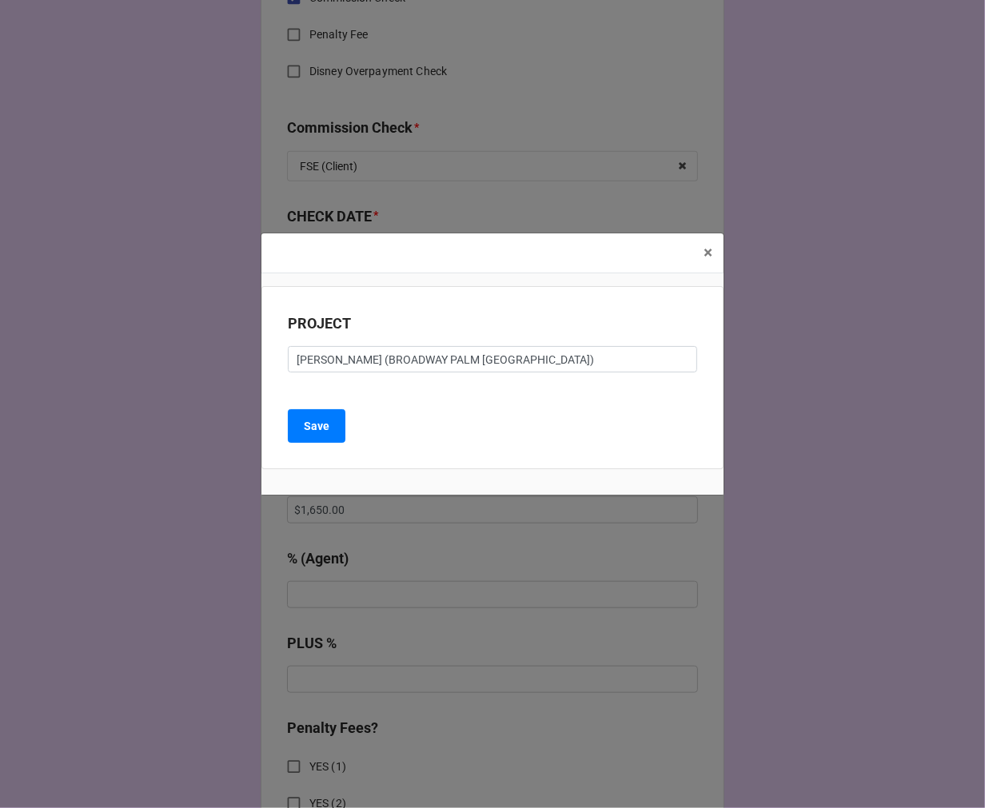
click at [321, 408] on div "PROJECT ANNIE (BROADWAY PALM FL) Save" at bounding box center [492, 378] width 462 height 184
click at [316, 425] on b "Save" at bounding box center [317, 426] width 26 height 17
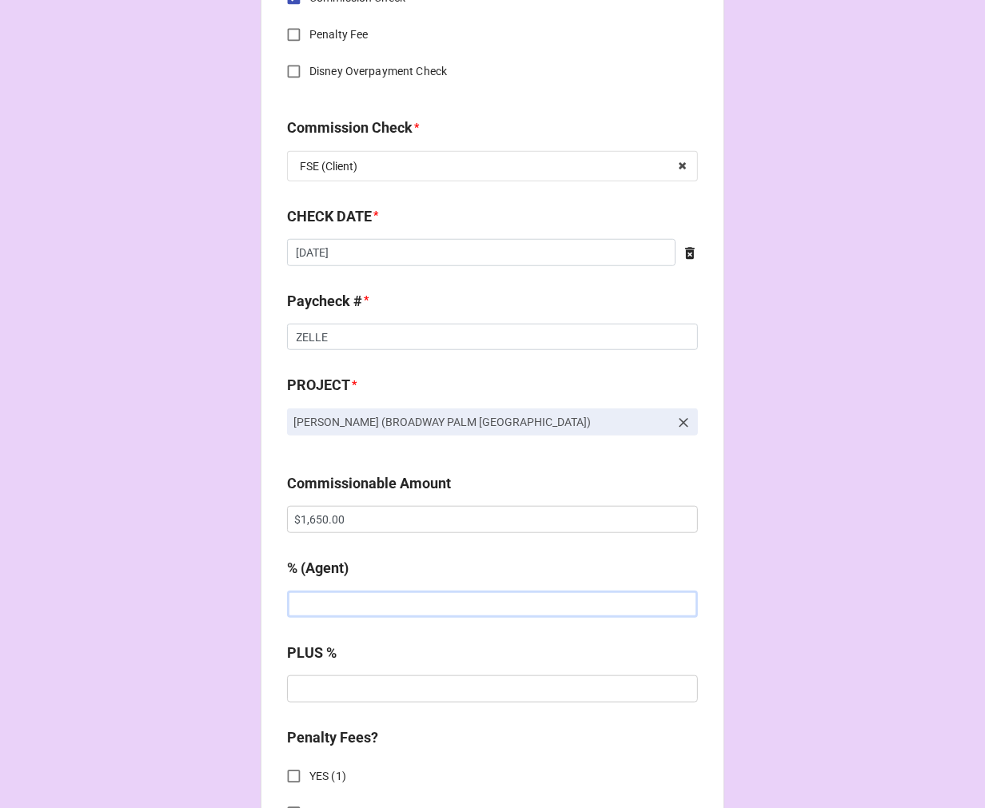
click at [349, 613] on input "text" at bounding box center [492, 604] width 411 height 27
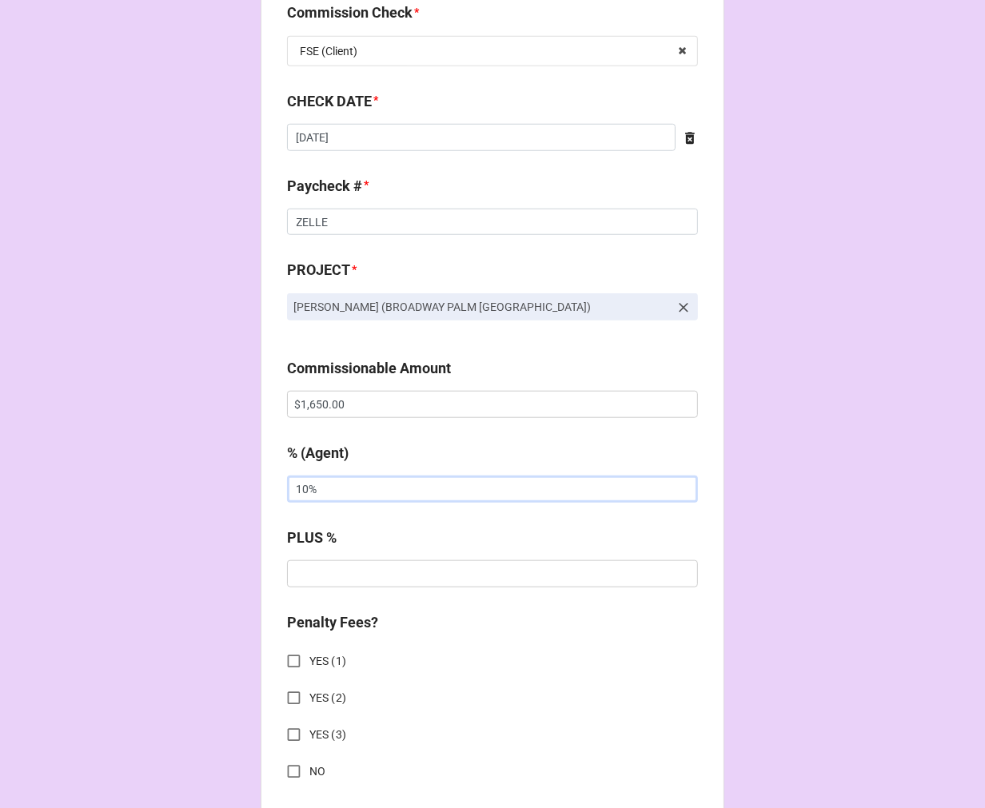
scroll to position [1155, 0]
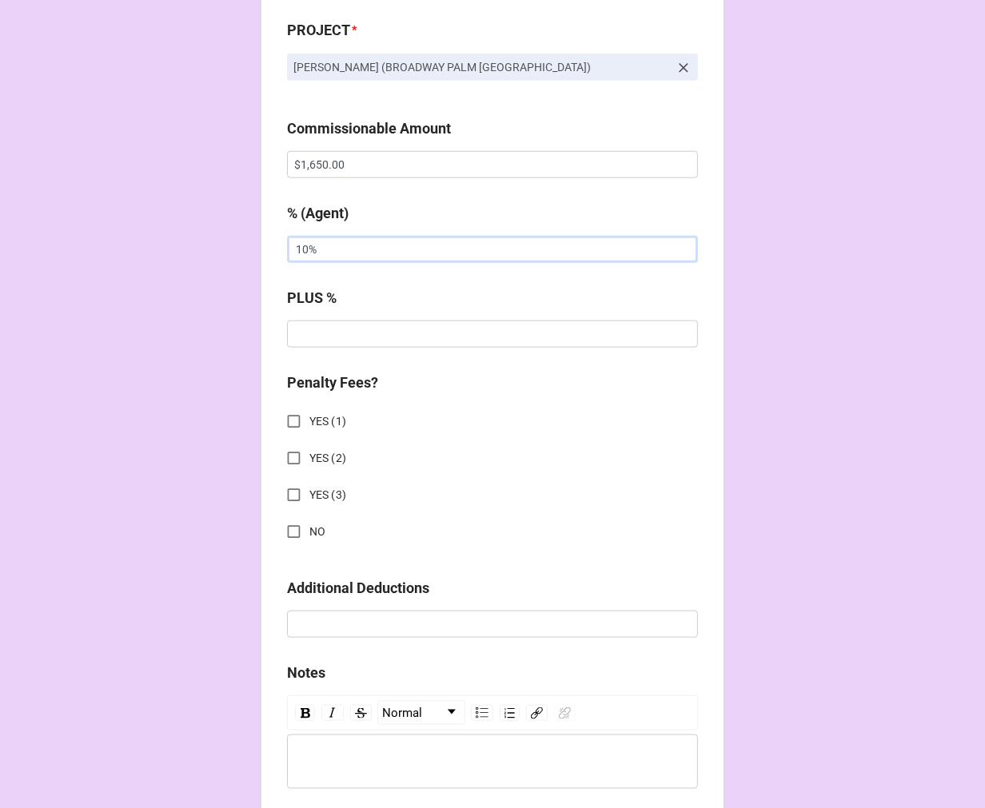
drag, startPoint x: 340, startPoint y: 245, endPoint x: 38, endPoint y: 241, distance: 302.3
click at [38, 243] on div "CHECK PROCESSING FORM Client * Moriel Behar Agent (from Client) Chondra Agent *…" at bounding box center [492, 135] width 985 height 2580
type input "5%"
click at [286, 521] on input "NO" at bounding box center [293, 532] width 31 height 31
checkbox input "true"
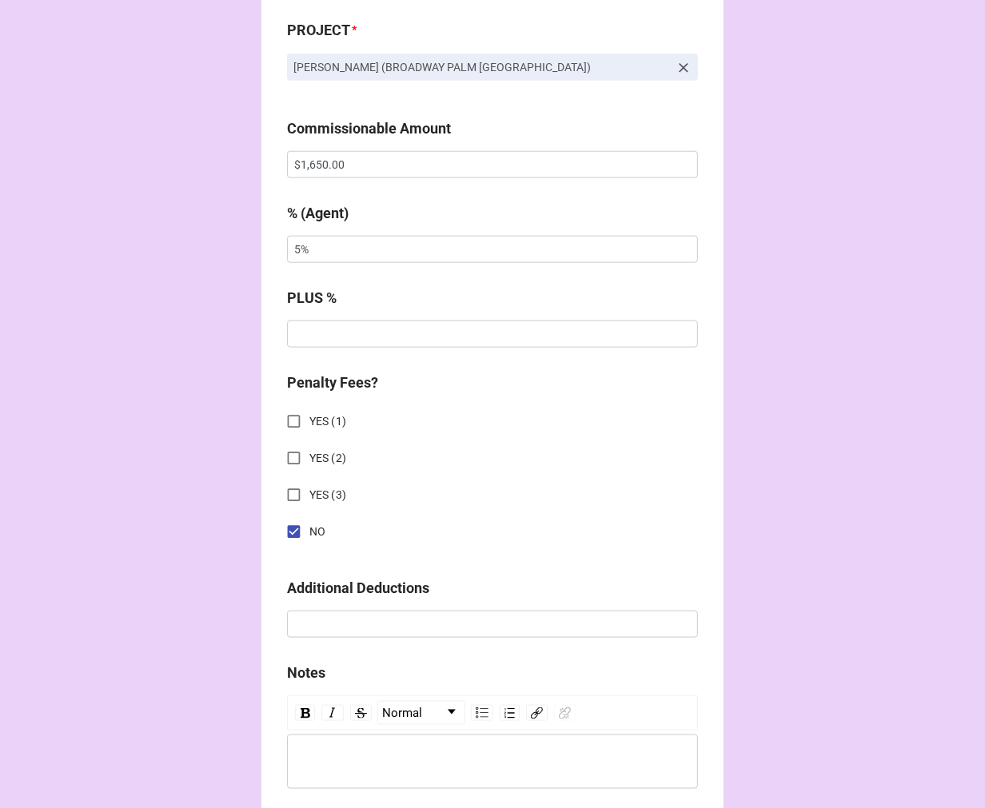
scroll to position [1771, 0]
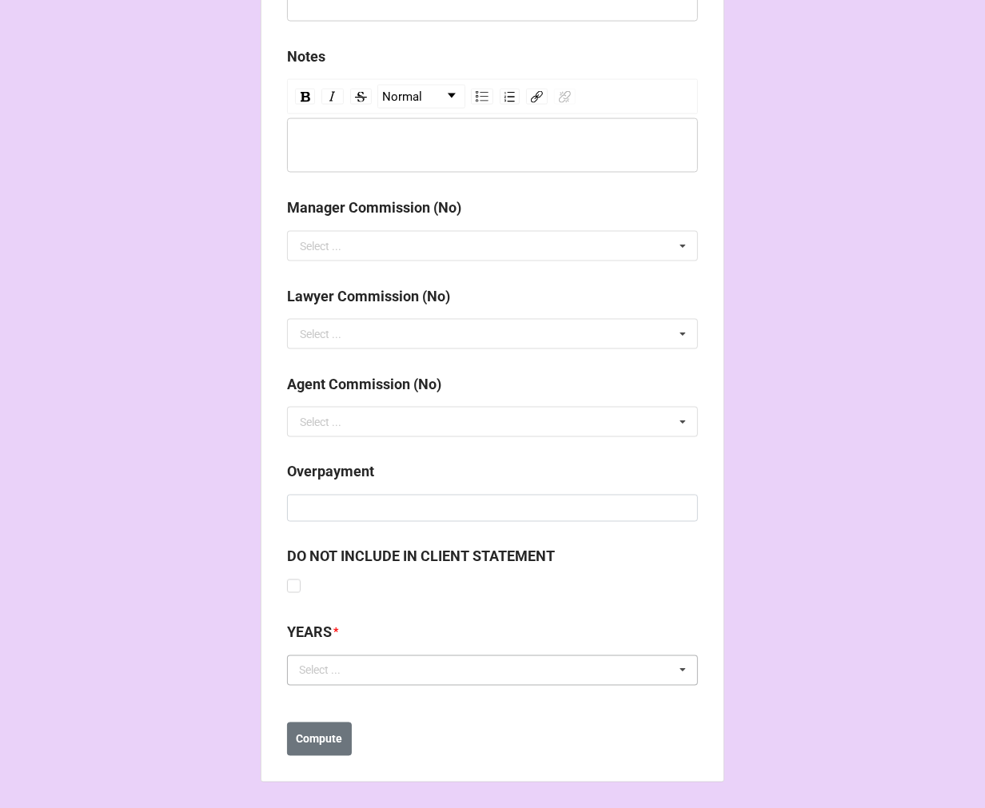
click at [376, 675] on div "Select ... No results found." at bounding box center [492, 671] width 411 height 30
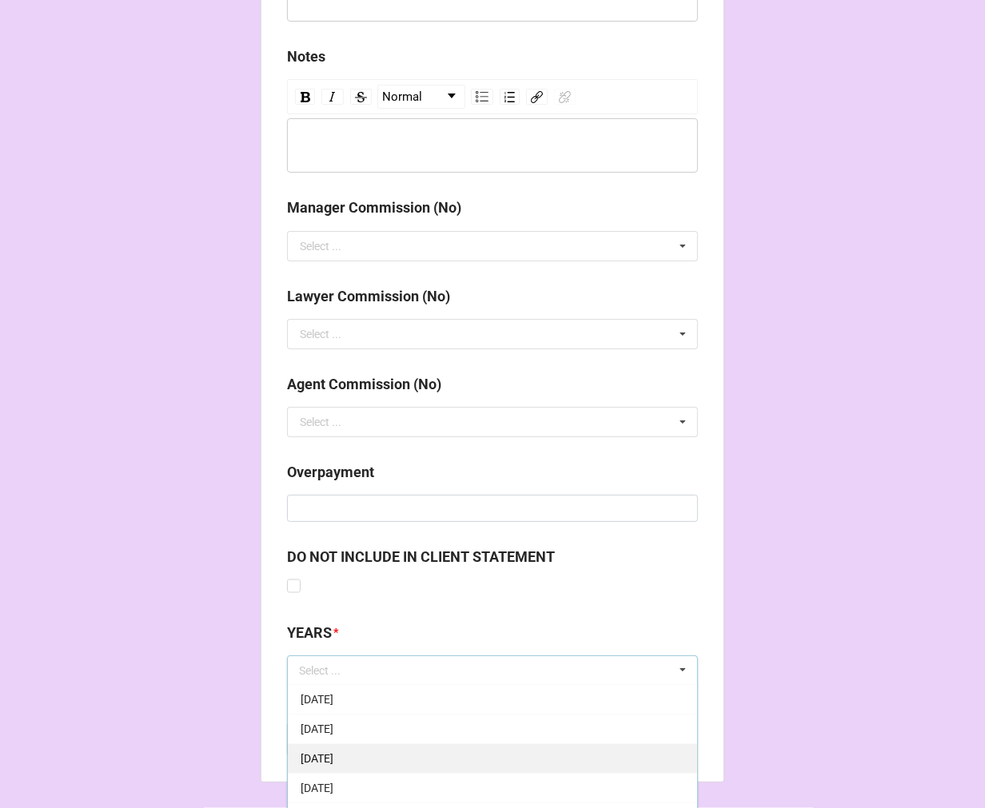
click at [393, 756] on div "9-September 2025" at bounding box center [492, 759] width 409 height 30
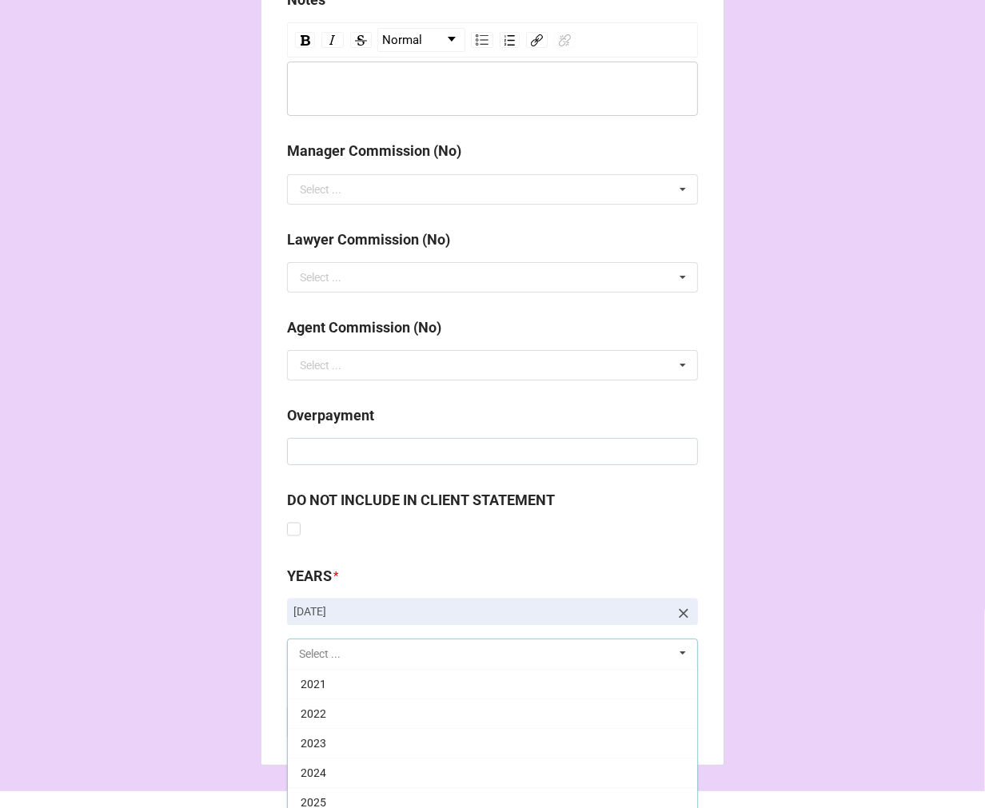
scroll to position [1860, 0]
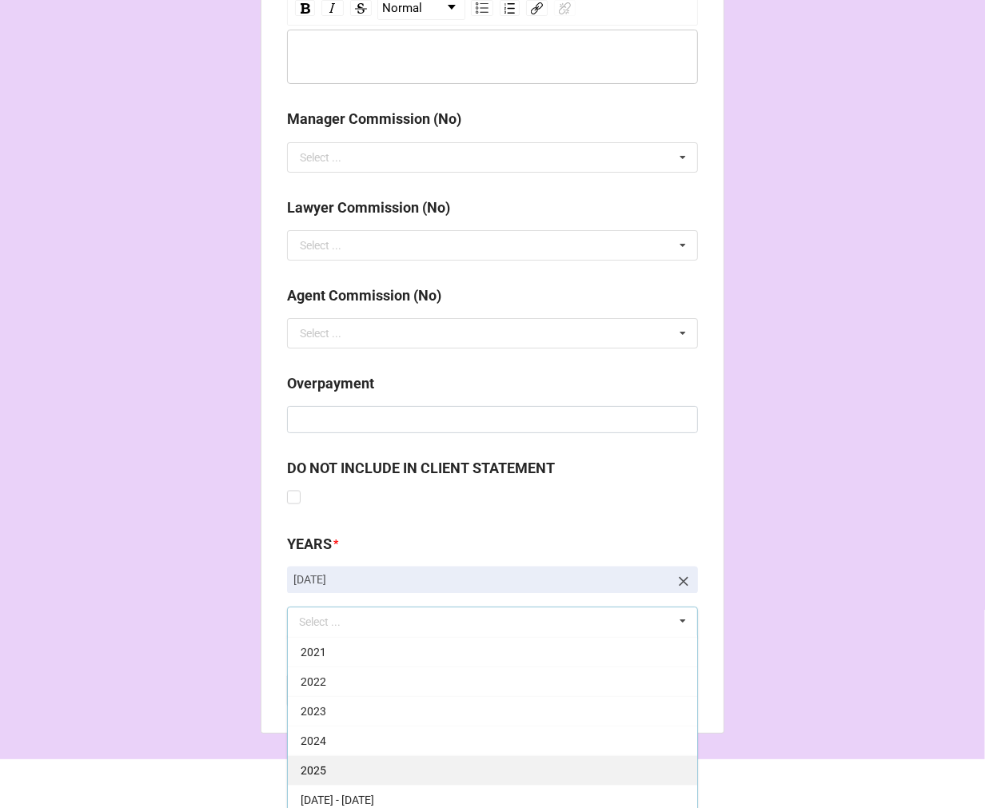
click at [330, 774] on div "2025" at bounding box center [492, 771] width 409 height 30
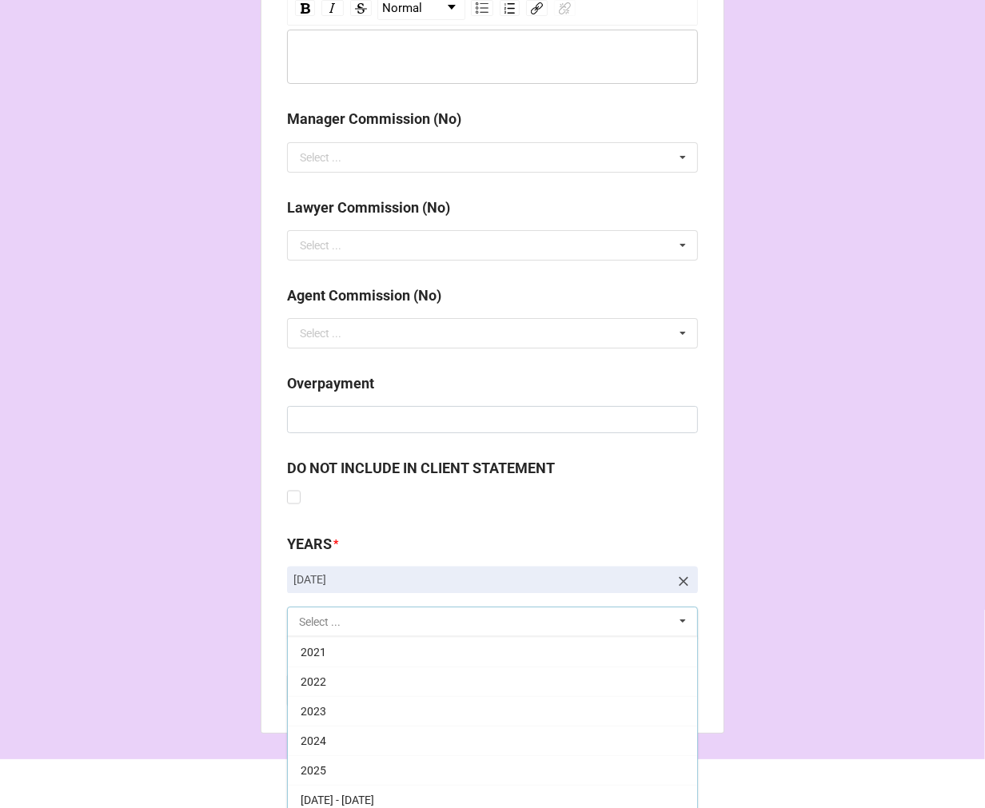
scroll to position [325, 0]
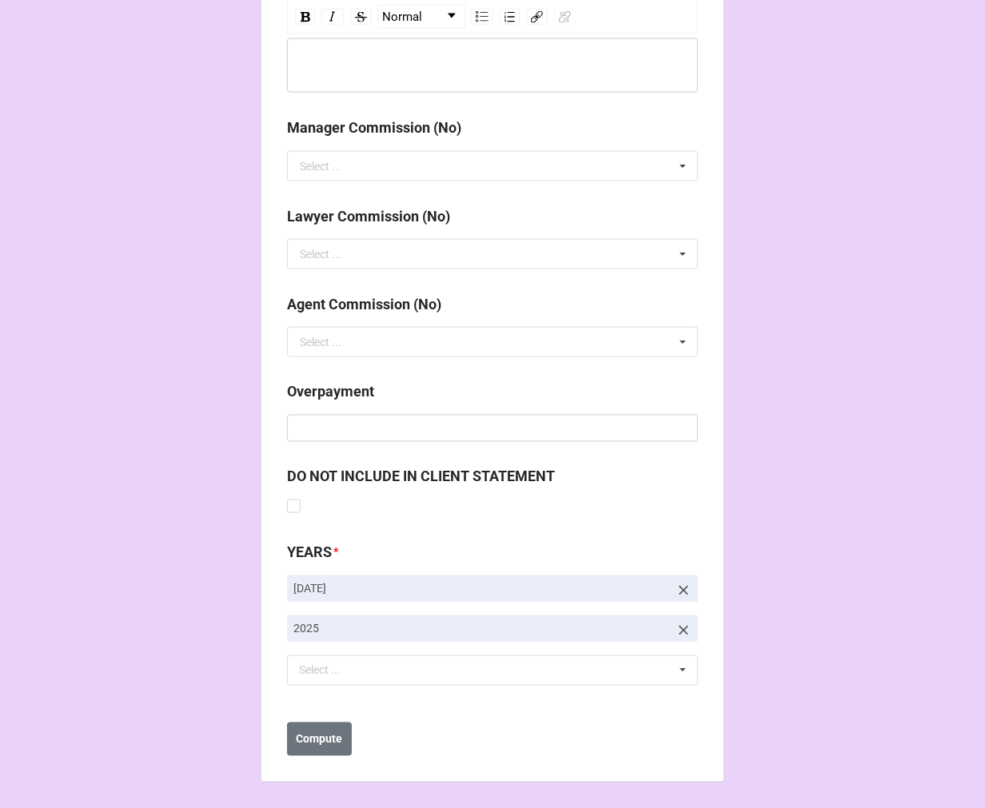
drag, startPoint x: 746, startPoint y: 589, endPoint x: 650, endPoint y: 635, distance: 106.2
click at [317, 740] on b "Compute" at bounding box center [320, 740] width 46 height 17
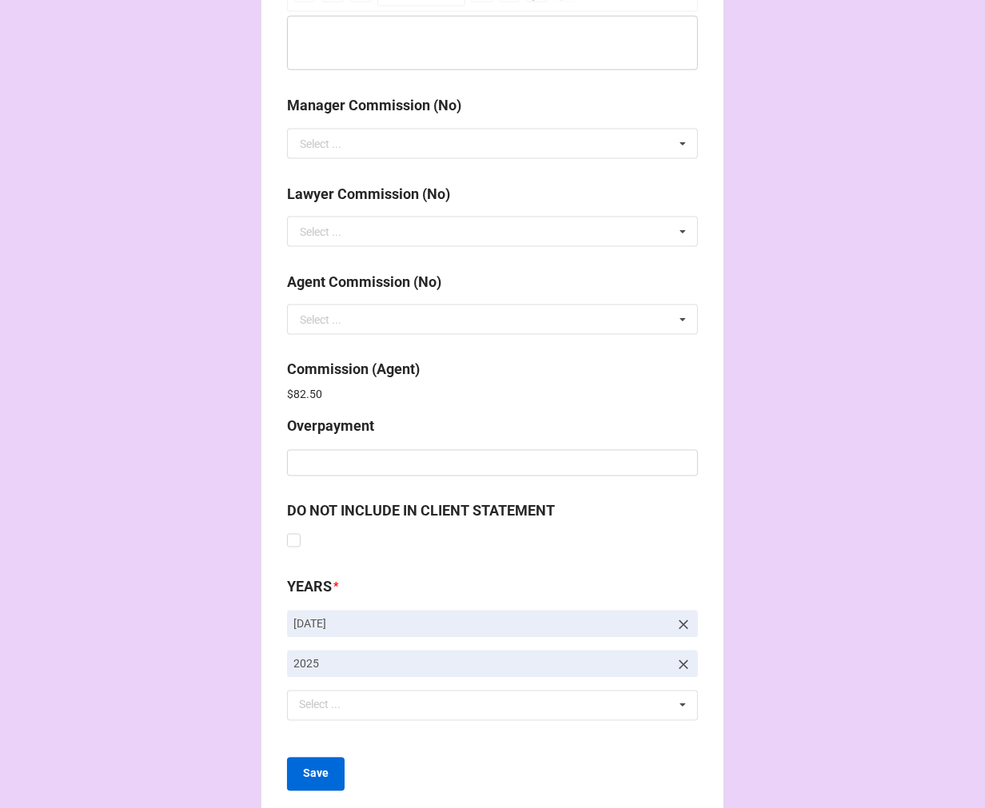
scroll to position [1908, 0]
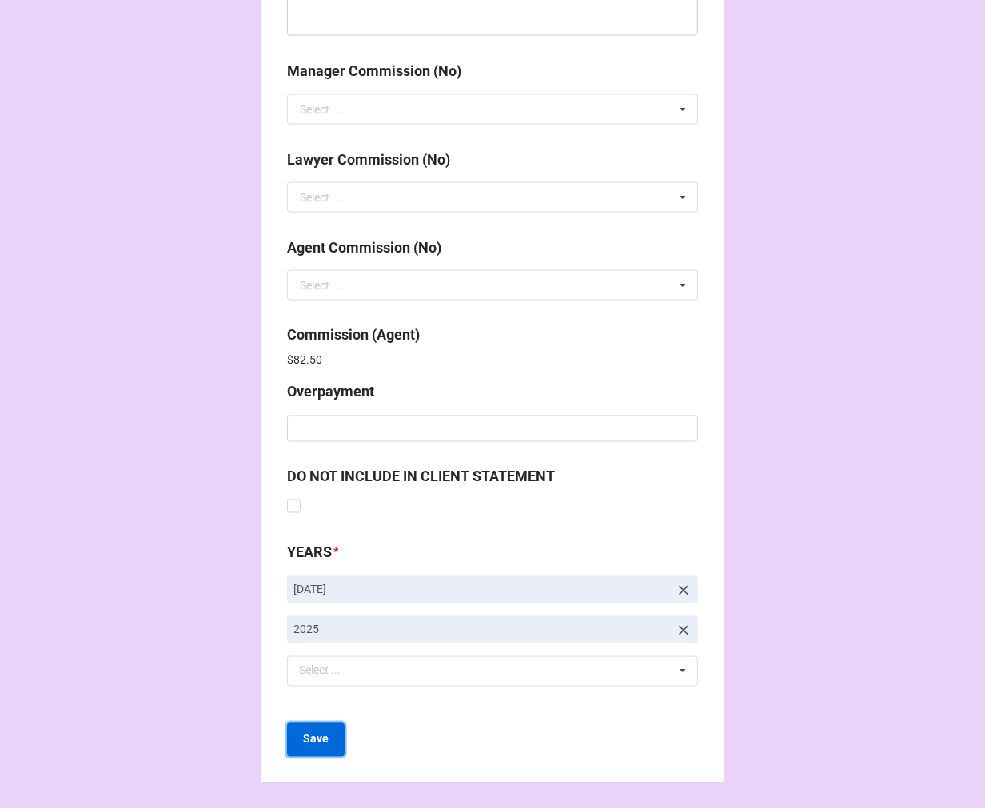
click at [317, 740] on b "Save" at bounding box center [316, 740] width 26 height 17
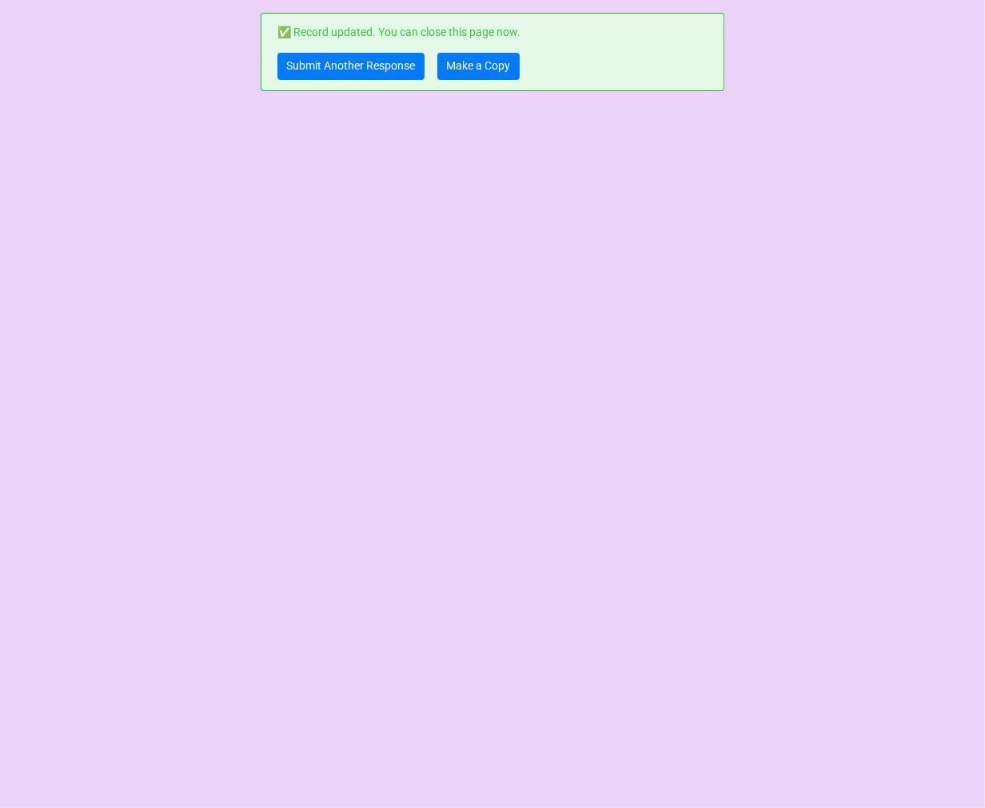
scroll to position [0, 0]
click at [481, 66] on link "Make a Copy" at bounding box center [478, 66] width 82 height 27
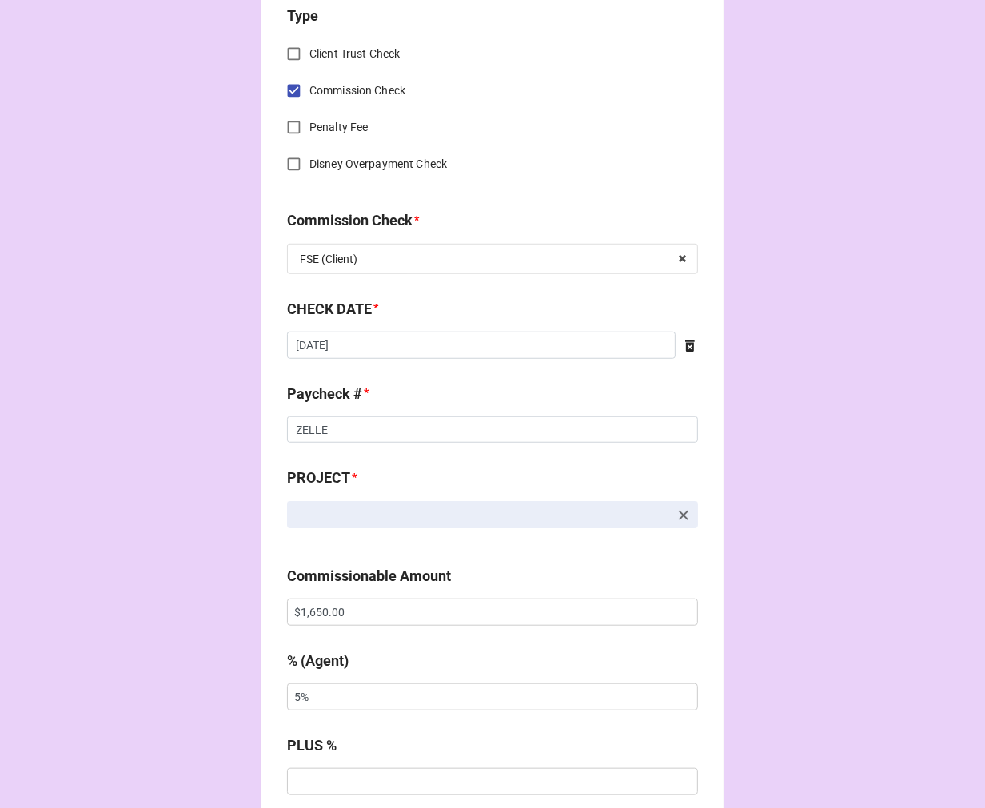
scroll to position [710, 0]
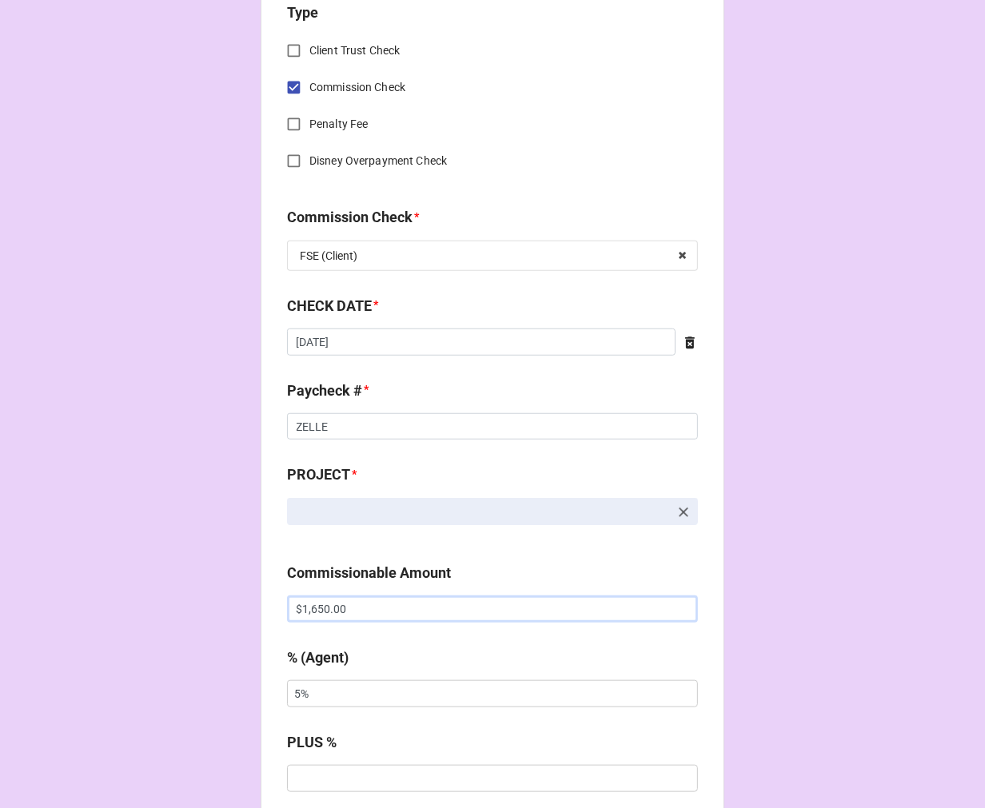
click at [261, 601] on div "CHECK PROCESSING FORM Client * Agent (from Client) Chondra Agent * Chondra Jodi…" at bounding box center [493, 613] width 464 height 2621
paste input "2,7"
type input "$2,750.00"
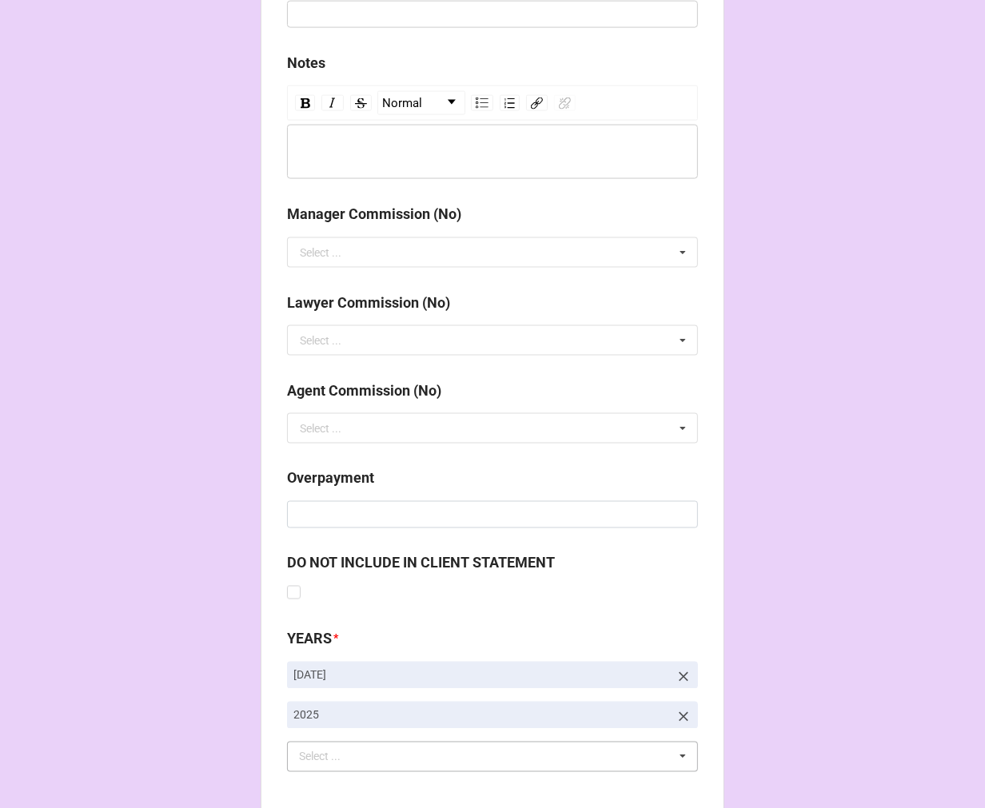
scroll to position [1851, 0]
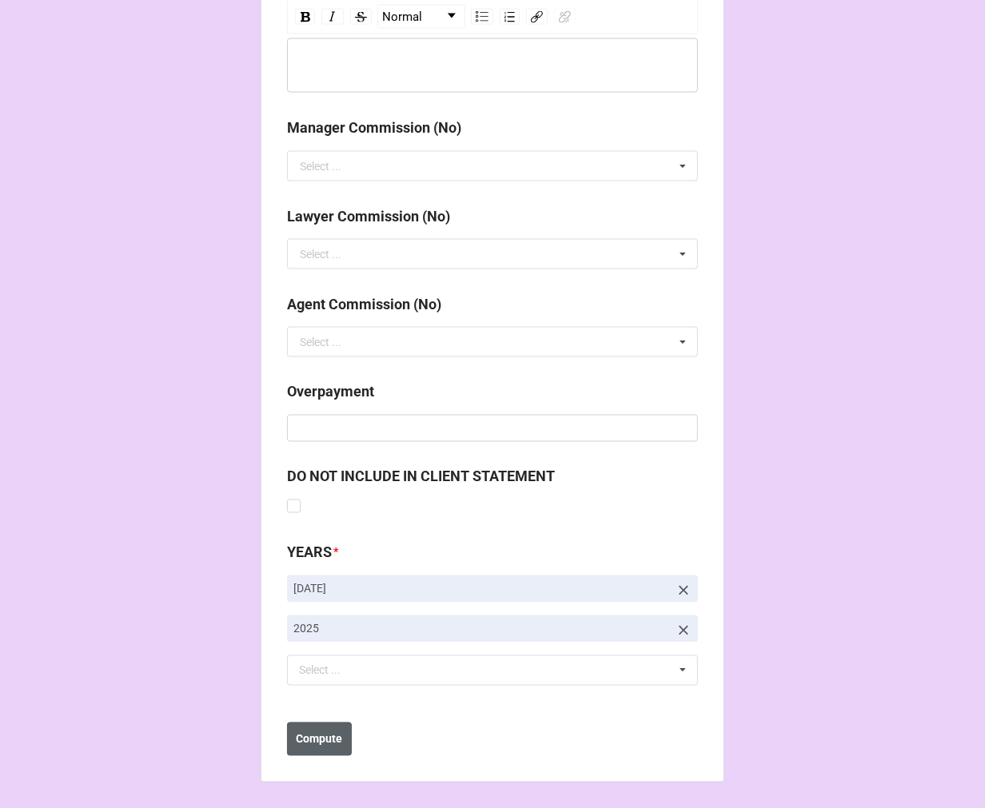
type input "10%"
click at [326, 746] on b "Compute" at bounding box center [320, 740] width 46 height 17
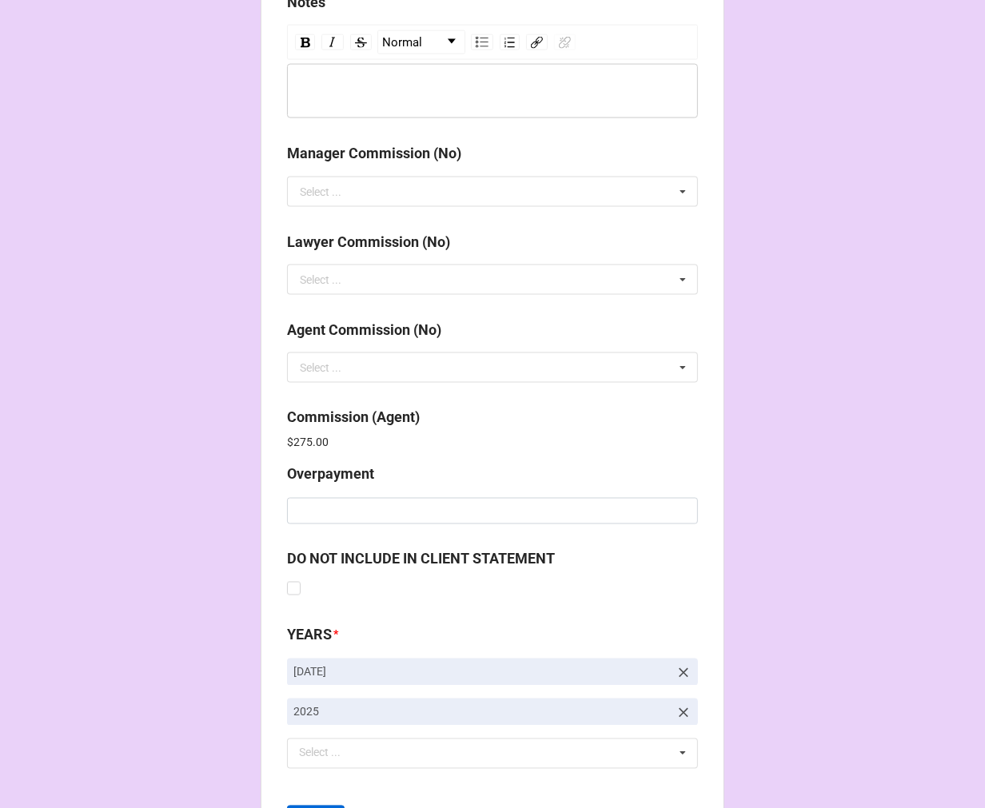
scroll to position [1908, 0]
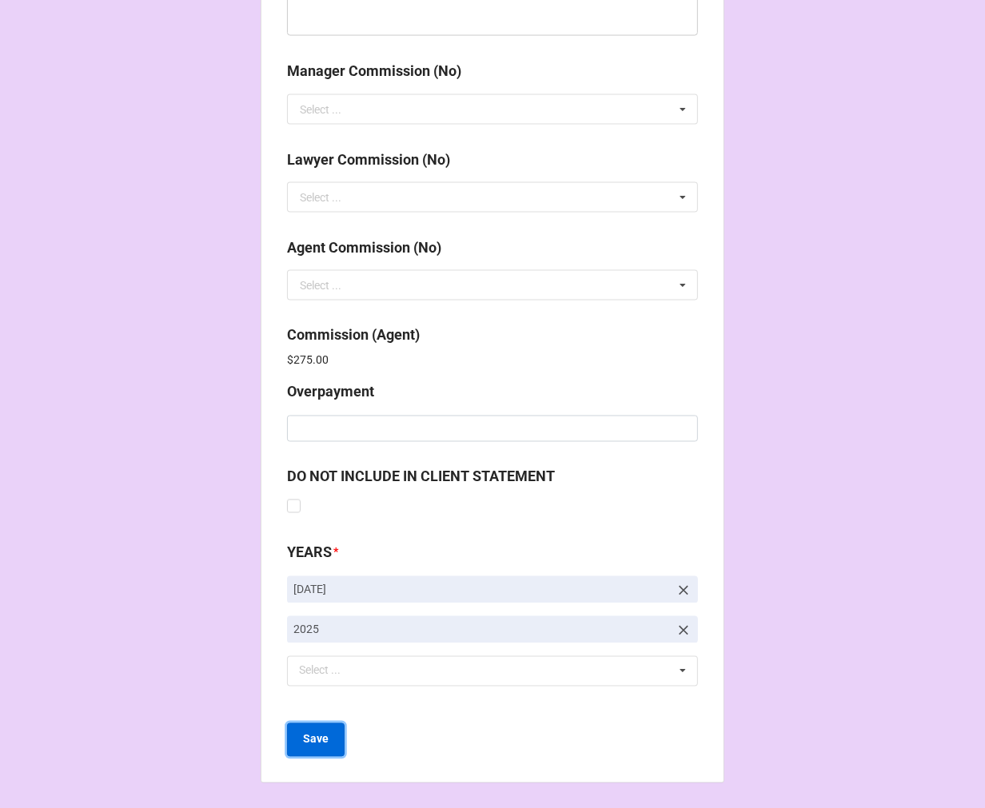
click at [305, 752] on button "Save" at bounding box center [316, 741] width 58 height 34
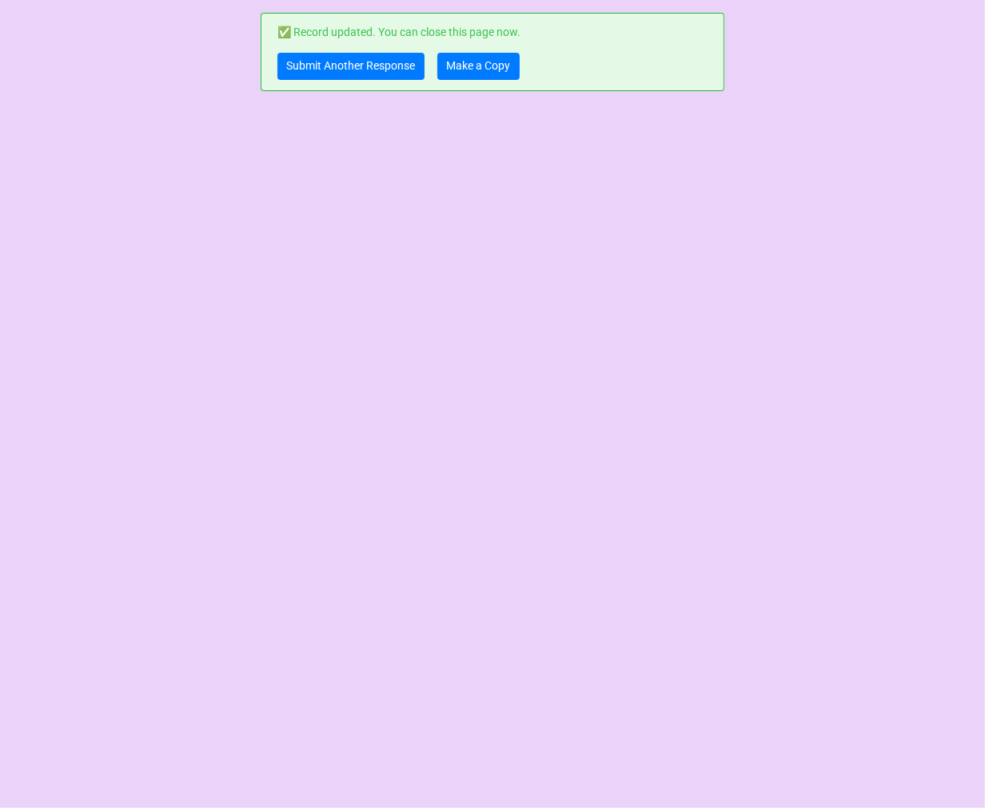
scroll to position [0, 0]
click at [348, 70] on link "Submit Another Response" at bounding box center [350, 66] width 147 height 27
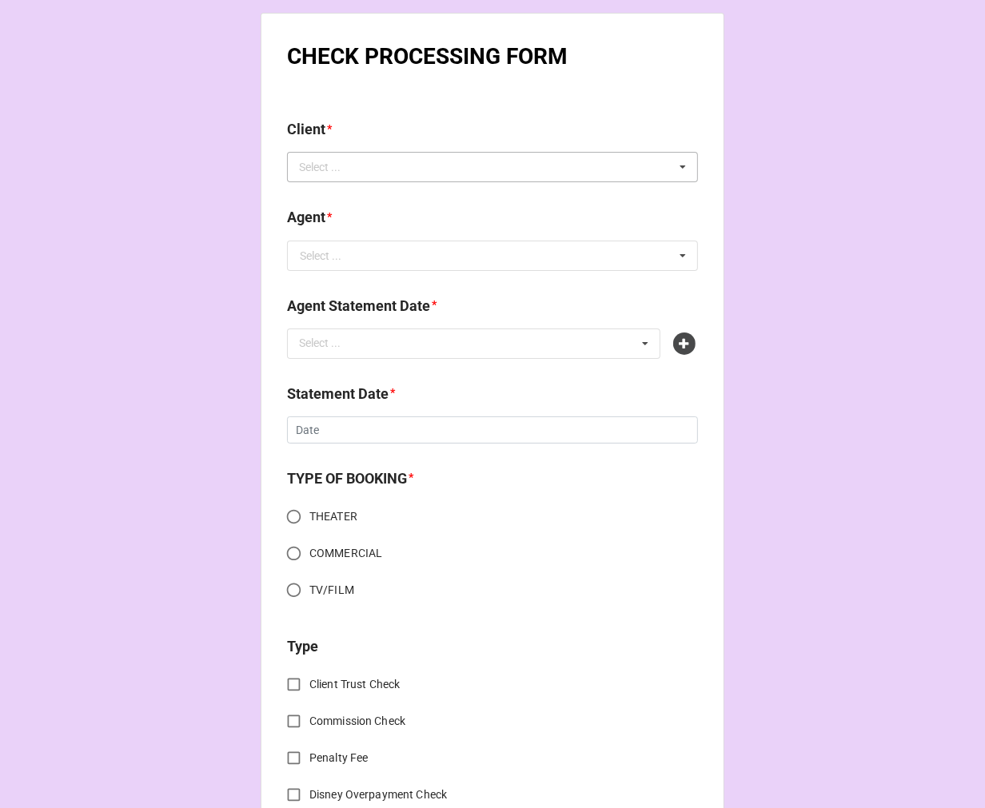
click at [374, 173] on div "Select ... No results found." at bounding box center [492, 167] width 411 height 30
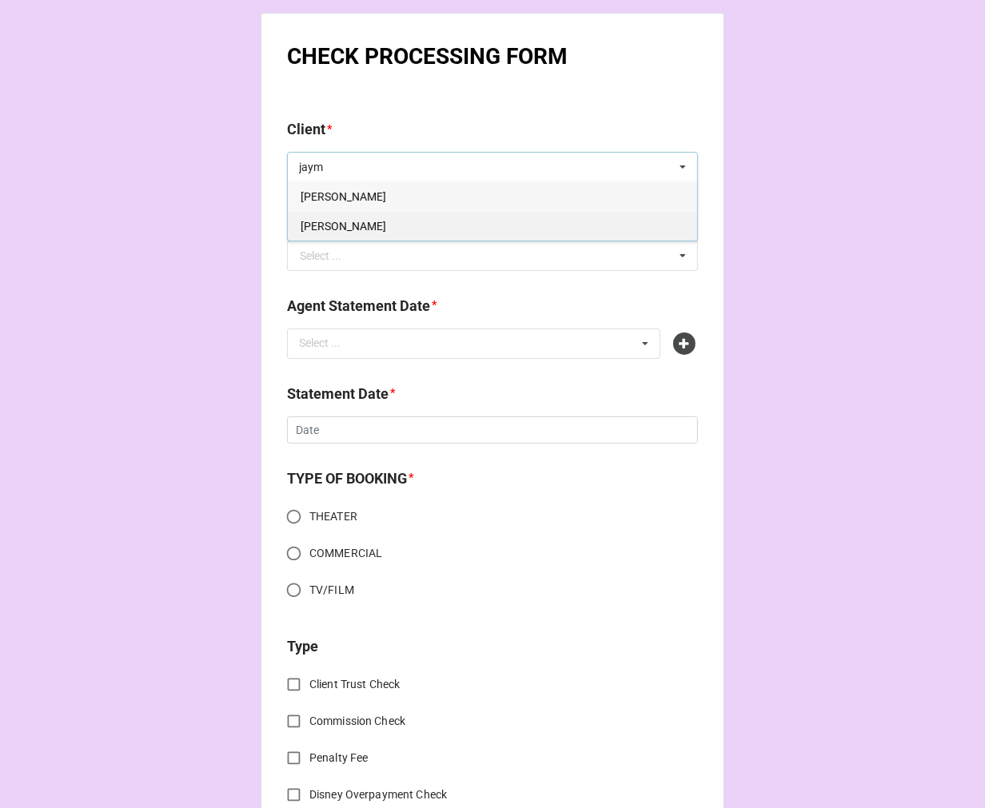
type input "jaym"
click at [361, 228] on span "[PERSON_NAME]" at bounding box center [344, 226] width 86 height 13
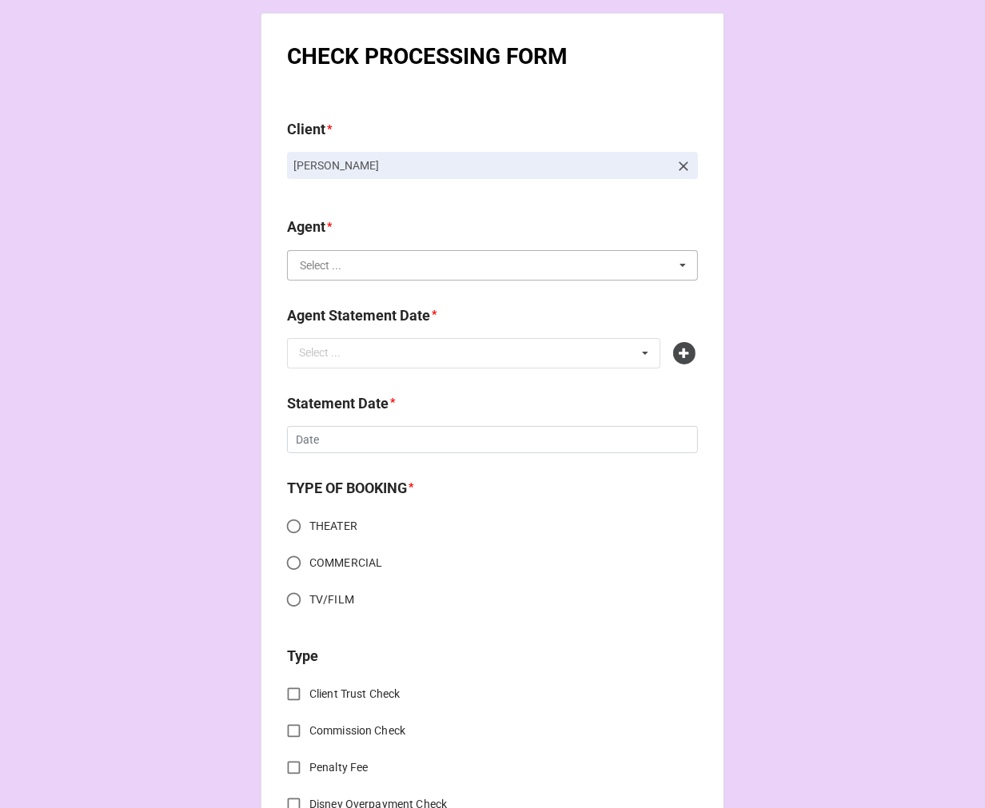
click at [348, 272] on input "text" at bounding box center [493, 265] width 409 height 29
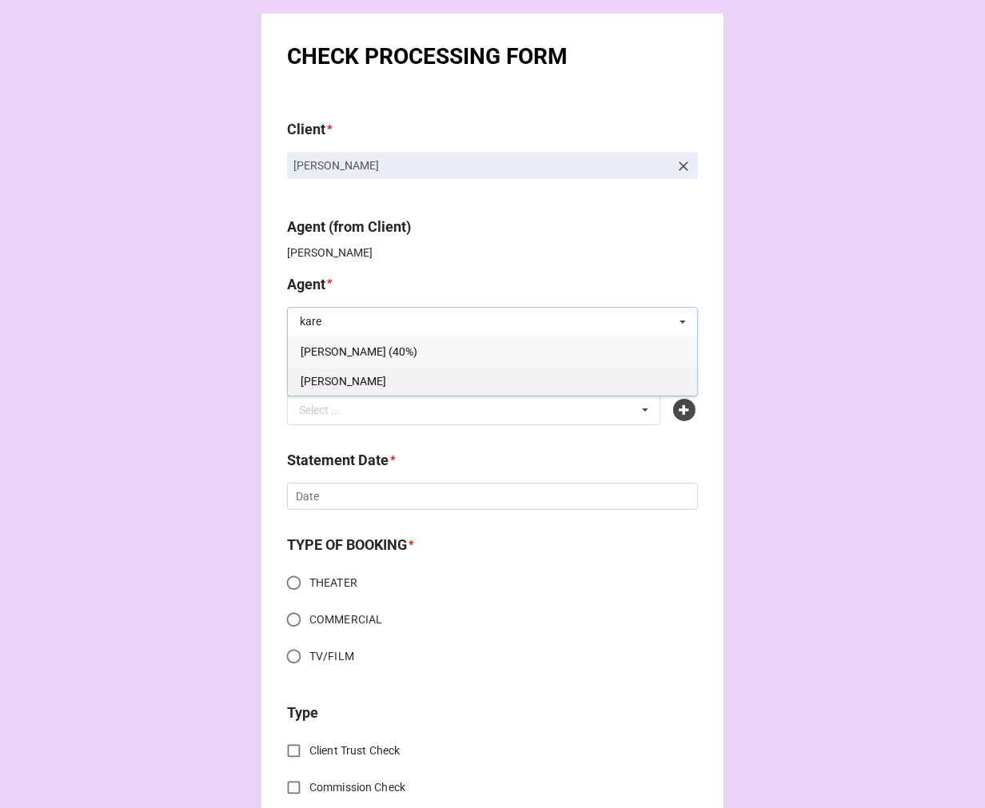
type input "kare"
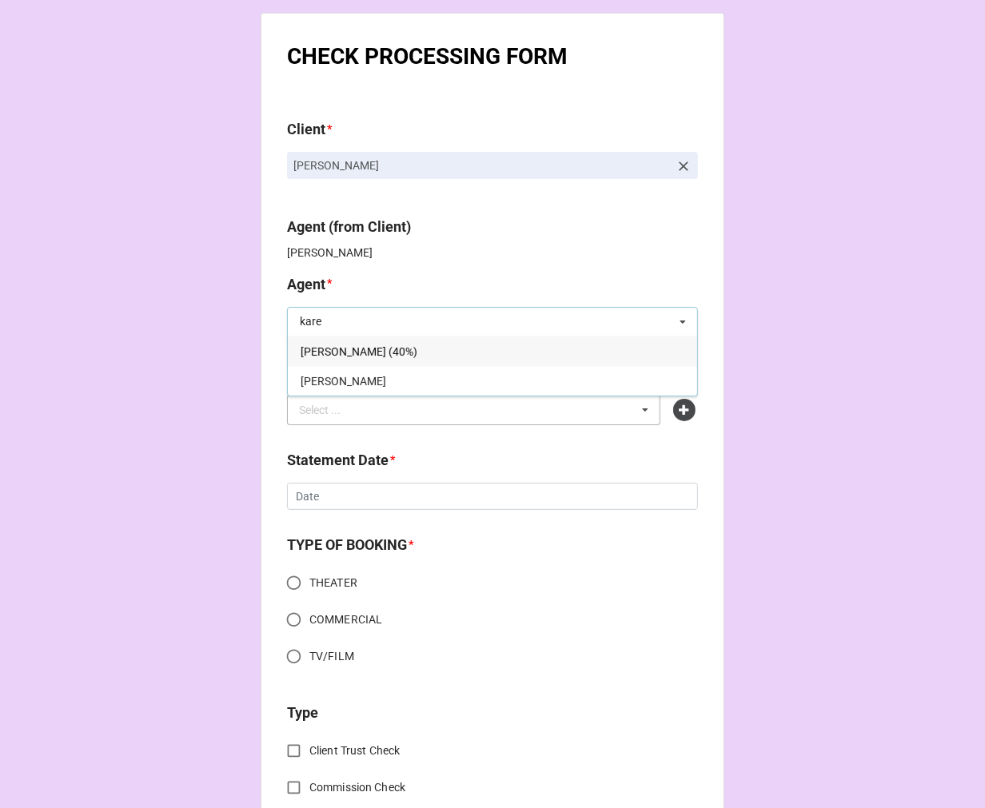
drag, startPoint x: 325, startPoint y: 381, endPoint x: 341, endPoint y: 401, distance: 25.8
click at [325, 380] on div "[PERSON_NAME]" at bounding box center [492, 381] width 409 height 30
click at [347, 413] on div "Select ..." at bounding box center [329, 410] width 69 height 18
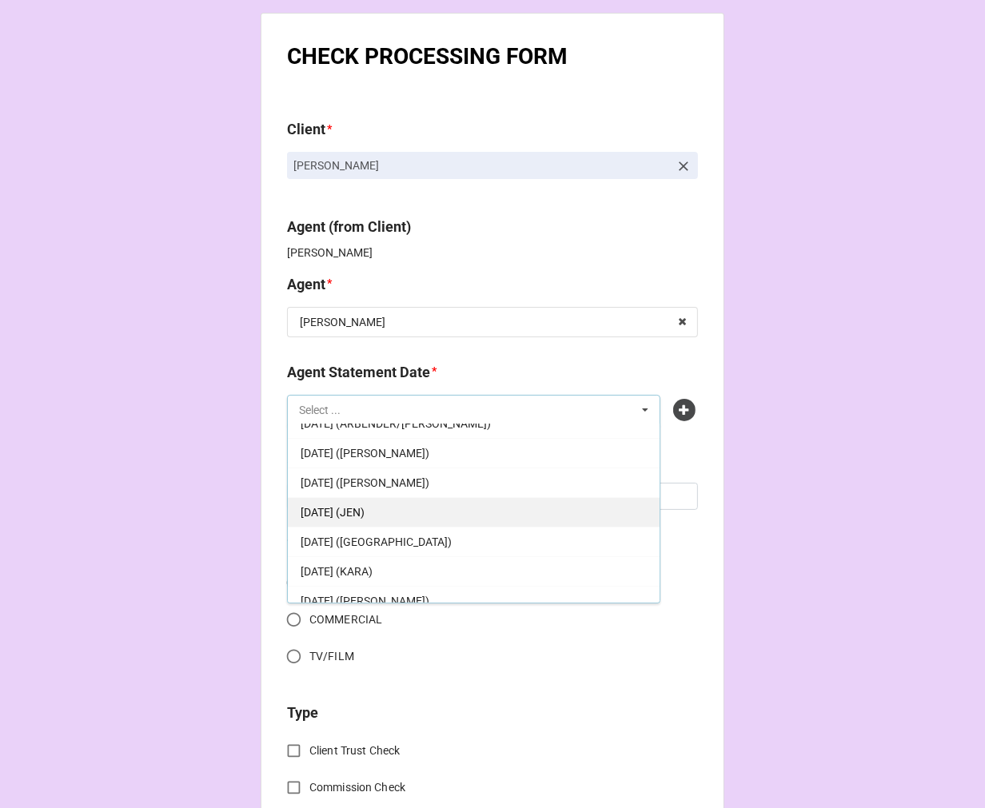
scroll to position [89, 0]
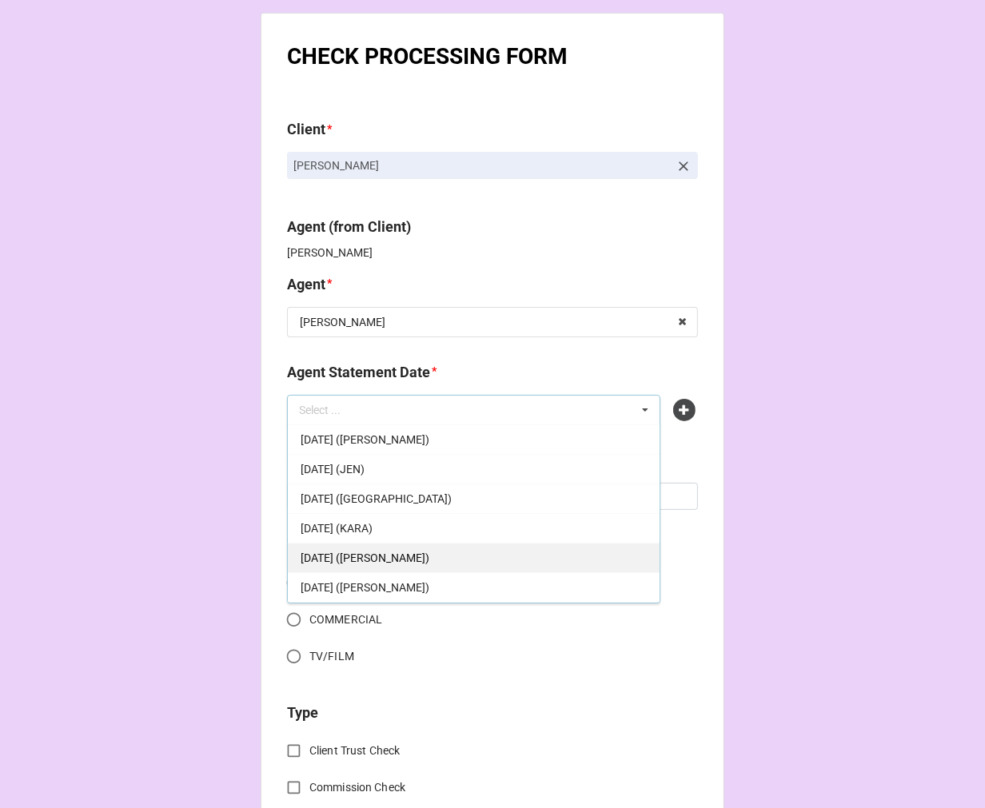
click at [450, 556] on div "[DATE] ([PERSON_NAME])" at bounding box center [474, 558] width 372 height 30
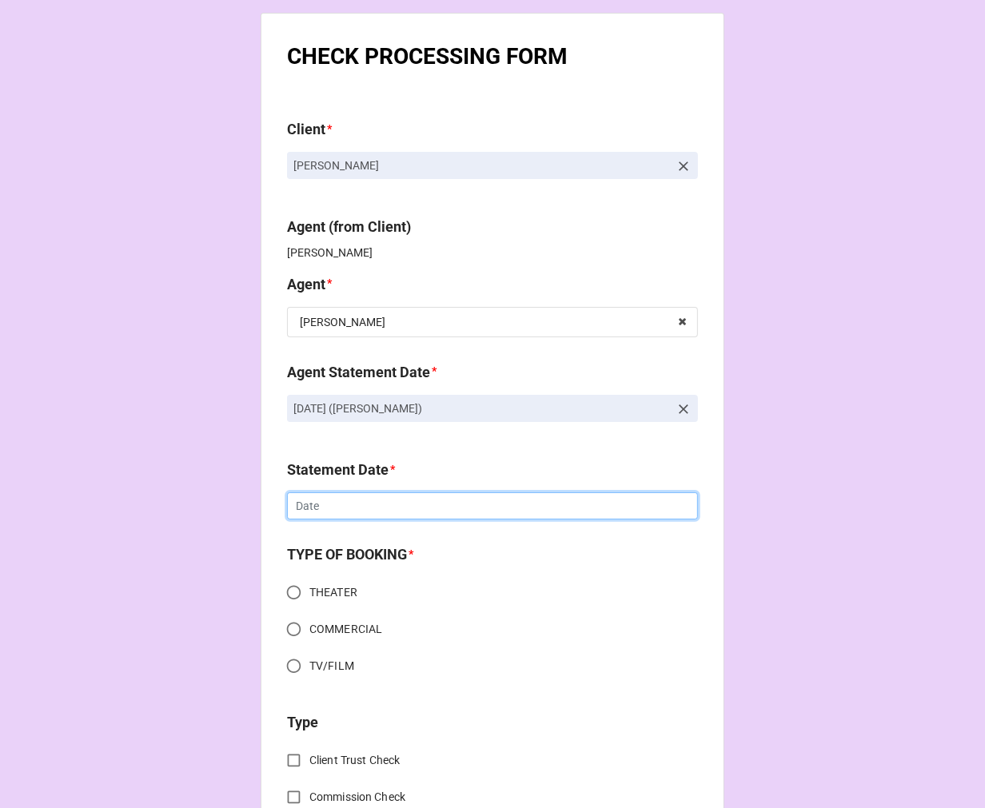
click at [313, 505] on input "text" at bounding box center [492, 506] width 411 height 27
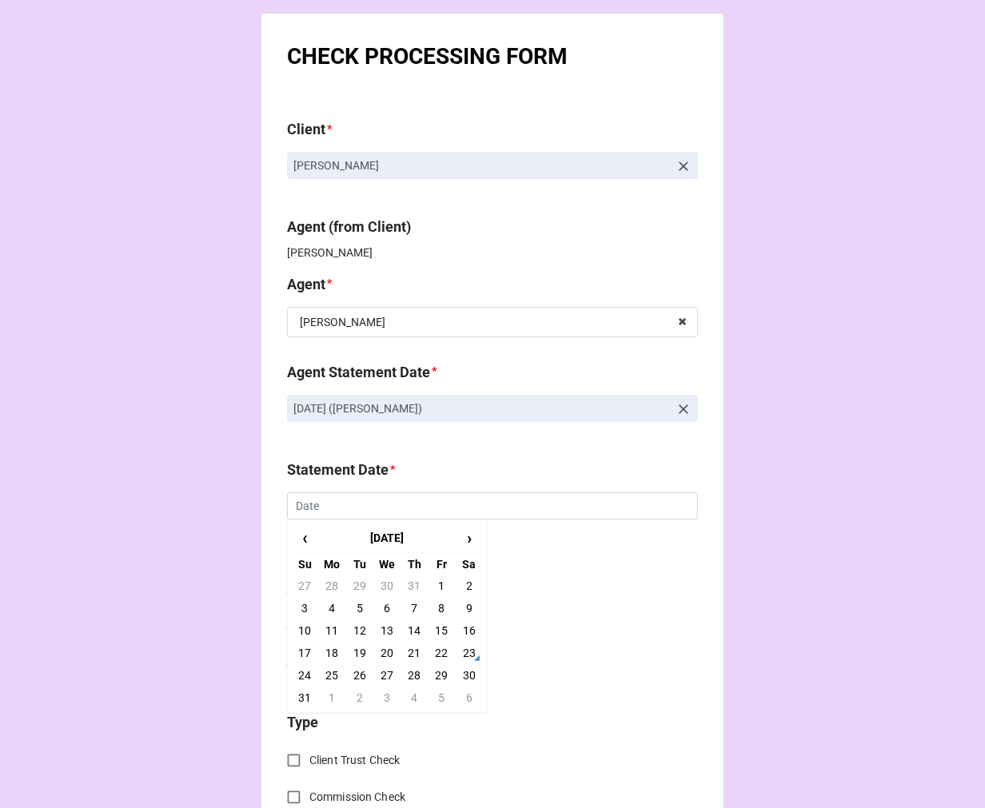
drag, startPoint x: 437, startPoint y: 701, endPoint x: 408, endPoint y: 686, distance: 32.6
click at [437, 702] on td "5" at bounding box center [441, 698] width 27 height 22
type input "[DATE]"
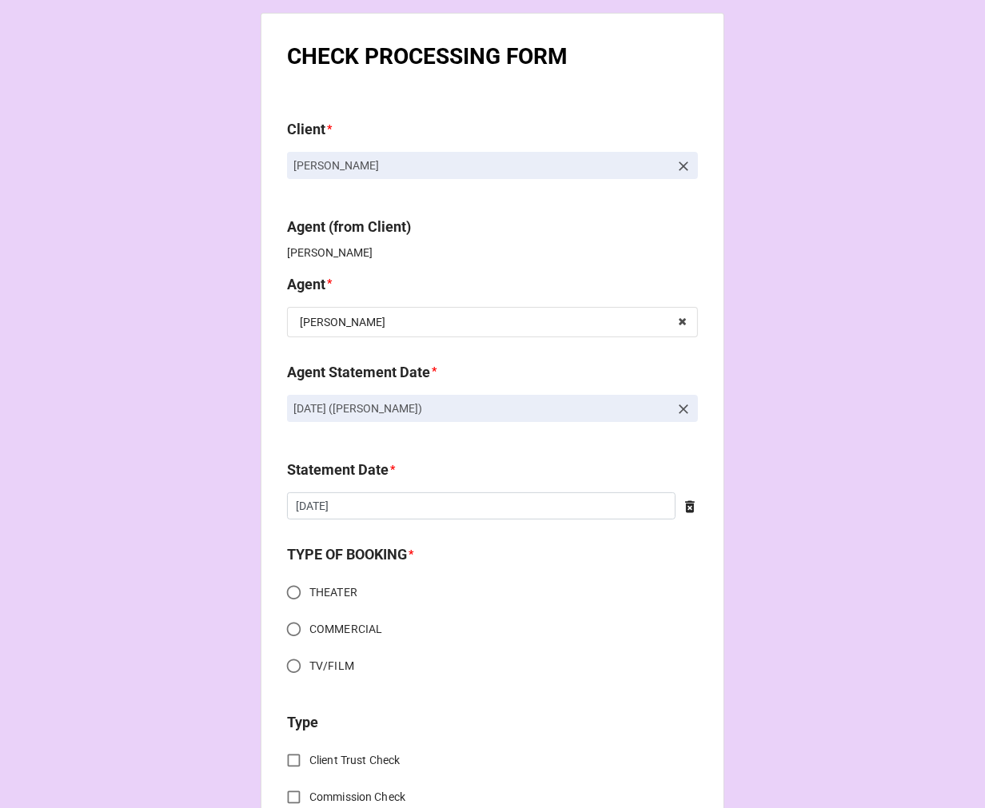
click at [293, 593] on input "THEATER" at bounding box center [293, 592] width 31 height 31
radio input "true"
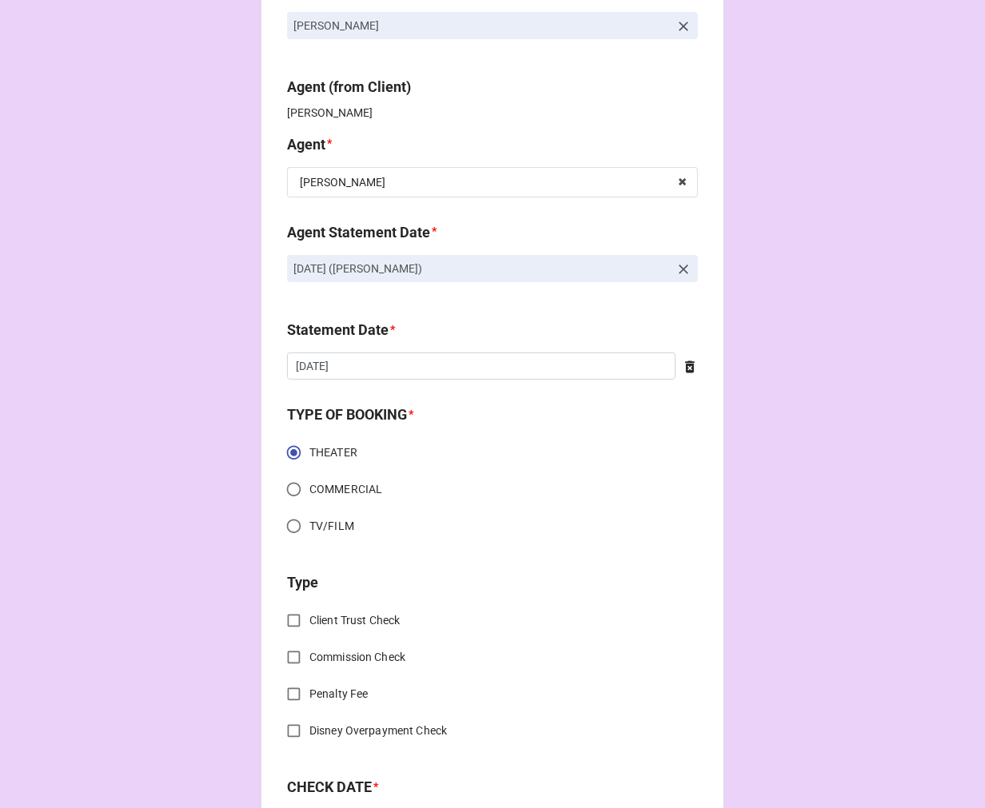
scroll to position [266, 0]
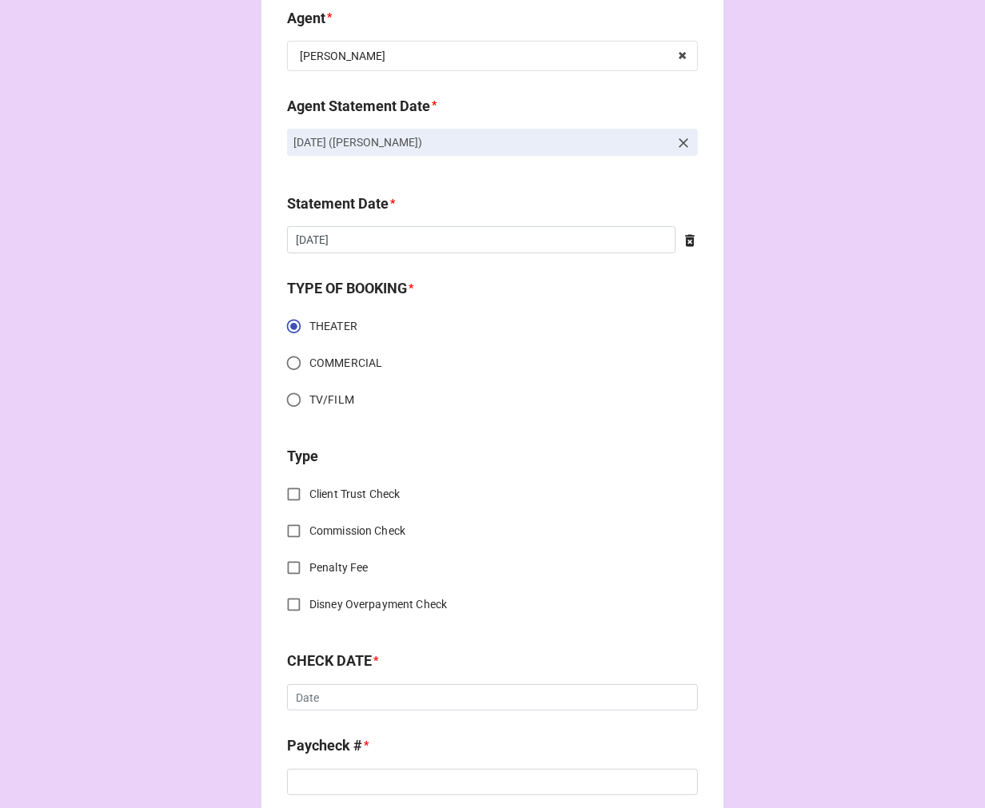
click at [289, 526] on input "Commission Check" at bounding box center [293, 531] width 31 height 31
checkbox input "true"
click at [357, 693] on input "text" at bounding box center [493, 699] width 409 height 29
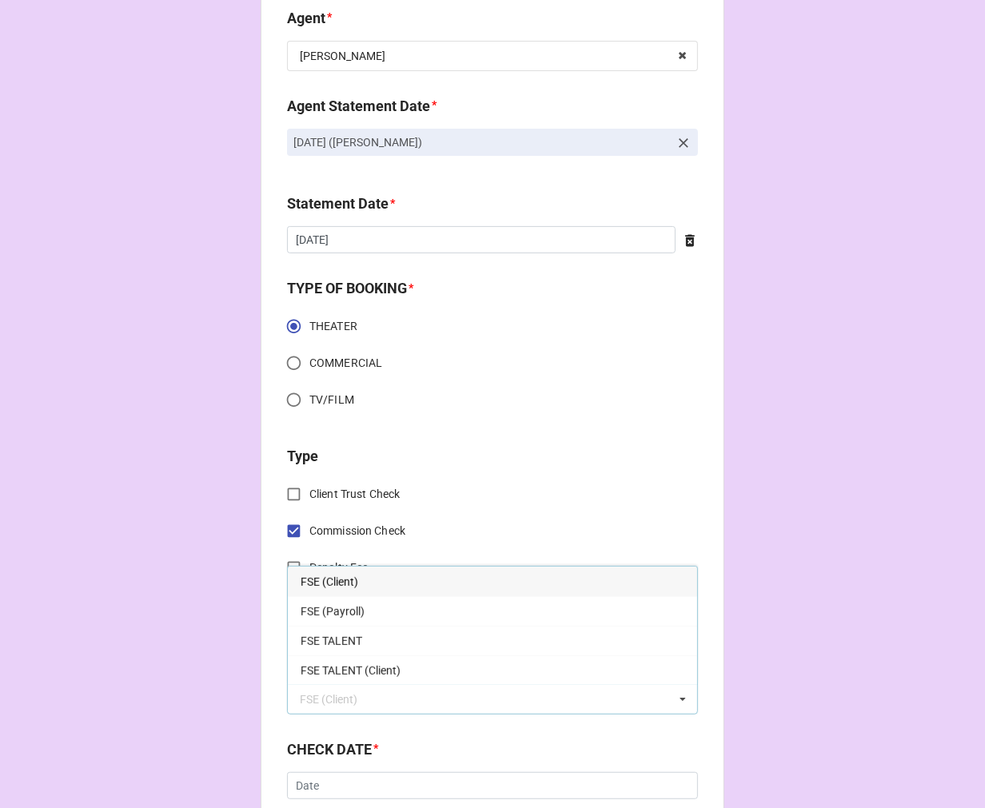
click at [337, 577] on span "FSE (Client)" at bounding box center [330, 582] width 58 height 13
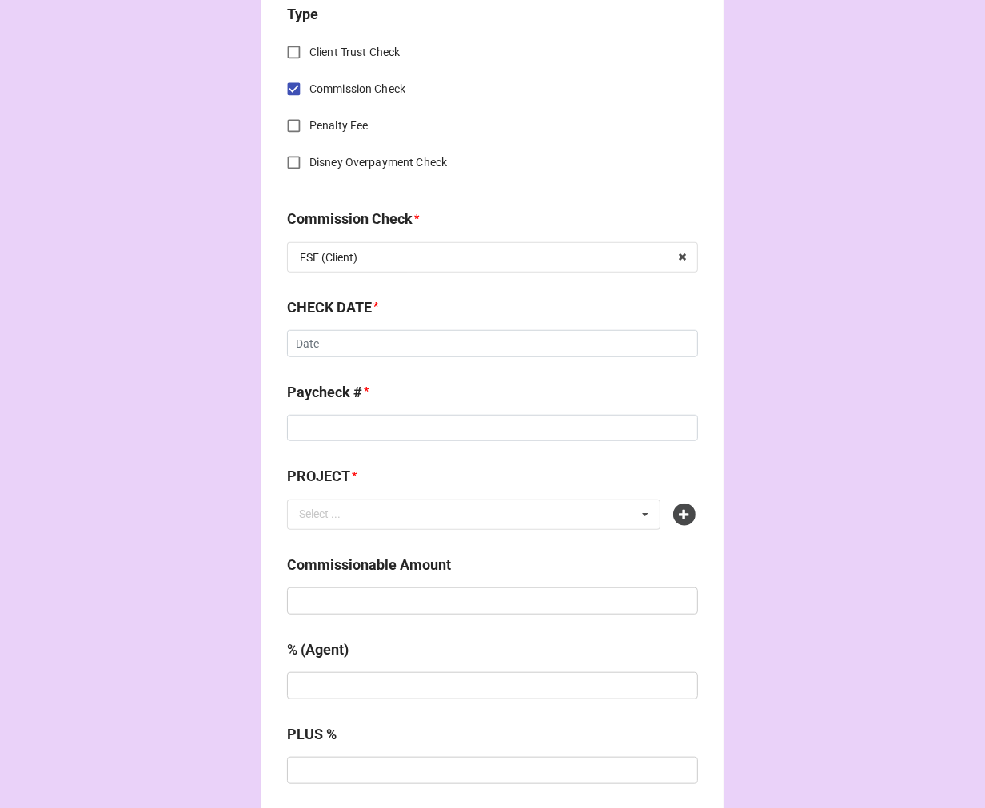
scroll to position [710, 0]
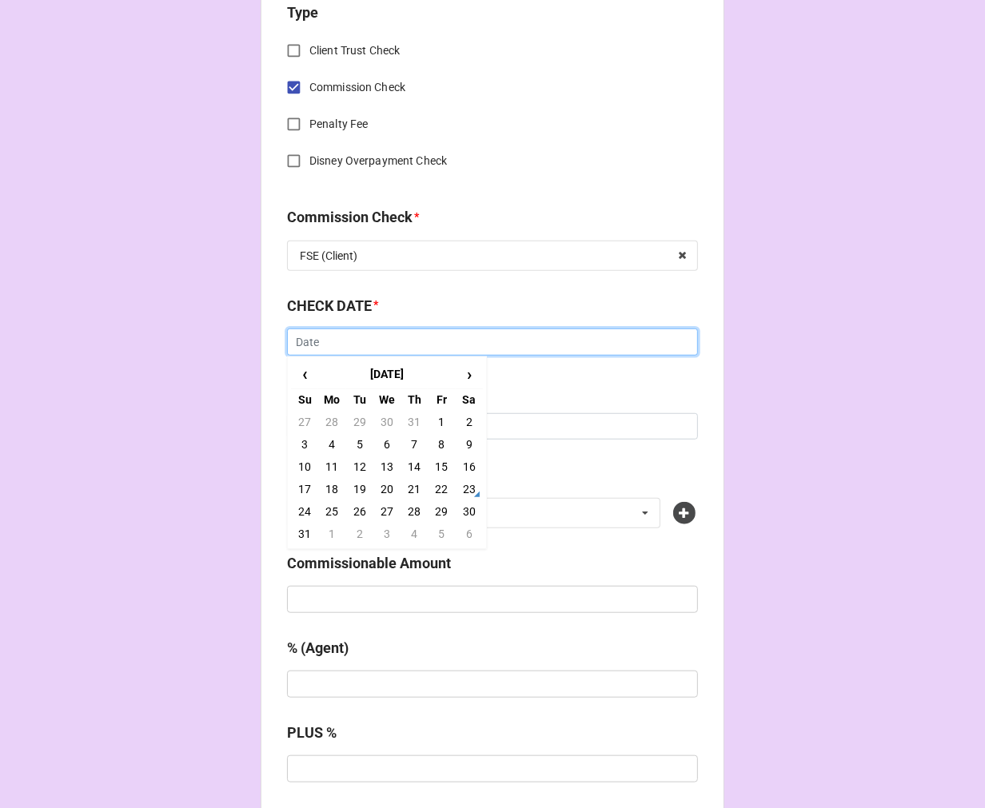
click at [316, 339] on input "text" at bounding box center [492, 342] width 411 height 27
click at [462, 486] on td "23" at bounding box center [469, 489] width 27 height 22
type input "[DATE]"
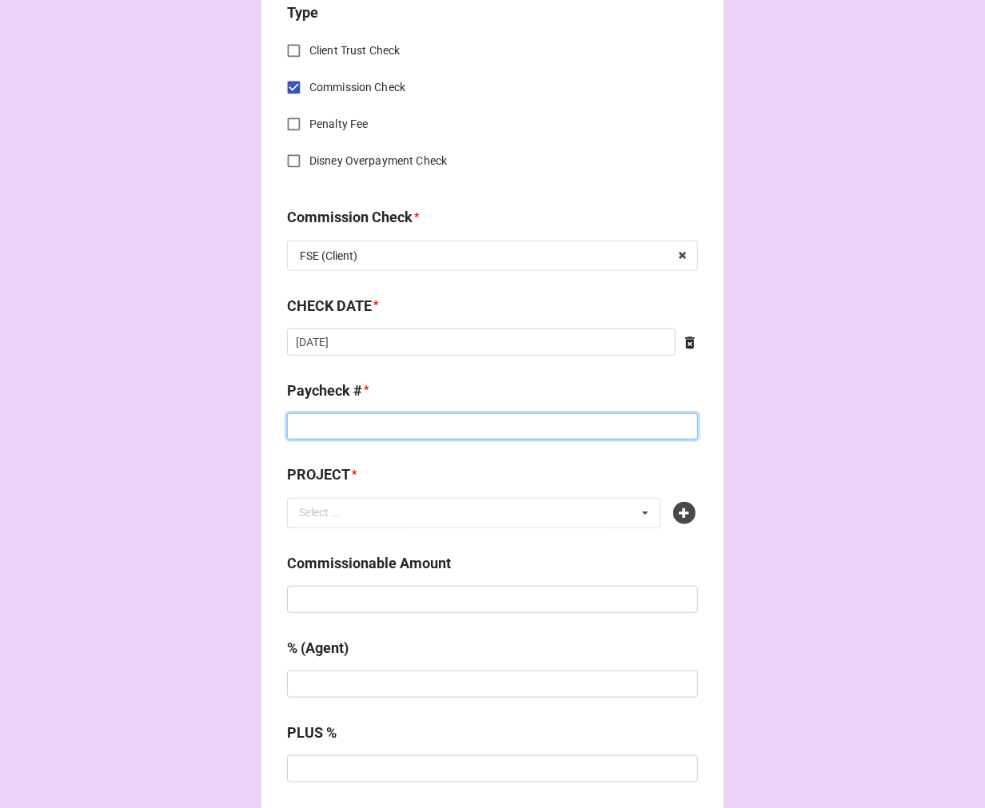
click at [354, 428] on input at bounding box center [492, 426] width 411 height 27
type input "ZELLE"
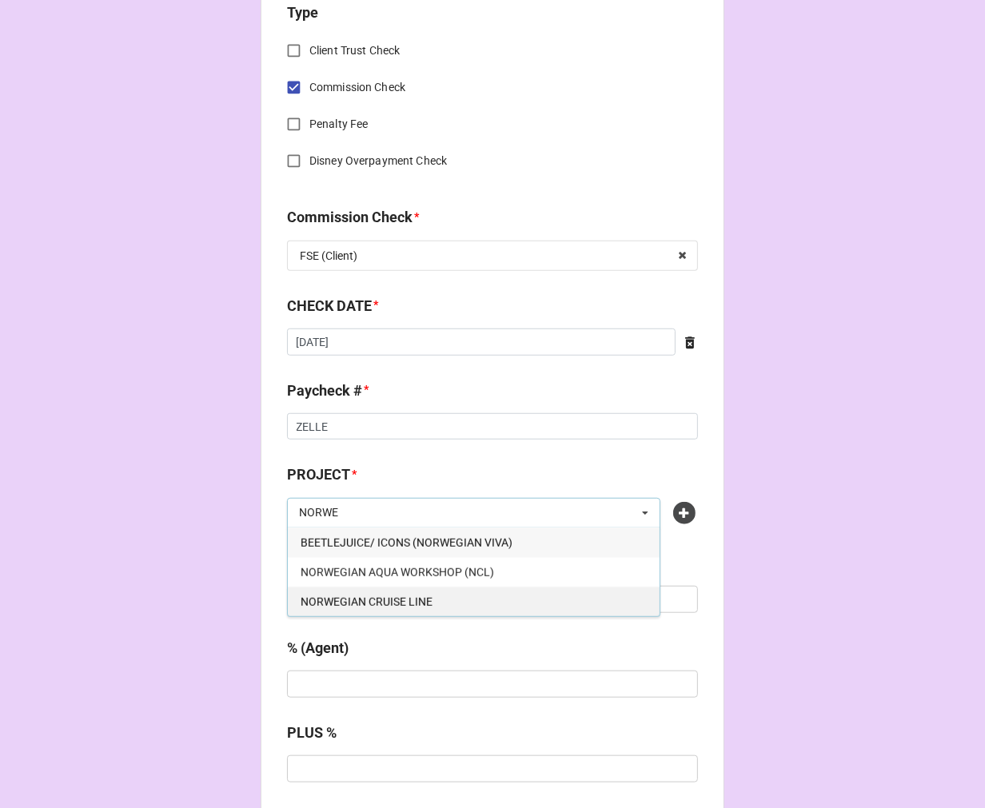
type input "NORWE"
click at [381, 597] on span "NORWEGIAN CRUISE LINE" at bounding box center [367, 602] width 132 height 13
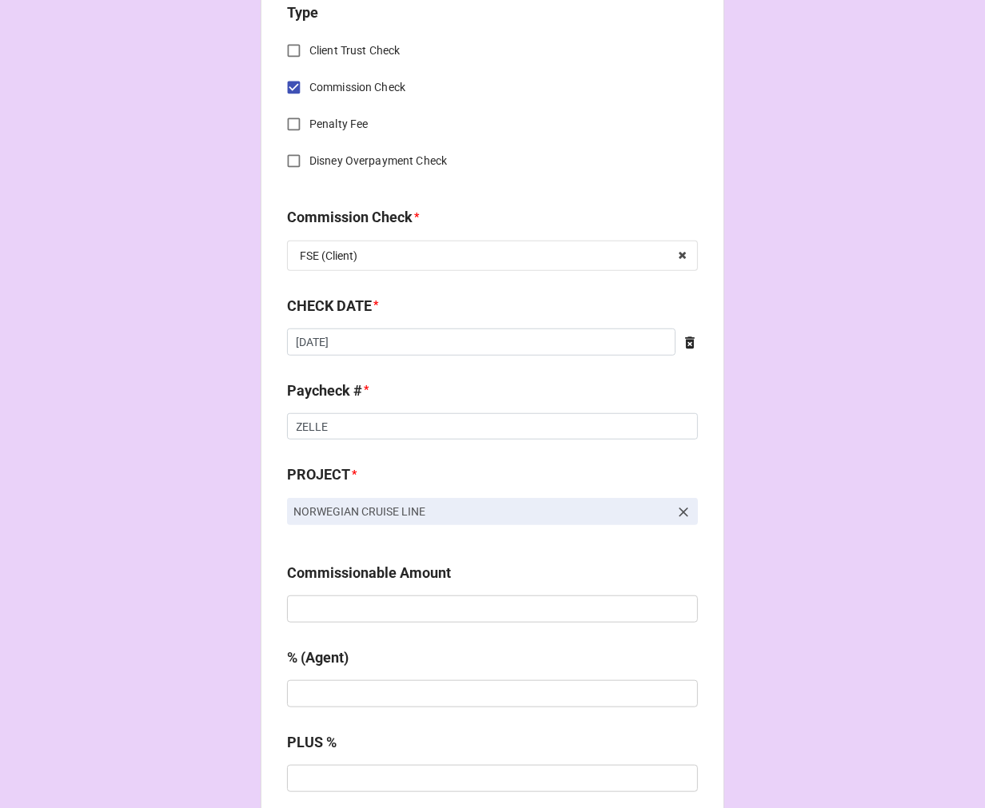
click at [370, 589] on b "Commissionable Amount" at bounding box center [492, 576] width 411 height 28
click at [357, 612] on input "text" at bounding box center [492, 609] width 411 height 27
paste input "$1,120.00"
type input "$1,120.00"
click at [357, 696] on input "text" at bounding box center [492, 694] width 411 height 27
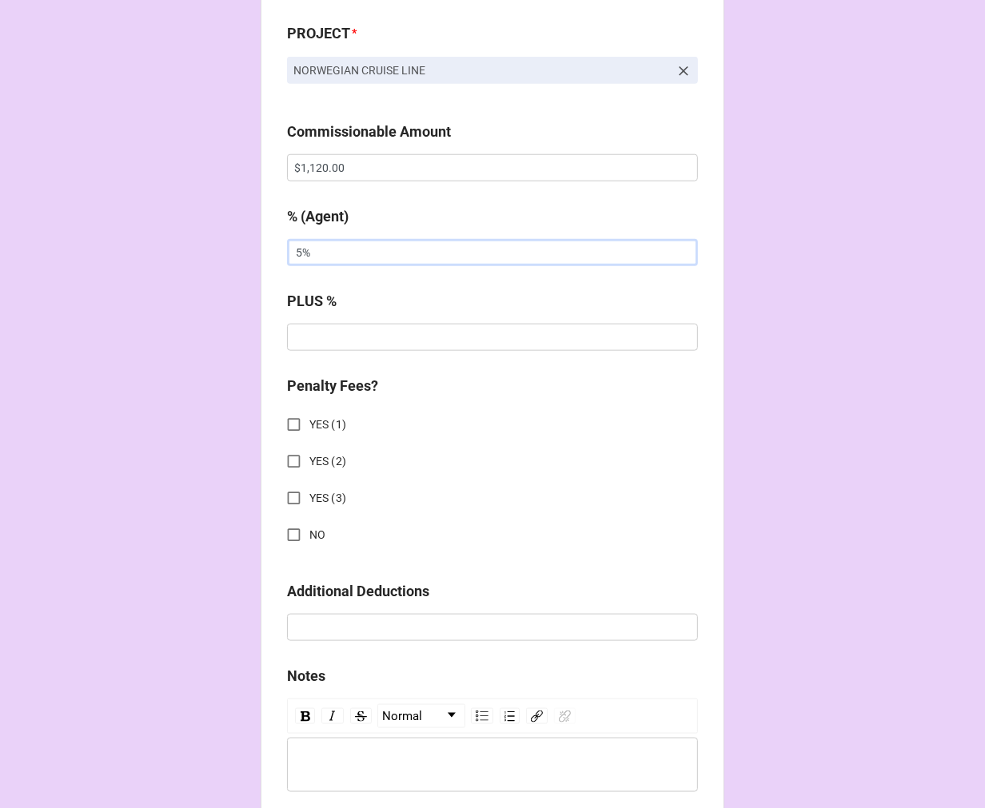
scroll to position [1155, 0]
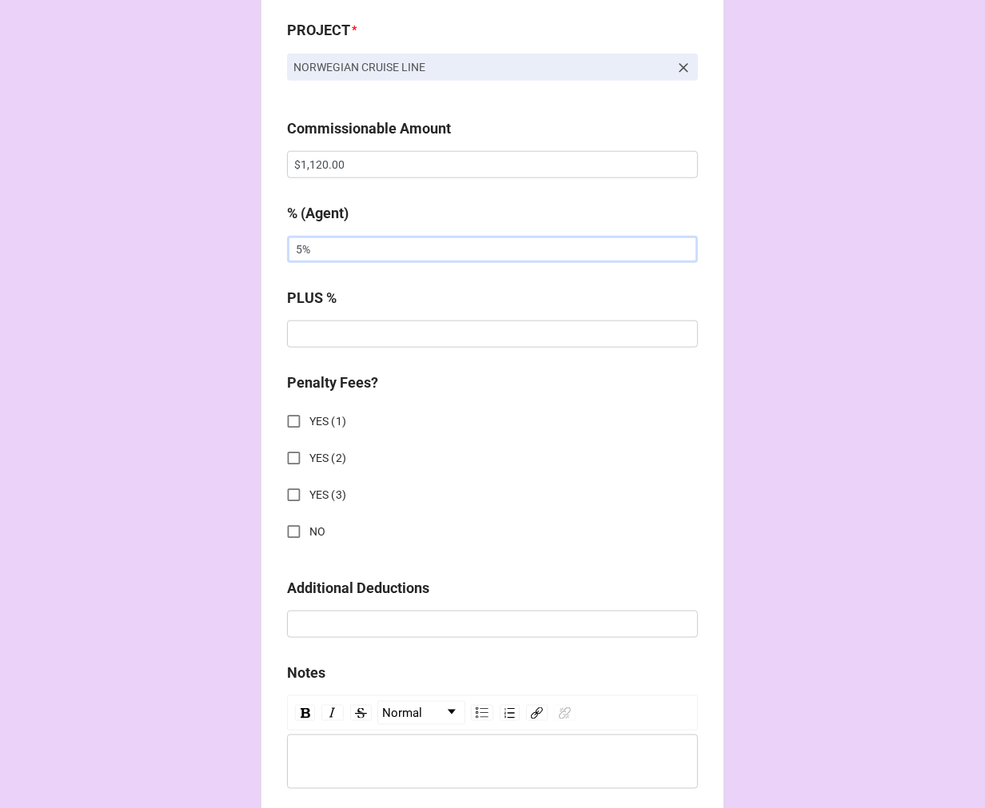
type input "5%"
click at [285, 531] on input "NO" at bounding box center [293, 532] width 31 height 31
checkbox input "true"
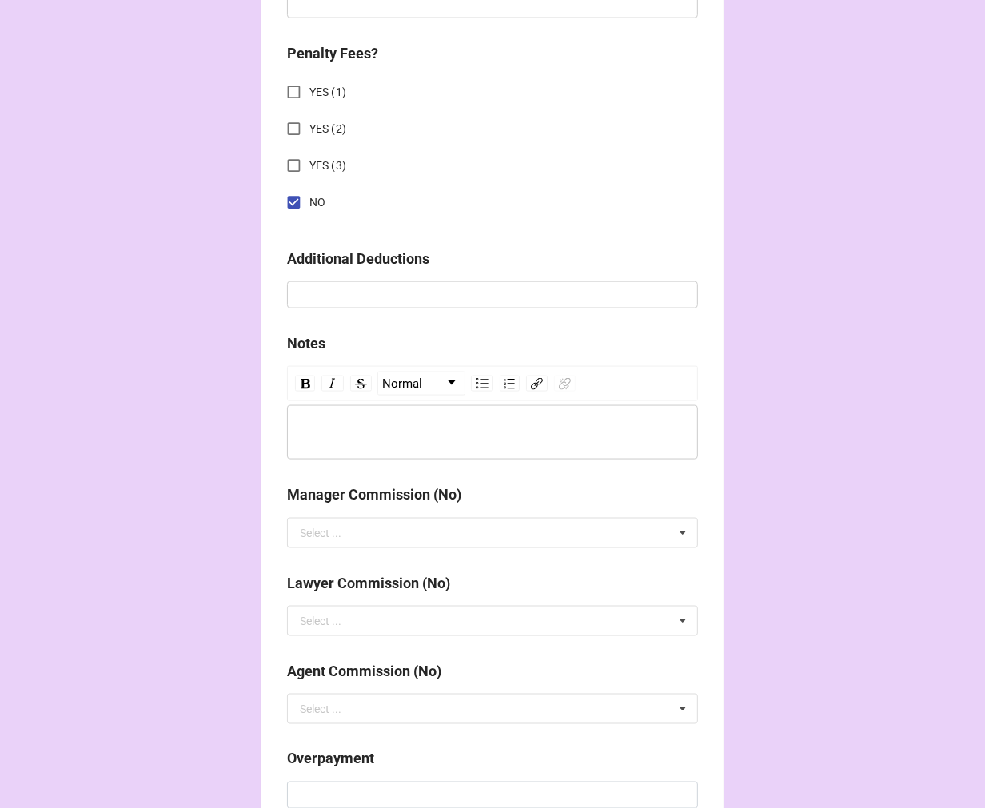
scroll to position [1771, 0]
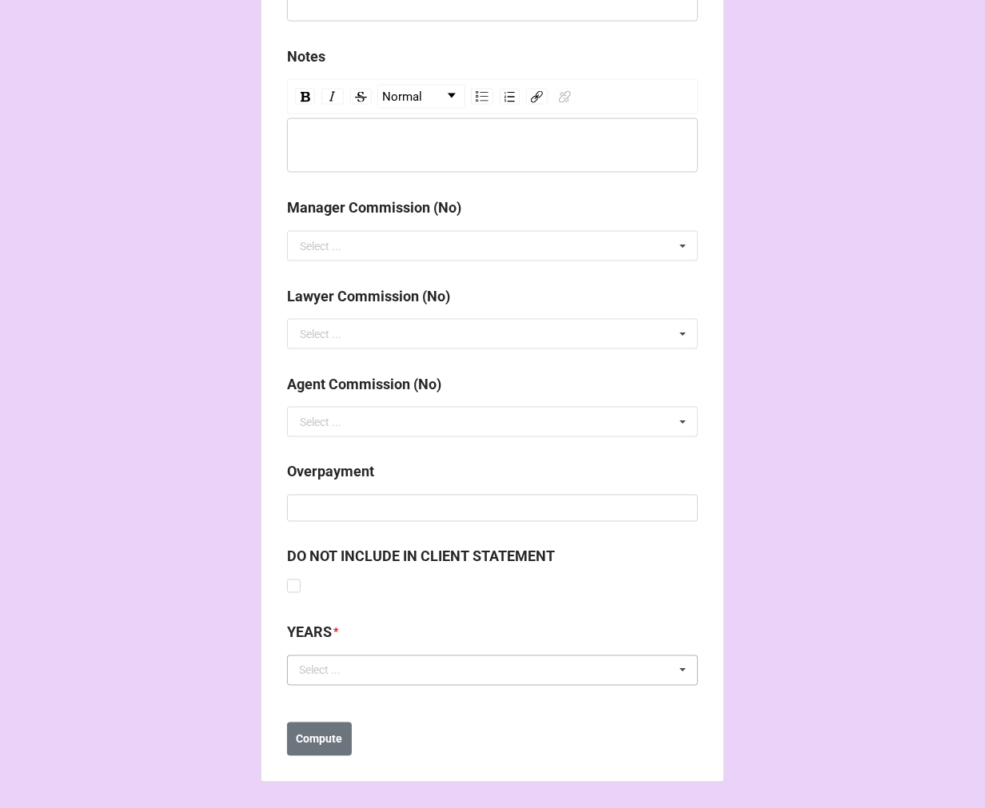
click at [419, 667] on div "Select ... No results found." at bounding box center [492, 671] width 411 height 30
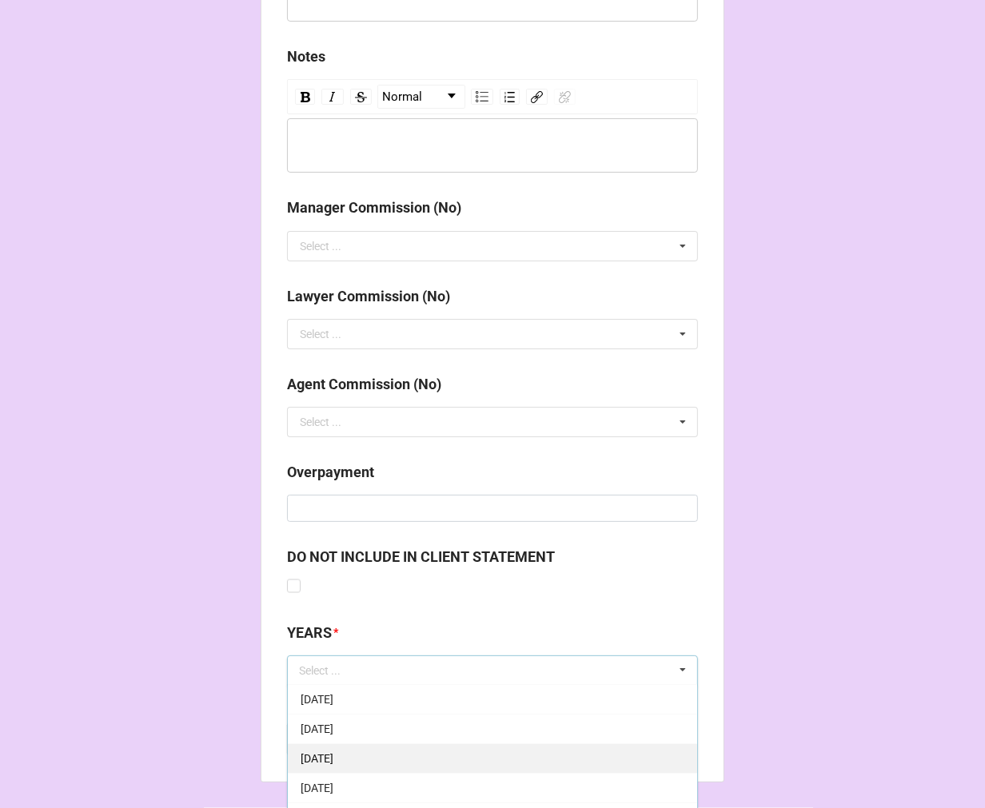
click at [333, 761] on span "9-September 2025" at bounding box center [317, 759] width 33 height 13
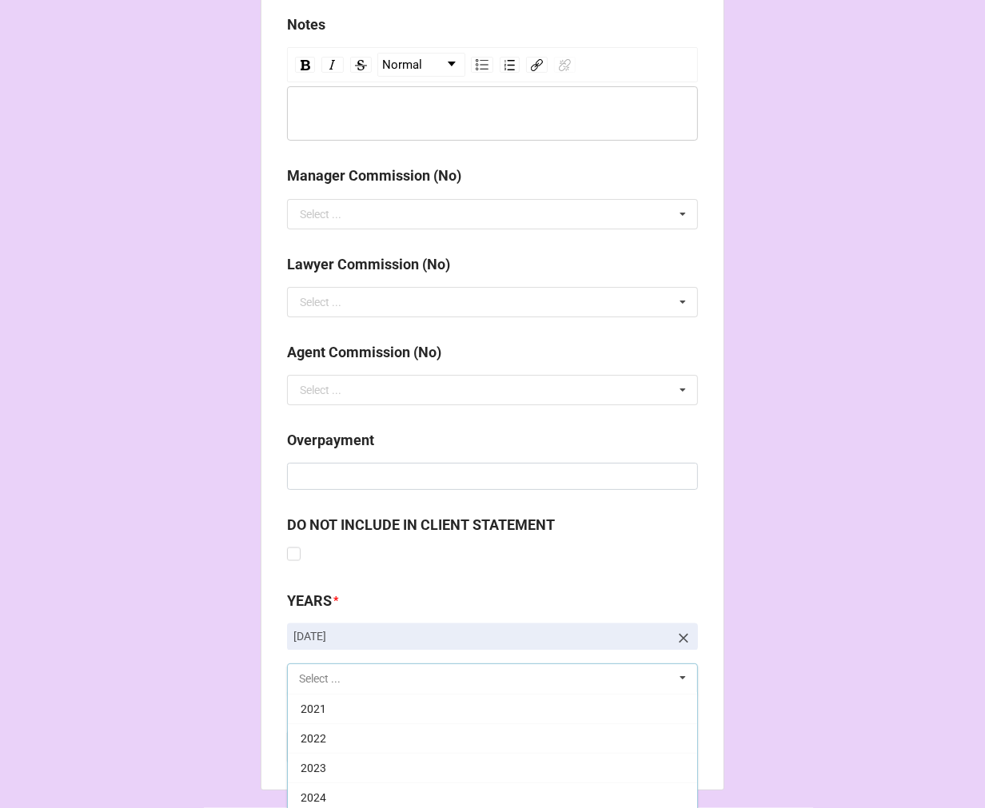
scroll to position [1860, 0]
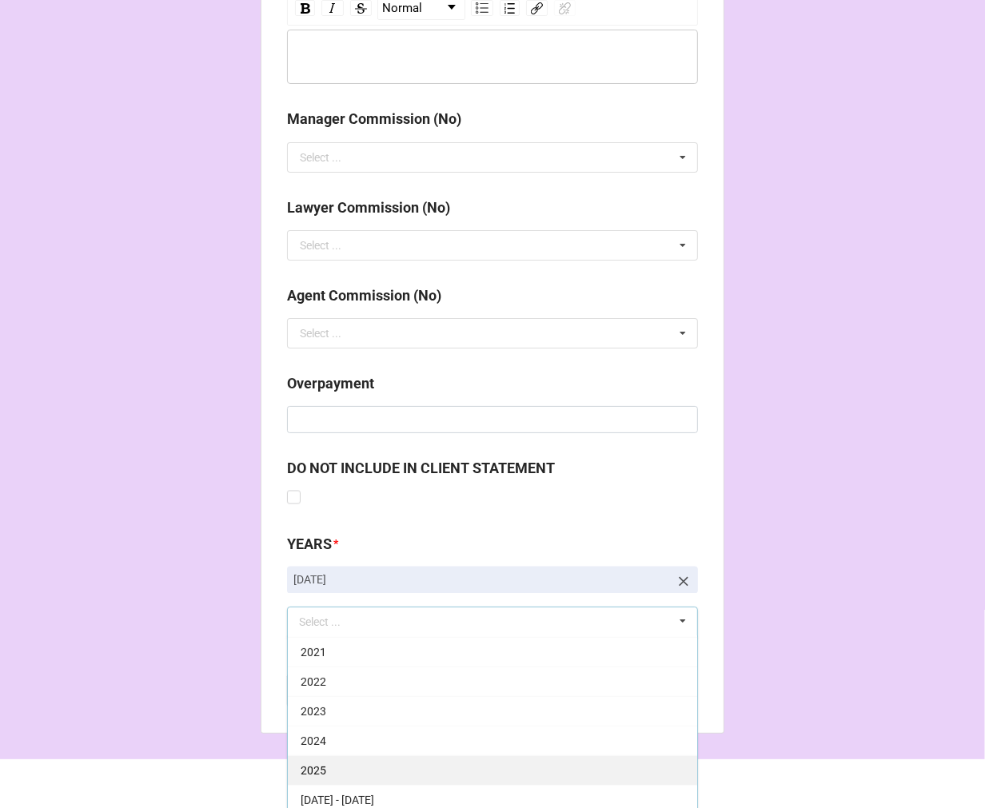
click at [325, 776] on div "2025" at bounding box center [492, 771] width 409 height 30
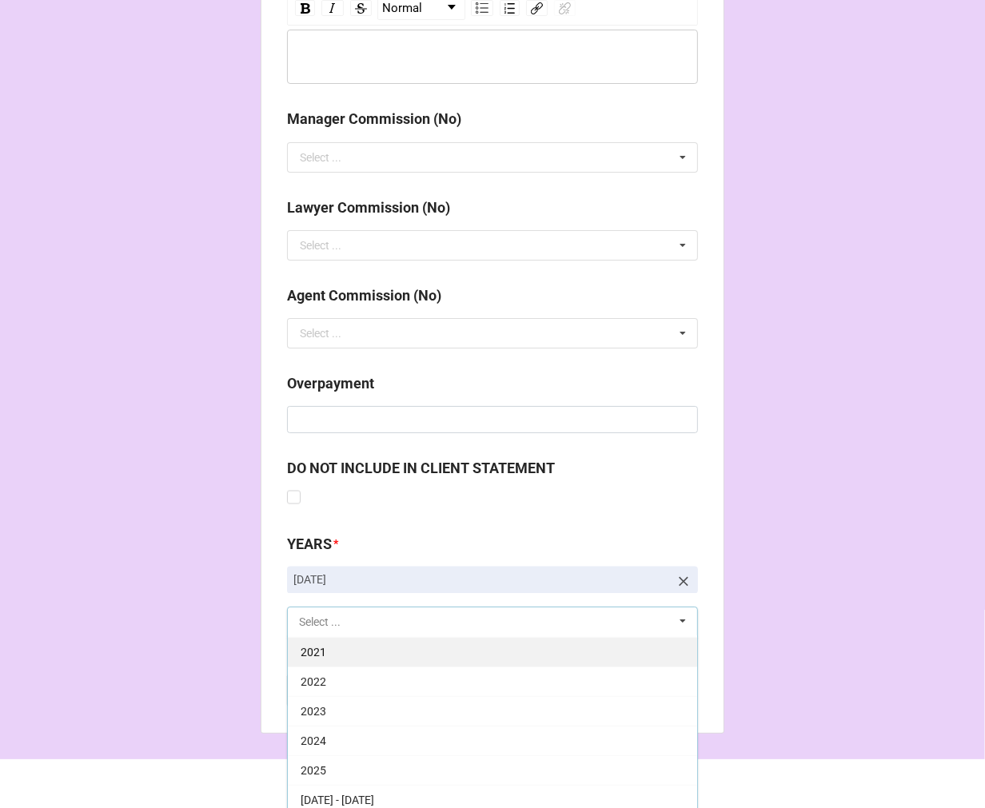
scroll to position [325, 0]
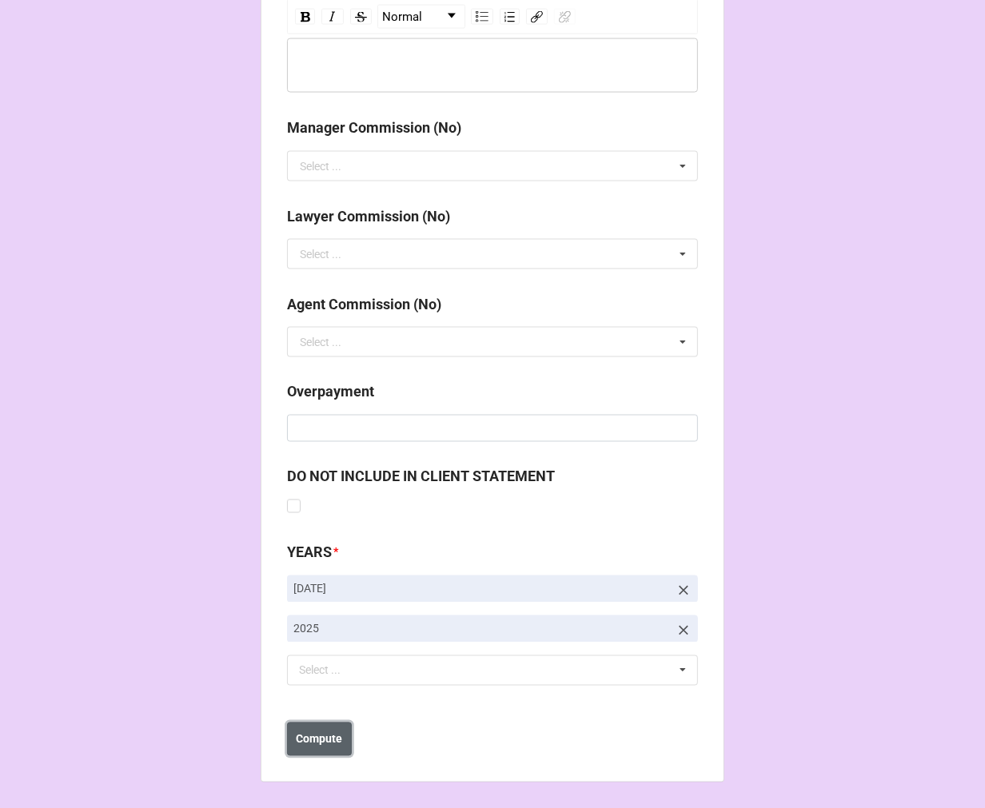
click at [326, 745] on b "Compute" at bounding box center [320, 740] width 46 height 17
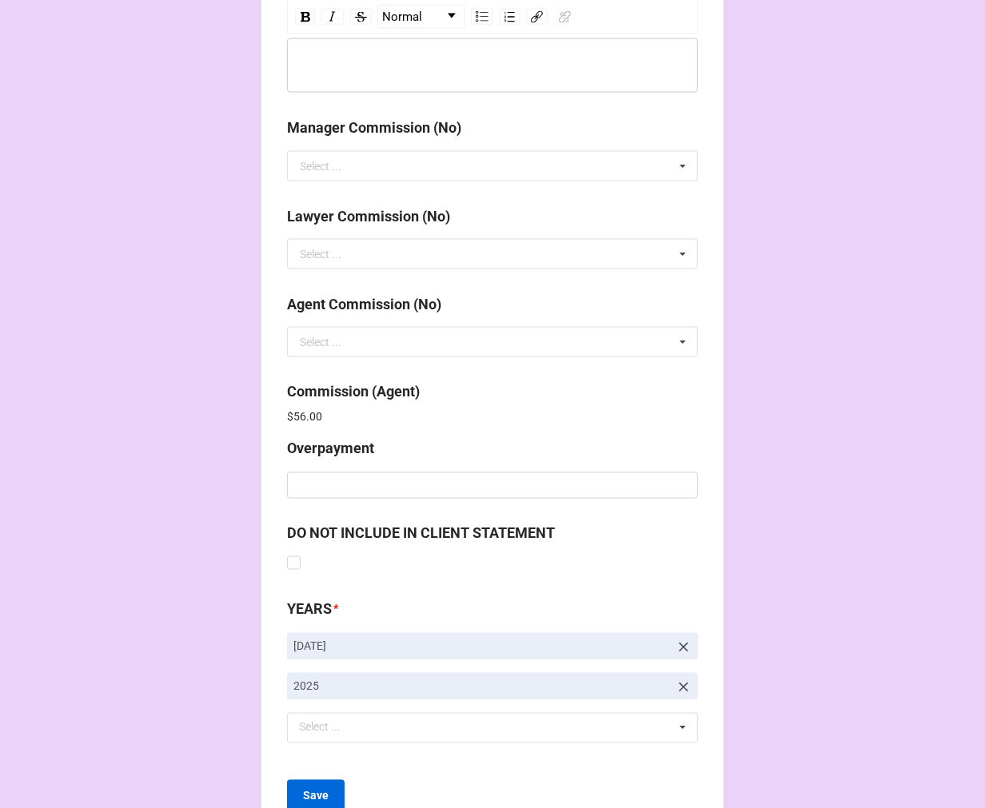
scroll to position [1908, 0]
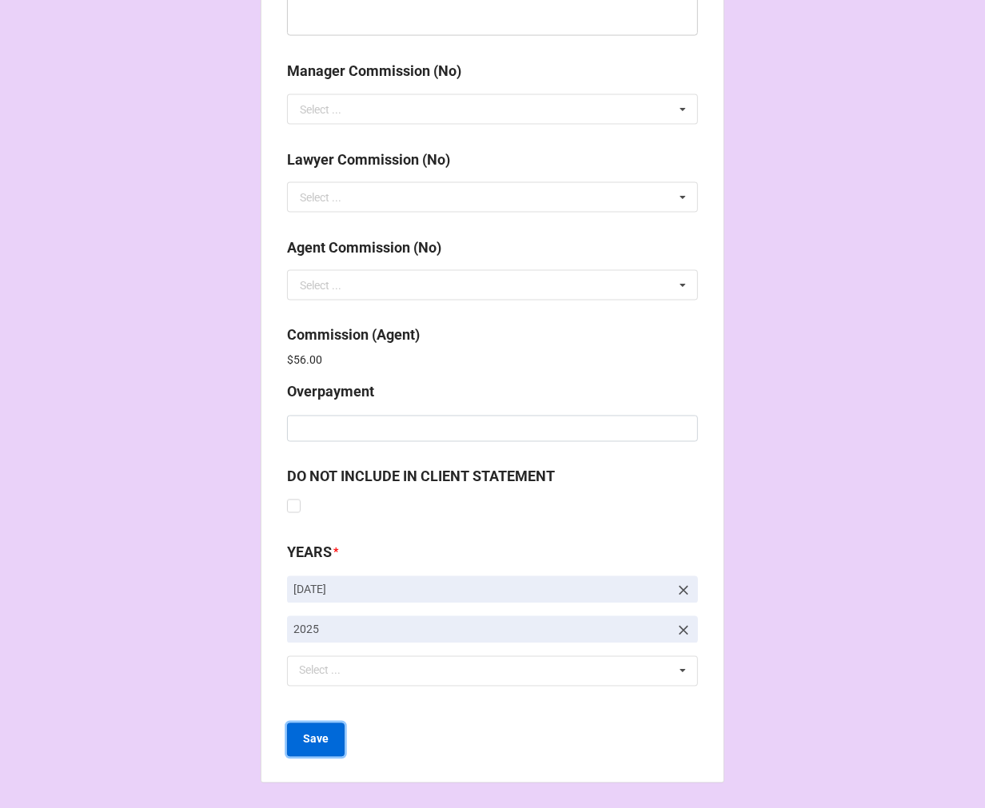
click at [325, 739] on button "Save" at bounding box center [316, 741] width 58 height 34
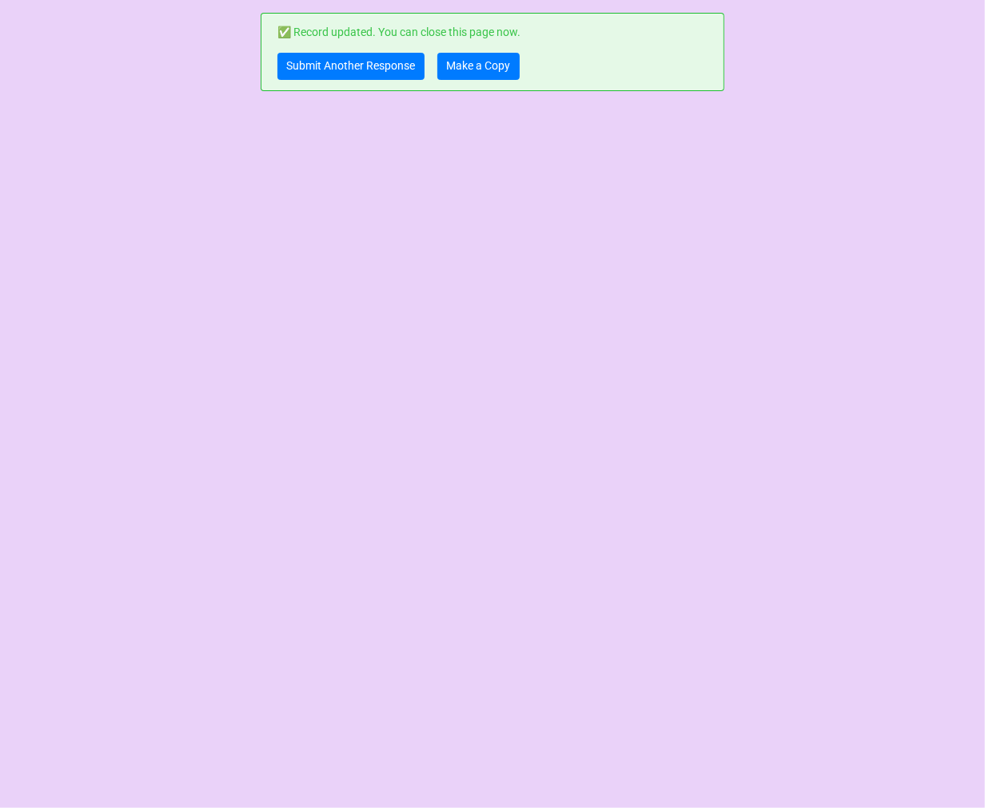
scroll to position [0, 0]
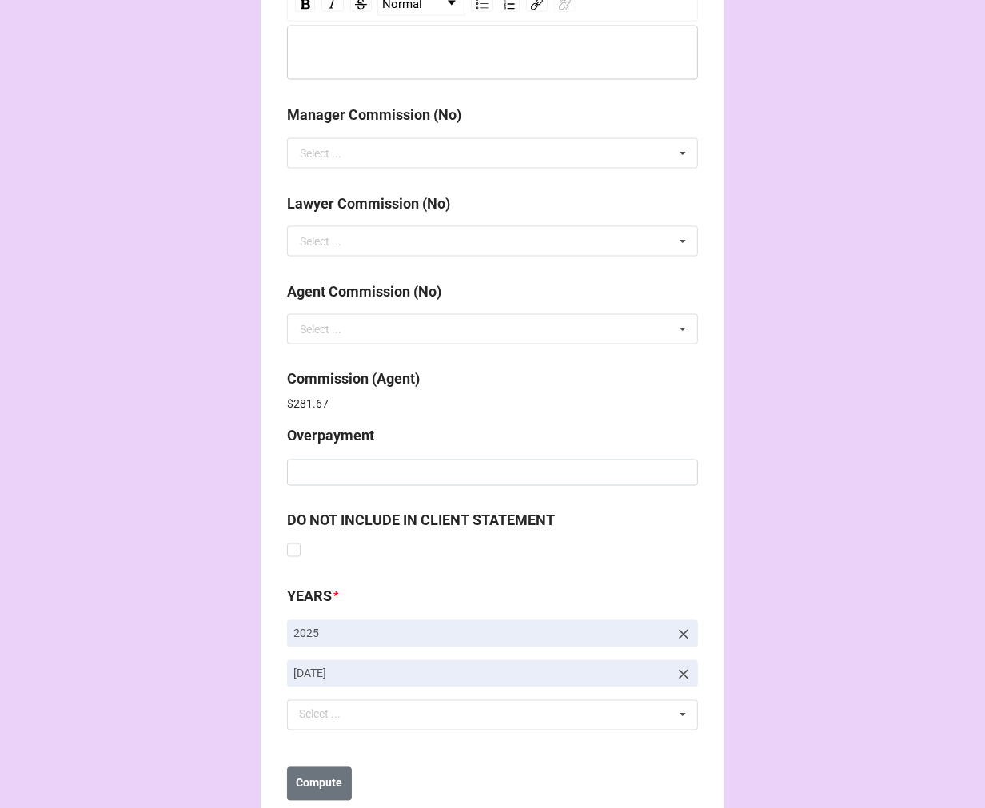
scroll to position [1908, 0]
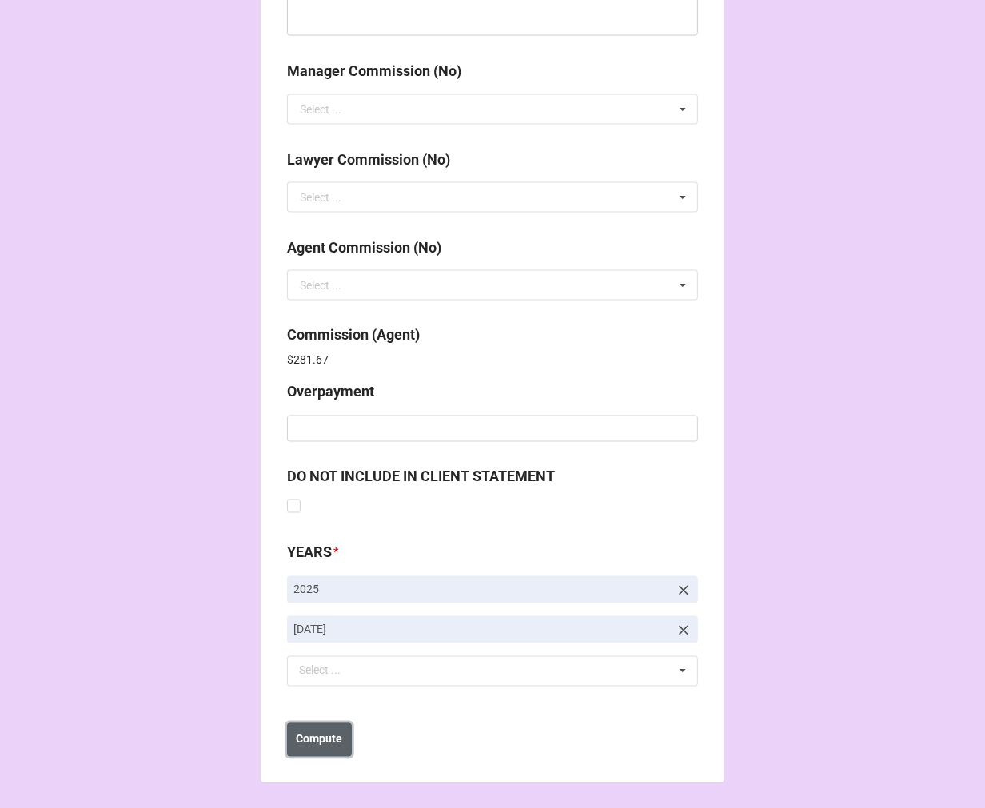
click at [315, 736] on b "Compute" at bounding box center [320, 740] width 46 height 17
click at [315, 745] on b "Save" at bounding box center [316, 740] width 26 height 17
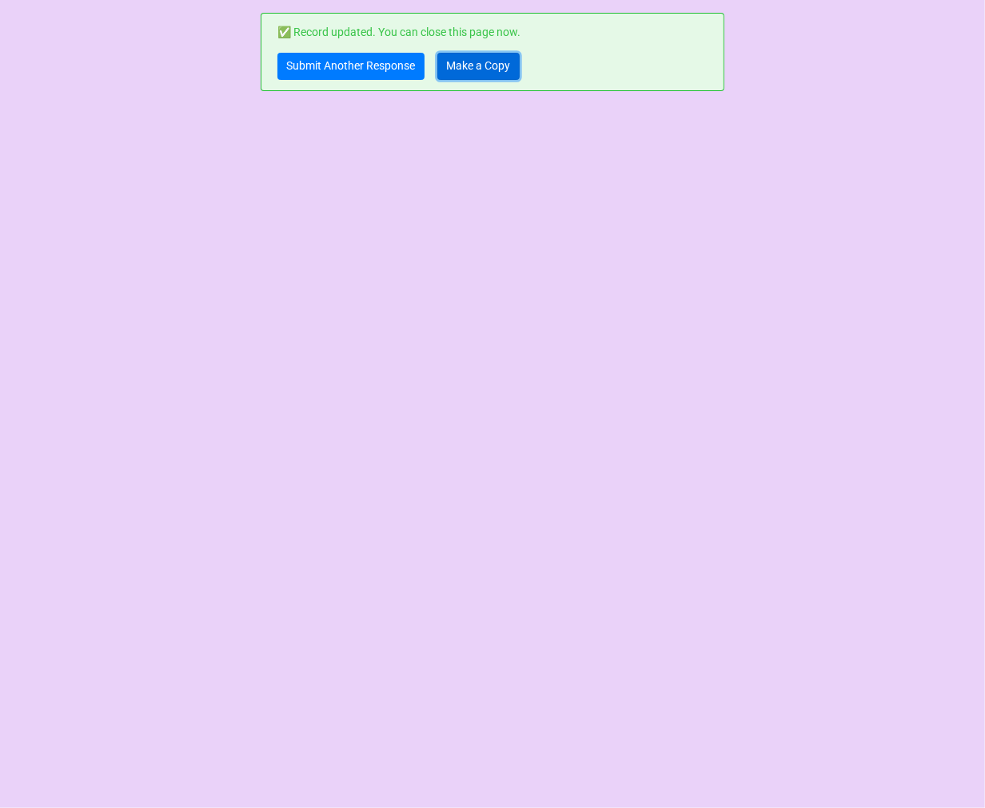
click at [475, 65] on link "Make a Copy" at bounding box center [478, 66] width 82 height 27
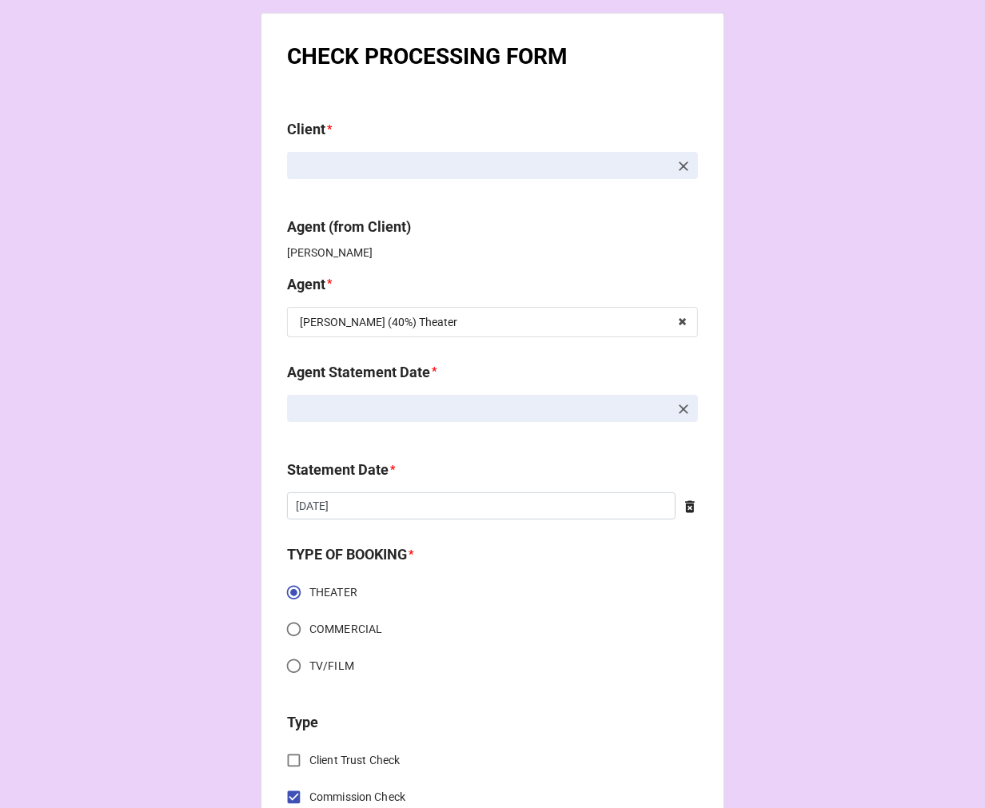
click at [685, 408] on icon at bounding box center [684, 409] width 16 height 16
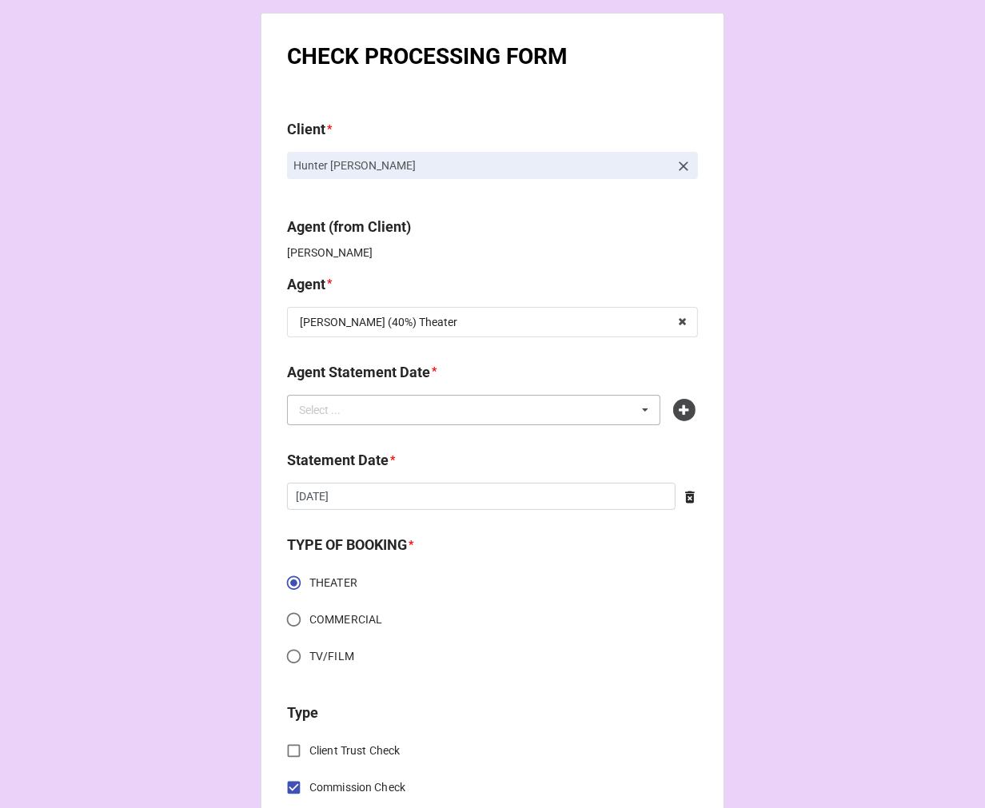
click at [572, 411] on div "Select ... No results found." at bounding box center [473, 410] width 373 height 30
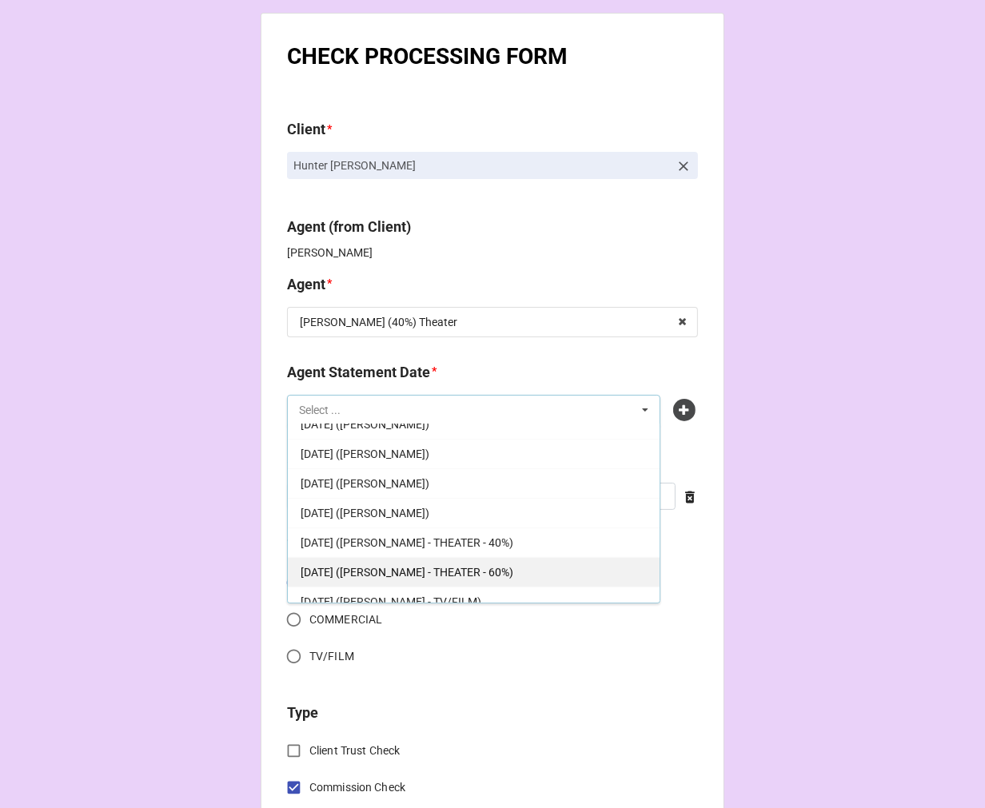
scroll to position [266, 0]
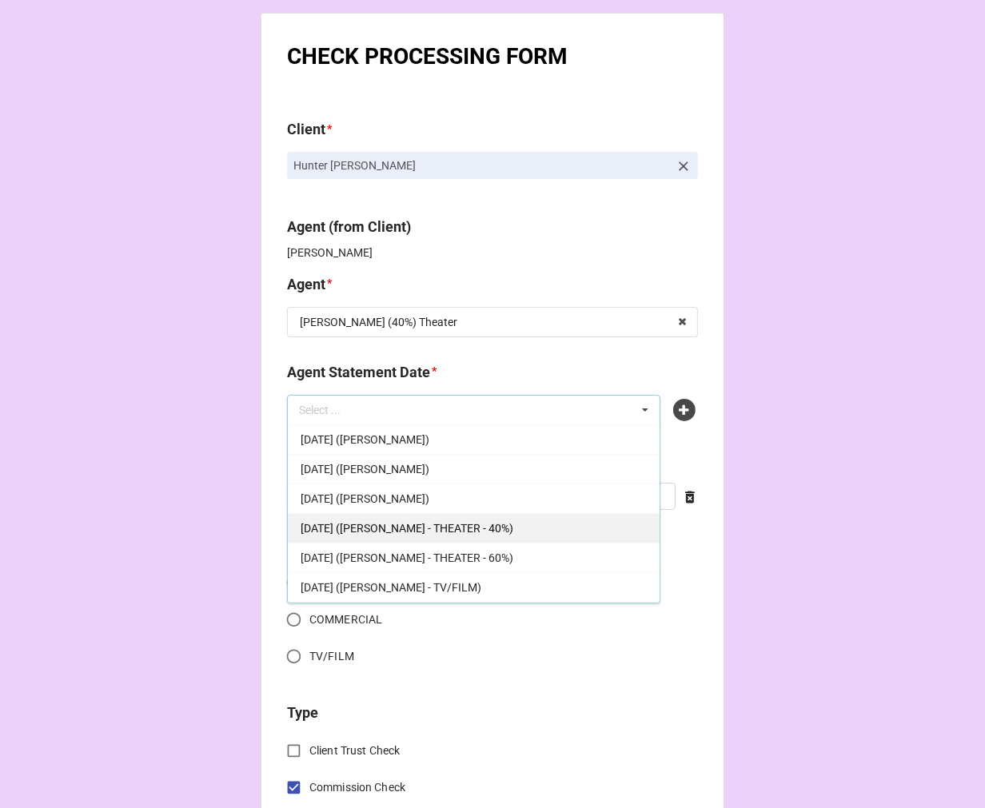
click at [513, 530] on span "SEPTEMBER 5, 2025 (REBECCA - THEATER - 40%)" at bounding box center [407, 528] width 213 height 13
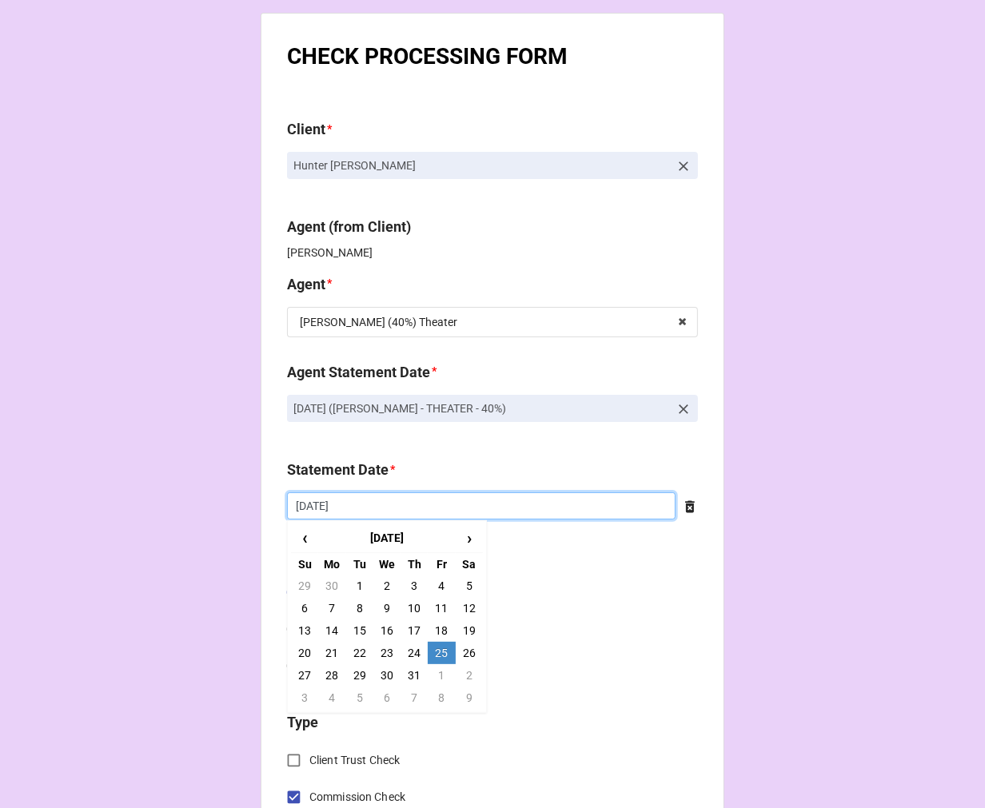
click at [421, 512] on input "[DATE]" at bounding box center [481, 506] width 389 height 27
click at [466, 534] on span "›" at bounding box center [470, 538] width 26 height 26
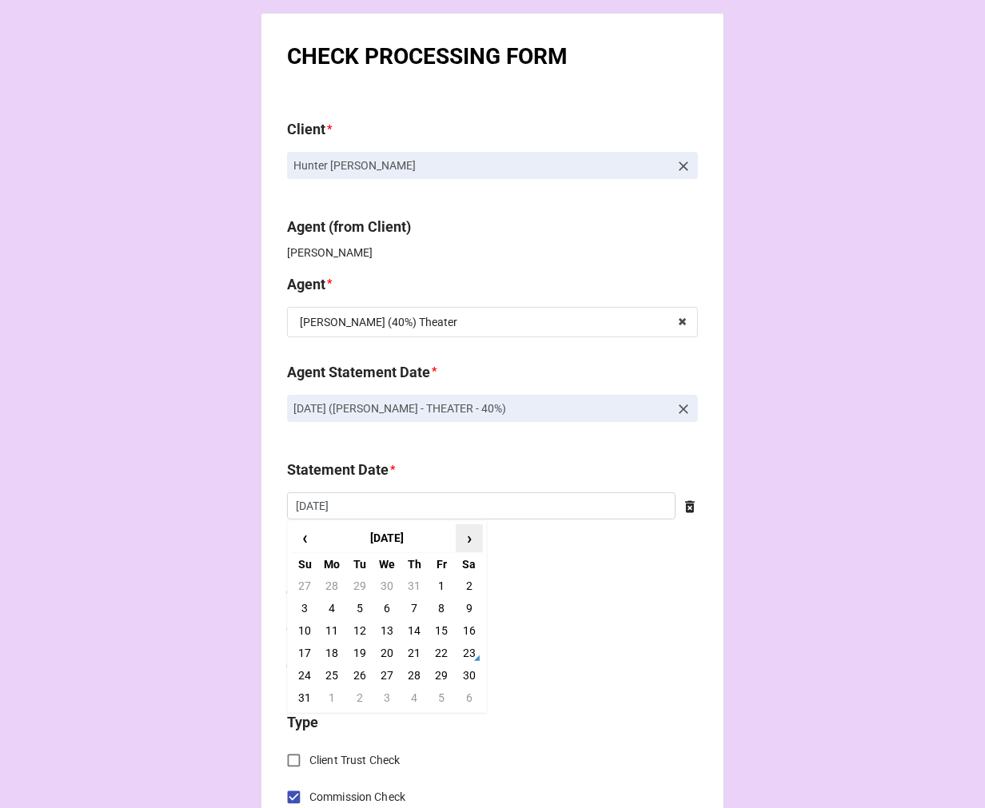
click at [466, 534] on span "›" at bounding box center [470, 538] width 26 height 26
click at [433, 581] on td "5" at bounding box center [441, 586] width 27 height 22
type input "9/5/2025"
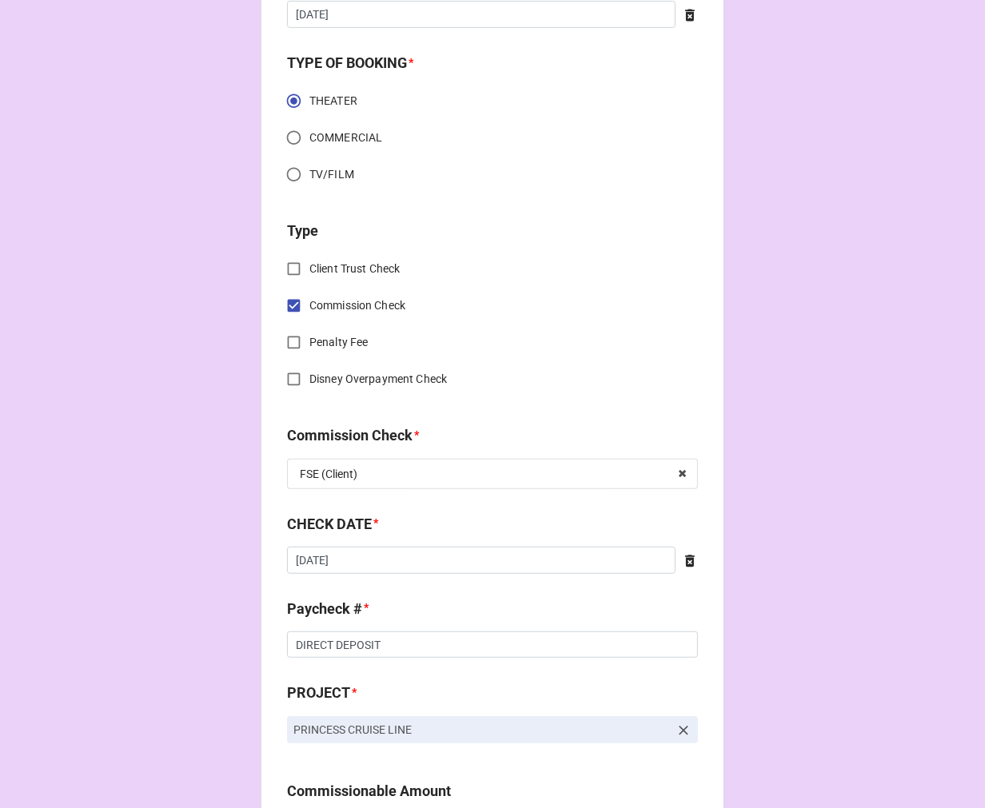
scroll to position [533, 0]
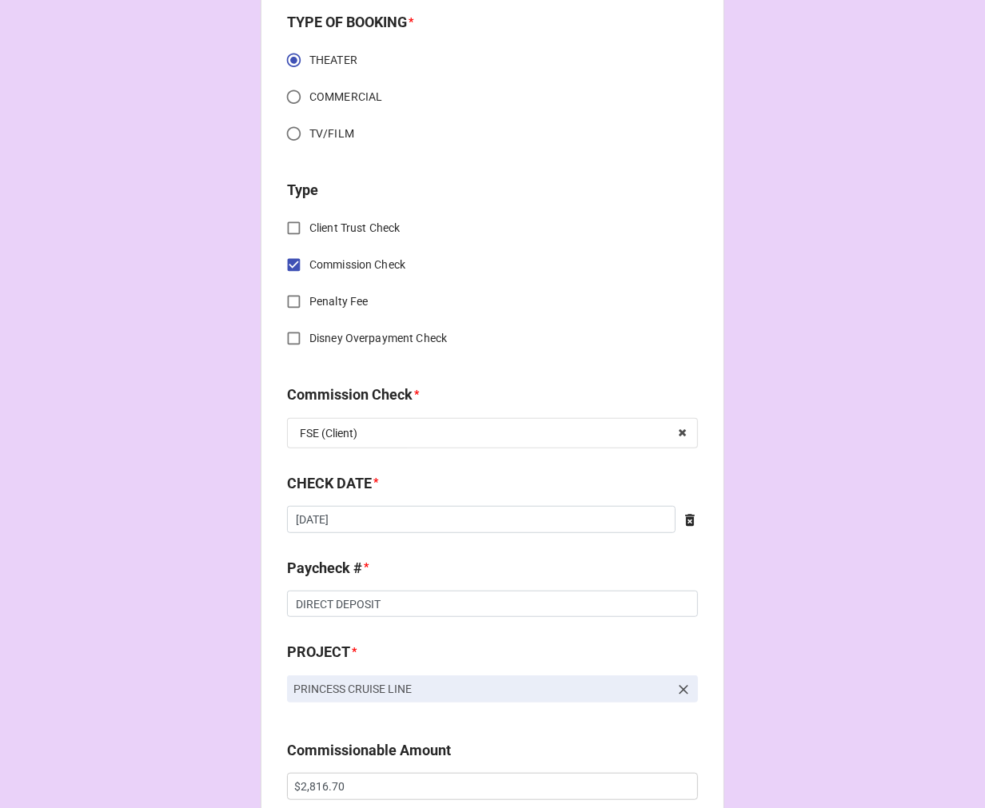
click at [686, 523] on icon at bounding box center [690, 520] width 10 height 12
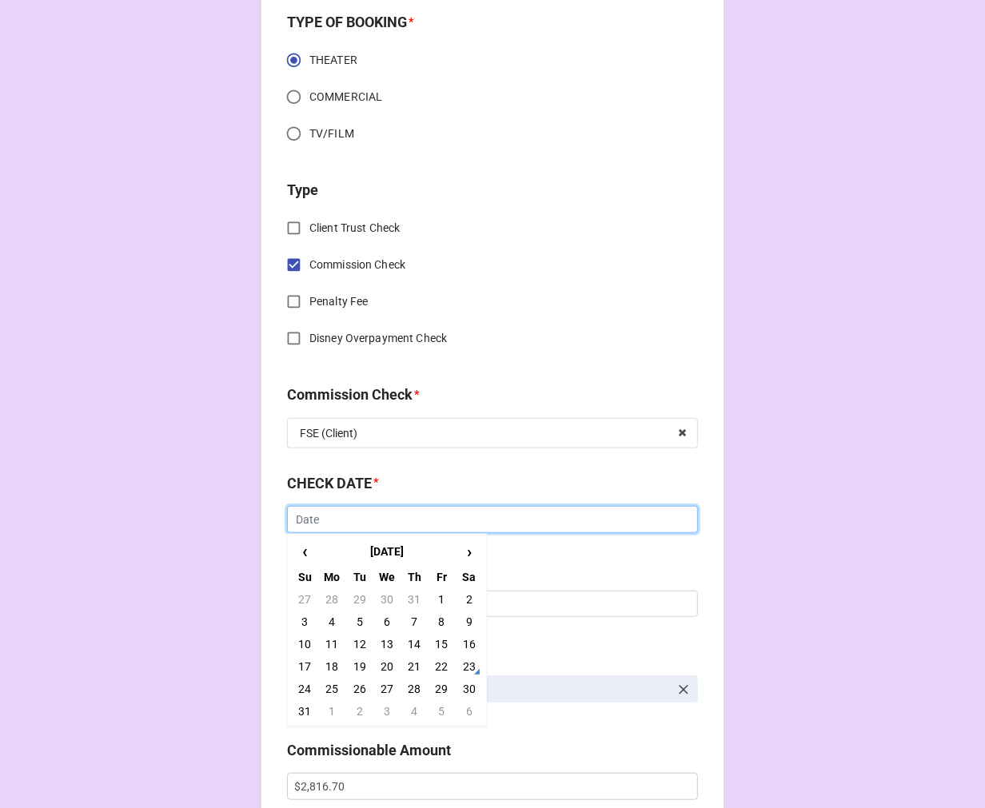
click at [526, 525] on input "text" at bounding box center [492, 519] width 411 height 27
click at [428, 661] on td "22" at bounding box center [441, 667] width 27 height 22
type input "8/22/2025"
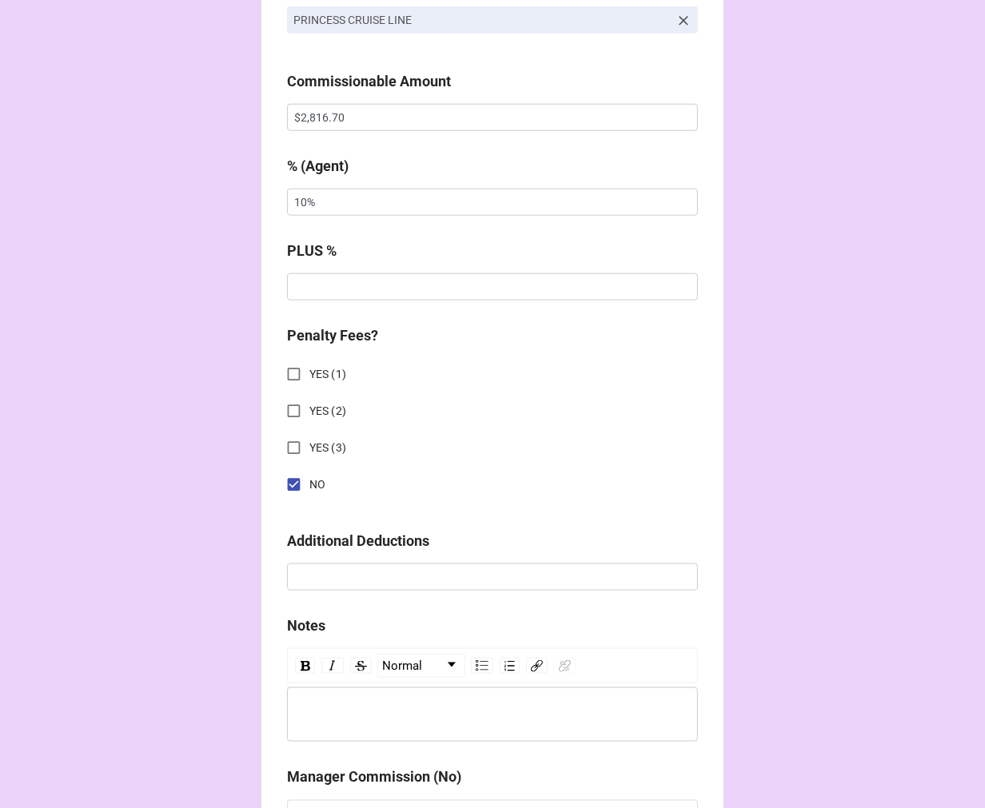
scroll to position [977, 0]
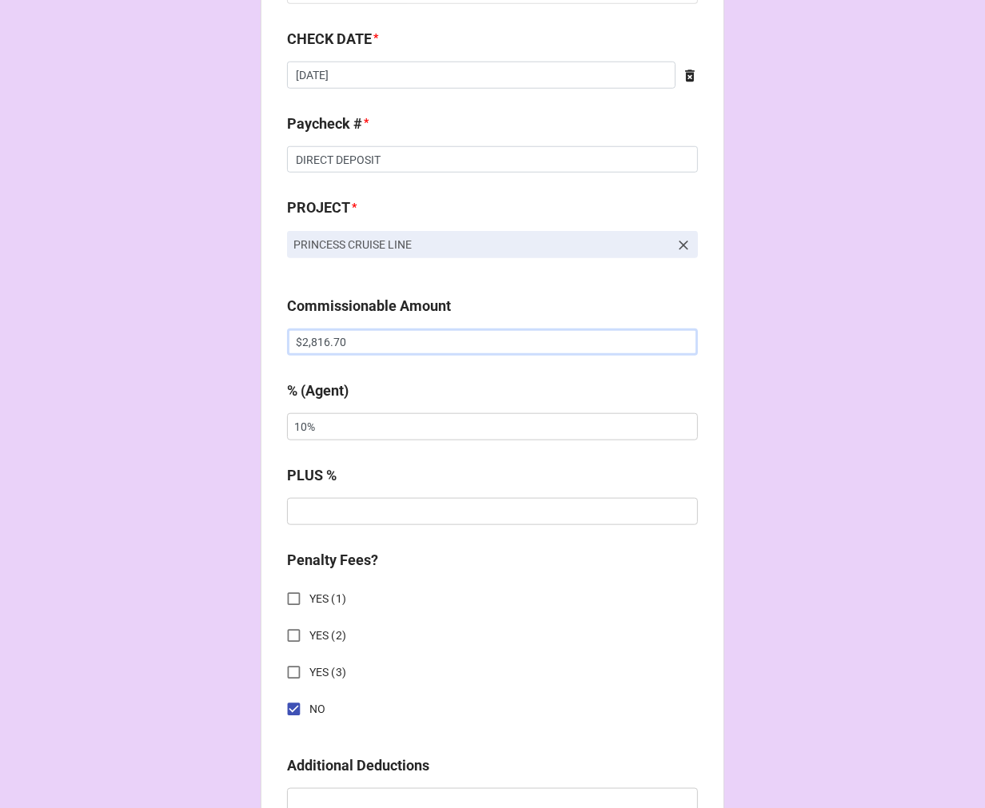
drag, startPoint x: 372, startPoint y: 344, endPoint x: 52, endPoint y: 324, distance: 320.5
click at [52, 324] on div "CHECK PROCESSING FORM Client * Hunter Emmett Burke Agent (from Client) Rebecca …" at bounding box center [492, 353] width 985 height 2660
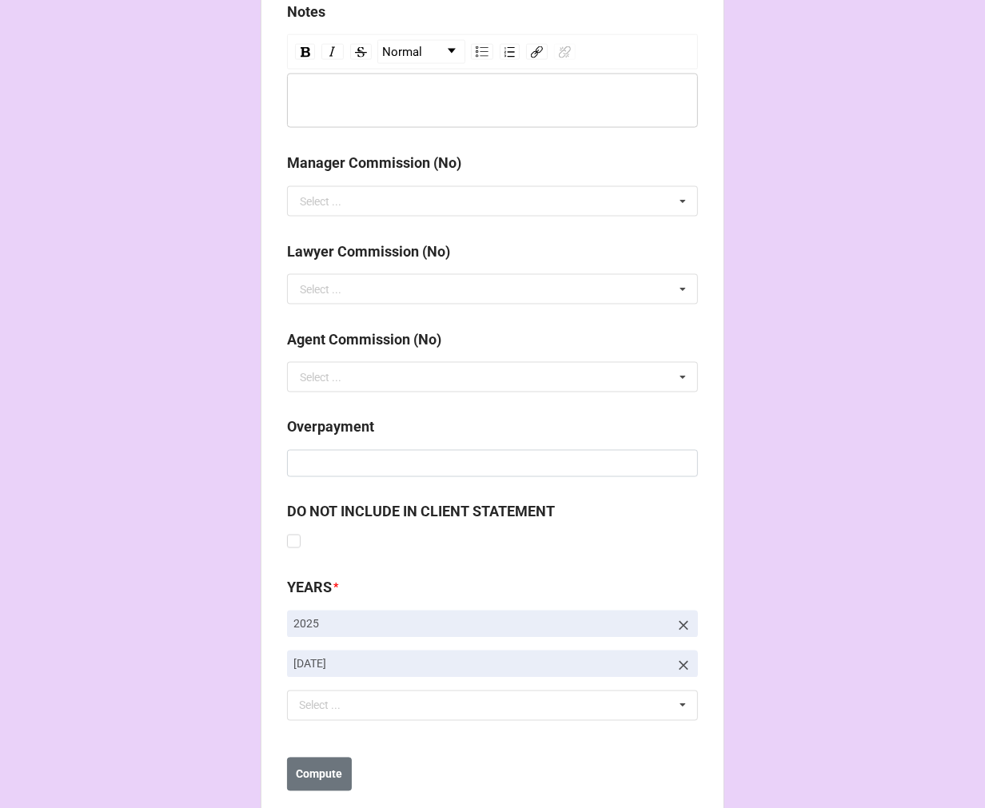
scroll to position [1851, 0]
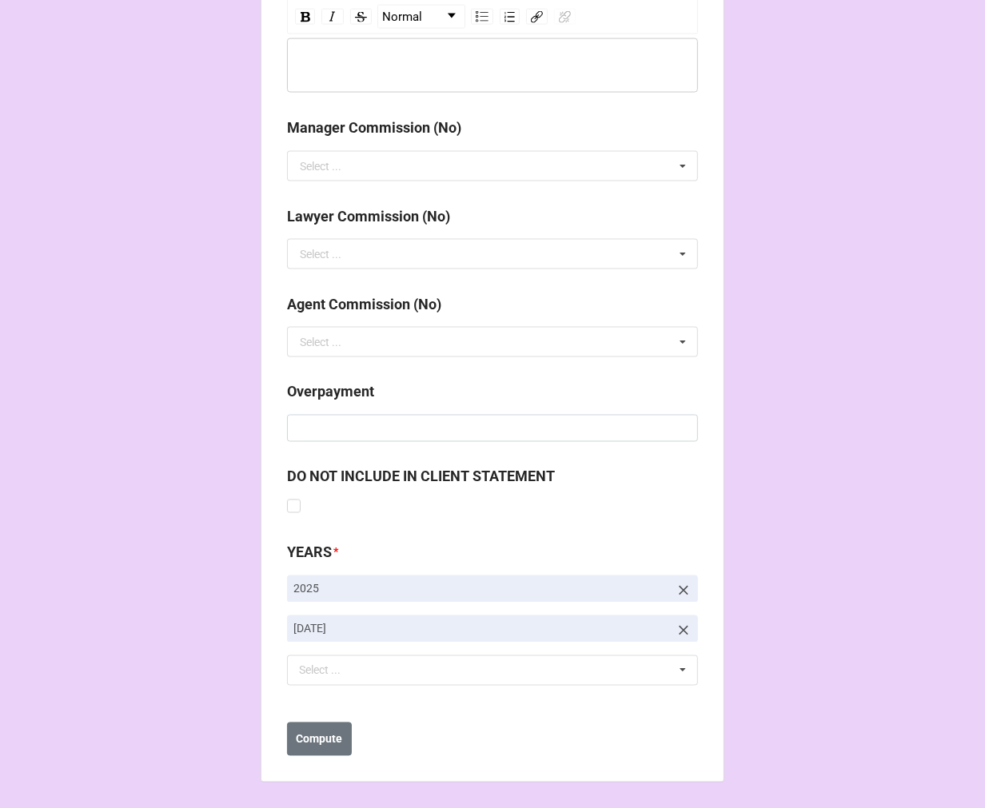
click at [680, 625] on icon at bounding box center [684, 631] width 16 height 16
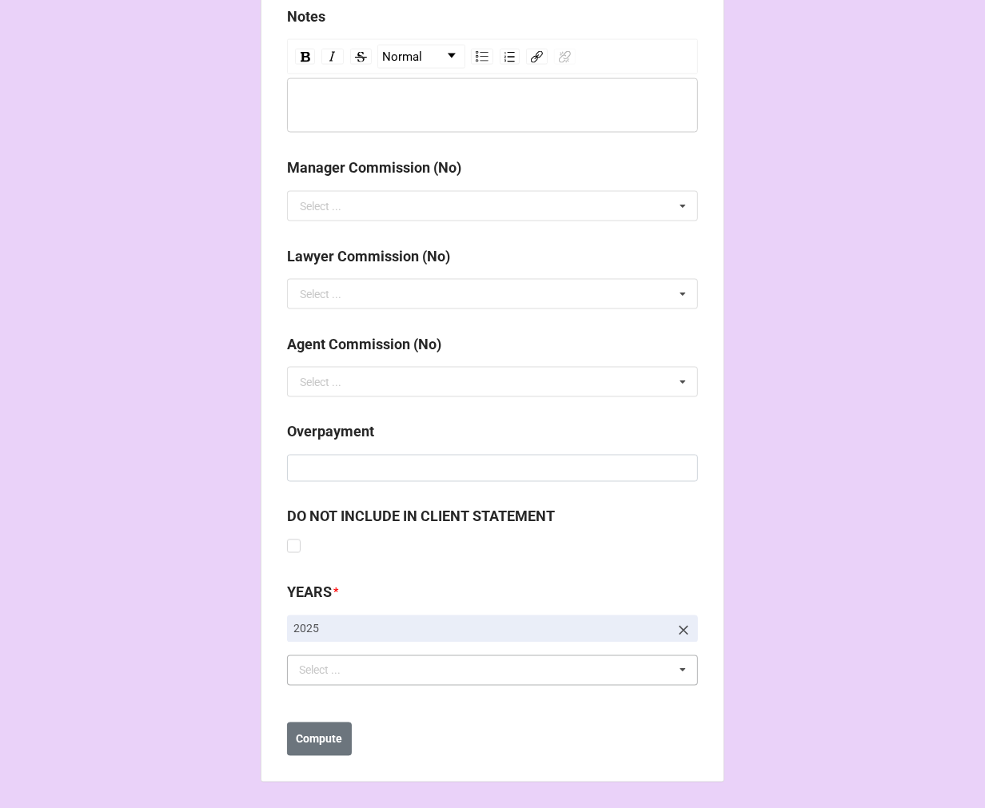
click at [388, 677] on div "Select ... No results found." at bounding box center [492, 671] width 411 height 30
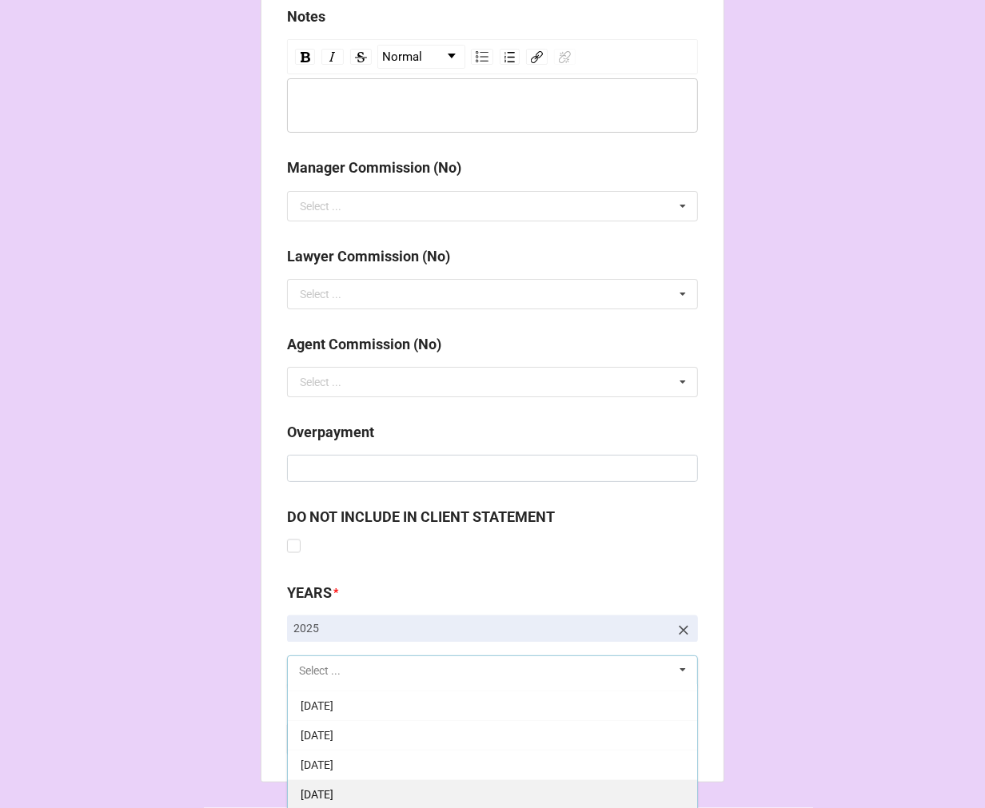
scroll to position [178, 0]
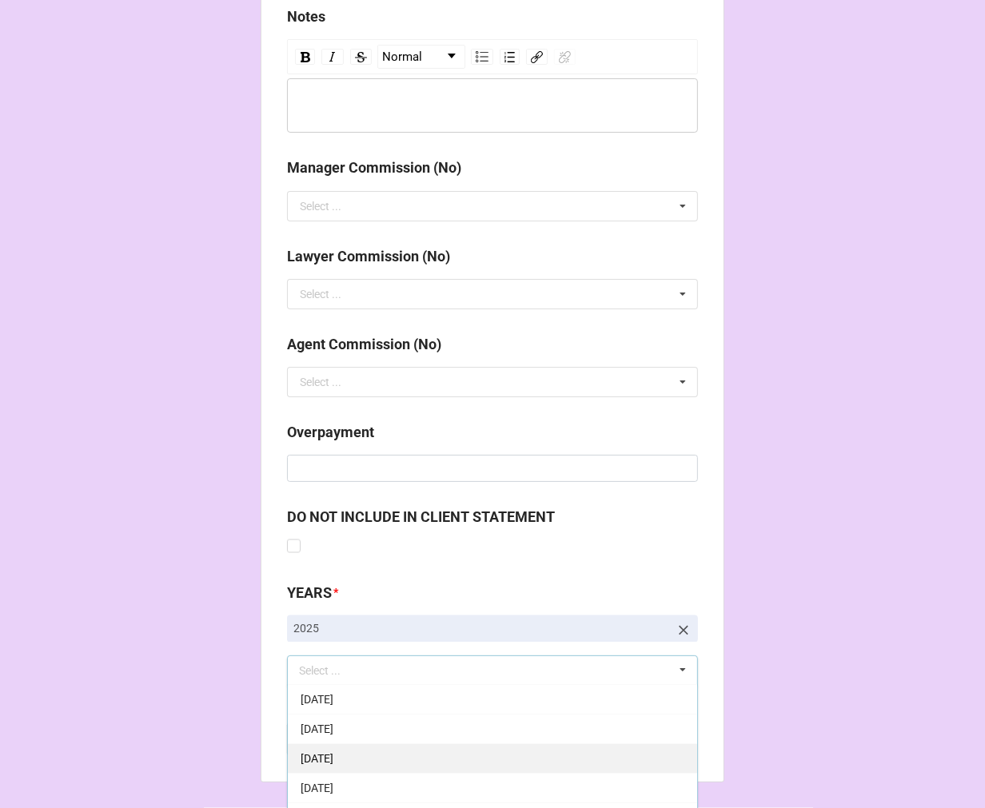
click at [395, 757] on div "9-September 2025" at bounding box center [492, 759] width 409 height 30
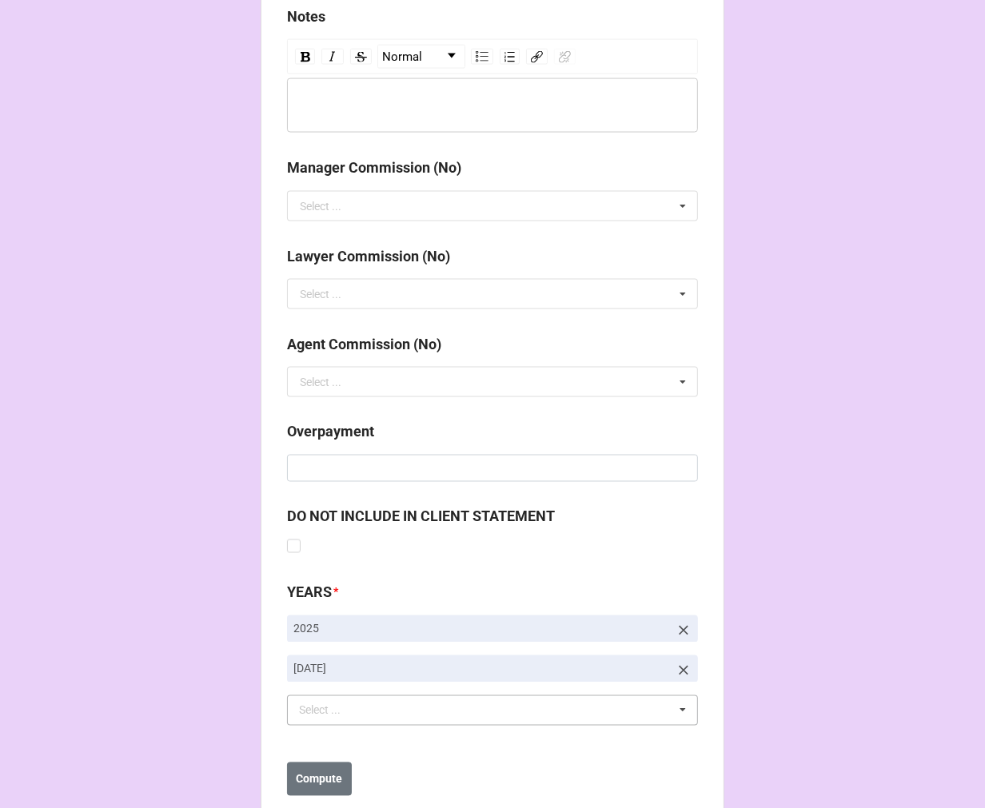
drag, startPoint x: 325, startPoint y: 779, endPoint x: 112, endPoint y: 769, distance: 212.9
click at [323, 779] on b "Compute" at bounding box center [320, 780] width 46 height 17
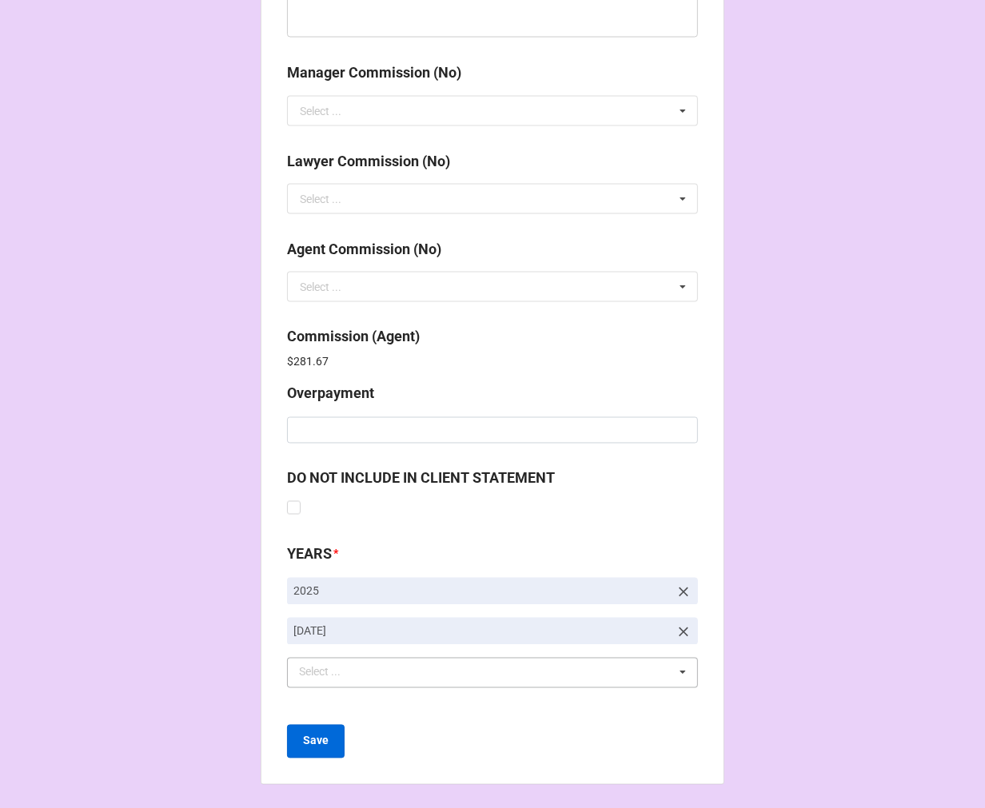
scroll to position [1908, 0]
click at [314, 740] on b "Save" at bounding box center [316, 740] width 26 height 17
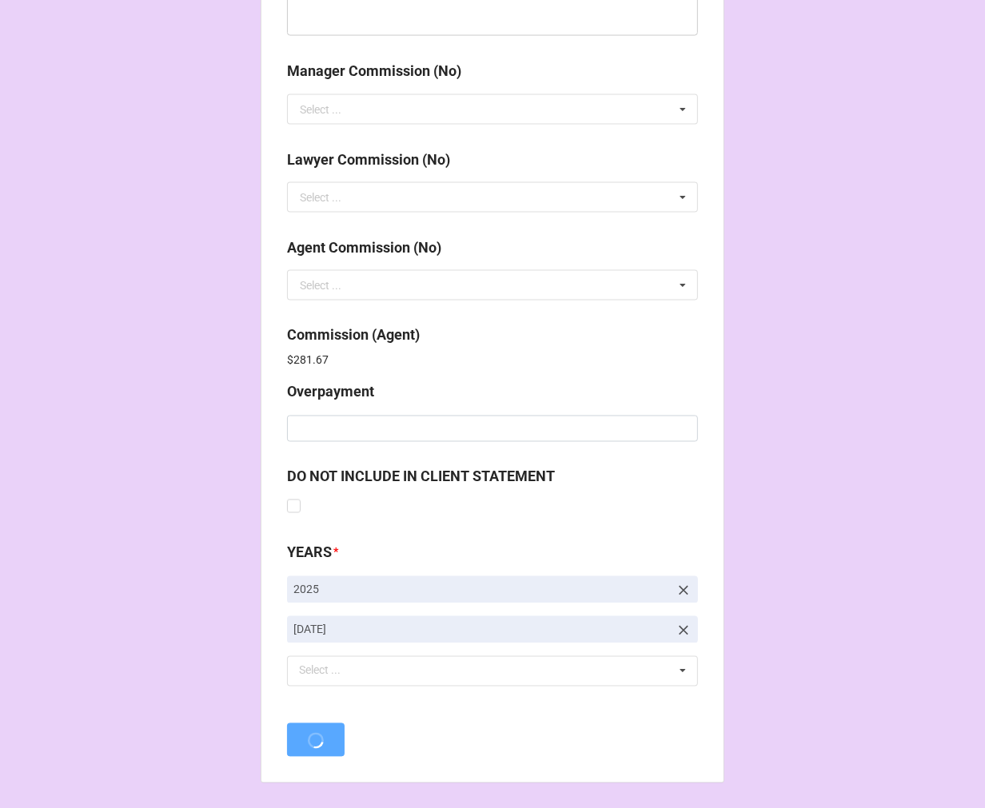
scroll to position [0, 0]
